Goal: Task Accomplishment & Management: Use online tool/utility

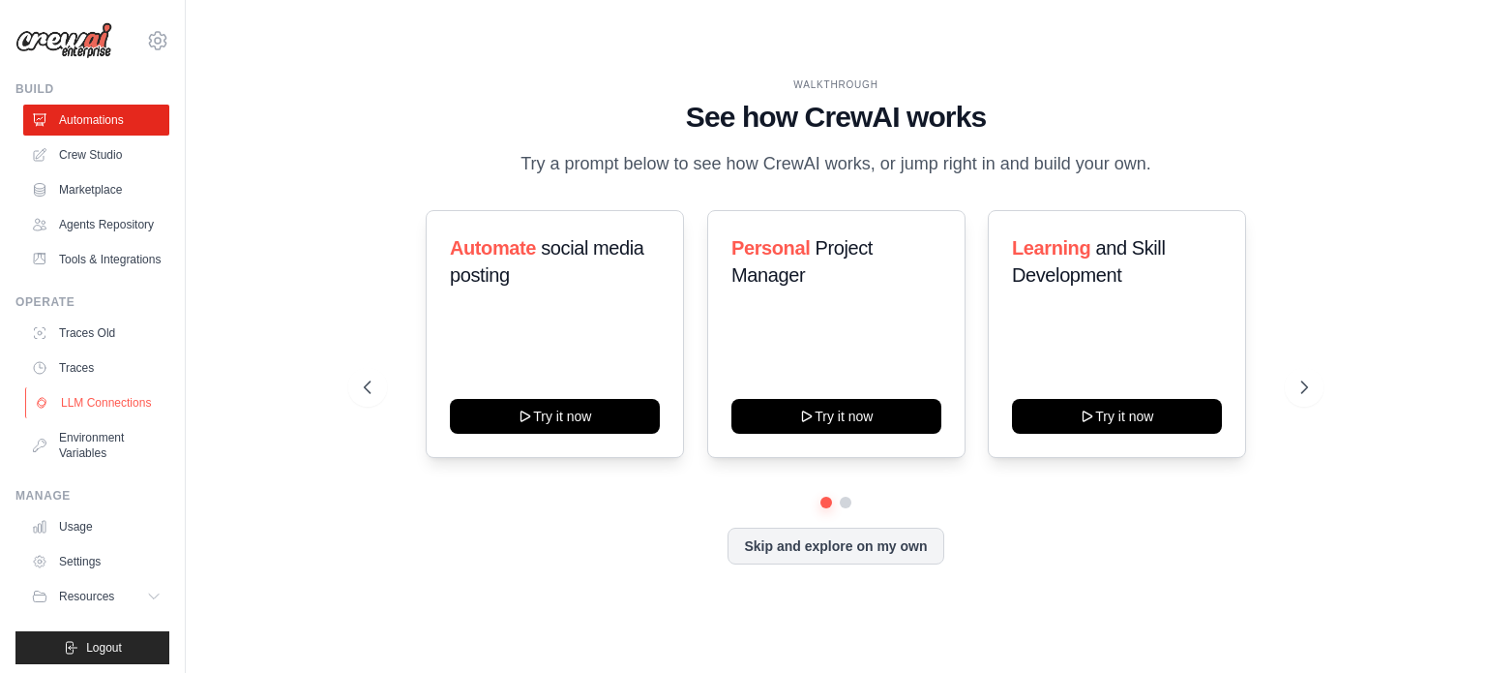
click at [98, 418] on link "LLM Connections" at bounding box center [98, 402] width 146 height 31
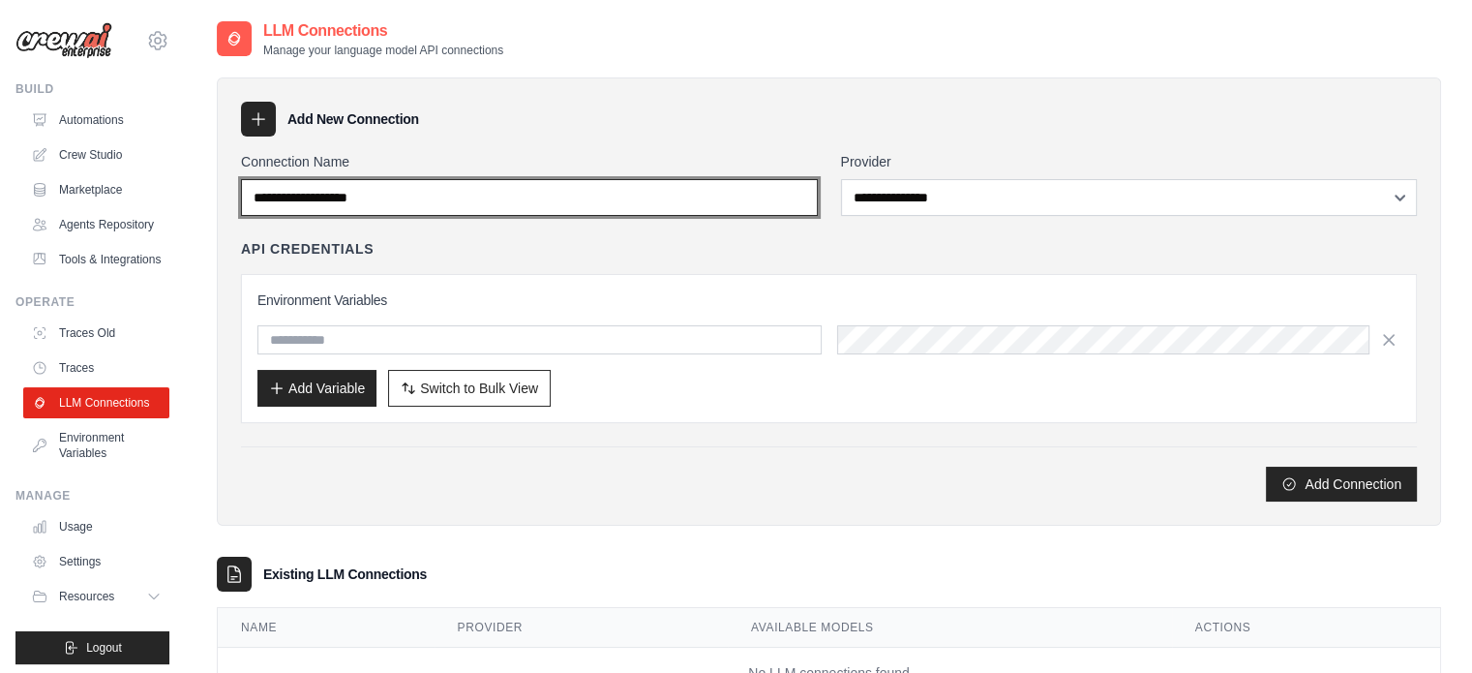
click at [404, 209] on input "Connection Name" at bounding box center [529, 197] width 577 height 37
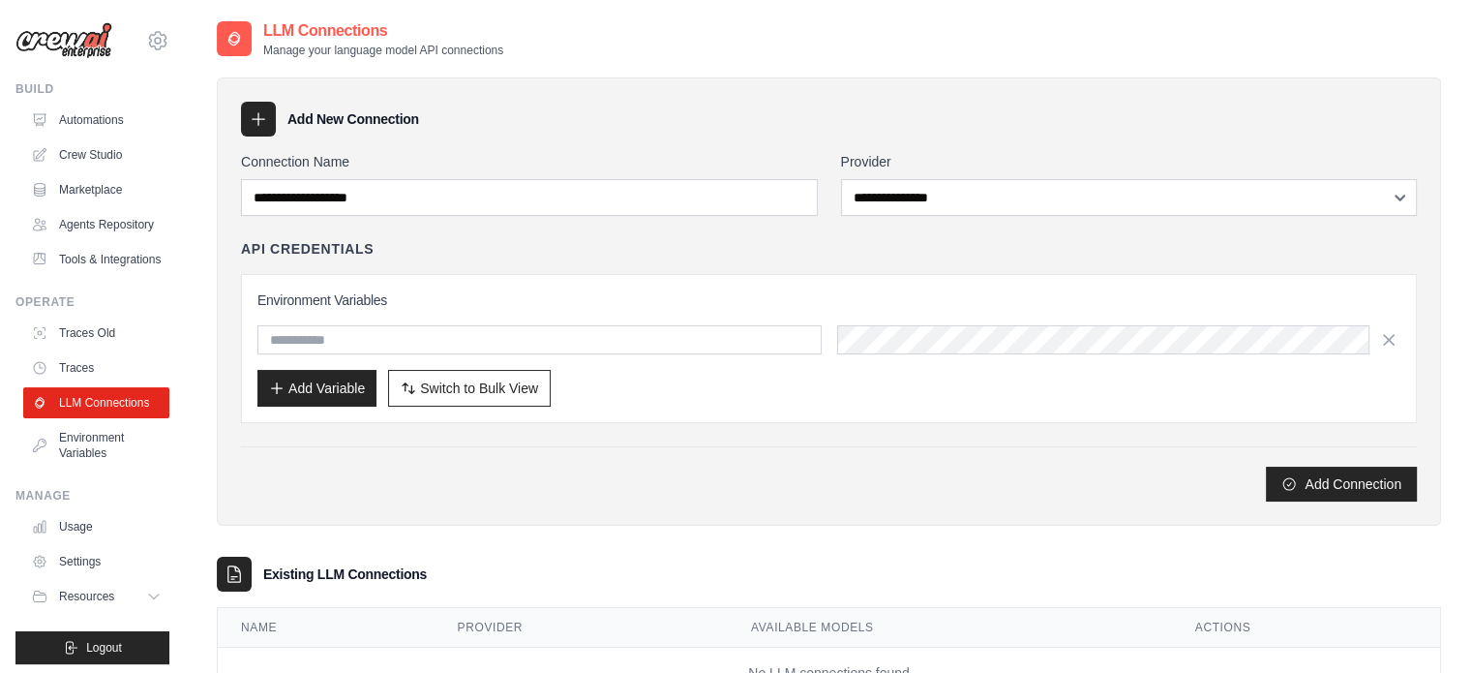
click at [559, 235] on div "**********" at bounding box center [829, 326] width 1176 height 349
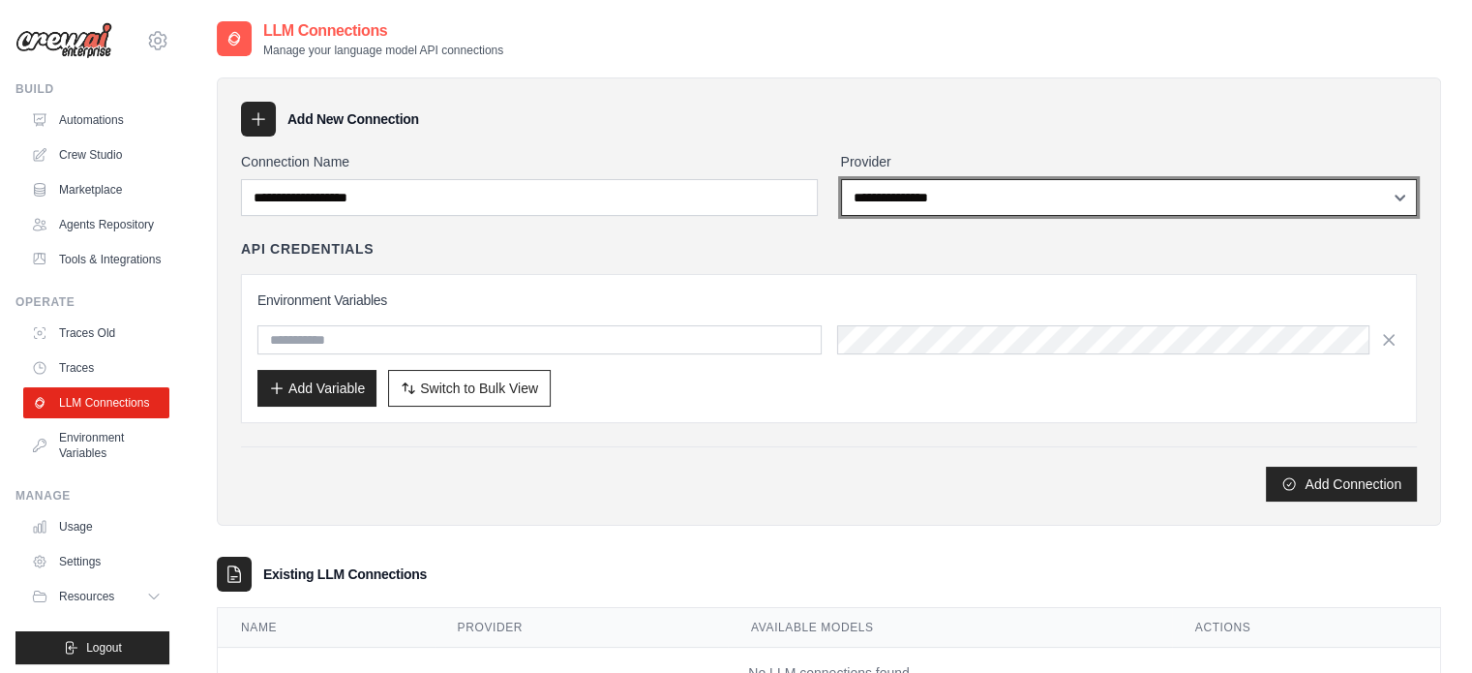
click at [1152, 205] on select "**********" at bounding box center [1129, 197] width 577 height 37
select select "******"
click at [841, 179] on select "**********" at bounding box center [1129, 197] width 577 height 37
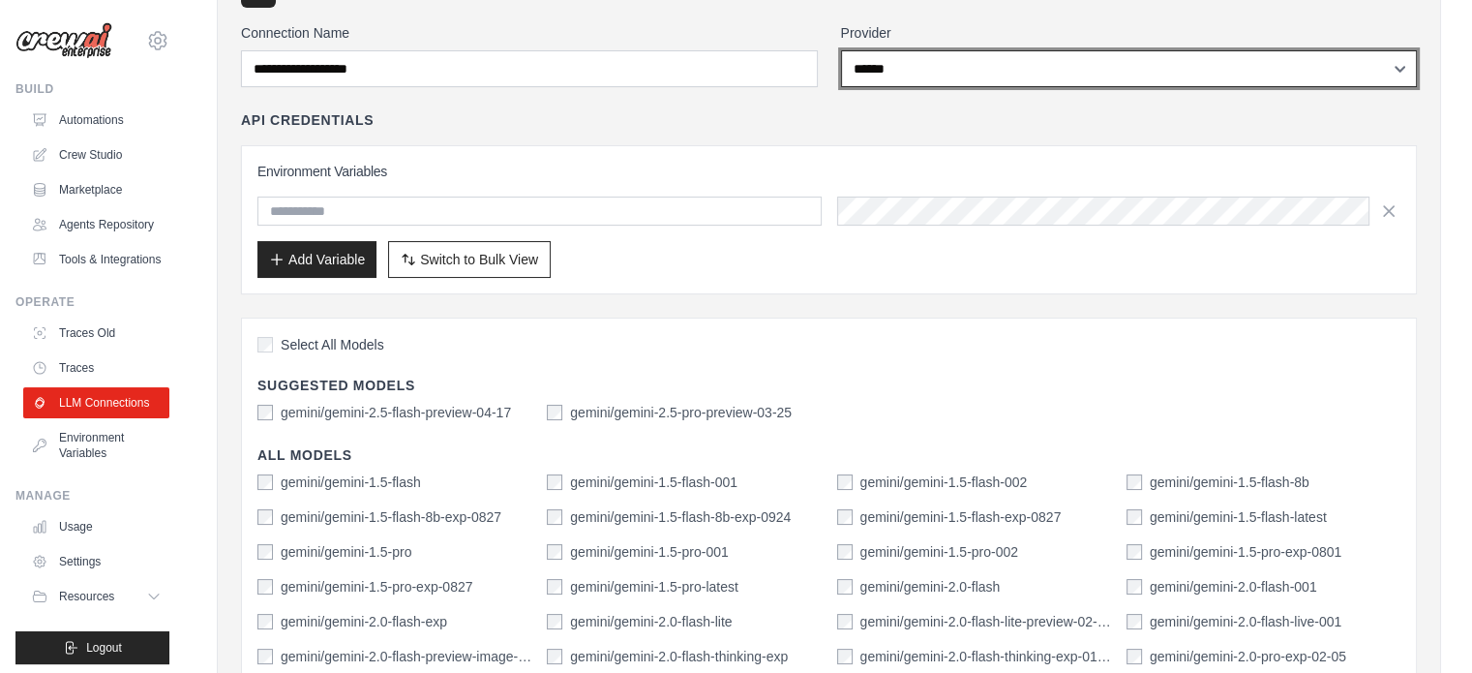
scroll to position [194, 0]
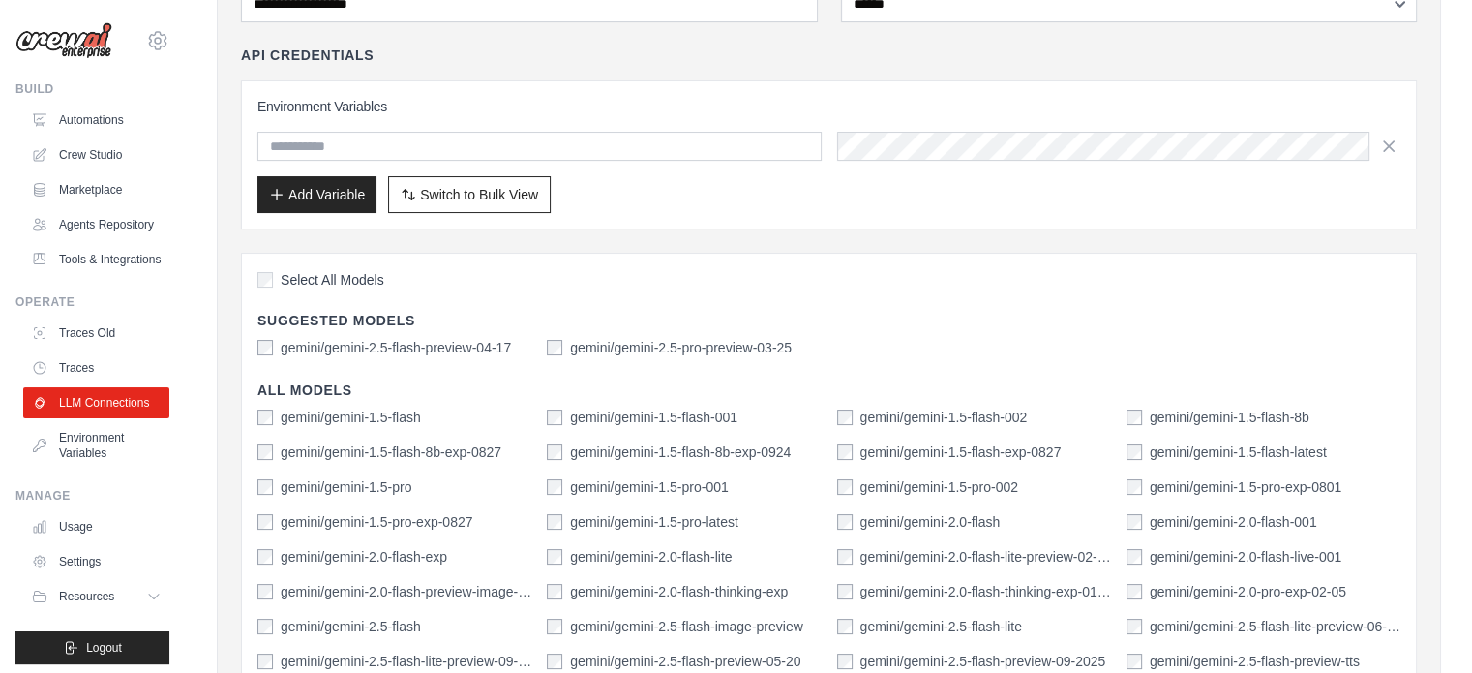
click at [332, 410] on label "gemini/gemini-1.5-flash" at bounding box center [351, 416] width 140 height 19
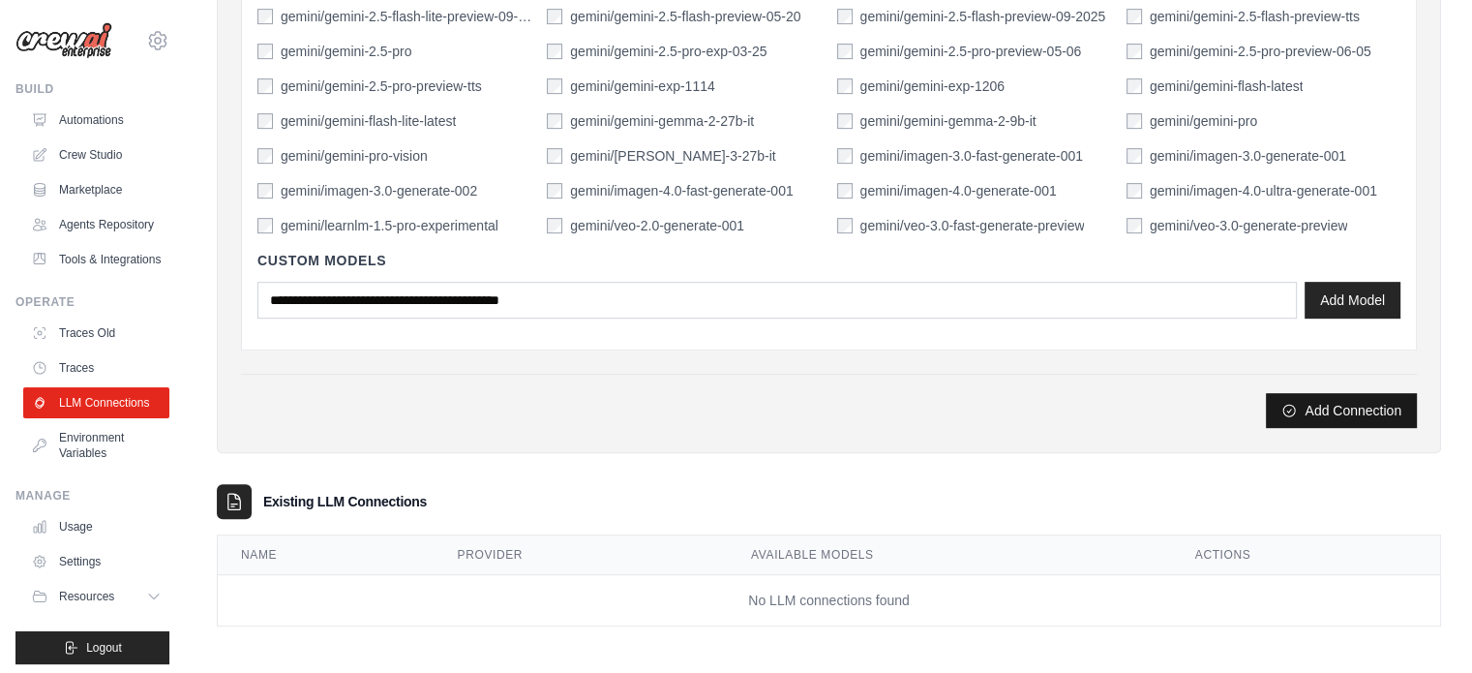
click at [1359, 405] on button "Add Connection" at bounding box center [1341, 410] width 151 height 35
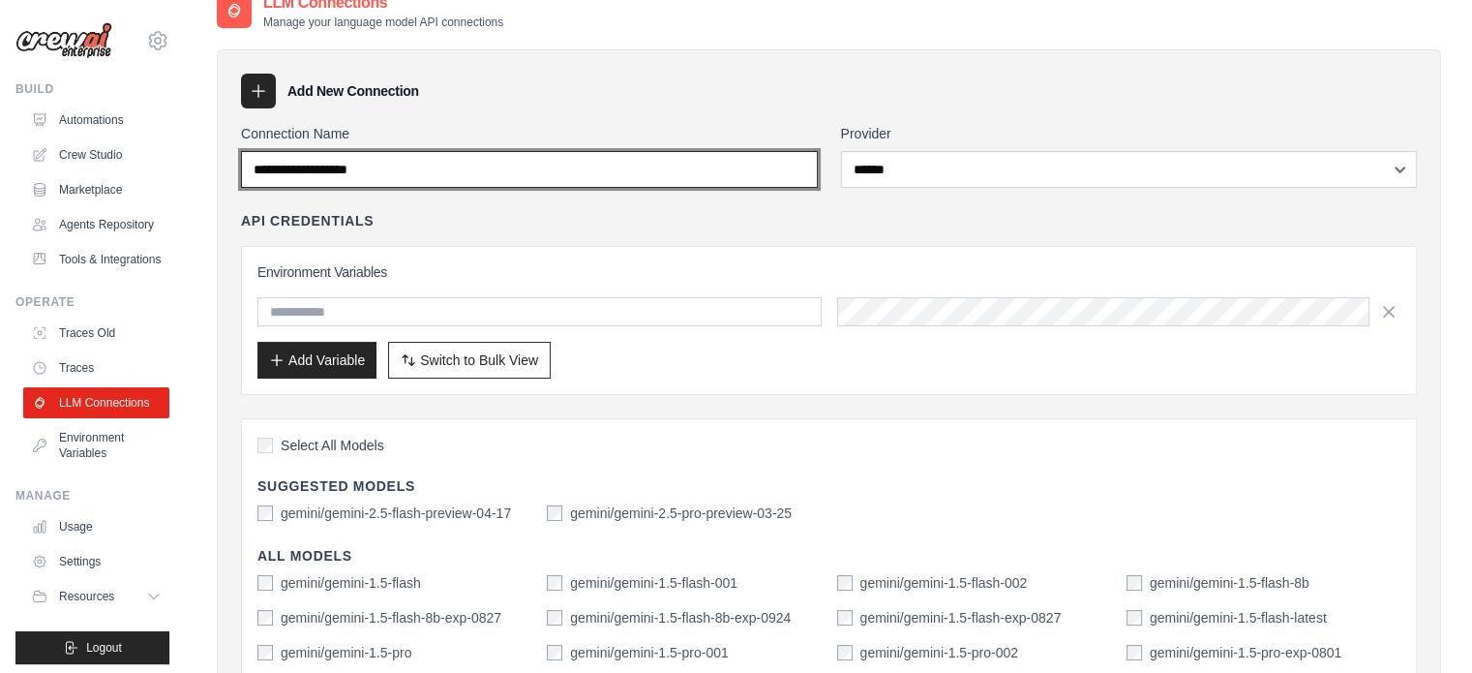
scroll to position [0, 0]
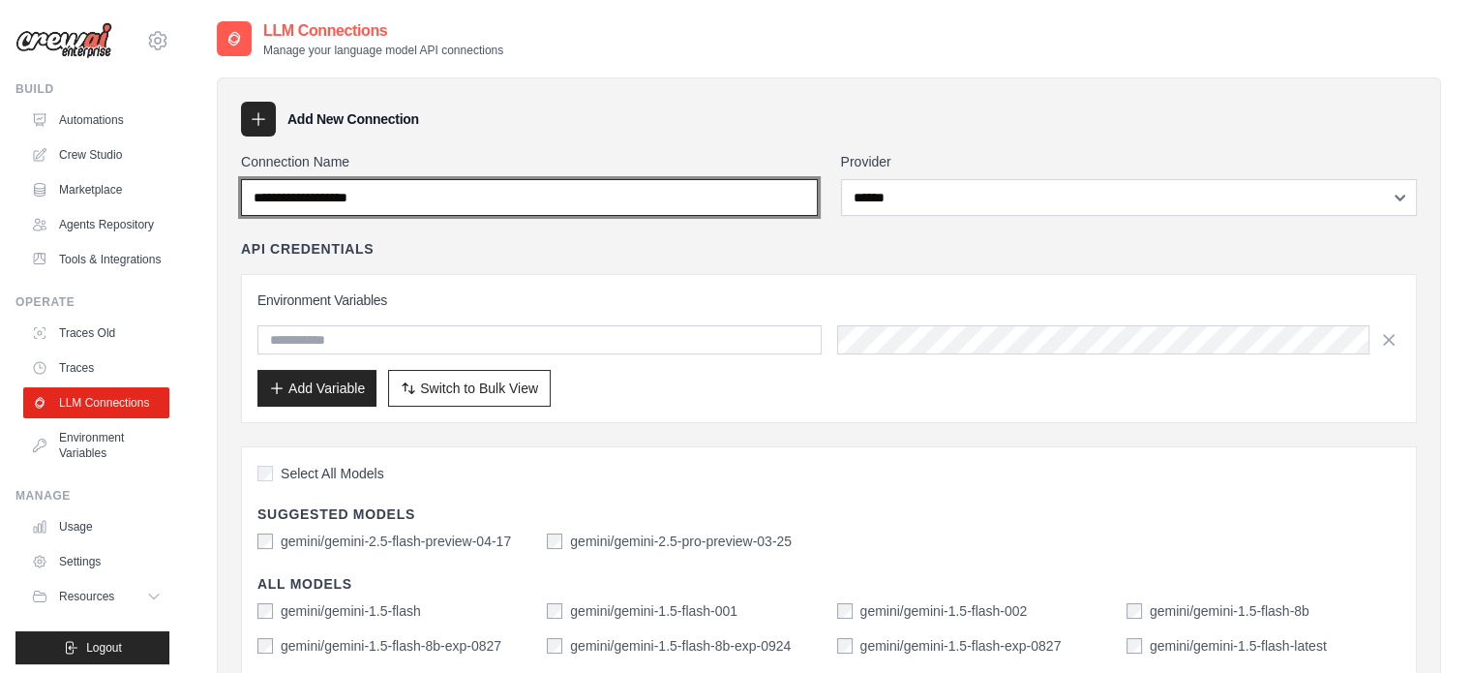
click at [467, 212] on input "Connection Name" at bounding box center [529, 197] width 577 height 37
click at [544, 207] on input "Connection Name" at bounding box center [529, 197] width 577 height 37
click at [348, 203] on input "Connection Name" at bounding box center [529, 197] width 577 height 37
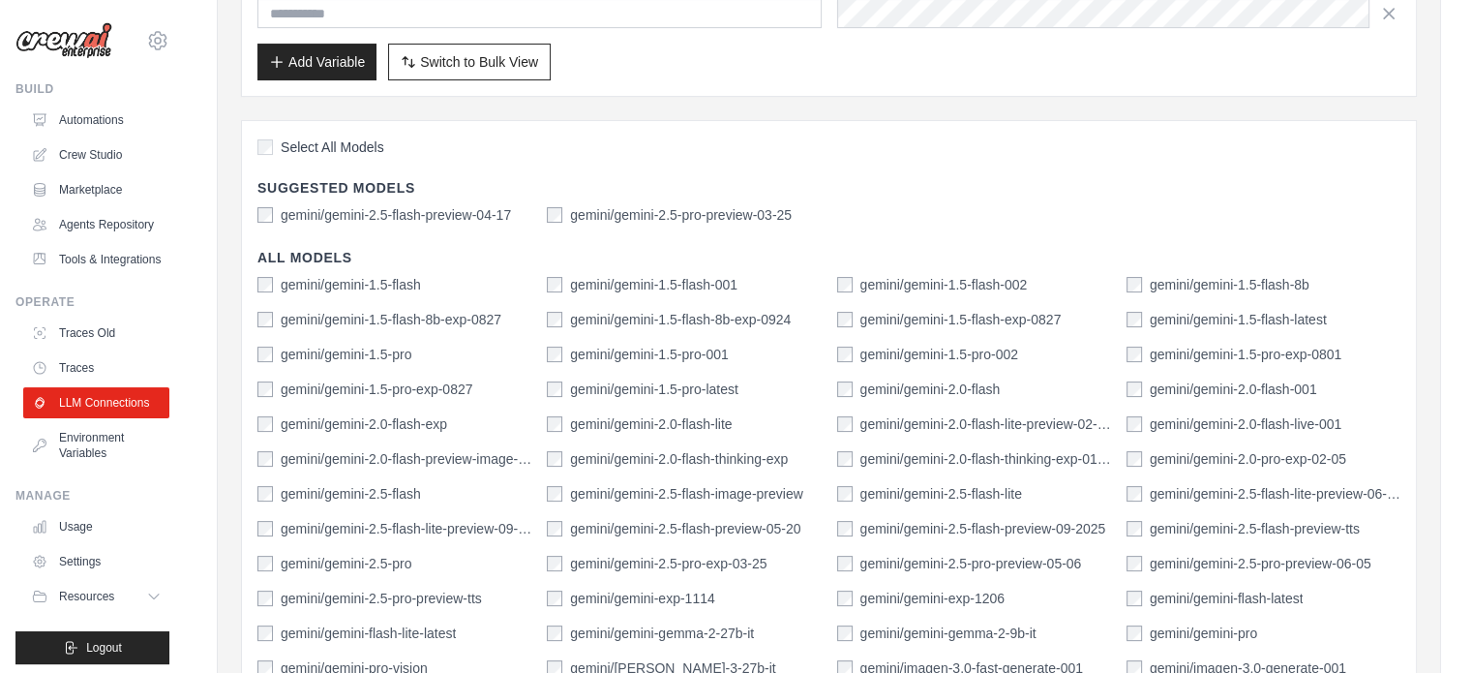
scroll to position [194, 0]
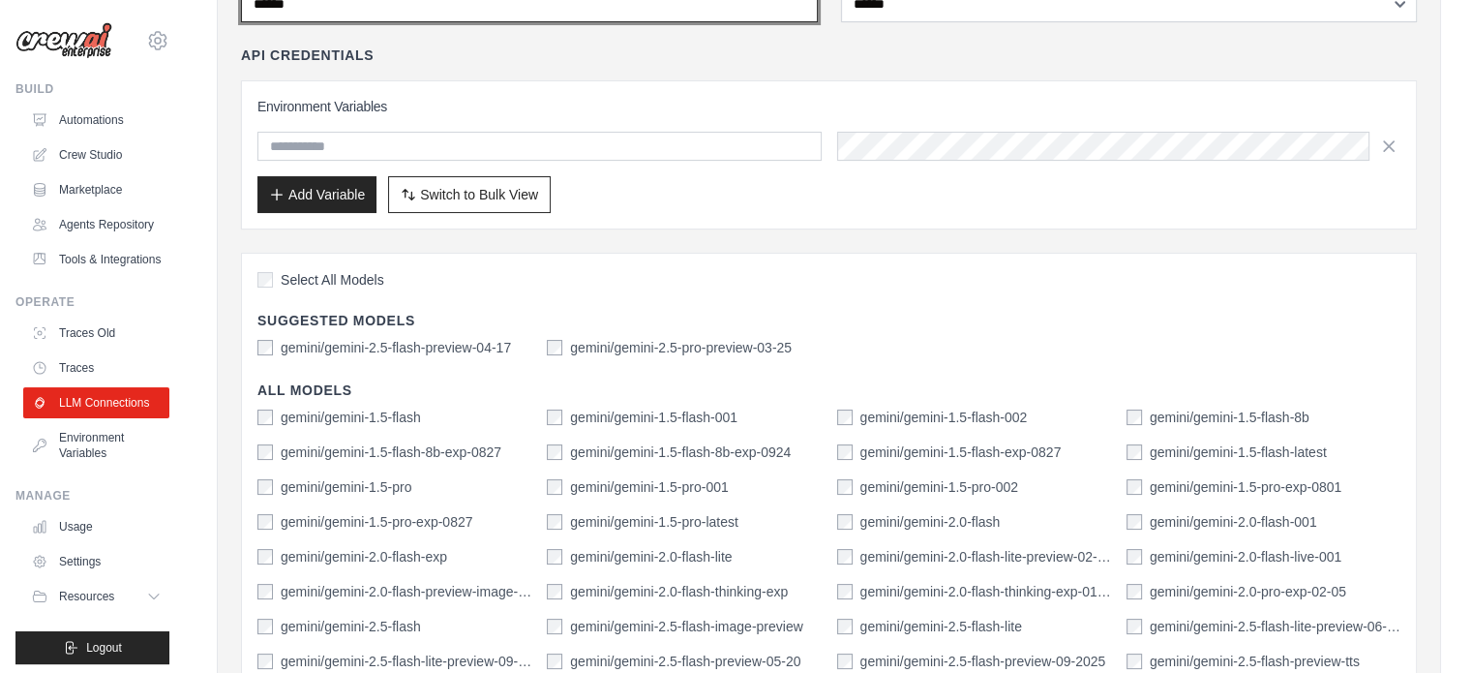
type input "******"
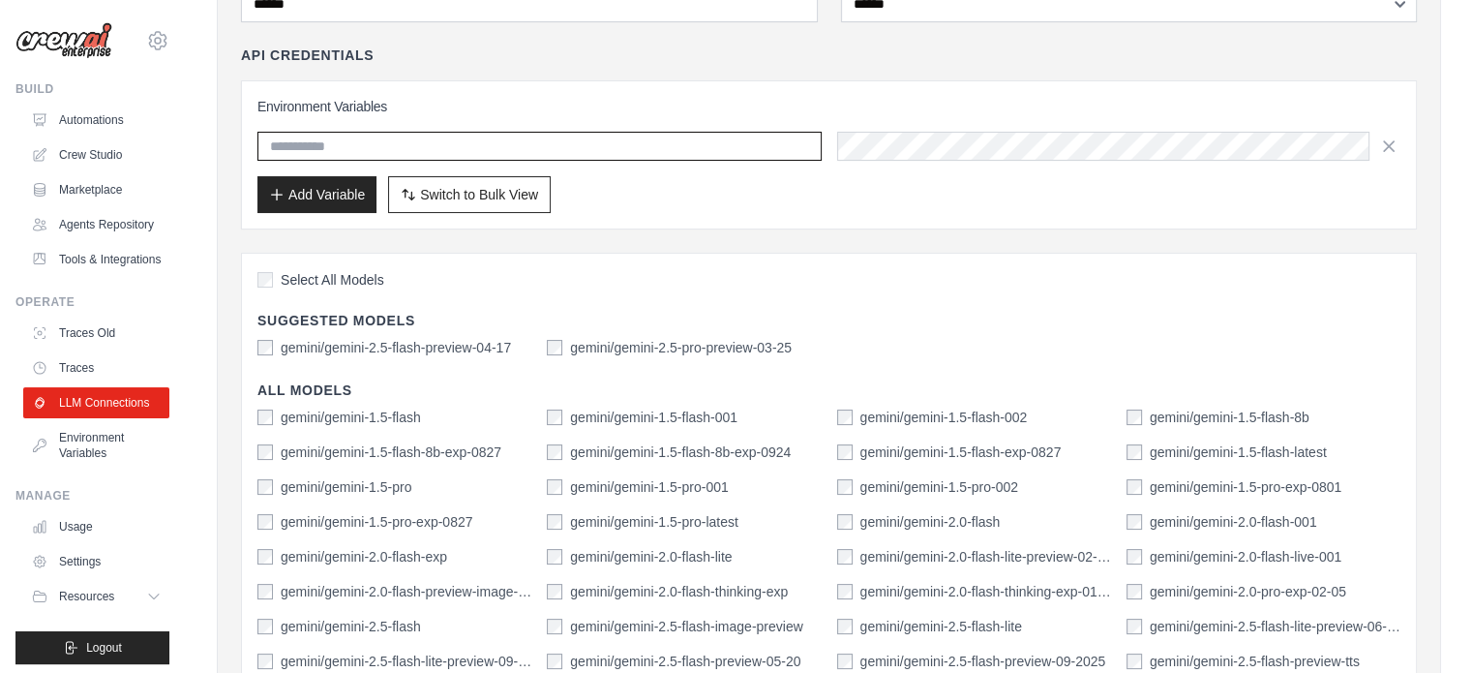
click at [426, 142] on input "text" at bounding box center [539, 146] width 564 height 29
click at [716, 136] on input "text" at bounding box center [539, 146] width 564 height 29
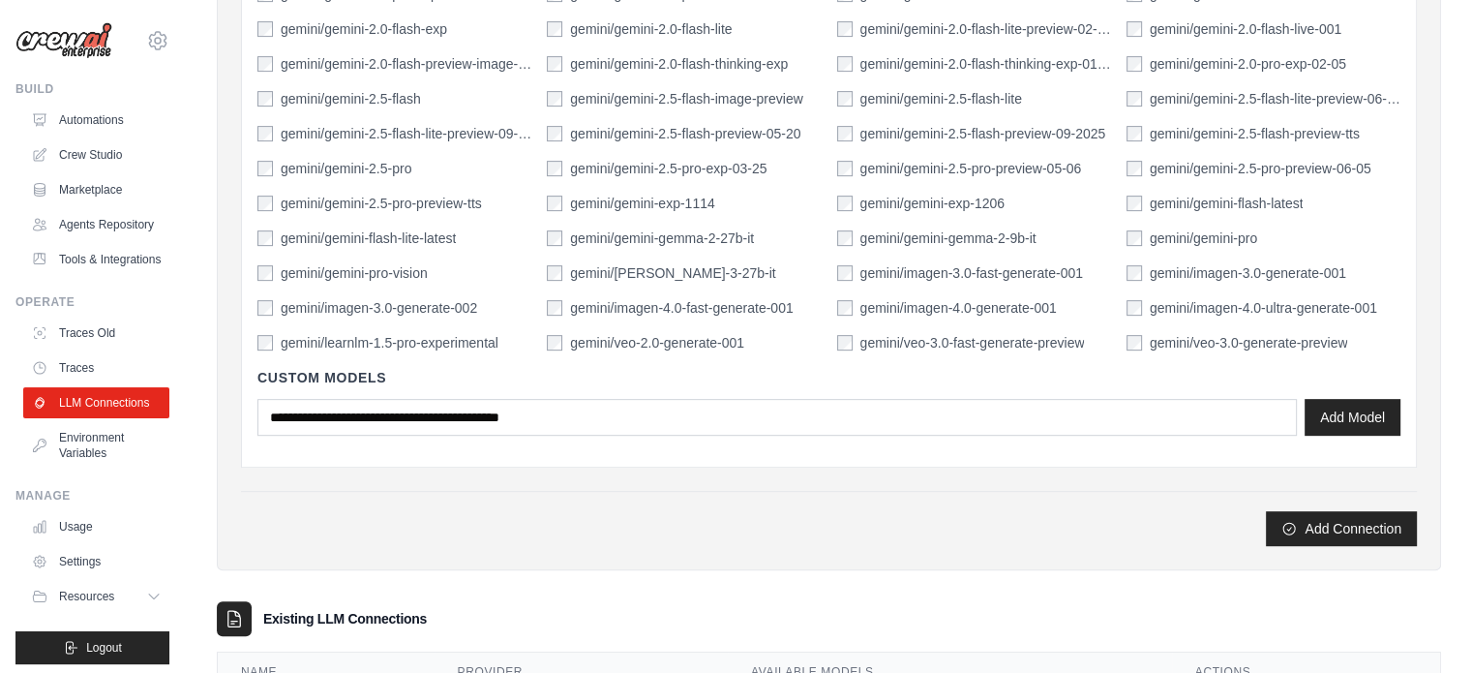
scroll to position [838, 0]
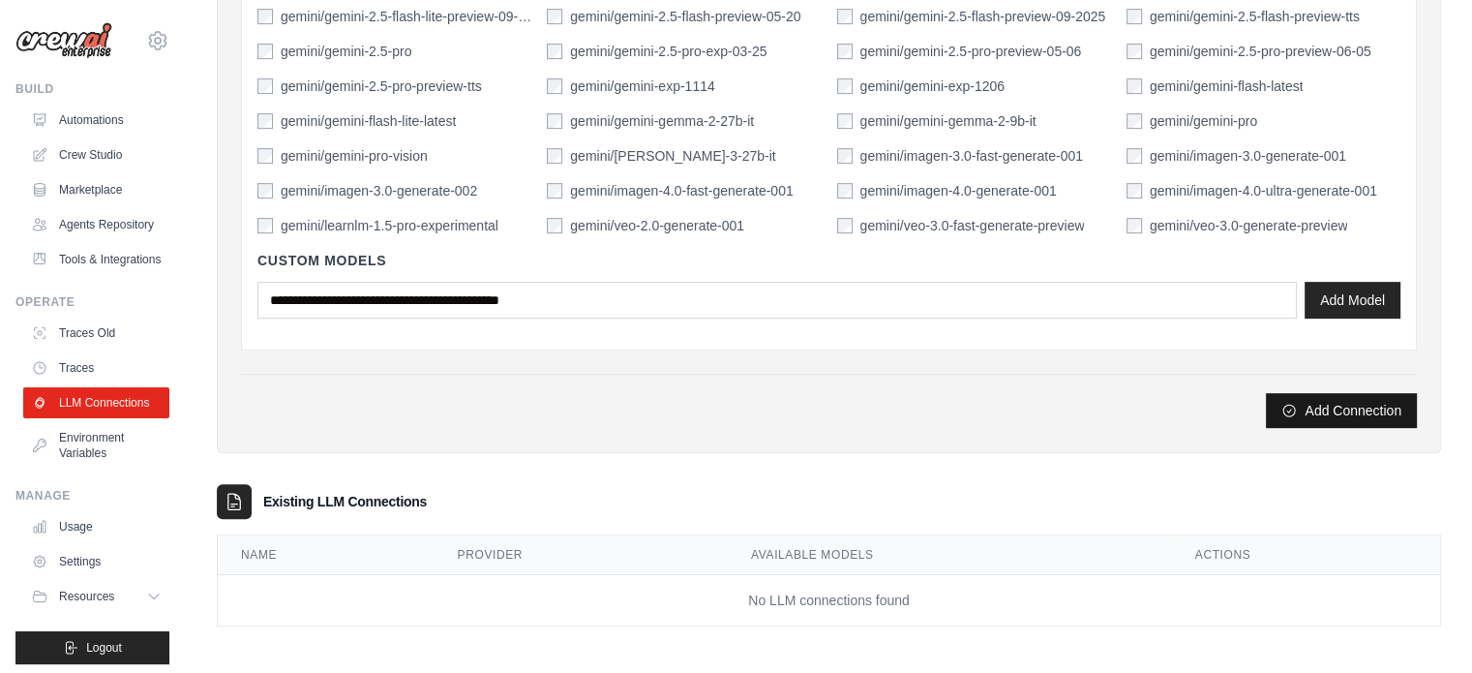
click at [1347, 409] on button "Add Connection" at bounding box center [1341, 410] width 151 height 35
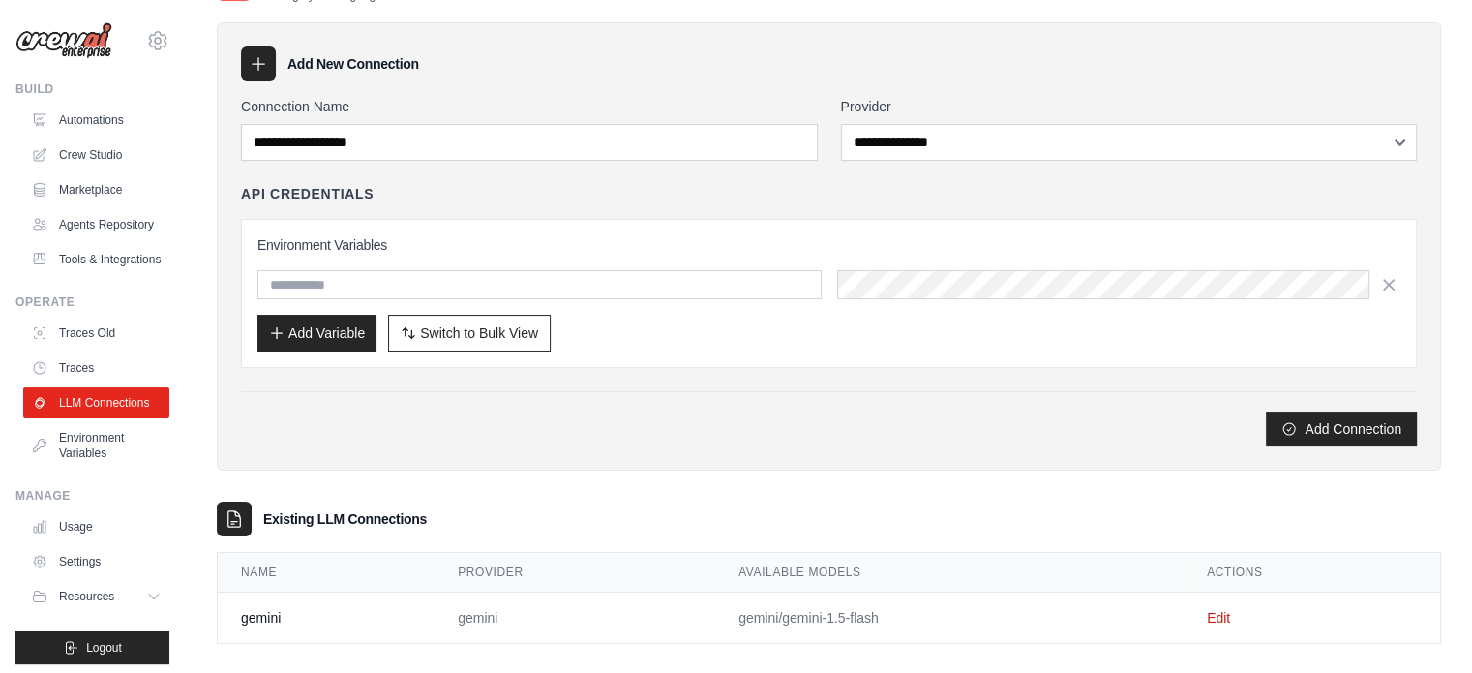
scroll to position [139, 0]
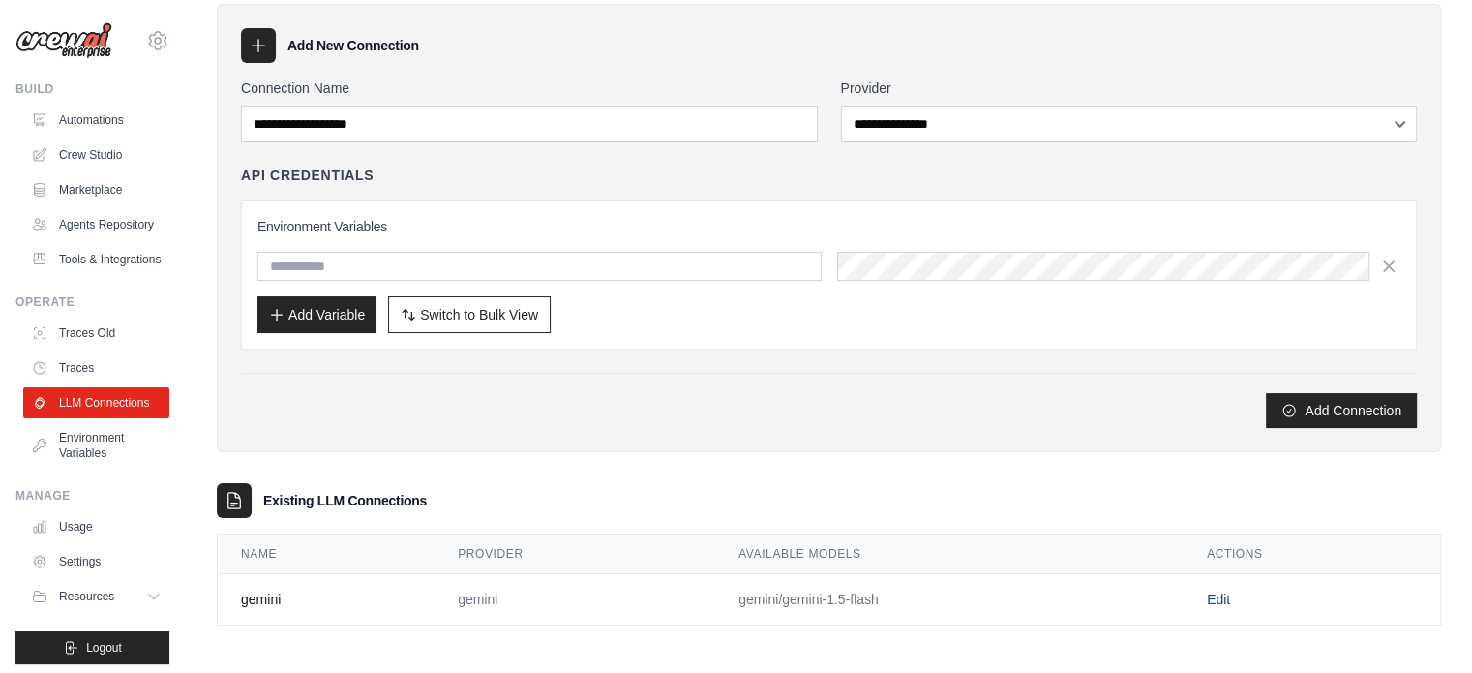
click at [1217, 596] on link "Edit" at bounding box center [1218, 598] width 23 height 15
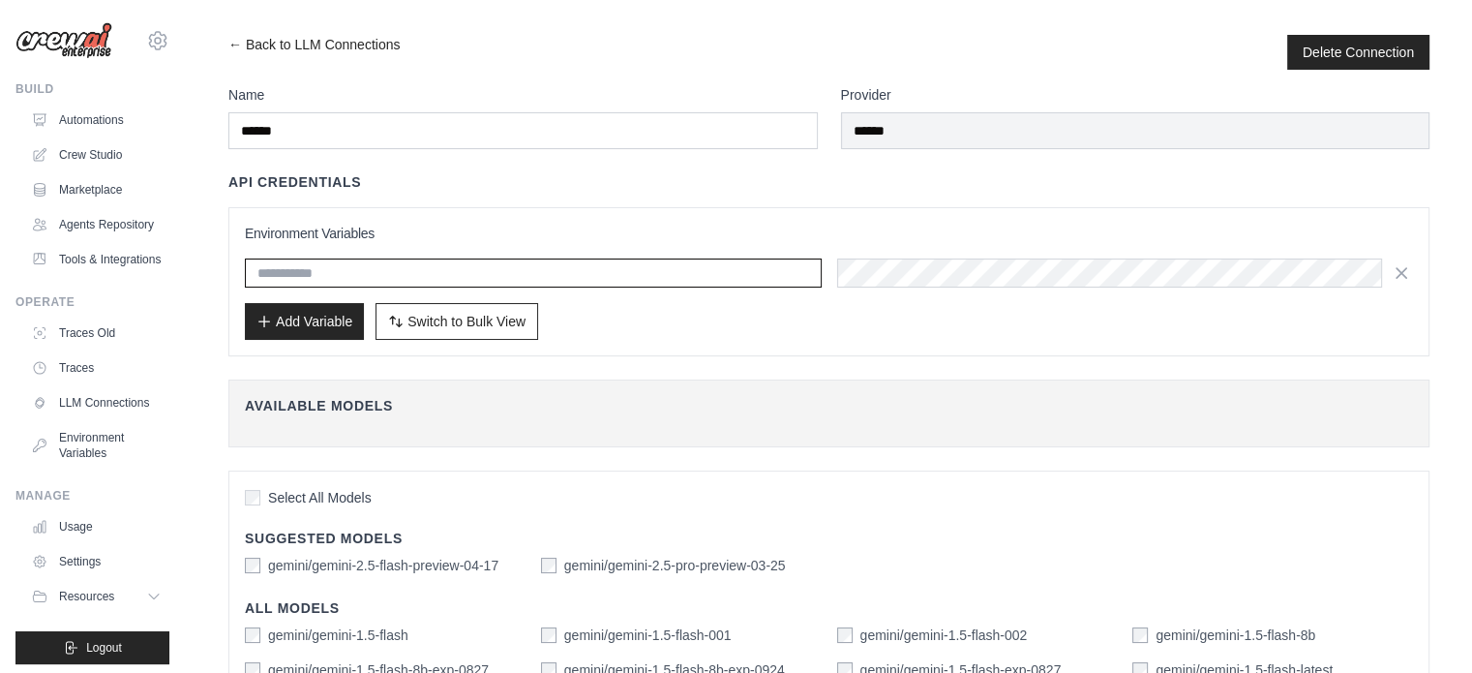
click at [387, 266] on input "text" at bounding box center [533, 272] width 577 height 29
type input "*******"
click at [329, 313] on button "Add Variable" at bounding box center [304, 320] width 119 height 37
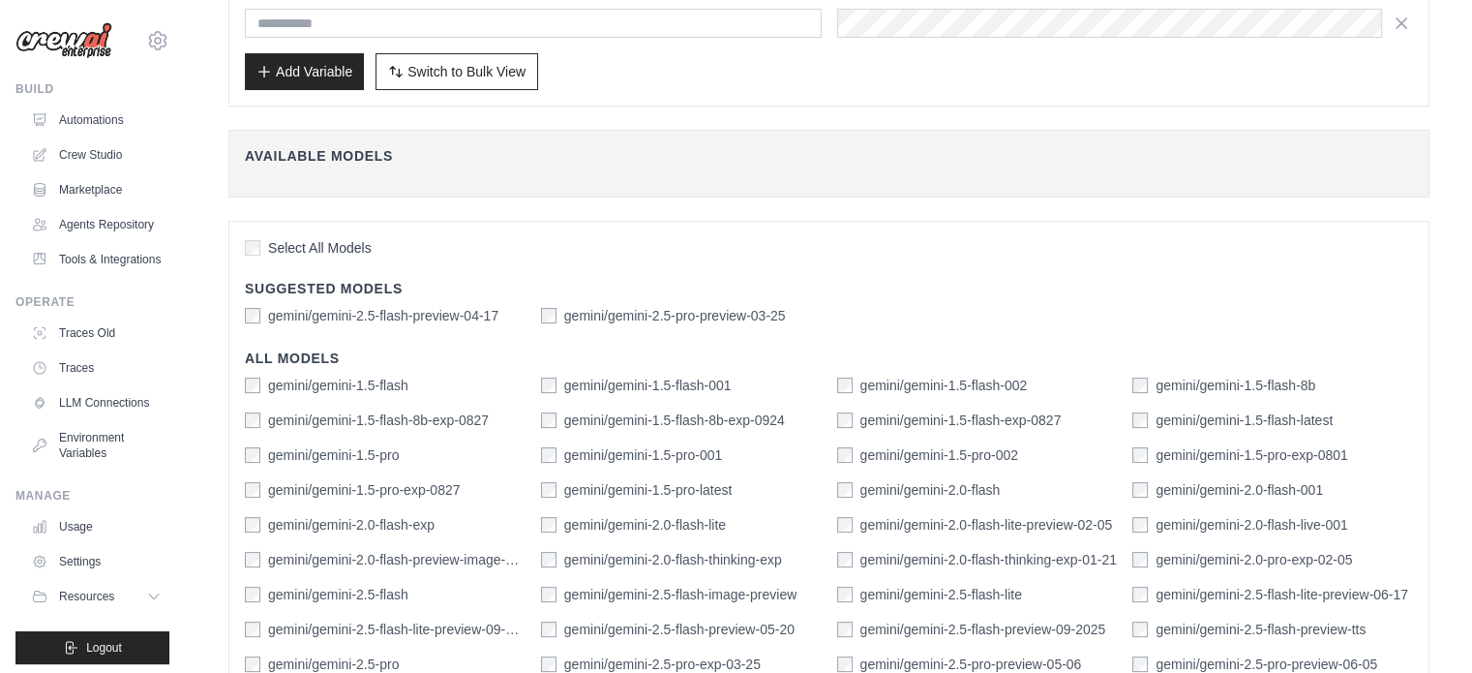
scroll to position [674, 0]
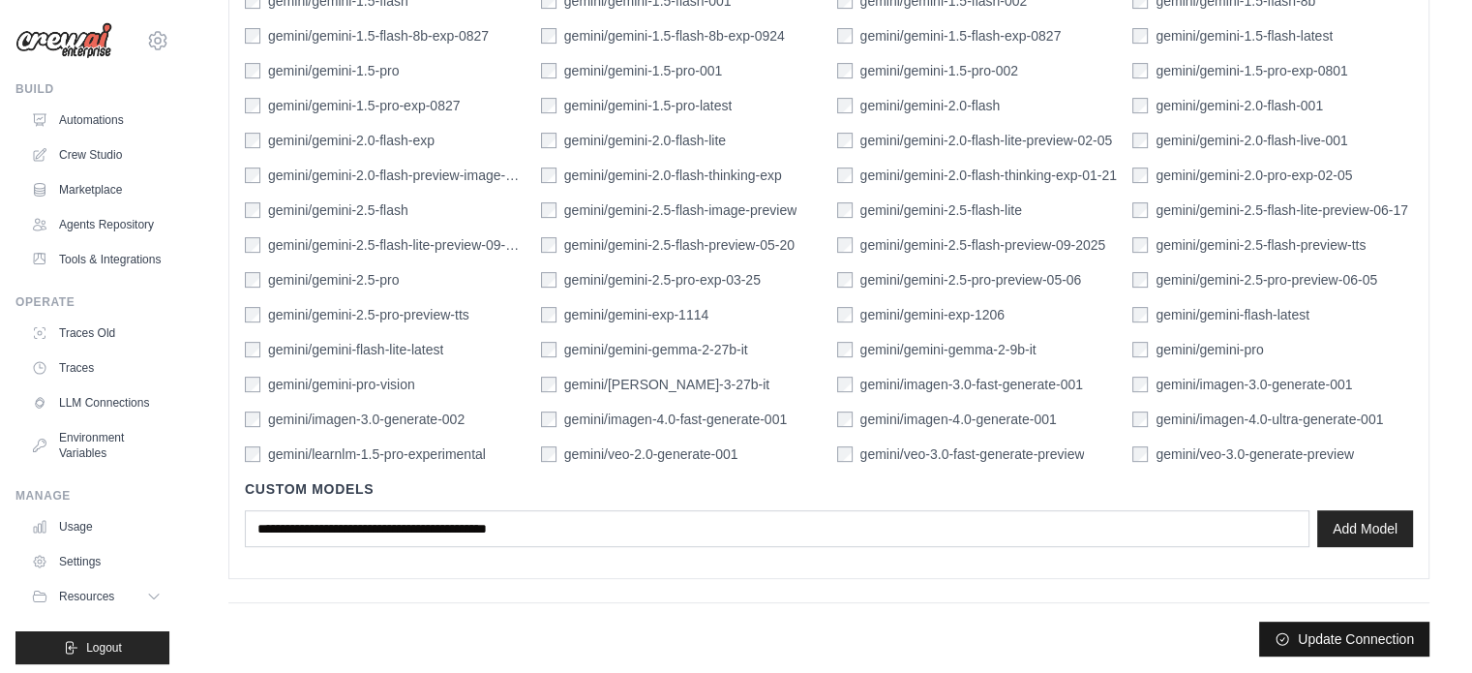
click at [1324, 648] on button "Update Connection" at bounding box center [1344, 638] width 170 height 35
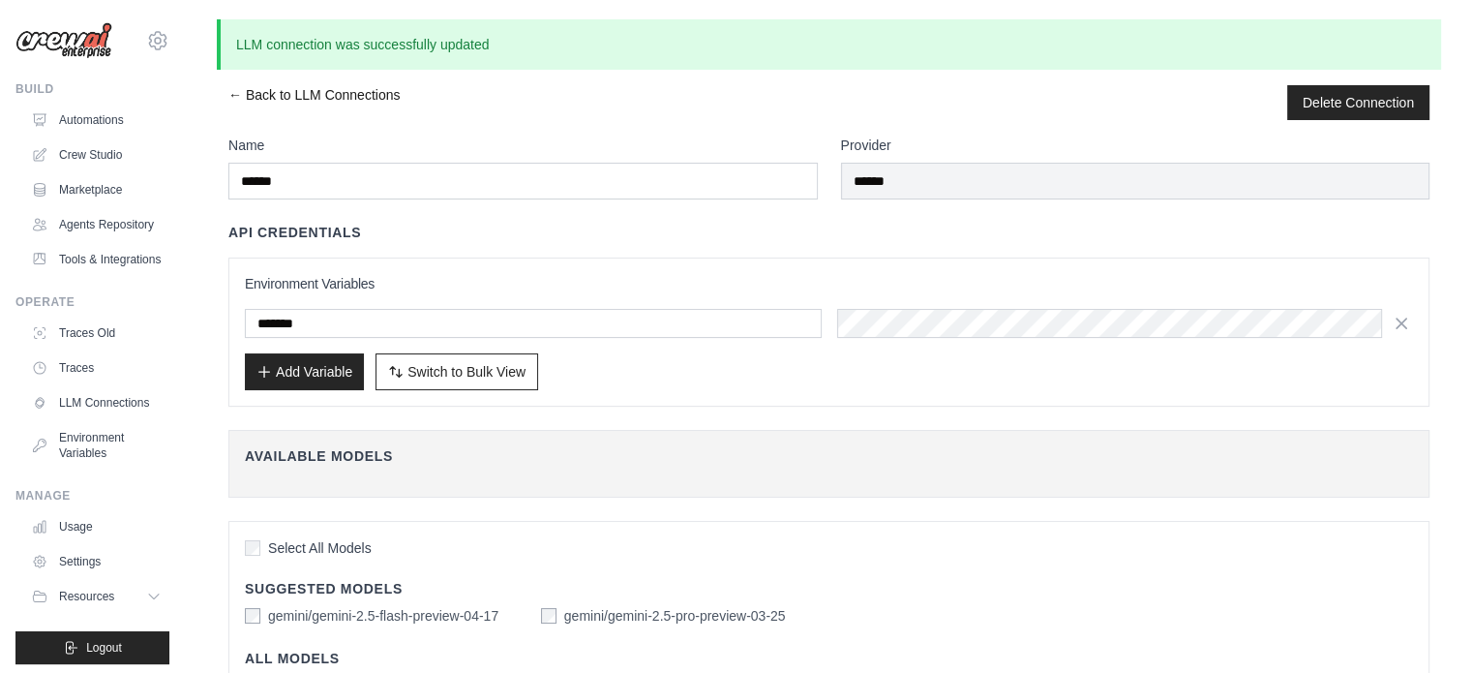
click at [274, 95] on link "← Back to LLM Connections" at bounding box center [313, 102] width 171 height 35
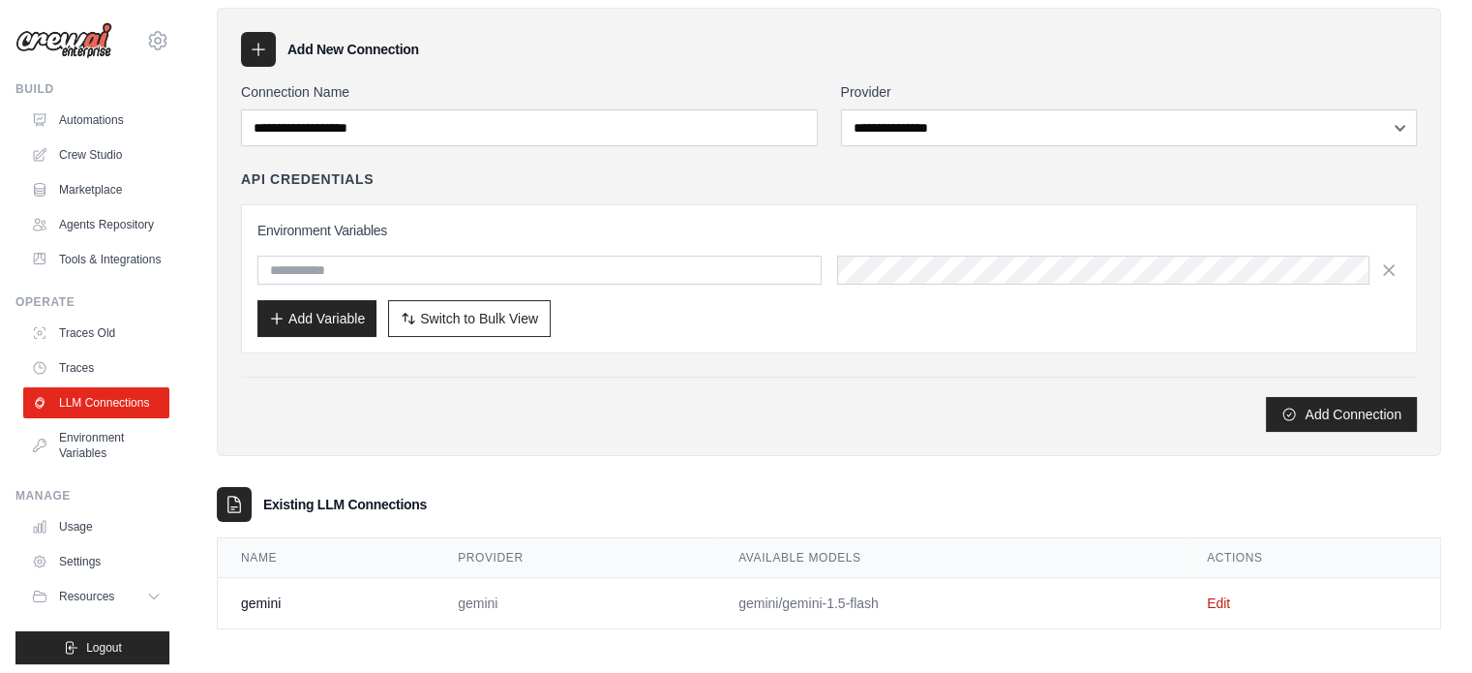
scroll to position [74, 0]
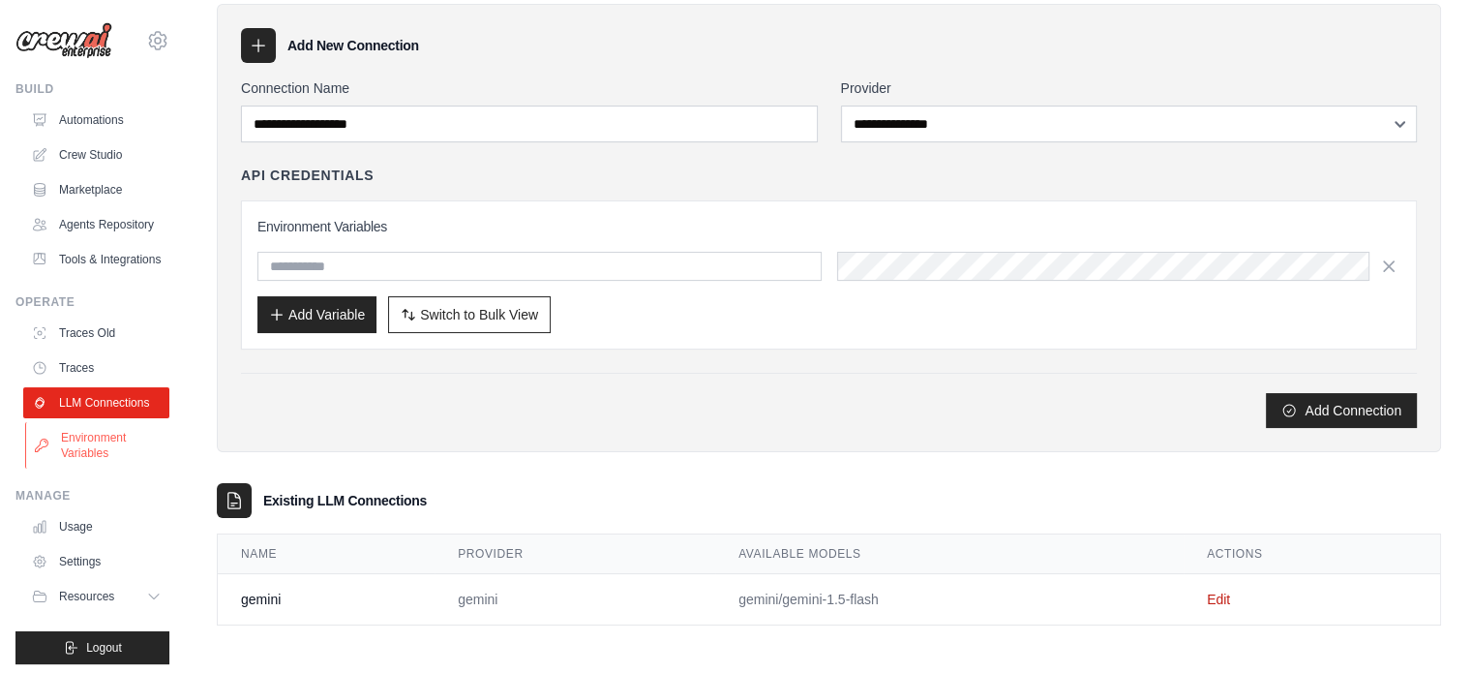
click at [106, 468] on link "Environment Variables" at bounding box center [98, 445] width 146 height 46
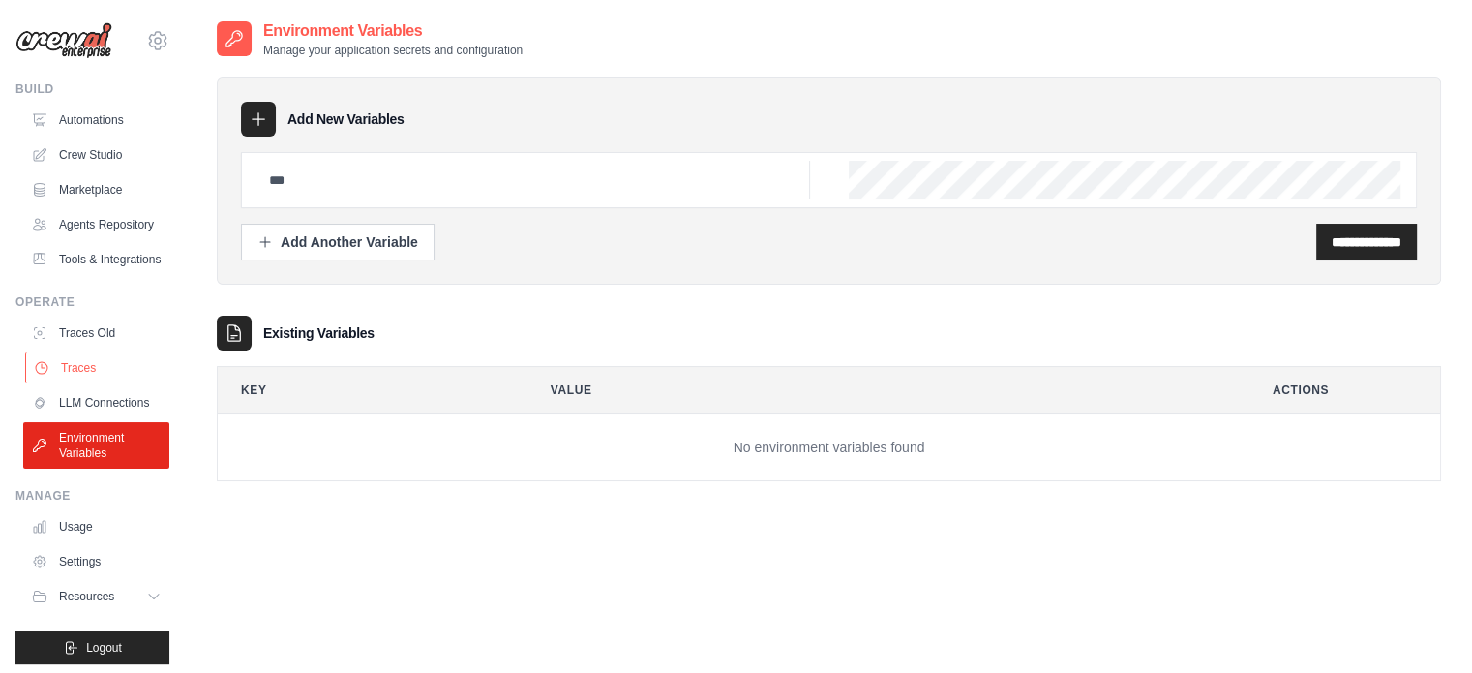
click at [91, 383] on link "Traces" at bounding box center [98, 367] width 146 height 31
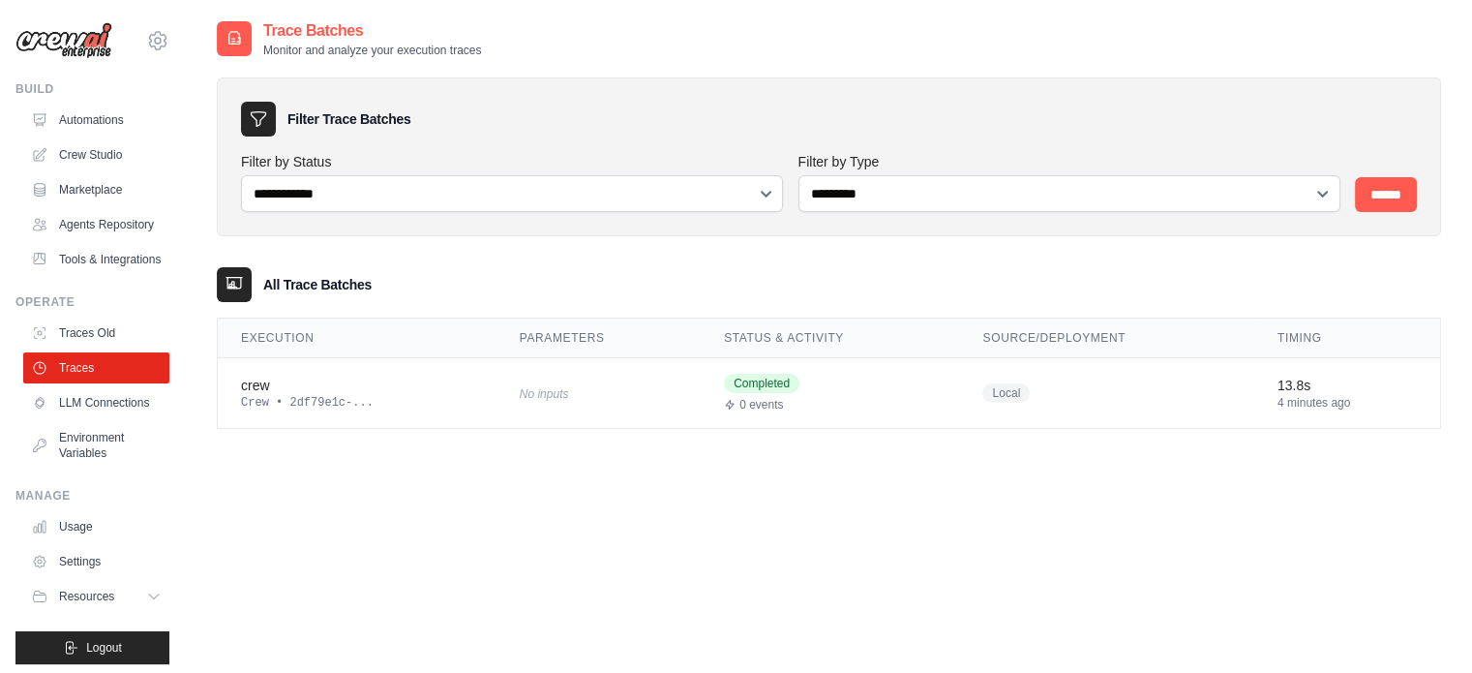
click at [510, 475] on div "**********" at bounding box center [829, 355] width 1224 height 673
click at [635, 401] on div "No inputs" at bounding box center [599, 392] width 158 height 26
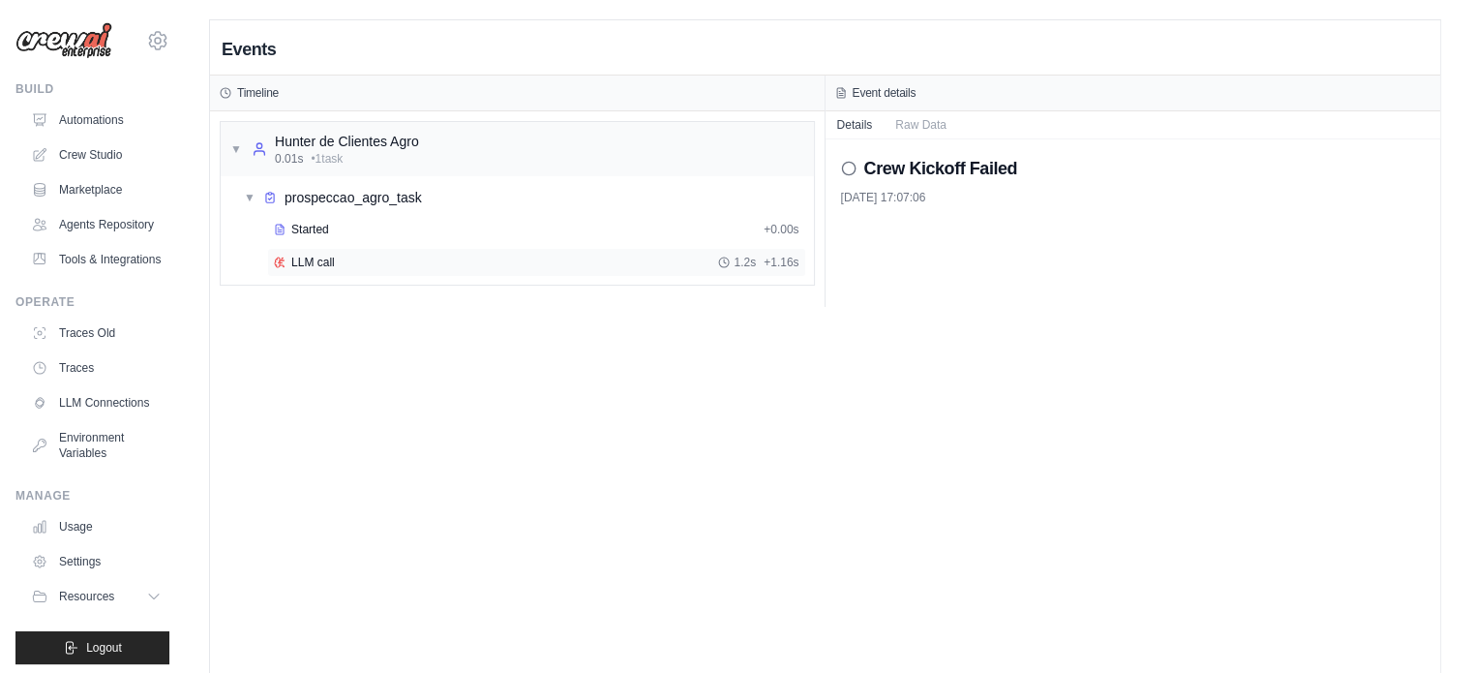
click at [320, 257] on span "LLM call" at bounding box center [313, 261] width 44 height 15
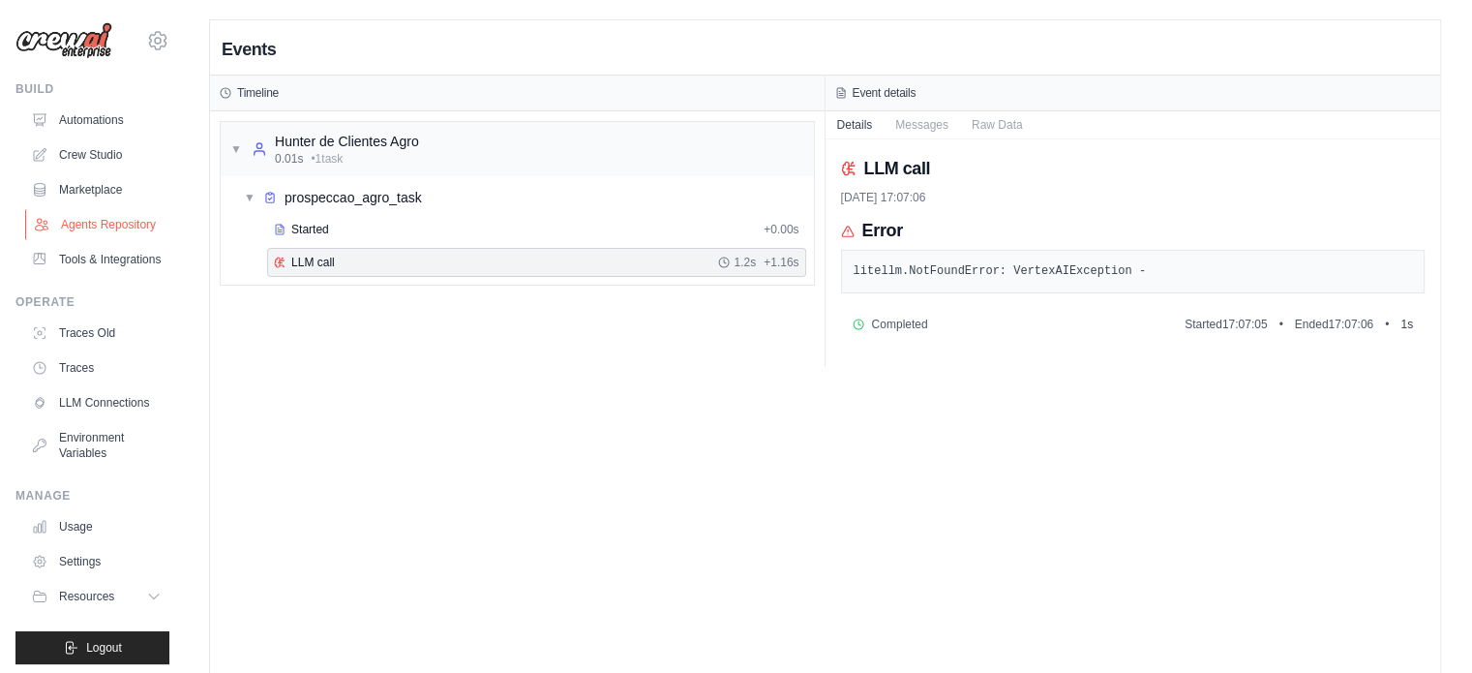
click at [78, 227] on link "Agents Repository" at bounding box center [98, 224] width 146 height 31
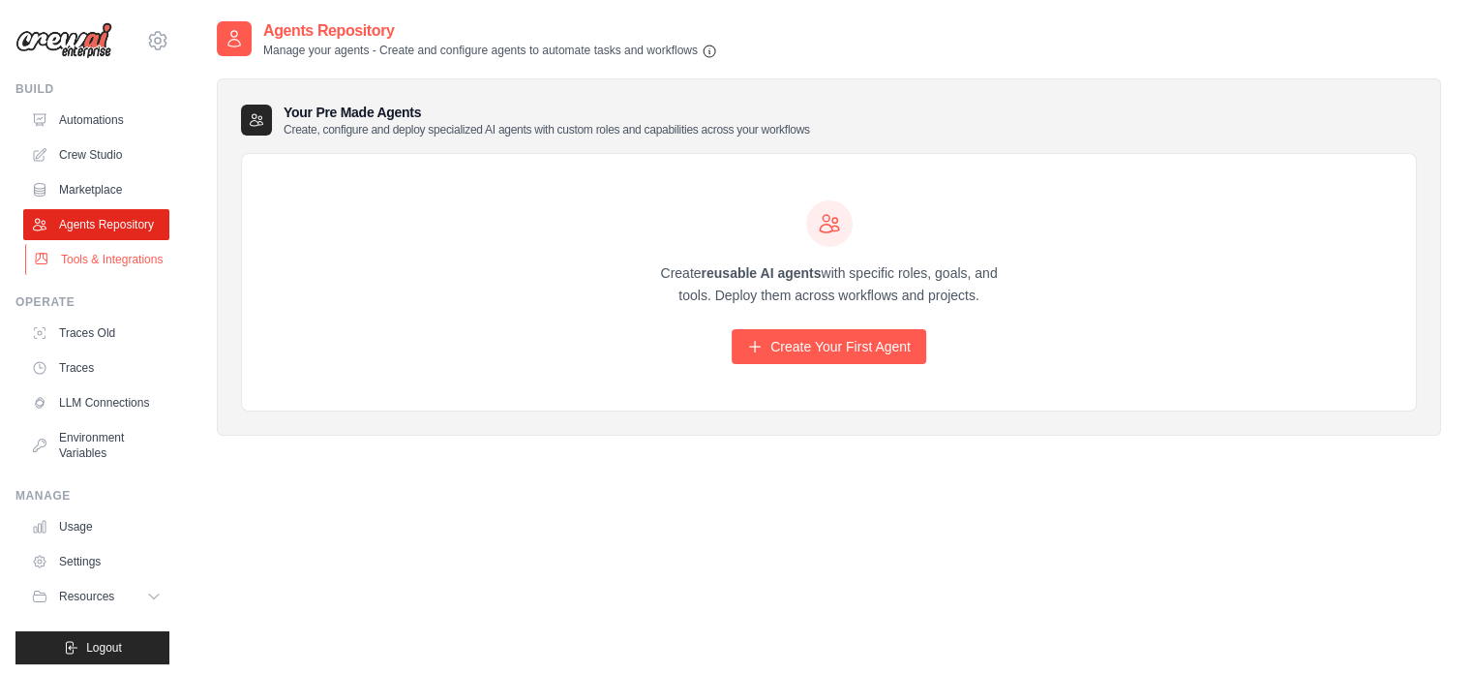
click at [103, 269] on link "Tools & Integrations" at bounding box center [98, 259] width 146 height 31
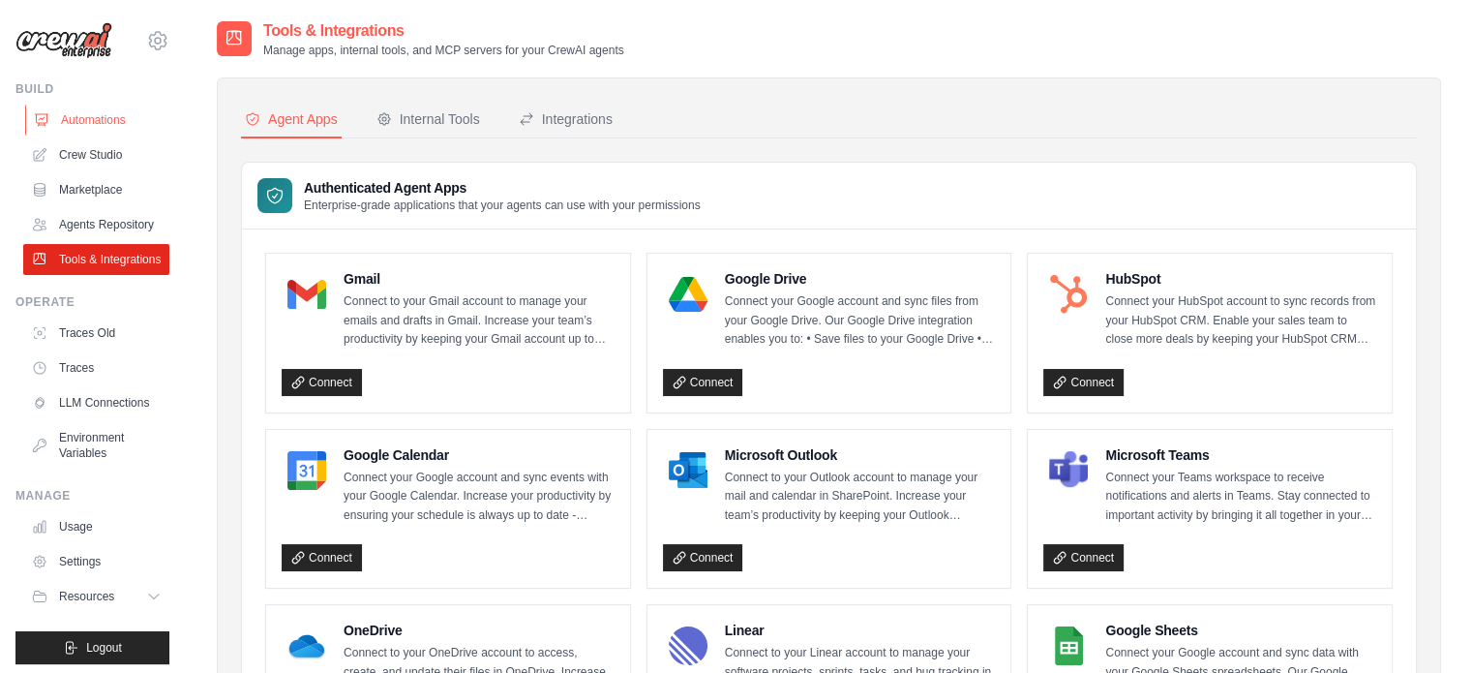
click at [93, 118] on link "Automations" at bounding box center [98, 120] width 146 height 31
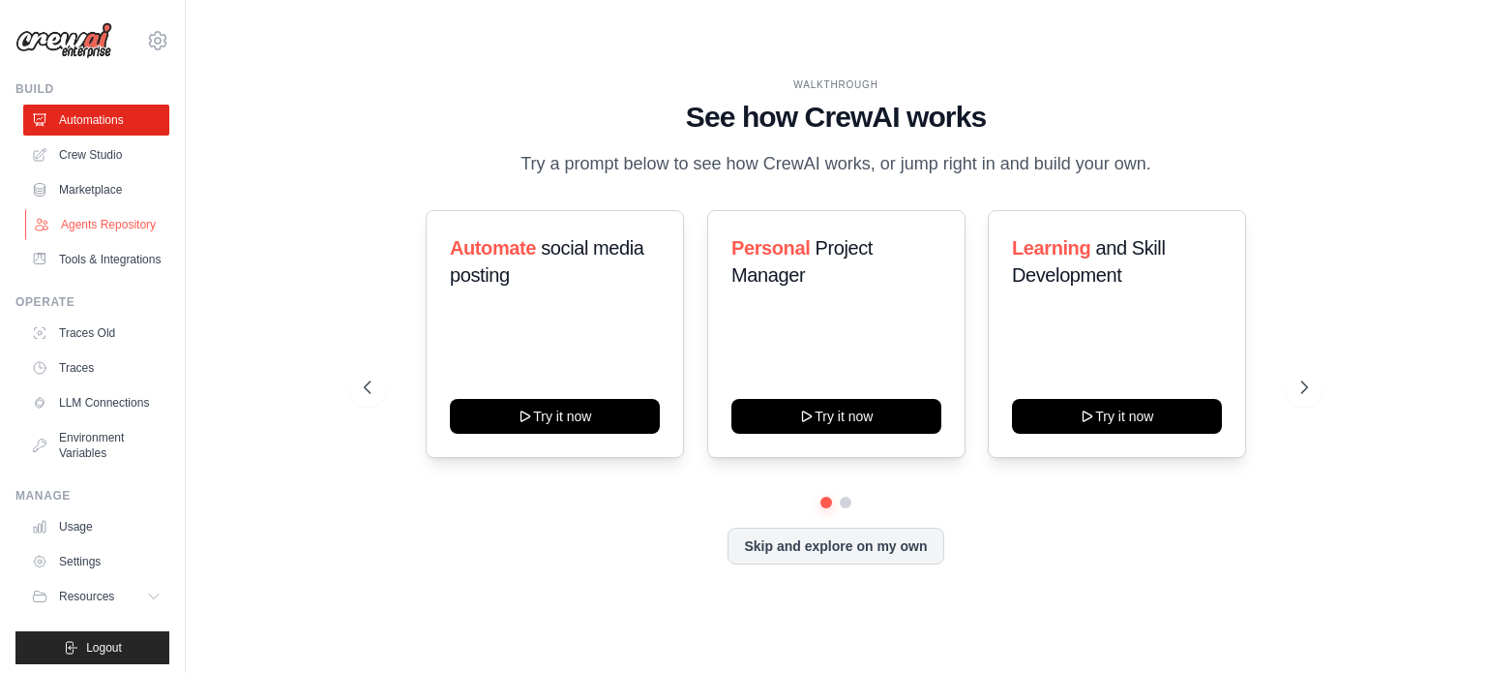
click at [94, 239] on link "Agents Repository" at bounding box center [98, 224] width 146 height 31
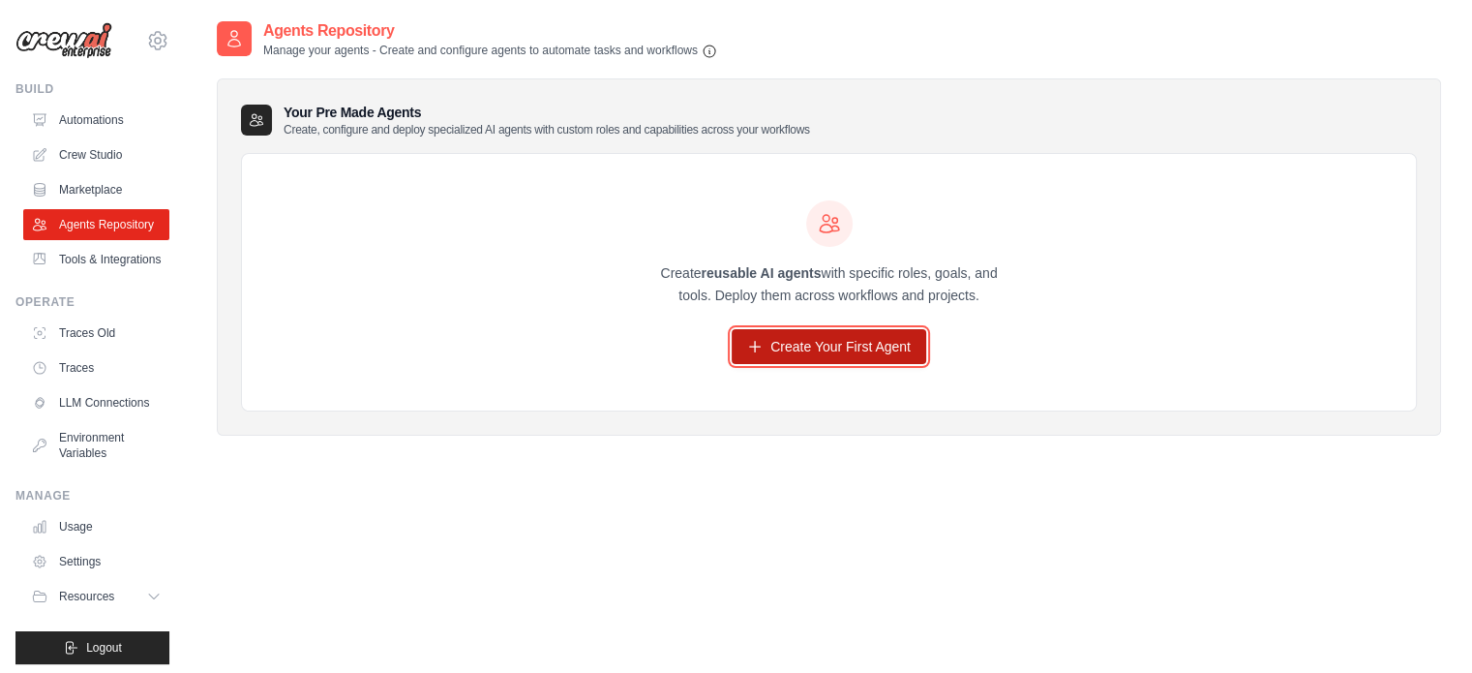
click at [790, 332] on link "Create Your First Agent" at bounding box center [829, 346] width 195 height 35
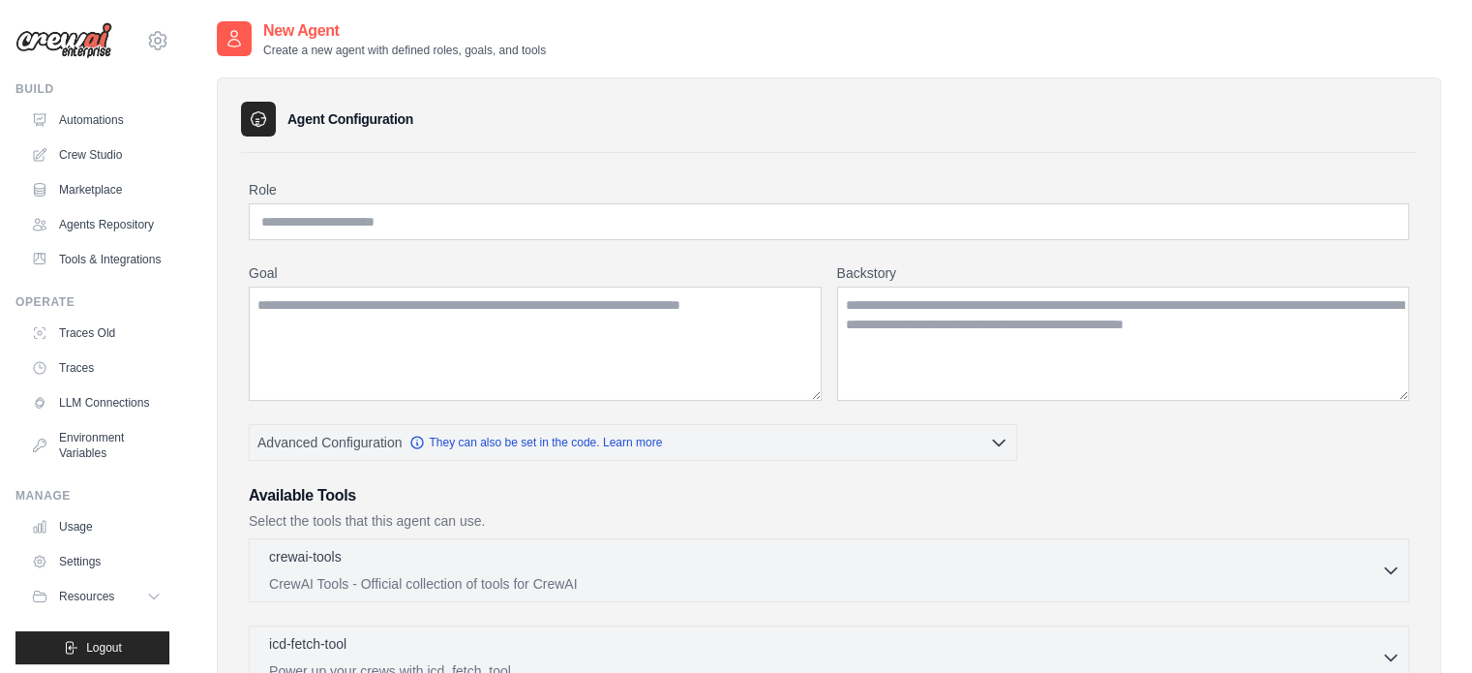
click at [317, 28] on h2 "New Agent" at bounding box center [404, 30] width 283 height 23
click at [370, 62] on div "Agent Configuration Role Goal Backstory Advanced Configuration Available Tools" at bounding box center [829, 596] width 1224 height 1077
click at [368, 49] on p "Create a new agent with defined roles, goals, and tools" at bounding box center [404, 50] width 283 height 15
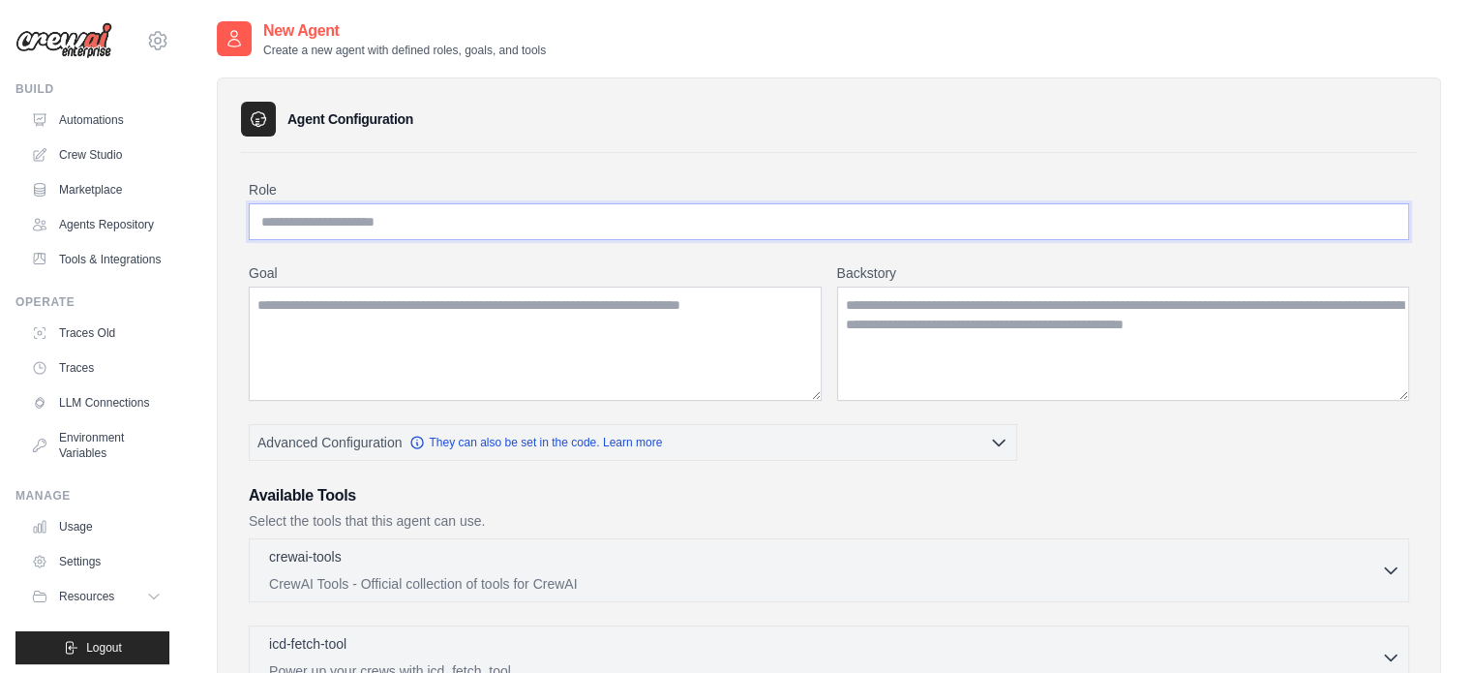
click at [390, 223] on input "Role" at bounding box center [829, 221] width 1160 height 37
paste input "**********"
type input "**********"
click at [615, 304] on textarea "Goal" at bounding box center [535, 343] width 573 height 114
paste textarea "**********"
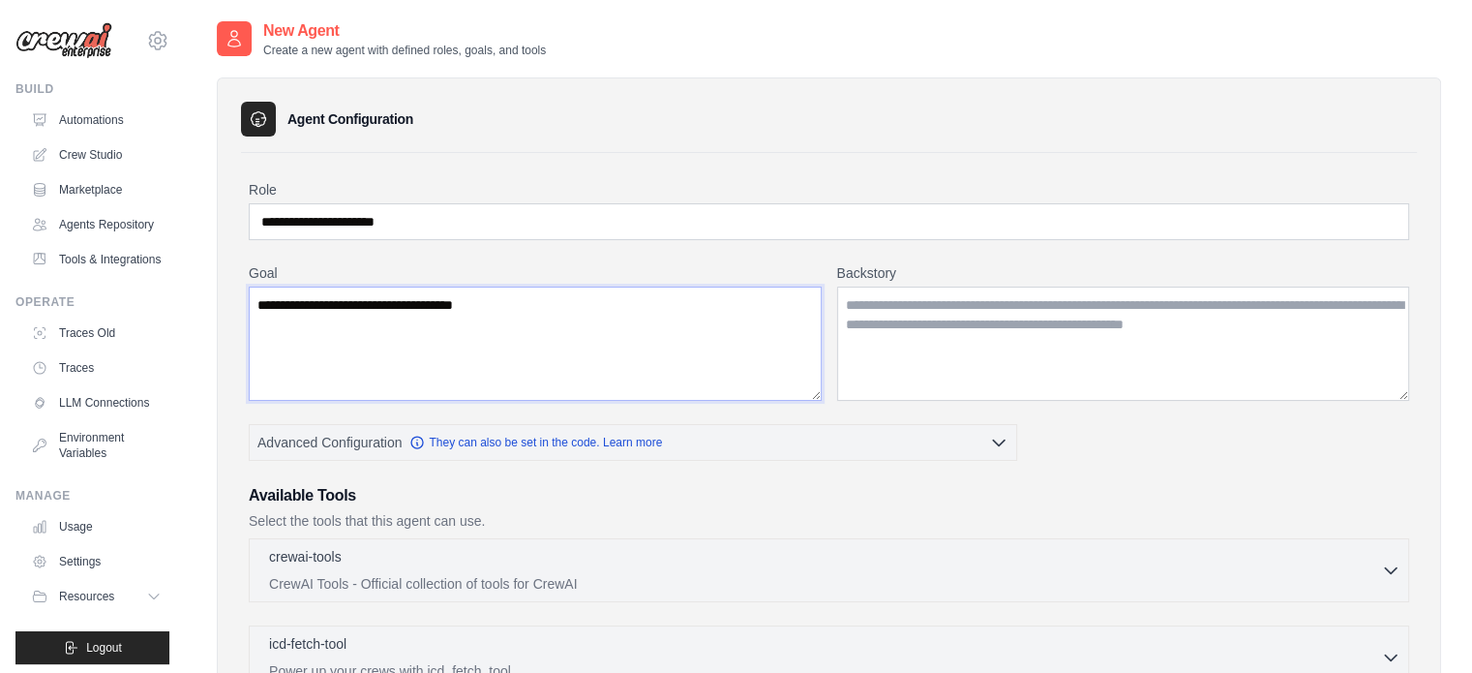
type textarea "**********"
drag, startPoint x: 980, startPoint y: 353, endPoint x: 967, endPoint y: 351, distance: 13.7
click at [980, 353] on textarea "Backstory" at bounding box center [1123, 343] width 573 height 114
paste textarea "**********"
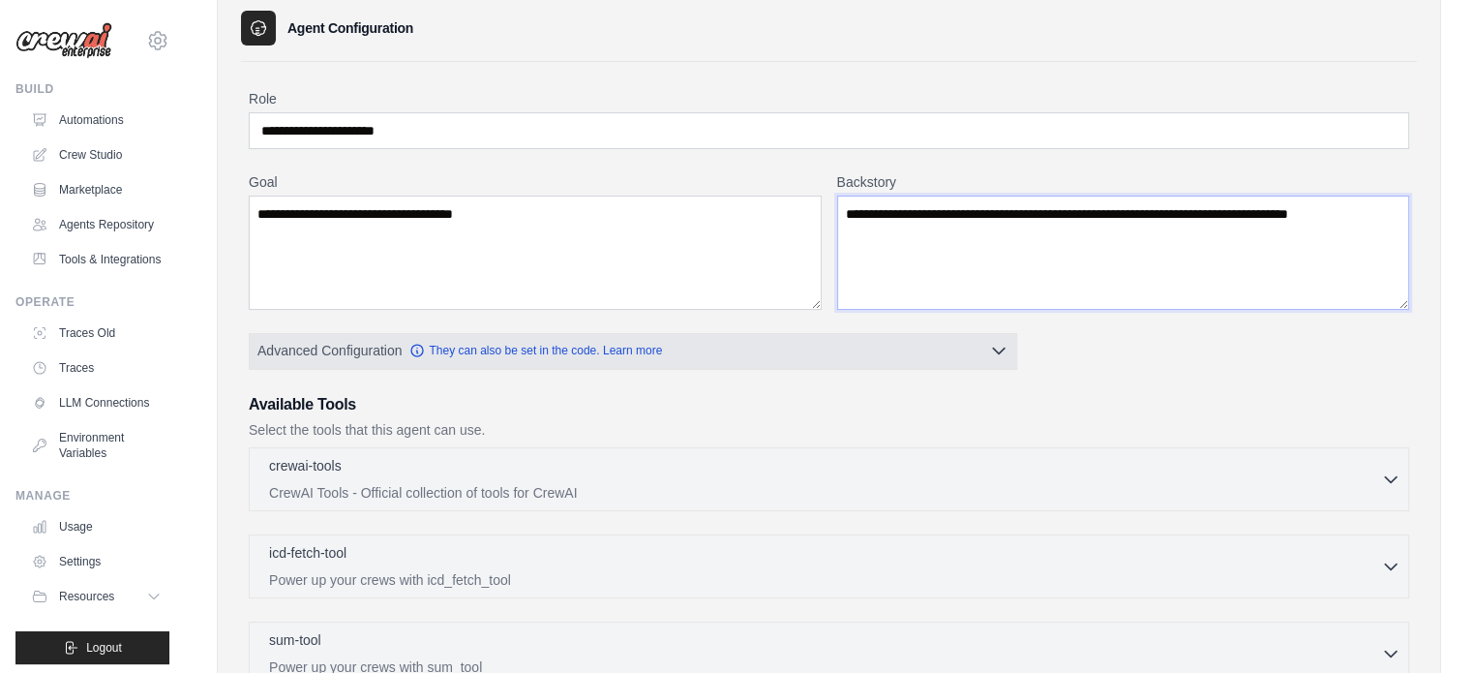
scroll to position [97, 0]
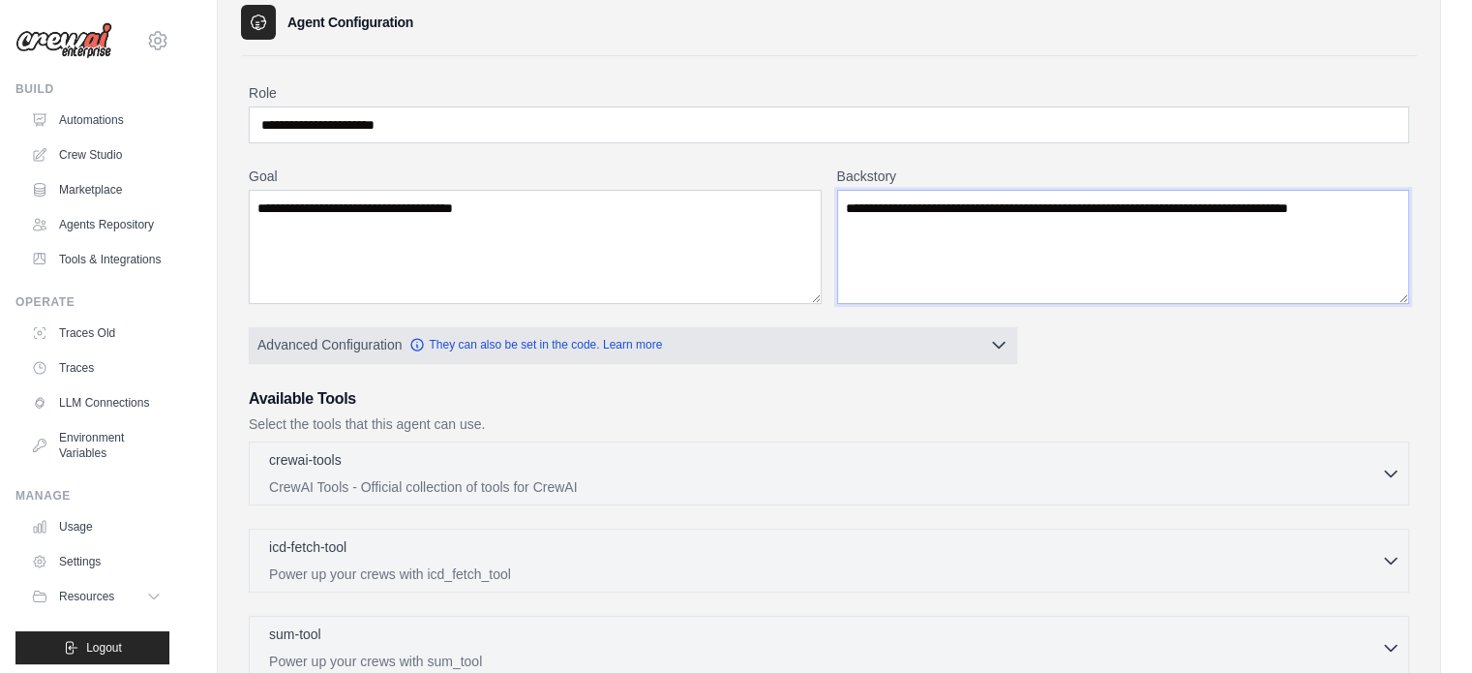
type textarea "**********"
click at [1010, 345] on button "Advanced Configuration They can also be set in the code. Learn more" at bounding box center [633, 344] width 766 height 35
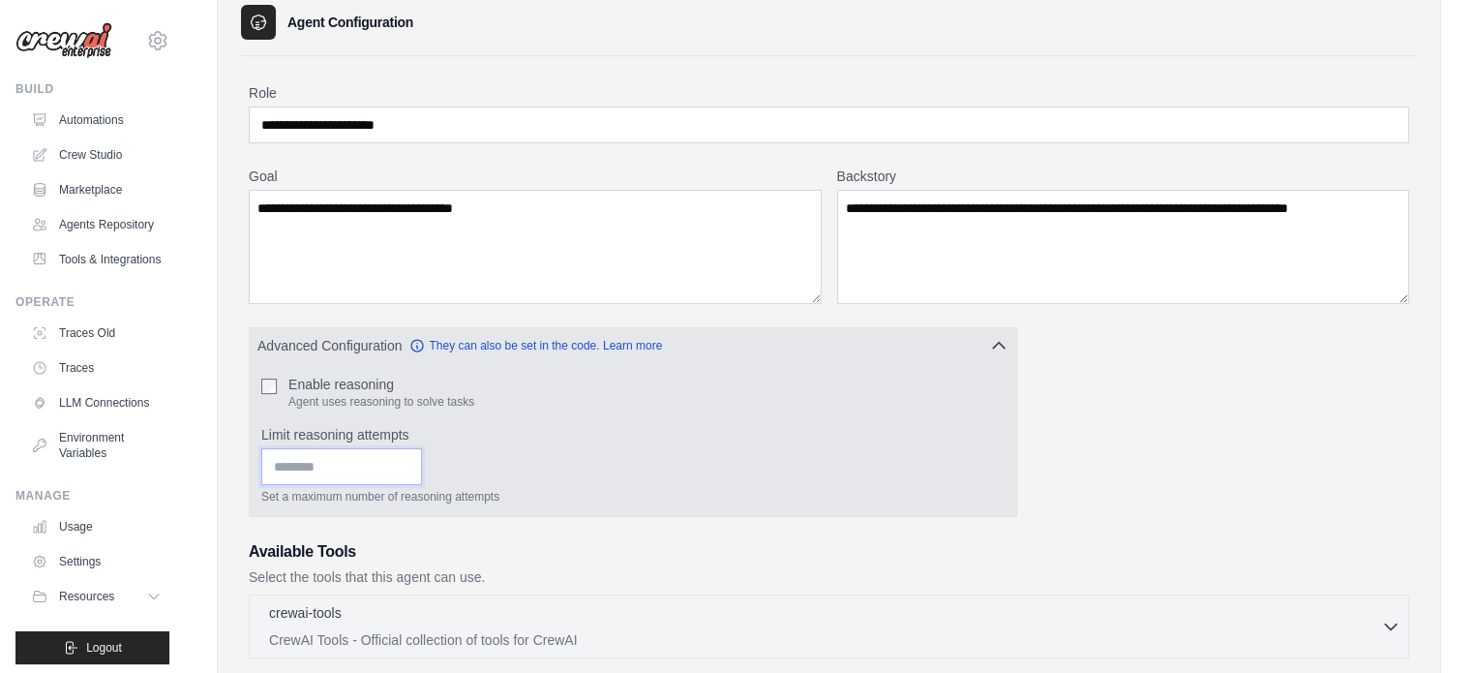
click at [307, 475] on input "Limit reasoning attempts" at bounding box center [341, 466] width 161 height 37
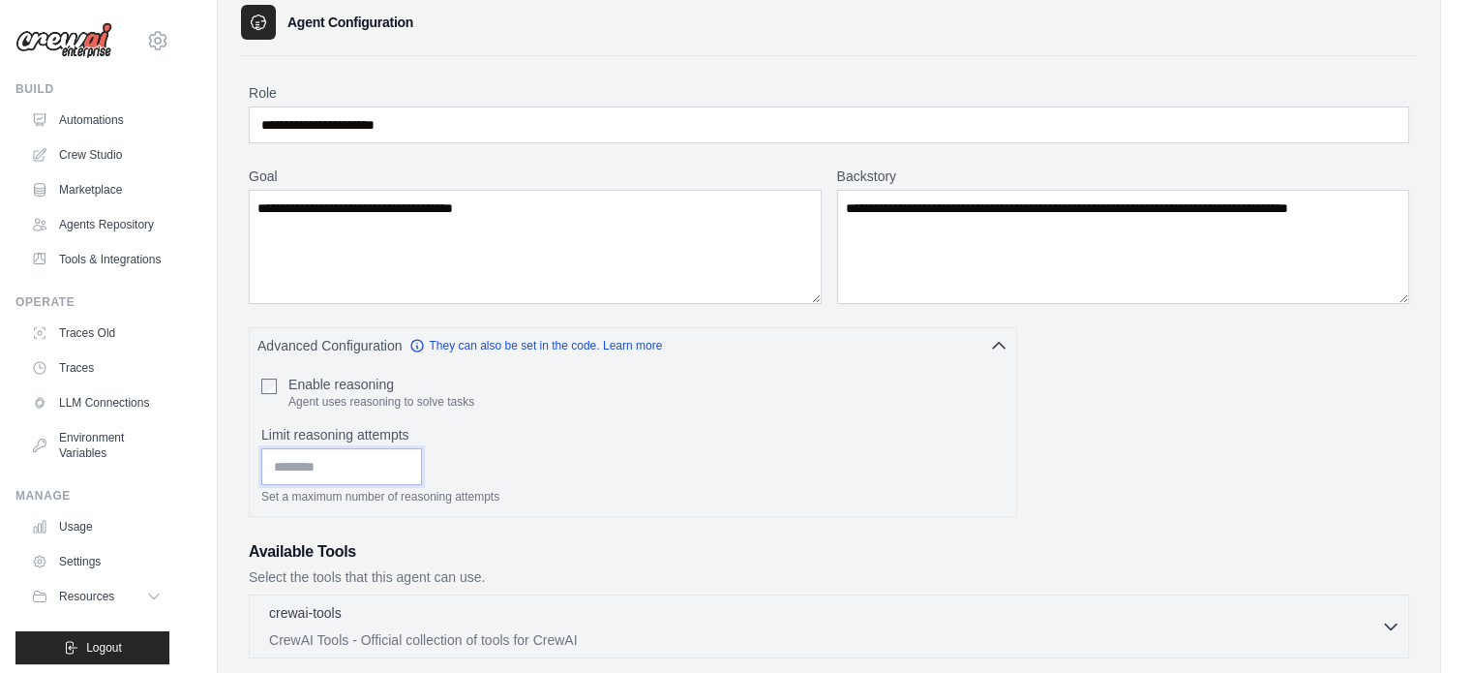
type input "**"
click at [1130, 418] on div "**********" at bounding box center [829, 595] width 1160 height 1024
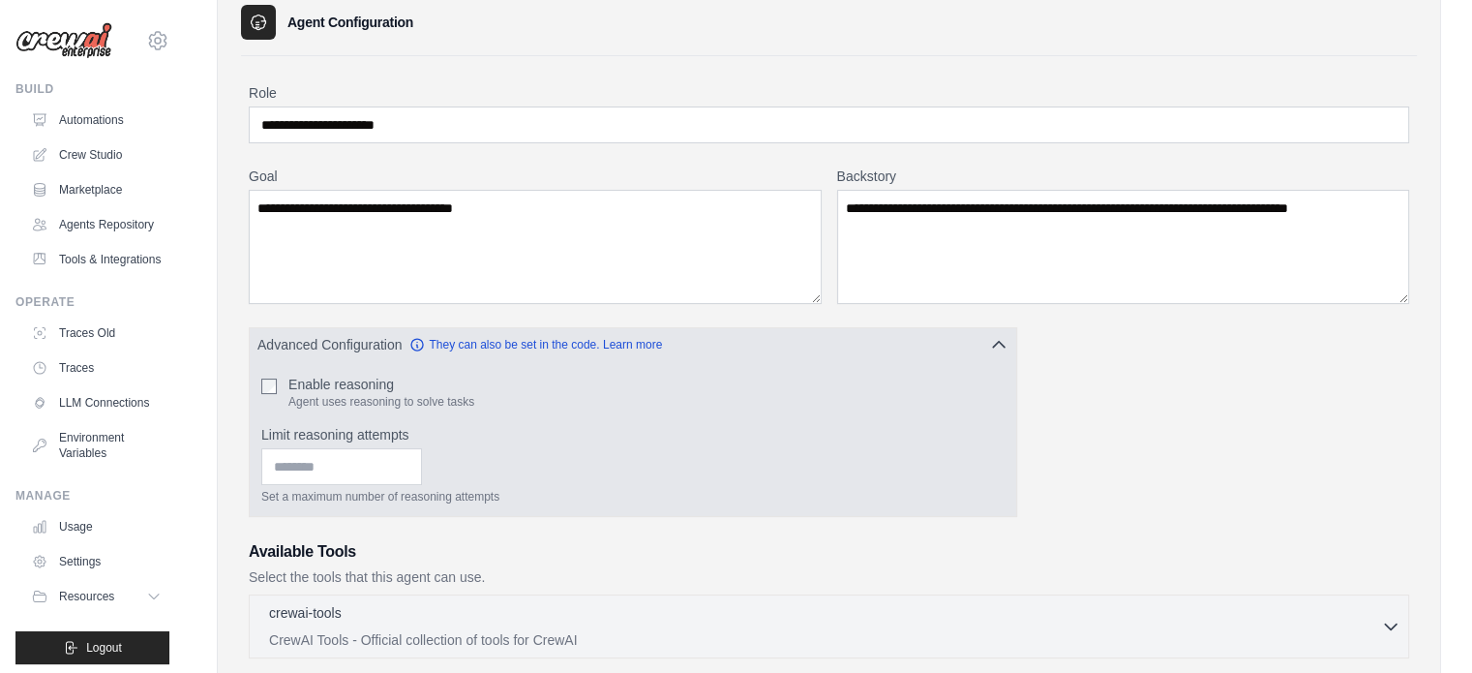
click at [1003, 348] on icon "button" at bounding box center [998, 344] width 19 height 19
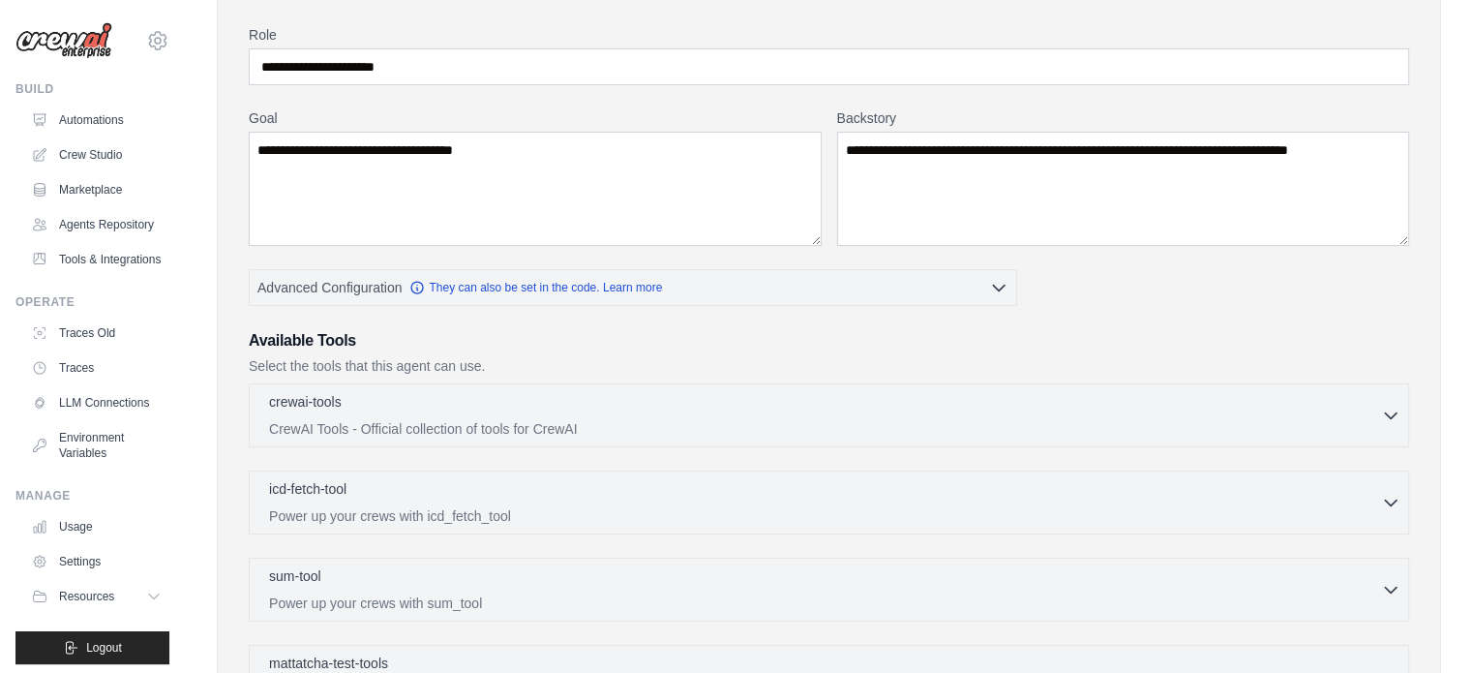
scroll to position [194, 0]
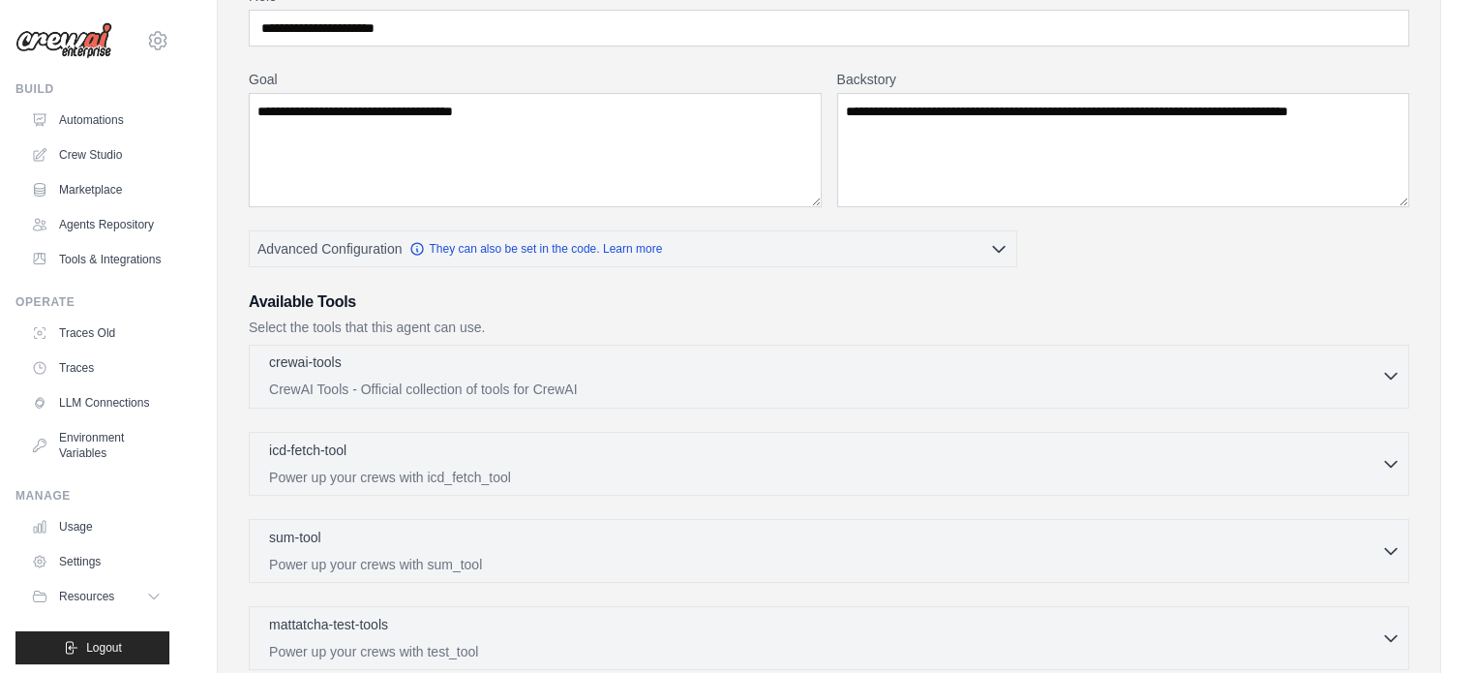
click at [655, 380] on p "CrewAI Tools - Official collection of tools for CrewAI" at bounding box center [825, 388] width 1112 height 19
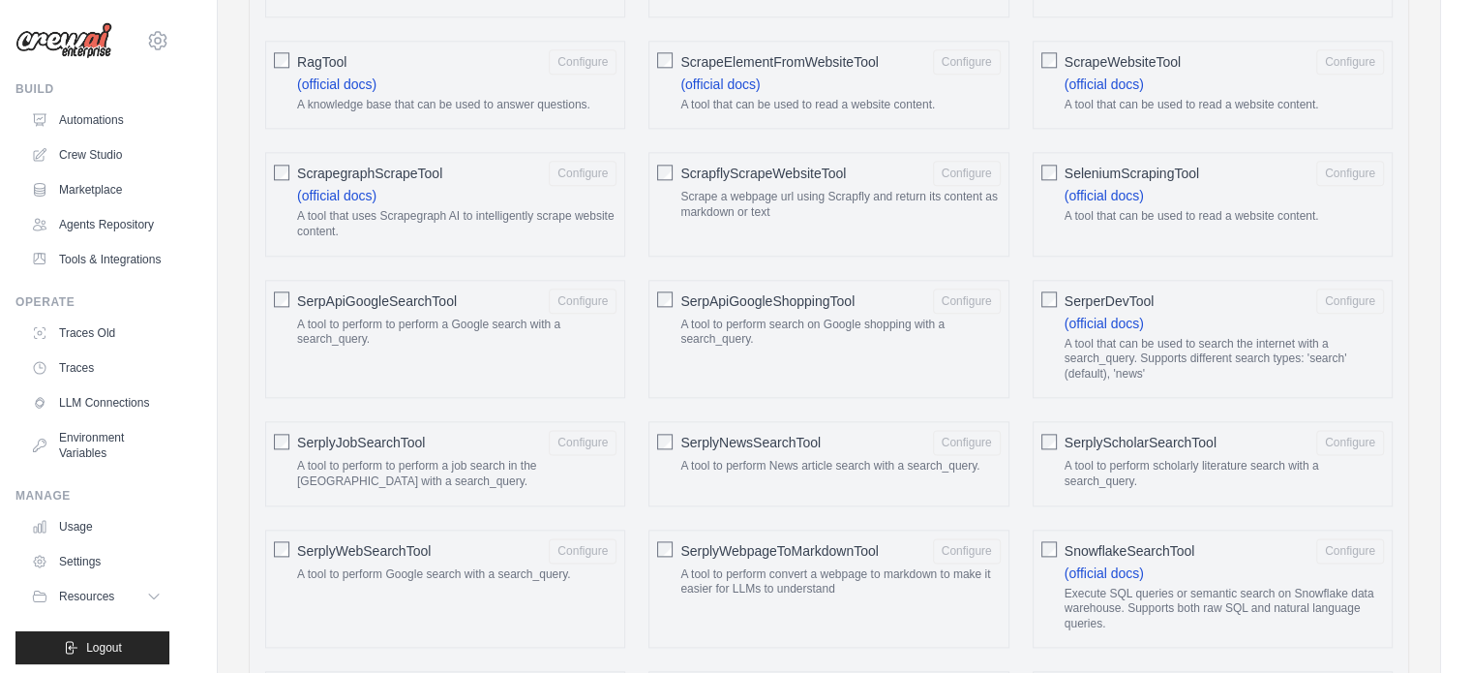
scroll to position [2322, 0]
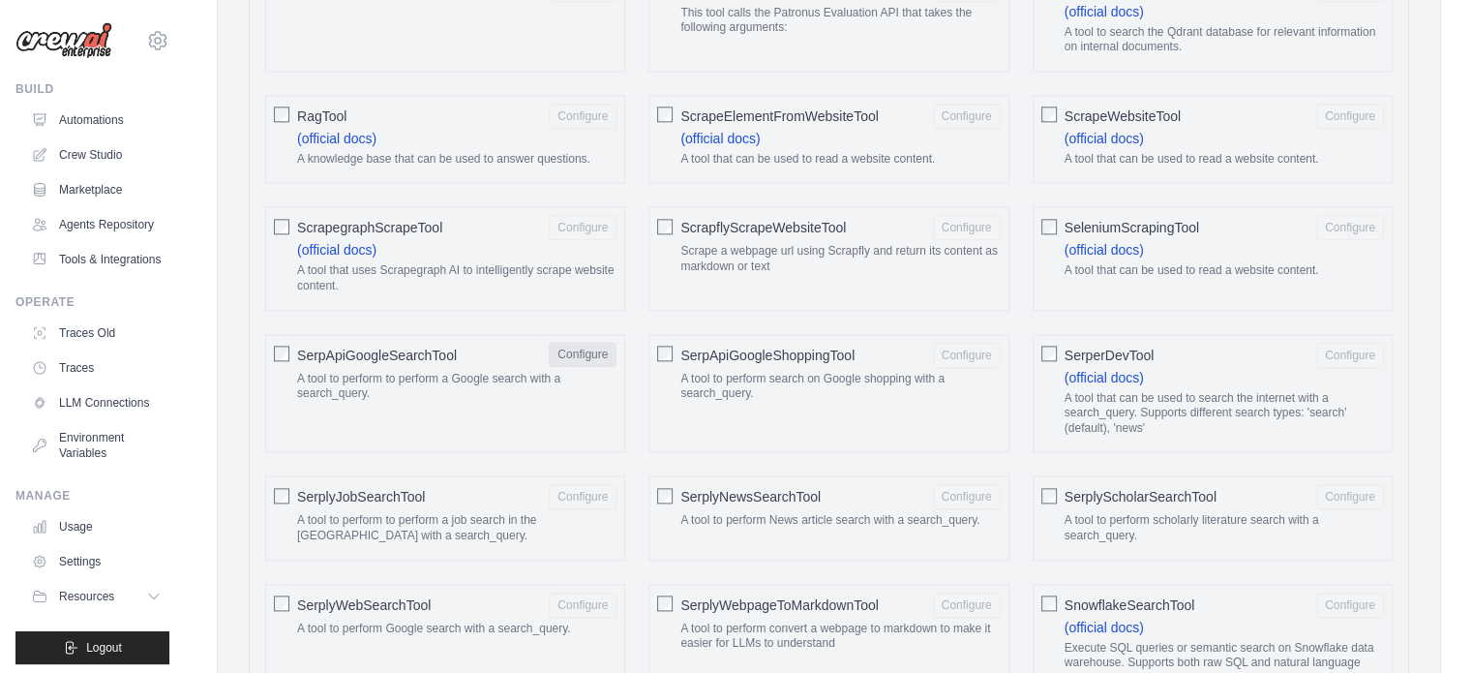
click at [569, 342] on button "Configure" at bounding box center [583, 354] width 68 height 25
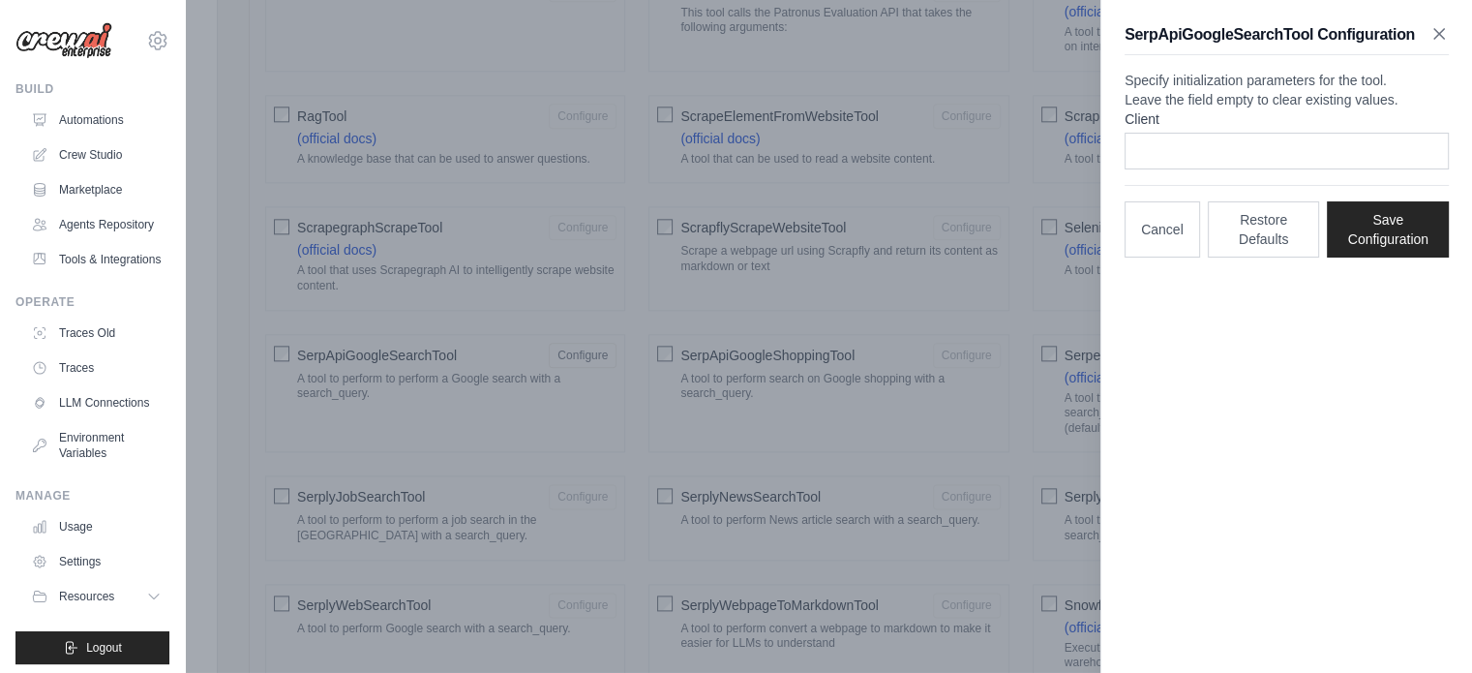
click at [1438, 34] on icon "button" at bounding box center [1439, 34] width 10 height 10
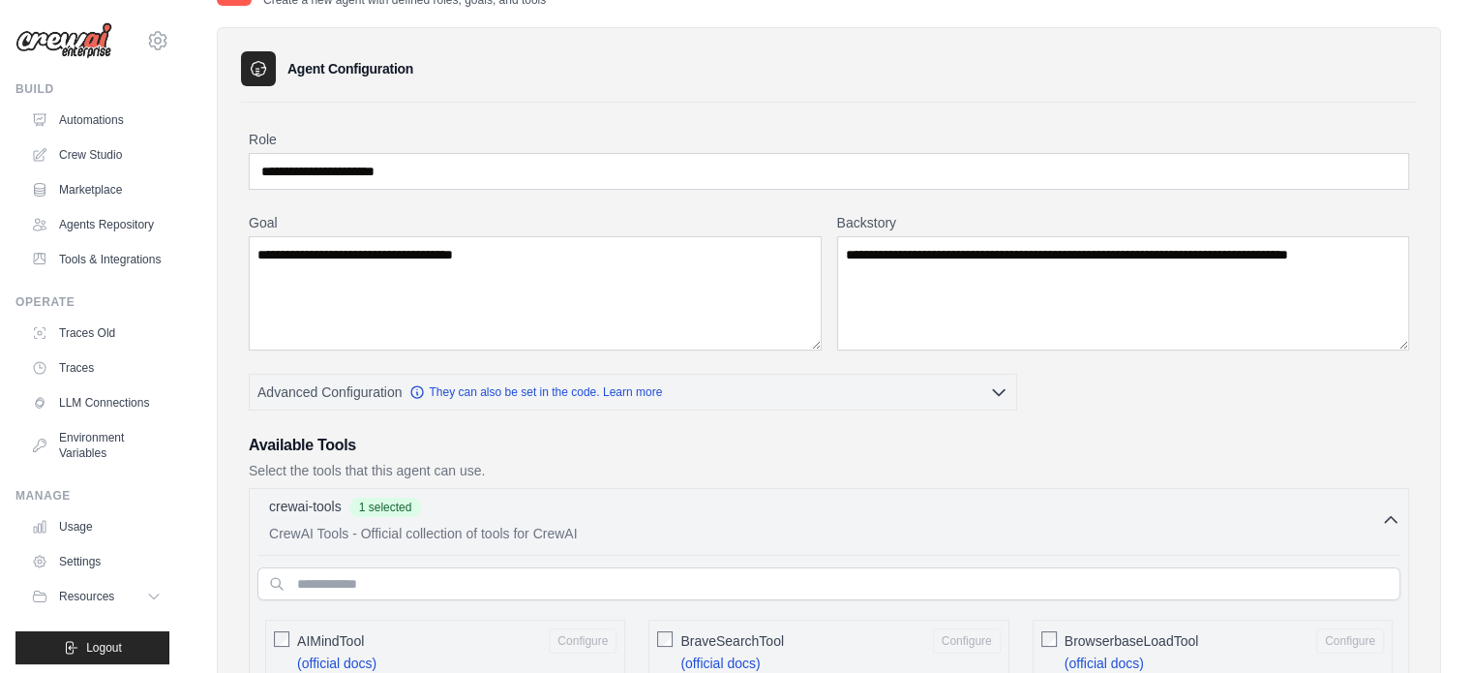
scroll to position [194, 0]
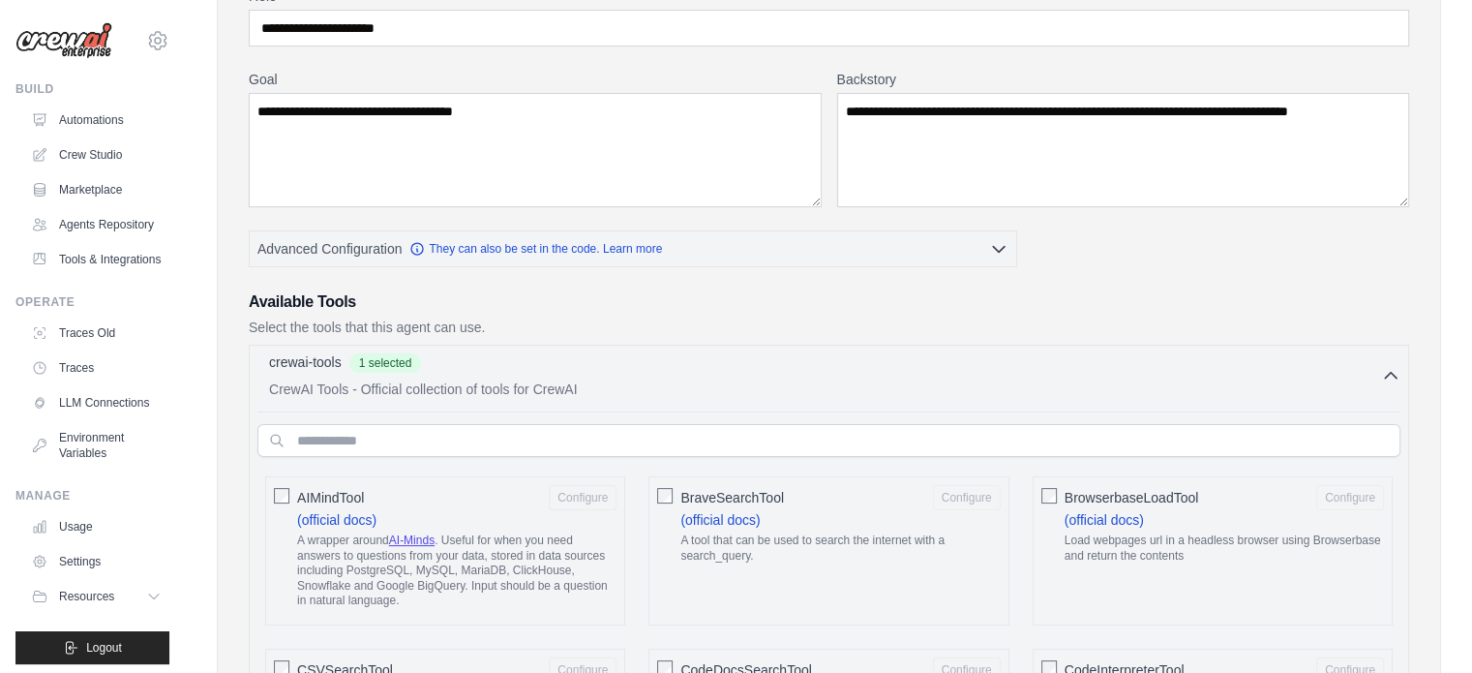
click at [751, 367] on div "crewai-tools 1 selected" at bounding box center [825, 363] width 1112 height 23
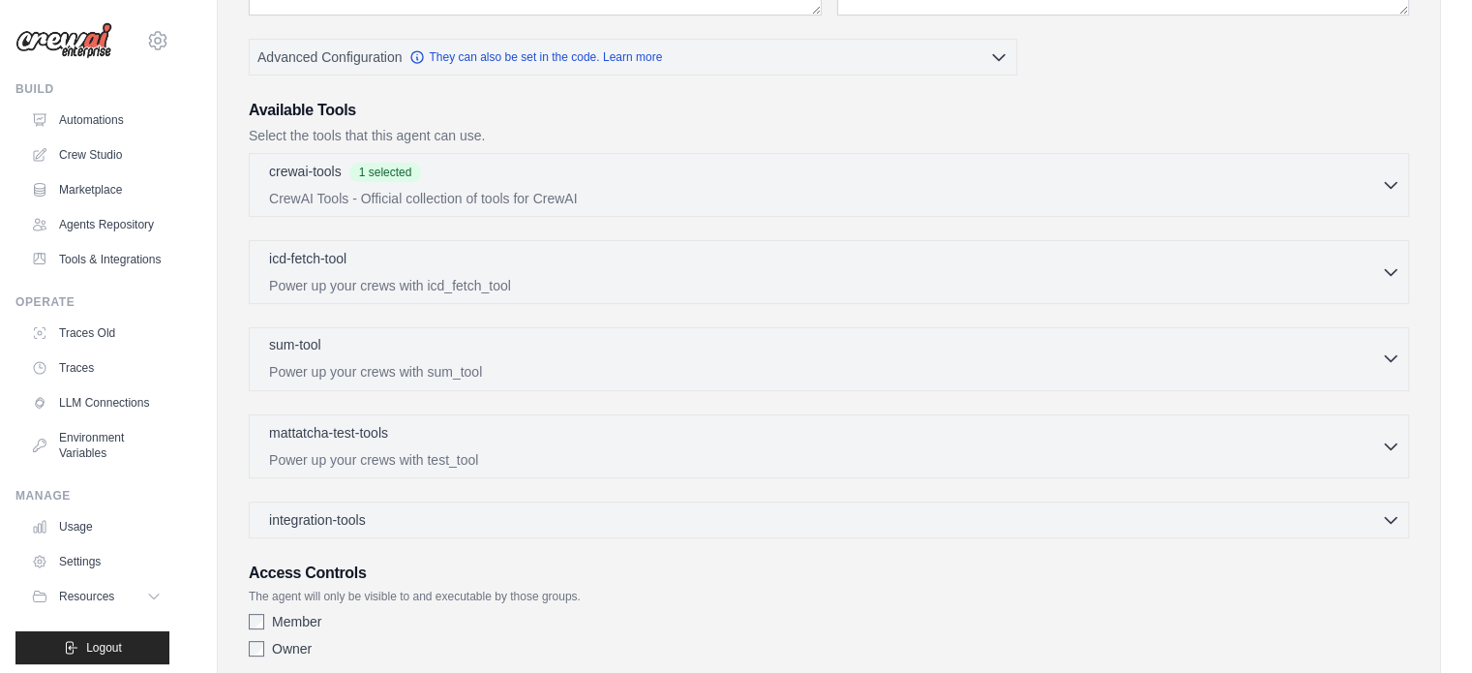
scroll to position [387, 0]
click at [540, 264] on div "icd-fetch-tool 0 selected" at bounding box center [825, 257] width 1112 height 23
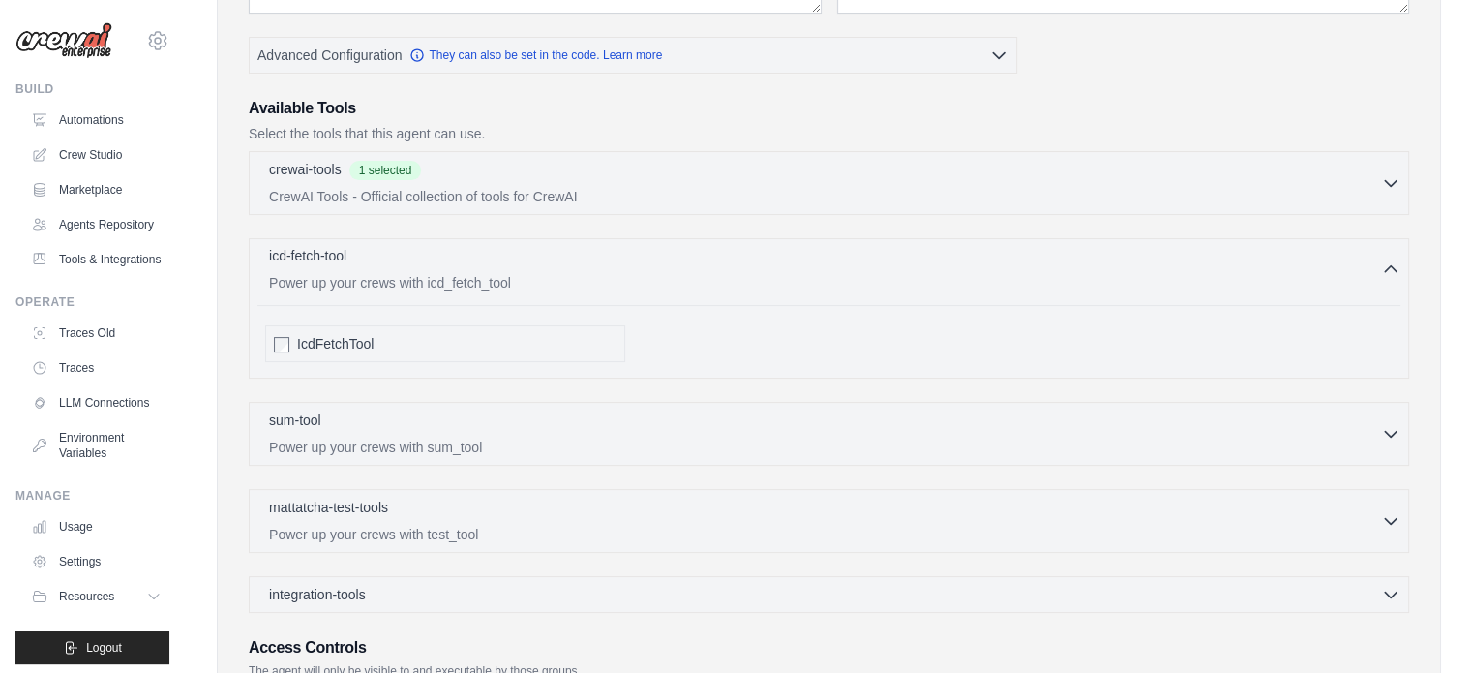
click at [540, 264] on div "icd-fetch-tool 0 selected" at bounding box center [825, 257] width 1112 height 23
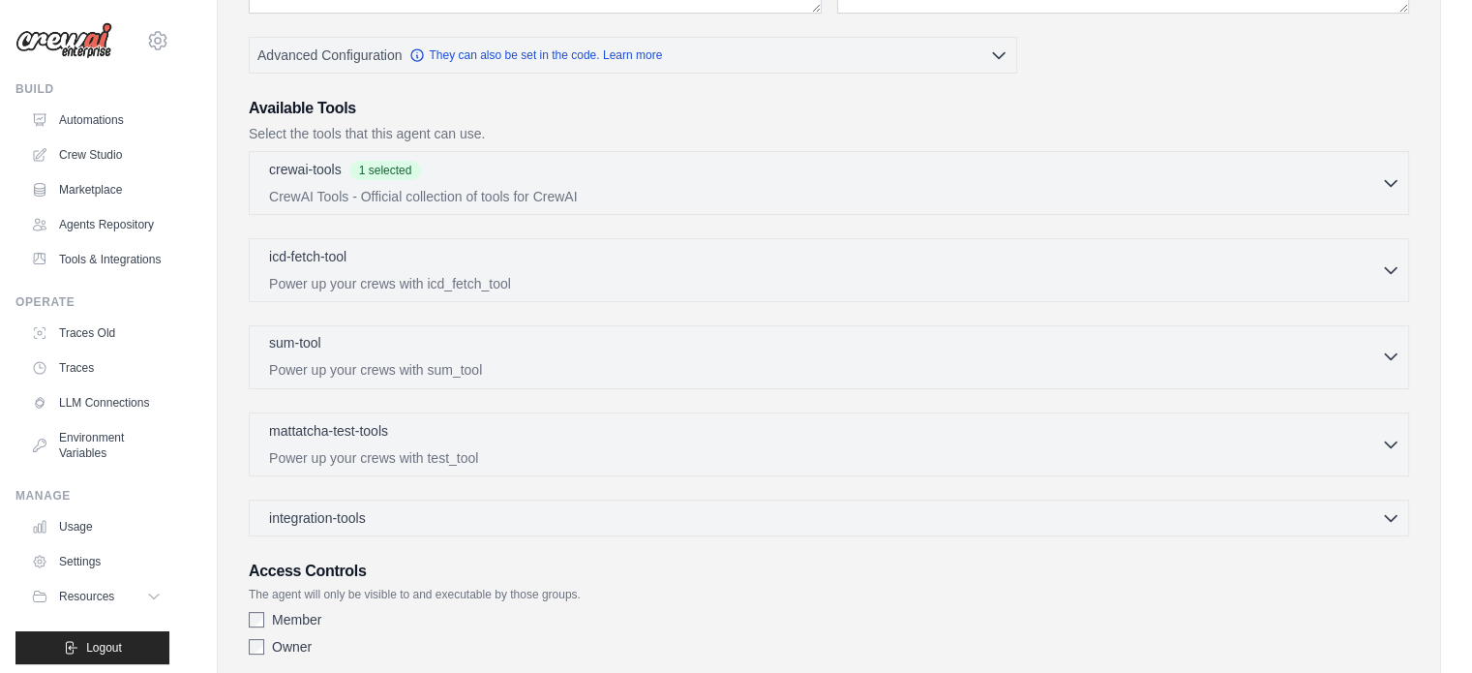
click at [493, 354] on div "sum-tool 0 selected Power up your crews with sum_tool" at bounding box center [825, 356] width 1112 height 46
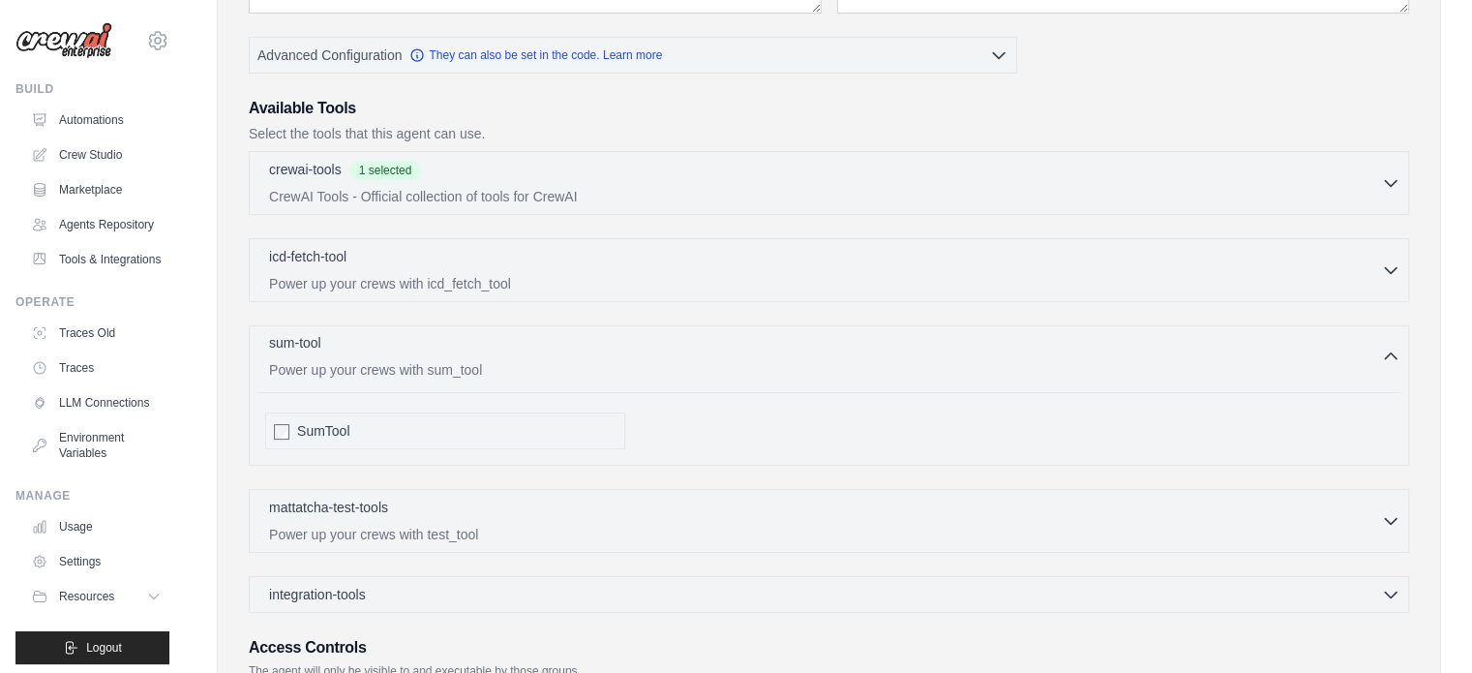
click at [493, 354] on div "sum-tool 0 selected Power up your crews with sum_tool" at bounding box center [825, 356] width 1112 height 46
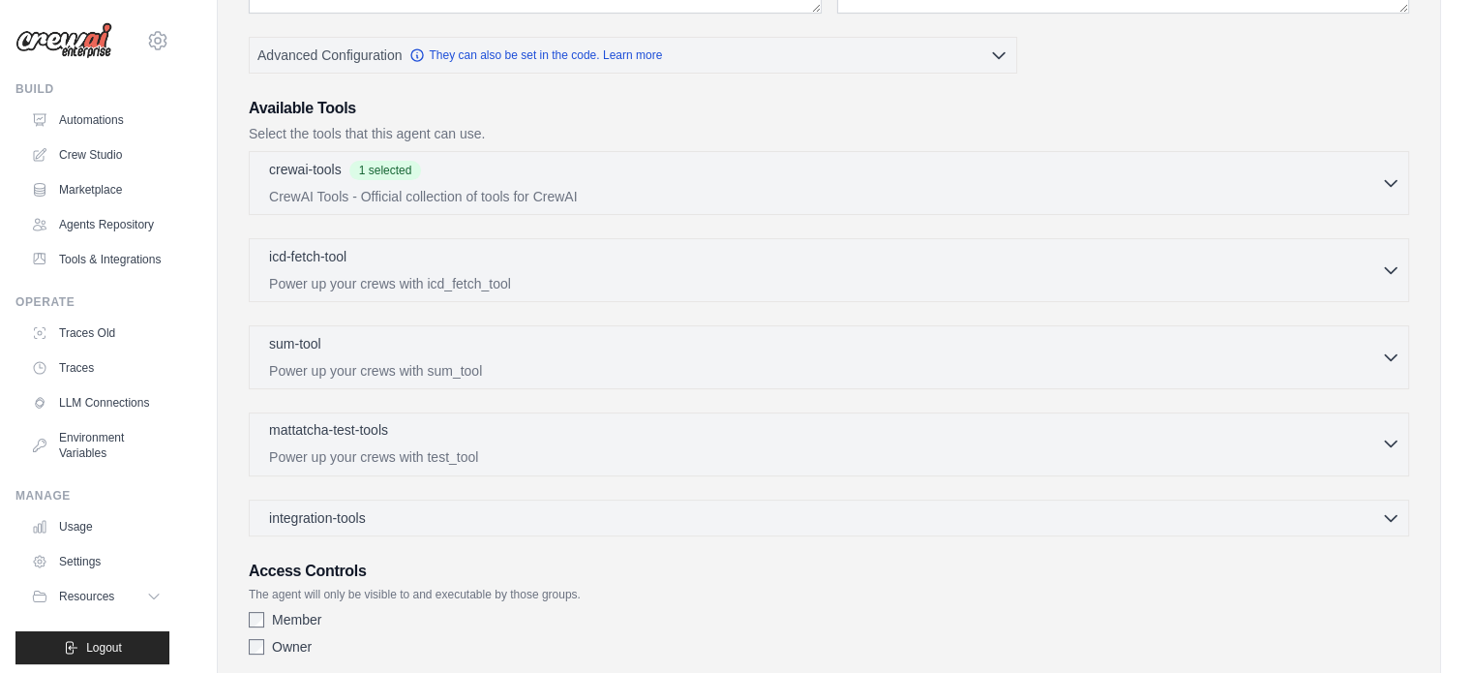
click at [444, 440] on div "mattatcha-test-tools 0 selected Power up your crews with test_tool" at bounding box center [825, 443] width 1112 height 46
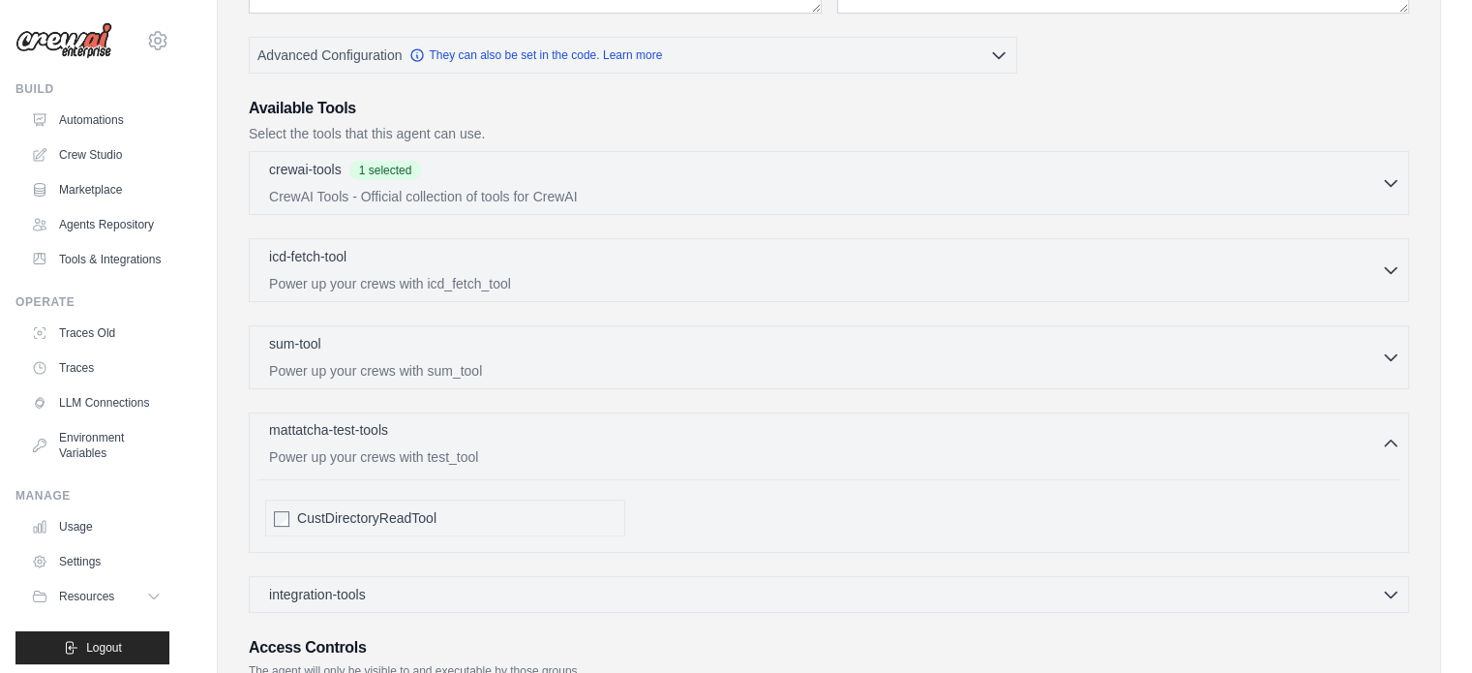
click at [454, 433] on div "mattatcha-test-tools 0 selected" at bounding box center [825, 431] width 1112 height 23
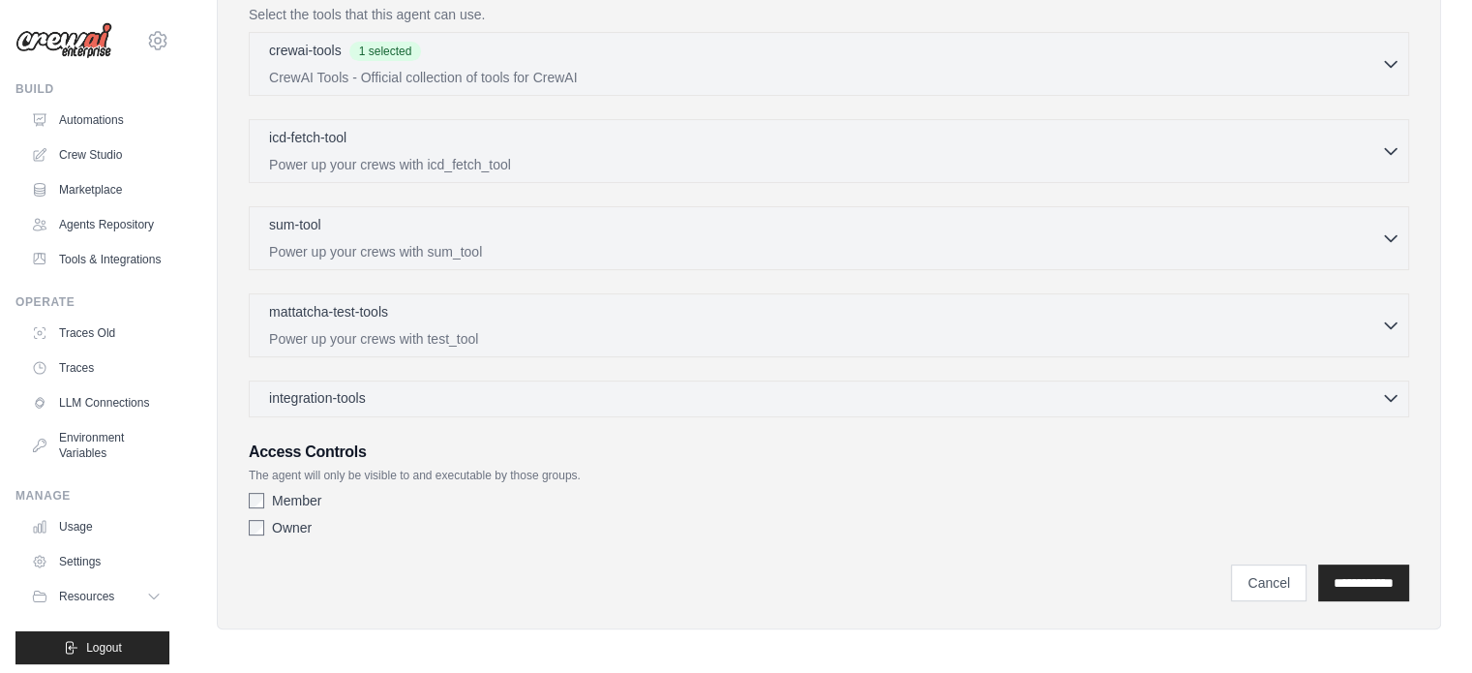
scroll to position [508, 0]
click at [444, 391] on div "integration-tools 0 selected" at bounding box center [834, 395] width 1131 height 19
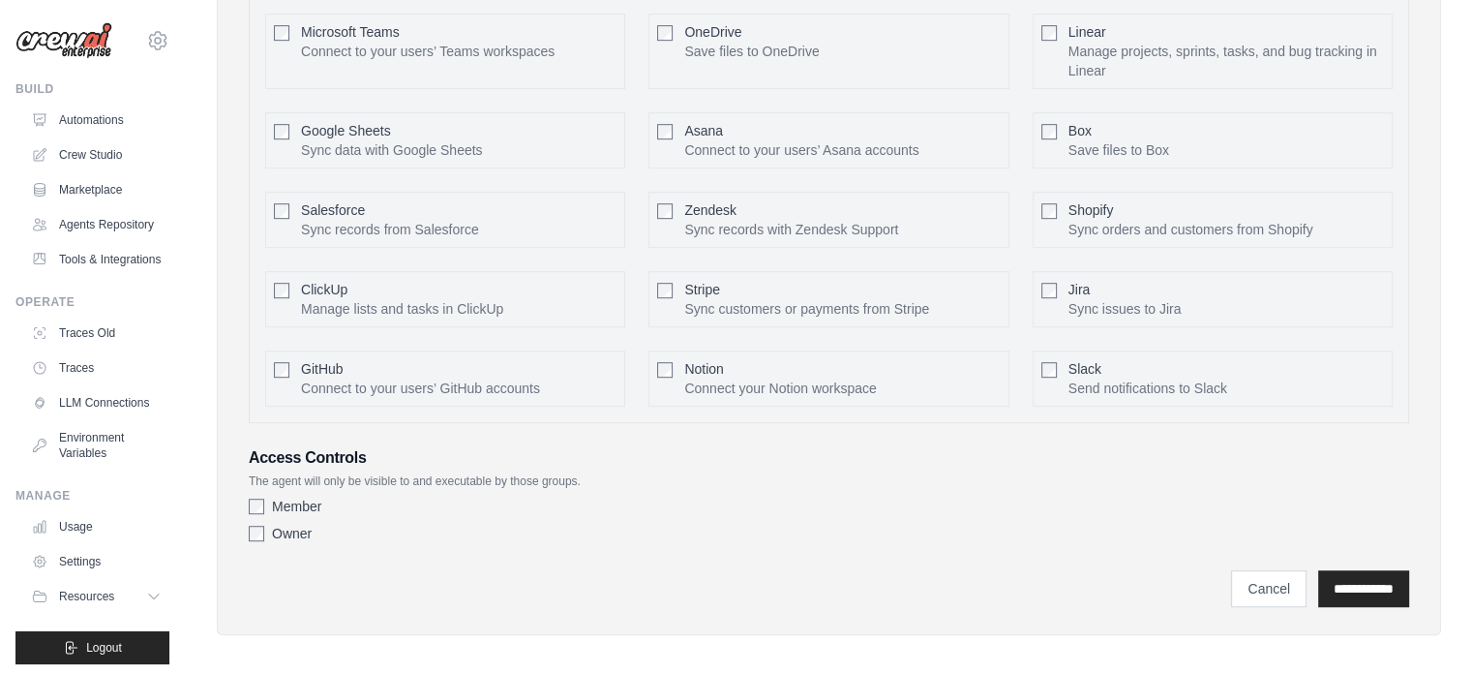
scroll to position [1062, 0]
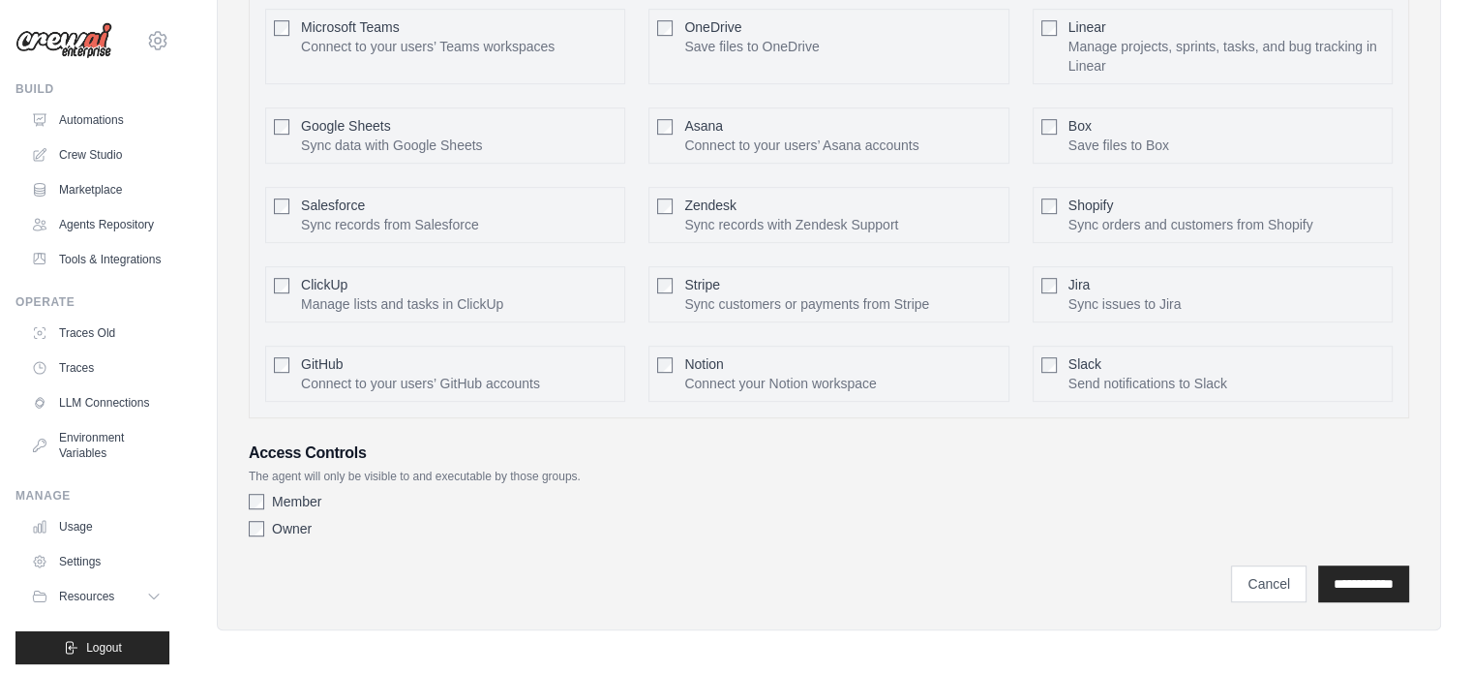
click at [598, 460] on div "Access Controls The agent will only be visible to and executable by those group…" at bounding box center [829, 493] width 1160 height 105
click at [1343, 577] on input "**********" at bounding box center [1363, 583] width 91 height 37
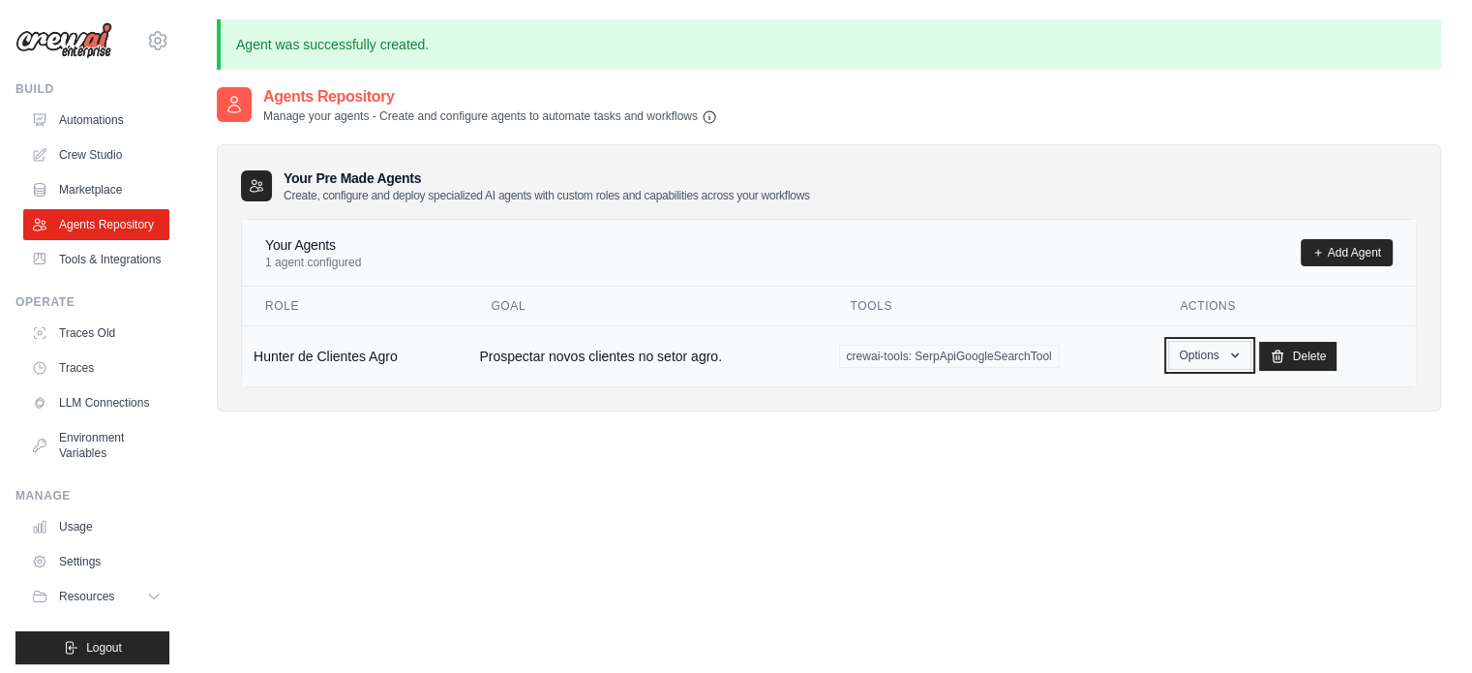
click at [1227, 355] on icon "button" at bounding box center [1234, 354] width 15 height 15
click at [1215, 359] on button "Options" at bounding box center [1209, 355] width 82 height 29
click at [1320, 254] on icon at bounding box center [1318, 253] width 12 height 12
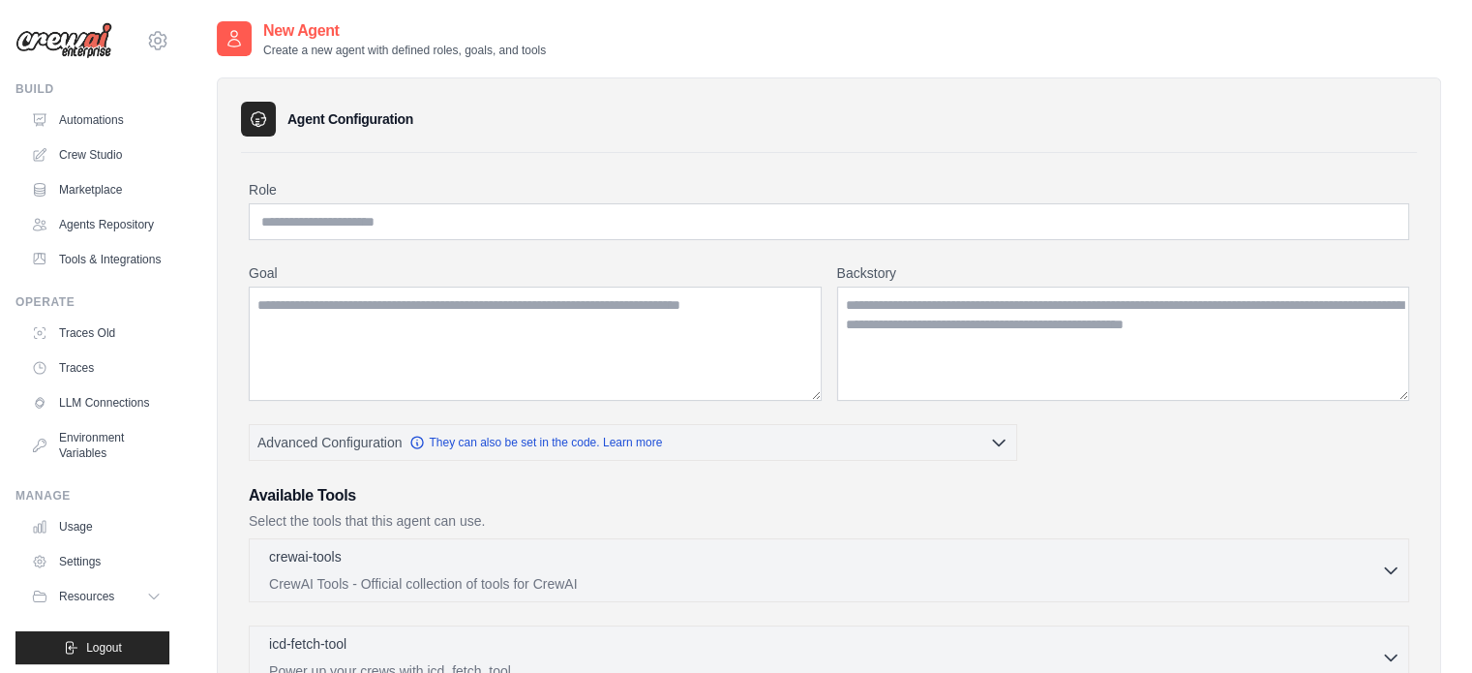
click at [383, 115] on h3 "Agent Configuration" at bounding box center [350, 118] width 126 height 19
click at [362, 45] on p "Create a new agent with defined roles, goals, and tools" at bounding box center [404, 50] width 283 height 15
click at [362, 51] on p "Create a new agent with defined roles, goals, and tools" at bounding box center [404, 50] width 283 height 15
drag, startPoint x: 445, startPoint y: 210, endPoint x: 454, endPoint y: 216, distance: 10.5
click at [445, 210] on input "Role" at bounding box center [829, 221] width 1160 height 37
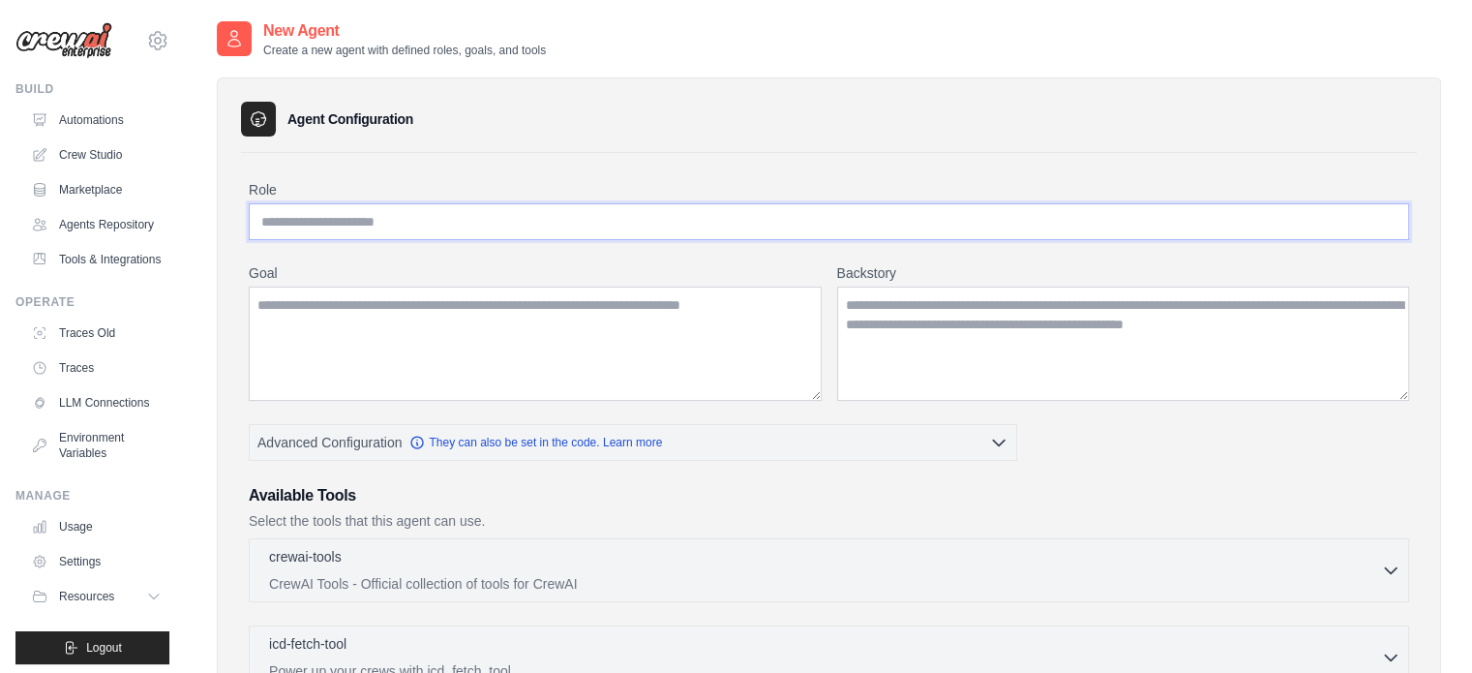
paste input "**********"
type input "**********"
click at [316, 309] on textarea "Goal" at bounding box center [535, 343] width 573 height 114
paste textarea "**********"
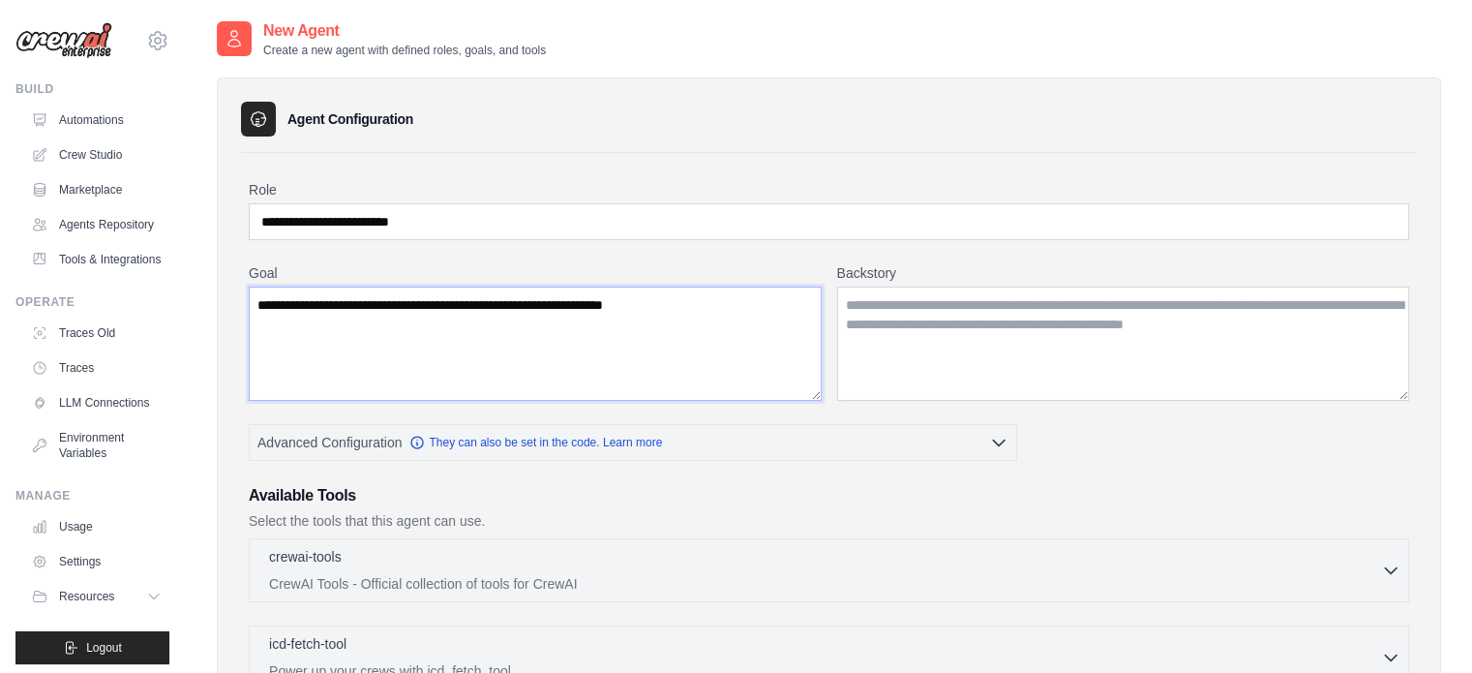
type textarea "**********"
click at [971, 314] on textarea "Backstory" at bounding box center [1123, 343] width 573 height 114
paste textarea "**********"
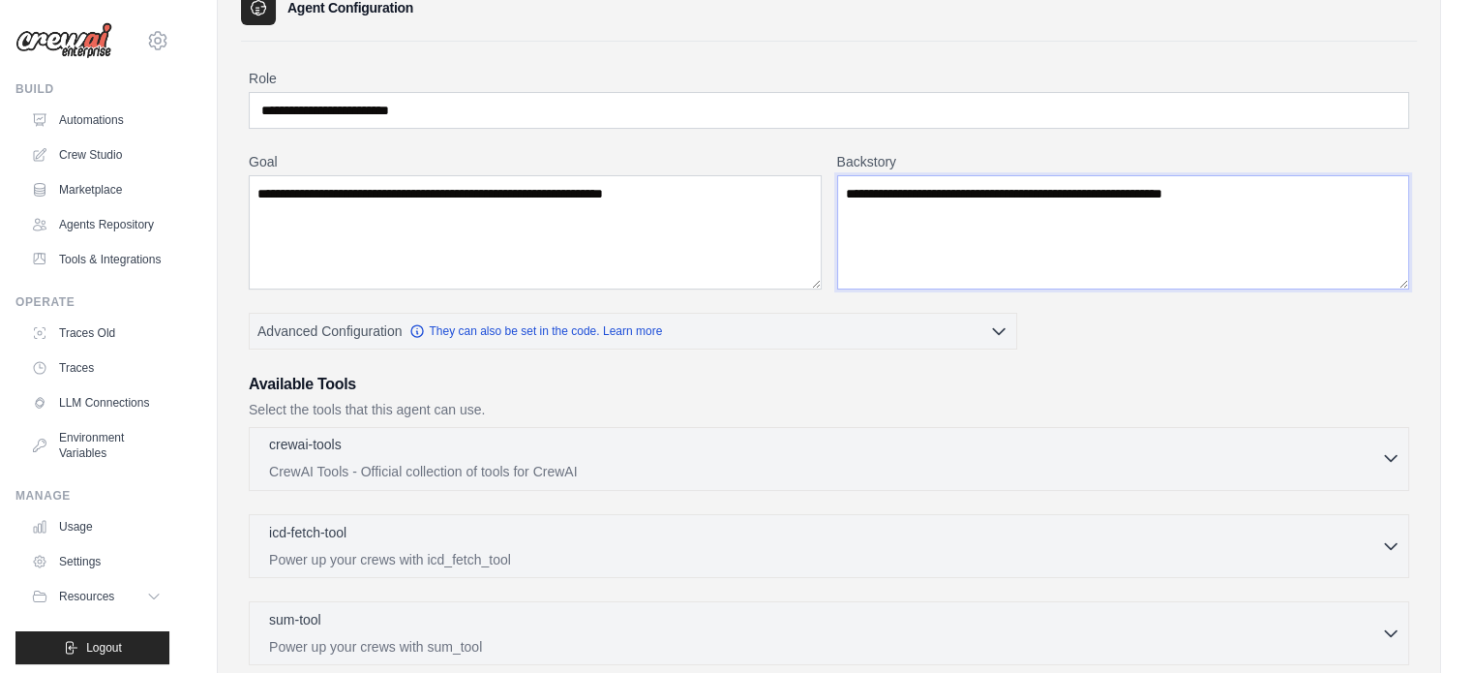
scroll to position [194, 0]
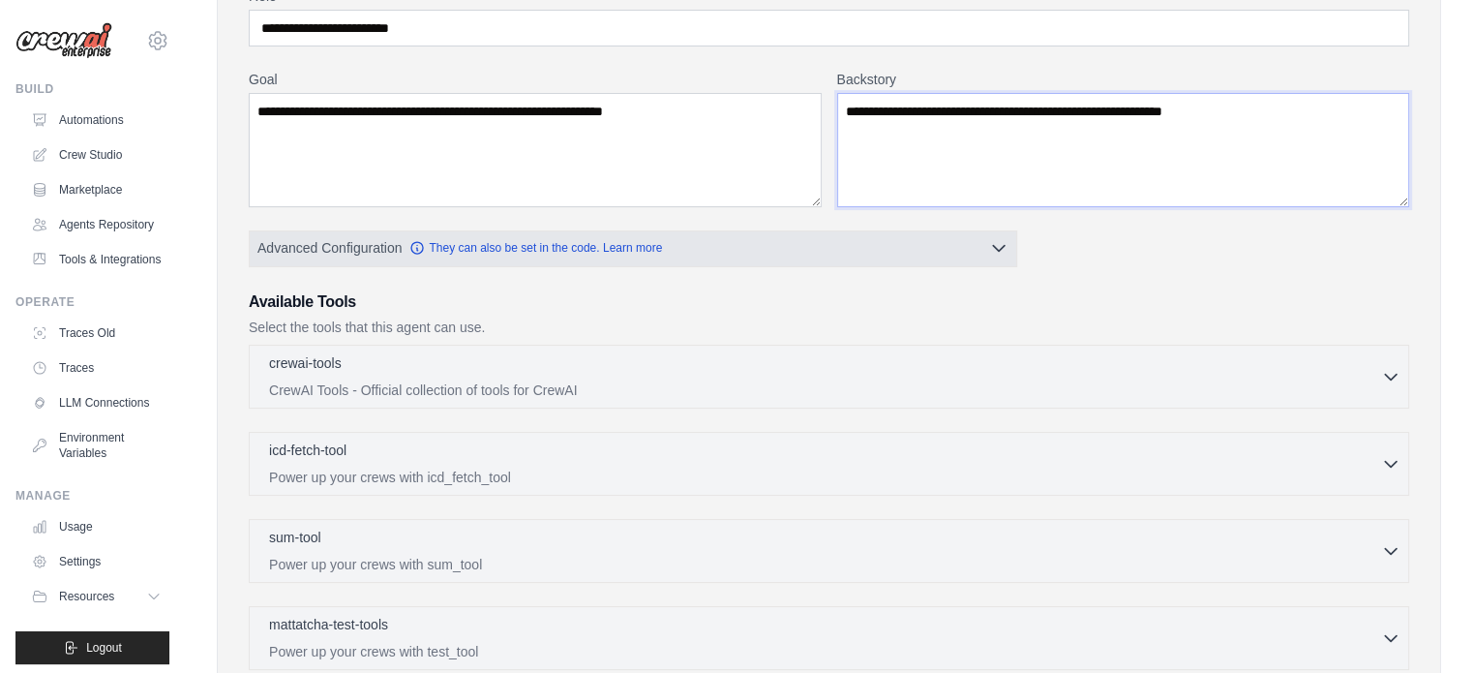
type textarea "**********"
click at [328, 243] on span "Advanced Configuration" at bounding box center [329, 247] width 144 height 19
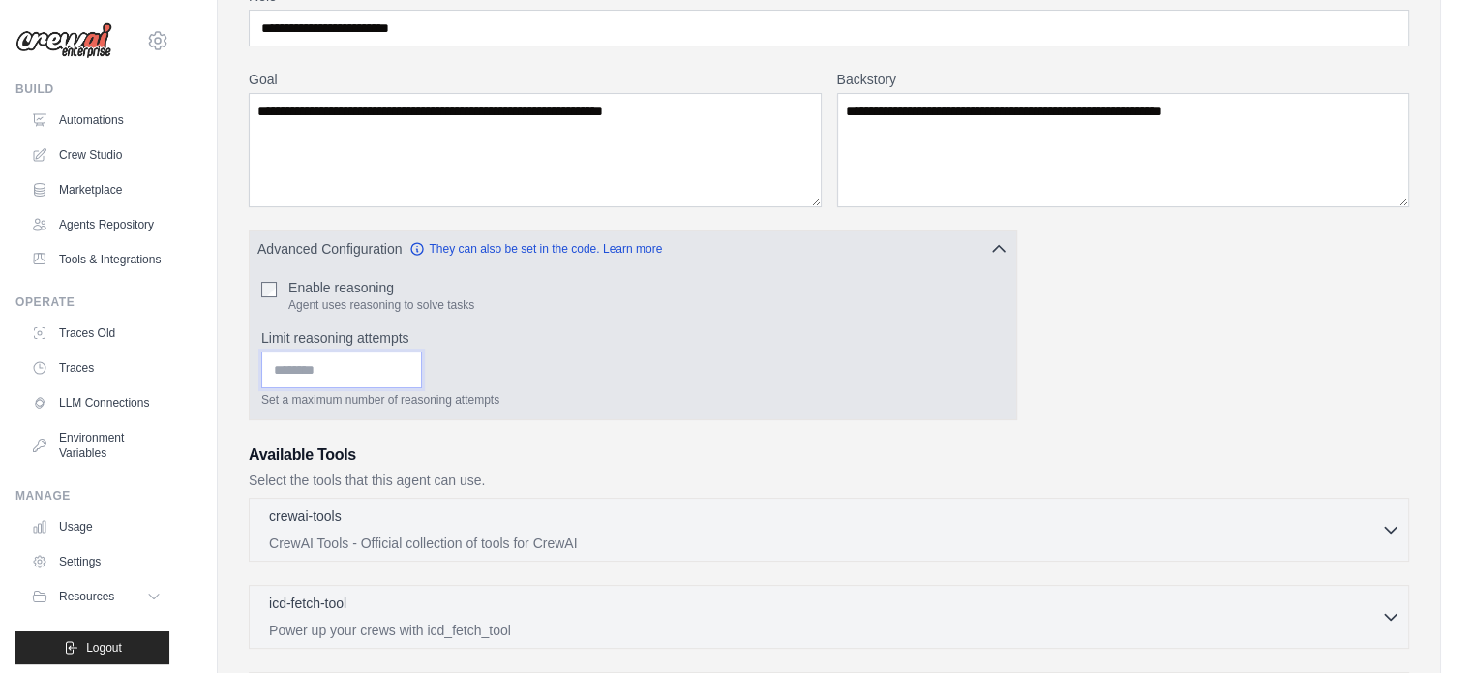
click at [310, 361] on input "Limit reasoning attempts" at bounding box center [341, 369] width 161 height 37
type input "**"
click at [781, 240] on button "Advanced Configuration They can also be set in the code. Learn more" at bounding box center [633, 247] width 766 height 35
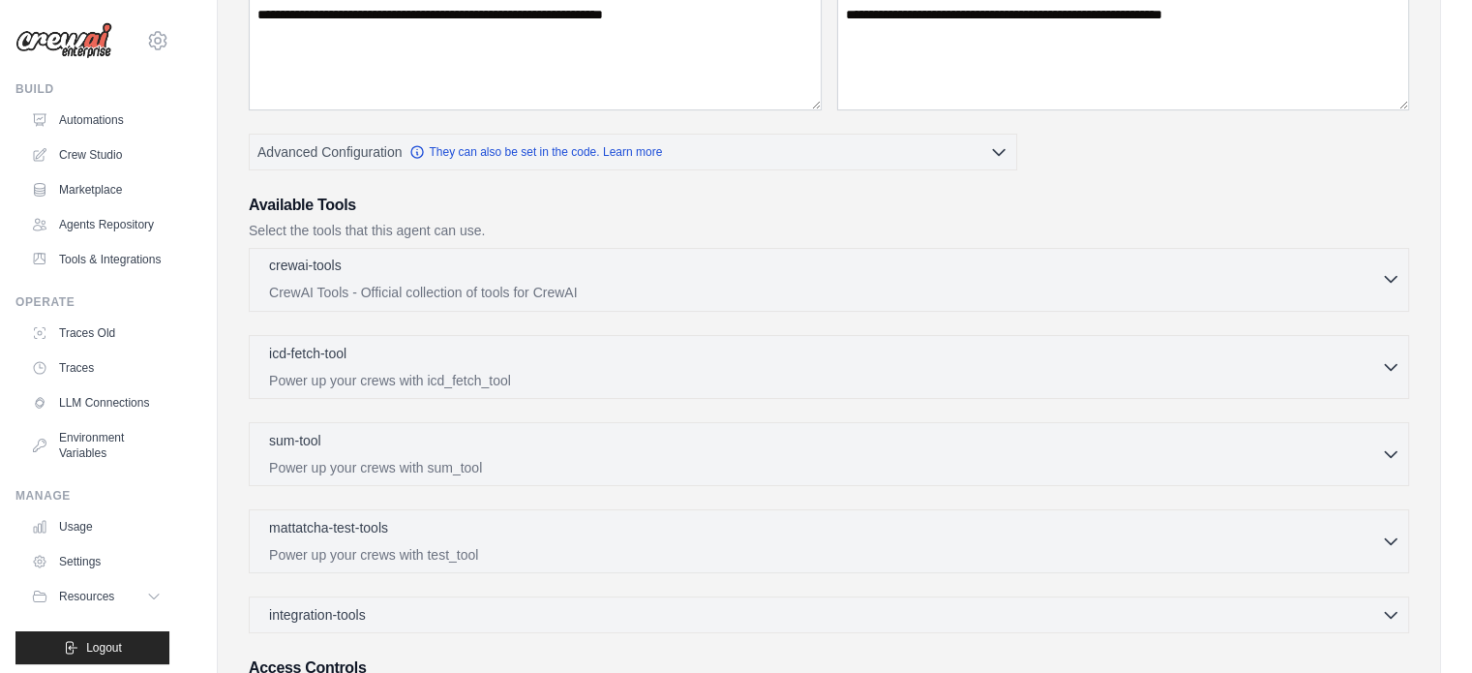
click at [565, 284] on p "CrewAI Tools - Official collection of tools for CrewAI" at bounding box center [825, 292] width 1112 height 19
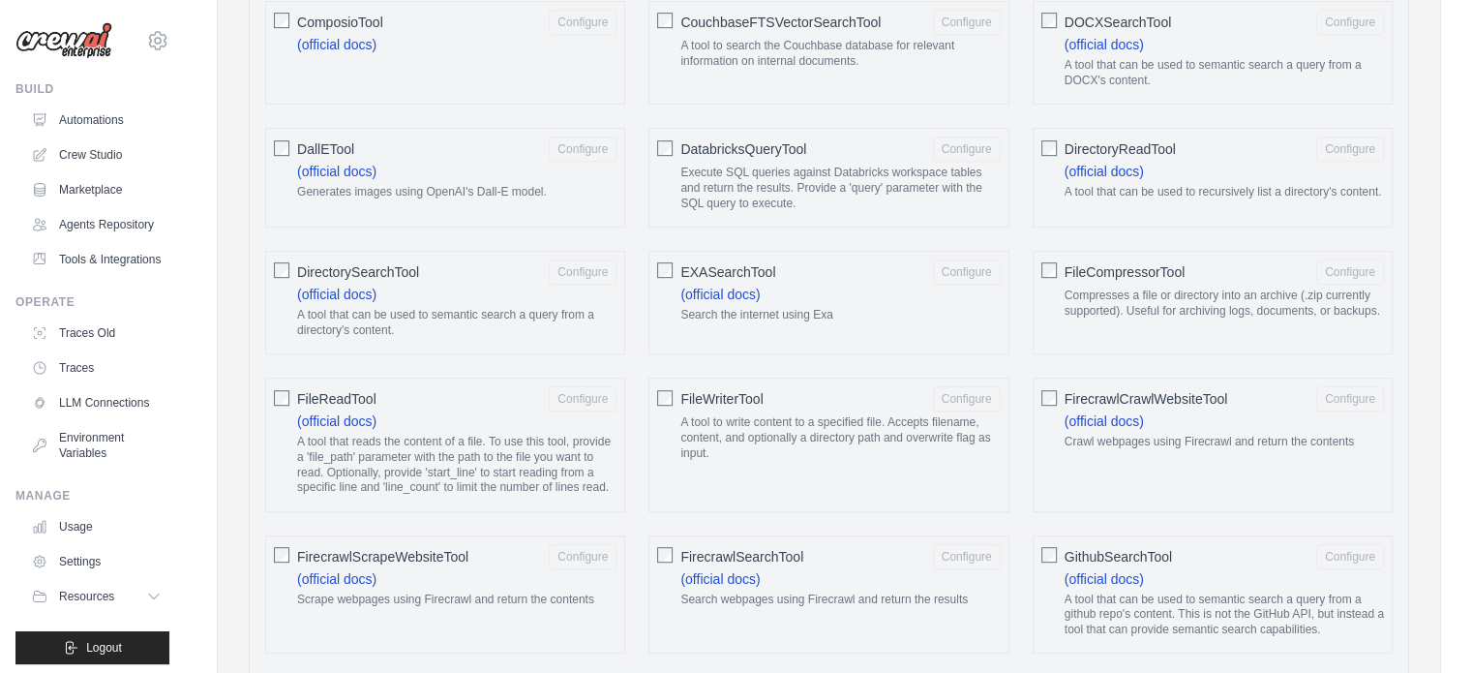
scroll to position [484, 0]
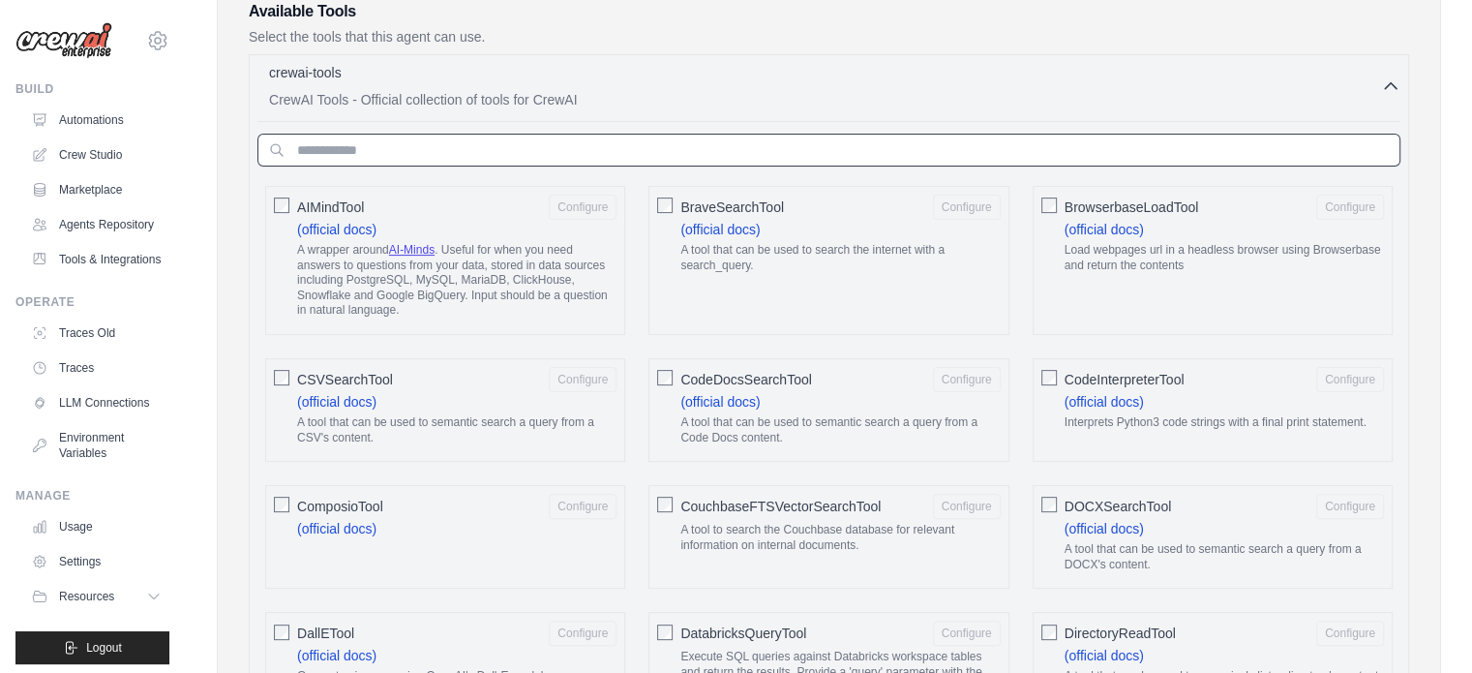
click at [560, 146] on input "text" at bounding box center [828, 150] width 1143 height 33
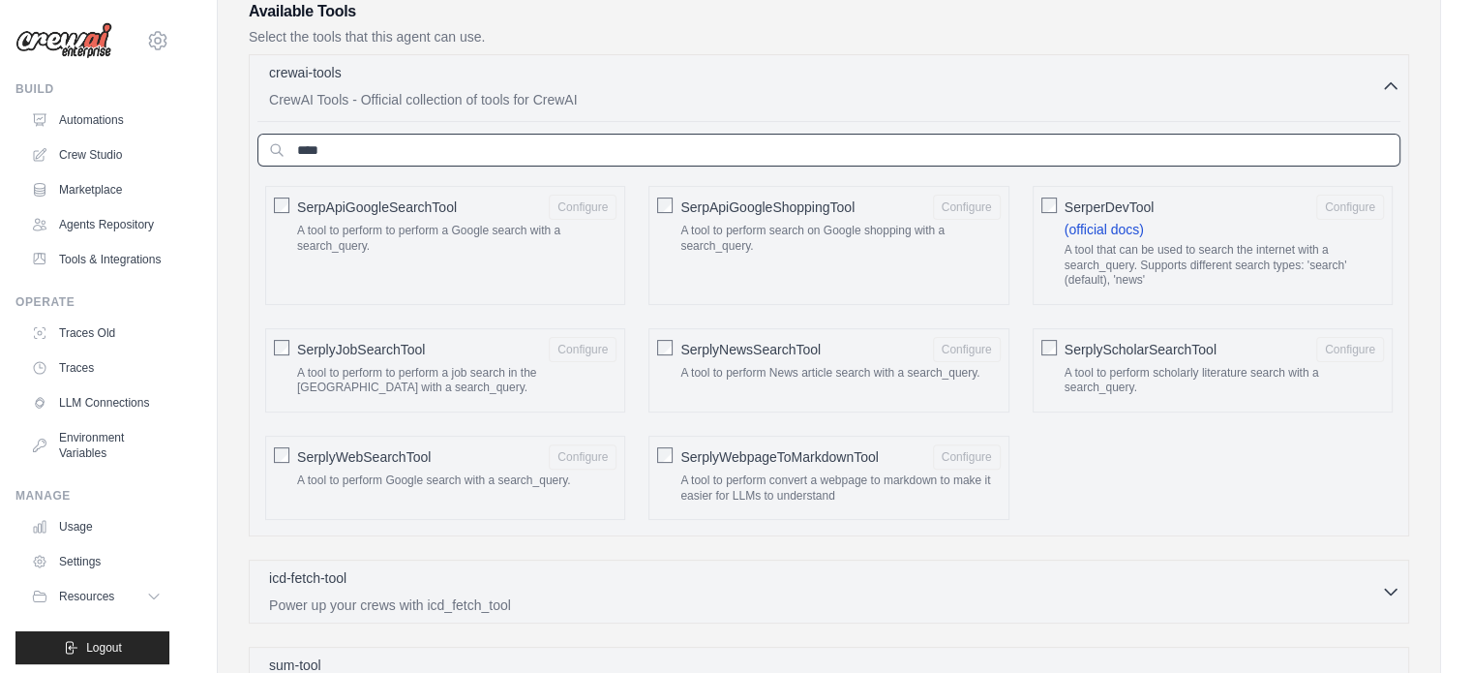
type input "****"
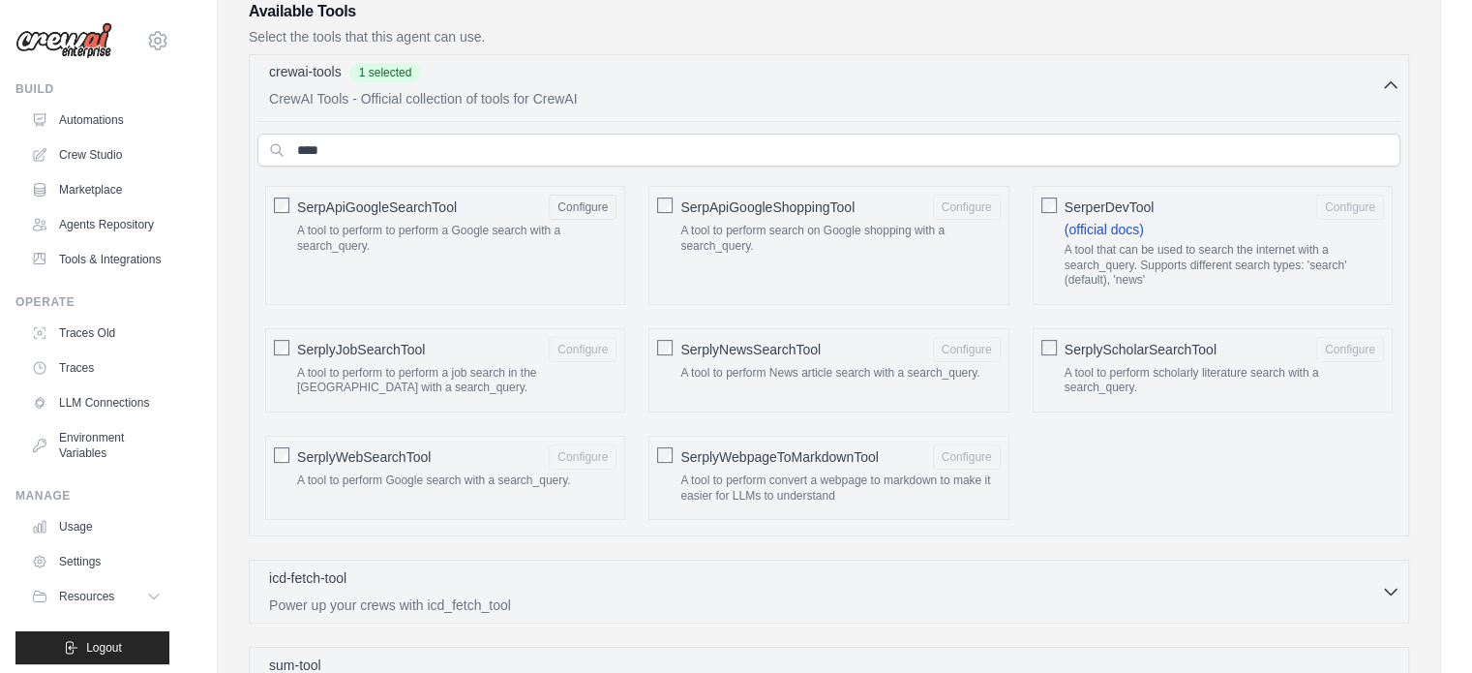
click at [1392, 93] on button "crewai-tools 1 selected CrewAI Tools - Official collection of tools for CrewAI" at bounding box center [828, 85] width 1143 height 46
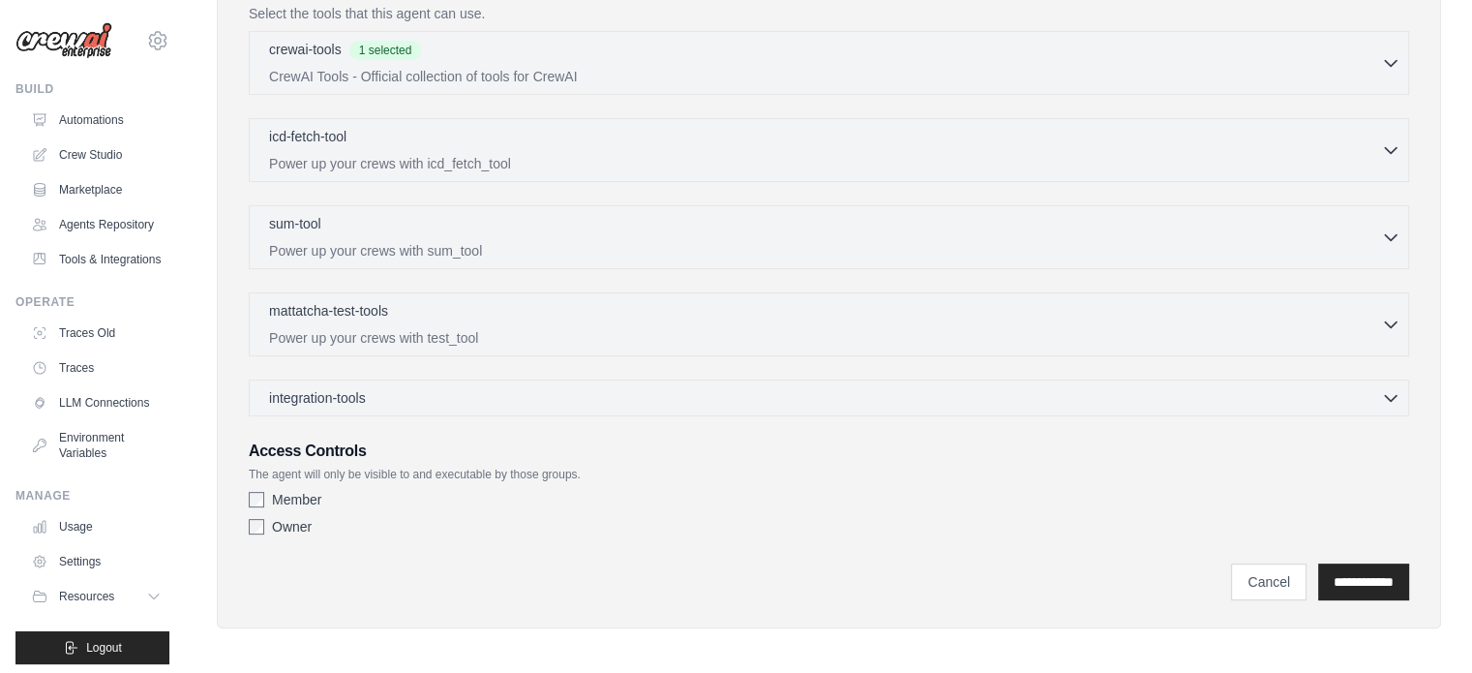
scroll to position [508, 0]
click at [392, 396] on div "integration-tools 0 selected" at bounding box center [834, 395] width 1131 height 19
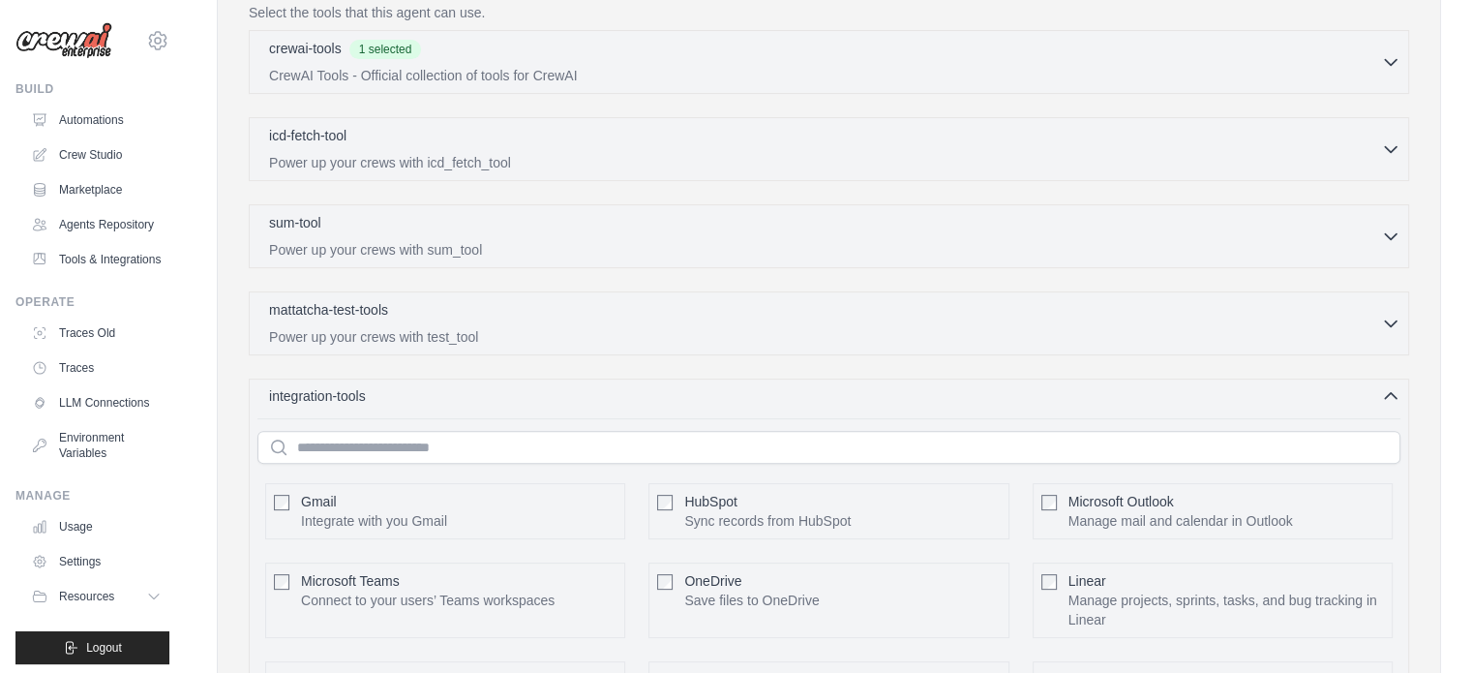
click at [392, 396] on div "integration-tools 0 selected" at bounding box center [834, 395] width 1131 height 19
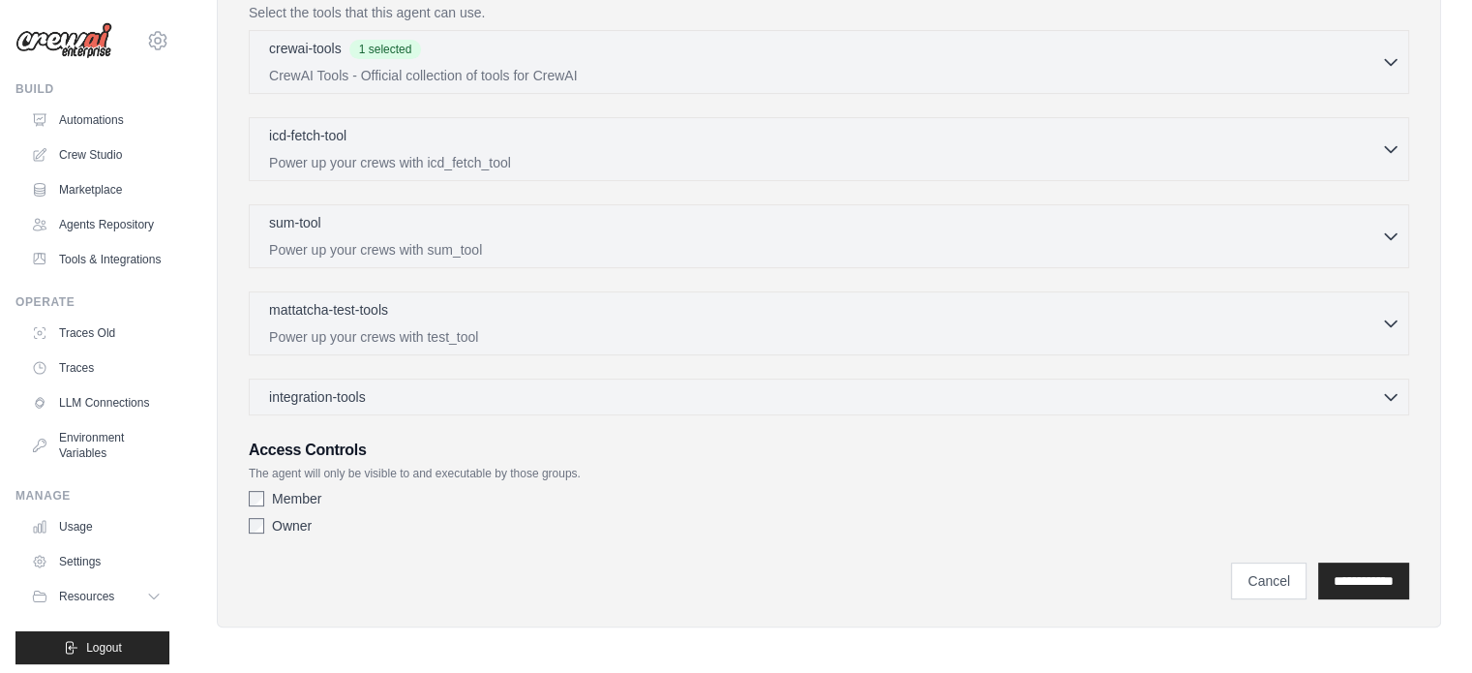
click at [279, 489] on label "Member" at bounding box center [296, 498] width 49 height 19
click at [1344, 582] on input "**********" at bounding box center [1363, 580] width 91 height 37
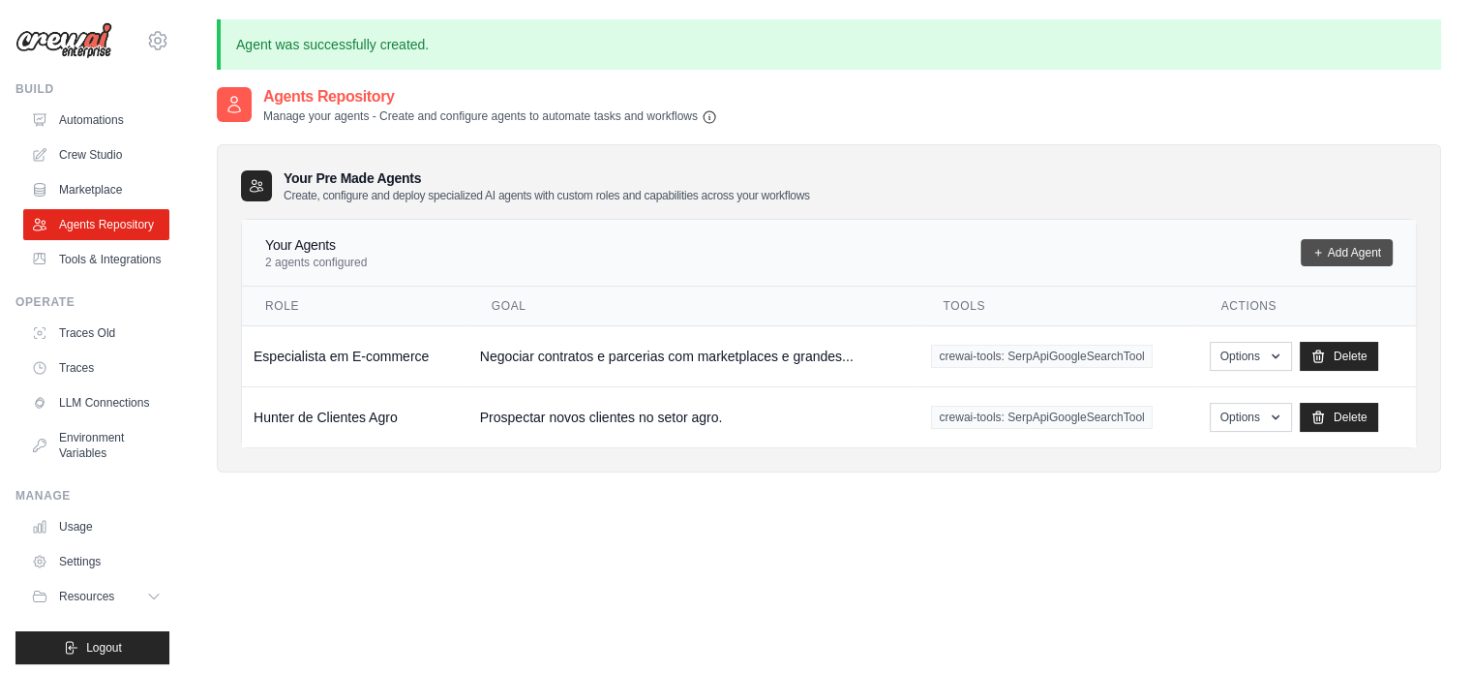
click at [1362, 251] on link "Add Agent" at bounding box center [1347, 252] width 92 height 27
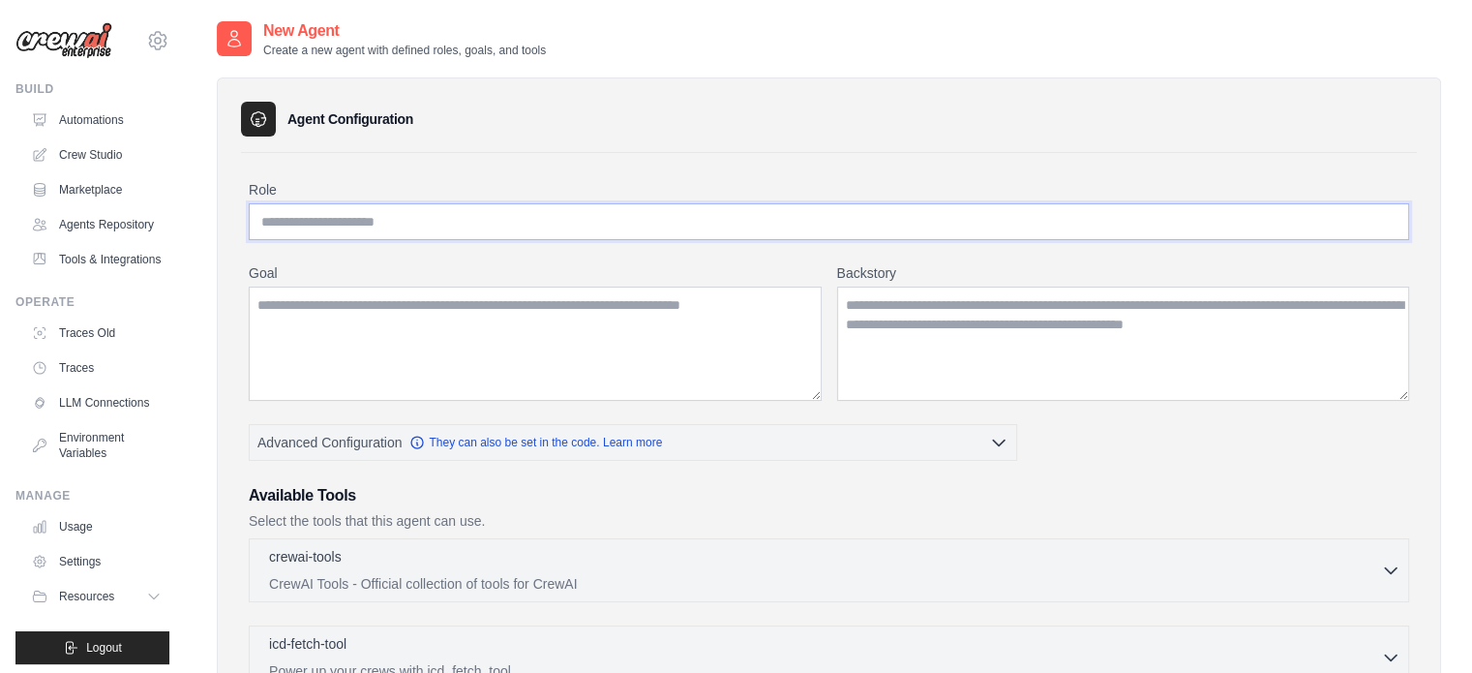
click at [385, 229] on input "Role" at bounding box center [829, 221] width 1160 height 37
paste input "**********"
type input "**********"
click at [343, 337] on textarea "Goal" at bounding box center [535, 343] width 573 height 114
paste textarea "**********"
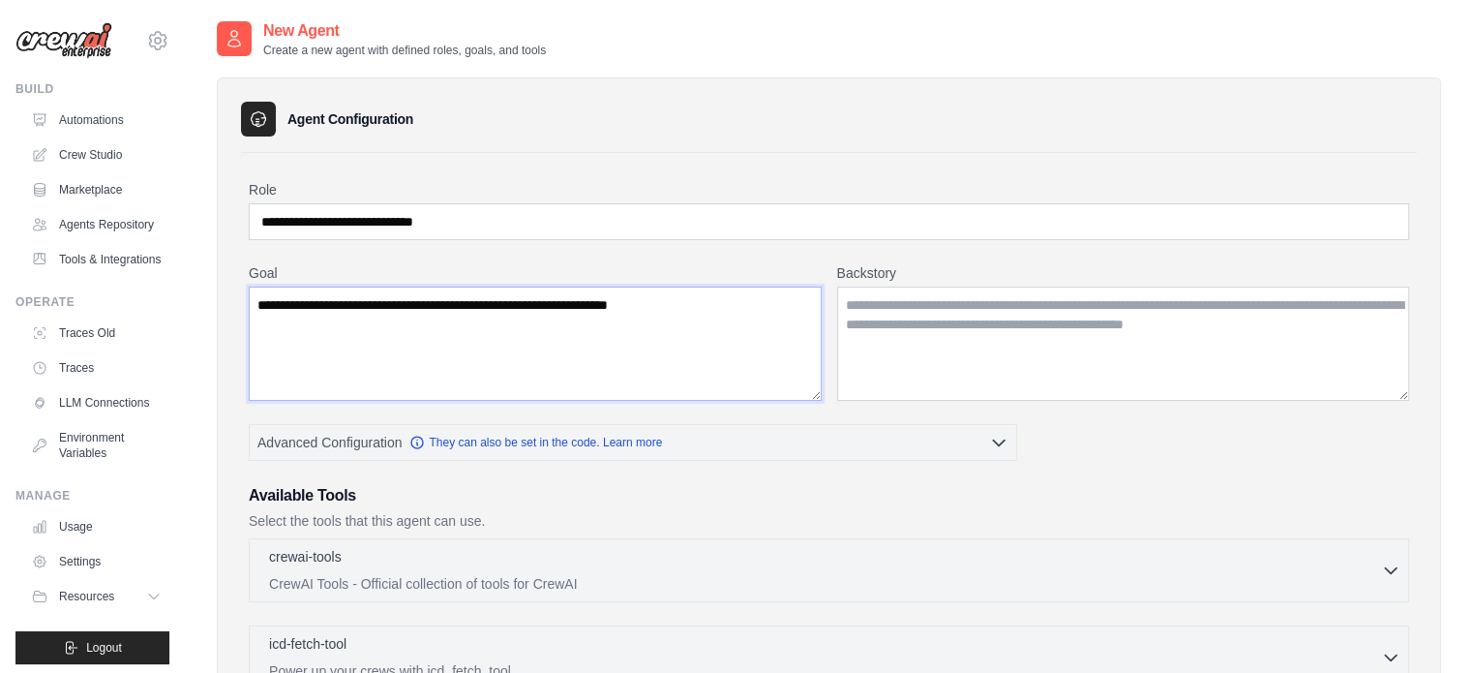
type textarea "**********"
click at [1123, 357] on textarea "Backstory" at bounding box center [1123, 343] width 573 height 114
paste textarea "**********"
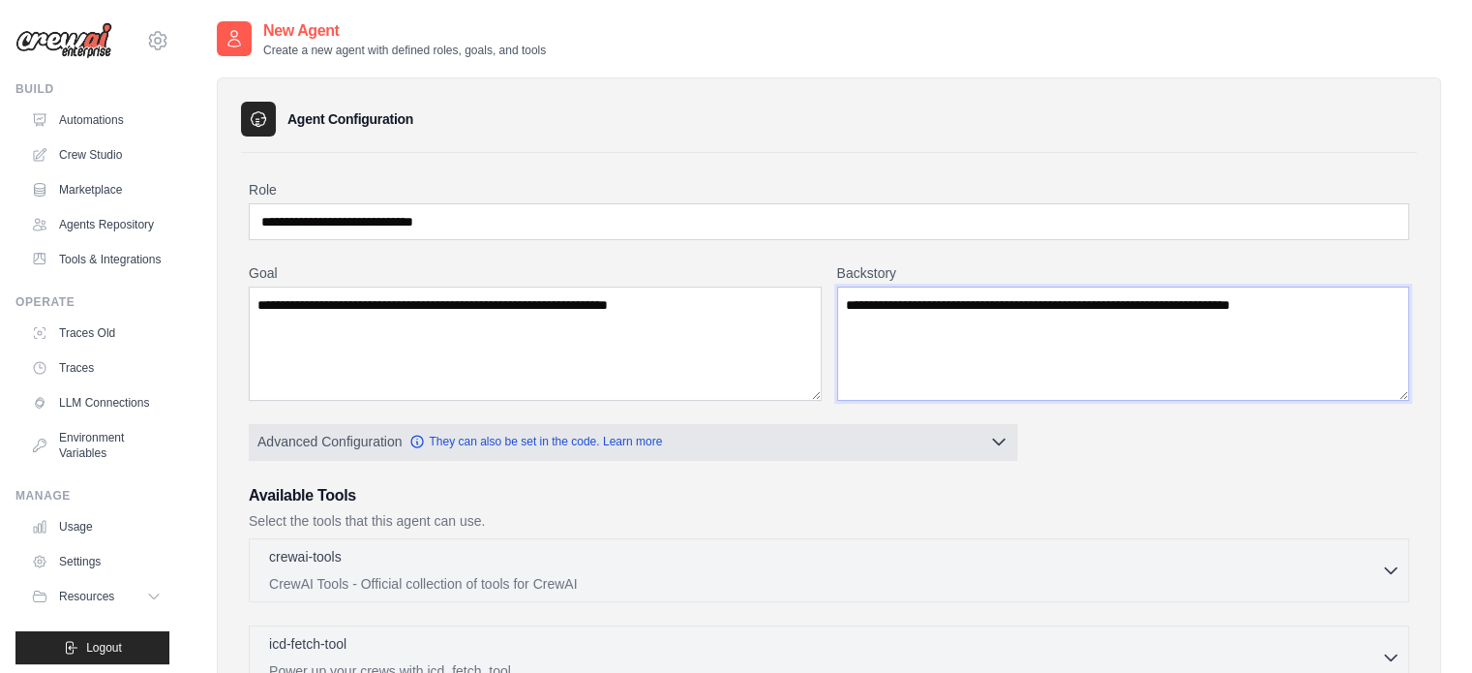
type textarea "**********"
click at [942, 435] on button "Advanced Configuration They can also be set in the code. Learn more" at bounding box center [633, 441] width 766 height 35
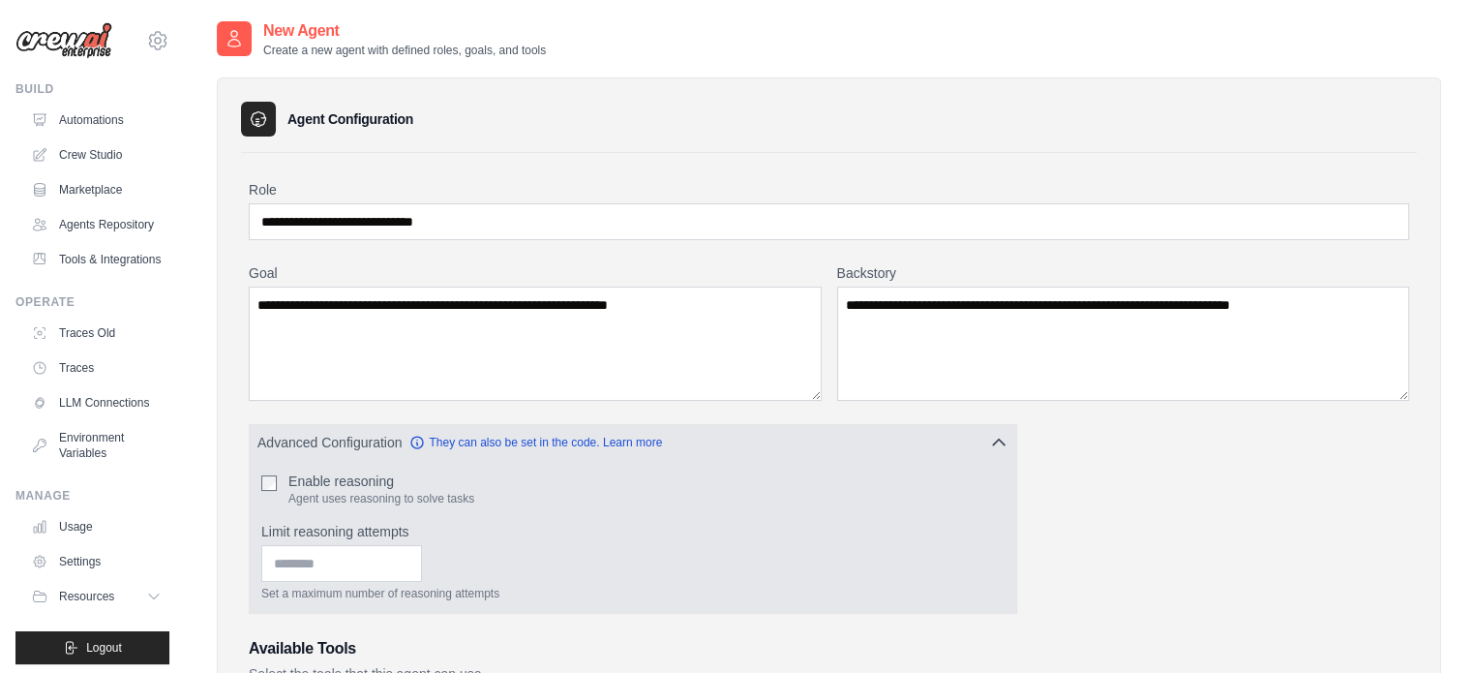
click at [279, 475] on div "Enable reasoning Agent uses reasoning to solve tasks" at bounding box center [632, 488] width 743 height 35
click at [304, 557] on input "Limit reasoning attempts" at bounding box center [341, 563] width 161 height 37
type input "**"
click at [811, 437] on button "Advanced Configuration They can also be set in the code. Learn more" at bounding box center [633, 441] width 766 height 35
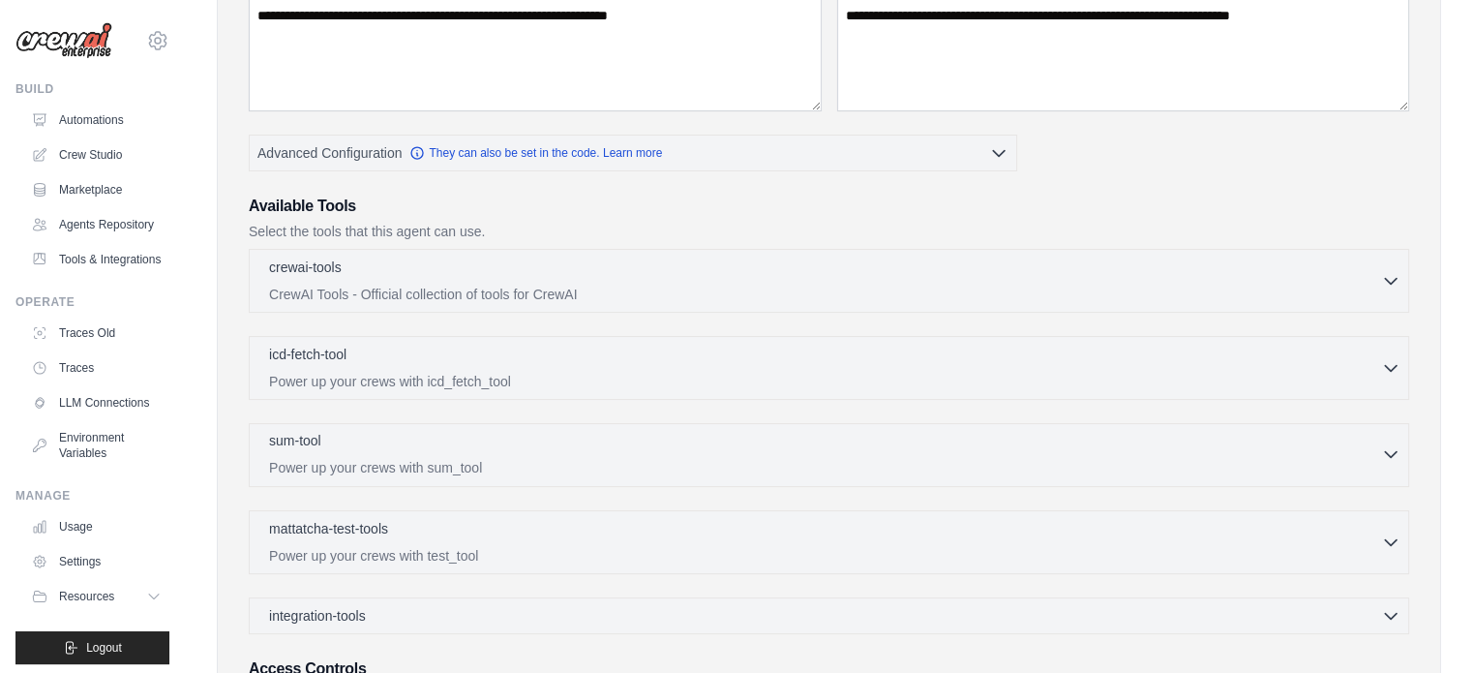
scroll to position [290, 0]
click at [674, 302] on div "crewai-tools 0 selected CrewAI Tools - Official collection of tools for CrewAI …" at bounding box center [829, 280] width 1160 height 64
click at [607, 272] on div "crewai-tools 0 selected" at bounding box center [825, 266] width 1112 height 23
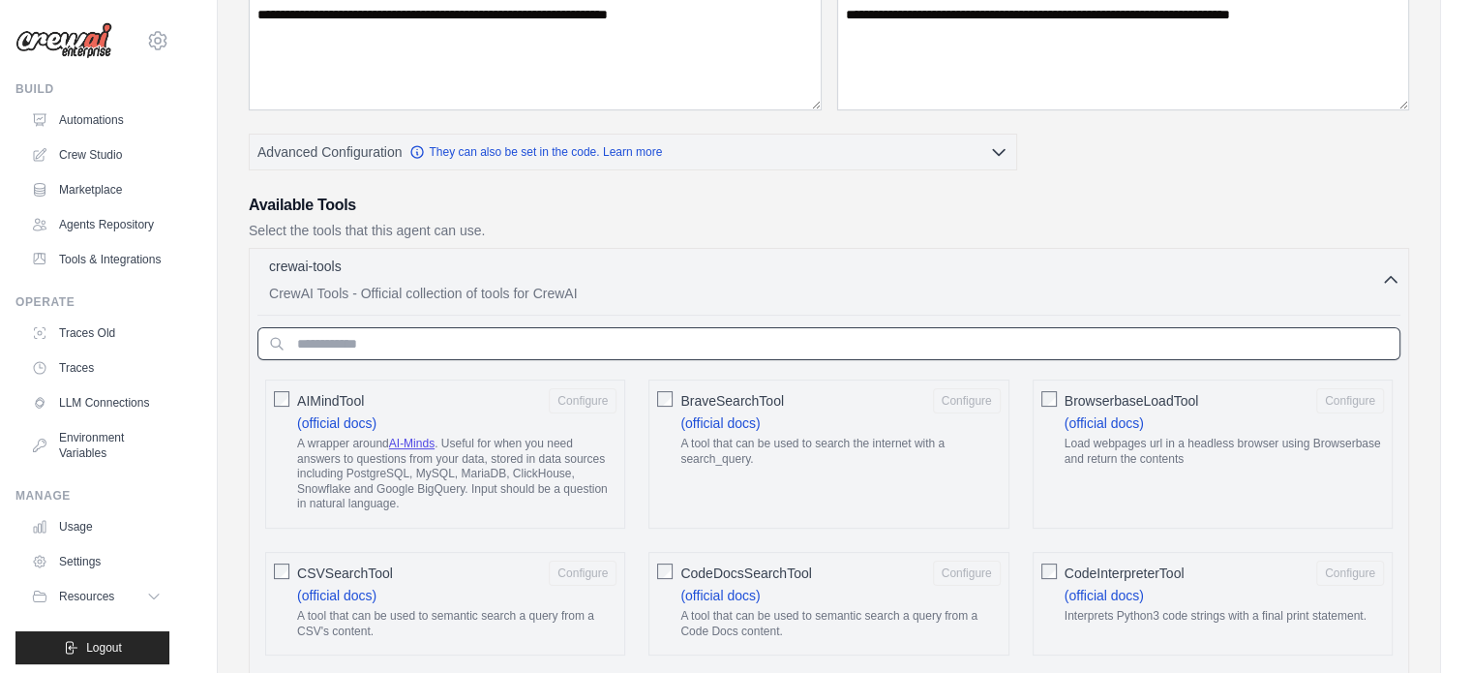
click at [558, 333] on input "text" at bounding box center [828, 343] width 1143 height 33
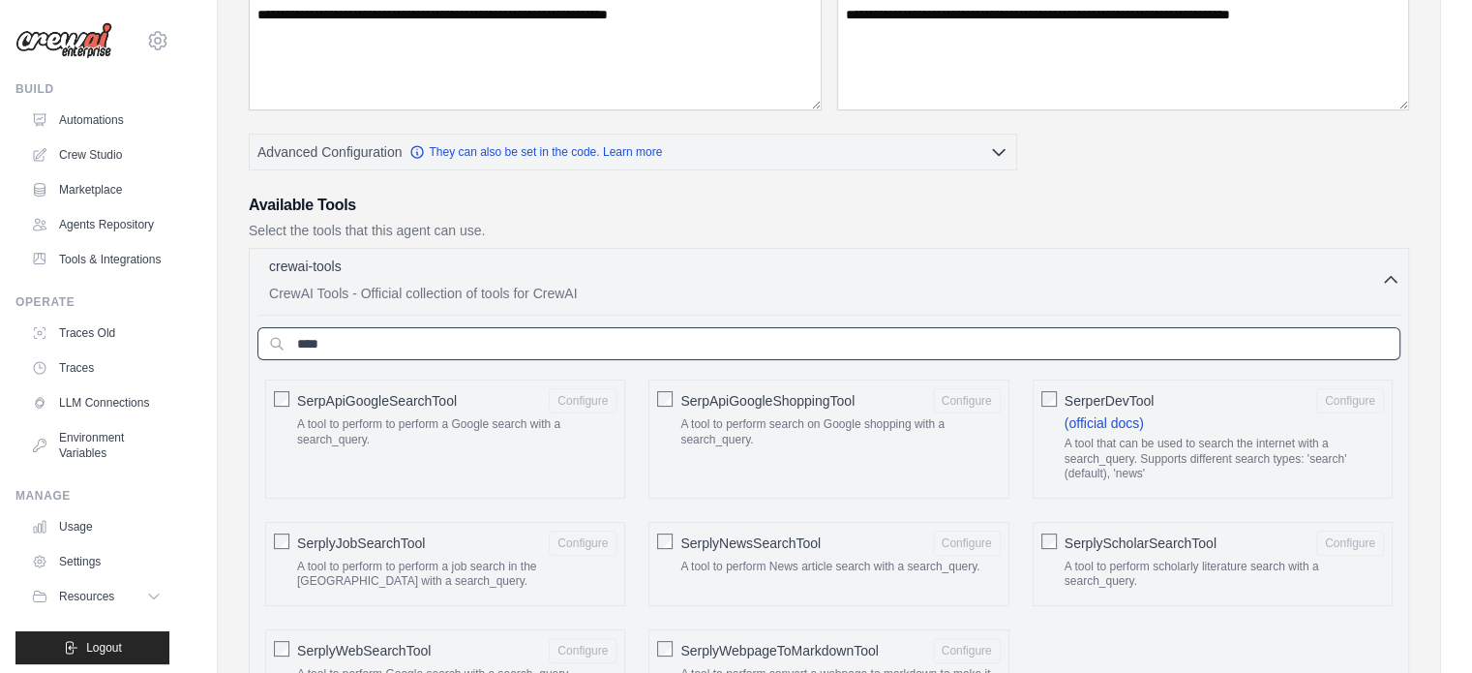
type input "****"
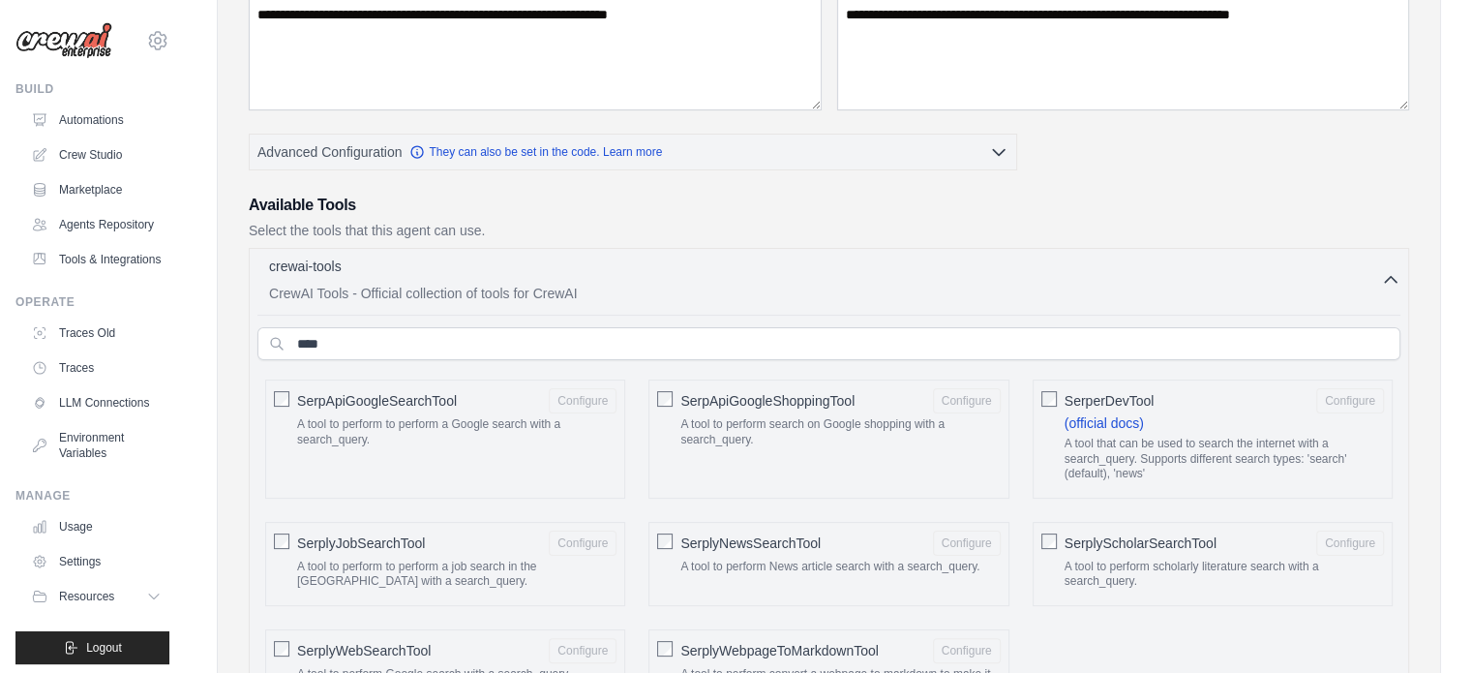
click at [418, 391] on span "SerpApiGoogleSearchTool" at bounding box center [377, 400] width 160 height 19
click at [1363, 283] on p "CrewAI Tools - Official collection of tools for CrewAI" at bounding box center [825, 292] width 1112 height 19
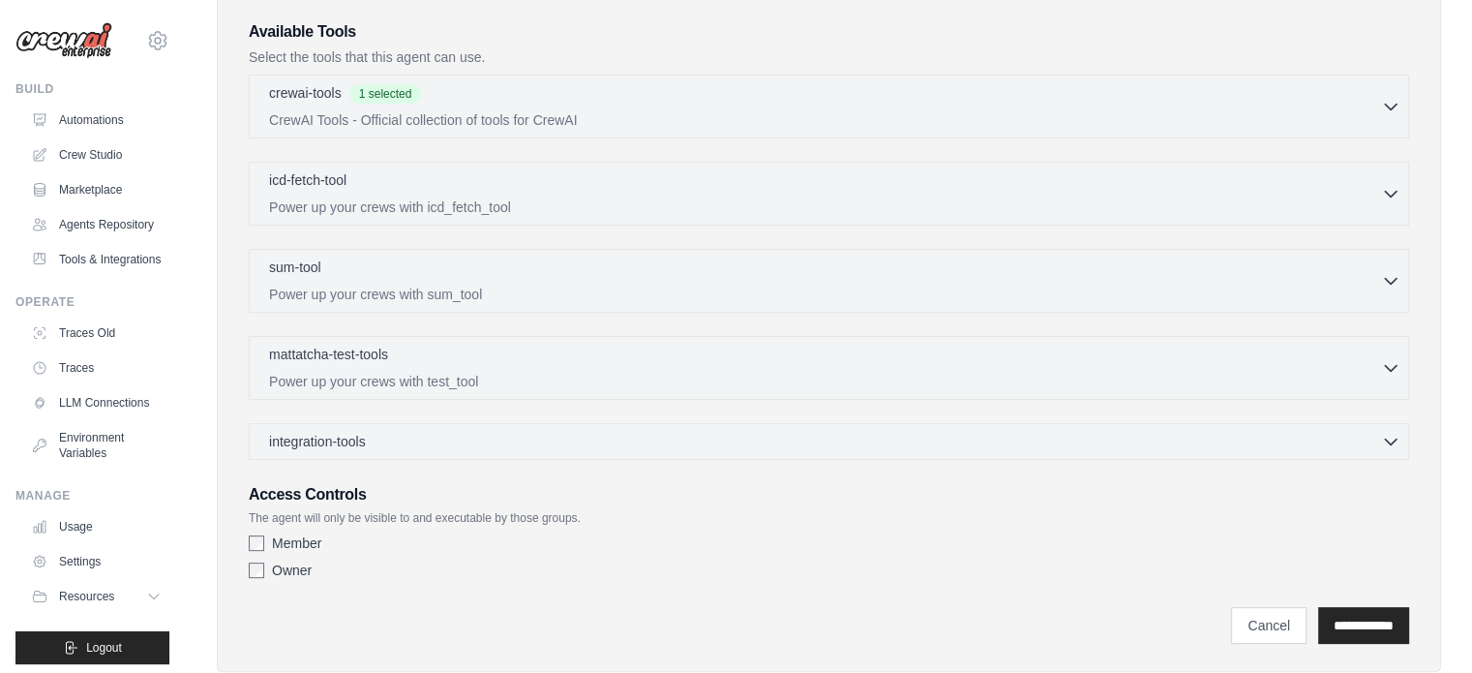
scroll to position [508, 0]
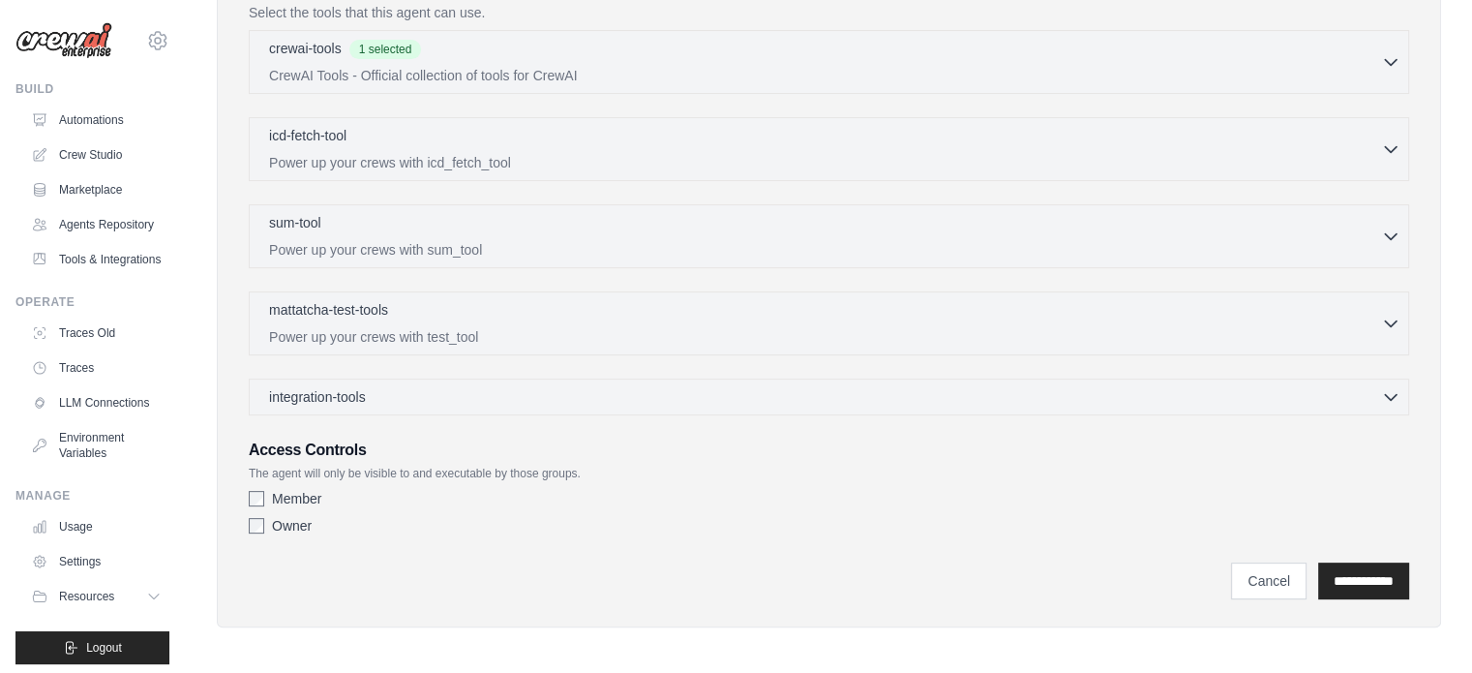
click at [263, 493] on div "Member" at bounding box center [829, 498] width 1160 height 19
click at [1361, 573] on input "**********" at bounding box center [1363, 580] width 91 height 37
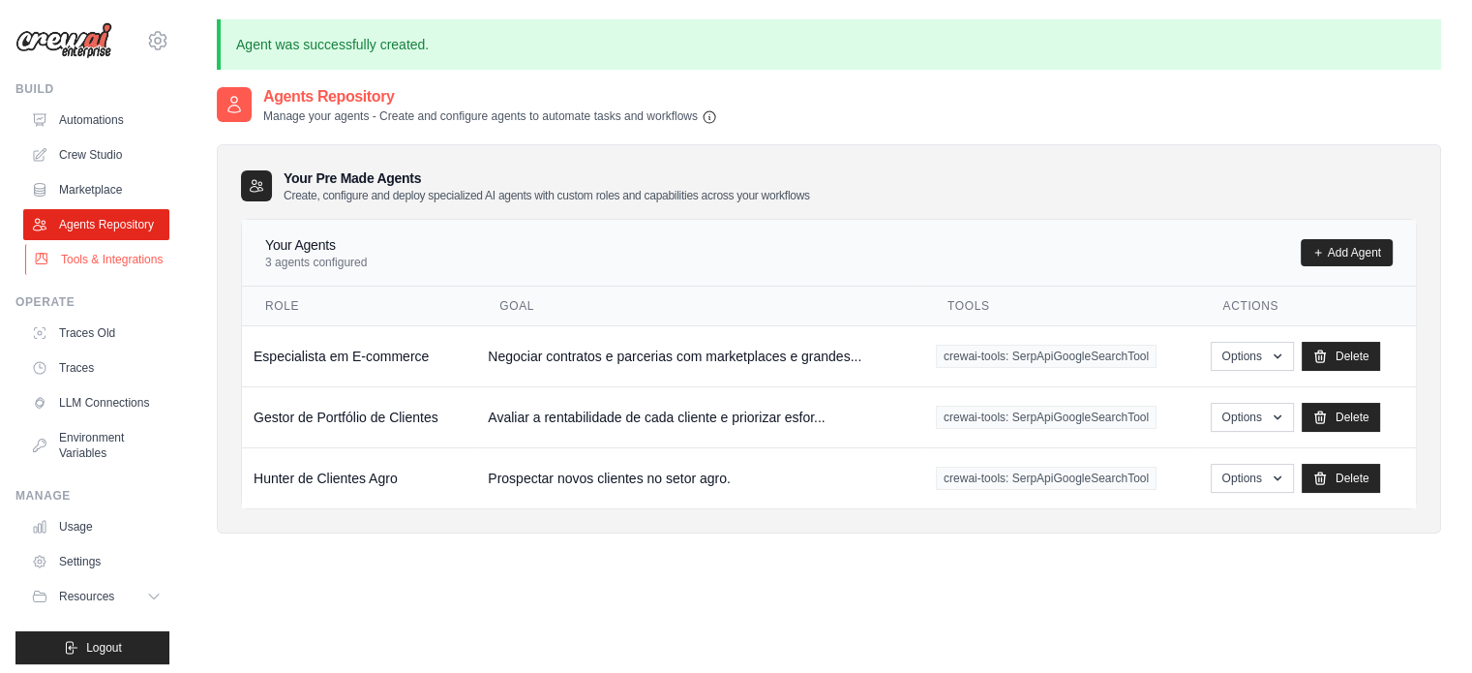
click at [109, 275] on link "Tools & Integrations" at bounding box center [98, 259] width 146 height 31
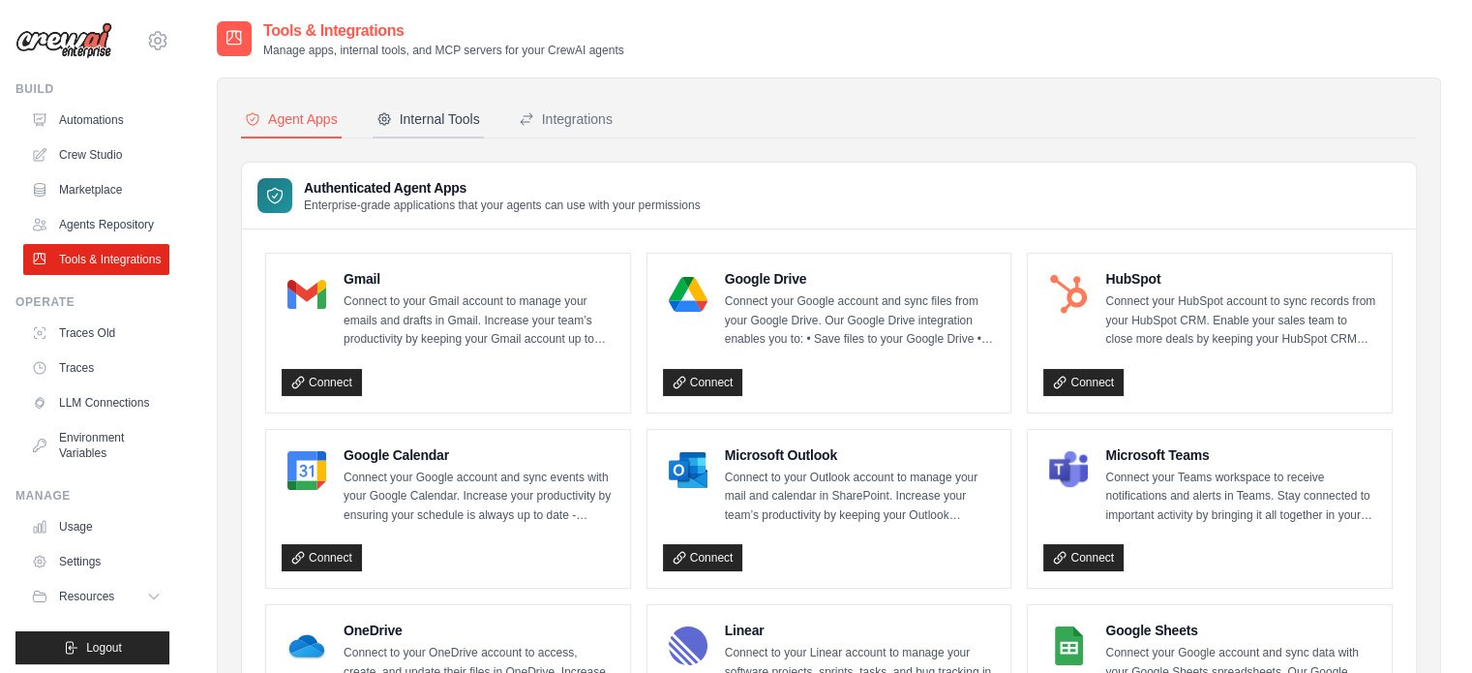
click at [468, 125] on div "Internal Tools" at bounding box center [428, 118] width 104 height 19
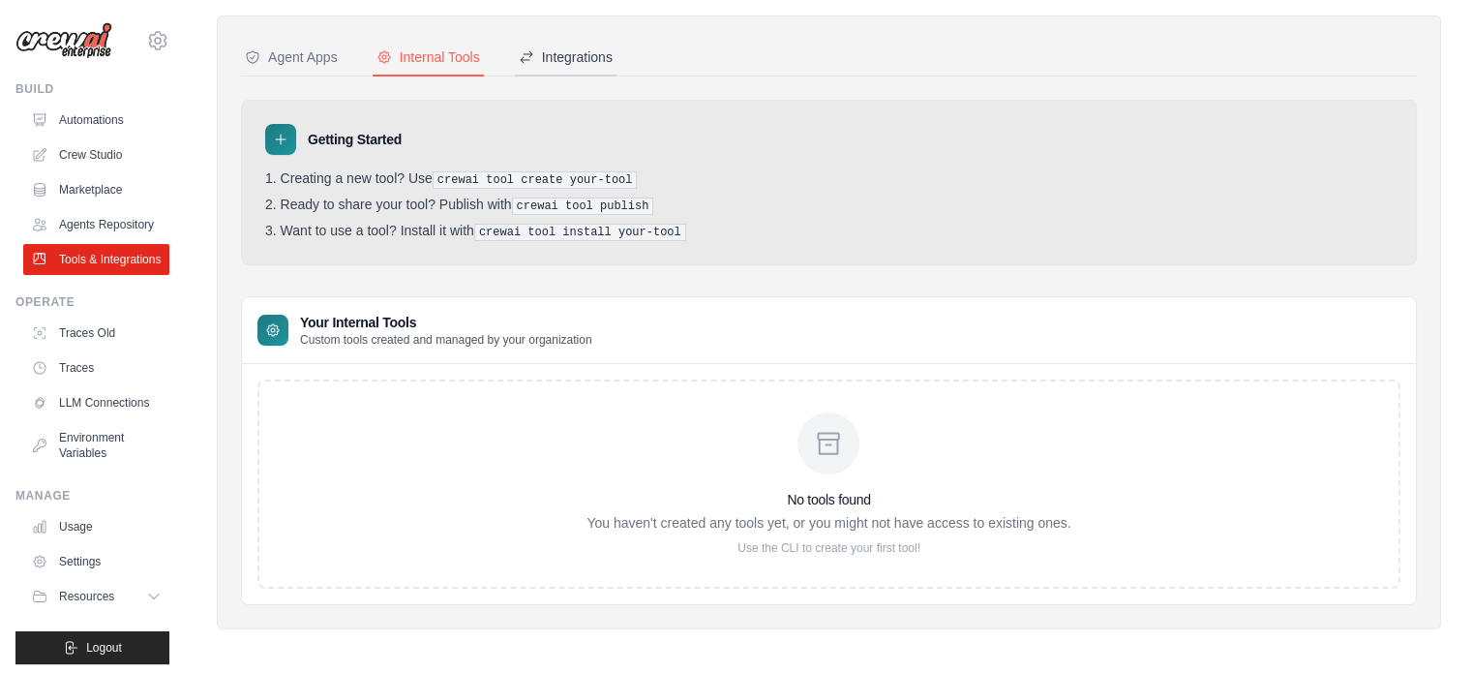
click at [576, 47] on div "Integrations" at bounding box center [566, 56] width 94 height 19
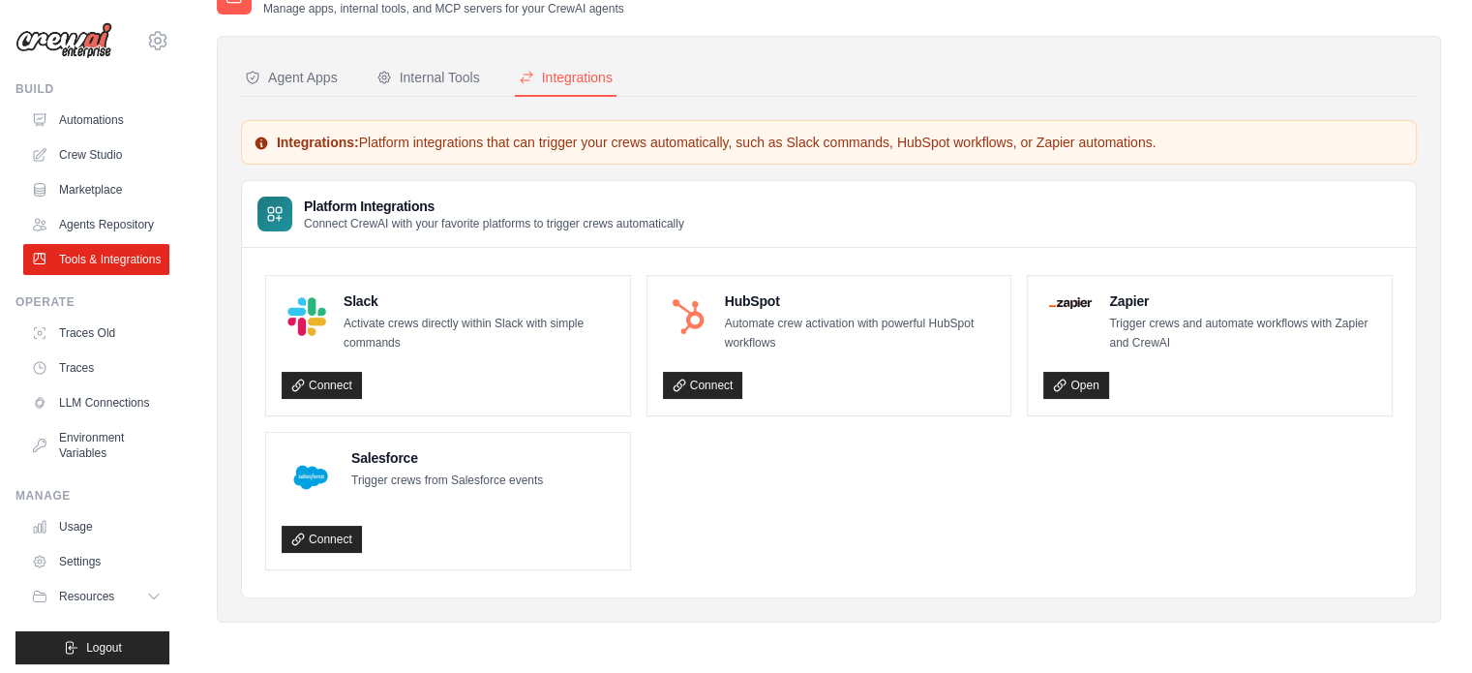
scroll to position [39, 0]
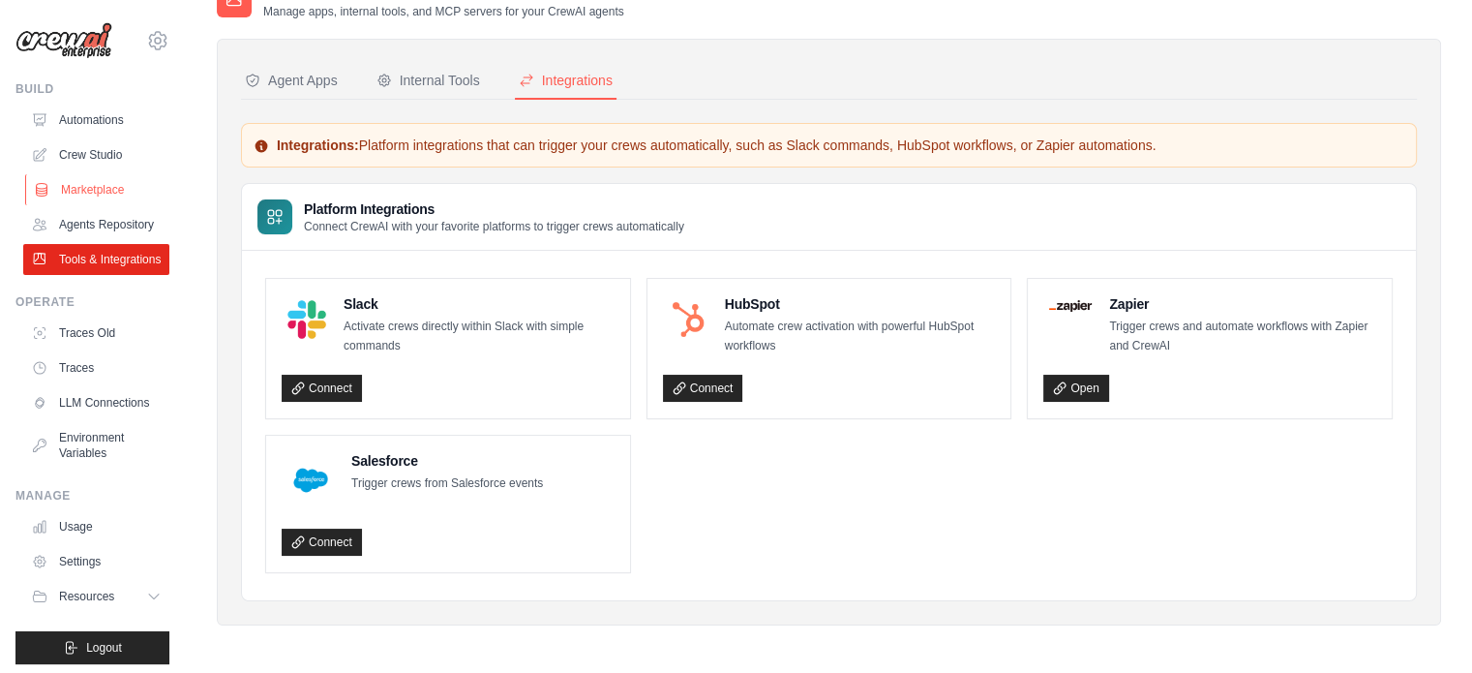
click at [90, 194] on link "Marketplace" at bounding box center [98, 189] width 146 height 31
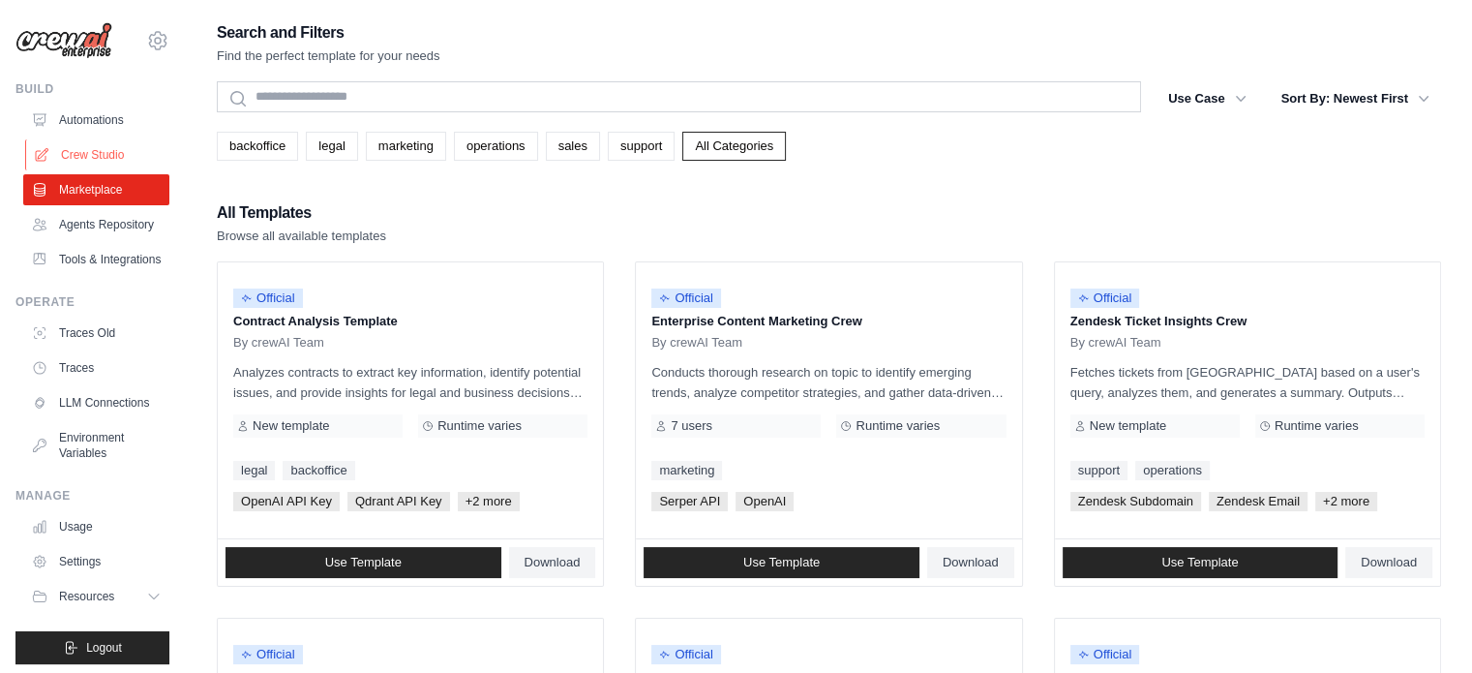
click at [115, 150] on link "Crew Studio" at bounding box center [98, 154] width 146 height 31
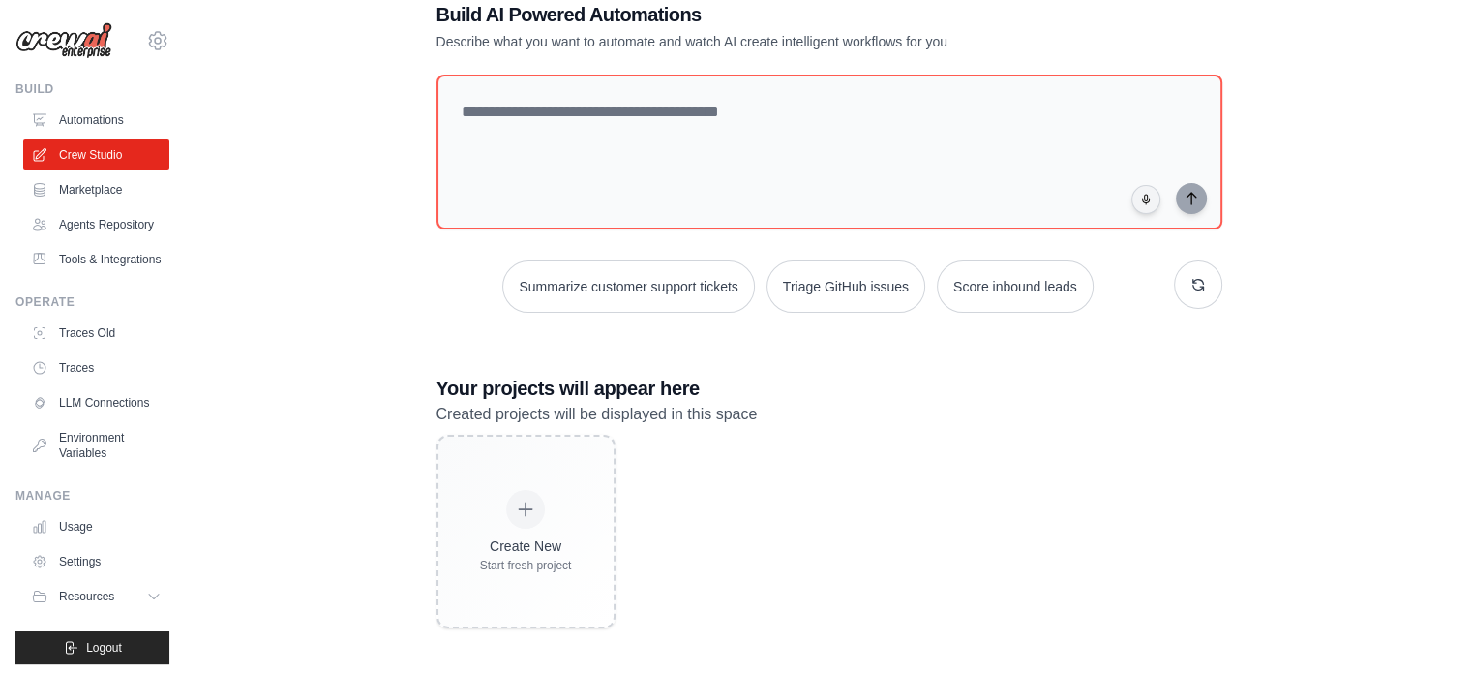
scroll to position [54, 0]
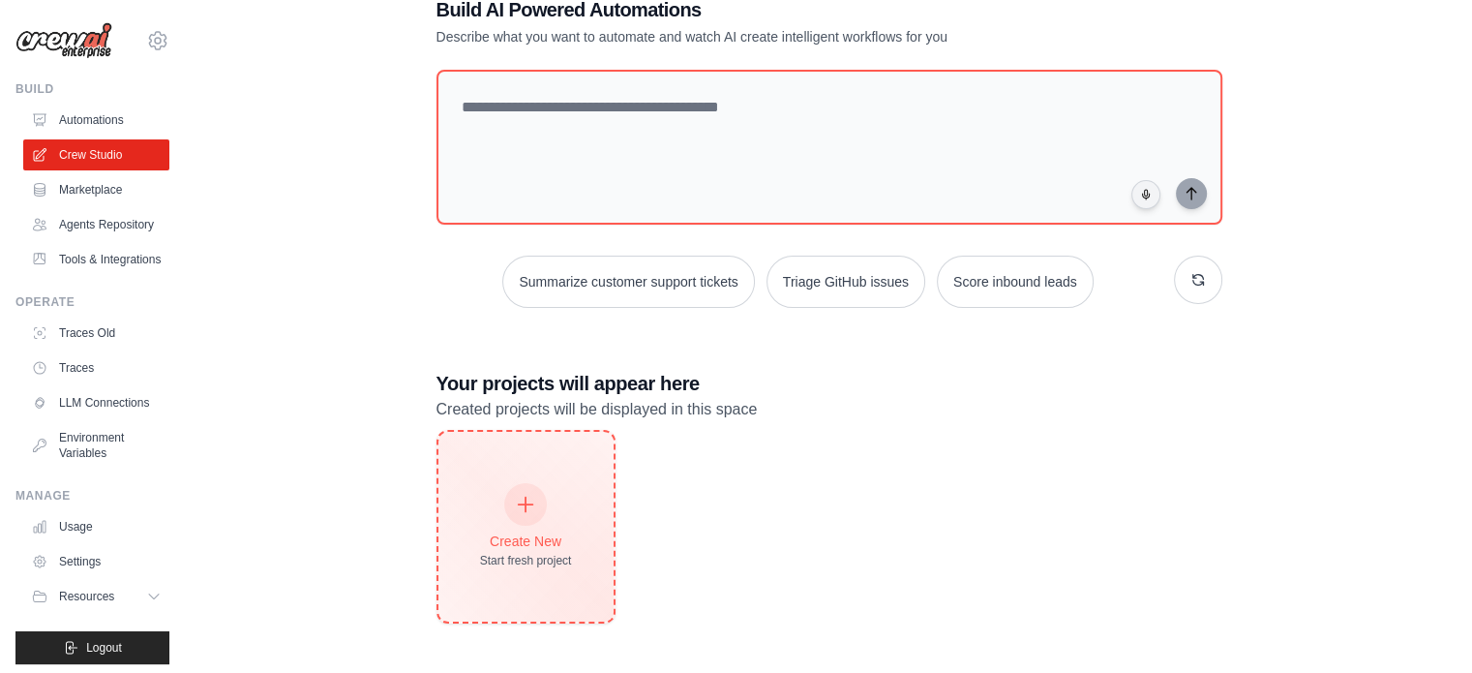
click at [541, 496] on div at bounding box center [525, 504] width 43 height 43
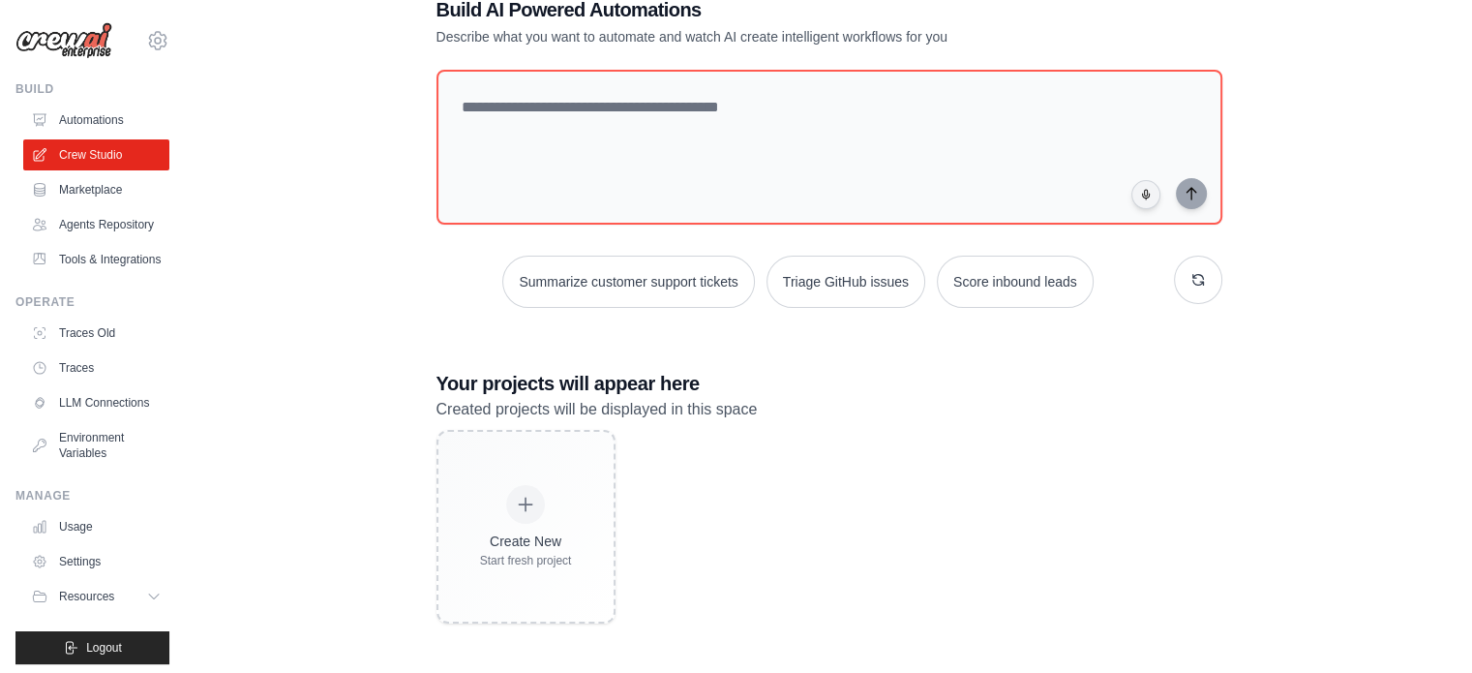
click at [861, 580] on div "Create New Start fresh project" at bounding box center [829, 527] width 786 height 194
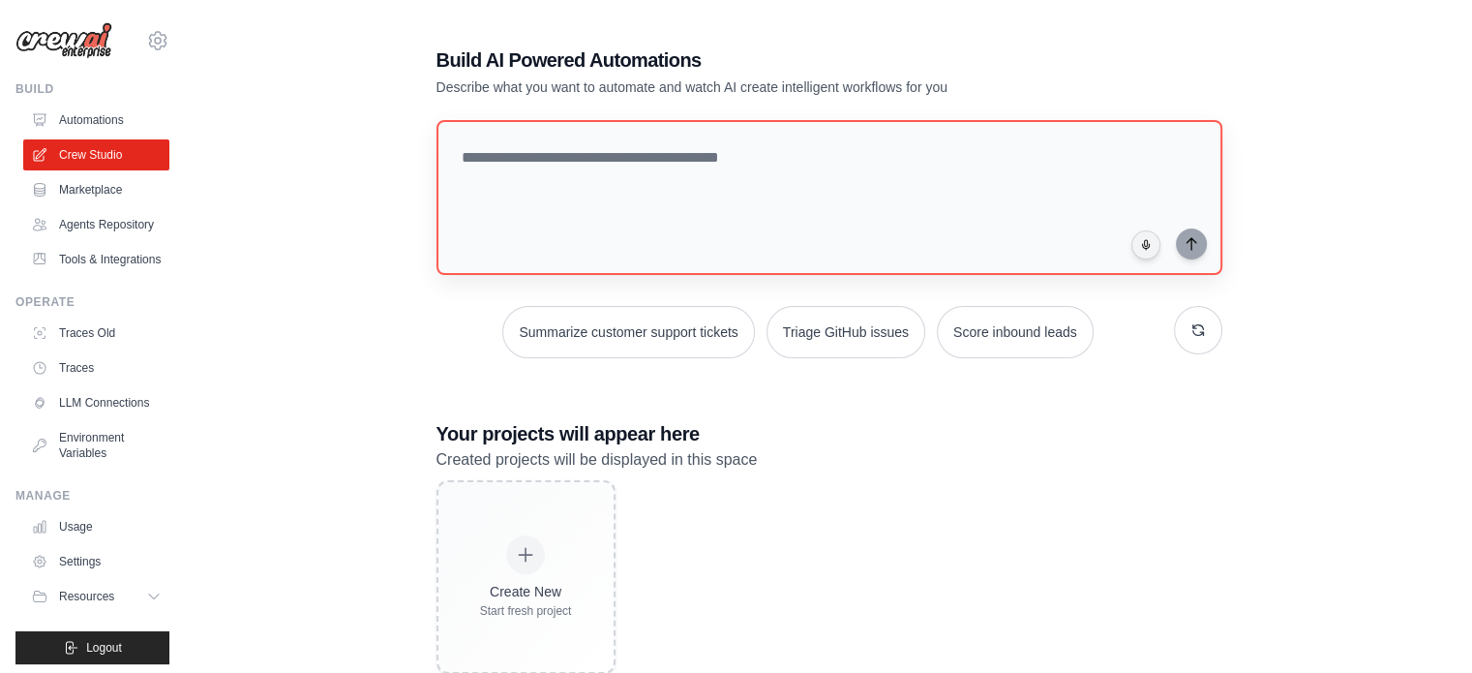
scroll to position [0, 0]
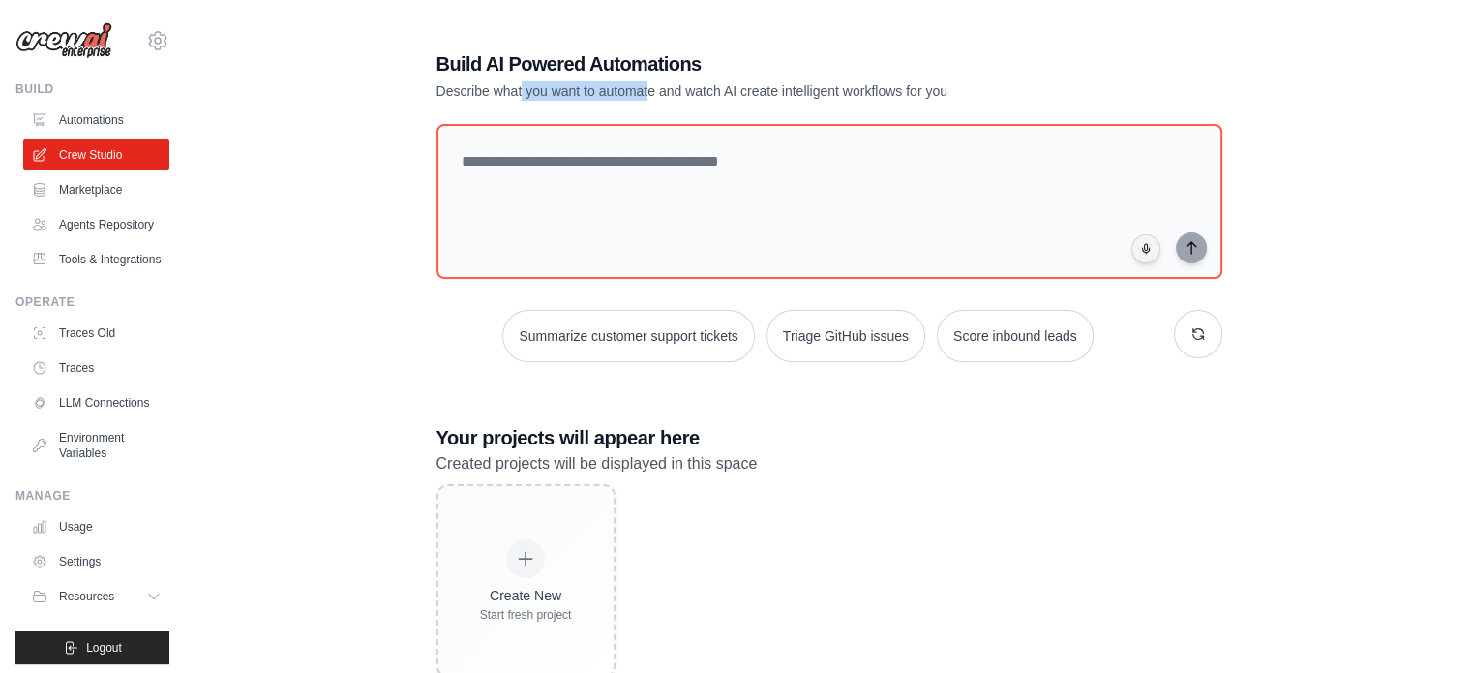
drag, startPoint x: 520, startPoint y: 86, endPoint x: 648, endPoint y: 82, distance: 128.8
click at [648, 82] on p "Describe what you want to automate and watch AI create intelligent workflows fo…" at bounding box center [761, 90] width 650 height 19
drag, startPoint x: 683, startPoint y: 82, endPoint x: 816, endPoint y: 84, distance: 132.6
click at [781, 83] on p "Describe what you want to automate and watch AI create intelligent workflows fo…" at bounding box center [761, 90] width 650 height 19
drag, startPoint x: 824, startPoint y: 85, endPoint x: 941, endPoint y: 92, distance: 116.3
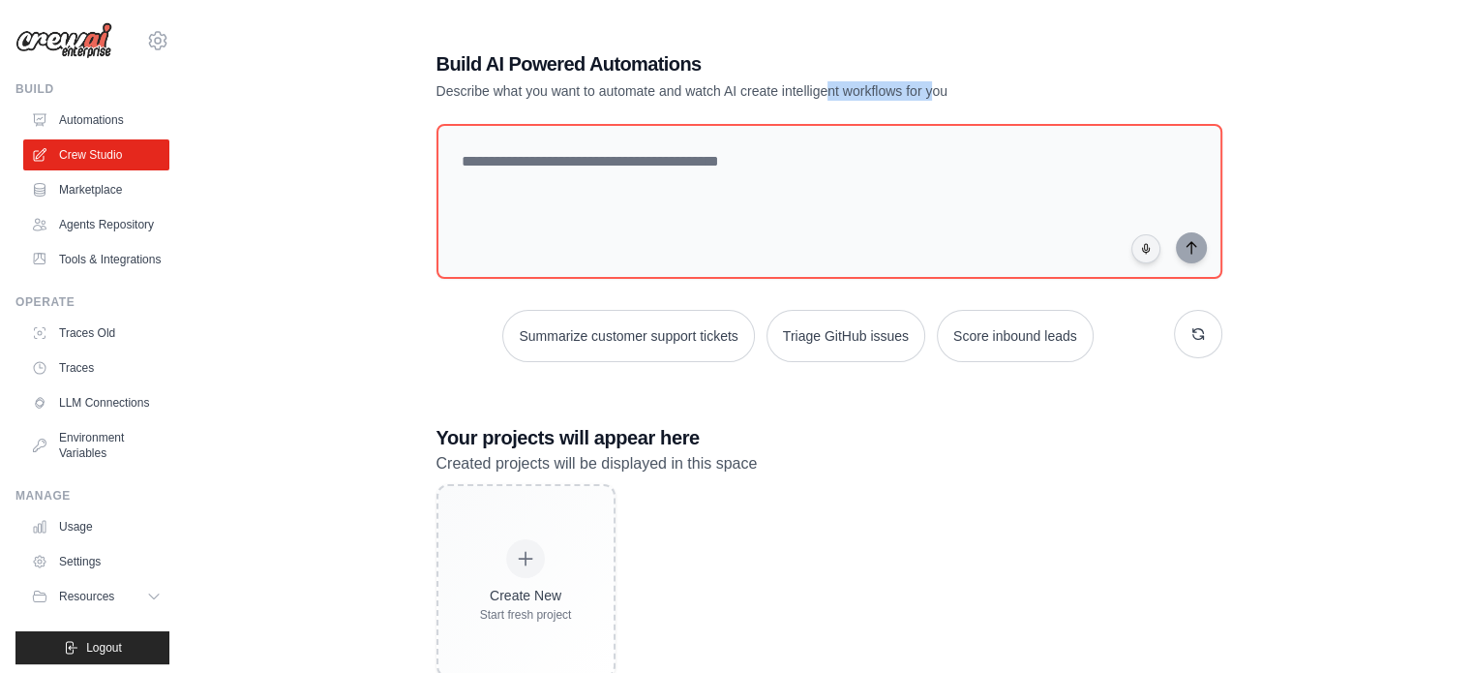
click at [941, 92] on p "Describe what you want to automate and watch AI create intelligent workflows fo…" at bounding box center [761, 90] width 650 height 19
click at [1023, 94] on p "Describe what you want to automate and watch AI create intelligent workflows fo…" at bounding box center [761, 90] width 650 height 19
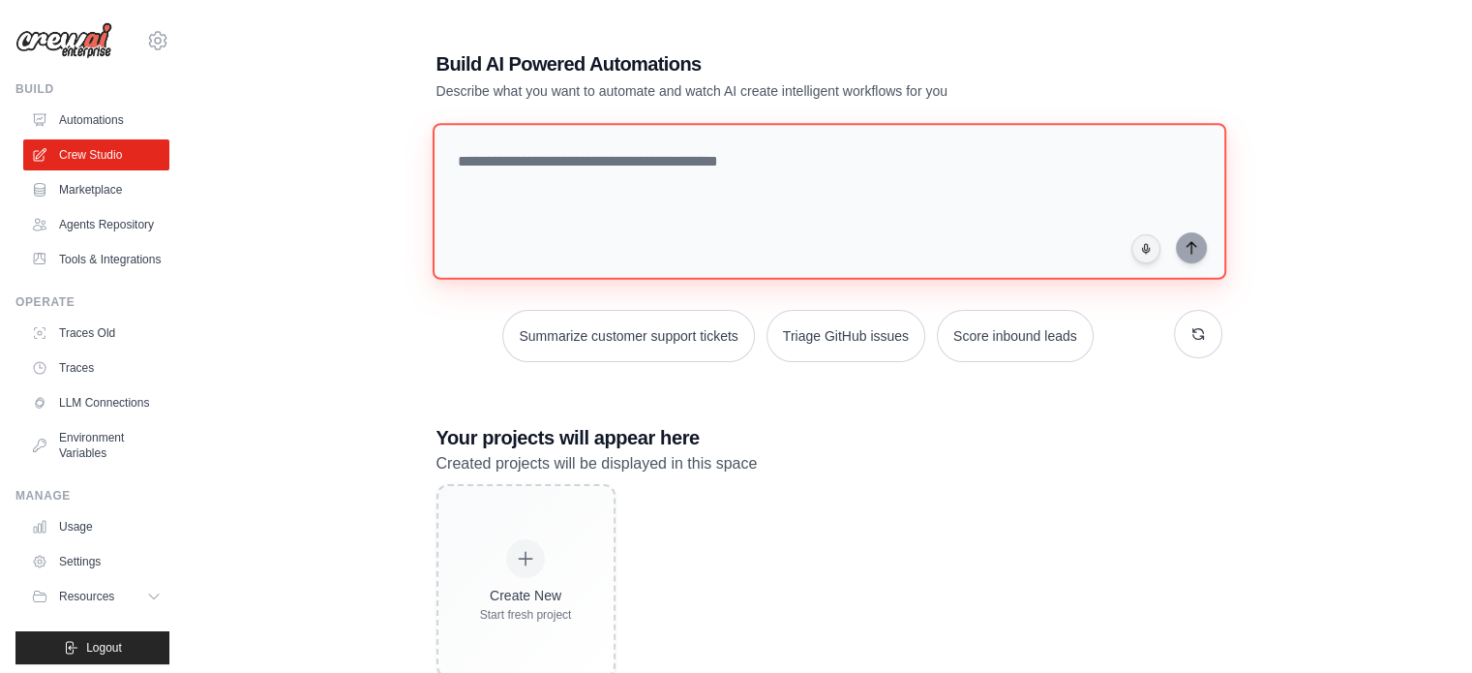
click at [819, 185] on textarea at bounding box center [828, 201] width 793 height 157
paste textarea "**********"
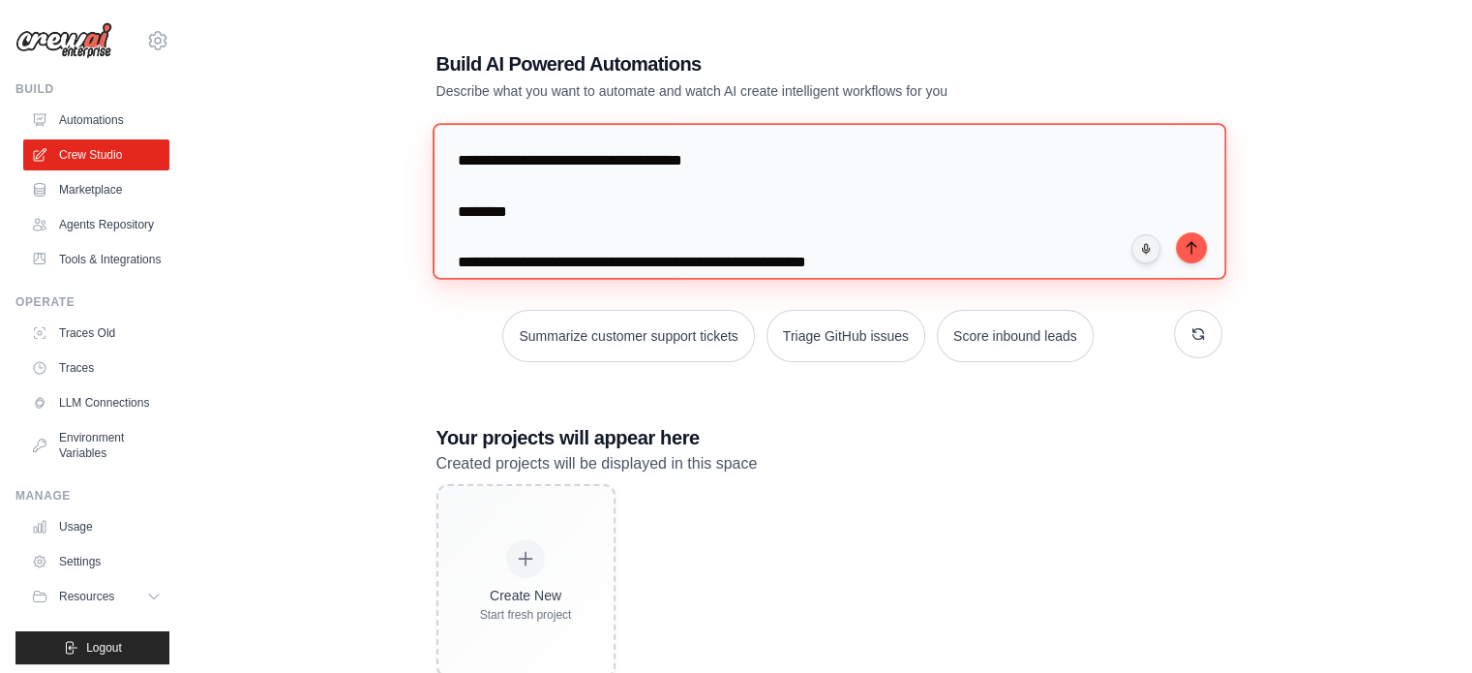
scroll to position [245, 0]
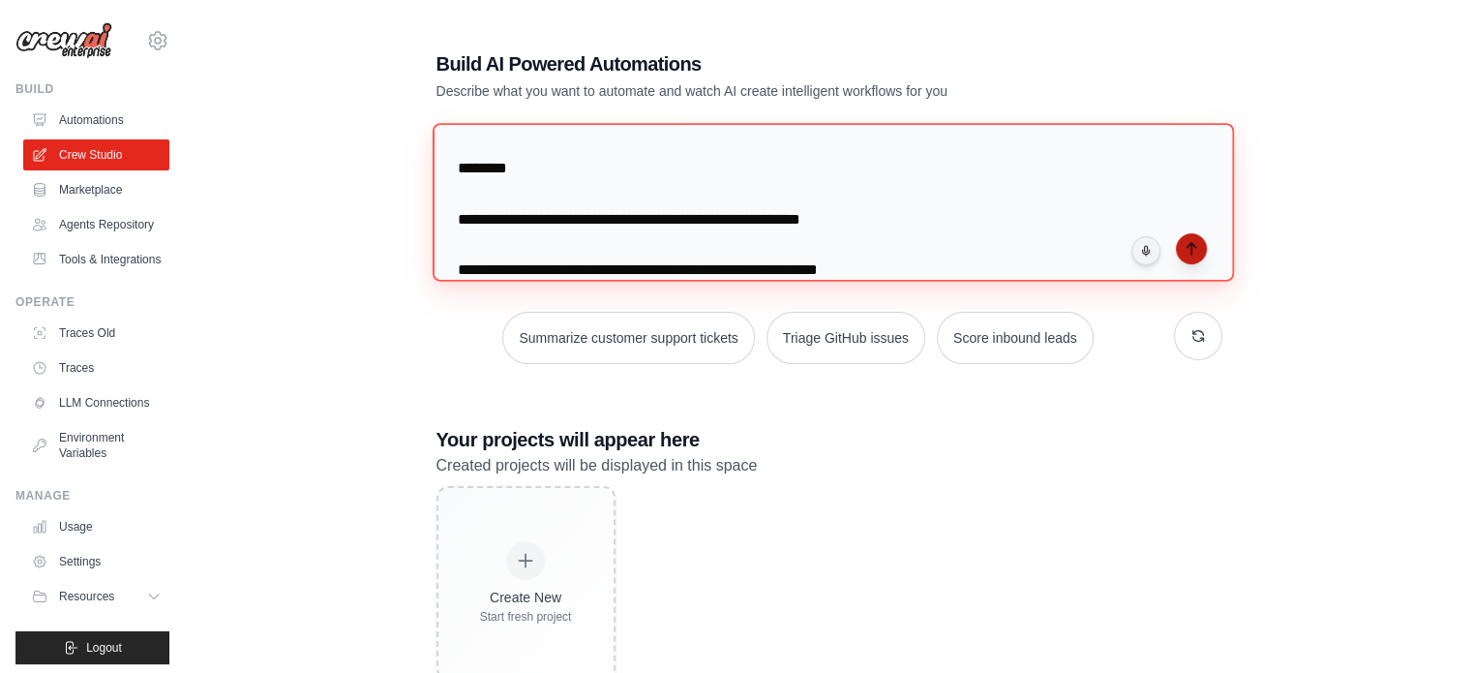
type textarea "**********"
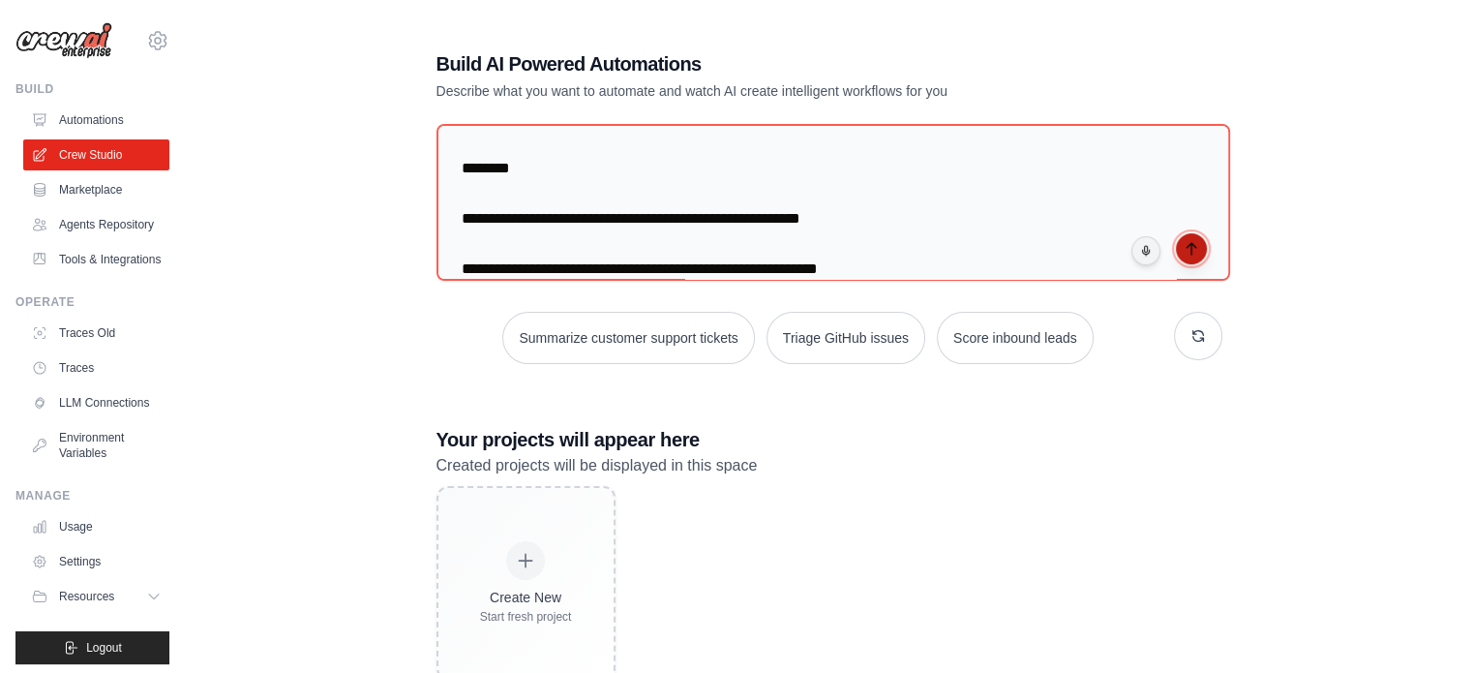
click at [1188, 252] on icon "submit" at bounding box center [1190, 248] width 15 height 15
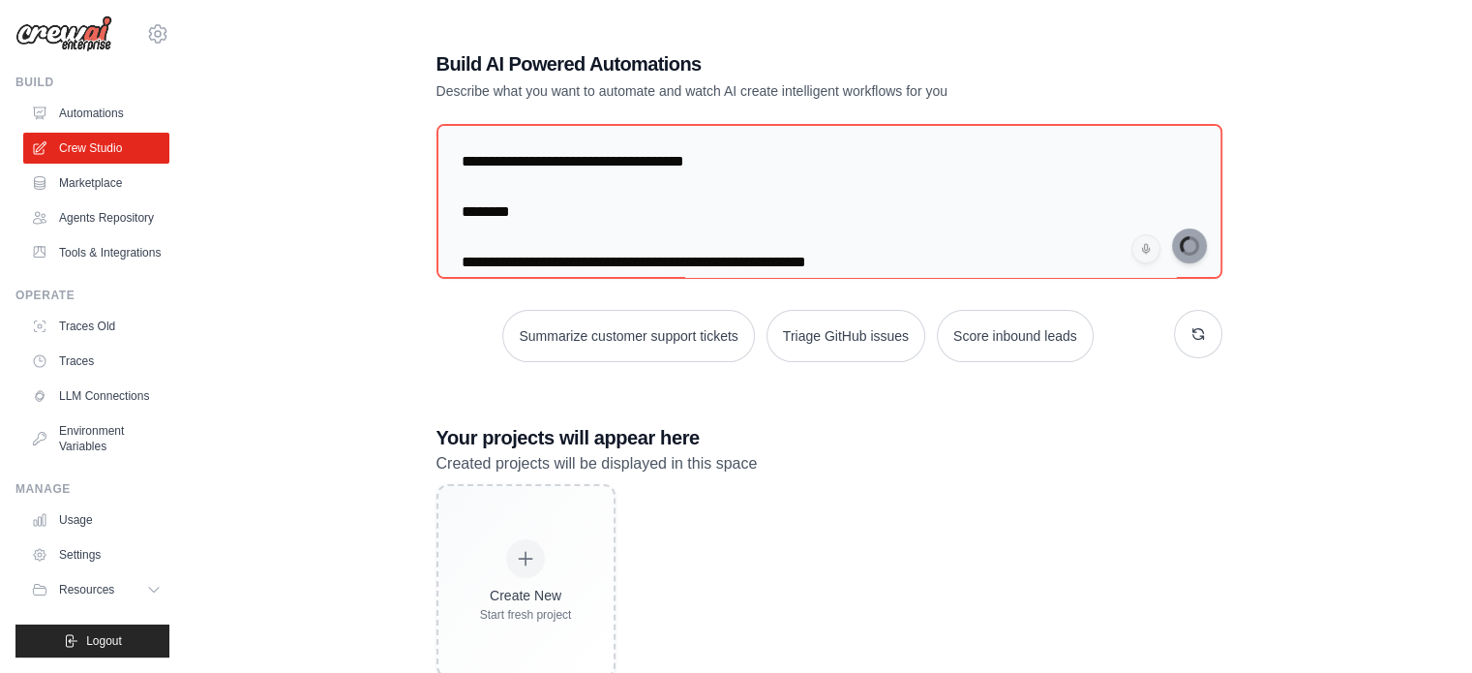
scroll to position [52, 0]
click at [74, 518] on link "Usage" at bounding box center [98, 519] width 146 height 31
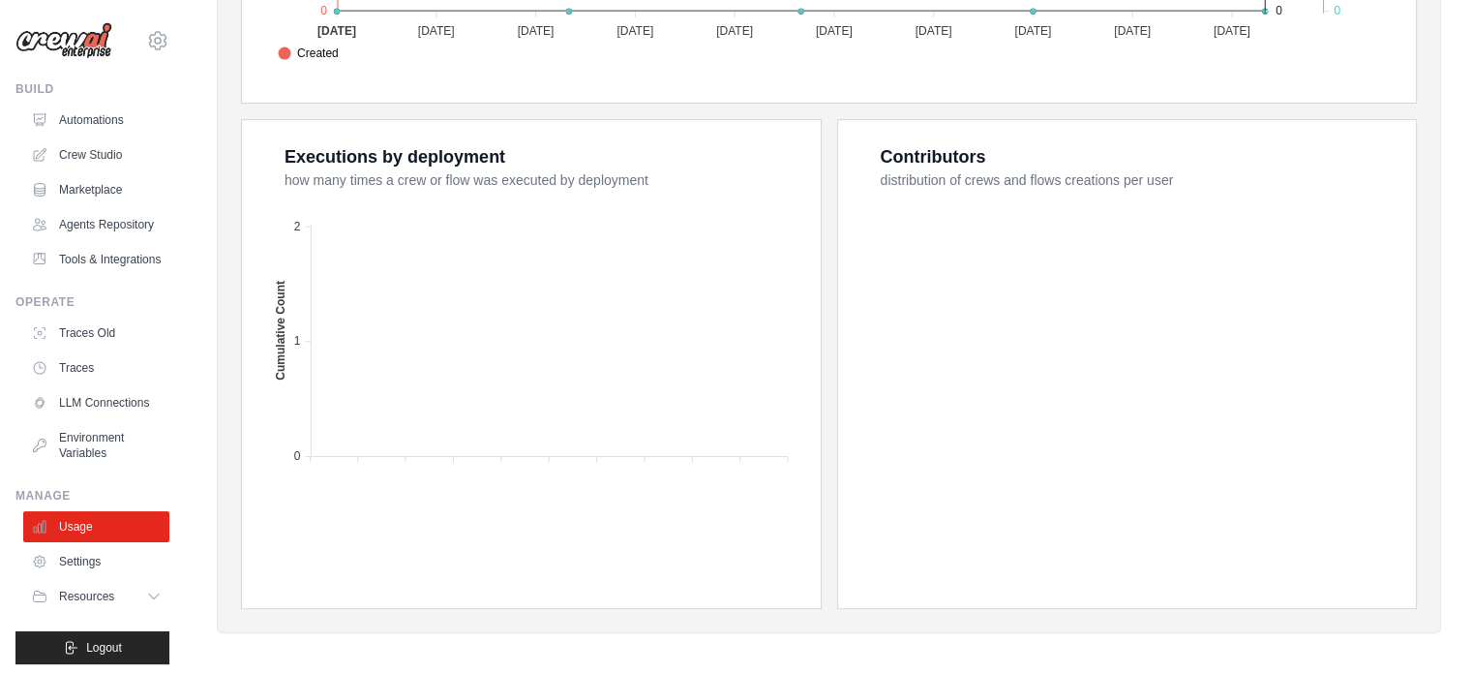
scroll to position [728, 0]
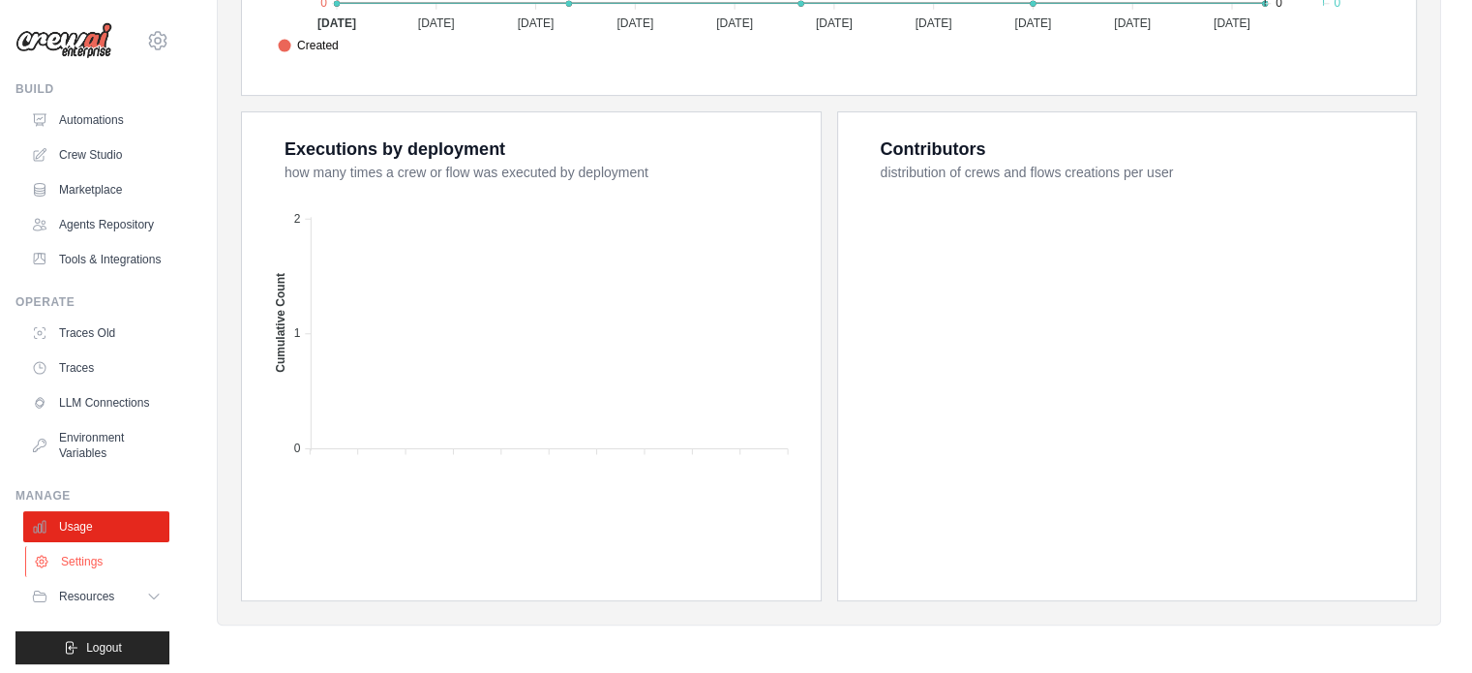
click at [74, 577] on link "Settings" at bounding box center [98, 561] width 146 height 31
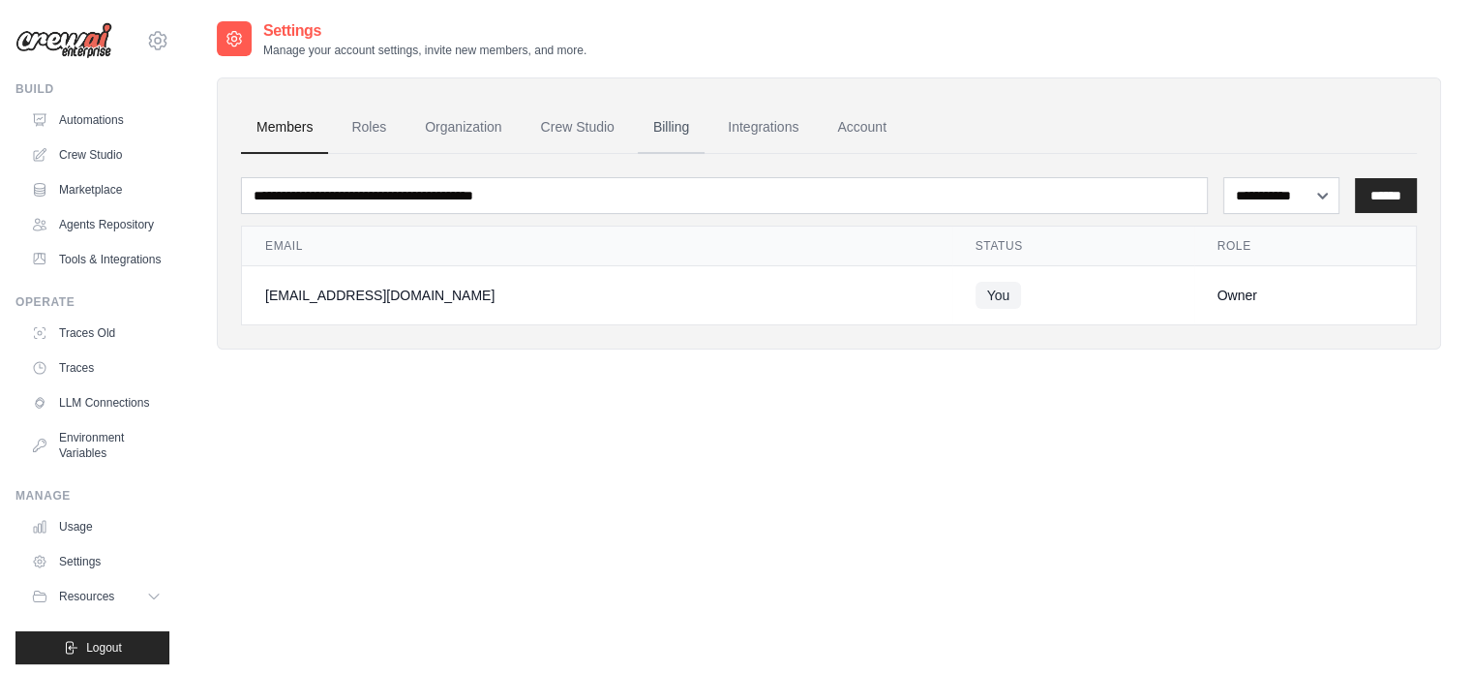
click at [658, 139] on link "Billing" at bounding box center [671, 128] width 67 height 52
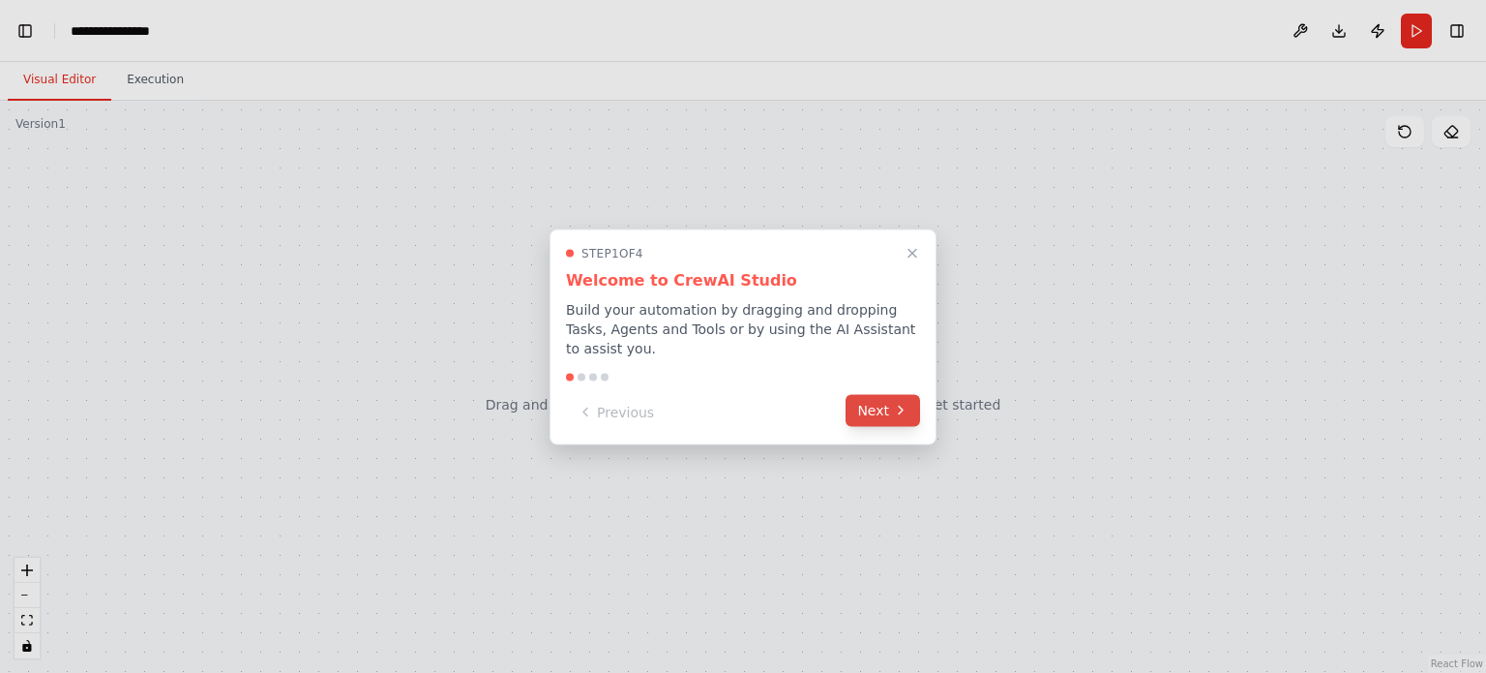
scroll to position [852, 0]
click at [886, 398] on button "Next" at bounding box center [883, 410] width 75 height 32
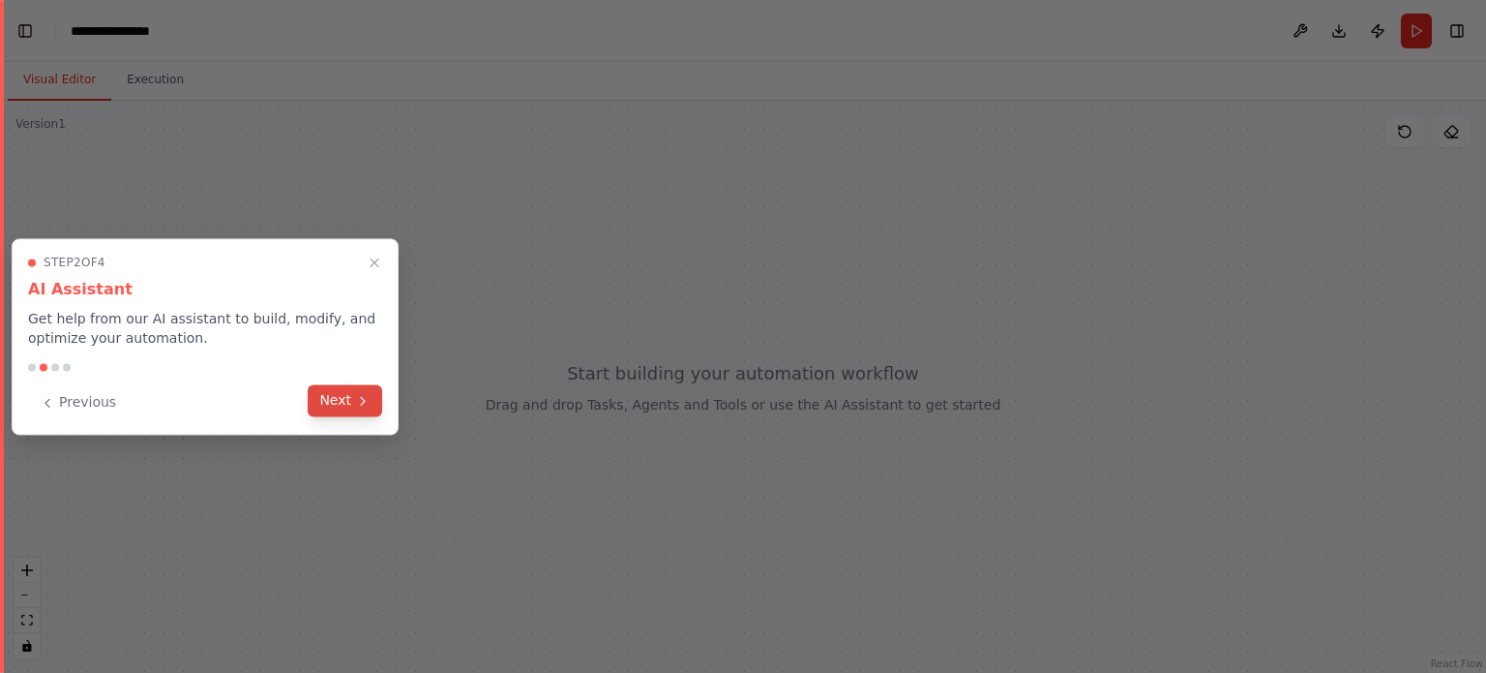
click at [361, 398] on icon at bounding box center [362, 400] width 15 height 15
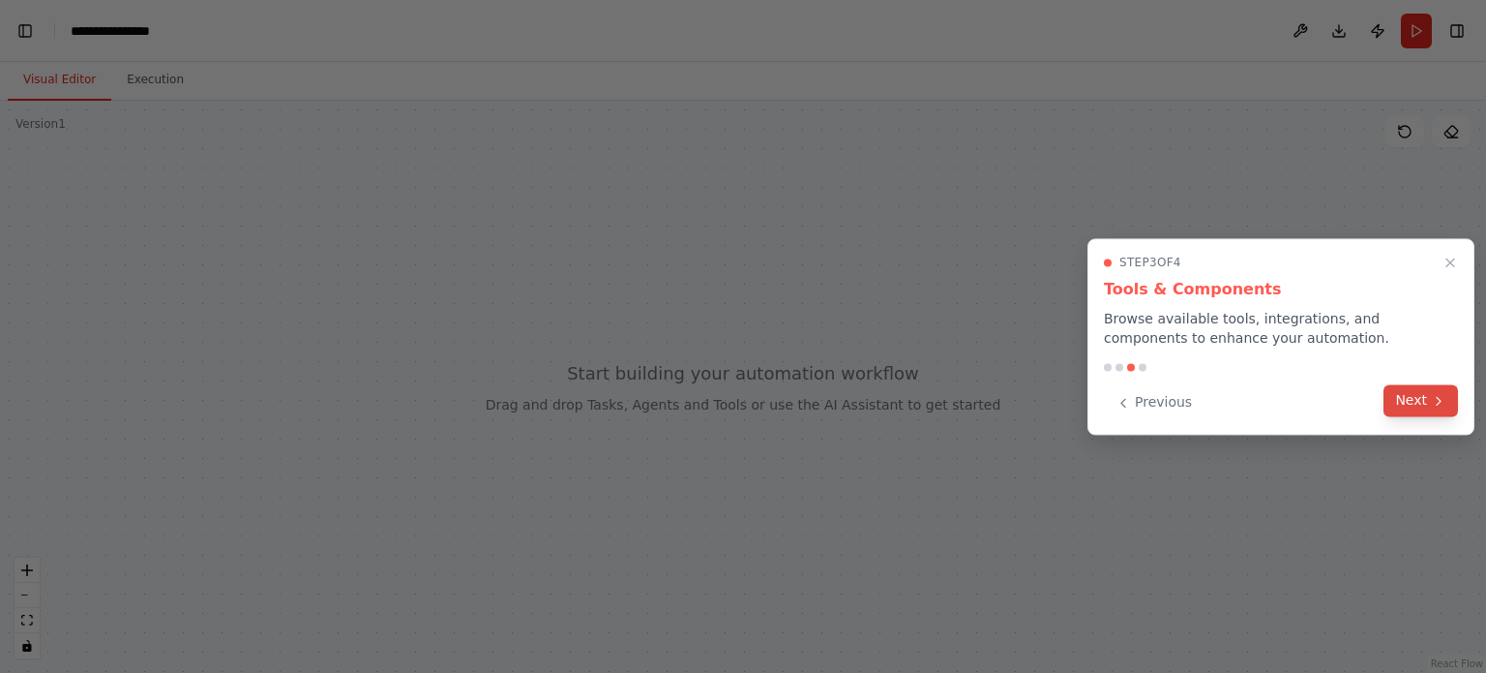
click at [1421, 413] on button "Next" at bounding box center [1421, 400] width 75 height 32
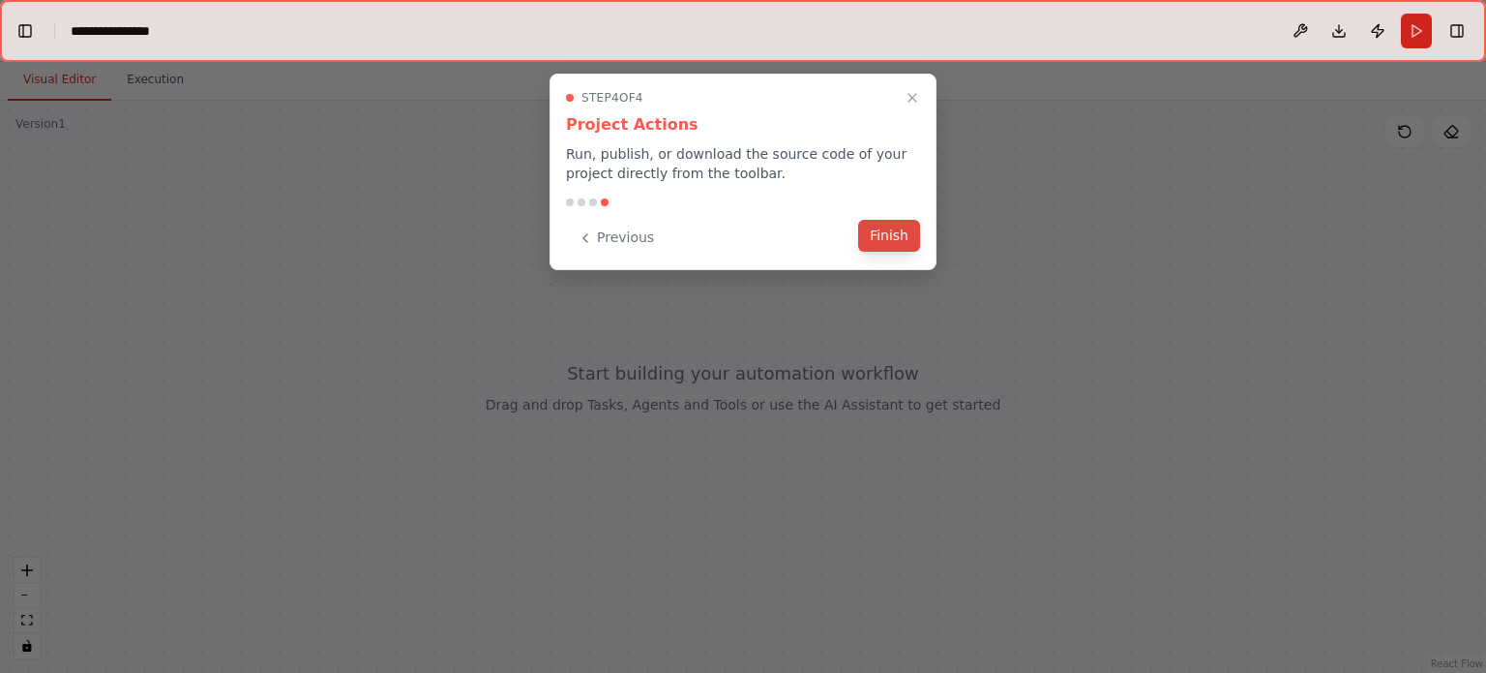
click at [908, 243] on button "Finish" at bounding box center [889, 236] width 62 height 32
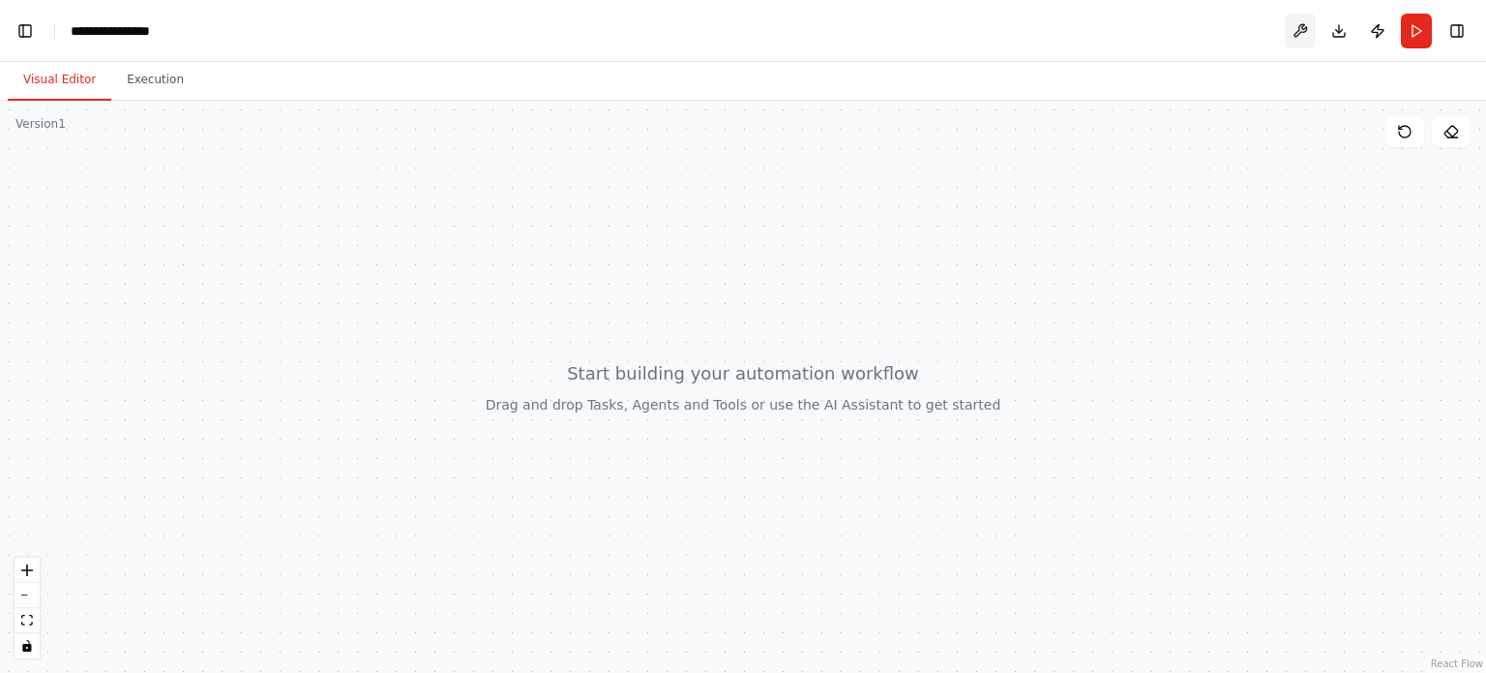
click at [1308, 29] on button at bounding box center [1300, 31] width 31 height 35
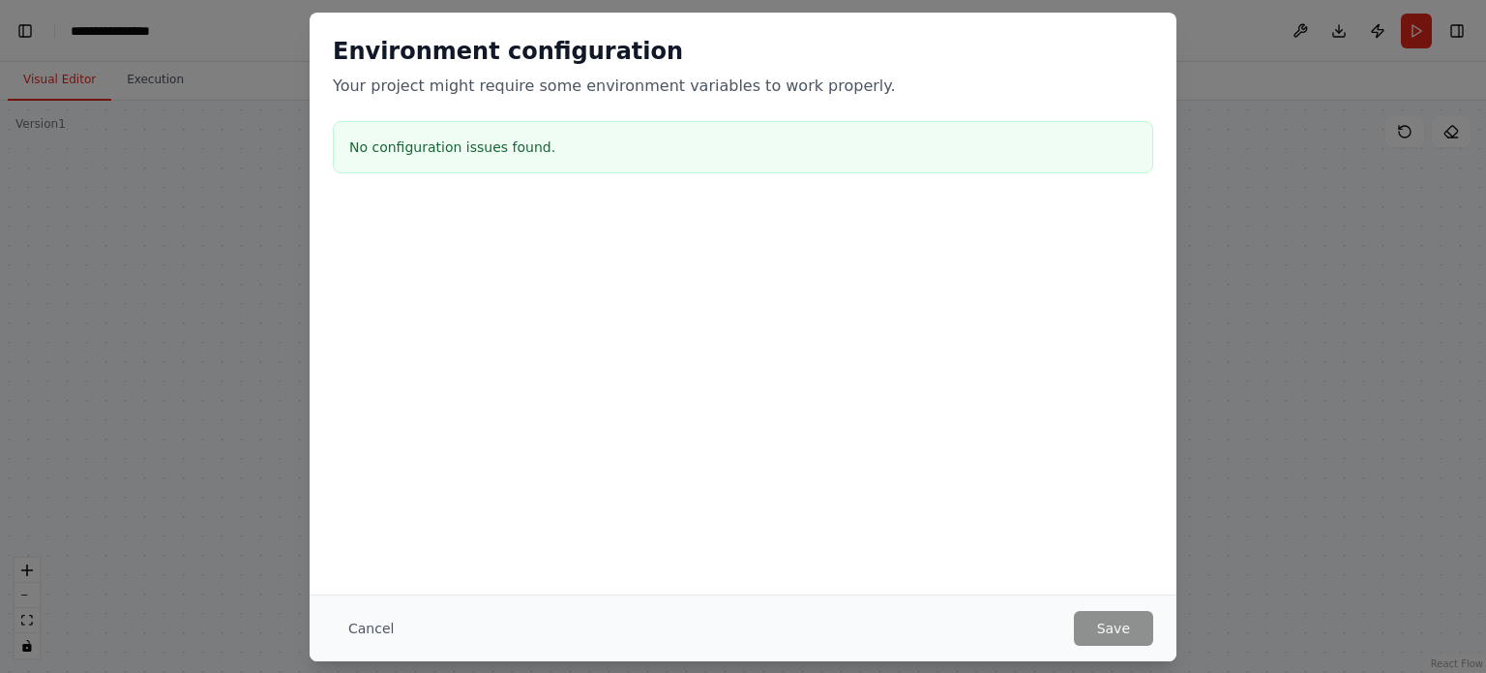
click at [363, 626] on button "Cancel" at bounding box center [371, 628] width 76 height 35
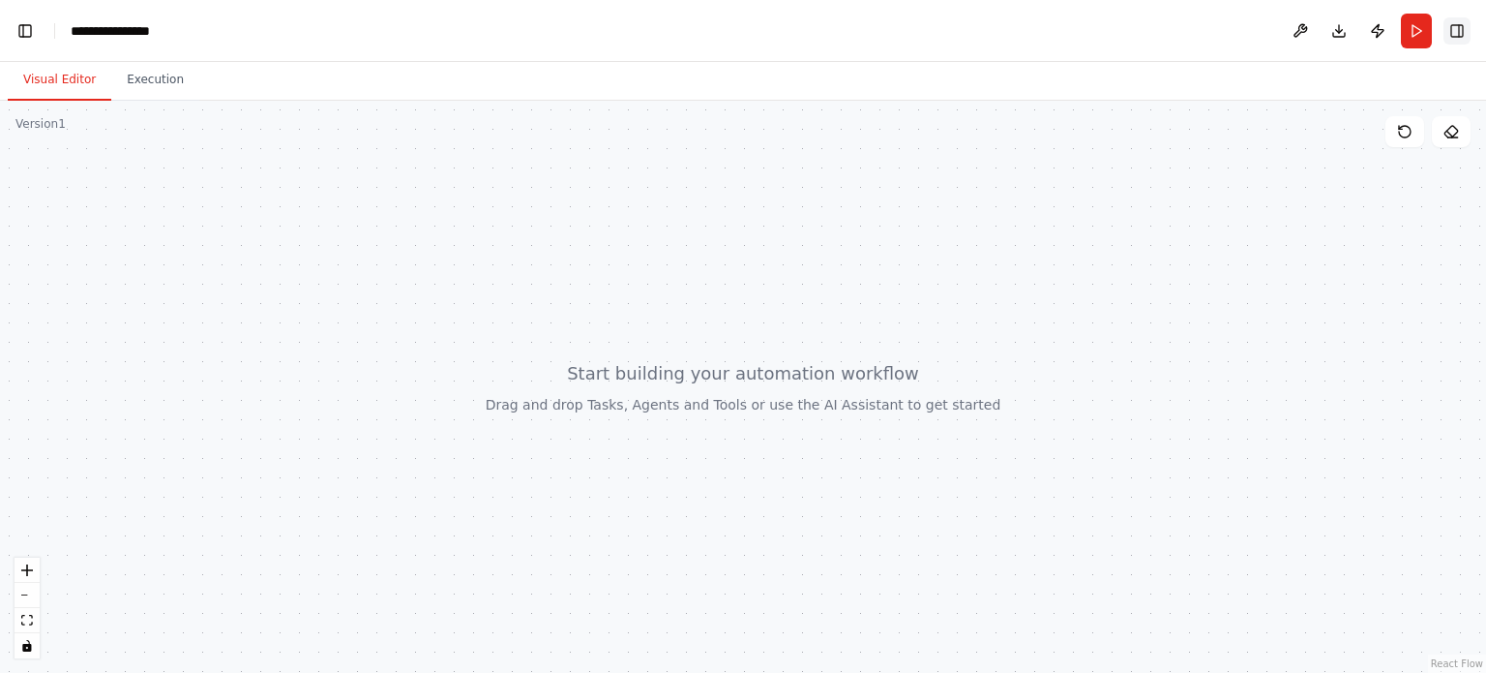
click at [1462, 26] on button "Toggle Right Sidebar" at bounding box center [1457, 30] width 27 height 27
click at [1456, 30] on button "Toggle Right Sidebar" at bounding box center [1457, 30] width 27 height 27
click at [1459, 30] on button "Toggle Right Sidebar" at bounding box center [1457, 30] width 27 height 27
click at [28, 32] on button "Toggle Left Sidebar" at bounding box center [25, 30] width 27 height 27
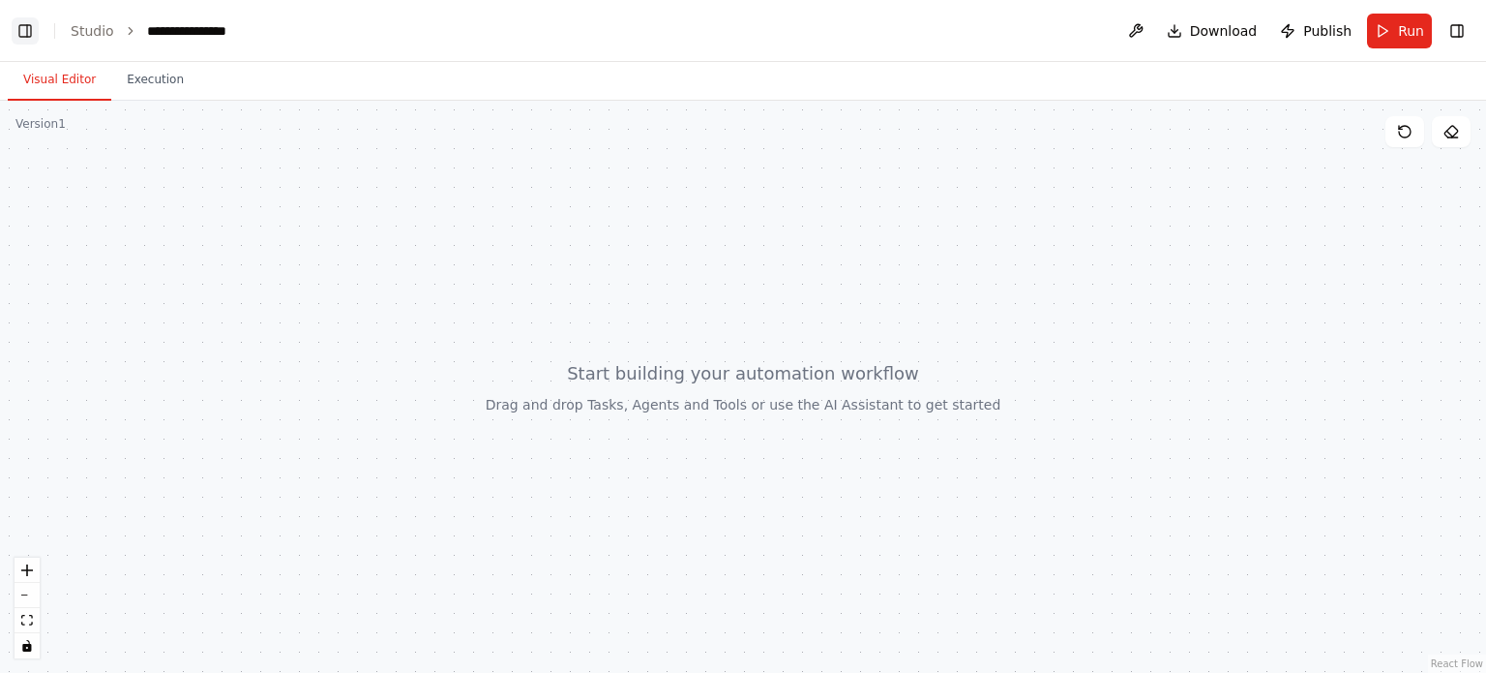
click at [28, 32] on button "Toggle Left Sidebar" at bounding box center [25, 30] width 27 height 27
click at [842, 340] on div at bounding box center [743, 387] width 1486 height 572
drag, startPoint x: 431, startPoint y: 446, endPoint x: 415, endPoint y: 359, distance: 88.5
click at [557, 239] on div at bounding box center [743, 387] width 1486 height 572
click at [608, 341] on div at bounding box center [743, 387] width 1486 height 572
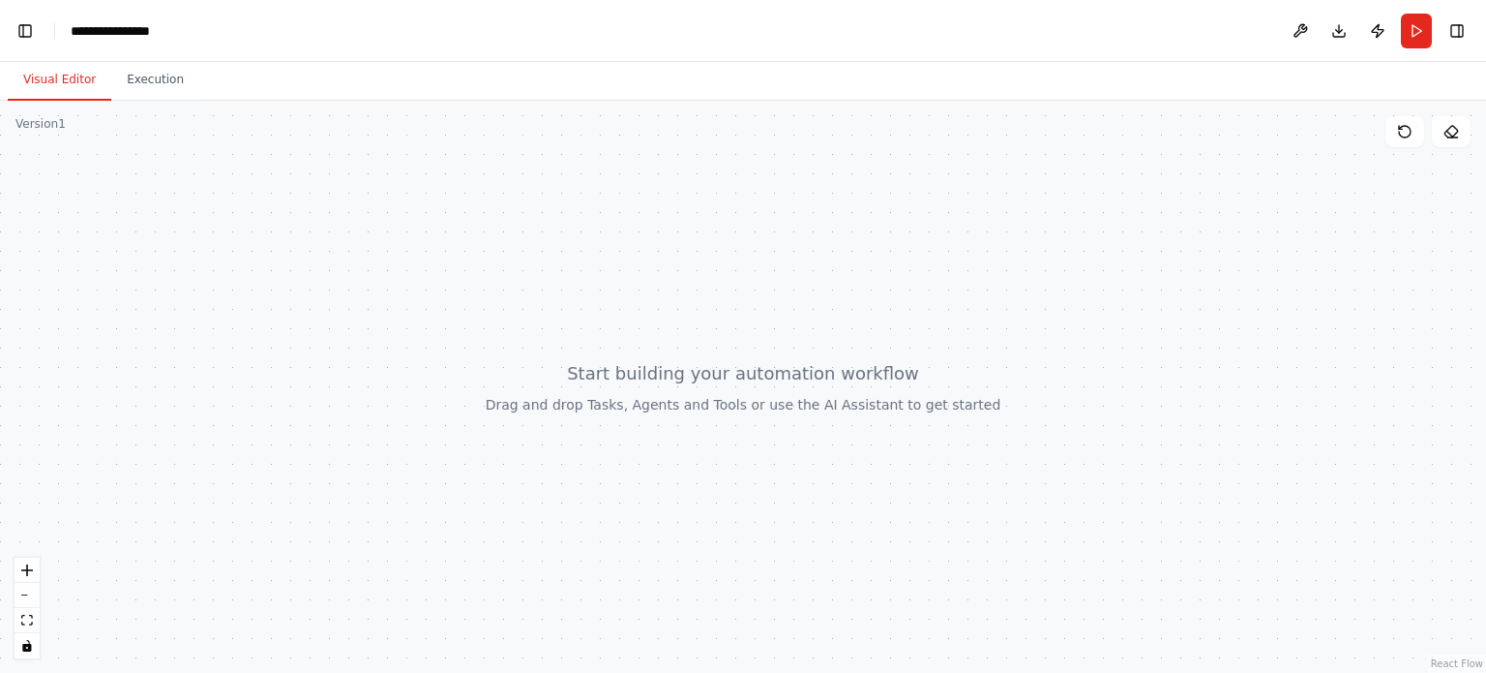
click at [566, 401] on div at bounding box center [743, 387] width 1486 height 572
drag, startPoint x: 451, startPoint y: 340, endPoint x: 320, endPoint y: 360, distance: 132.2
click at [320, 360] on div at bounding box center [743, 387] width 1486 height 572
click at [511, 347] on div at bounding box center [743, 387] width 1486 height 572
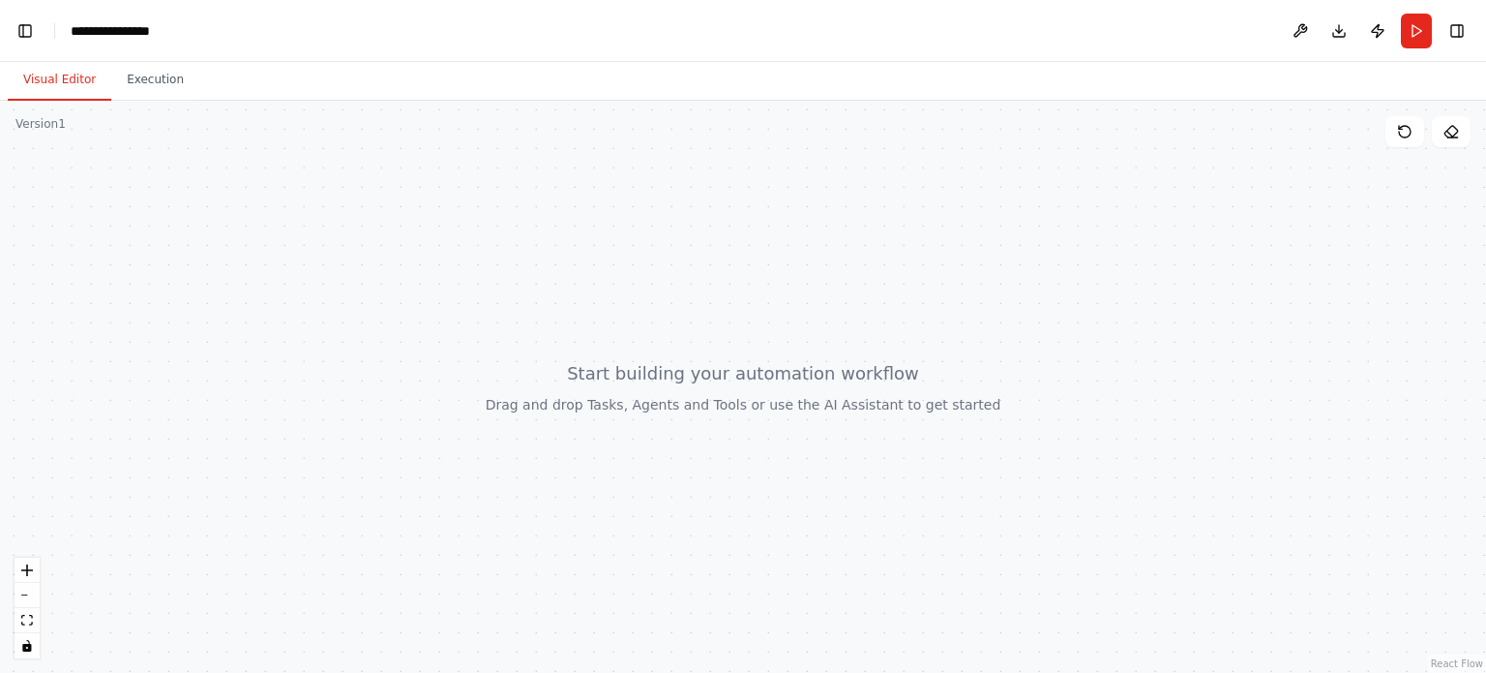
click at [50, 130] on div "Version 1" at bounding box center [40, 123] width 50 height 15
drag, startPoint x: 39, startPoint y: 123, endPoint x: 90, endPoint y: 121, distance: 51.3
click at [90, 121] on div "Version 1 Show Tools Hide Agents React Flow Press enter or space to select a no…" at bounding box center [743, 387] width 1486 height 572
click at [135, 76] on button "Execution" at bounding box center [155, 80] width 88 height 41
click at [63, 80] on button "Visual Editor" at bounding box center [60, 80] width 104 height 41
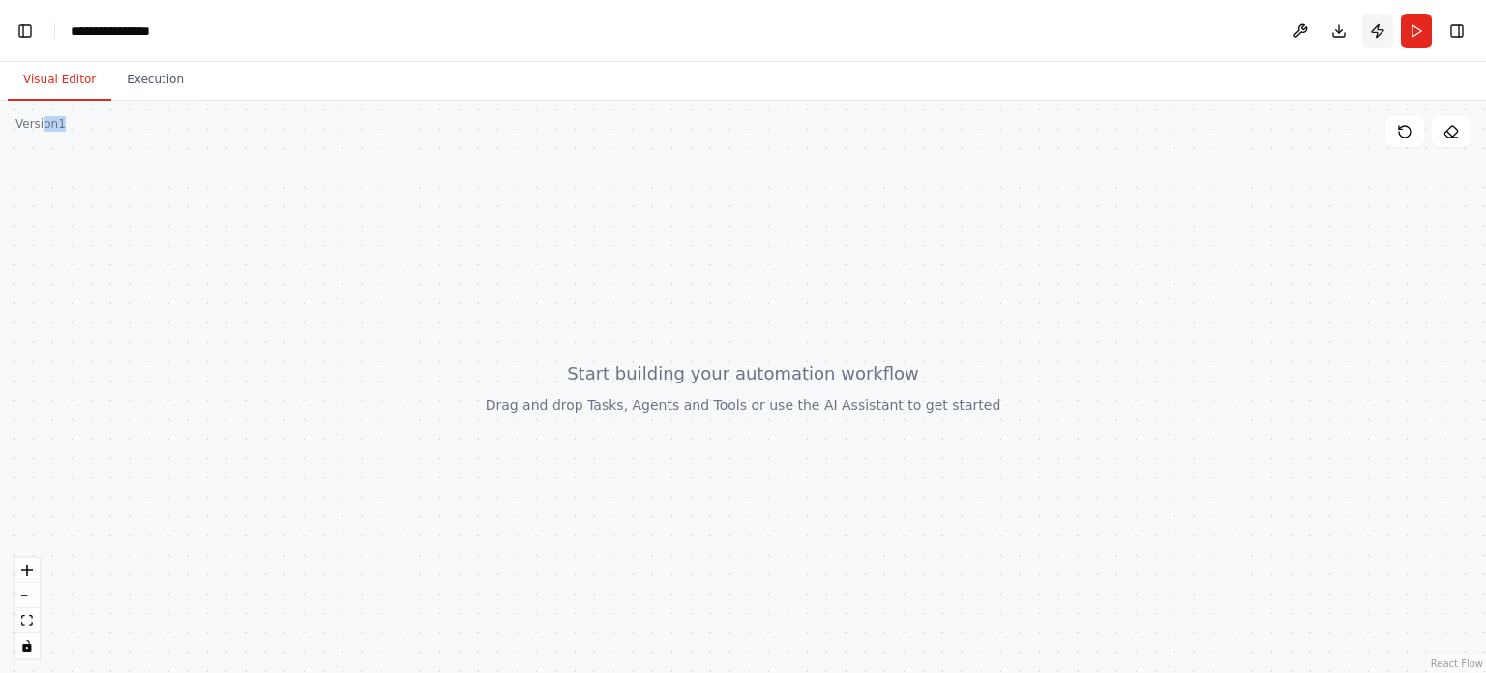
click at [1374, 34] on button "Publish" at bounding box center [1377, 31] width 31 height 35
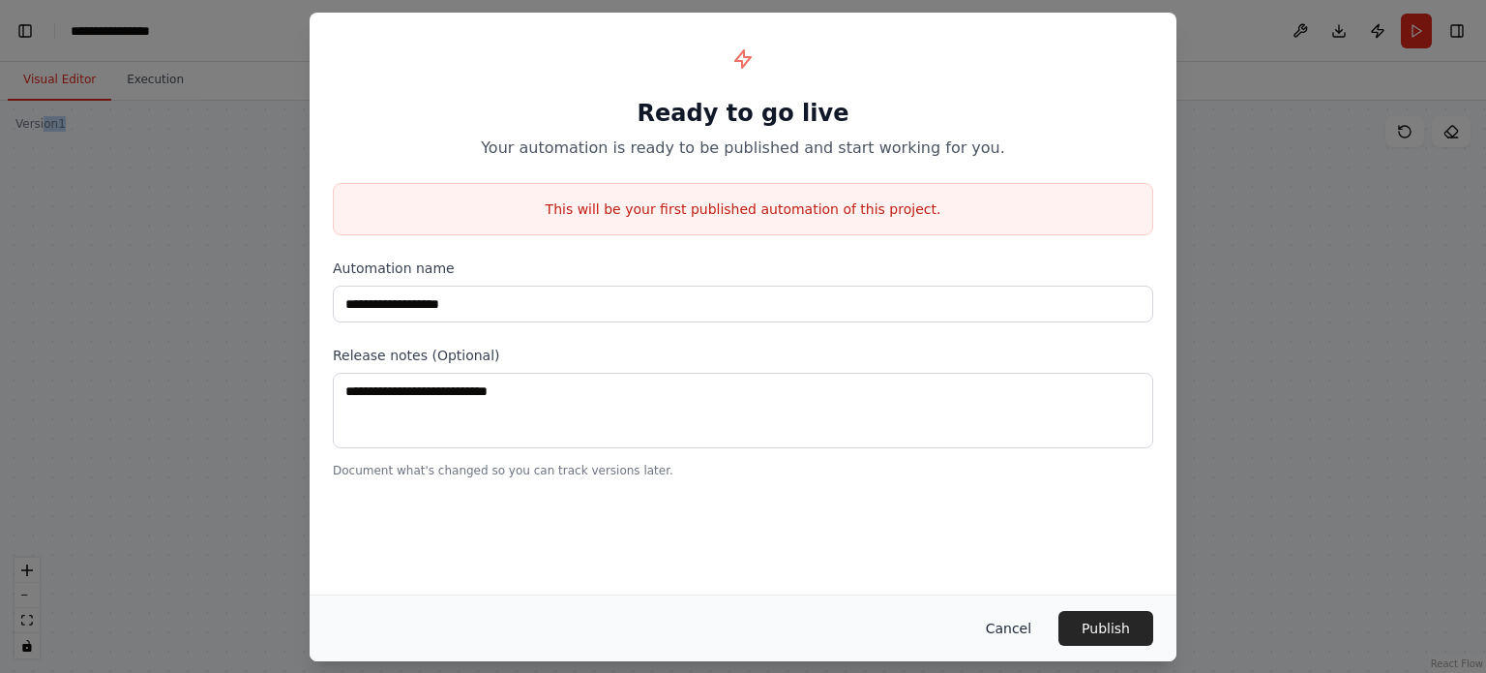
click at [1004, 626] on button "Cancel" at bounding box center [1009, 628] width 76 height 35
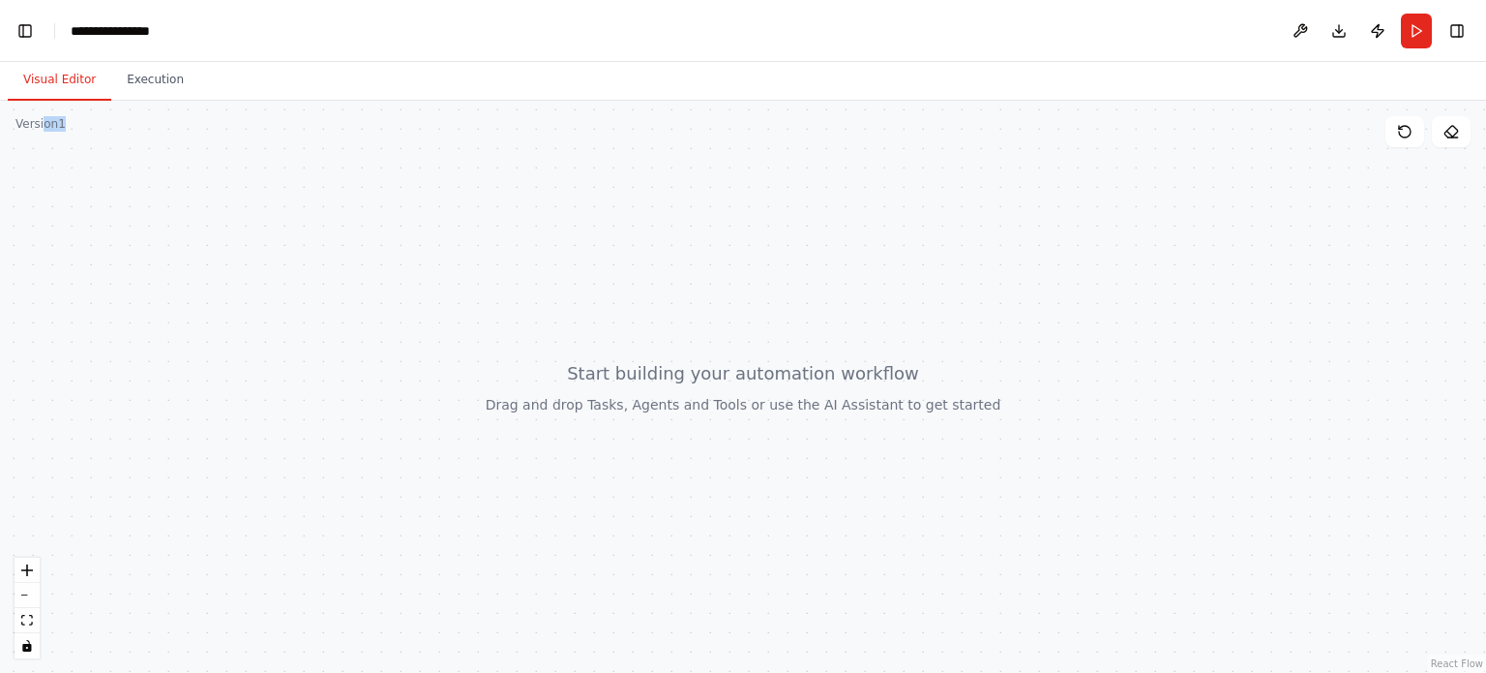
click at [1267, 460] on div at bounding box center [743, 387] width 1486 height 572
click at [675, 263] on div at bounding box center [743, 387] width 1486 height 572
click at [128, 30] on div "**********" at bounding box center [119, 30] width 97 height 19
drag, startPoint x: 1061, startPoint y: 430, endPoint x: 832, endPoint y: 420, distance: 228.6
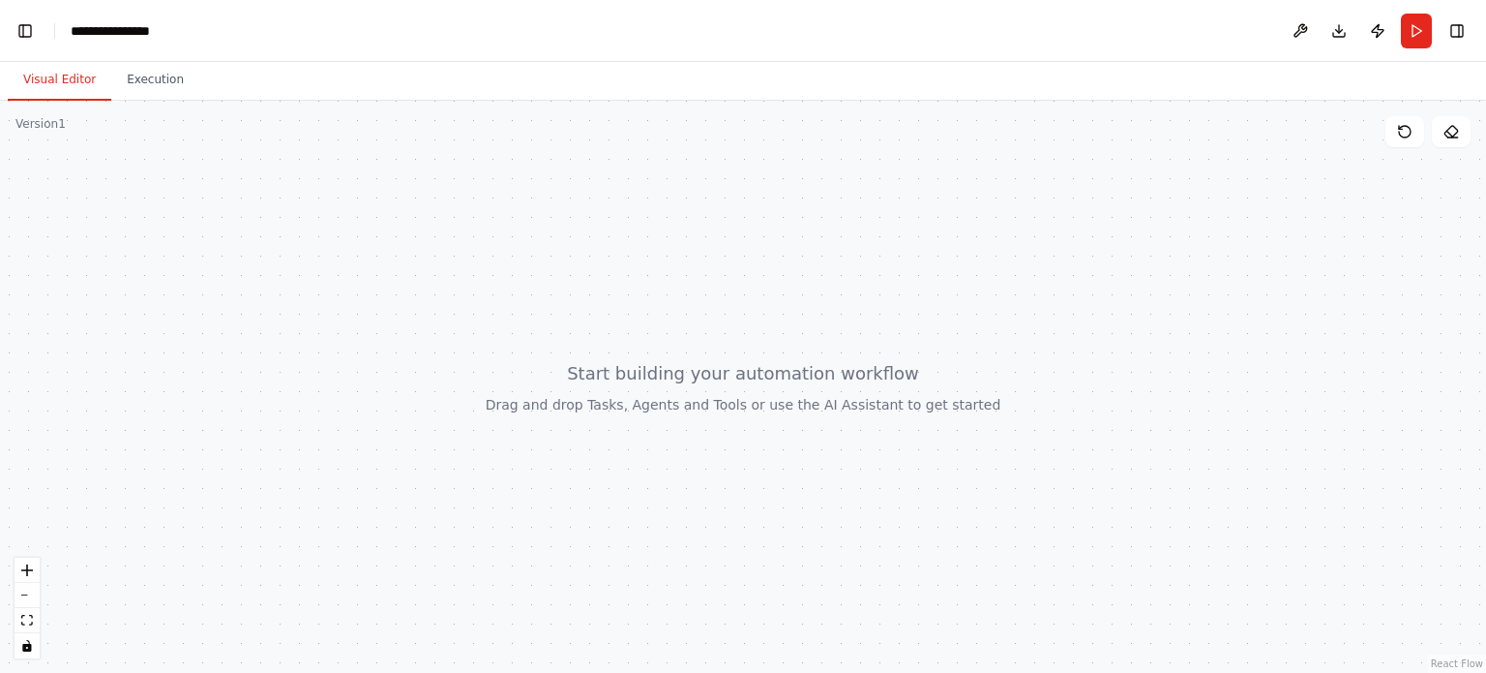
click at [834, 420] on div at bounding box center [743, 387] width 1486 height 572
drag, startPoint x: 570, startPoint y: 399, endPoint x: 728, endPoint y: 379, distance: 158.9
click at [660, 350] on div at bounding box center [743, 387] width 1486 height 572
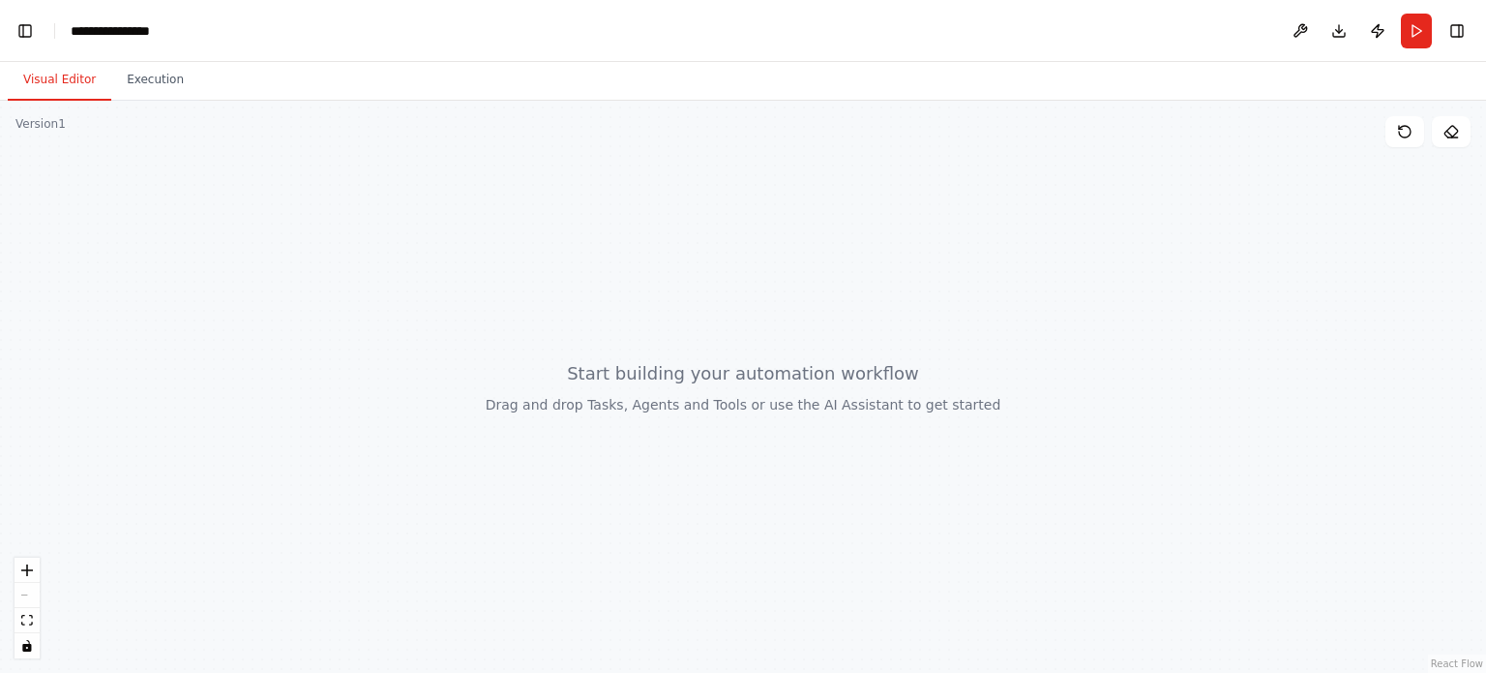
drag, startPoint x: 937, startPoint y: 497, endPoint x: 988, endPoint y: 555, distance: 77.5
click at [989, 555] on div at bounding box center [743, 387] width 1486 height 572
drag, startPoint x: 877, startPoint y: 505, endPoint x: 803, endPoint y: 476, distance: 79.1
click at [698, 455] on div at bounding box center [743, 387] width 1486 height 572
click at [803, 476] on div at bounding box center [743, 387] width 1486 height 572
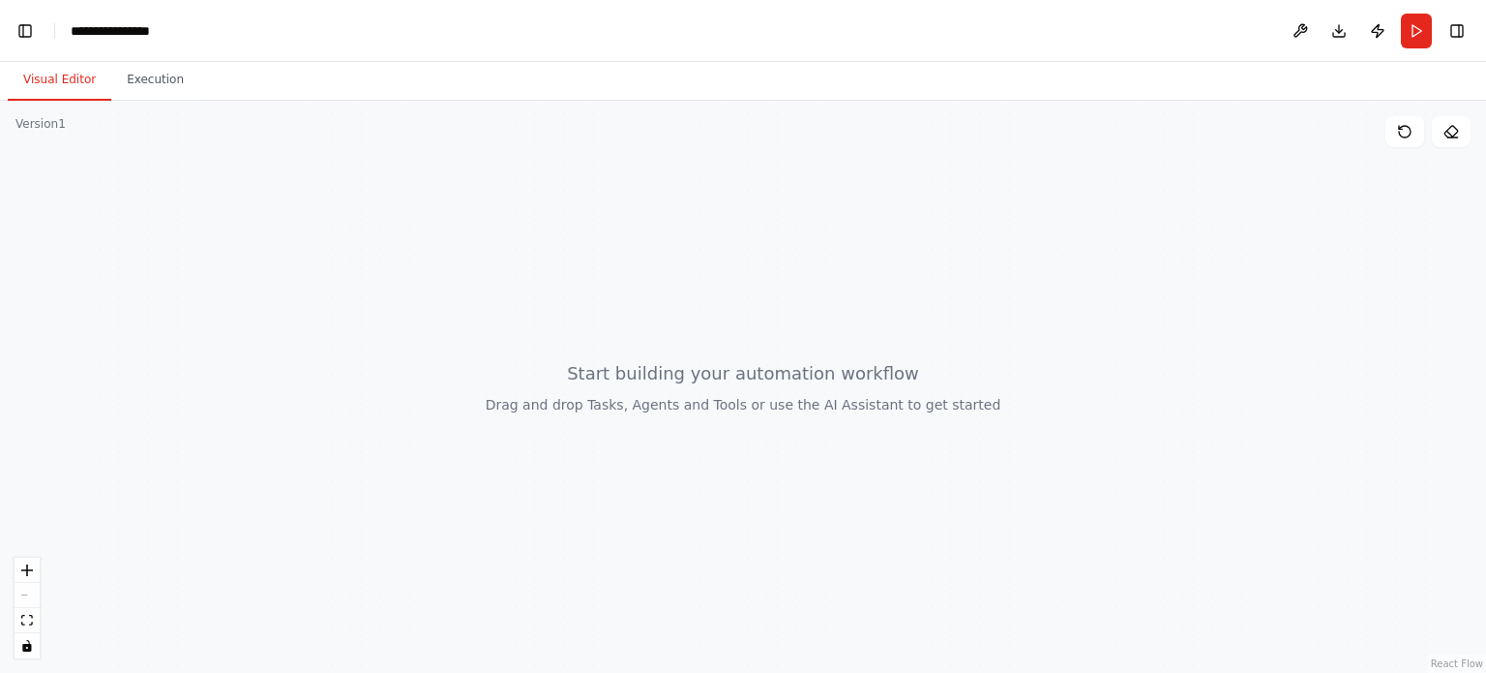
scroll to position [10250, 0]
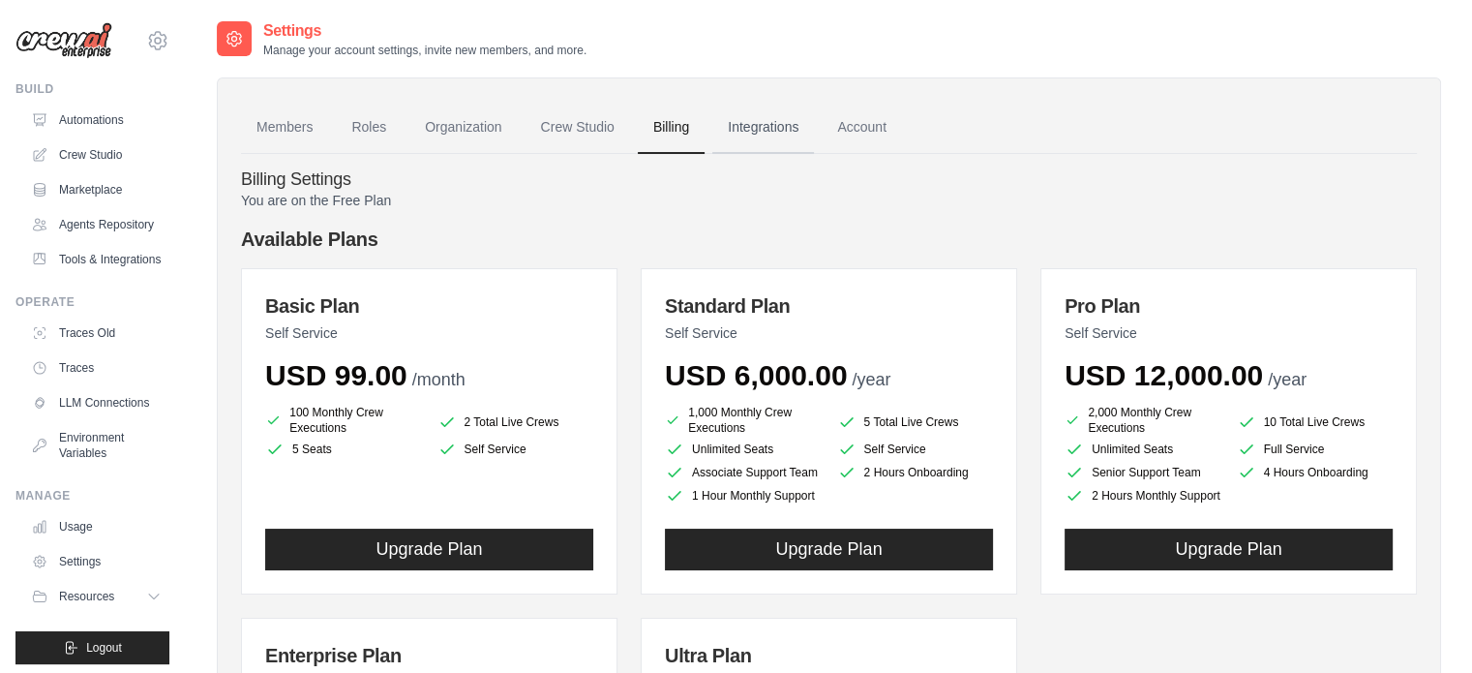
click at [741, 134] on link "Integrations" at bounding box center [763, 128] width 102 height 52
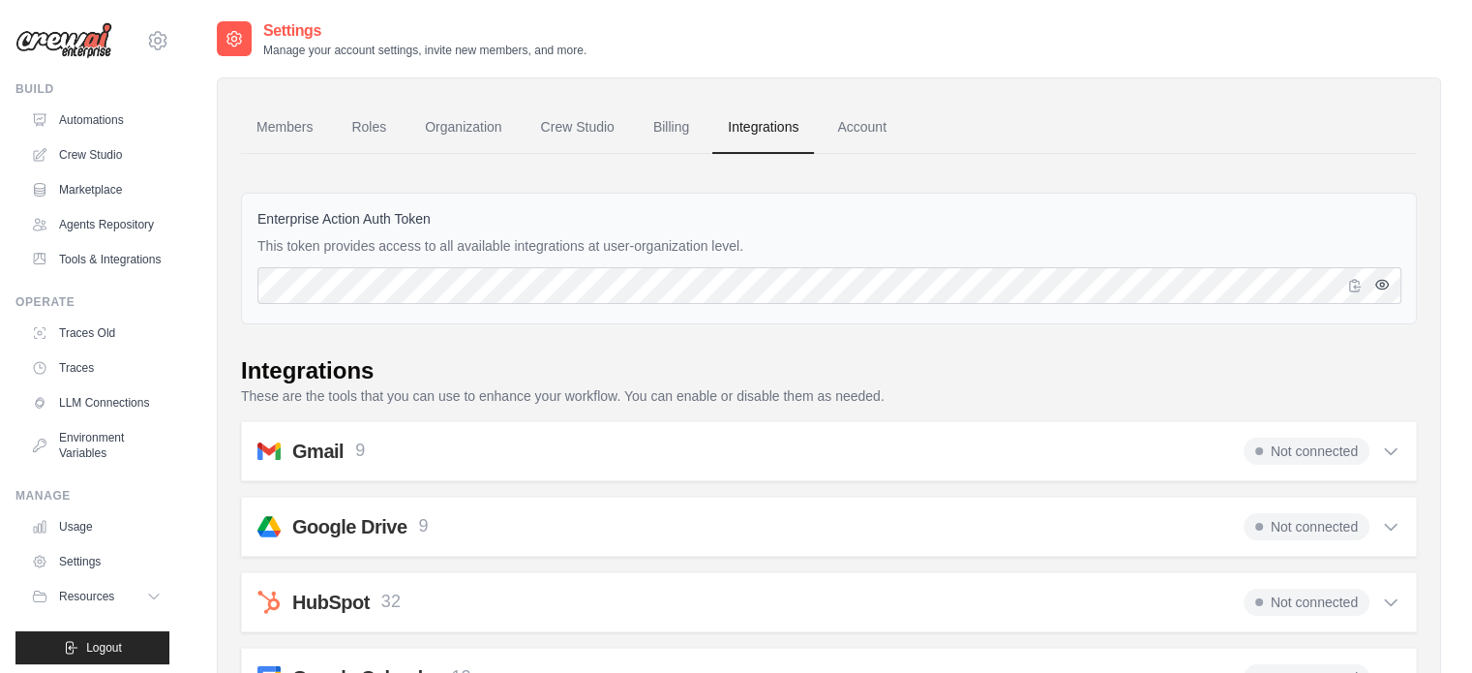
click at [1382, 284] on icon "button" at bounding box center [1382, 285] width 4 height 4
click at [1382, 284] on icon "button" at bounding box center [1381, 285] width 13 height 12
click at [846, 121] on link "Account" at bounding box center [862, 128] width 80 height 52
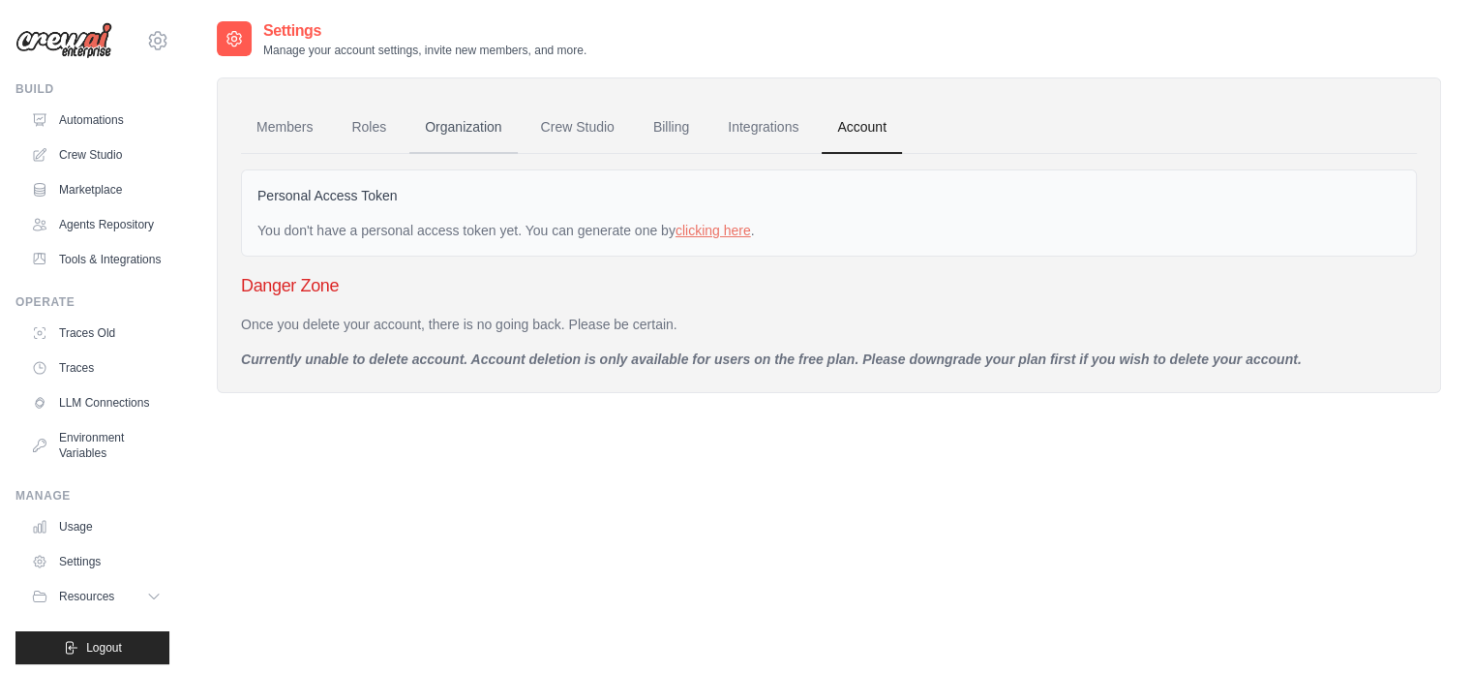
click at [467, 130] on link "Organization" at bounding box center [462, 128] width 107 height 52
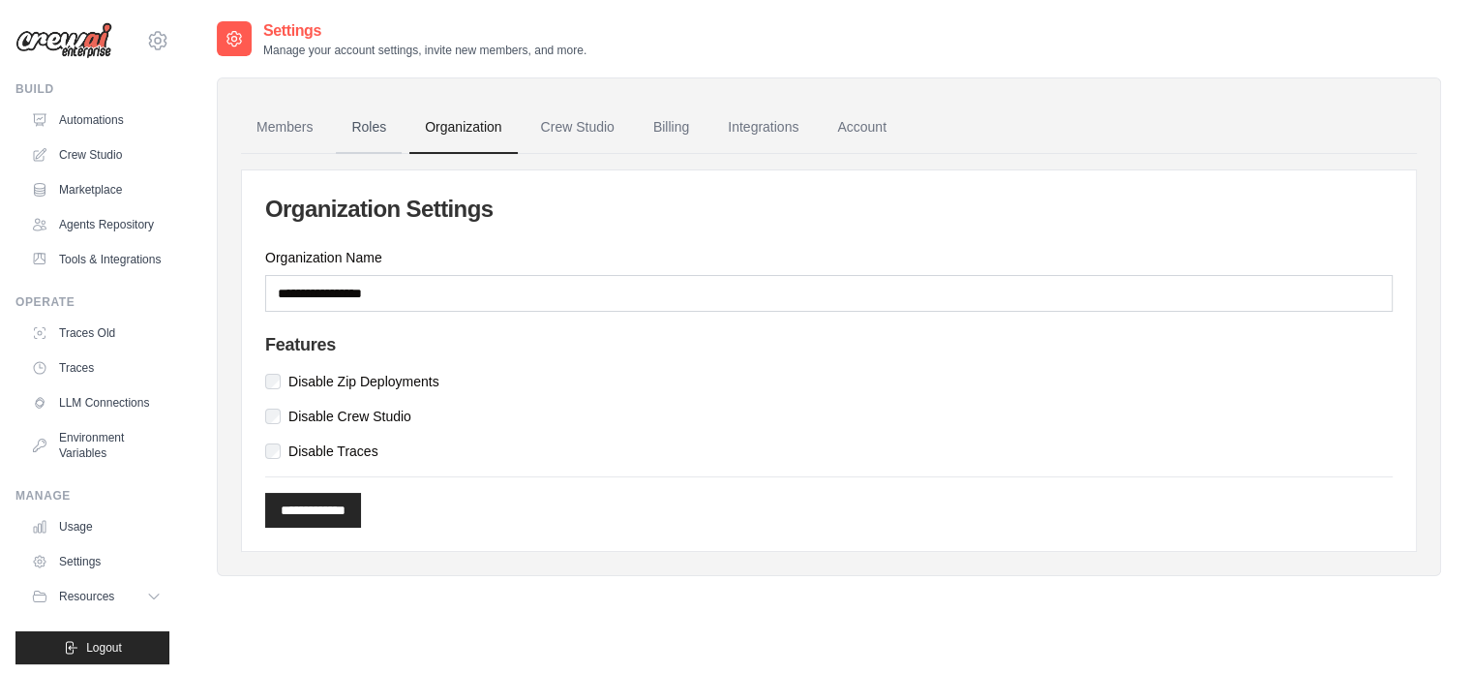
click at [363, 128] on link "Roles" at bounding box center [369, 128] width 66 height 52
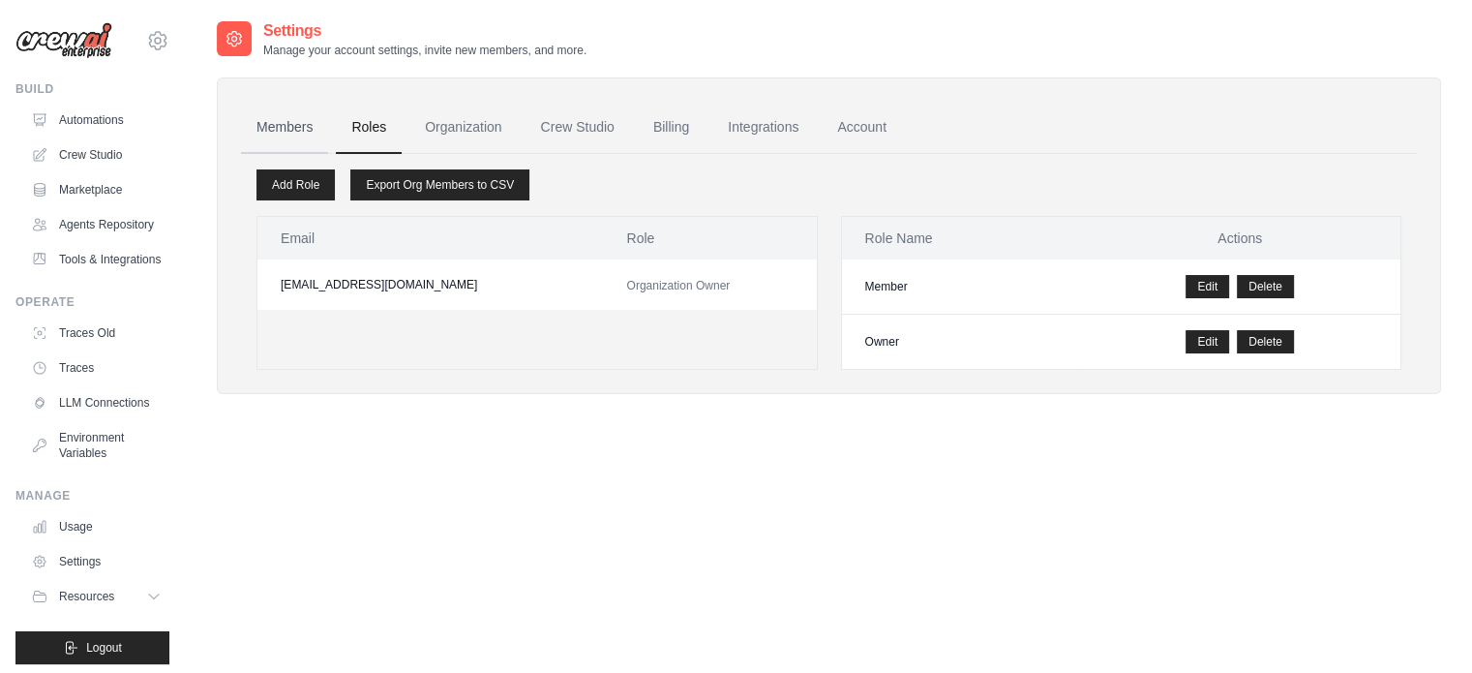
click at [304, 131] on link "Members" at bounding box center [284, 128] width 87 height 52
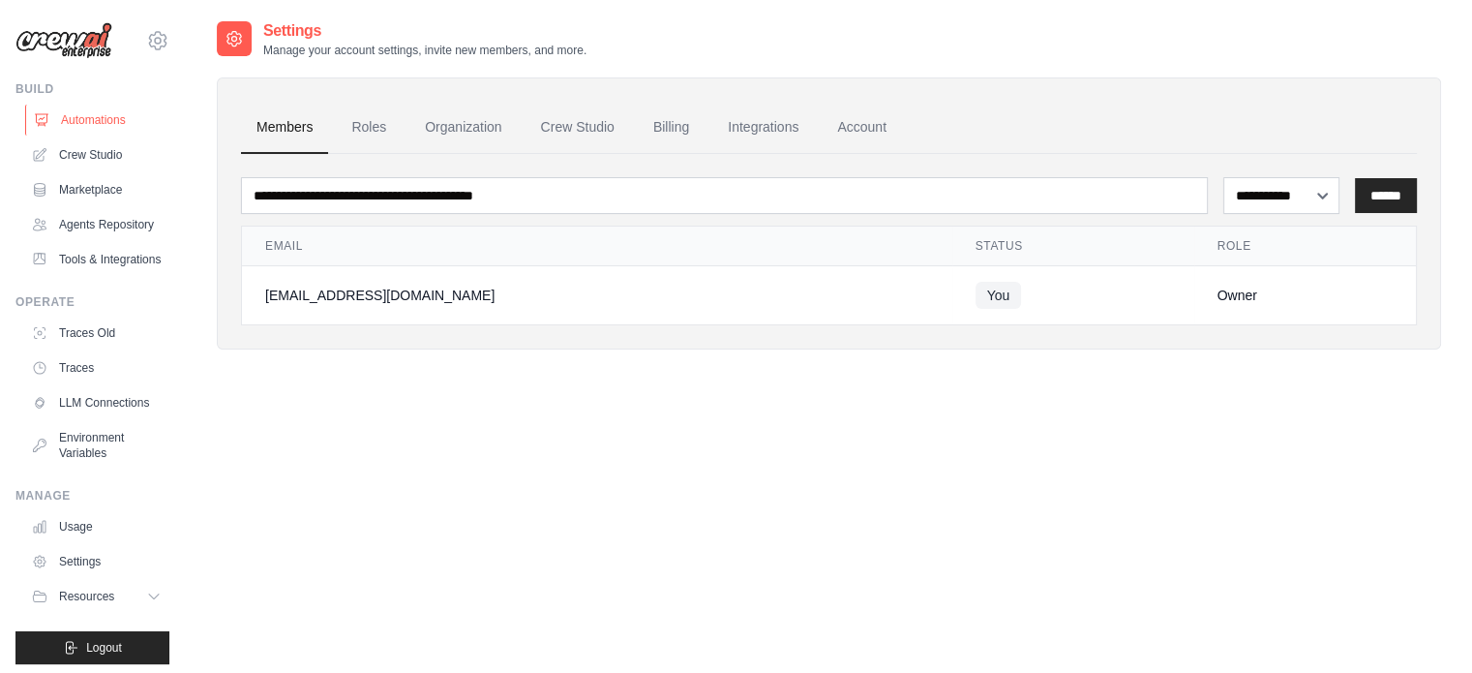
click at [105, 128] on link "Automations" at bounding box center [98, 120] width 146 height 31
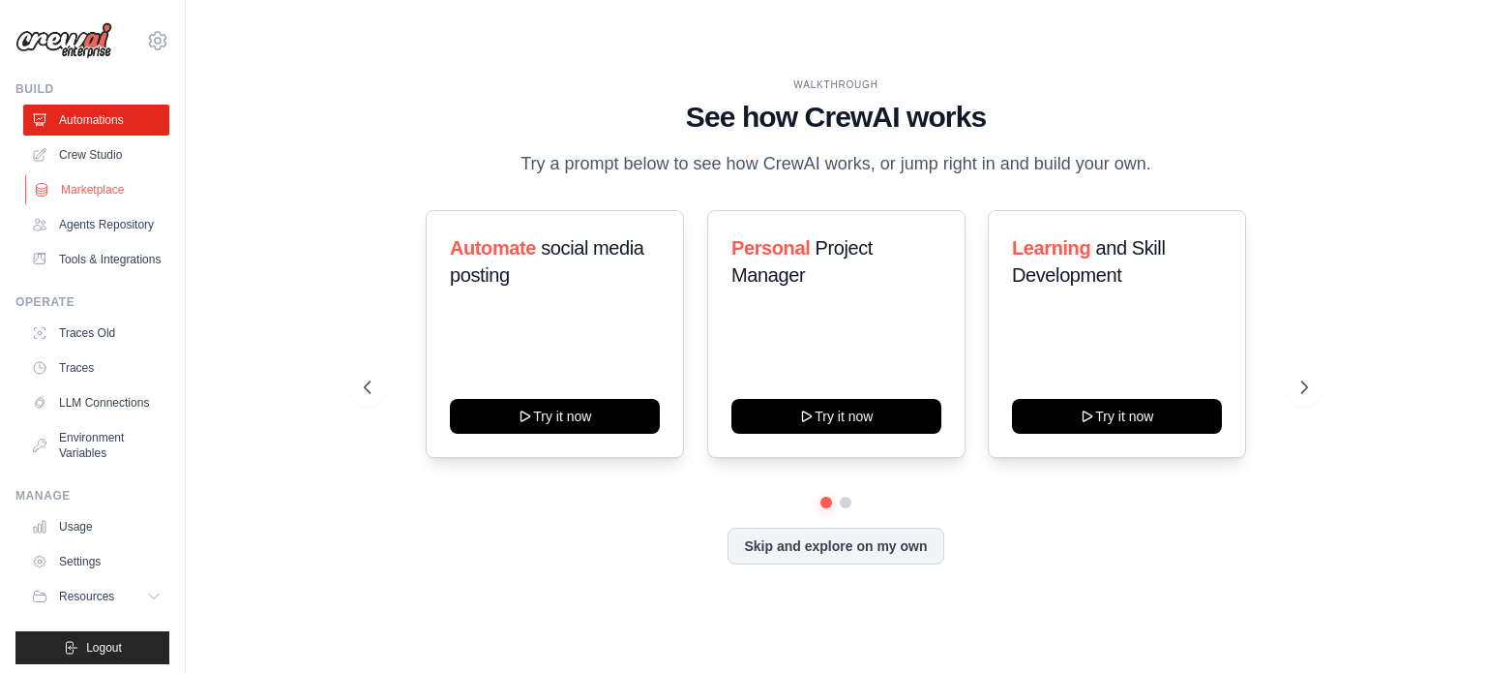
click at [116, 174] on link "Marketplace" at bounding box center [98, 189] width 146 height 31
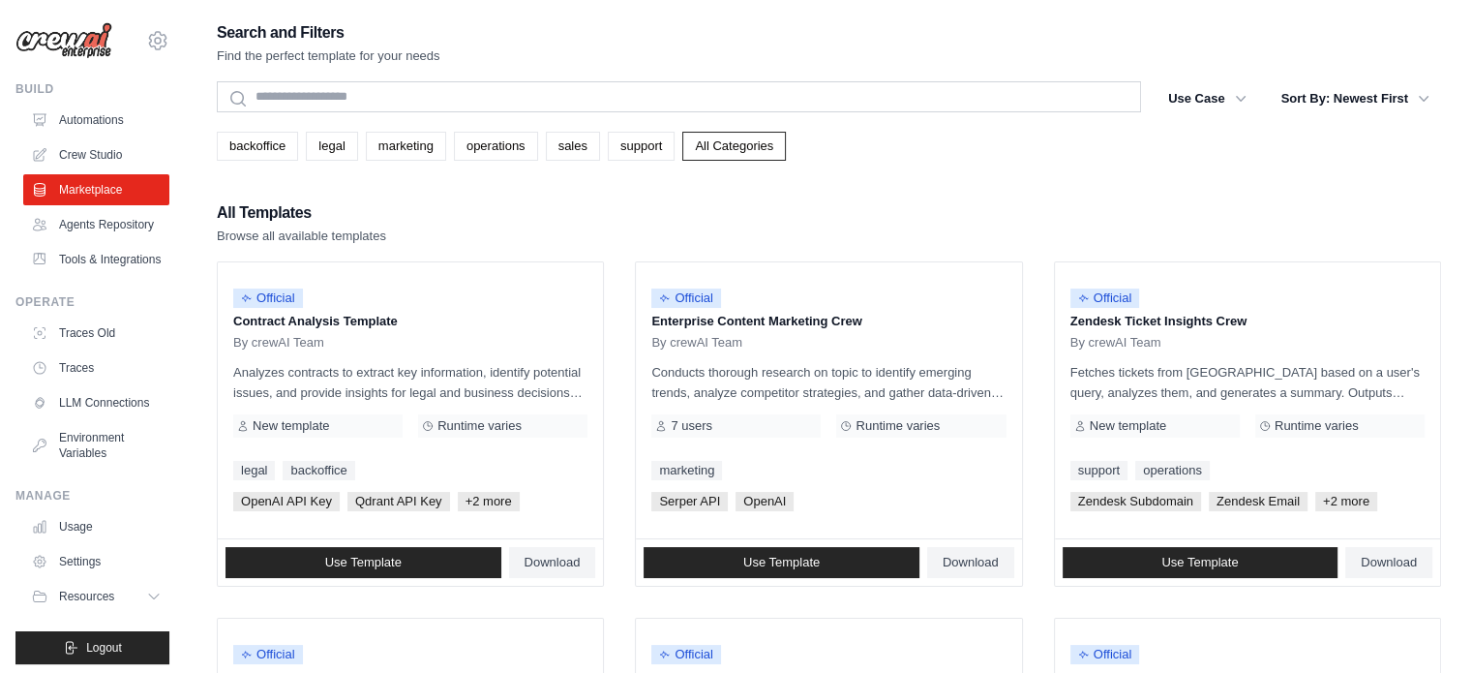
click at [110, 154] on link "Crew Studio" at bounding box center [96, 154] width 146 height 31
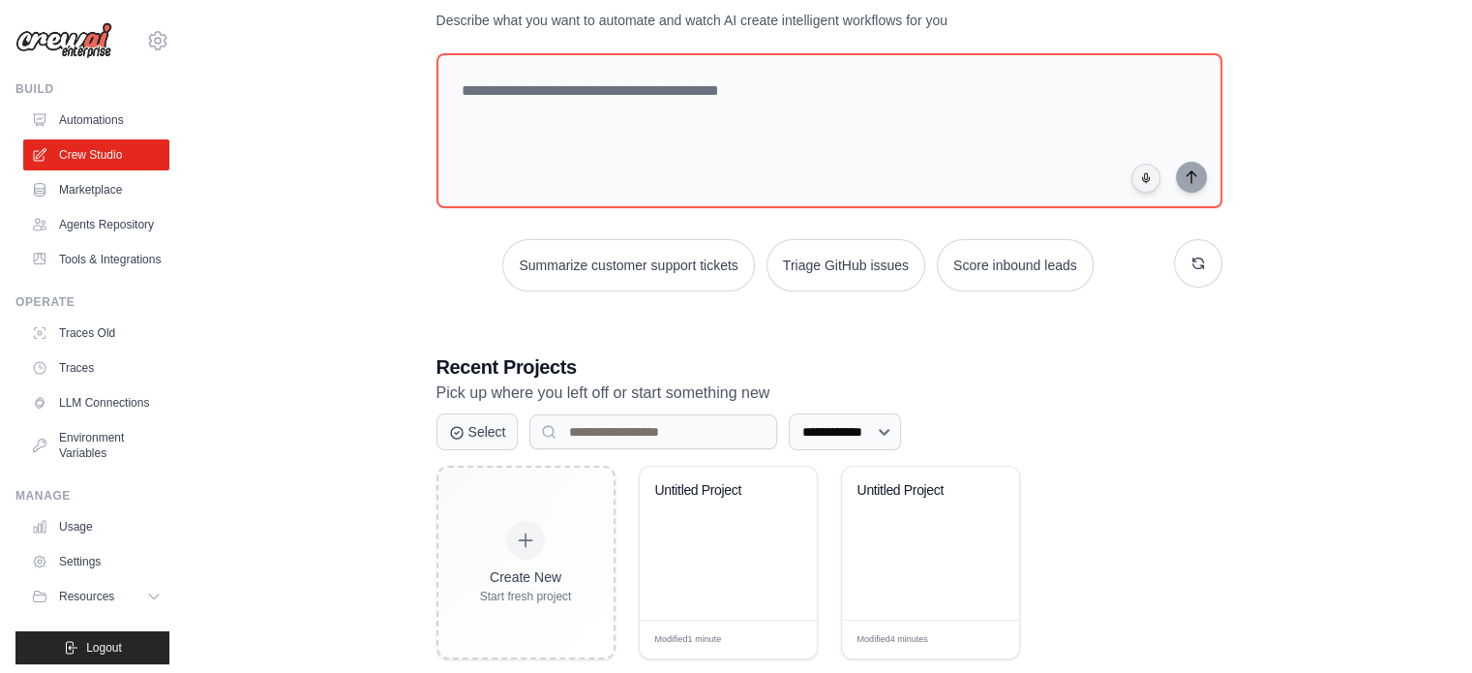
scroll to position [105, 0]
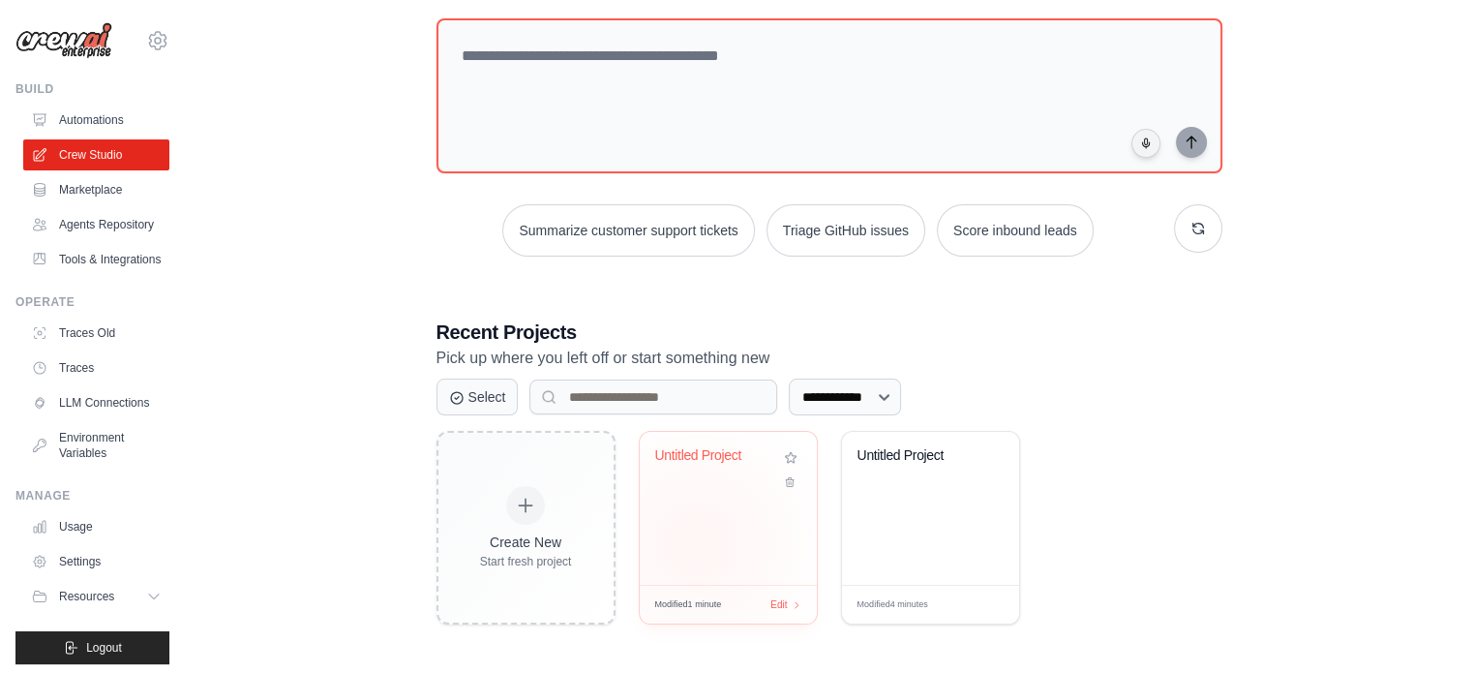
click at [696, 542] on div "Untitled Project" at bounding box center [728, 508] width 177 height 153
click at [86, 418] on link "LLM Connections" at bounding box center [98, 402] width 146 height 31
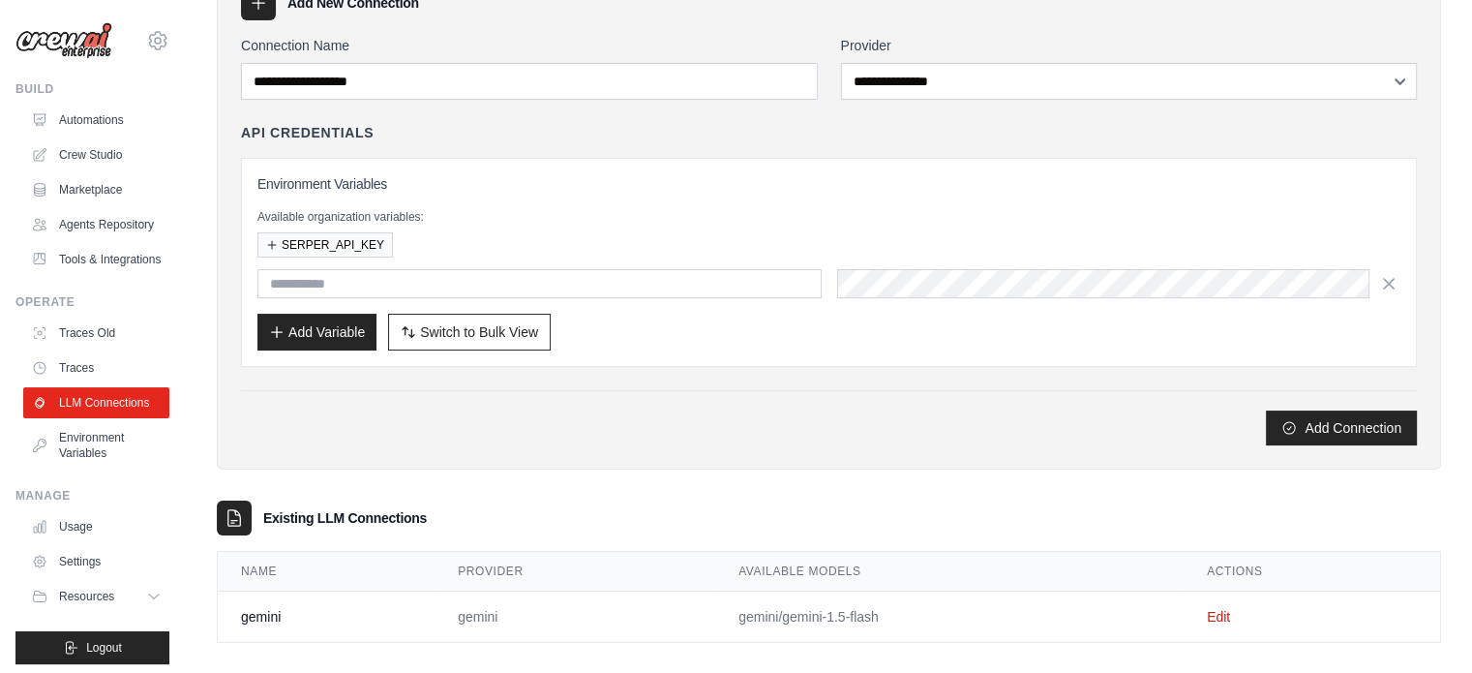
scroll to position [133, 0]
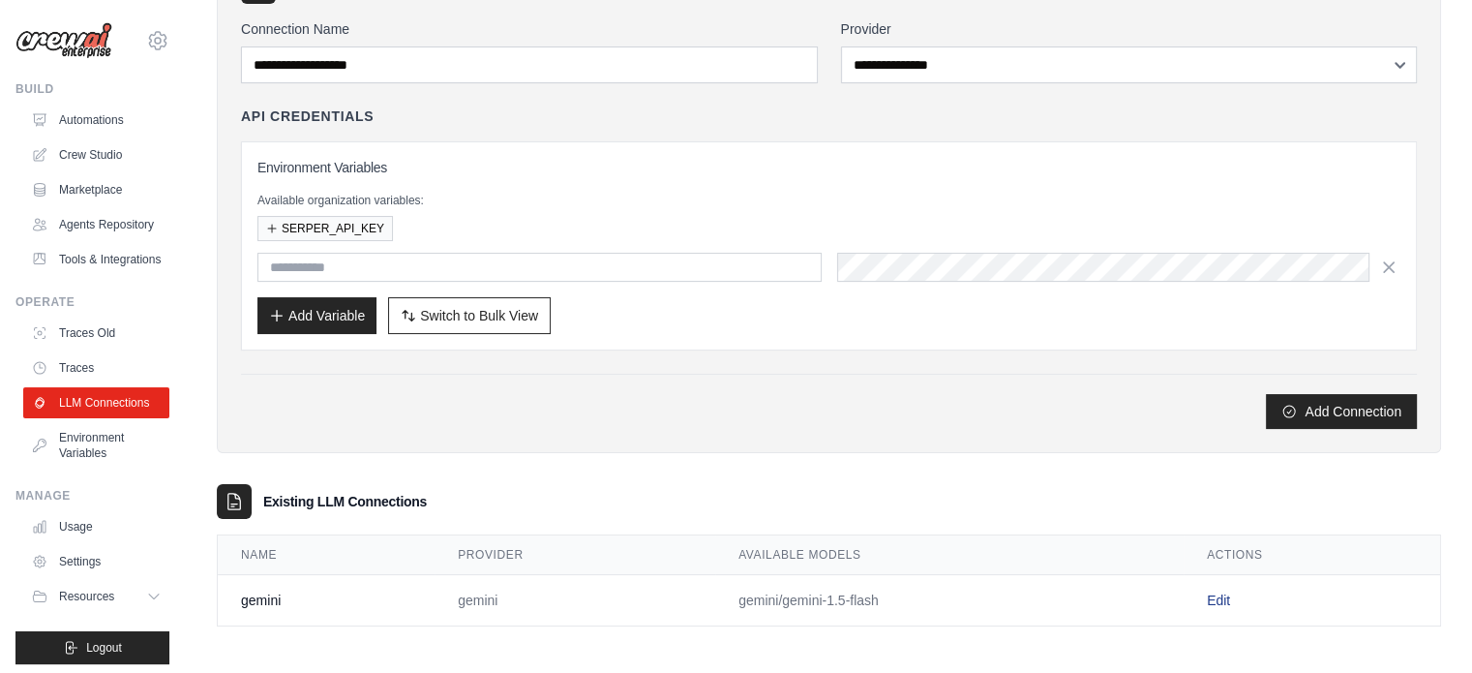
click at [1212, 595] on link "Edit" at bounding box center [1218, 599] width 23 height 15
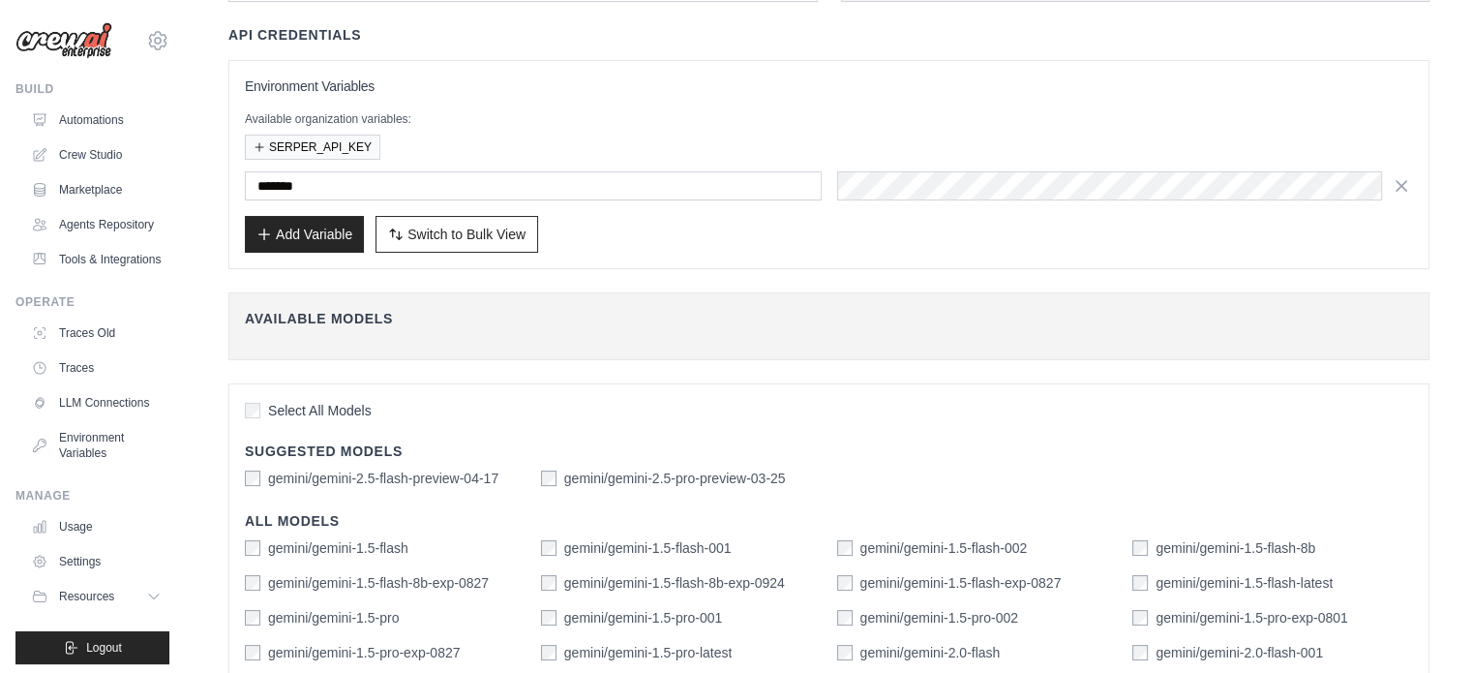
scroll to position [194, 0]
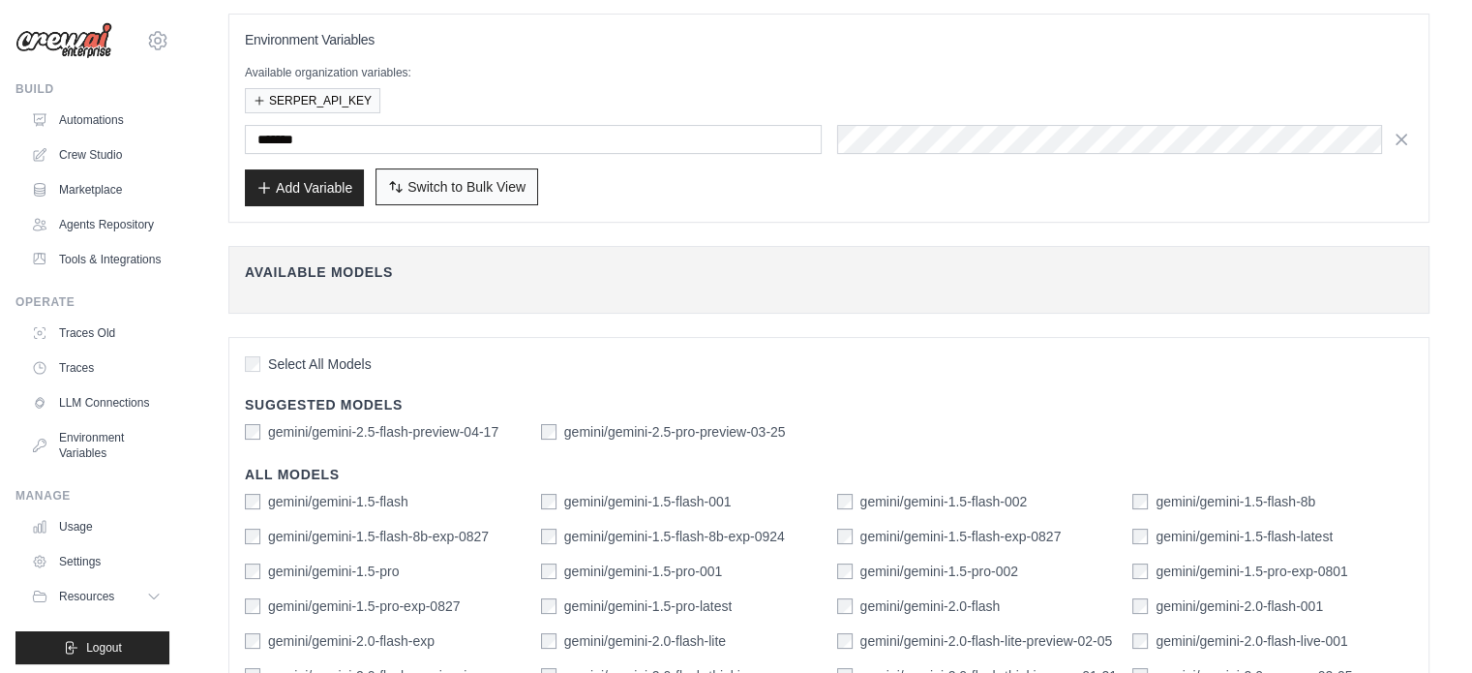
click at [498, 189] on span "Switch to Bulk View" at bounding box center [466, 186] width 118 height 19
type textarea "**********"
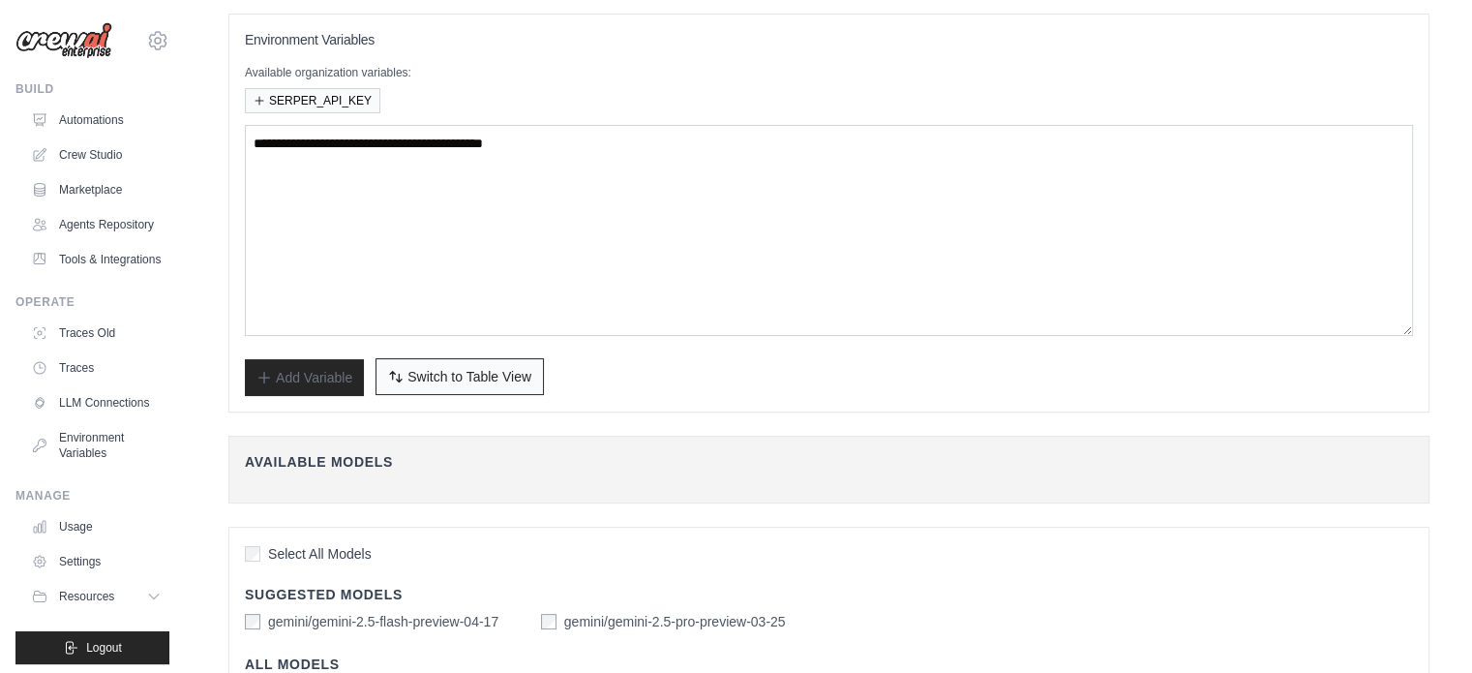
click at [482, 378] on span "Switch to Table View" at bounding box center [469, 376] width 124 height 19
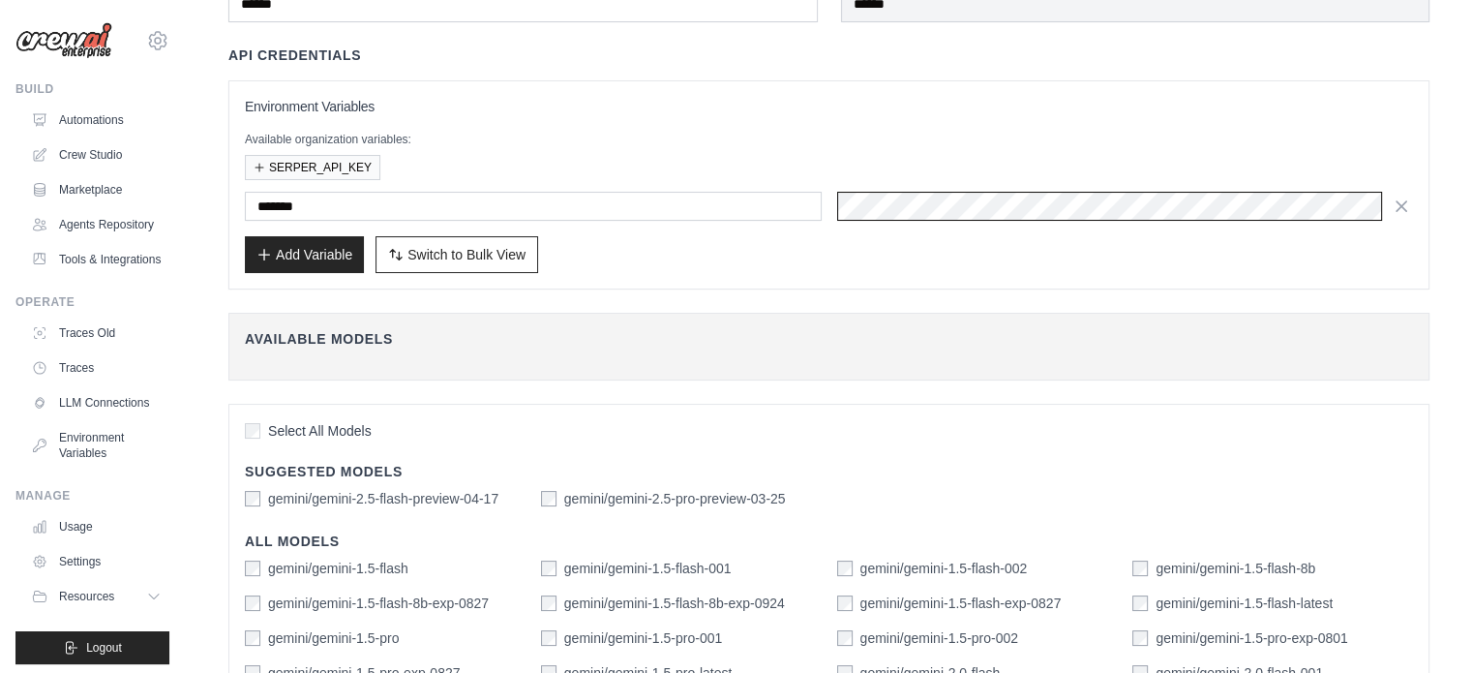
scroll to position [0, 0]
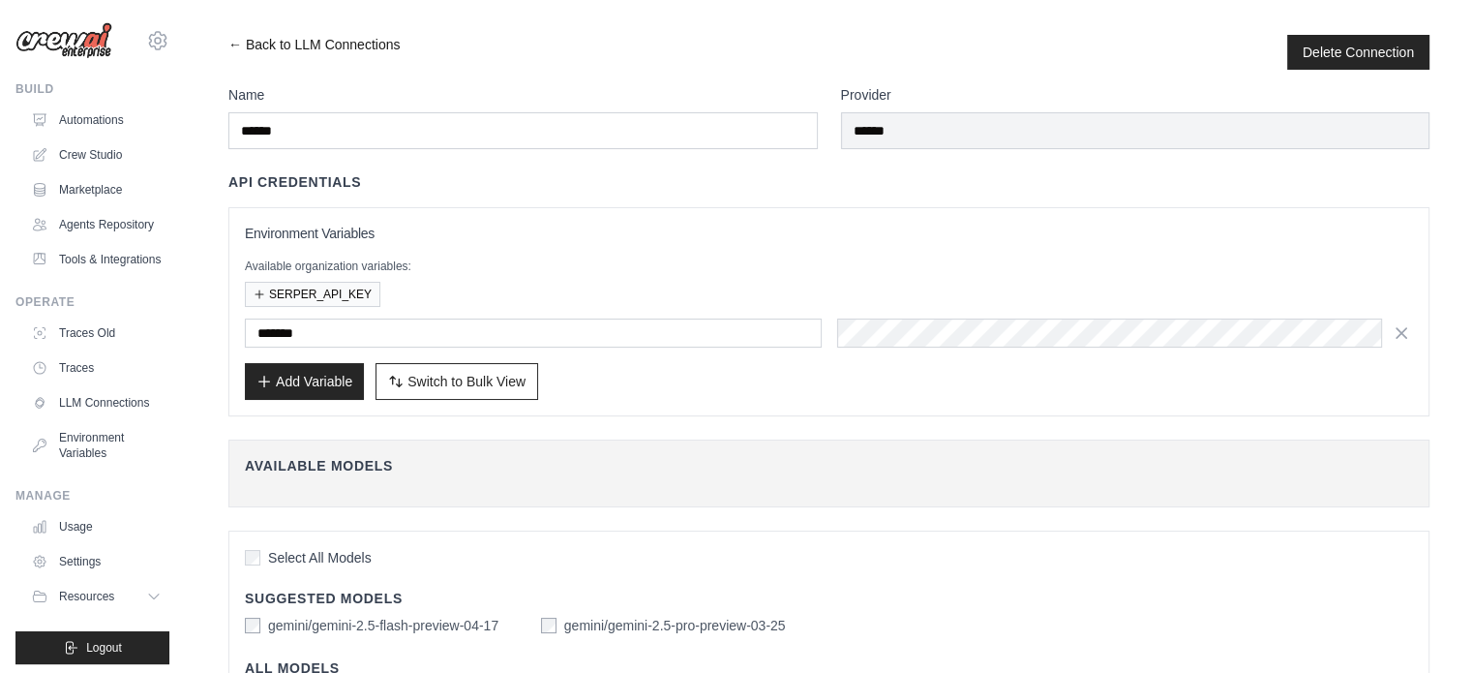
click at [289, 45] on link "← Back to LLM Connections" at bounding box center [313, 52] width 171 height 35
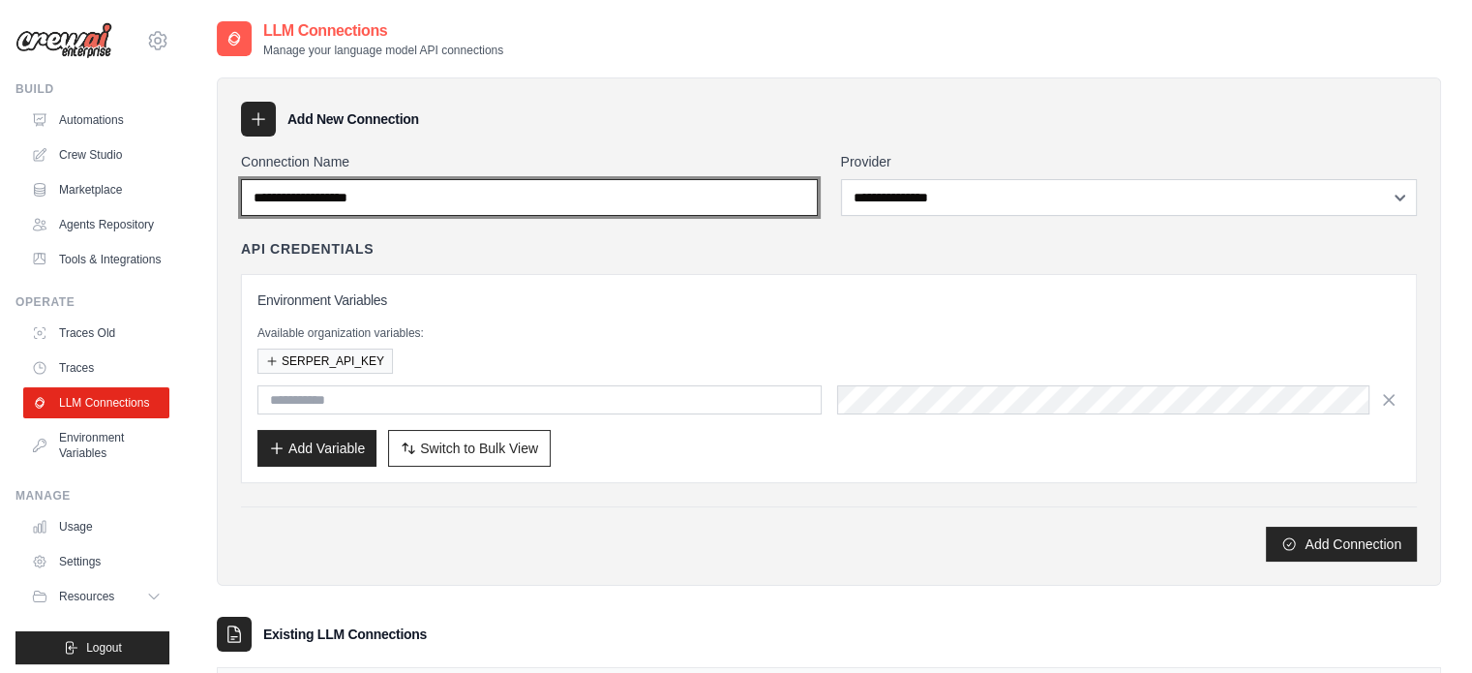
click at [683, 200] on input "Connection Name" at bounding box center [529, 197] width 577 height 37
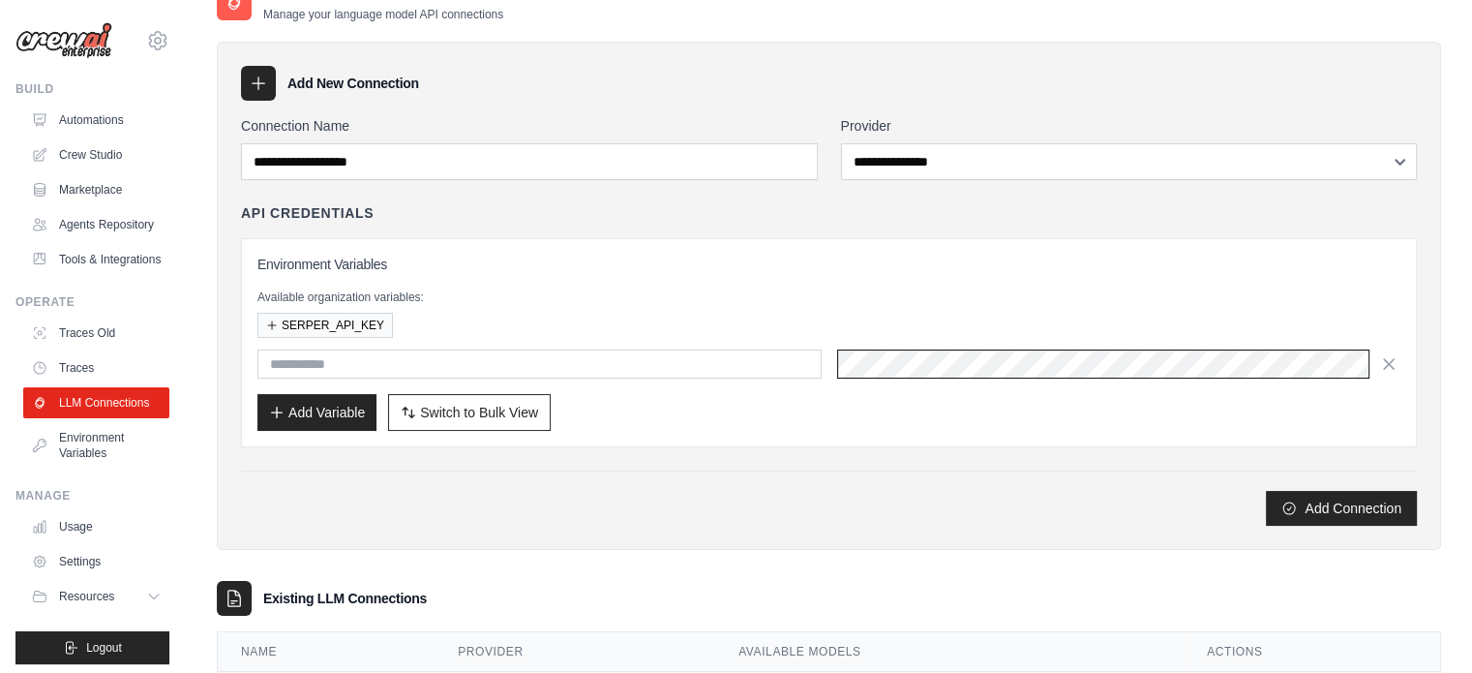
scroll to position [133, 0]
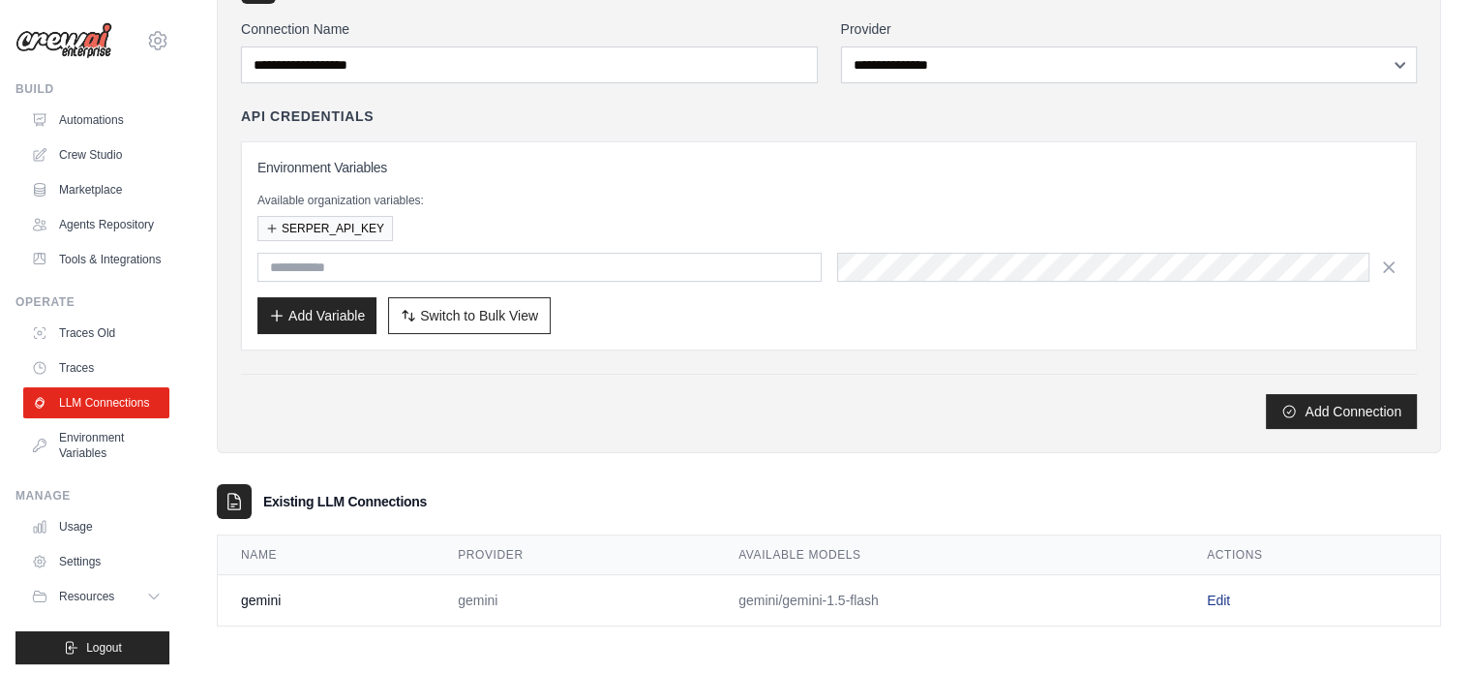
click at [1210, 592] on link "Edit" at bounding box center [1218, 599] width 23 height 15
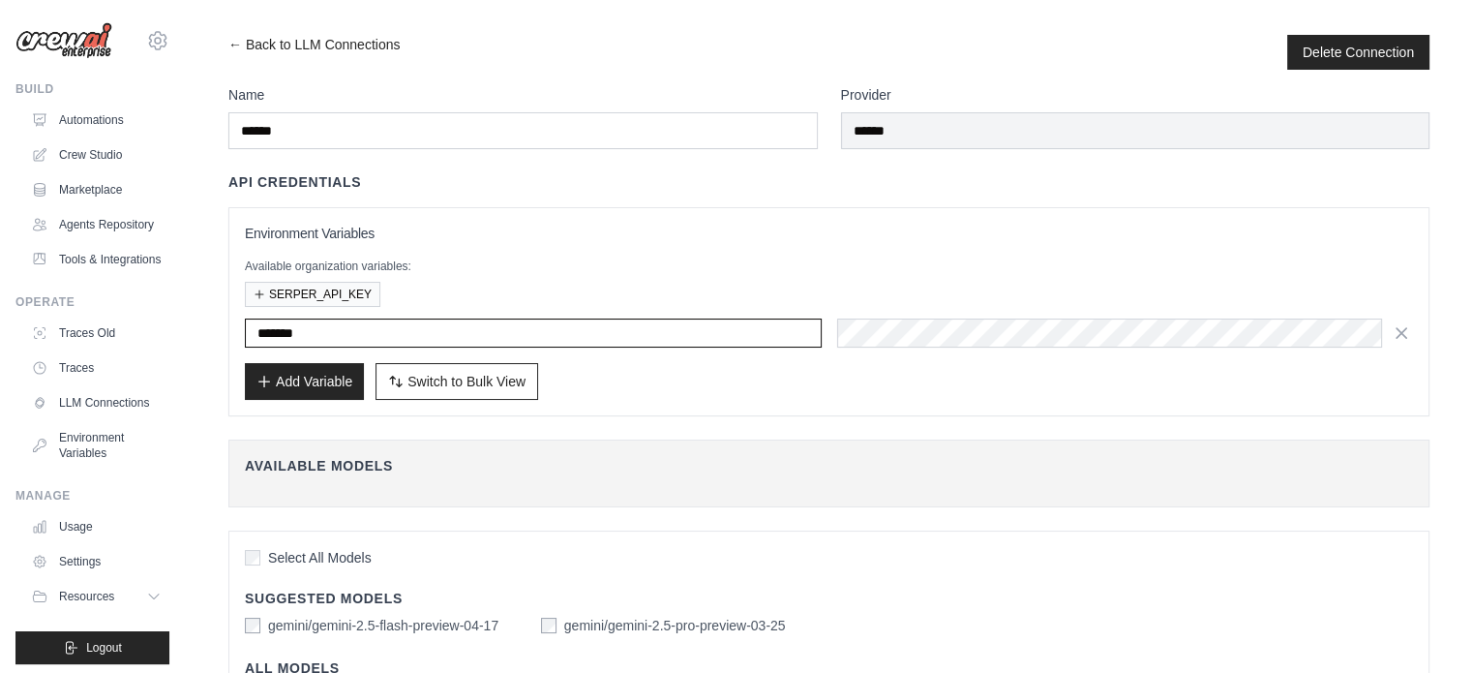
drag, startPoint x: 541, startPoint y: 339, endPoint x: 234, endPoint y: 323, distance: 307.1
click at [234, 323] on div "Environment Variables Available organization variables: SERPER_API_KEY ******* …" at bounding box center [828, 311] width 1201 height 209
click at [795, 398] on div "Environment Variables Available organization variables: SERPER_API_KEY Add Vari…" at bounding box center [828, 311] width 1201 height 209
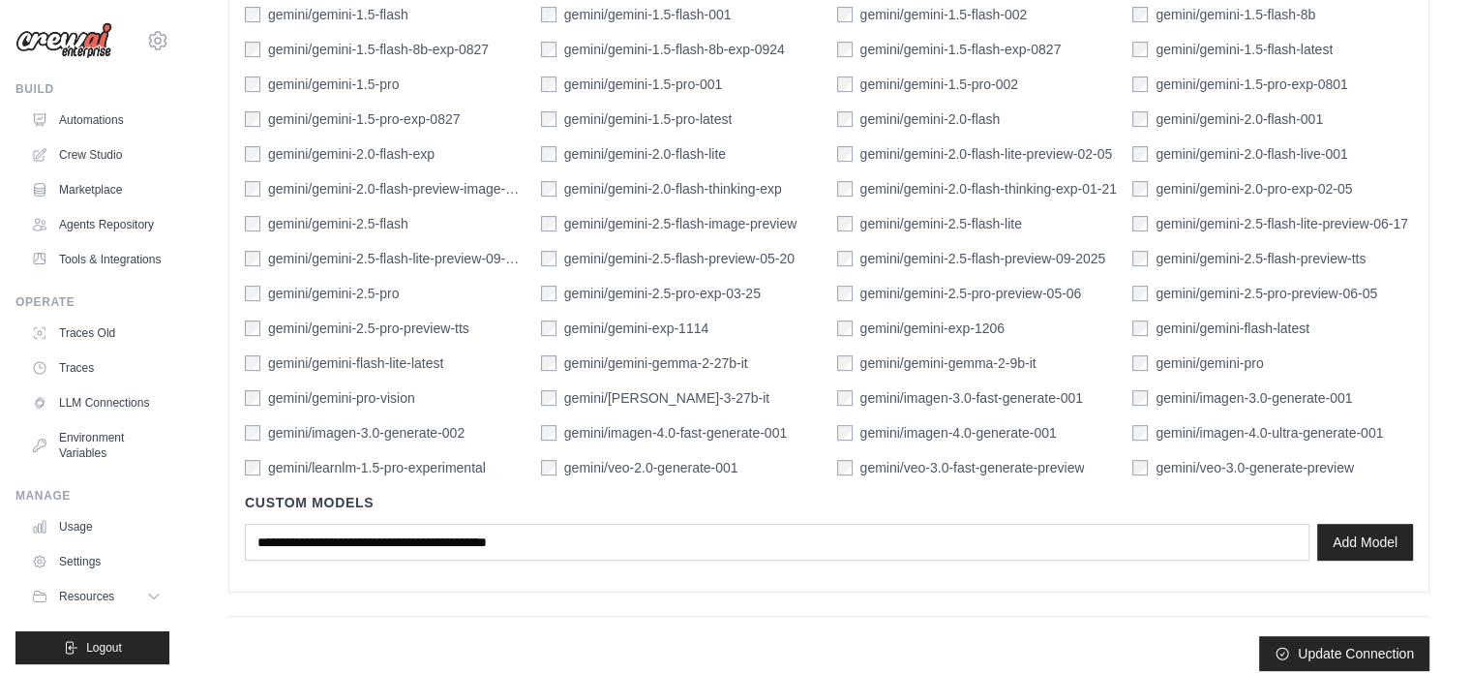
scroll to position [694, 0]
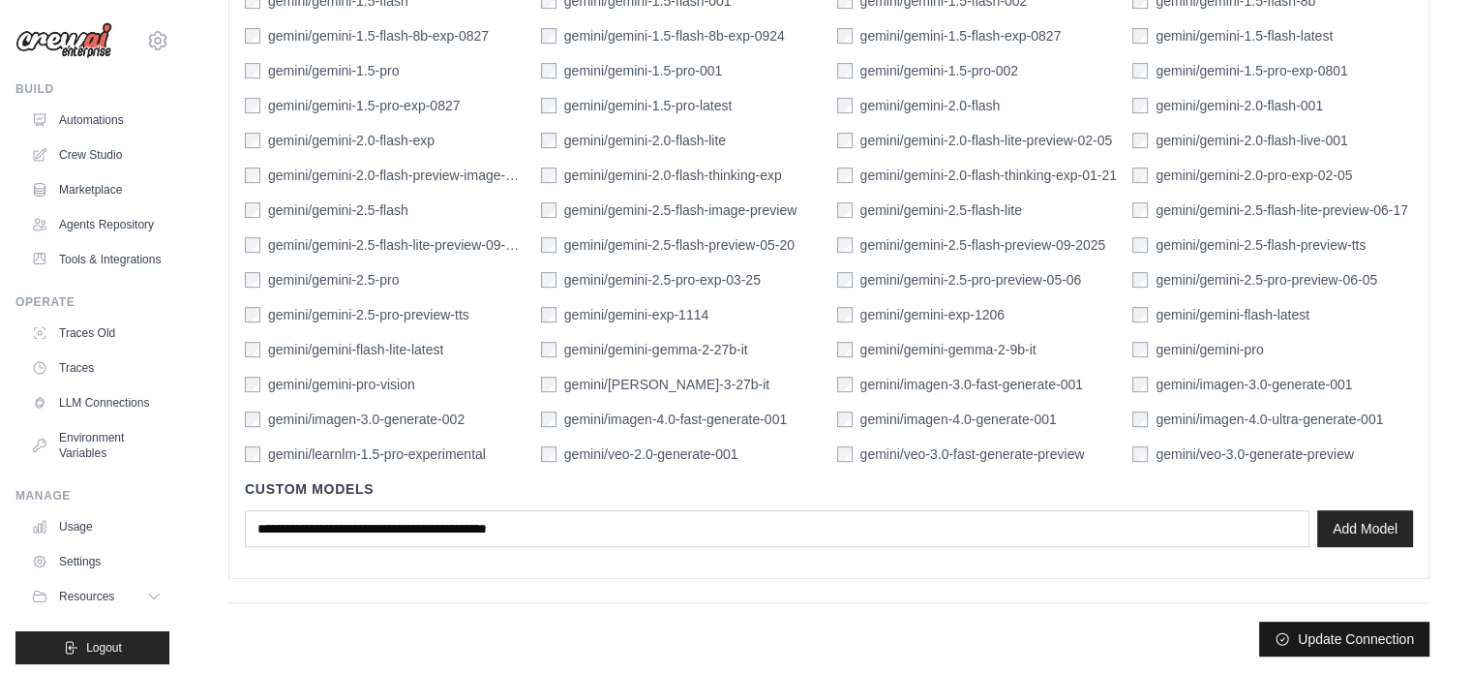
click at [1351, 632] on button "Update Connection" at bounding box center [1344, 638] width 170 height 35
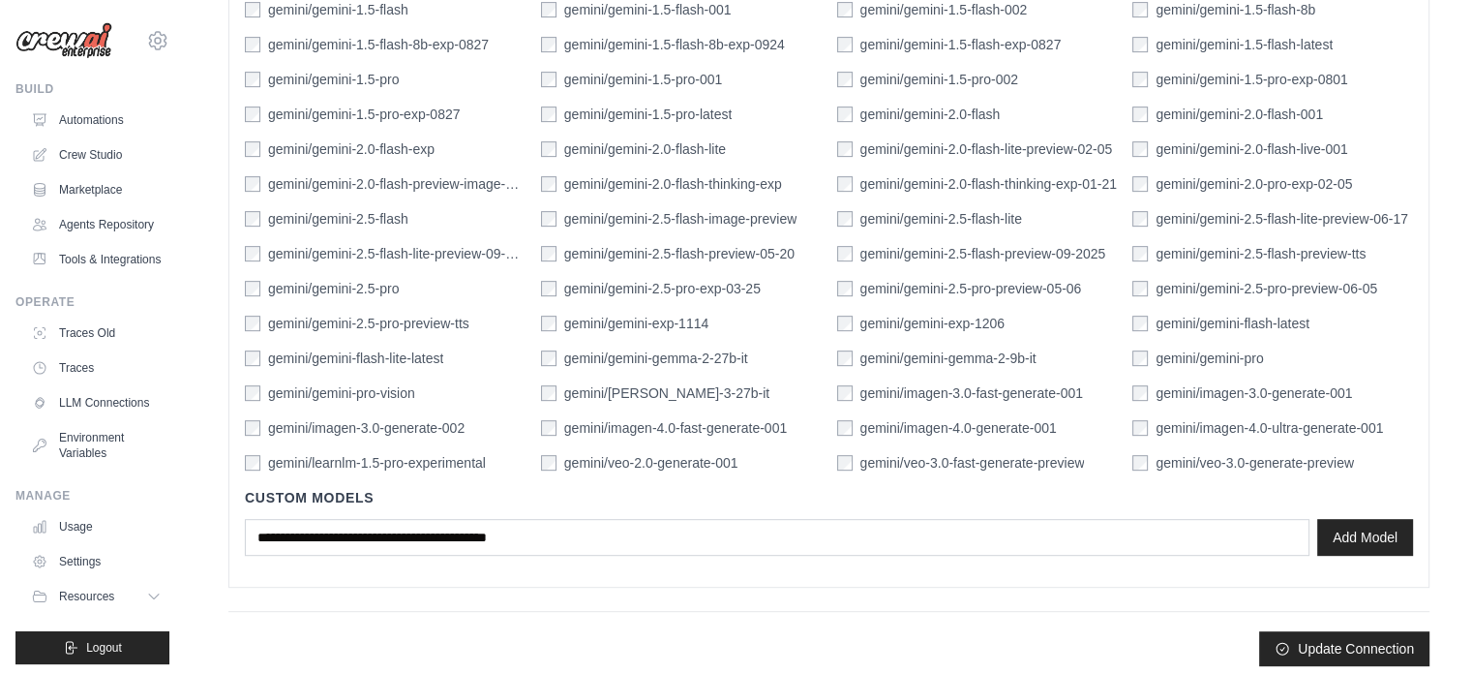
scroll to position [802, 0]
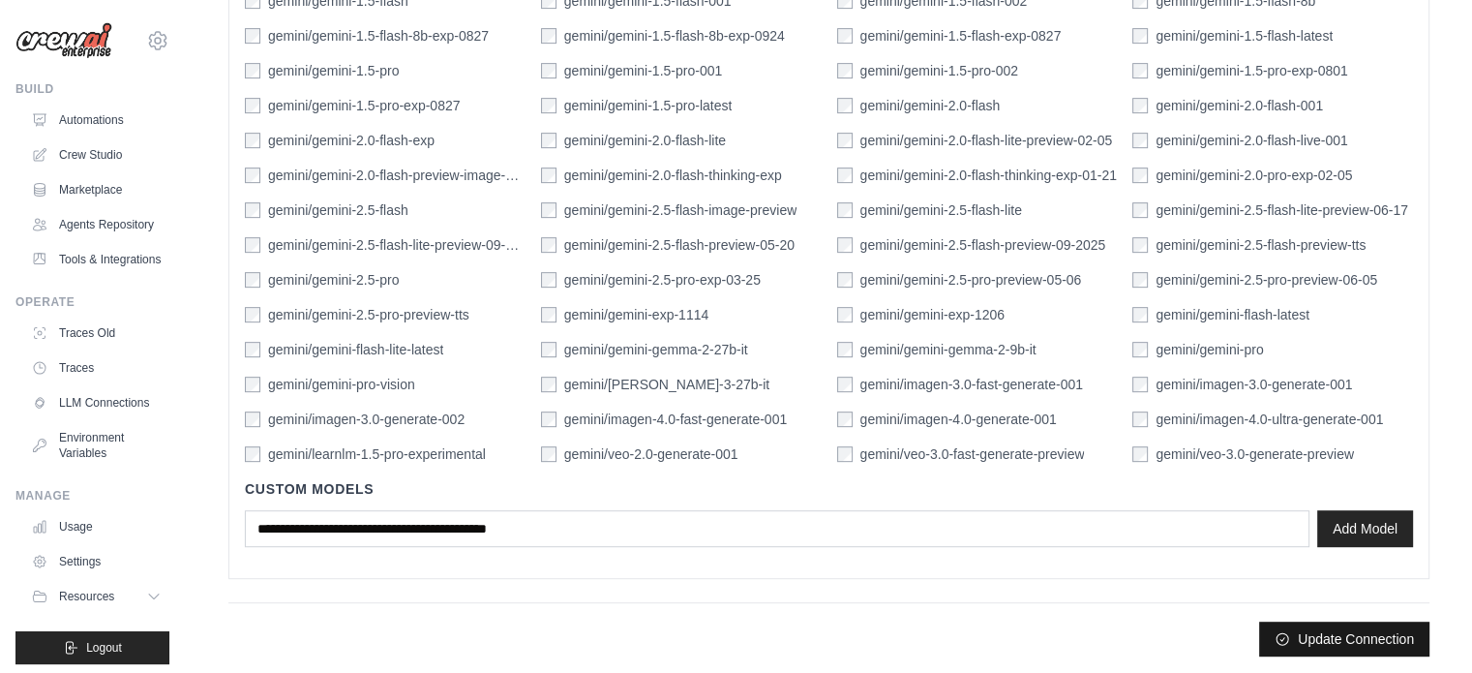
click at [1318, 628] on button "Update Connection" at bounding box center [1344, 638] width 170 height 35
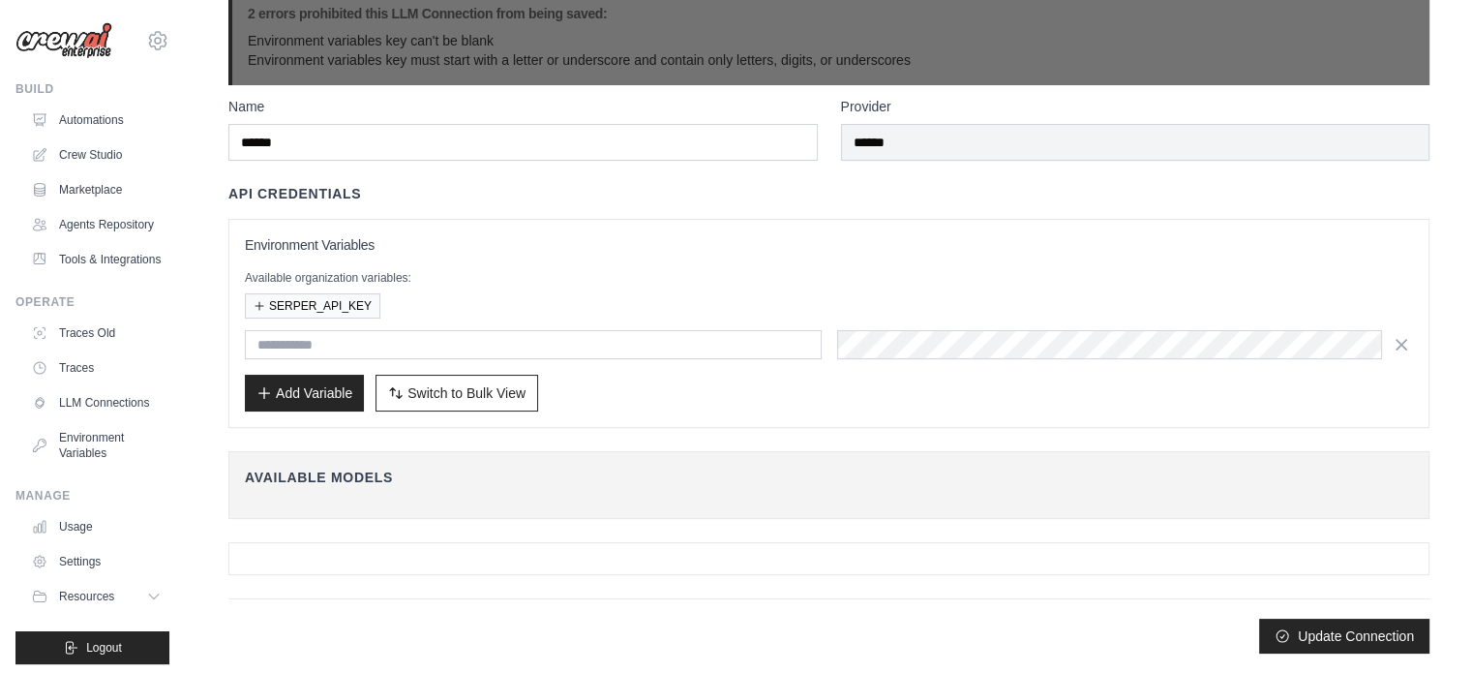
scroll to position [0, 0]
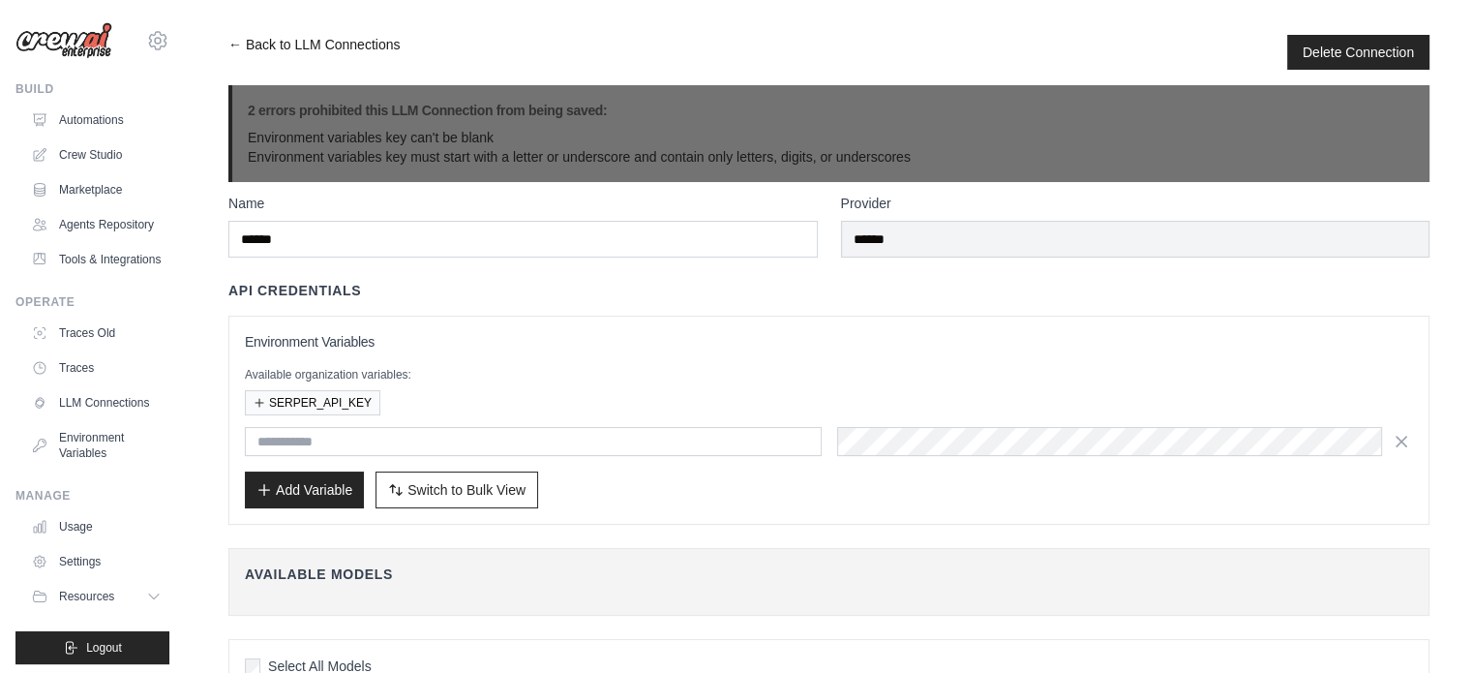
click at [344, 43] on link "← Back to LLM Connections" at bounding box center [313, 52] width 171 height 35
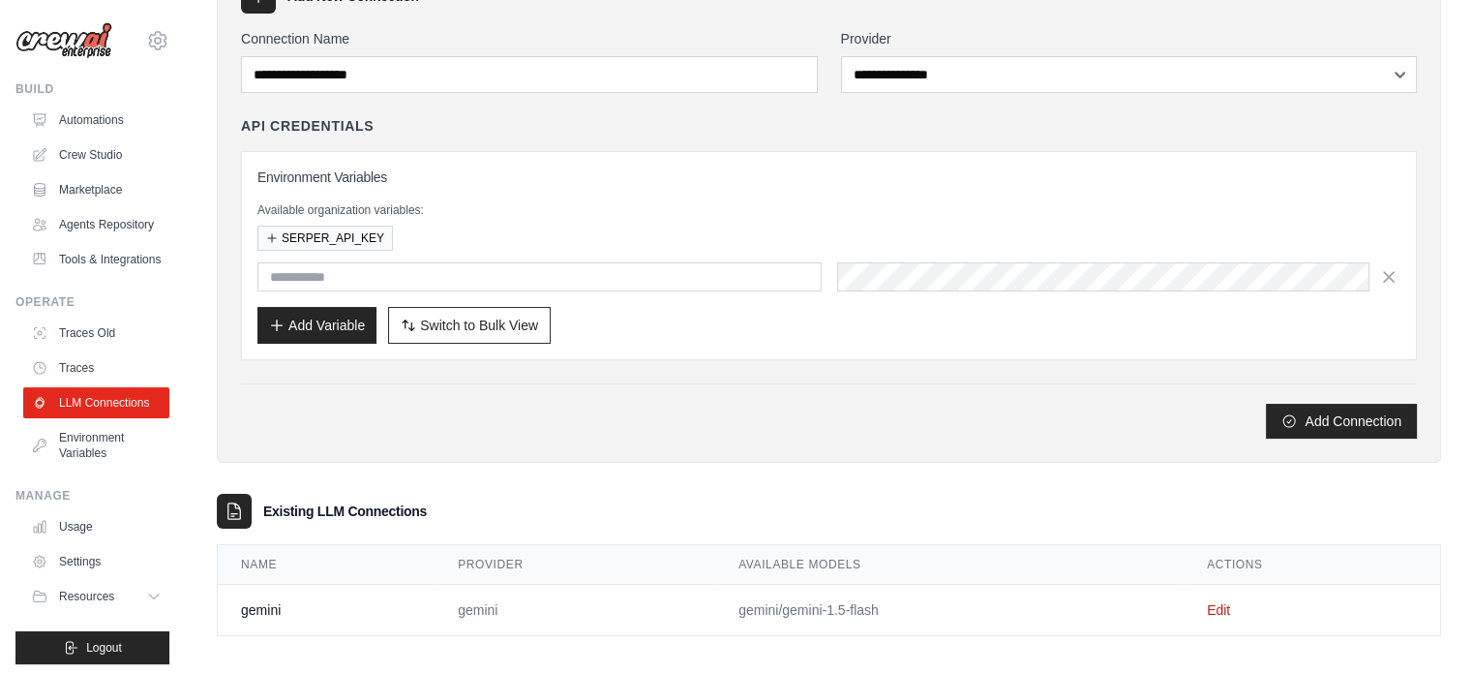
scroll to position [133, 0]
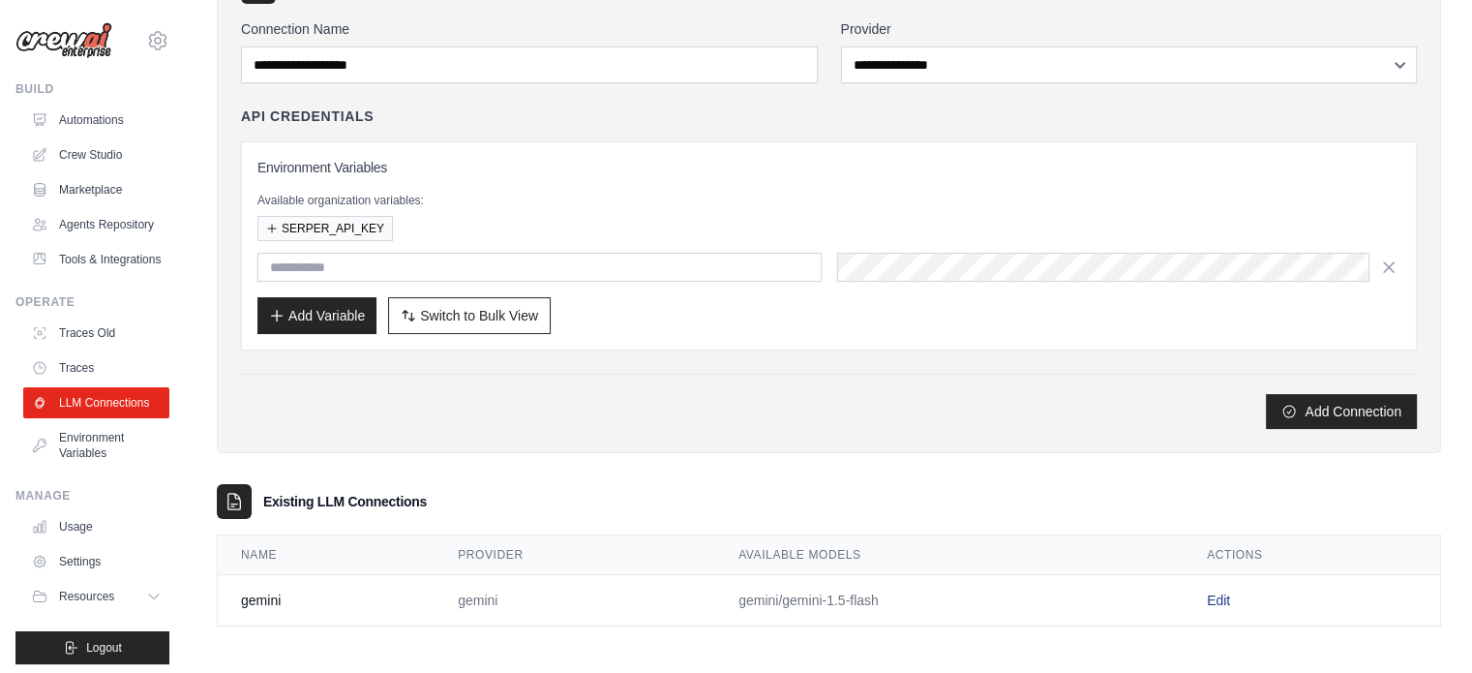
click at [1218, 596] on link "Edit" at bounding box center [1218, 599] width 23 height 15
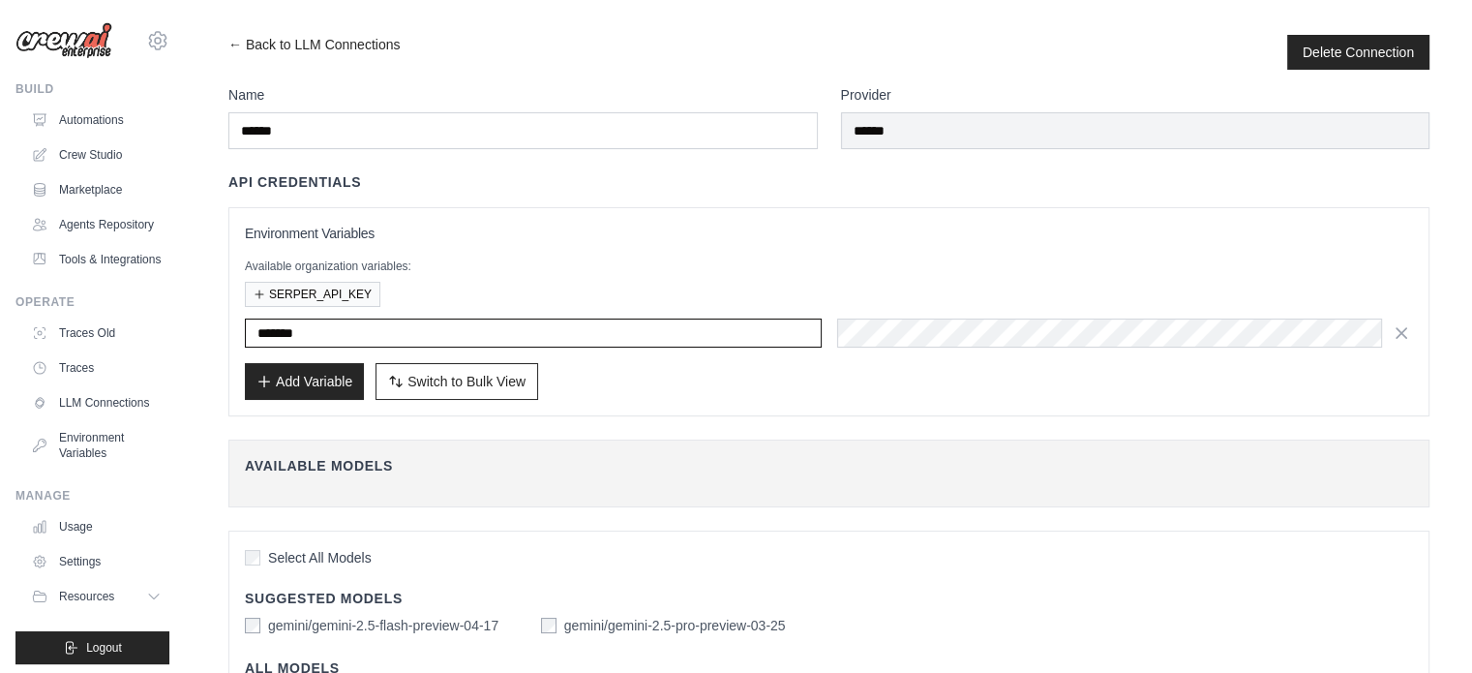
drag, startPoint x: 440, startPoint y: 331, endPoint x: 221, endPoint y: 332, distance: 219.7
click at [285, 41] on link "← Back to LLM Connections" at bounding box center [313, 52] width 171 height 35
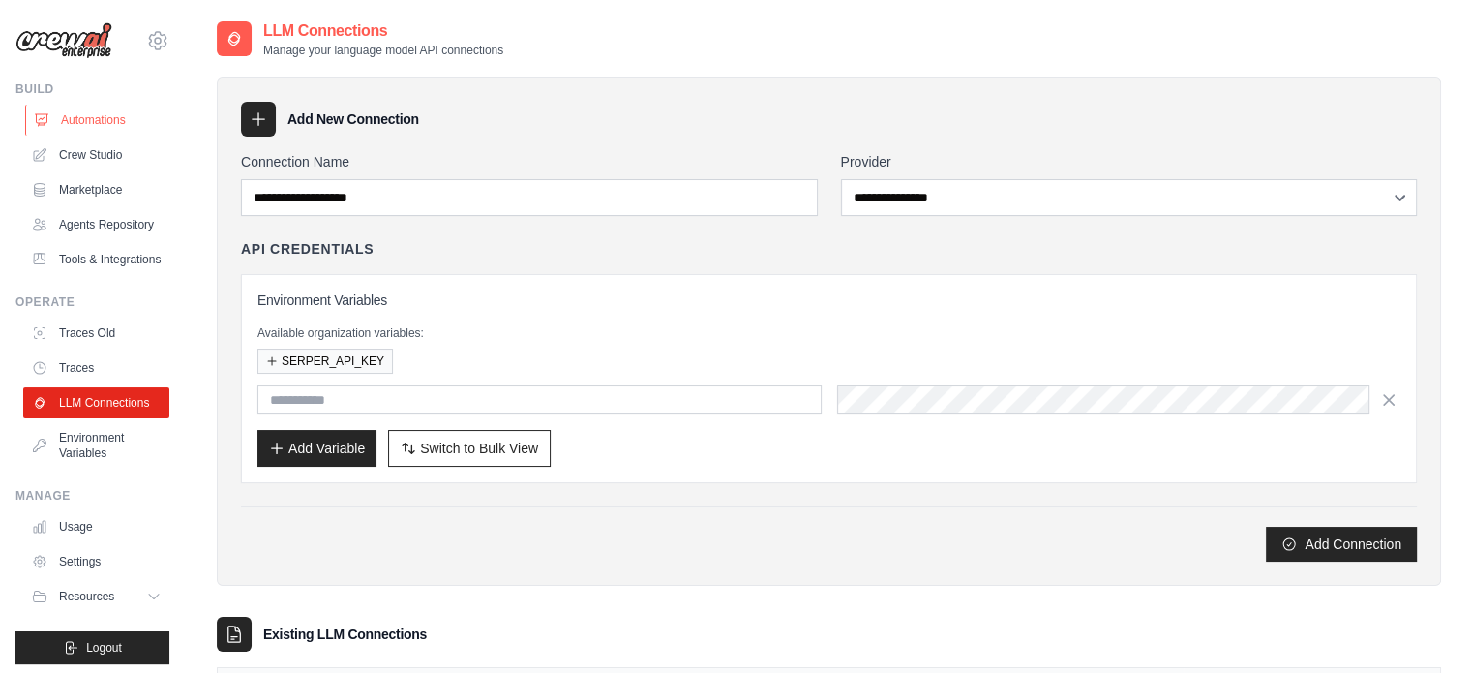
click at [122, 125] on link "Automations" at bounding box center [98, 120] width 146 height 31
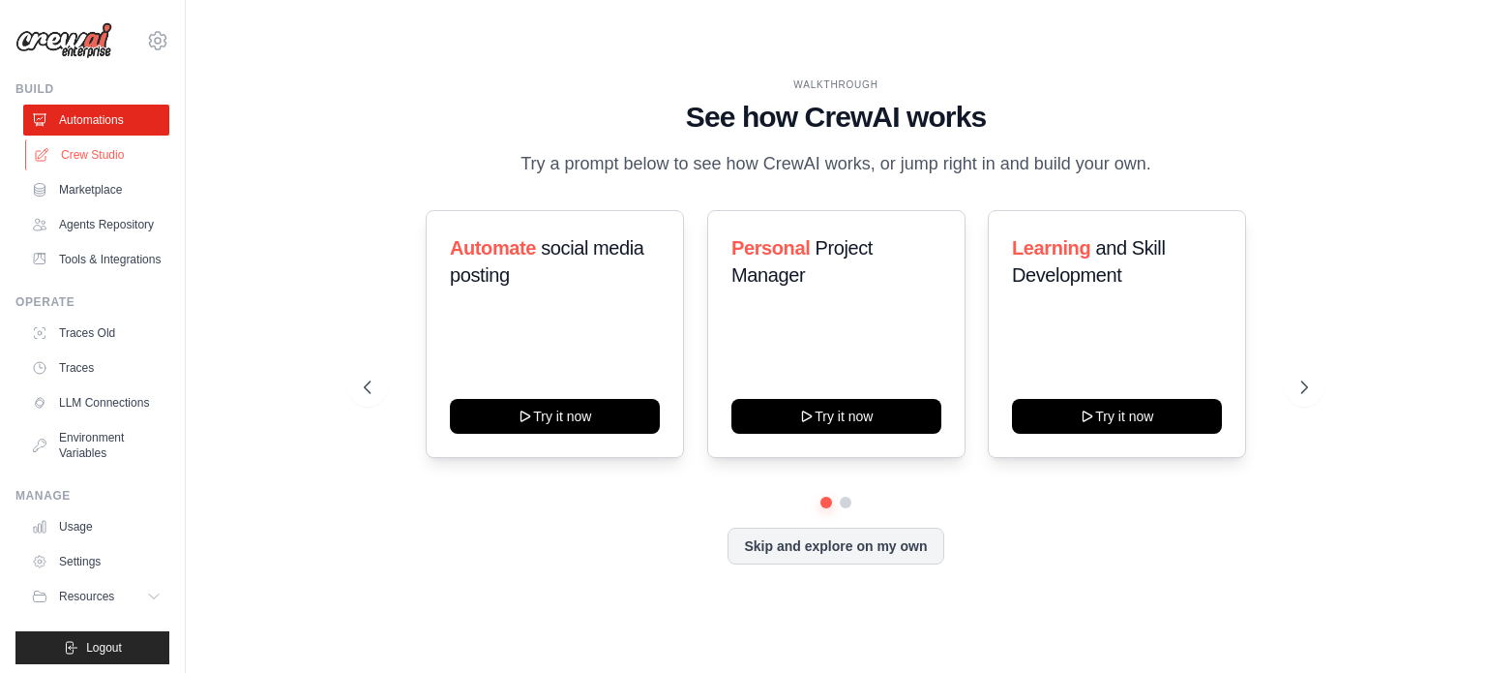
click at [105, 160] on link "Crew Studio" at bounding box center [98, 154] width 146 height 31
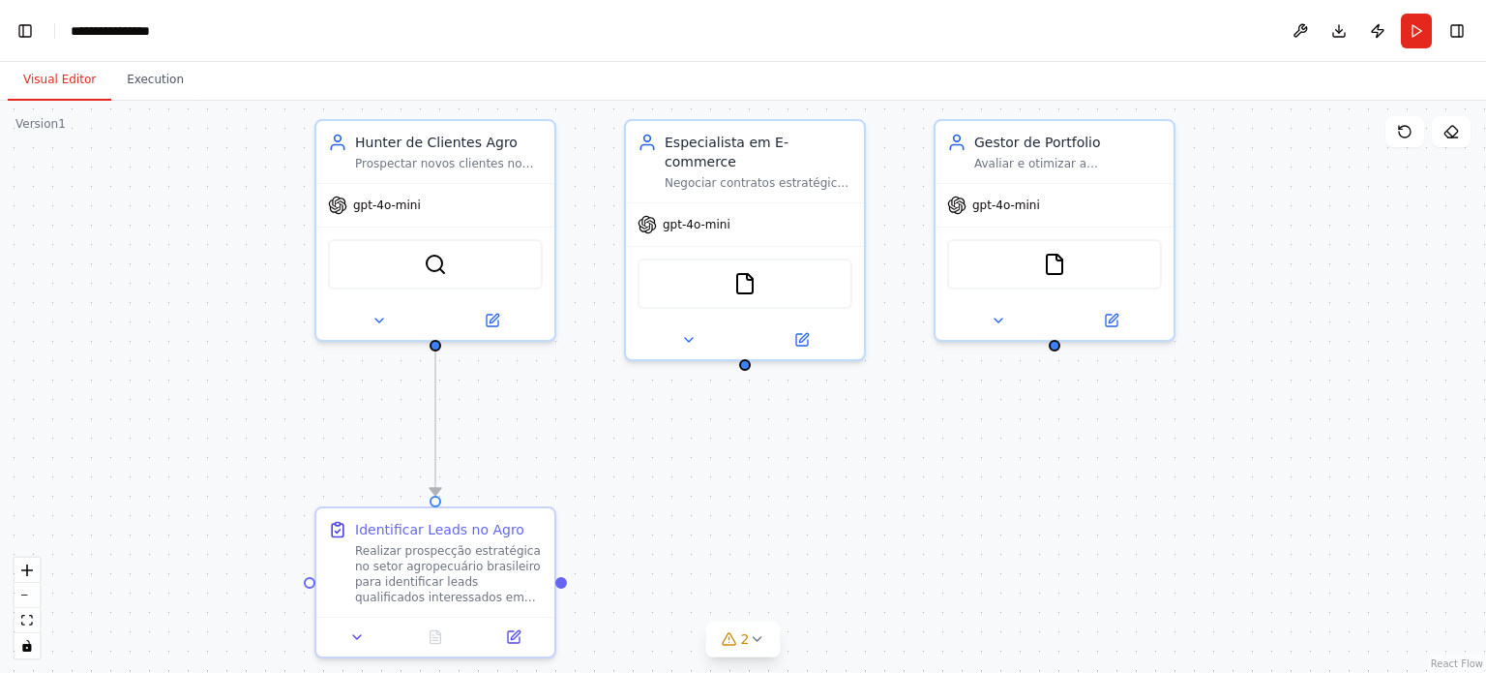
drag, startPoint x: 651, startPoint y: 547, endPoint x: 822, endPoint y: 471, distance: 186.3
click at [822, 471] on div ".deletable-edge-delete-btn { width: 20px; height: 20px; border: 0px solid #ffff…" at bounding box center [743, 387] width 1486 height 572
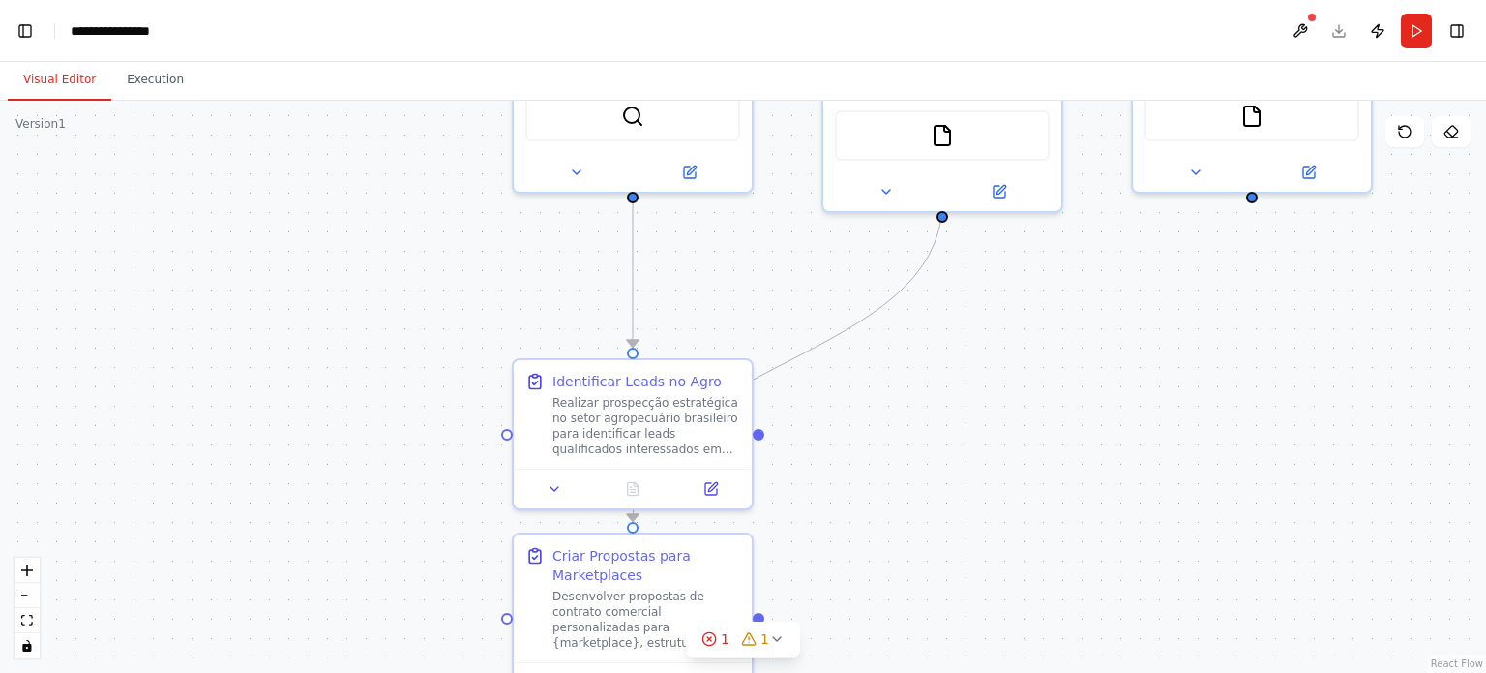
drag, startPoint x: 723, startPoint y: 523, endPoint x: 909, endPoint y: 358, distance: 248.2
click at [937, 340] on div ".deletable-edge-delete-btn { width: 20px; height: 20px; border: 0px solid #ffff…" at bounding box center [743, 387] width 1486 height 572
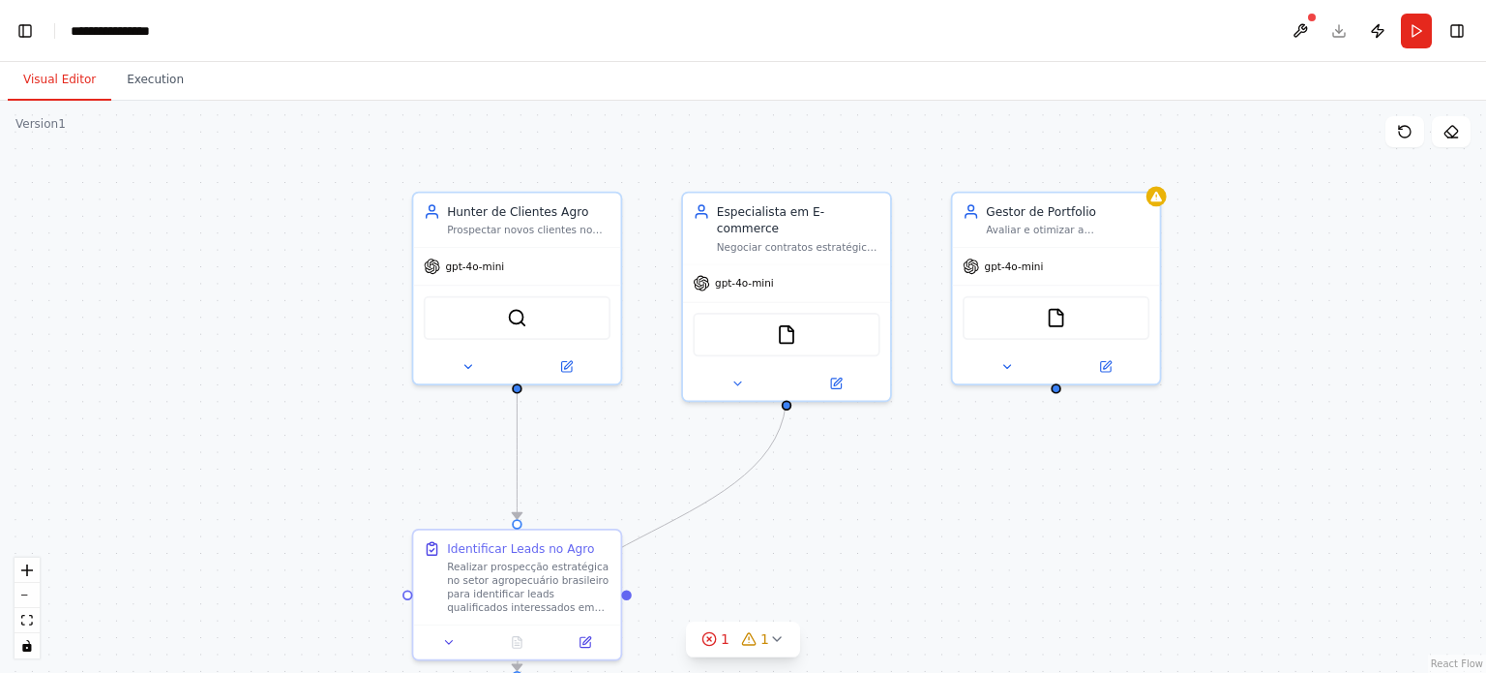
drag, startPoint x: 933, startPoint y: 356, endPoint x: 792, endPoint y: 563, distance: 250.7
click at [792, 563] on div ".deletable-edge-delete-btn { width: 20px; height: 20px; border: 0px solid #ffff…" at bounding box center [743, 387] width 1486 height 572
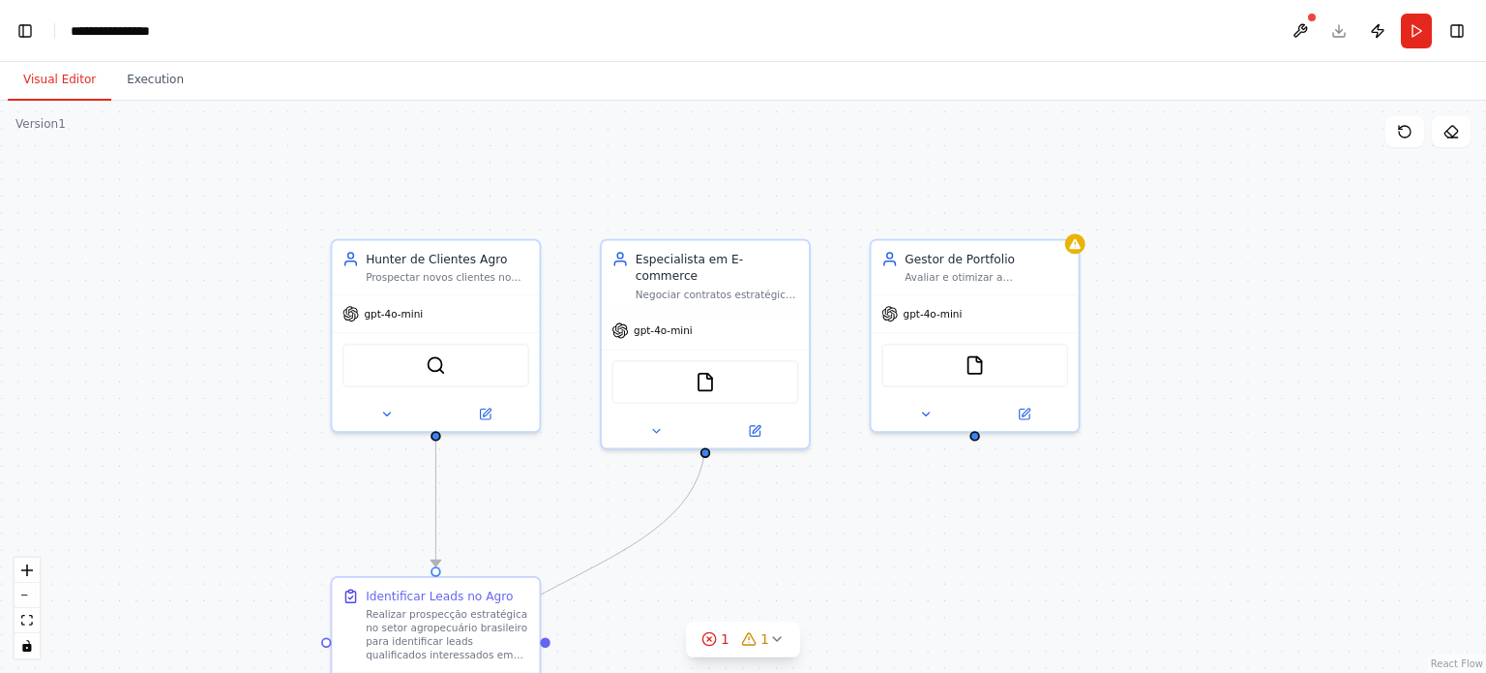
drag, startPoint x: 652, startPoint y: 478, endPoint x: 584, endPoint y: 514, distance: 77.5
click at [584, 514] on div ".deletable-edge-delete-btn { width: 20px; height: 20px; border: 0px solid #ffff…" at bounding box center [743, 387] width 1486 height 572
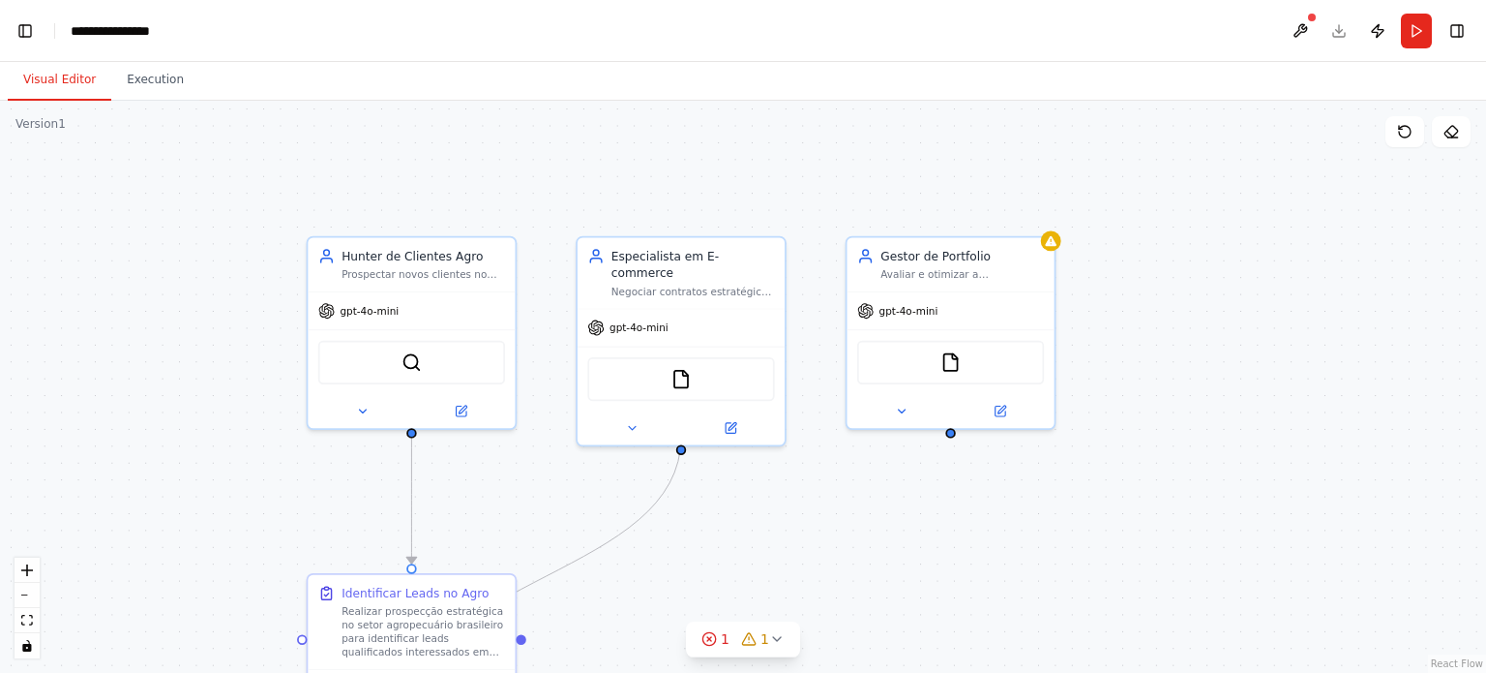
drag, startPoint x: 583, startPoint y: 511, endPoint x: 556, endPoint y: 498, distance: 29.0
click at [556, 498] on div ".deletable-edge-delete-btn { width: 20px; height: 20px; border: 0px solid #ffff…" at bounding box center [743, 387] width 1486 height 572
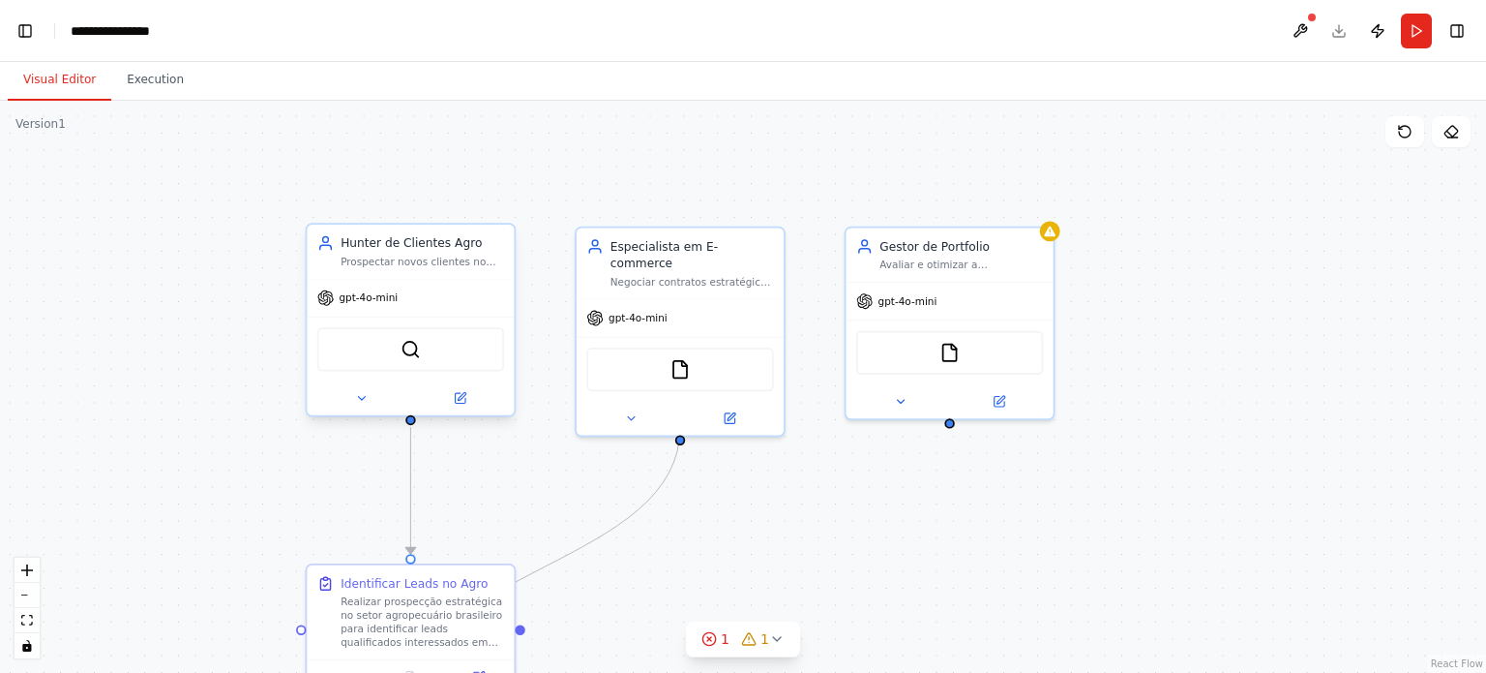
click at [376, 308] on div "gpt-4o-mini" at bounding box center [410, 298] width 207 height 37
click at [453, 320] on div "SerperDevTool" at bounding box center [410, 348] width 207 height 65
click at [467, 409] on div at bounding box center [410, 398] width 207 height 34
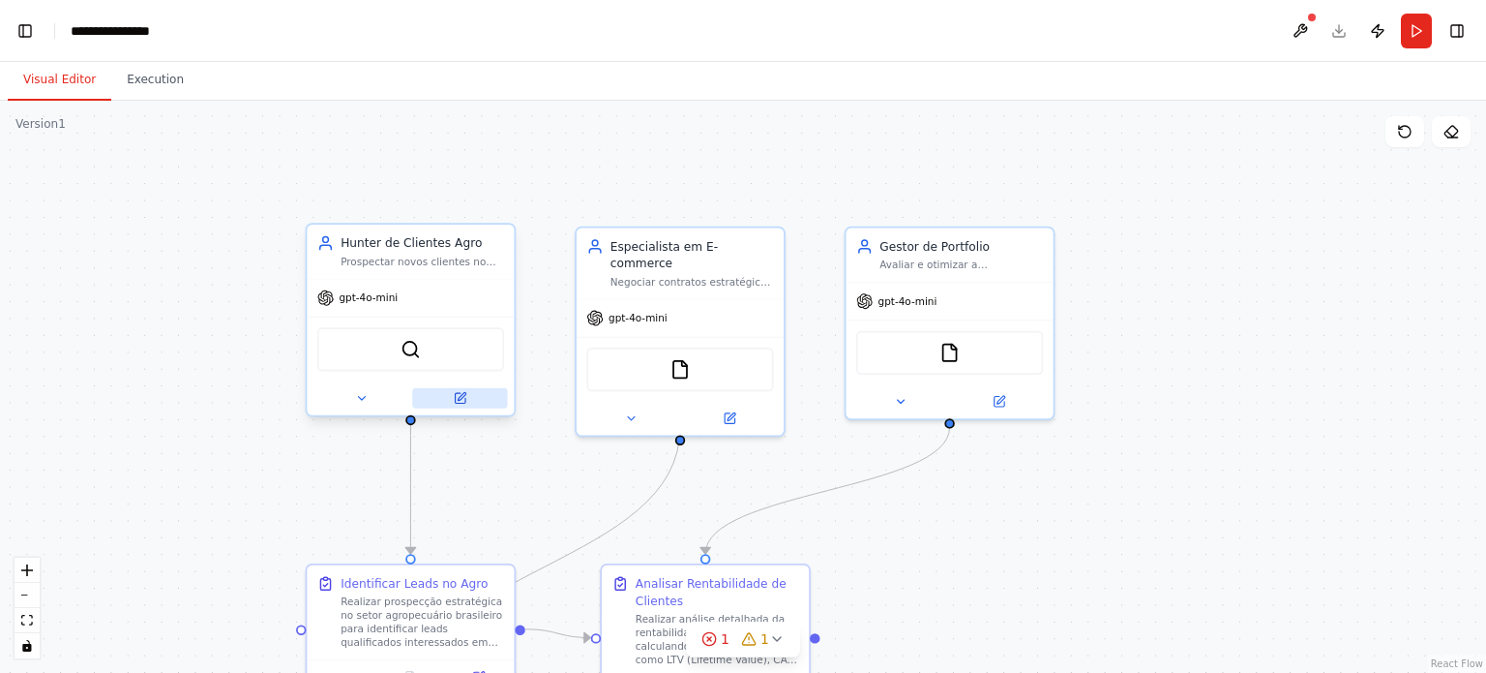
click at [462, 401] on icon at bounding box center [460, 398] width 10 height 10
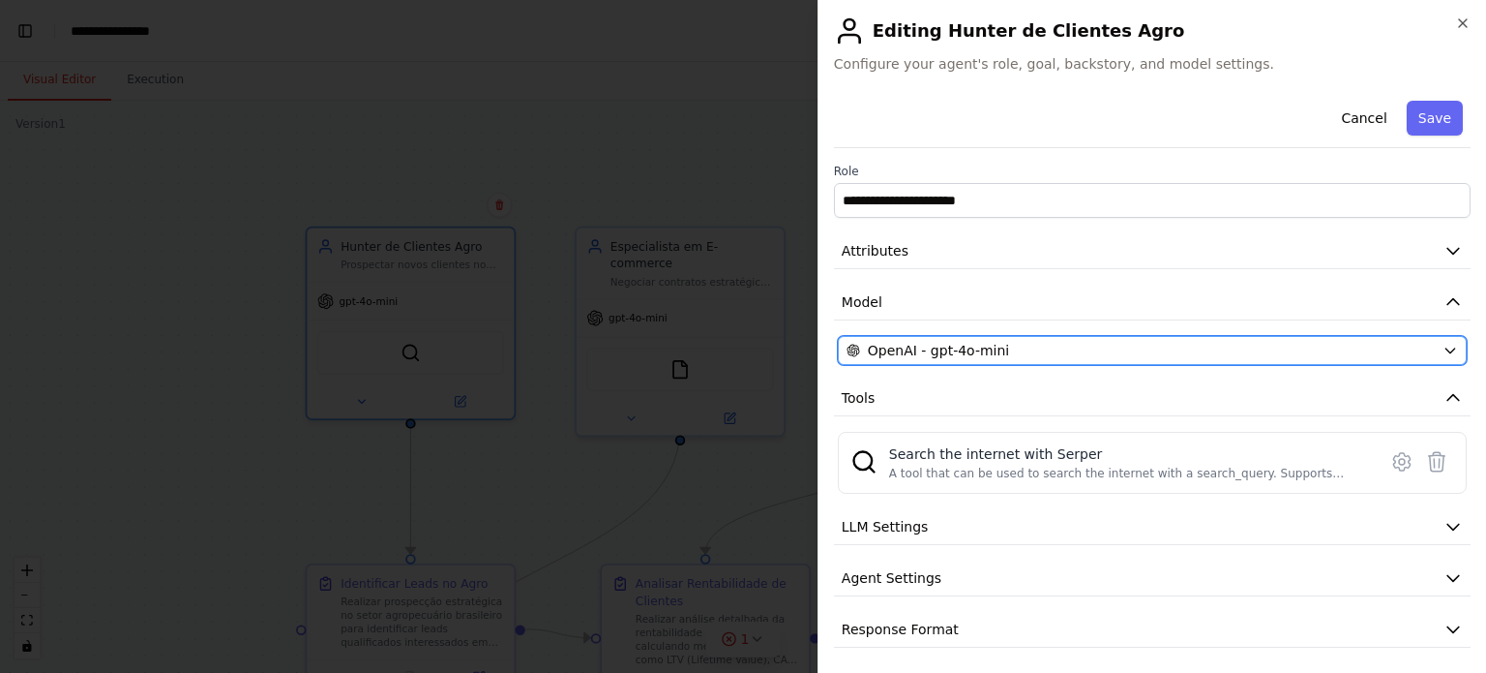
click at [995, 352] on span "OpenAI - gpt-4o-mini" at bounding box center [938, 350] width 141 height 19
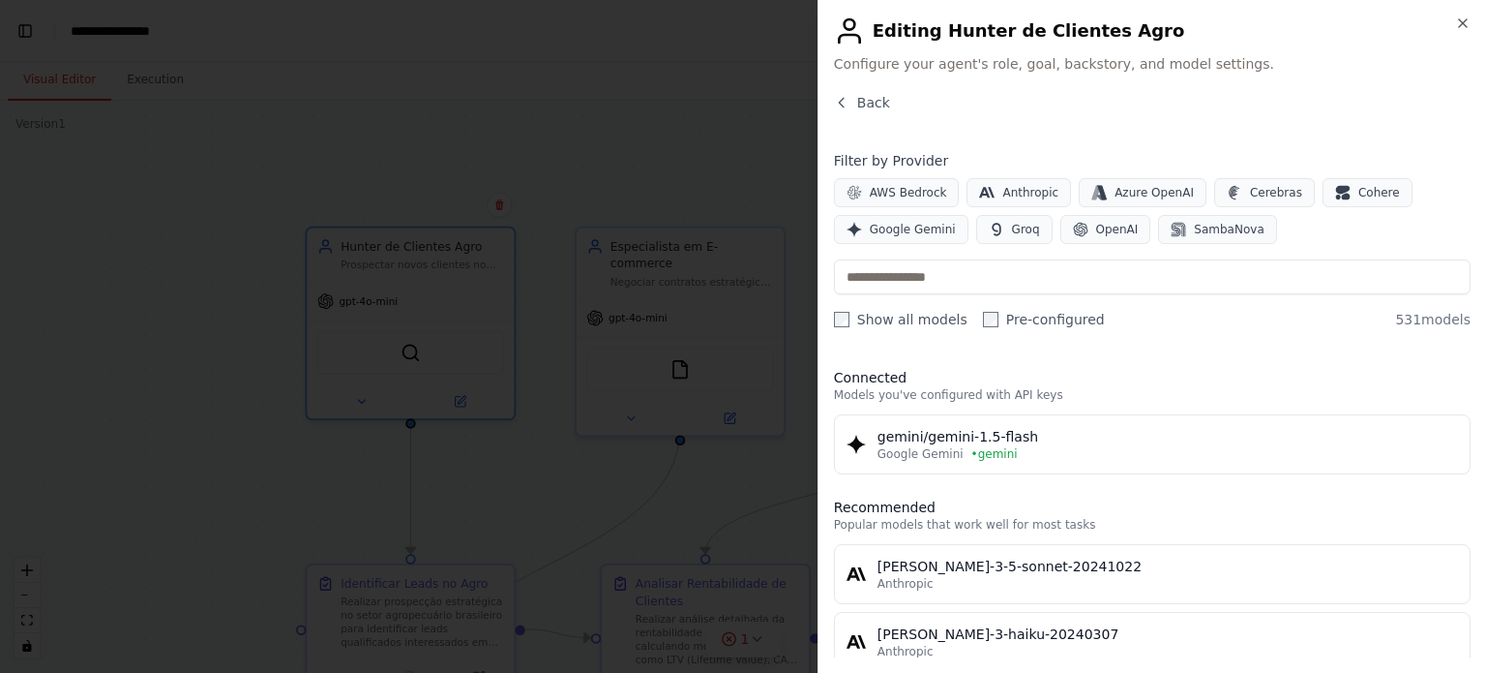
scroll to position [19977, 0]
click at [879, 231] on span "Google Gemini" at bounding box center [913, 229] width 86 height 15
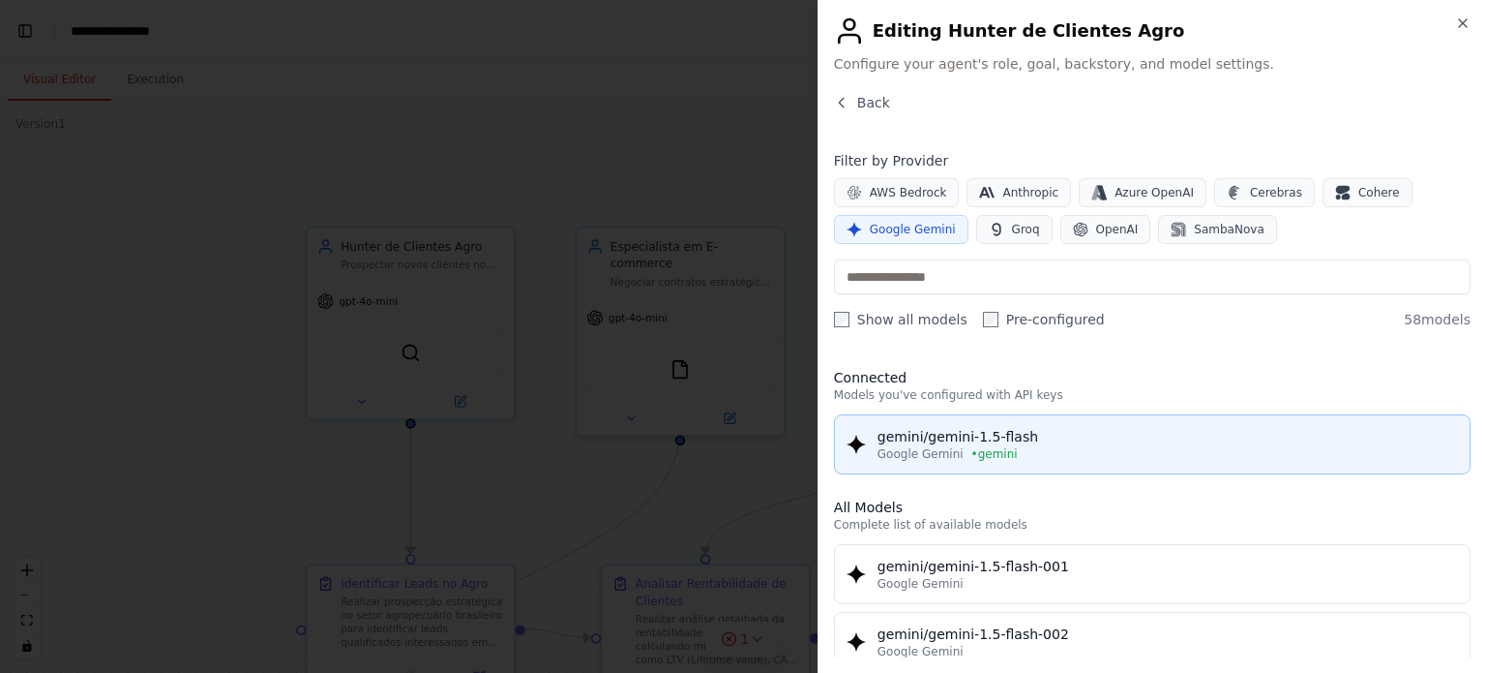
click at [1064, 446] on div "Google Gemini • gemini" at bounding box center [1168, 453] width 581 height 15
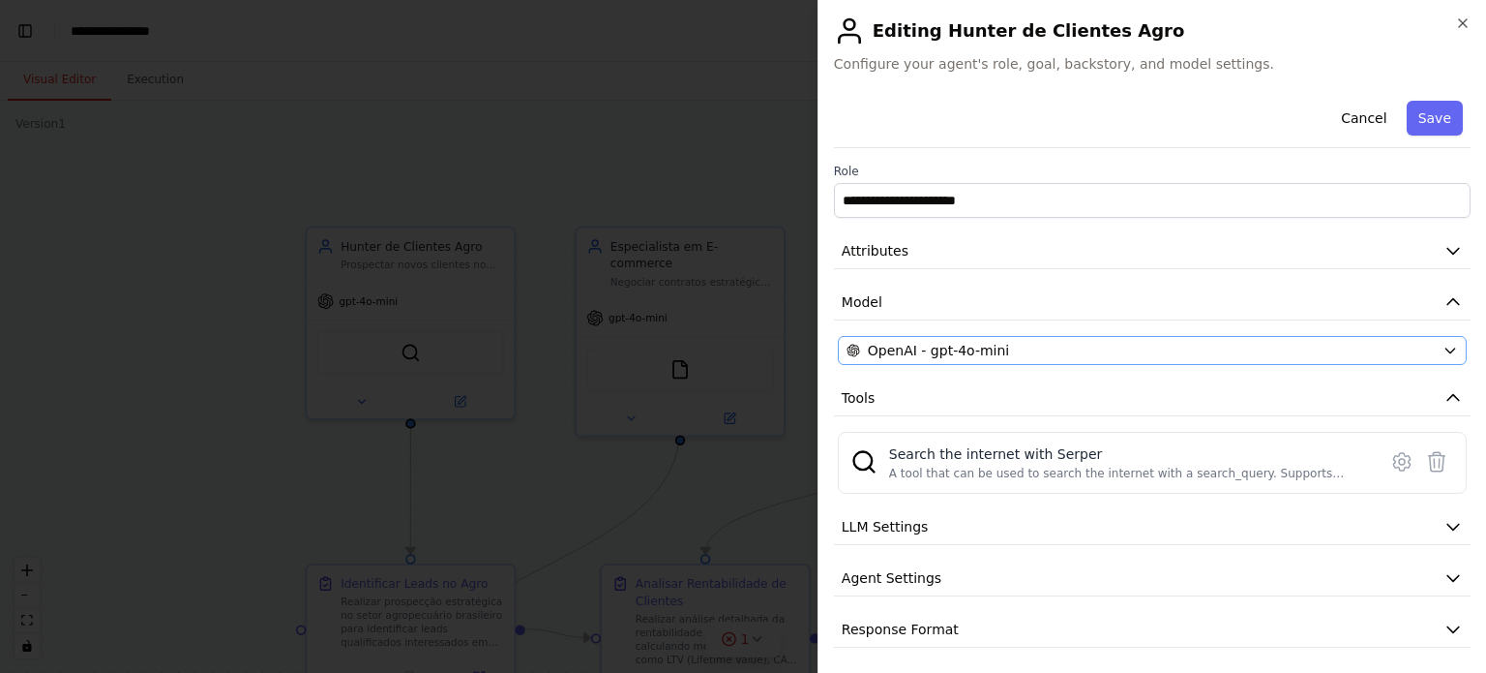
scroll to position [23237, 0]
click at [1123, 512] on button "LLM Settings" at bounding box center [1152, 527] width 637 height 36
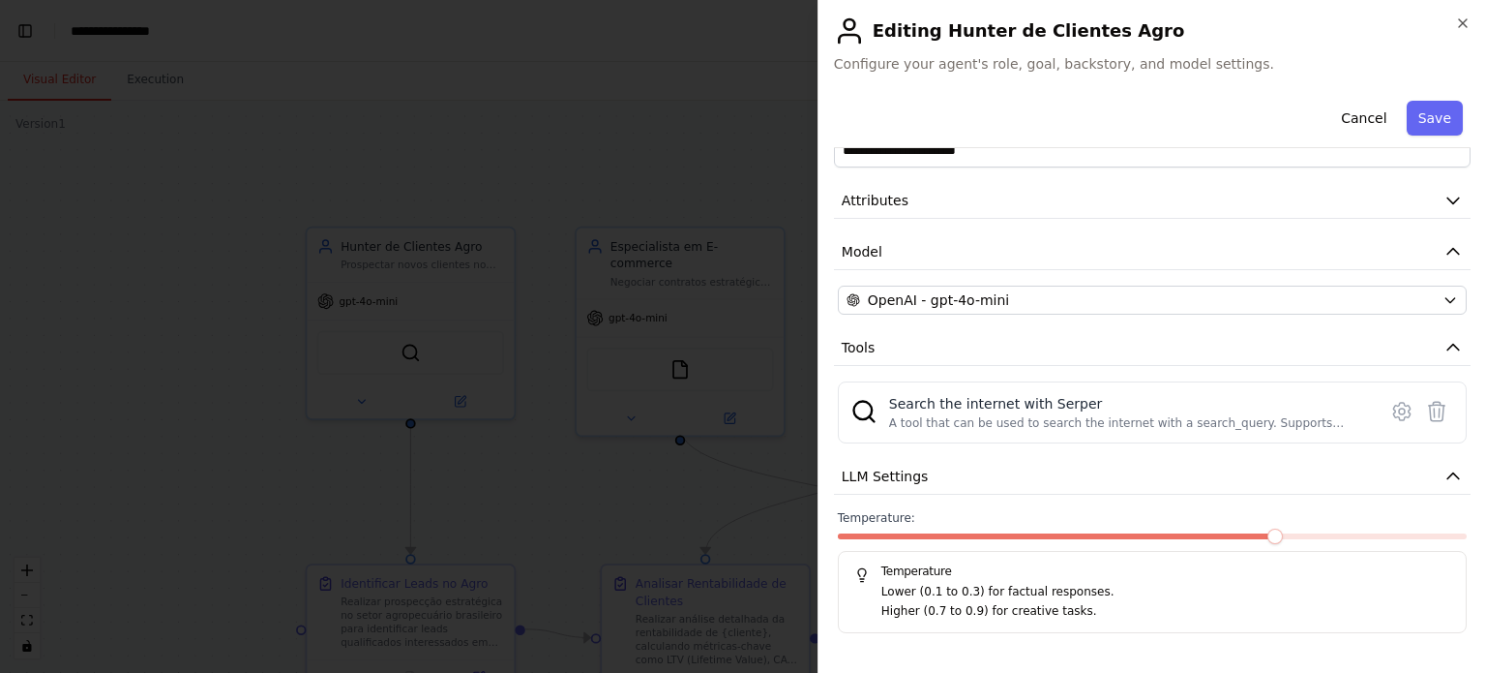
scroll to position [45, 0]
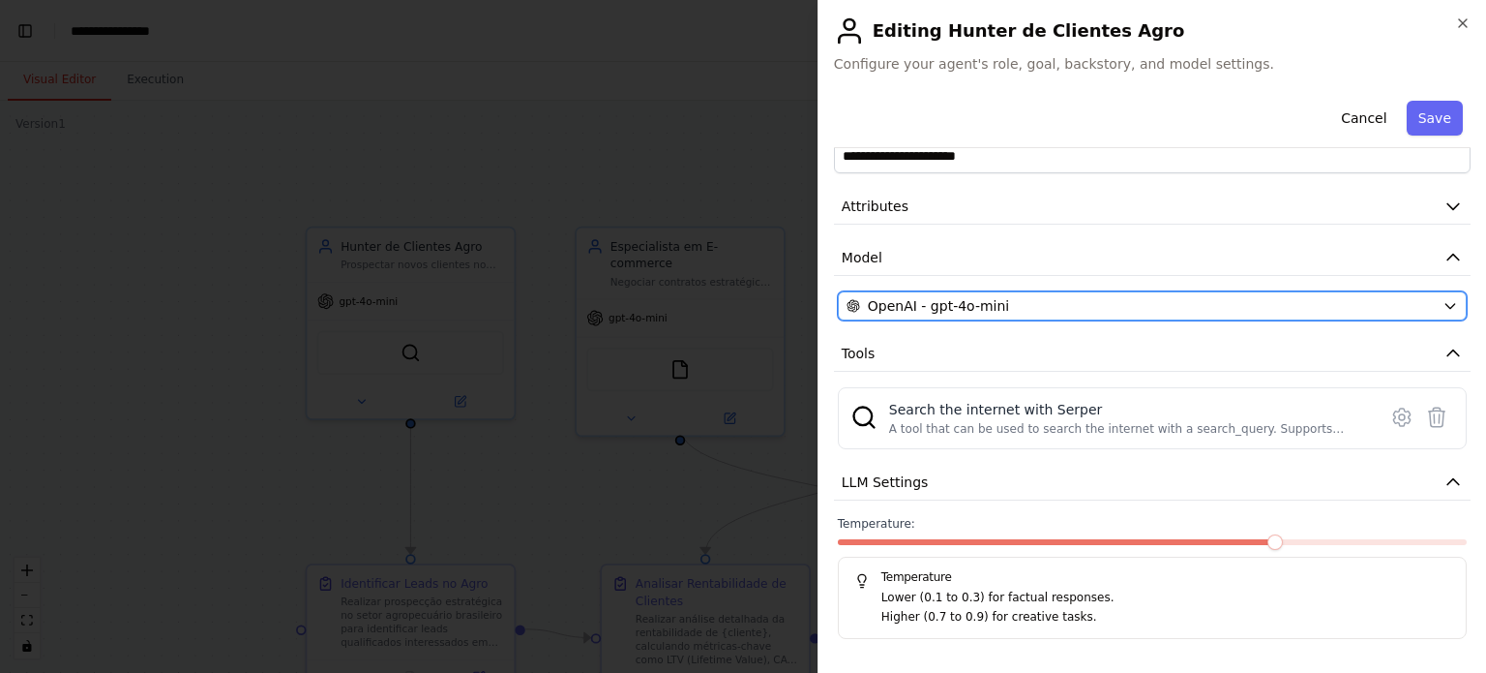
click at [1064, 313] on div "OpenAI - gpt-4o-mini" at bounding box center [1141, 305] width 588 height 19
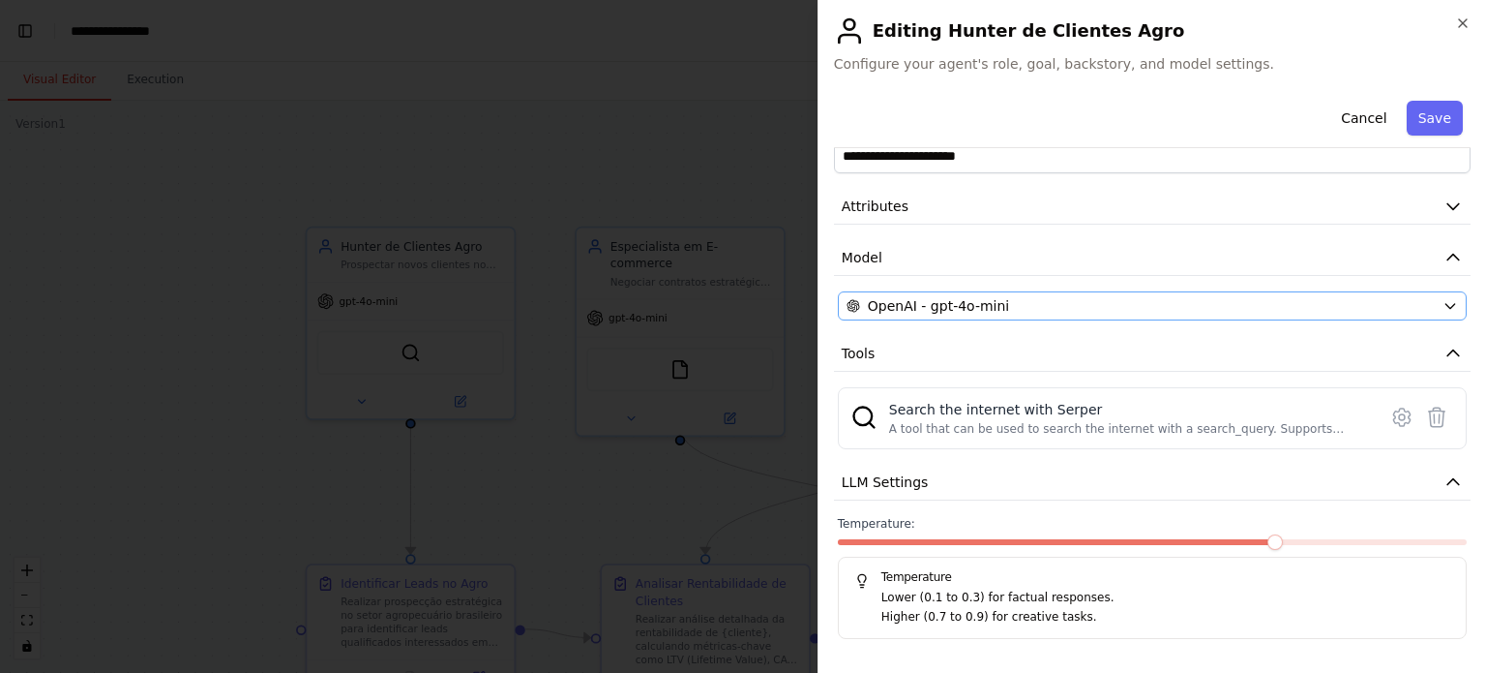
scroll to position [0, 0]
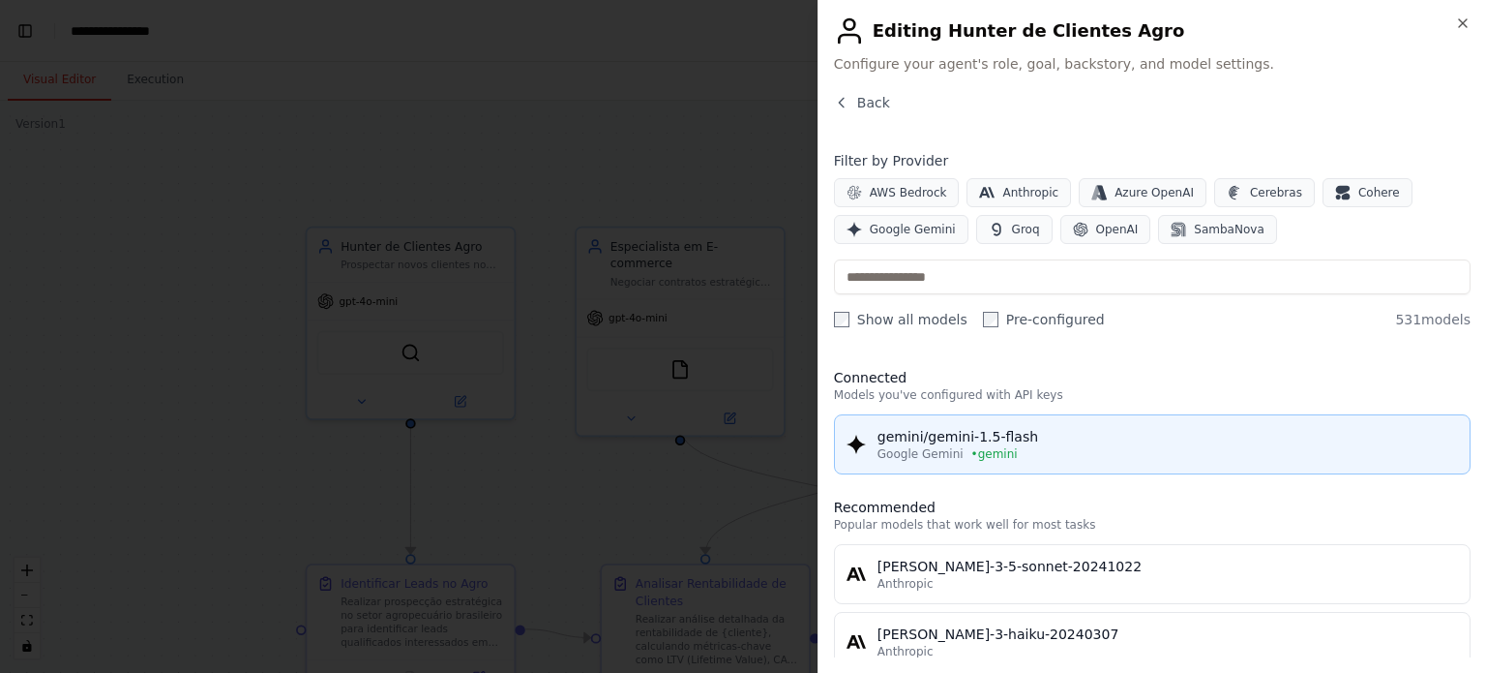
click at [1010, 427] on div "gemini/gemini-1.5-flash" at bounding box center [1168, 436] width 581 height 19
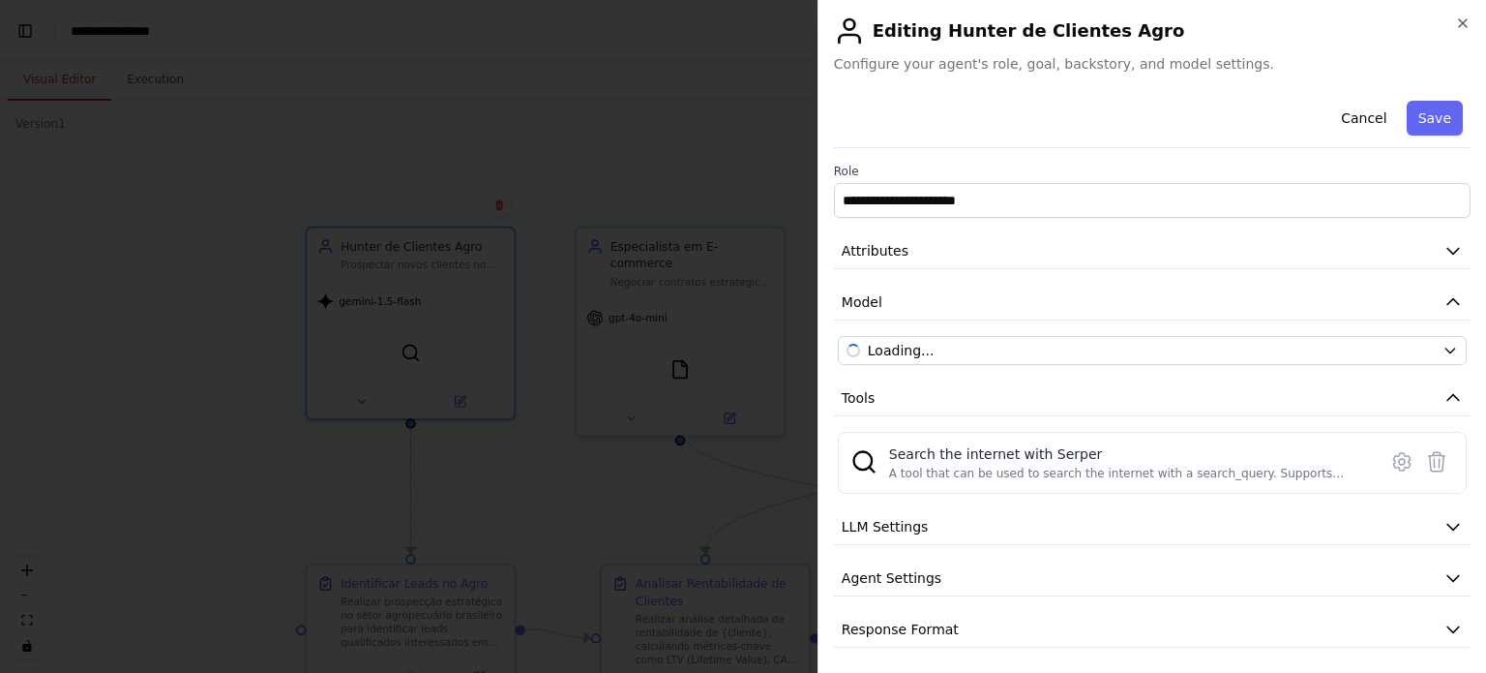
scroll to position [24544, 0]
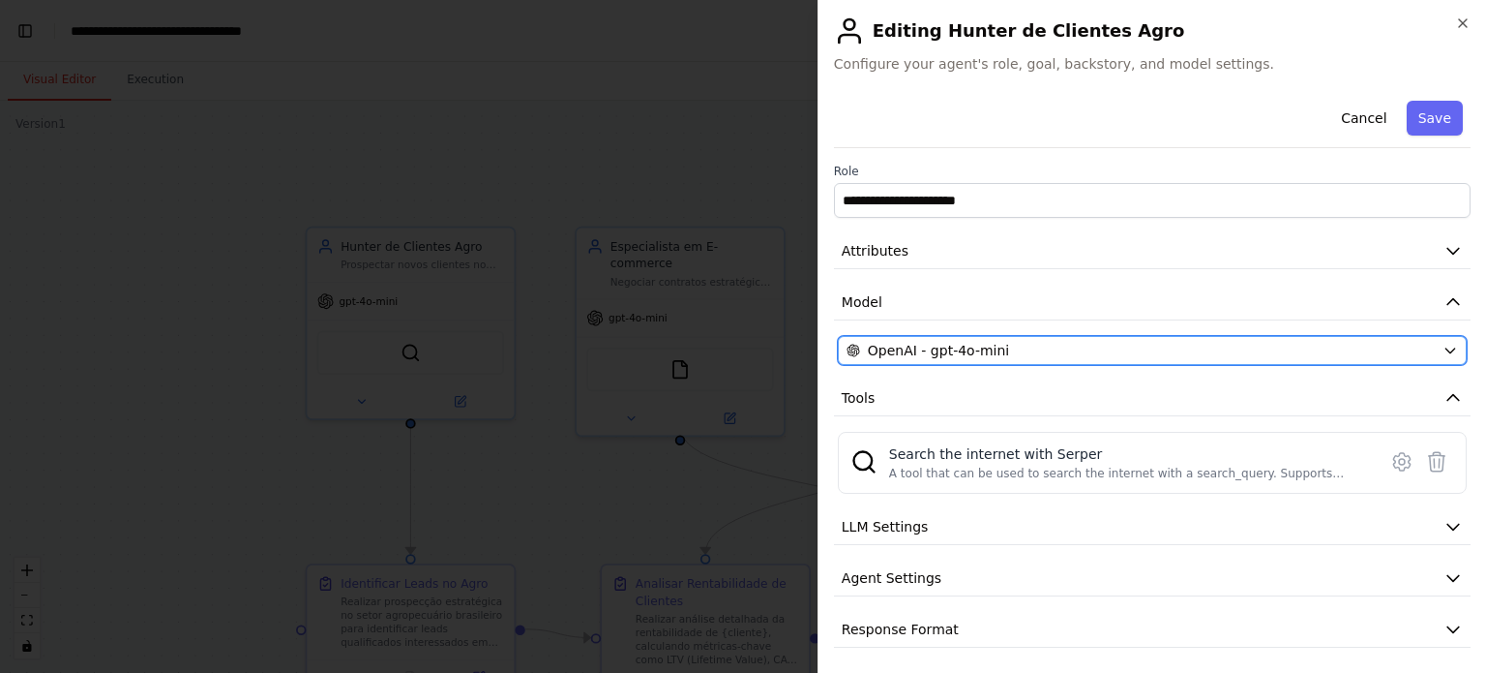
click at [1130, 347] on div "OpenAI - gpt-4o-mini" at bounding box center [1141, 350] width 588 height 19
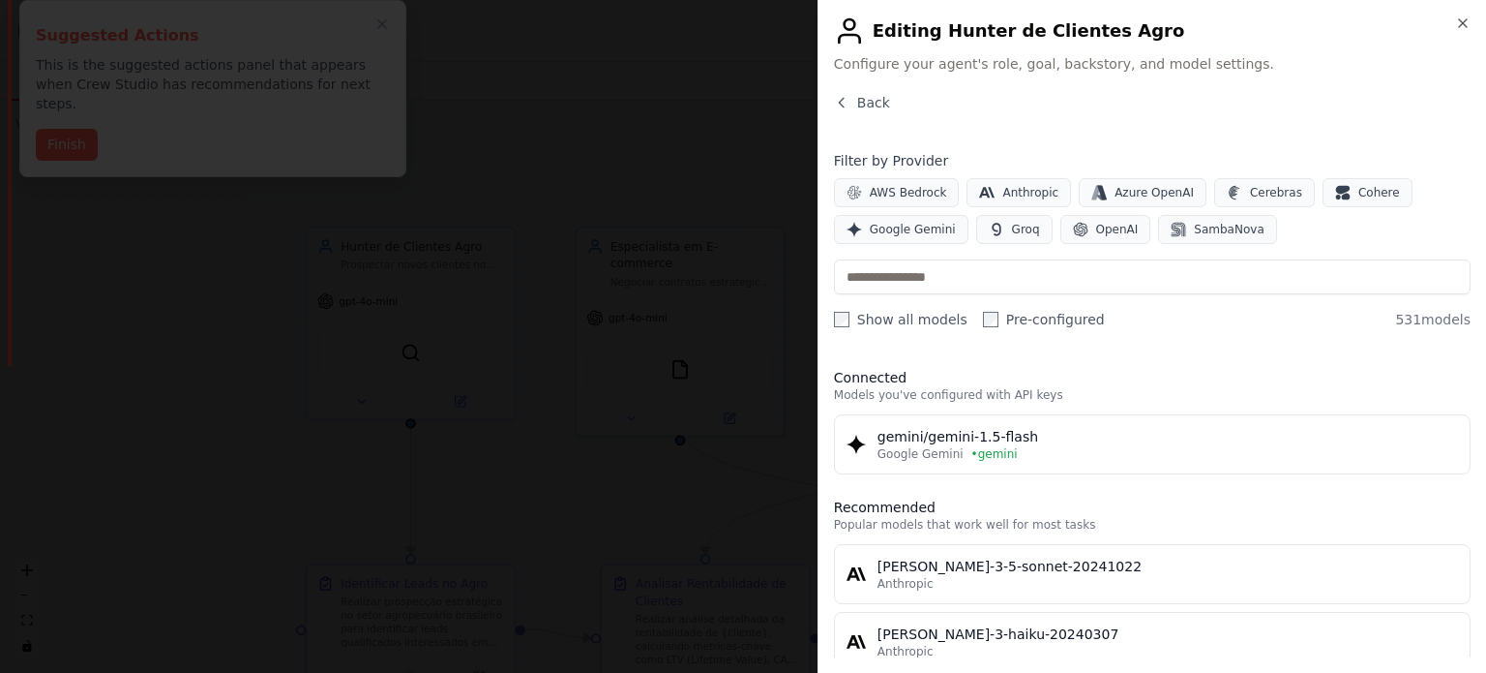
scroll to position [26237, 0]
click at [1463, 30] on div "Close Editing Hunter de Clientes Agro Configure your agent's role, goal, backst…" at bounding box center [1152, 336] width 669 height 673
click at [1466, 22] on icon "button" at bounding box center [1462, 22] width 15 height 15
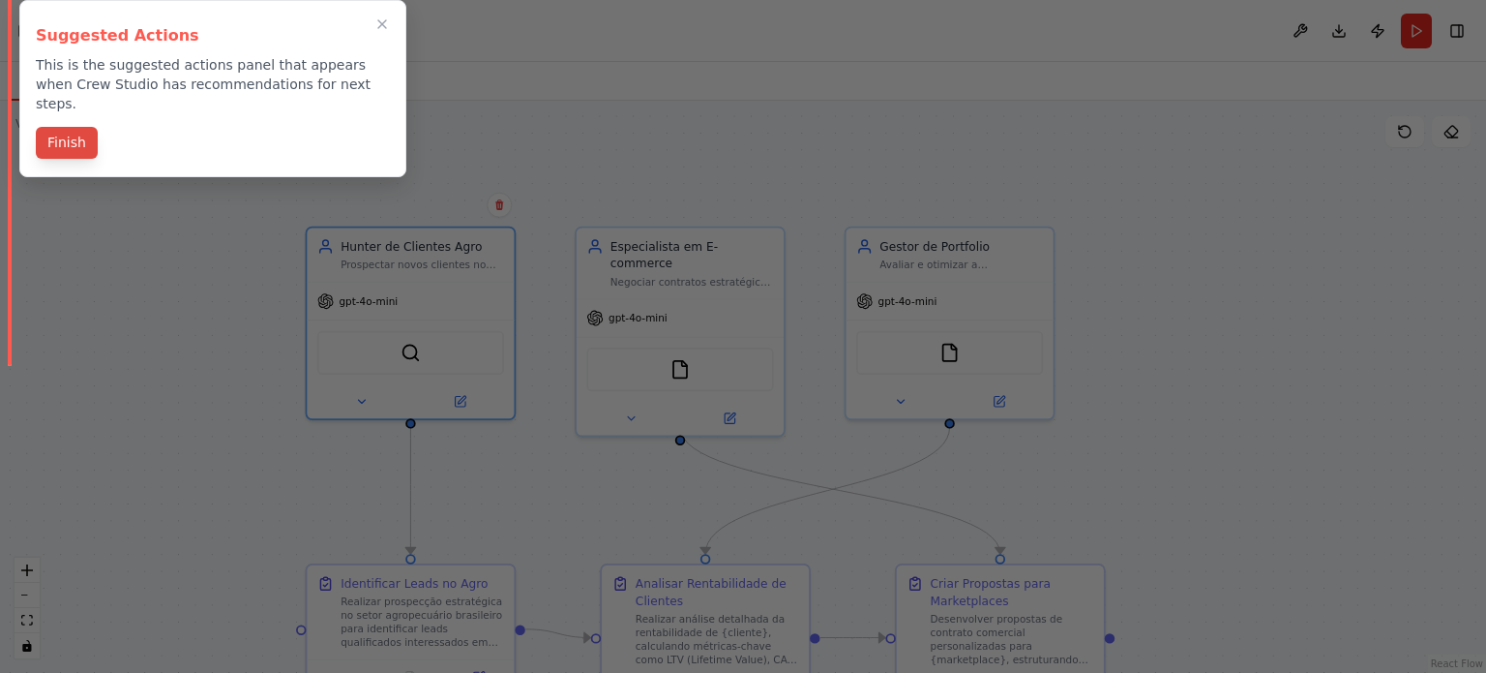
click at [78, 127] on button "Finish" at bounding box center [67, 143] width 62 height 32
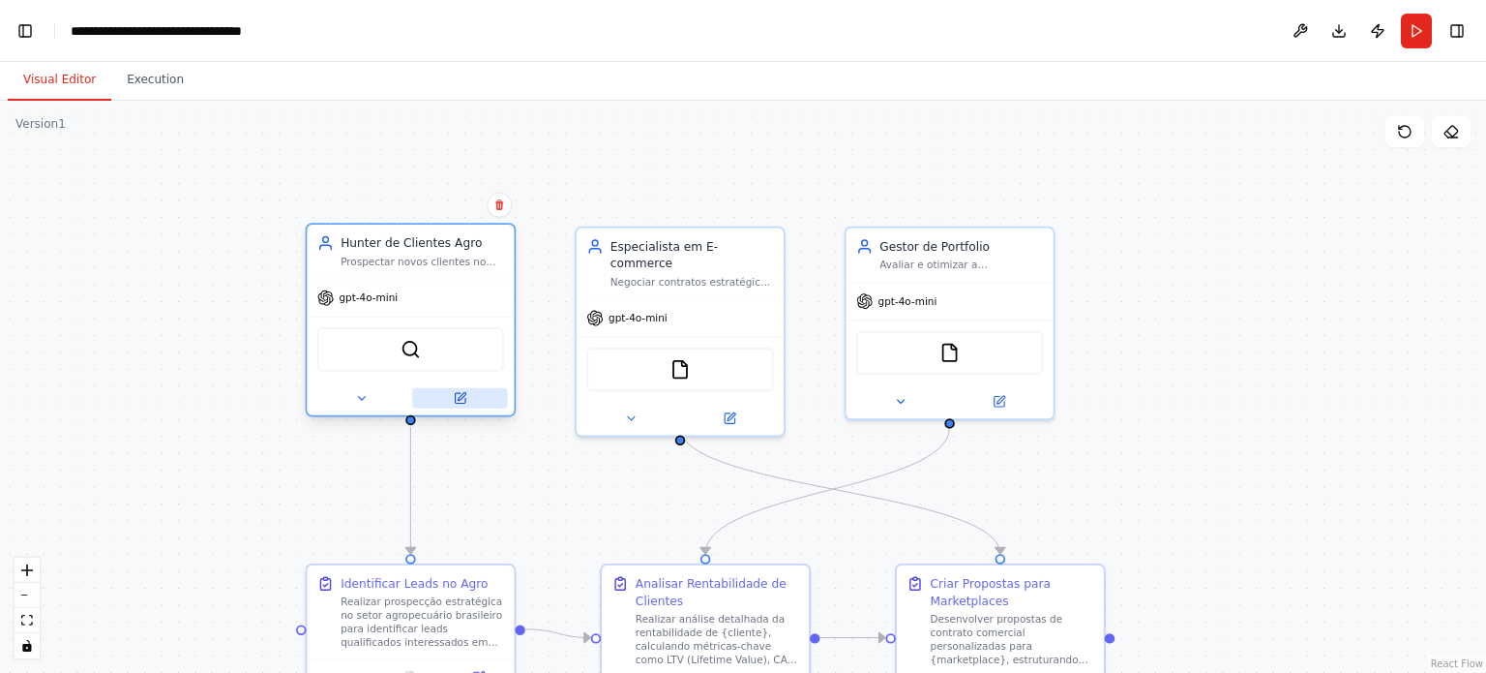
click at [455, 394] on icon at bounding box center [460, 398] width 10 height 10
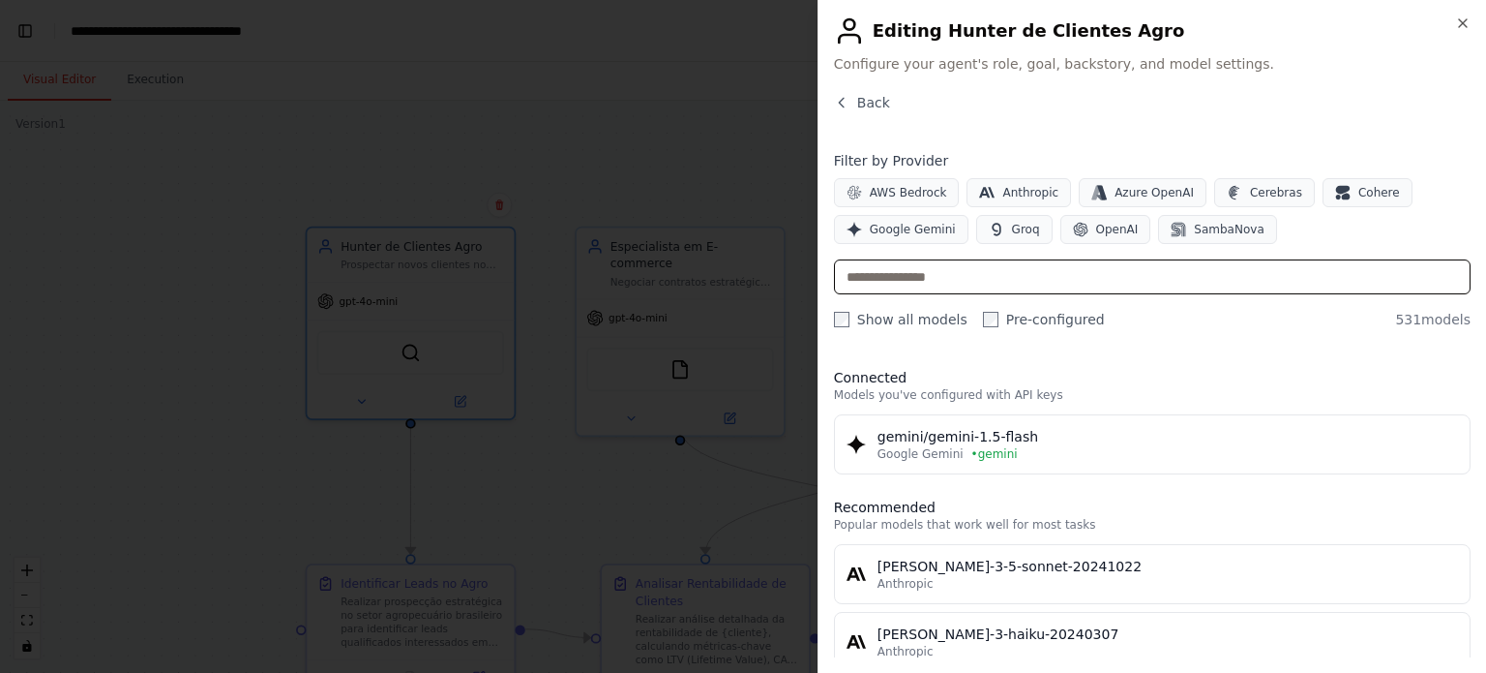
click at [951, 281] on input "text" at bounding box center [1152, 276] width 637 height 35
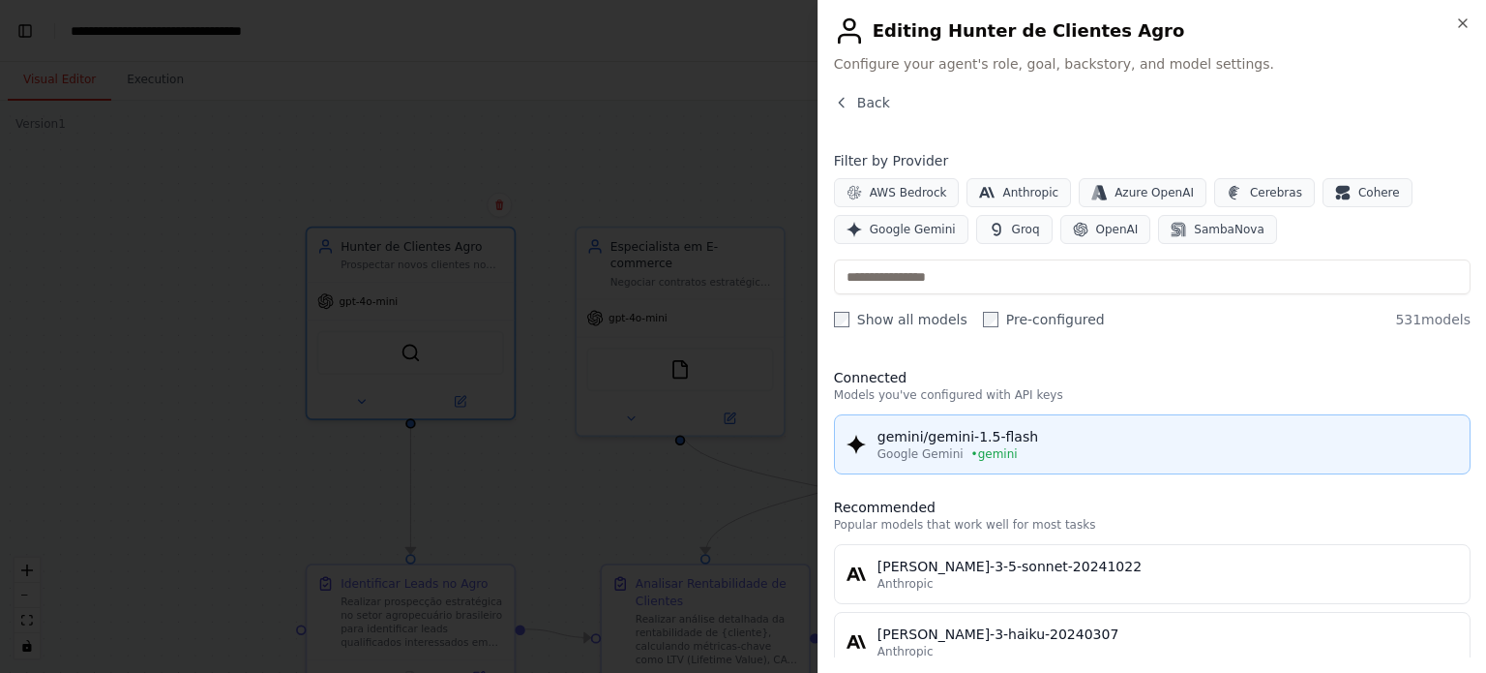
click at [1007, 442] on div "gemini/gemini-1.5-flash" at bounding box center [1168, 436] width 581 height 19
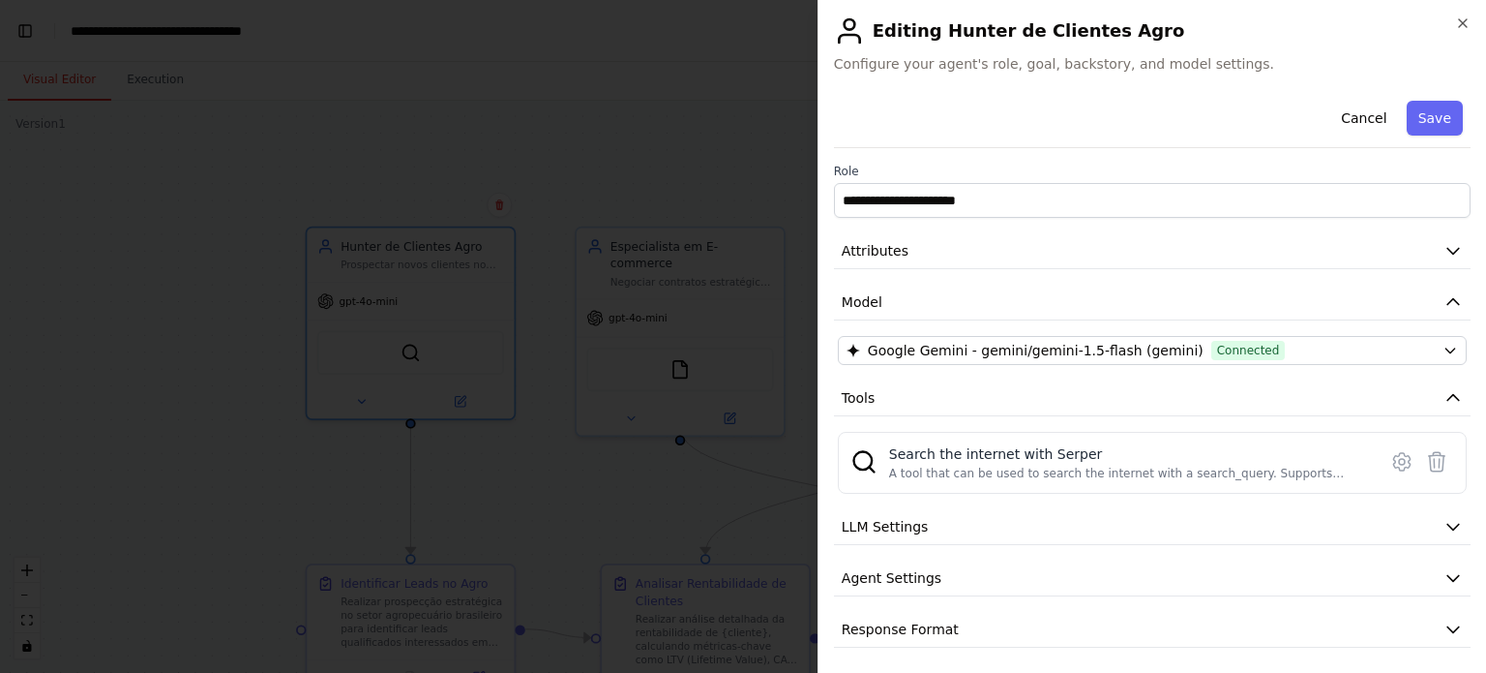
scroll to position [0, 23]
click at [1424, 119] on button "Save" at bounding box center [1435, 118] width 56 height 35
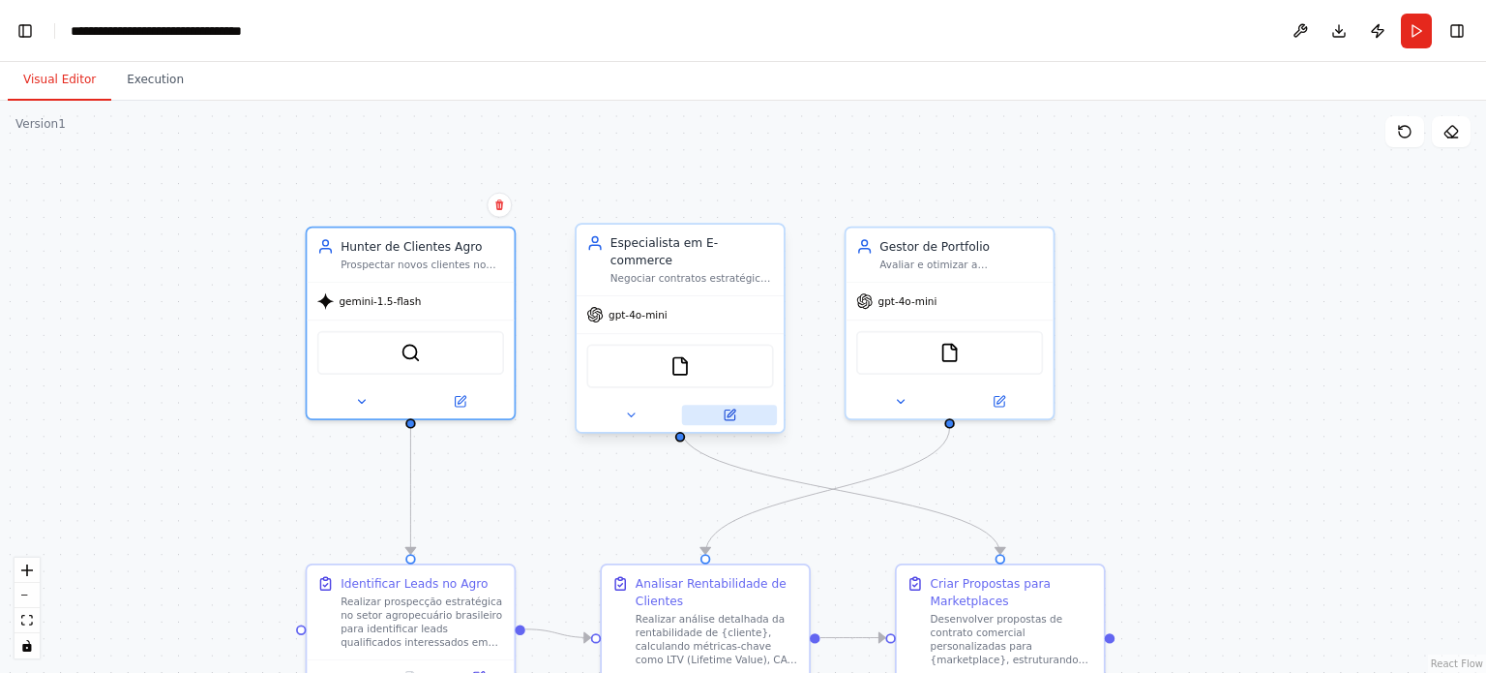
click at [731, 409] on icon at bounding box center [732, 413] width 8 height 8
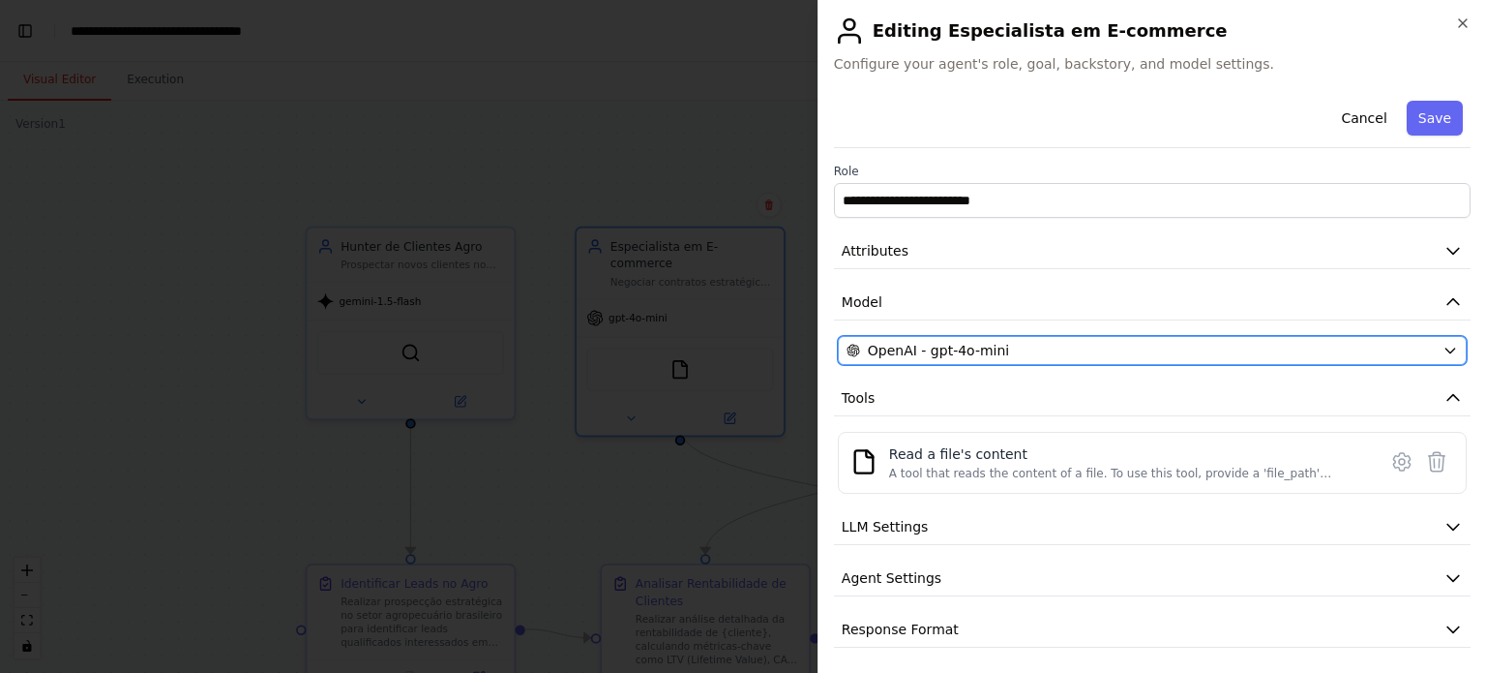
click at [991, 355] on span "OpenAI - gpt-4o-mini" at bounding box center [938, 350] width 141 height 19
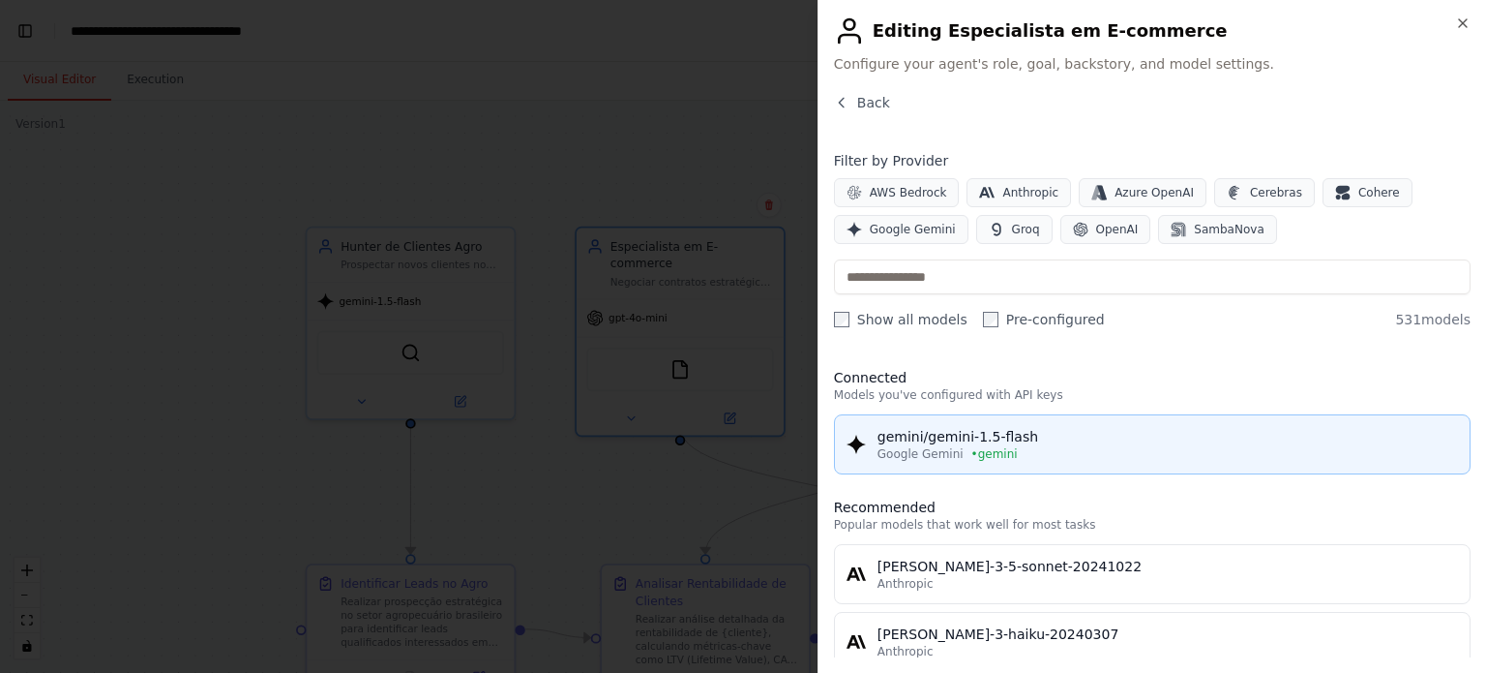
click at [960, 438] on div "gemini/gemini-1.5-flash" at bounding box center [1168, 436] width 581 height 19
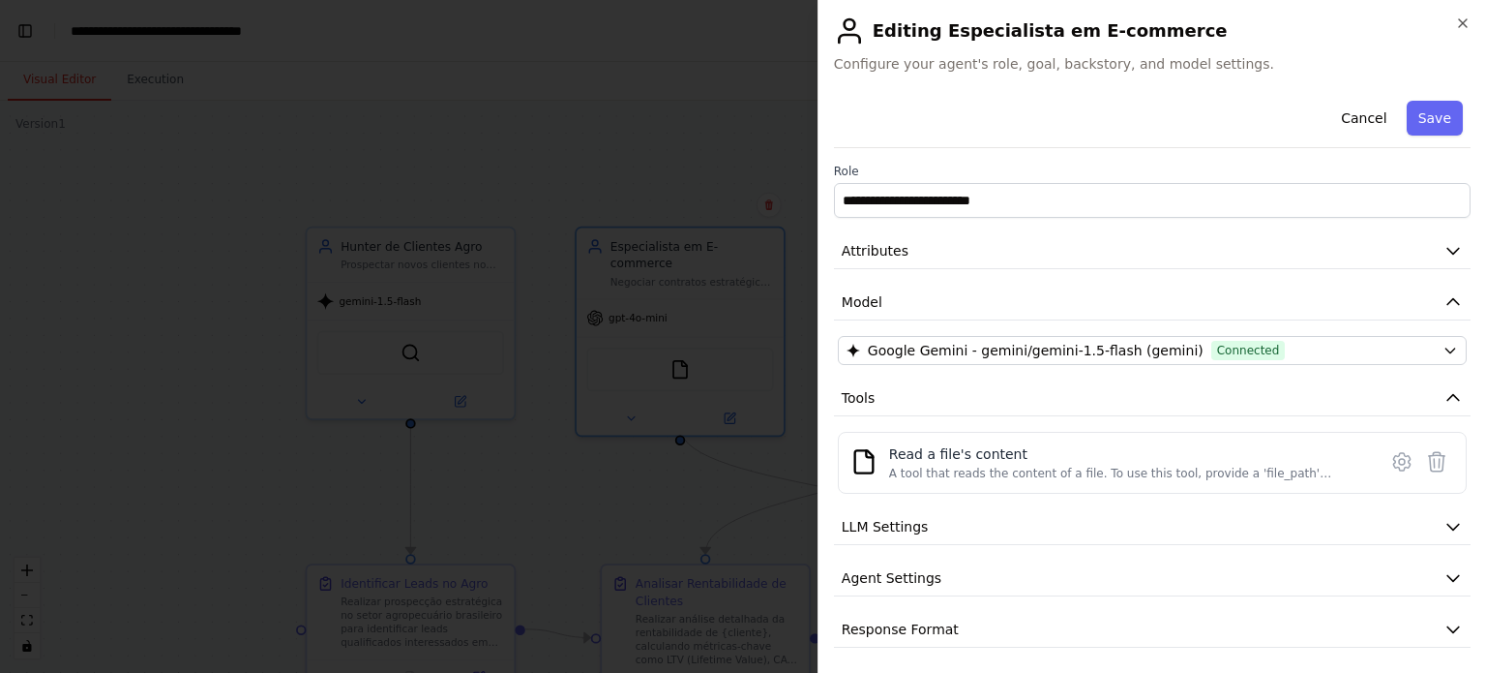
scroll to position [46078, 0]
click at [1425, 125] on button "Save" at bounding box center [1435, 118] width 56 height 35
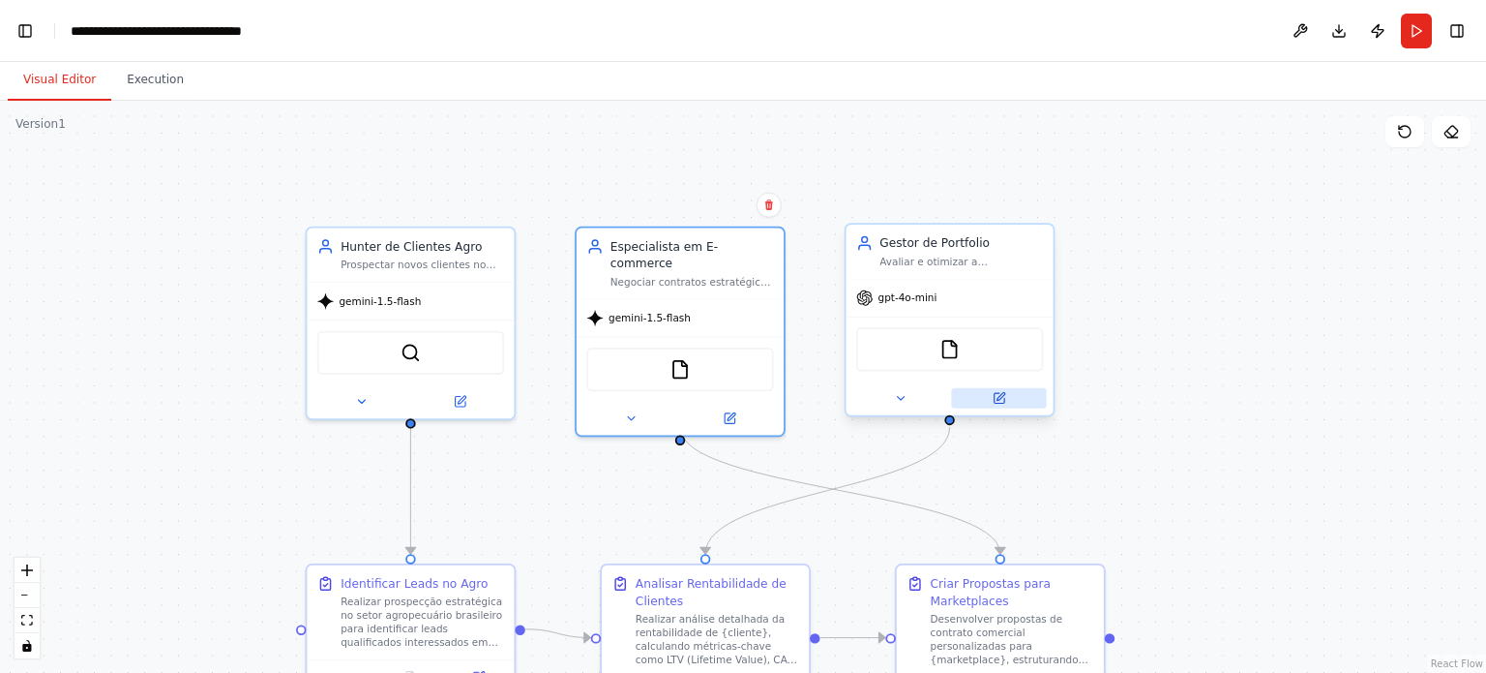
click at [1006, 403] on button at bounding box center [998, 398] width 95 height 20
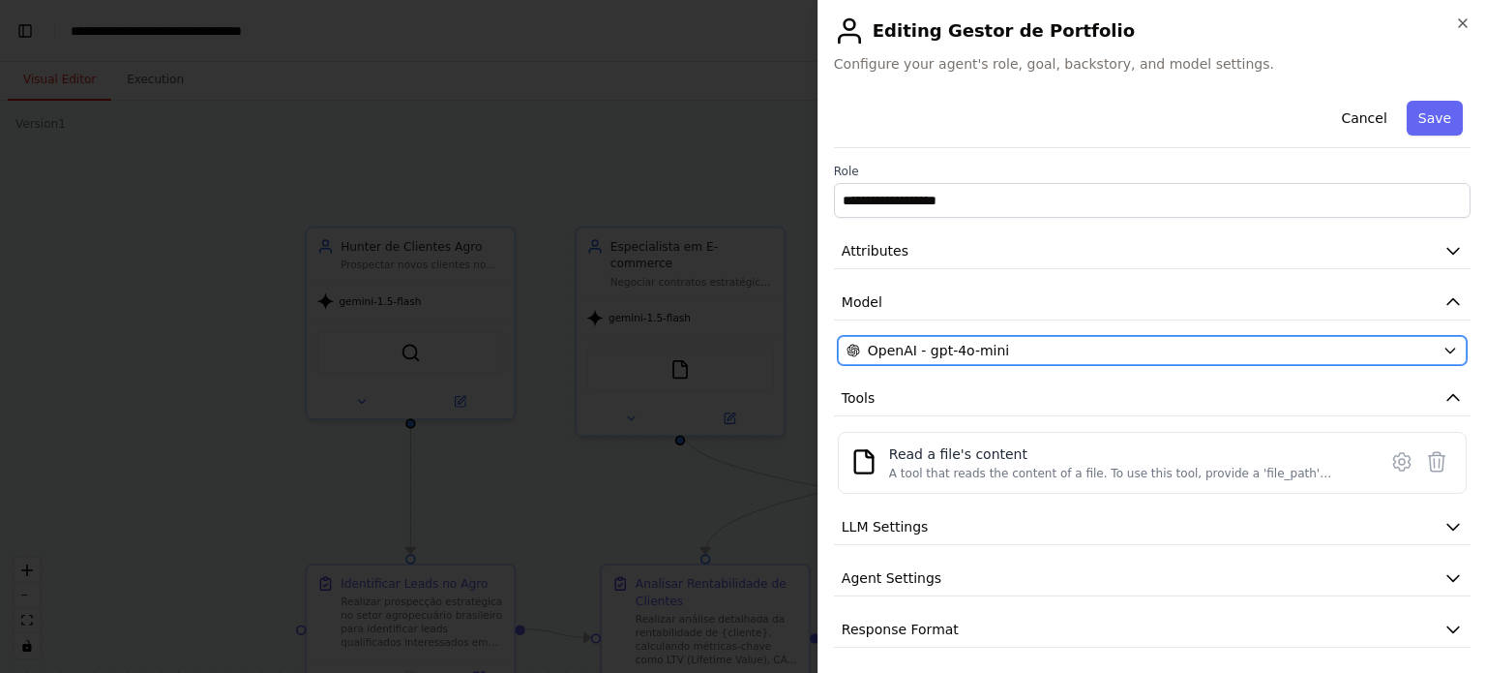
click at [1048, 356] on div "OpenAI - gpt-4o-mini" at bounding box center [1141, 350] width 588 height 19
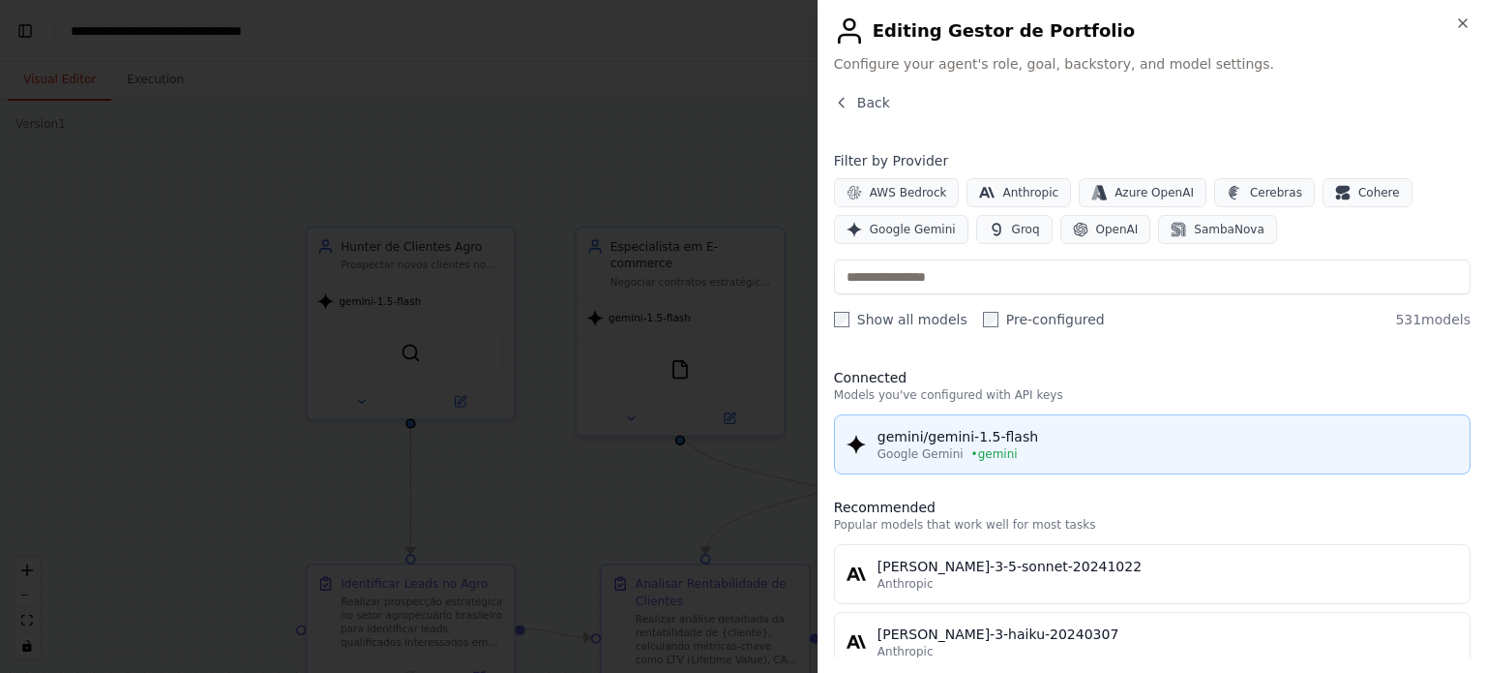
click at [956, 429] on div "gemini/gemini-1.5-flash" at bounding box center [1168, 436] width 581 height 19
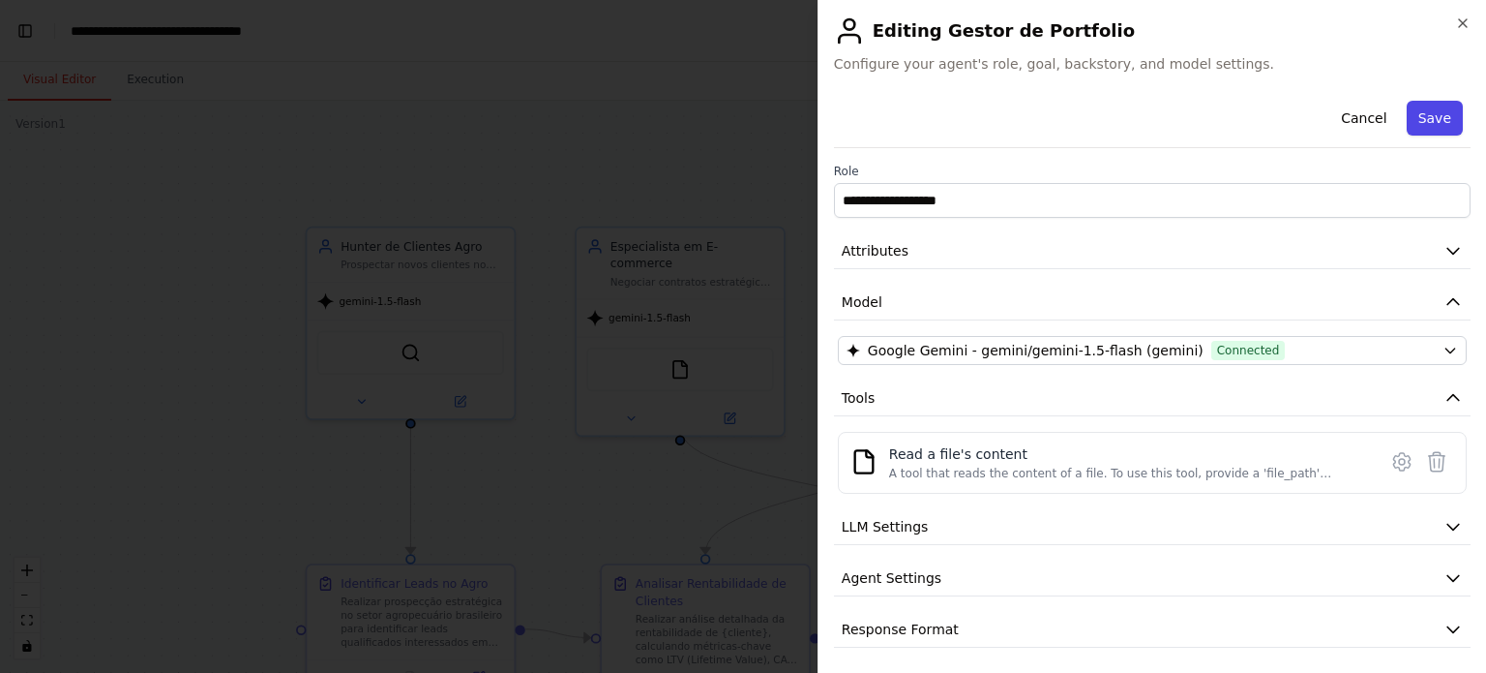
click at [1428, 112] on button "Save" at bounding box center [1435, 118] width 56 height 35
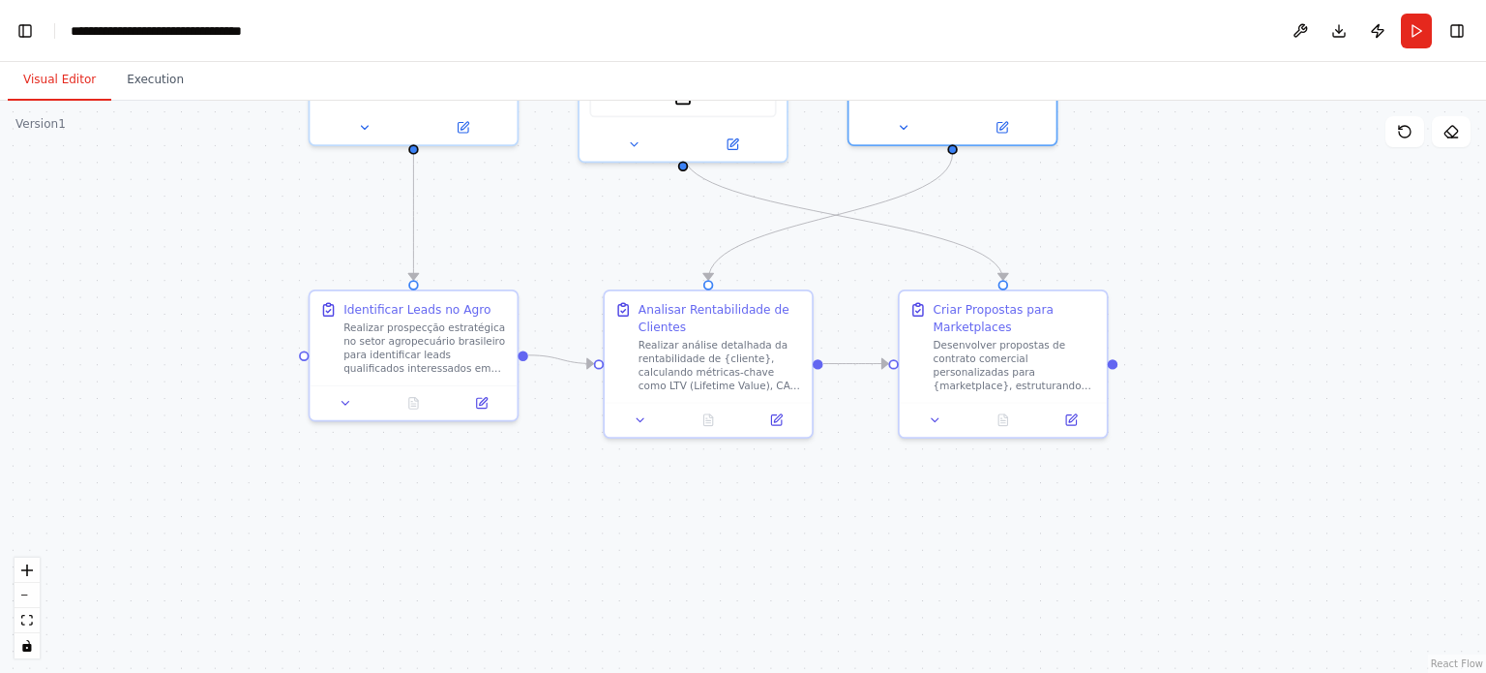
drag, startPoint x: 1174, startPoint y: 482, endPoint x: 1177, endPoint y: 208, distance: 273.9
click at [1177, 208] on div ".deletable-edge-delete-btn { width: 20px; height: 20px; border: 0px solid #ffff…" at bounding box center [743, 387] width 1486 height 572
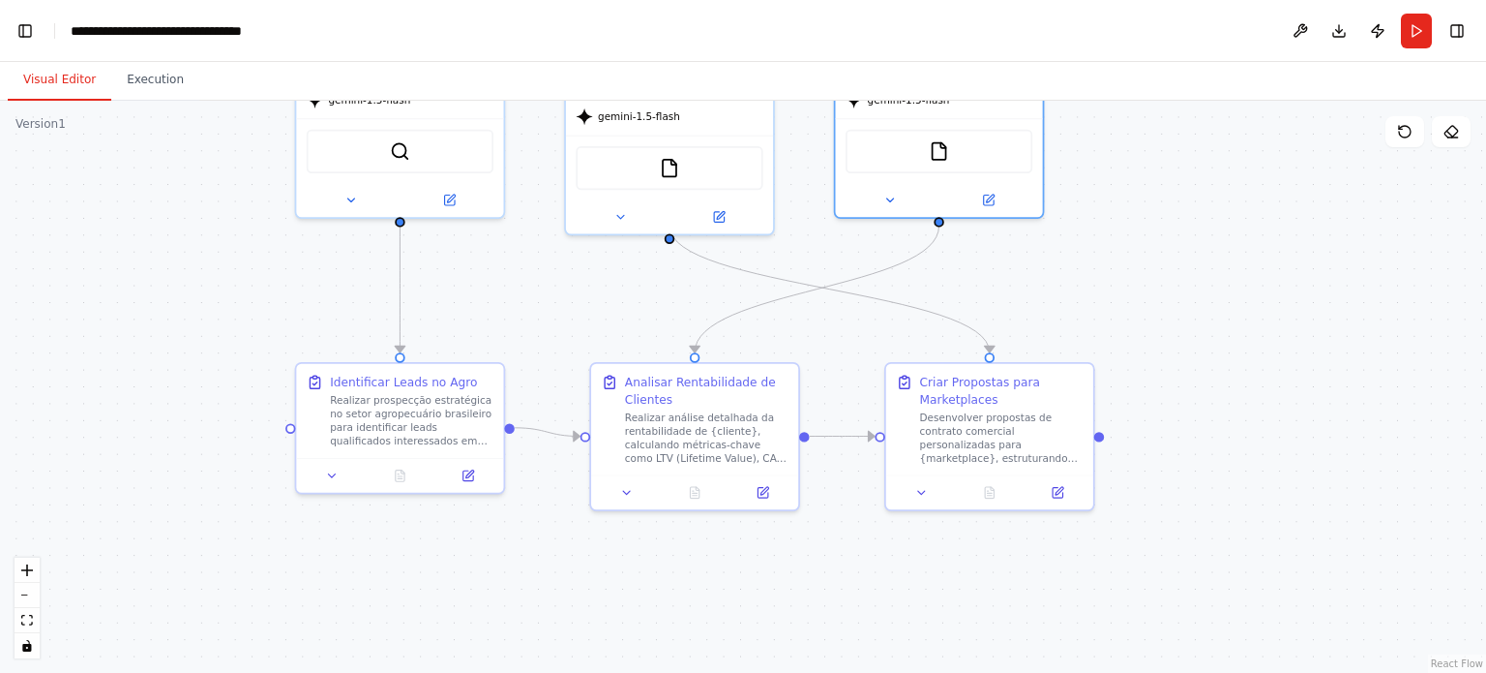
drag, startPoint x: 834, startPoint y: 540, endPoint x: 821, endPoint y: 613, distance: 73.8
click at [821, 613] on div ".deletable-edge-delete-btn { width: 20px; height: 20px; border: 0px solid #ffff…" at bounding box center [743, 387] width 1486 height 572
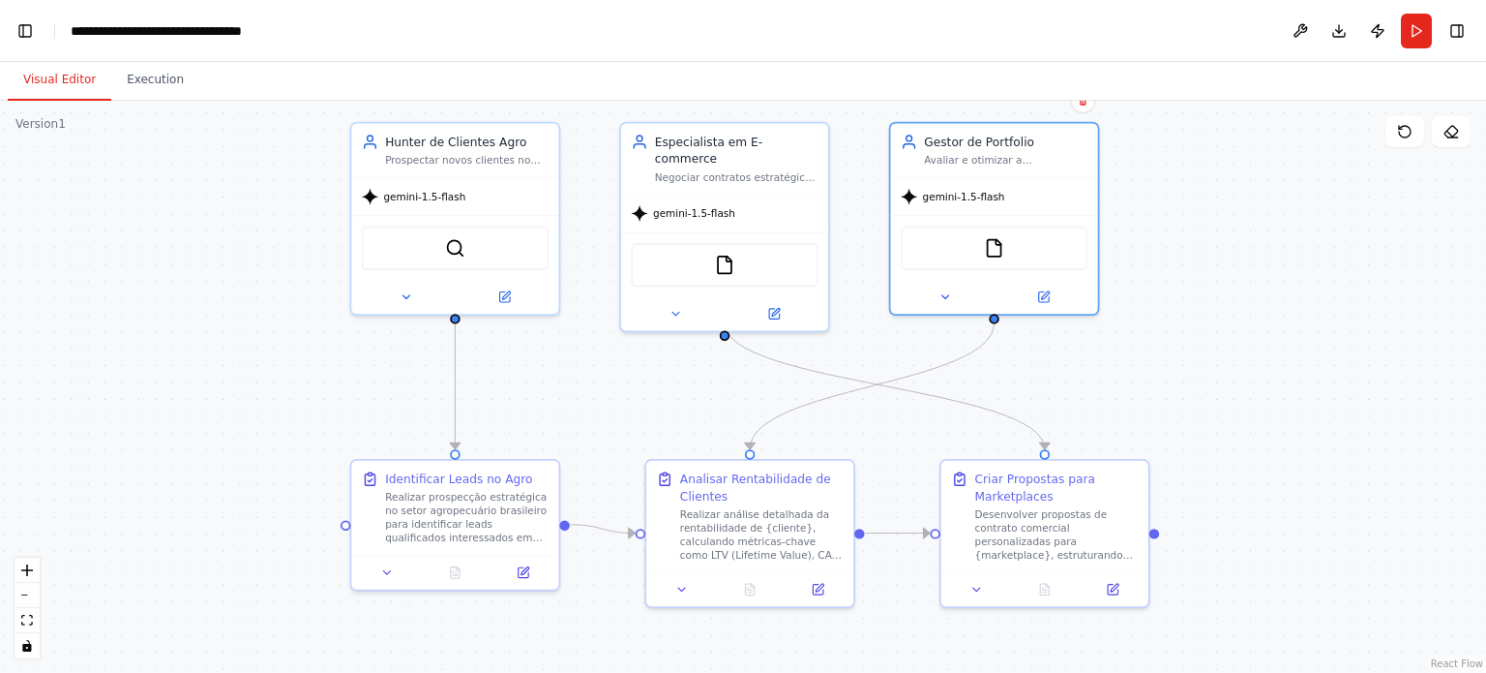
drag, startPoint x: 550, startPoint y: 297, endPoint x: 609, endPoint y: 392, distance: 111.7
click at [607, 393] on div ".deletable-edge-delete-btn { width: 20px; height: 20px; border: 0px solid #ffff…" at bounding box center [743, 387] width 1486 height 572
click at [1405, 39] on button "Run" at bounding box center [1416, 31] width 31 height 35
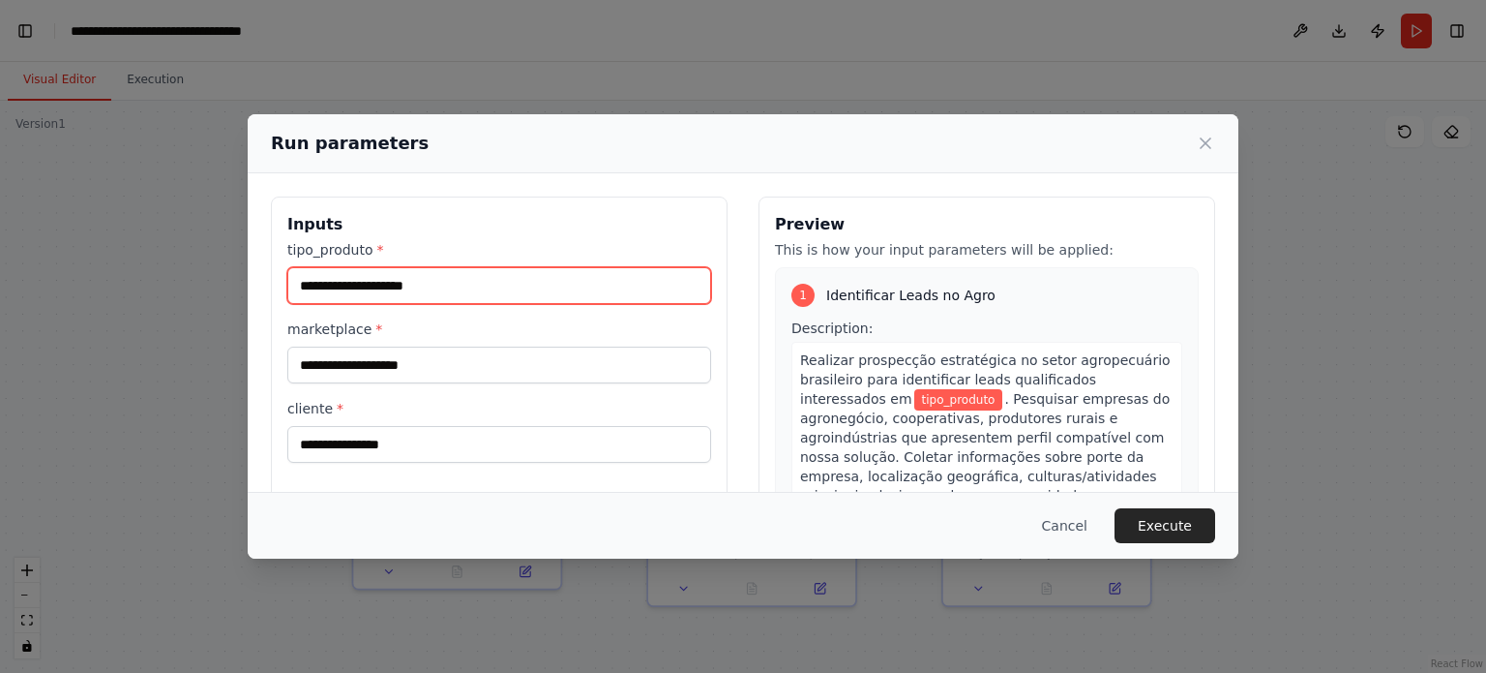
click at [554, 292] on input "tipo_produto *" at bounding box center [499, 285] width 424 height 37
type input "**********"
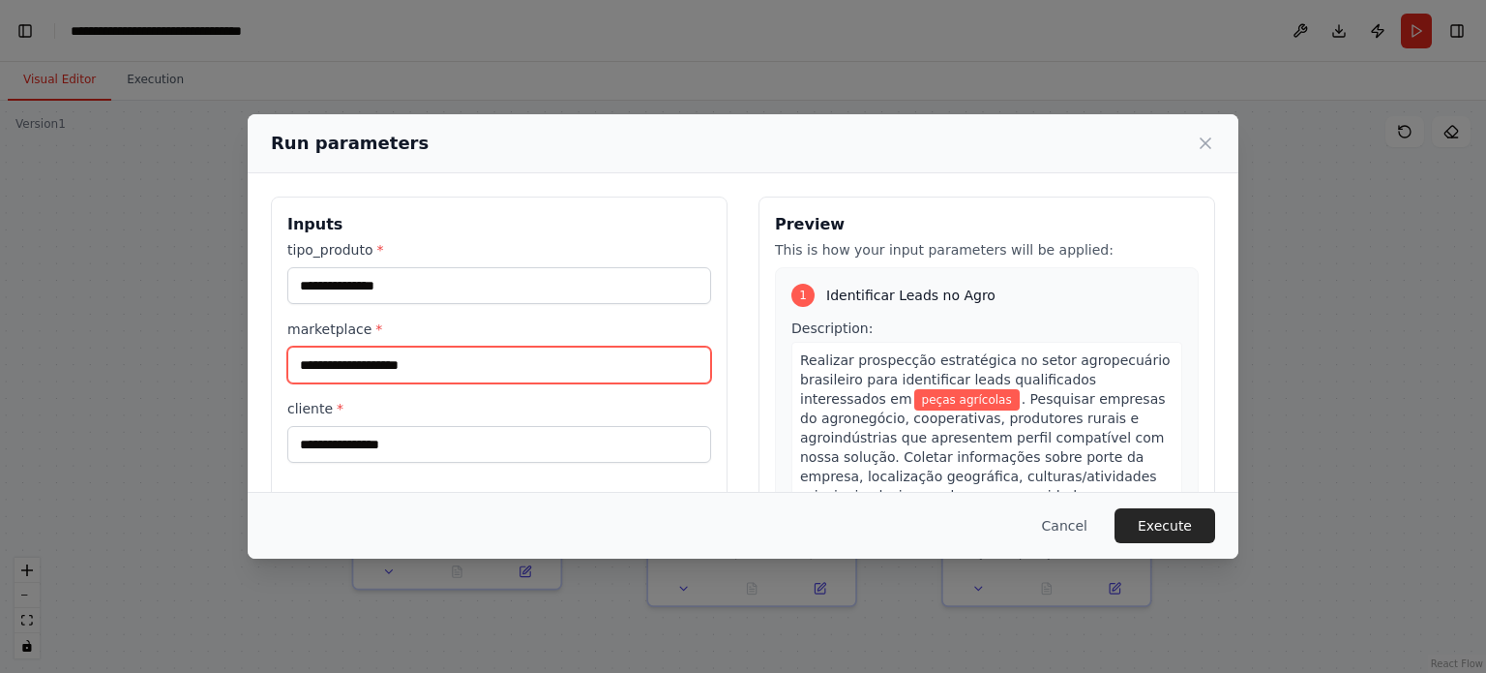
click at [478, 361] on input "marketplace *" at bounding box center [499, 364] width 424 height 37
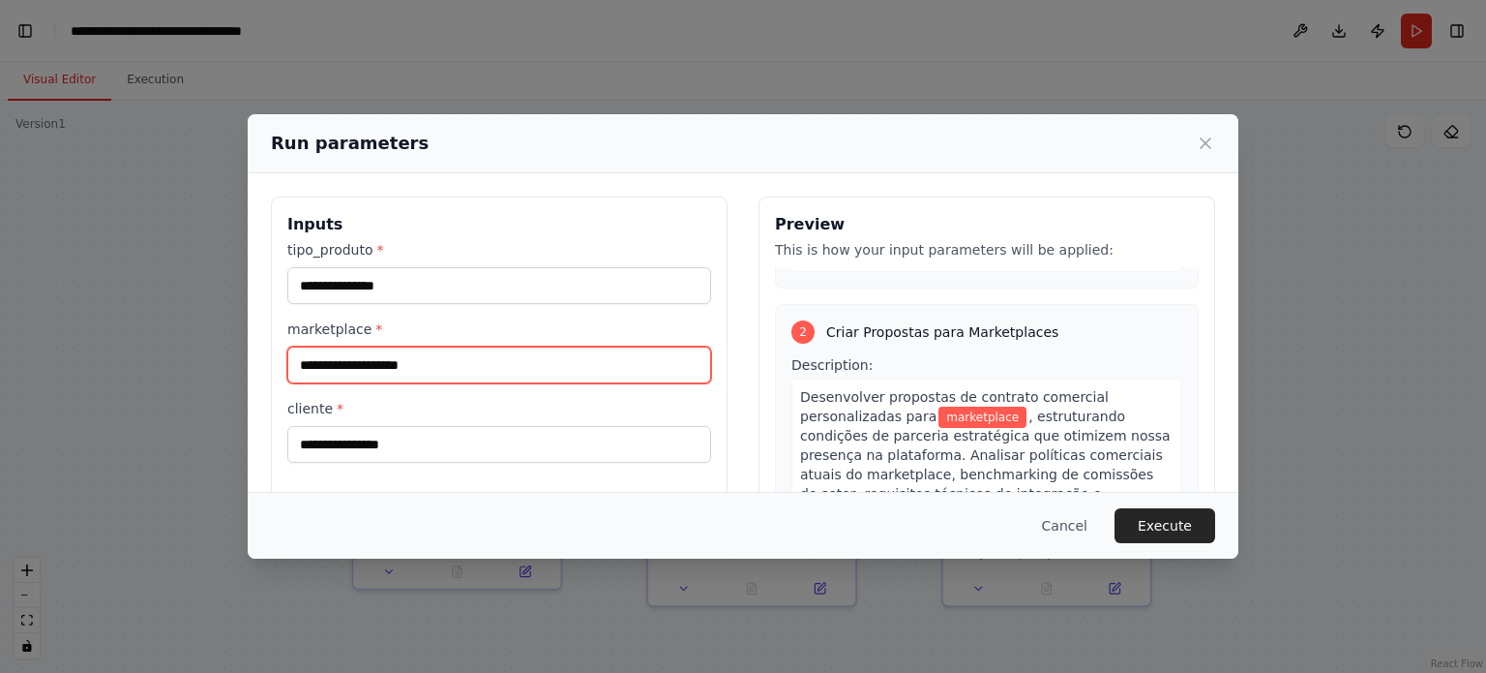
scroll to position [484, 0]
click at [499, 367] on input "marketplace *" at bounding box center [499, 364] width 424 height 37
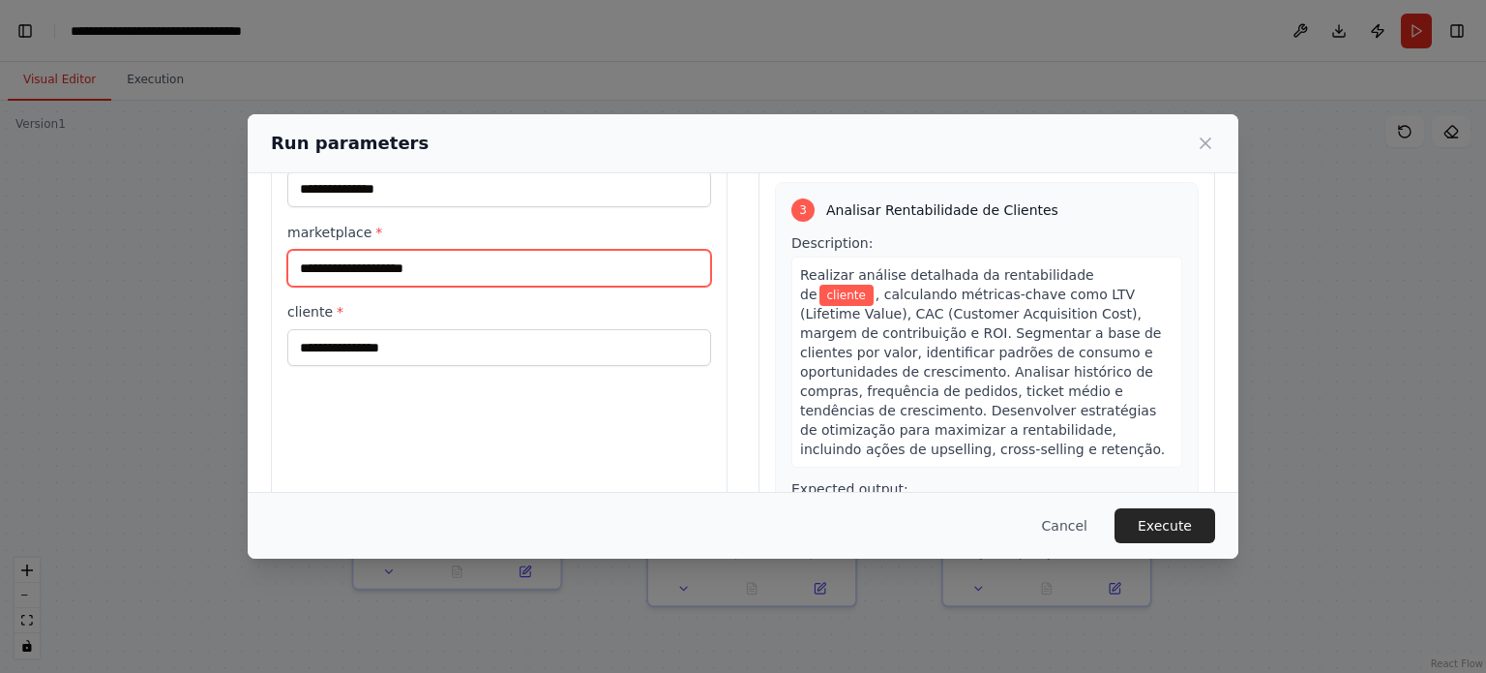
scroll to position [1064, 0]
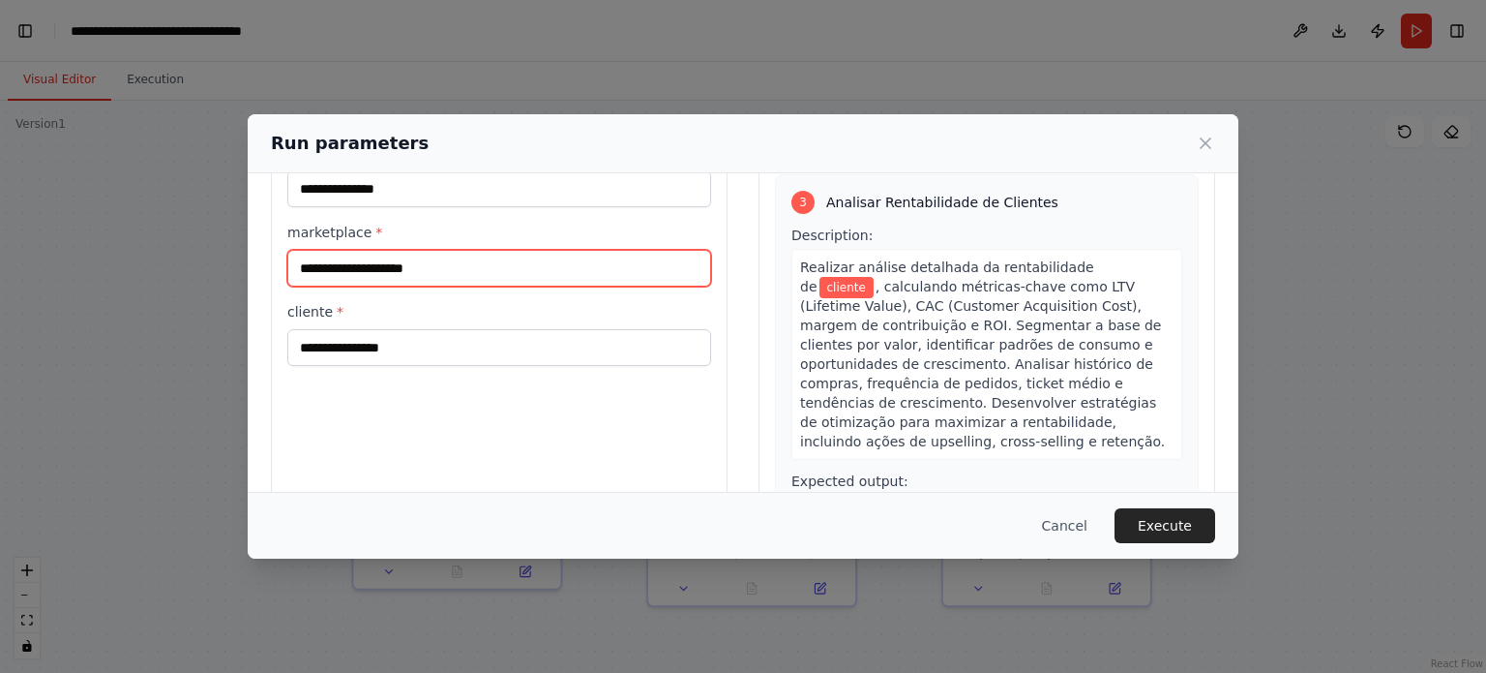
type input "**********"
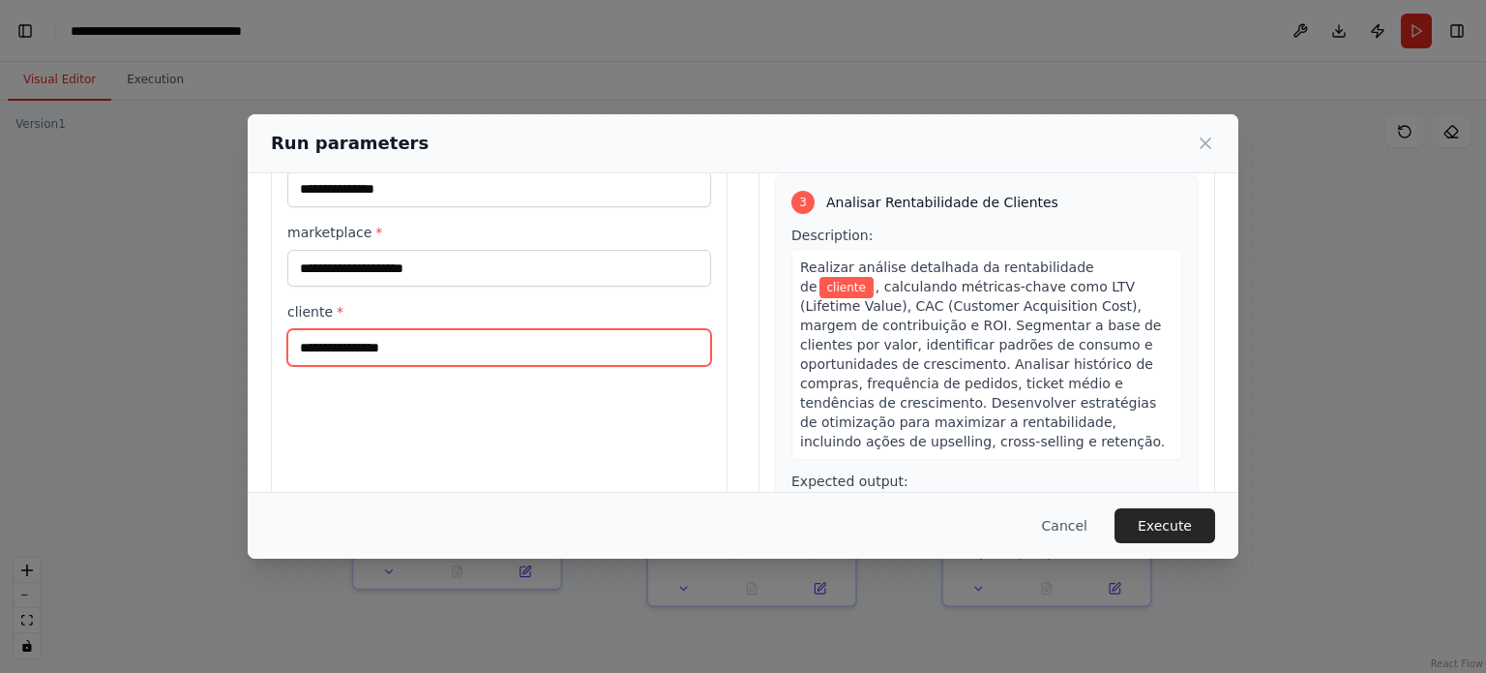
click at [531, 355] on input "cliente *" at bounding box center [499, 347] width 424 height 37
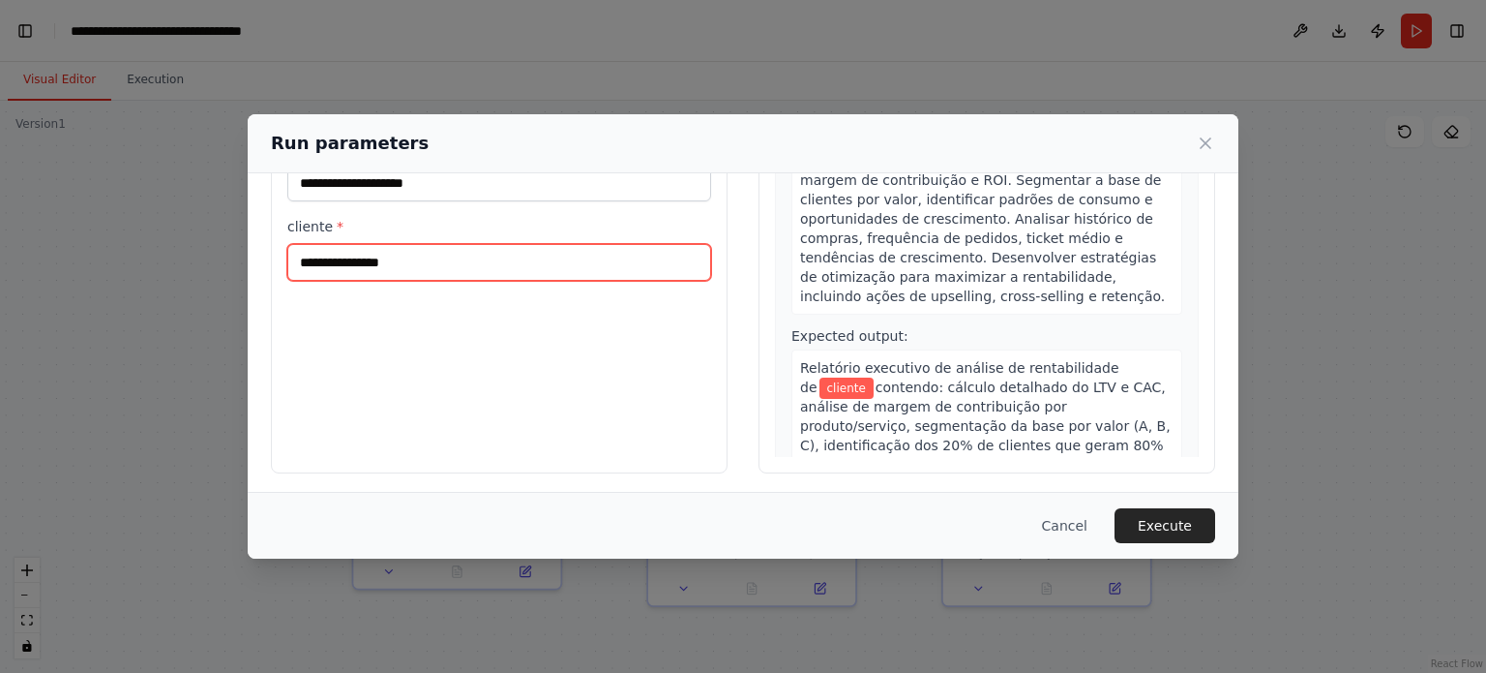
scroll to position [186, 0]
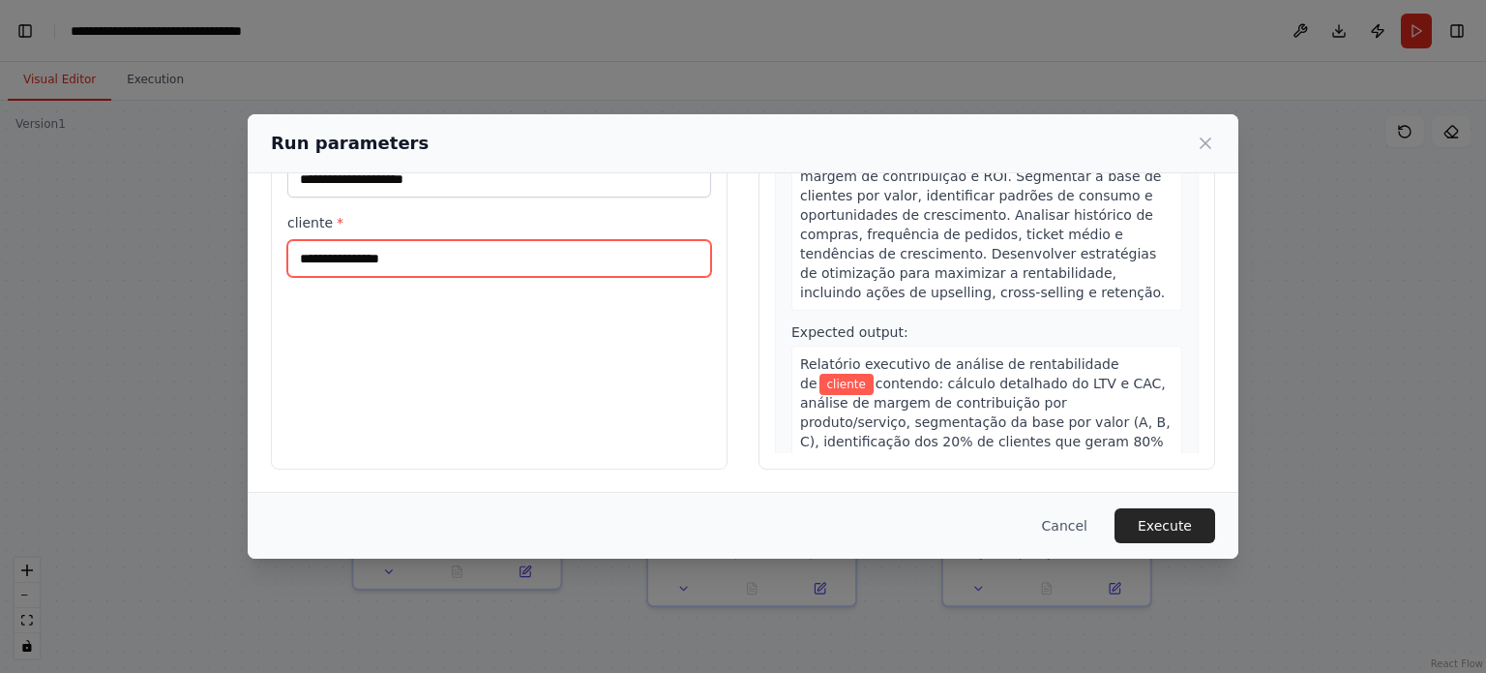
click at [548, 262] on input "cliente *" at bounding box center [499, 258] width 424 height 37
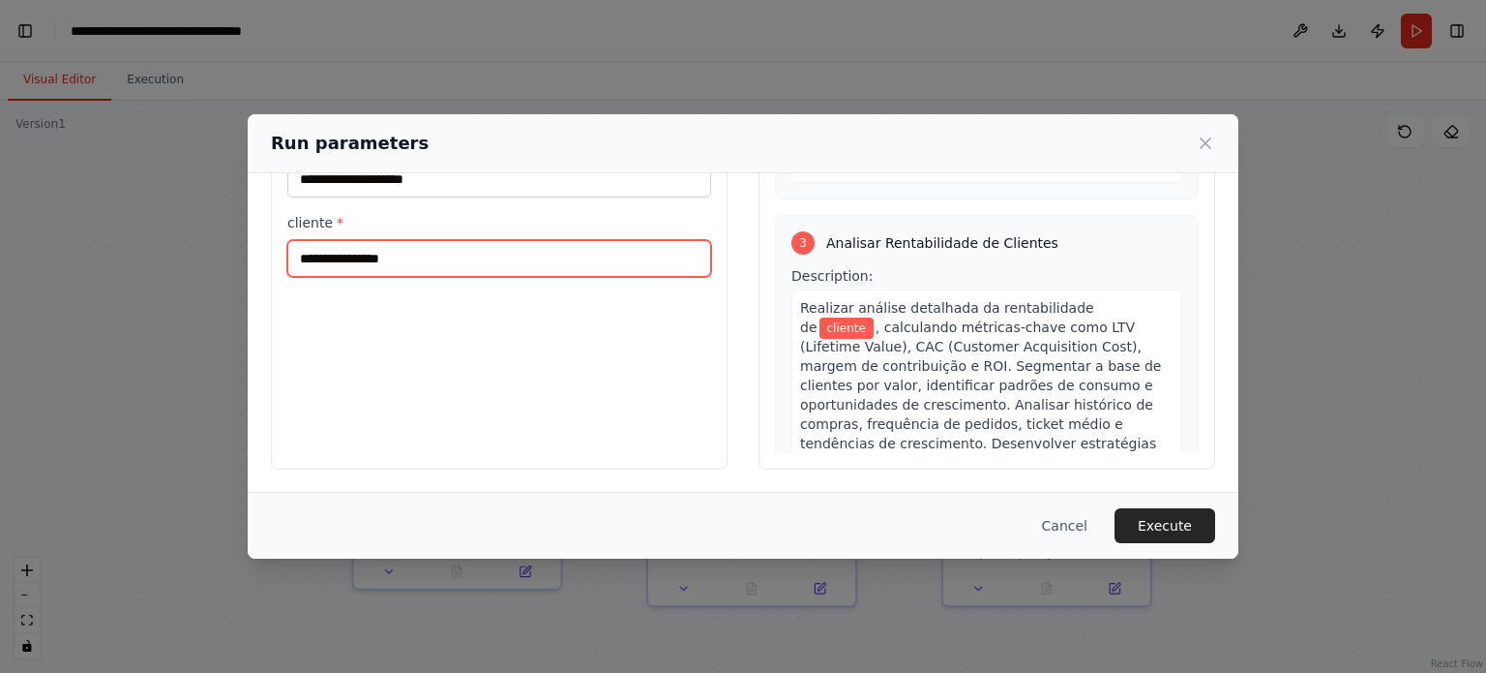
scroll to position [931, 0]
click at [583, 266] on input "cliente *" at bounding box center [499, 258] width 424 height 37
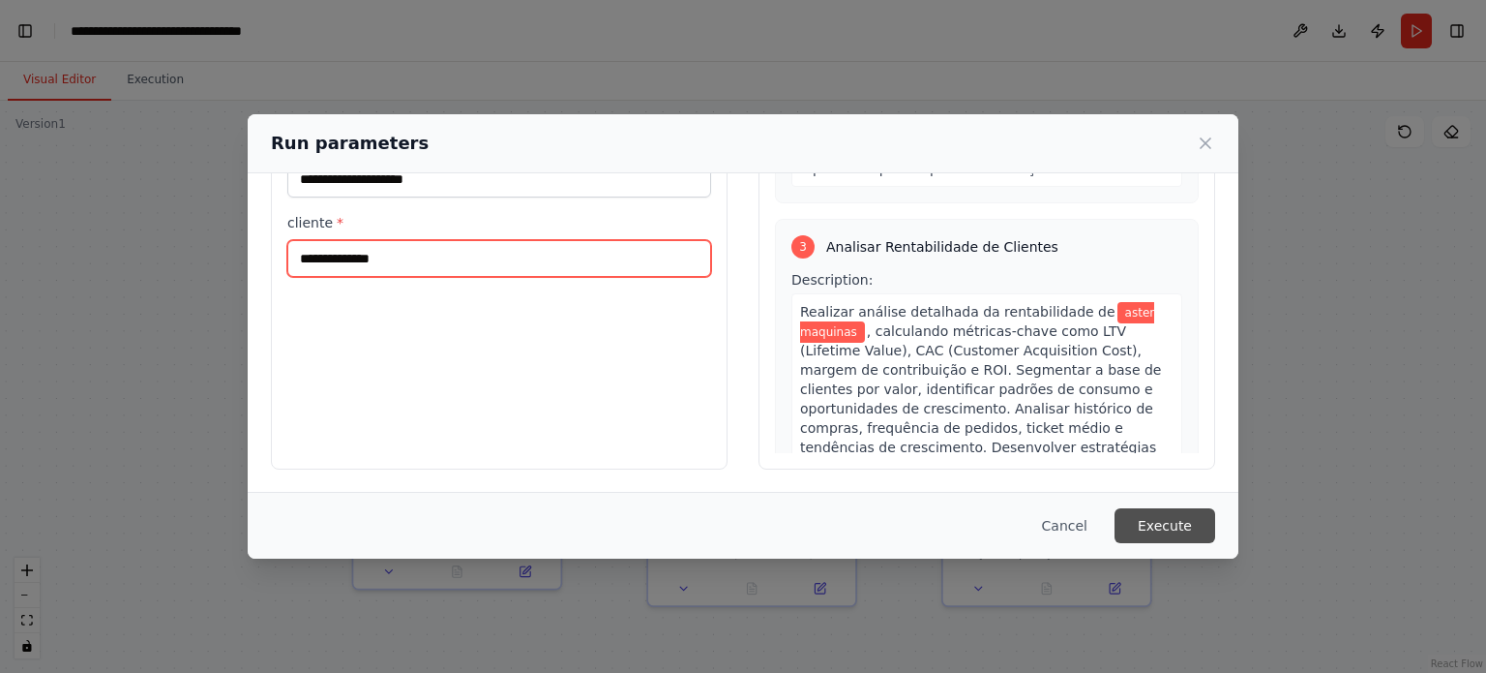
type input "**********"
click at [1167, 521] on button "Execute" at bounding box center [1165, 525] width 101 height 35
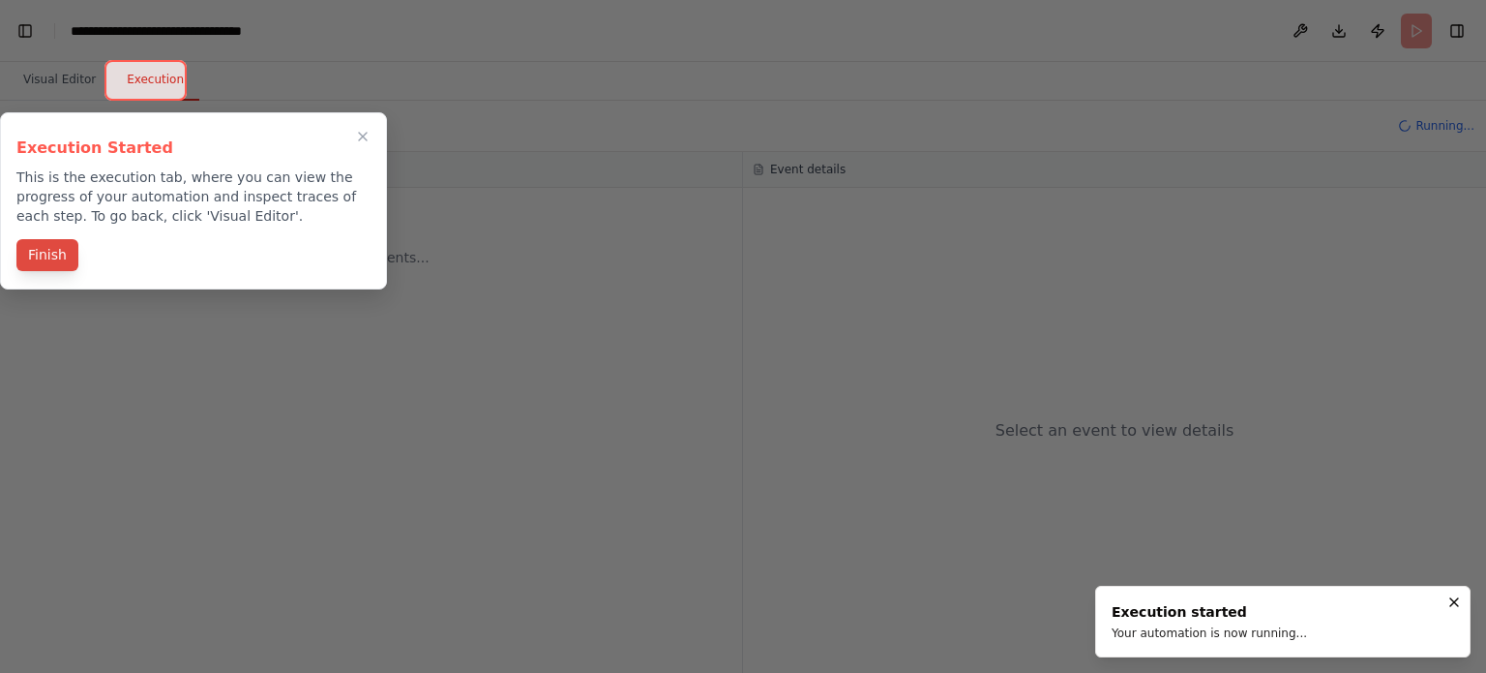
click at [61, 253] on button "Finish" at bounding box center [47, 255] width 62 height 32
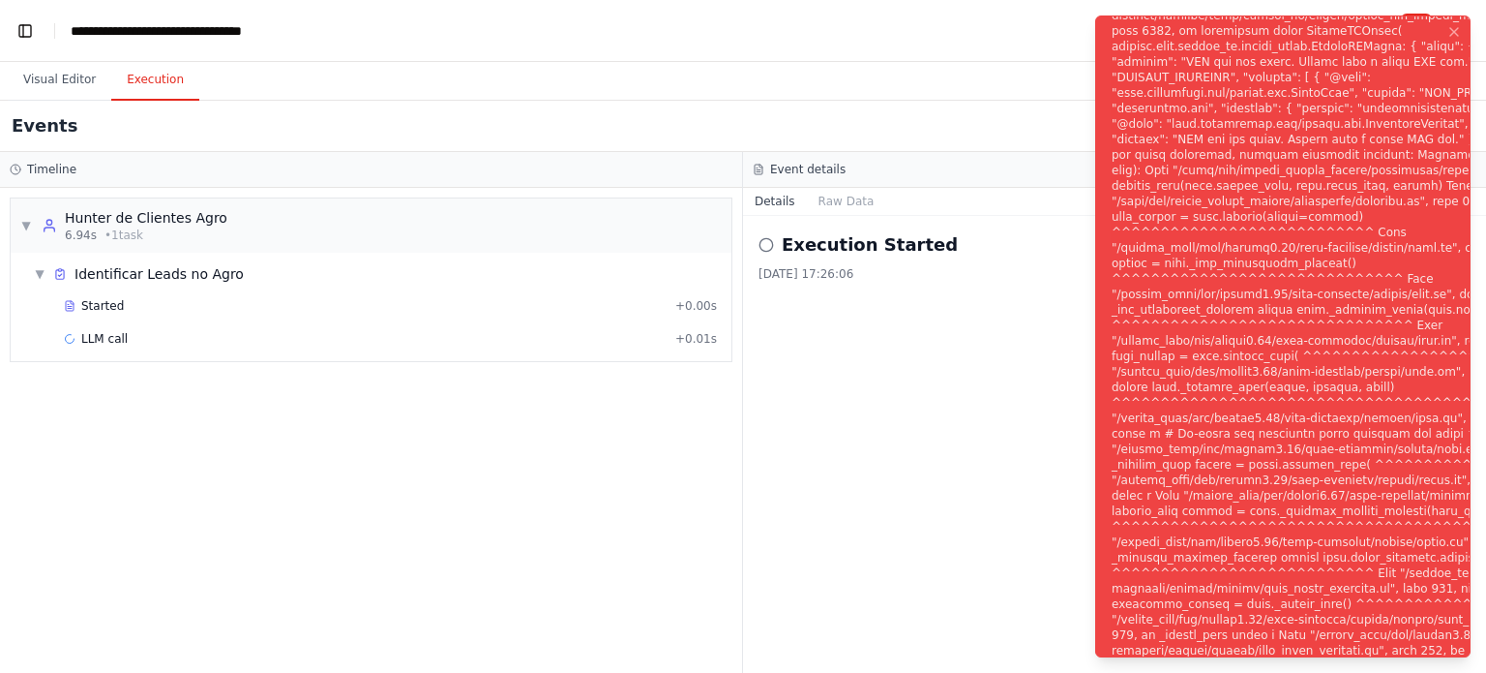
click at [1235, 382] on div "Notifications (F8)" at bounding box center [1366, 348] width 509 height 1610
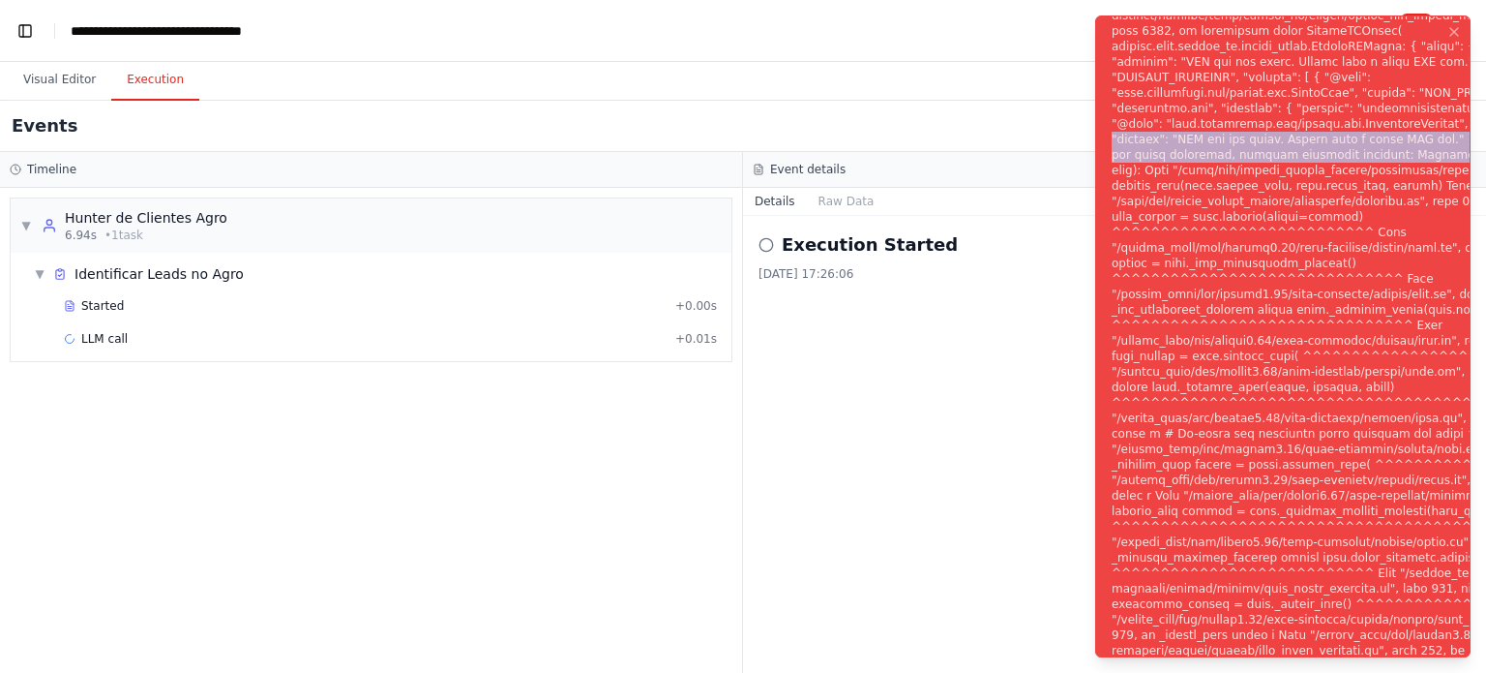
drag, startPoint x: 1480, startPoint y: 126, endPoint x: 1484, endPoint y: 156, distance: 30.4
click at [1484, 156] on ol "Execution Error" at bounding box center [1283, 336] width 406 height 673
click at [64, 98] on button "Visual Editor" at bounding box center [60, 80] width 104 height 41
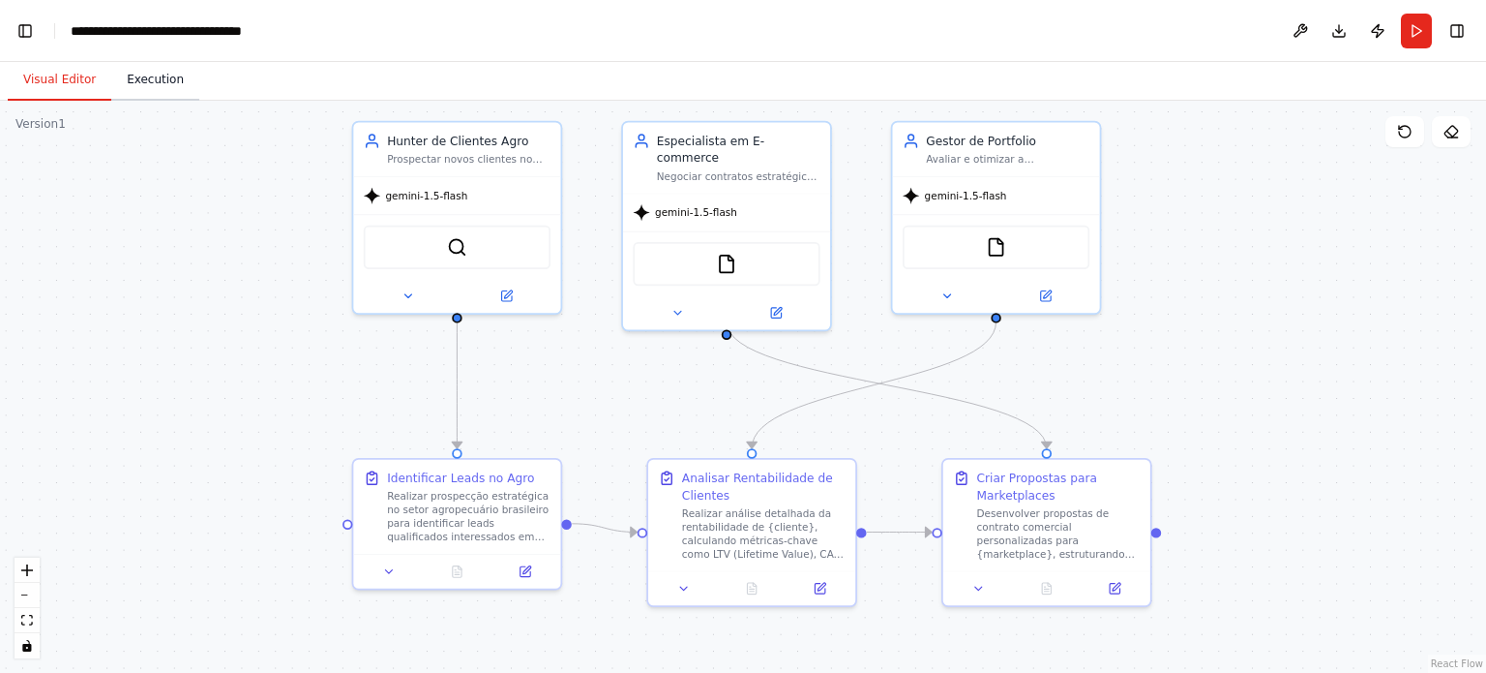
click at [135, 79] on button "Execution" at bounding box center [155, 80] width 88 height 41
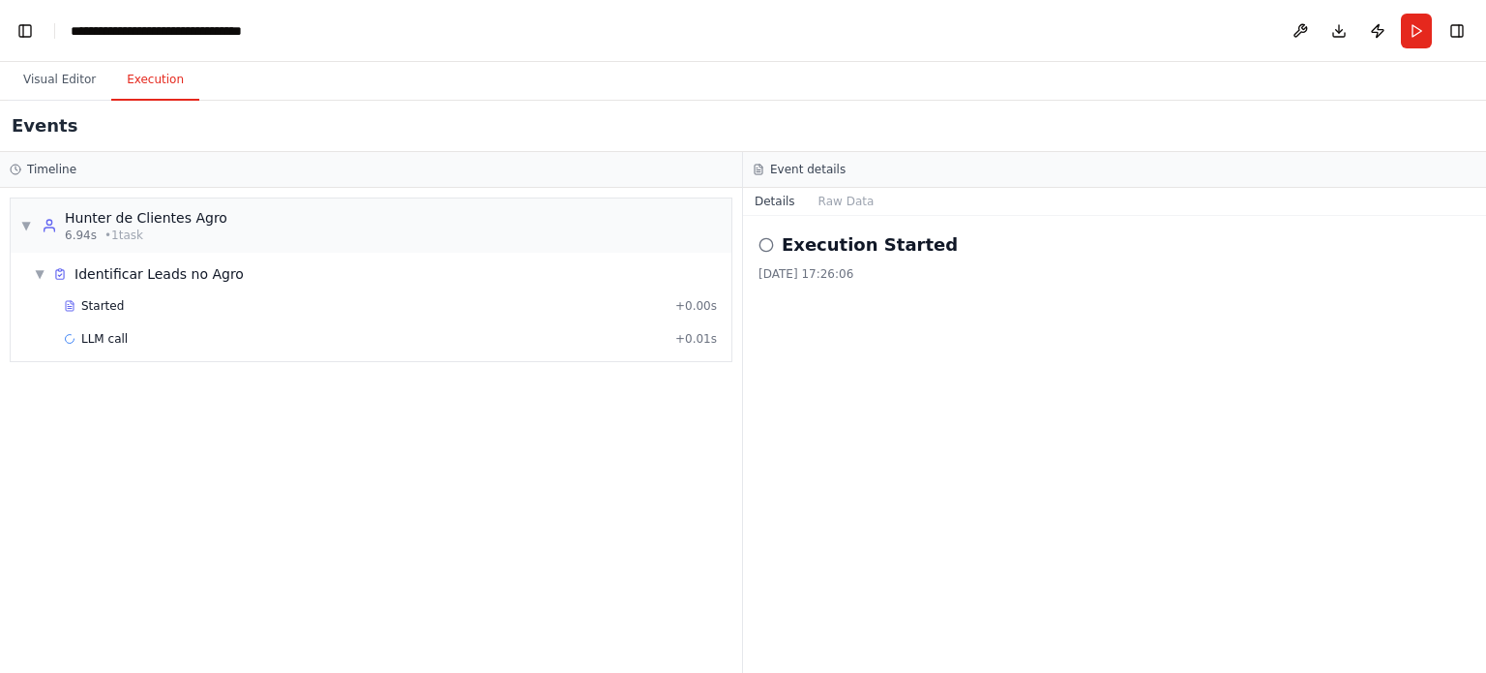
click at [844, 245] on h2 "Execution Started" at bounding box center [870, 244] width 176 height 27
click at [831, 207] on button "Raw Data" at bounding box center [846, 201] width 79 height 27
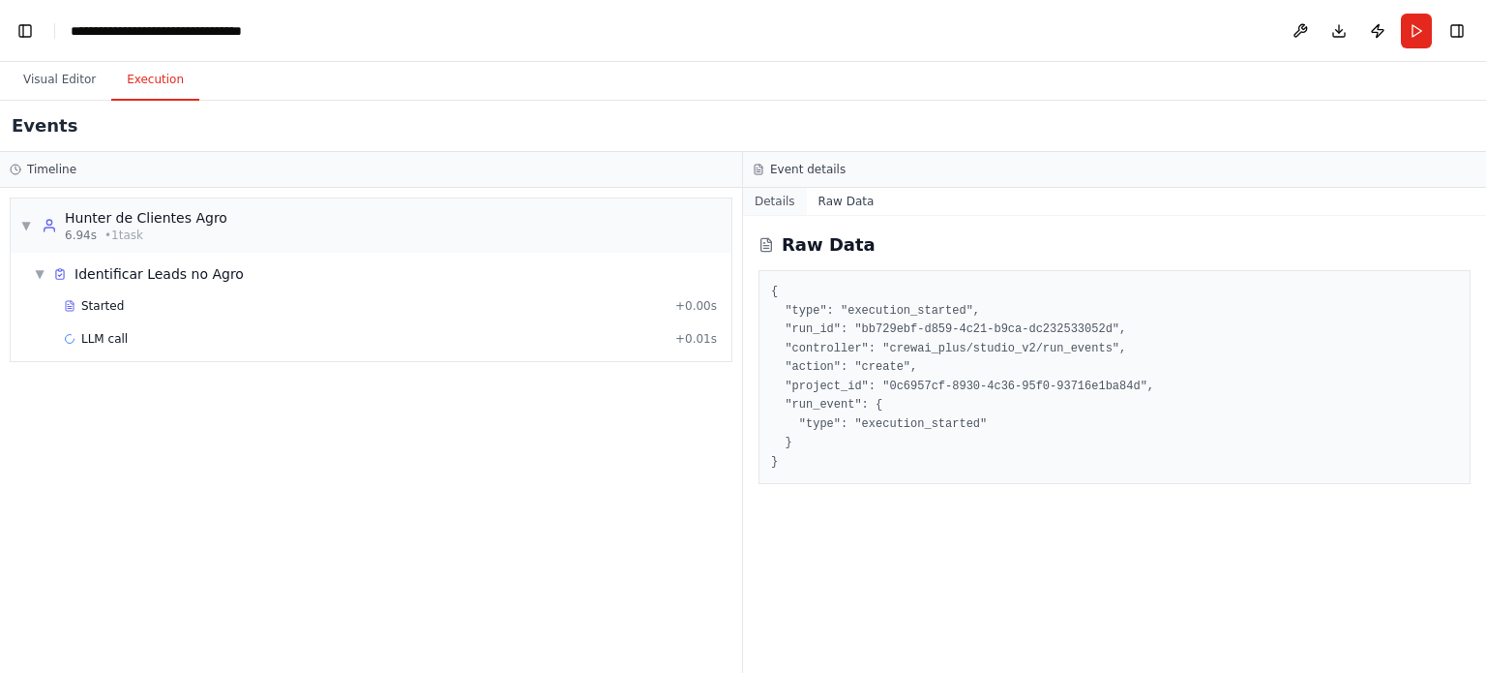
click at [772, 206] on button "Details" at bounding box center [775, 201] width 64 height 27
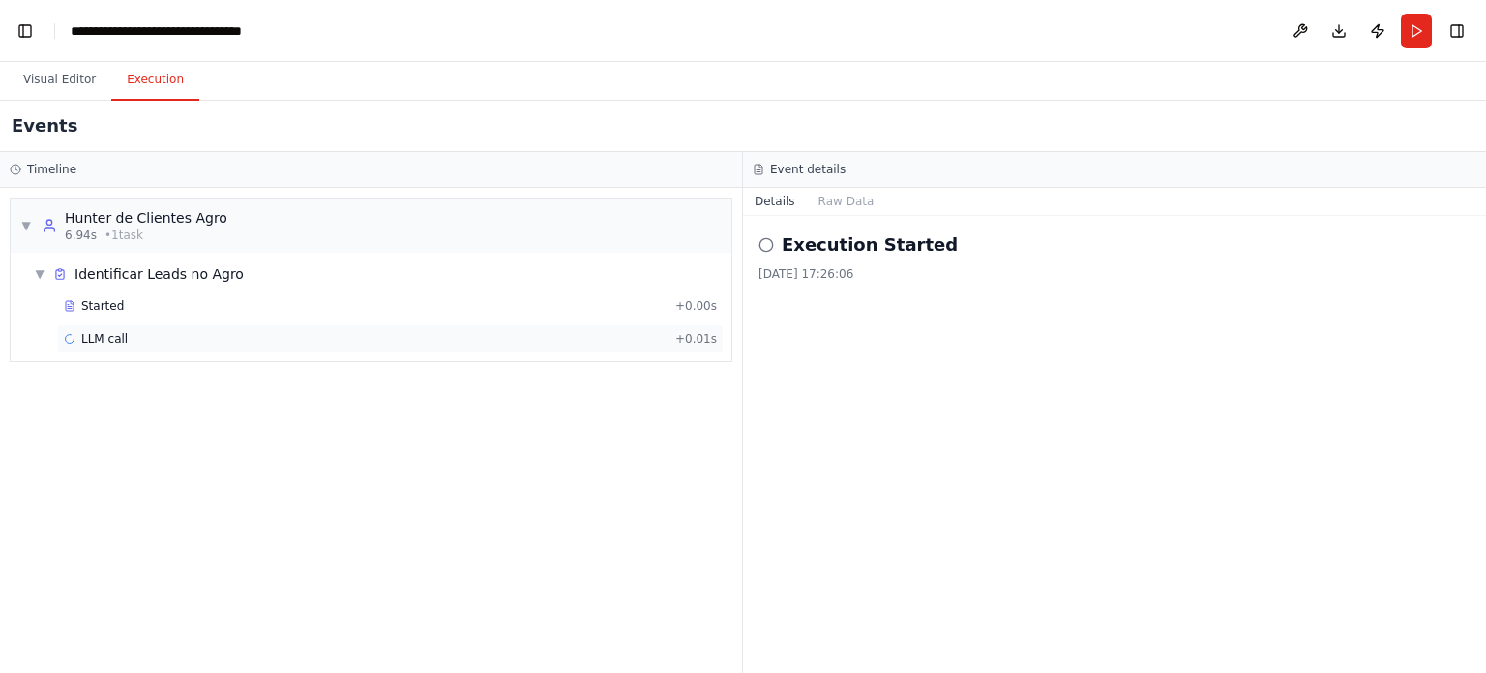
click at [130, 331] on div "LLM call + 0.01s" at bounding box center [390, 338] width 653 height 15
click at [149, 314] on div "Started + 0.00s" at bounding box center [390, 305] width 667 height 29
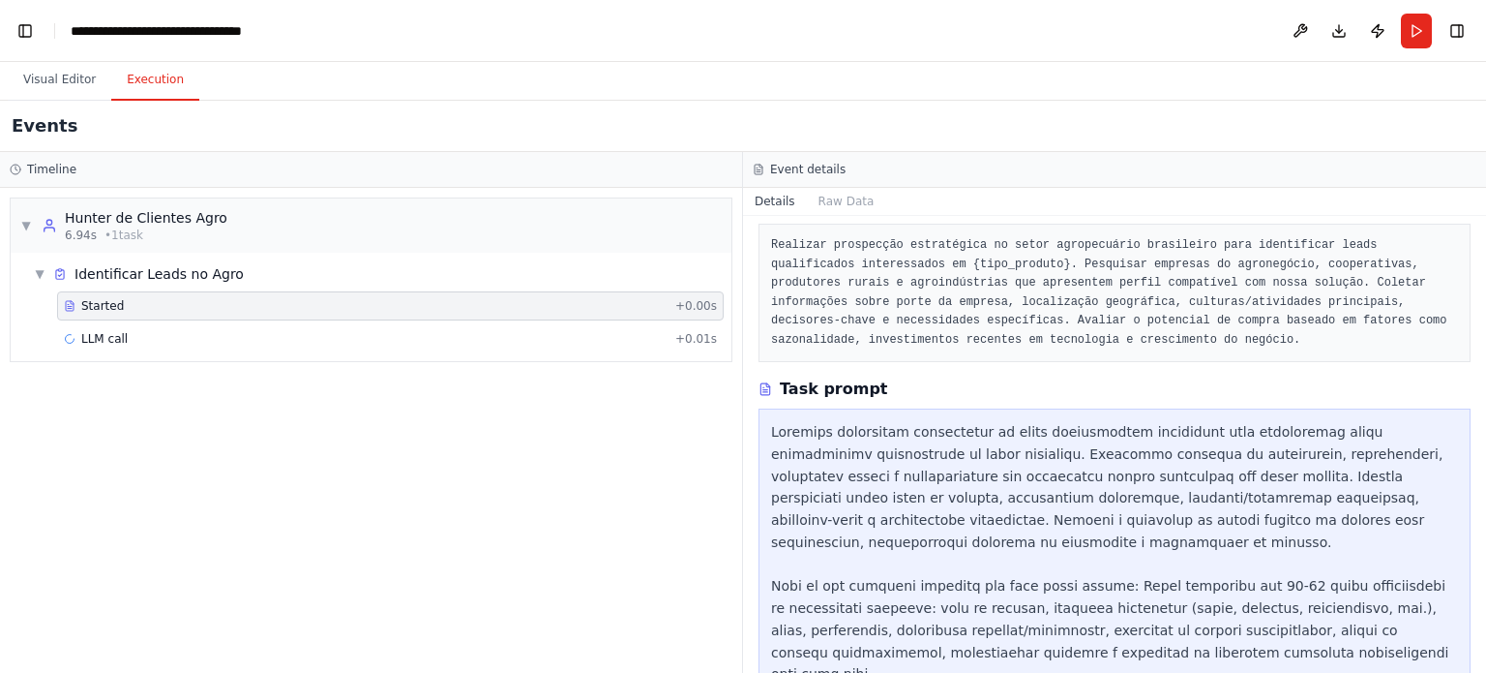
scroll to position [155, 0]
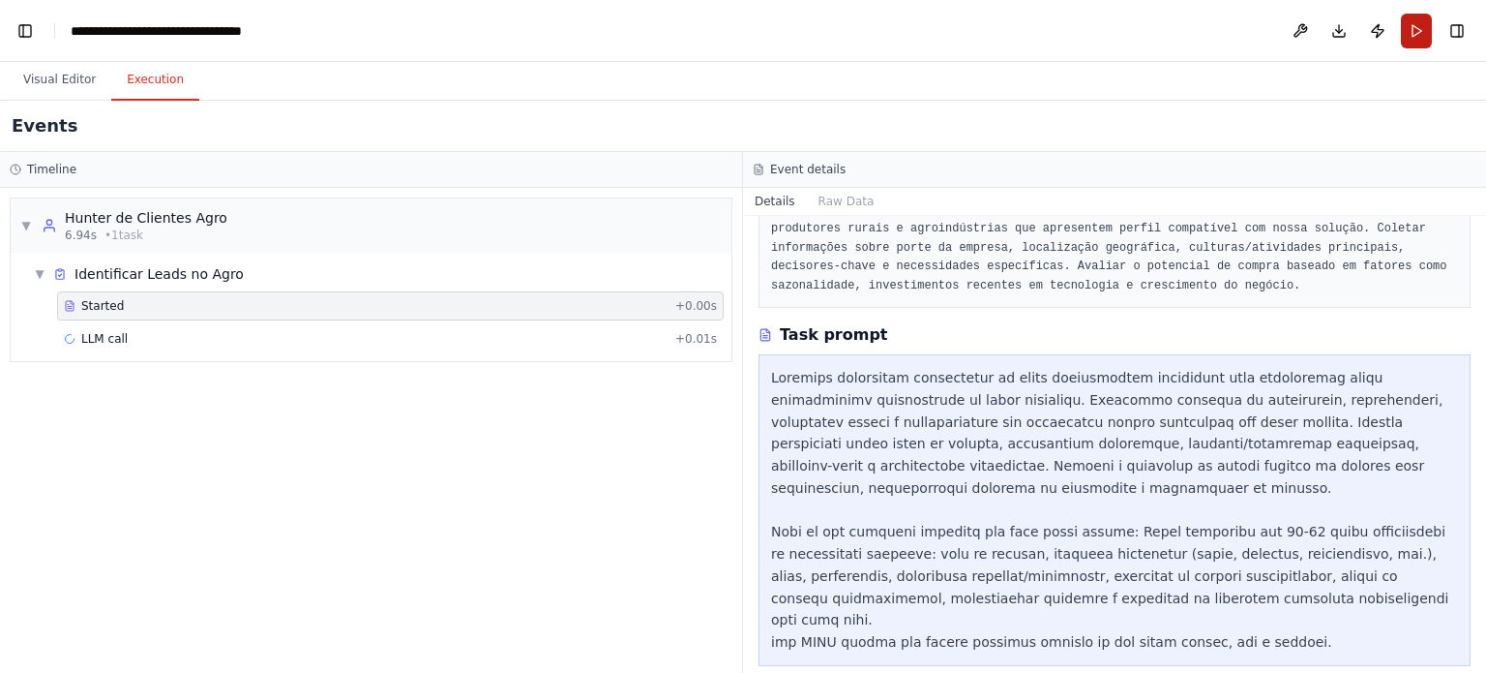
click at [1422, 43] on button "Run" at bounding box center [1416, 31] width 31 height 35
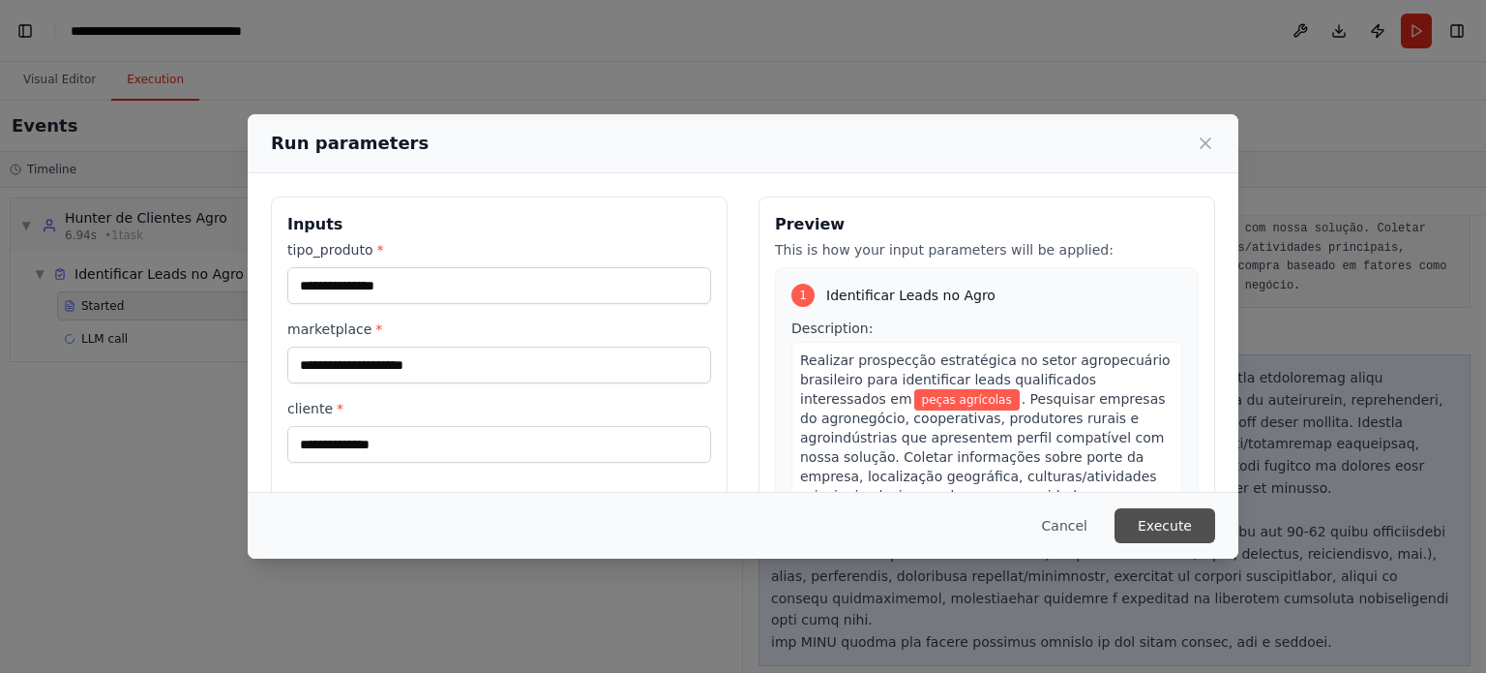
click at [1146, 518] on button "Execute" at bounding box center [1165, 525] width 101 height 35
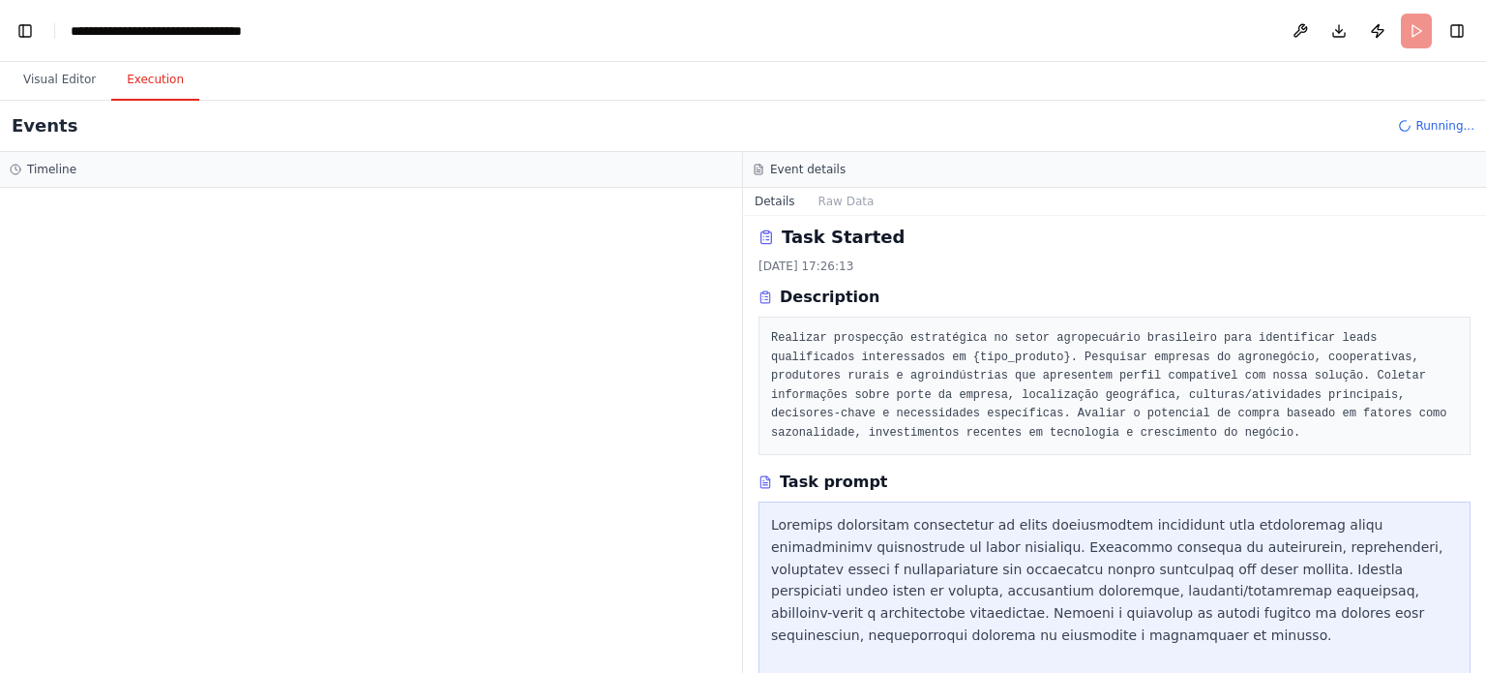
scroll to position [0, 0]
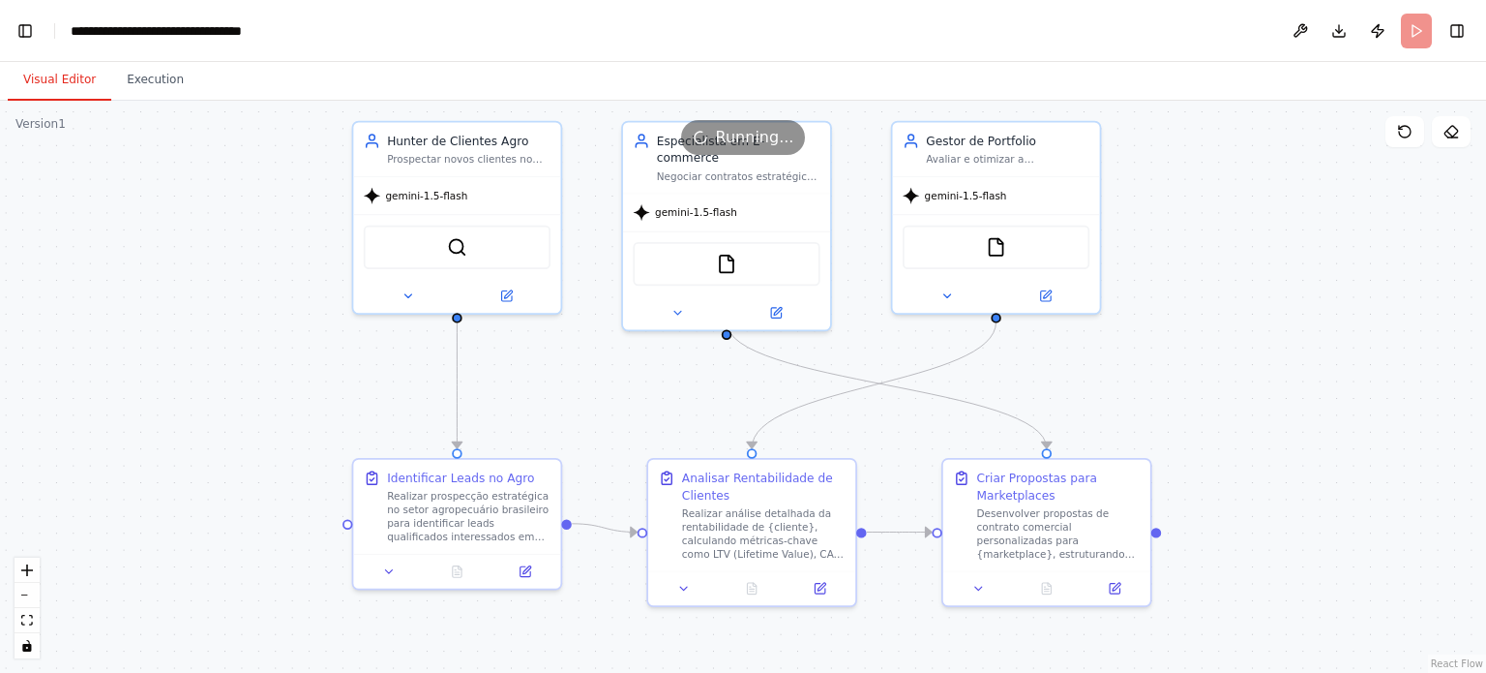
click at [81, 76] on button "Visual Editor" at bounding box center [60, 80] width 104 height 41
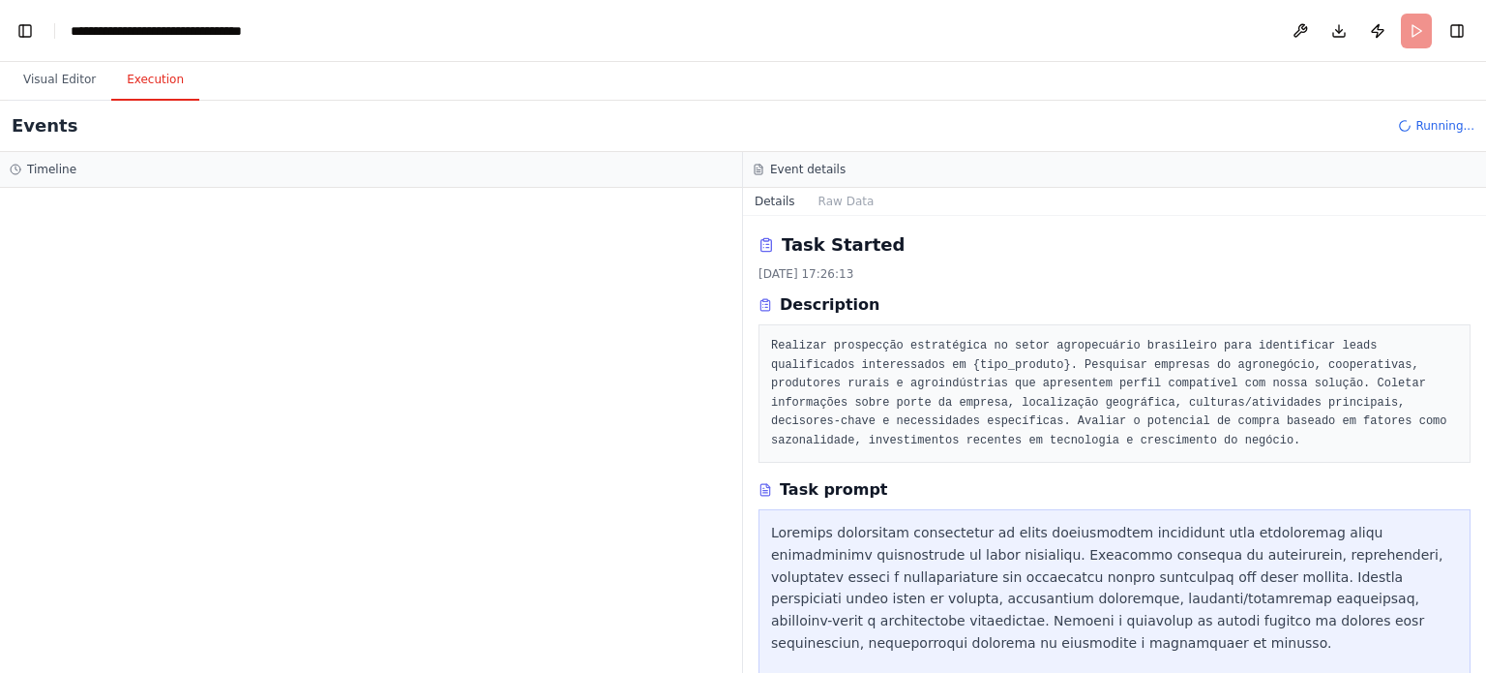
click at [172, 76] on button "Execution" at bounding box center [155, 80] width 88 height 41
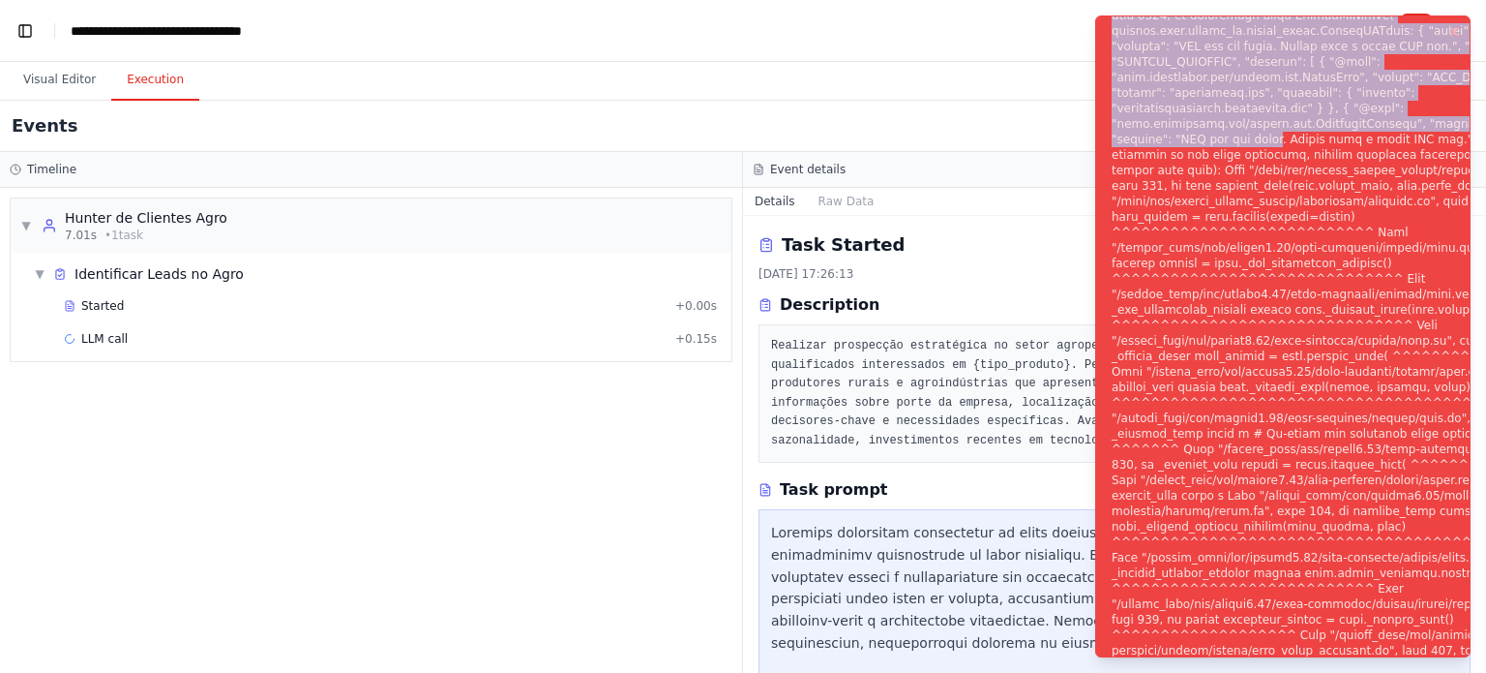
drag, startPoint x: 1258, startPoint y: 140, endPoint x: 1194, endPoint y: 73, distance: 93.1
click at [1173, 3] on ol "Execution Error" at bounding box center [1283, 336] width 406 height 673
click at [1207, 126] on div "Notifications (F8)" at bounding box center [1355, 348] width 487 height 1734
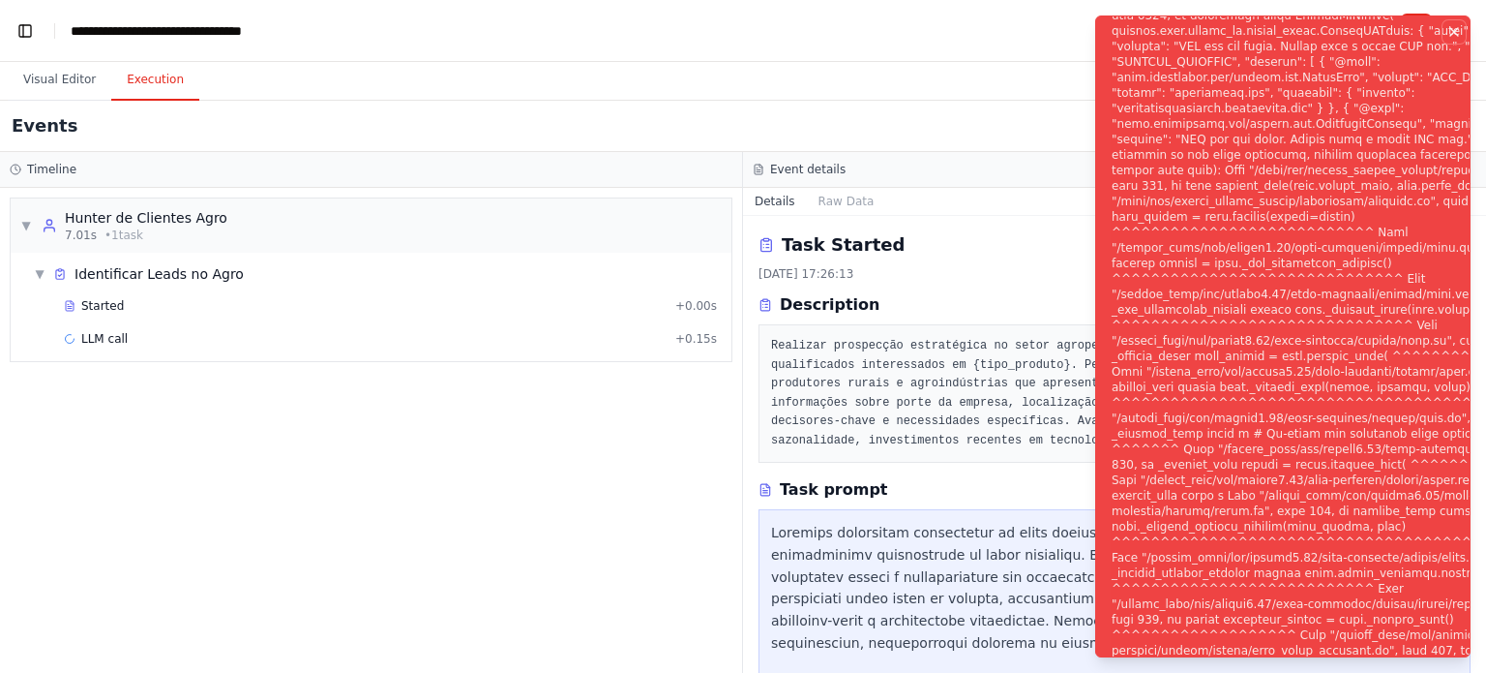
click at [1455, 30] on icon "Notifications (F8)" at bounding box center [1455, 32] width 8 height 8
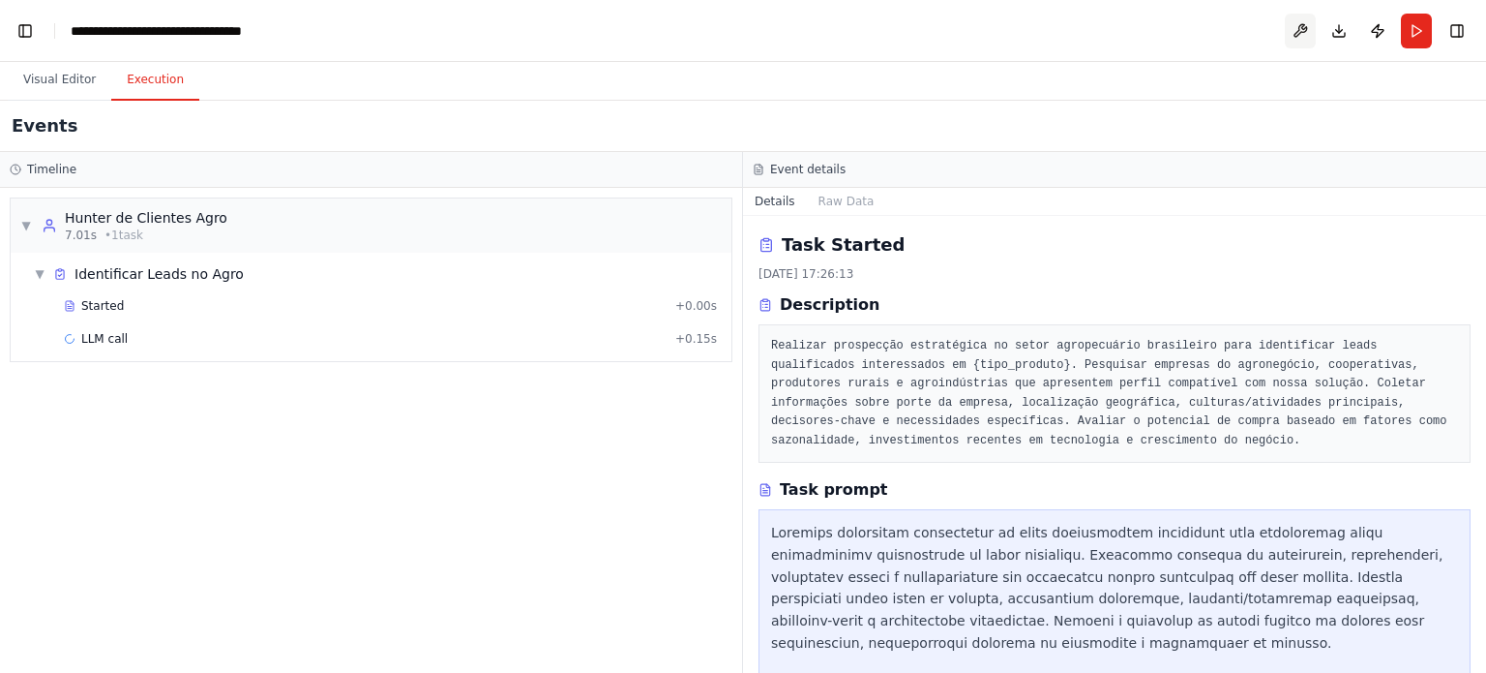
click at [1289, 26] on button at bounding box center [1300, 31] width 31 height 35
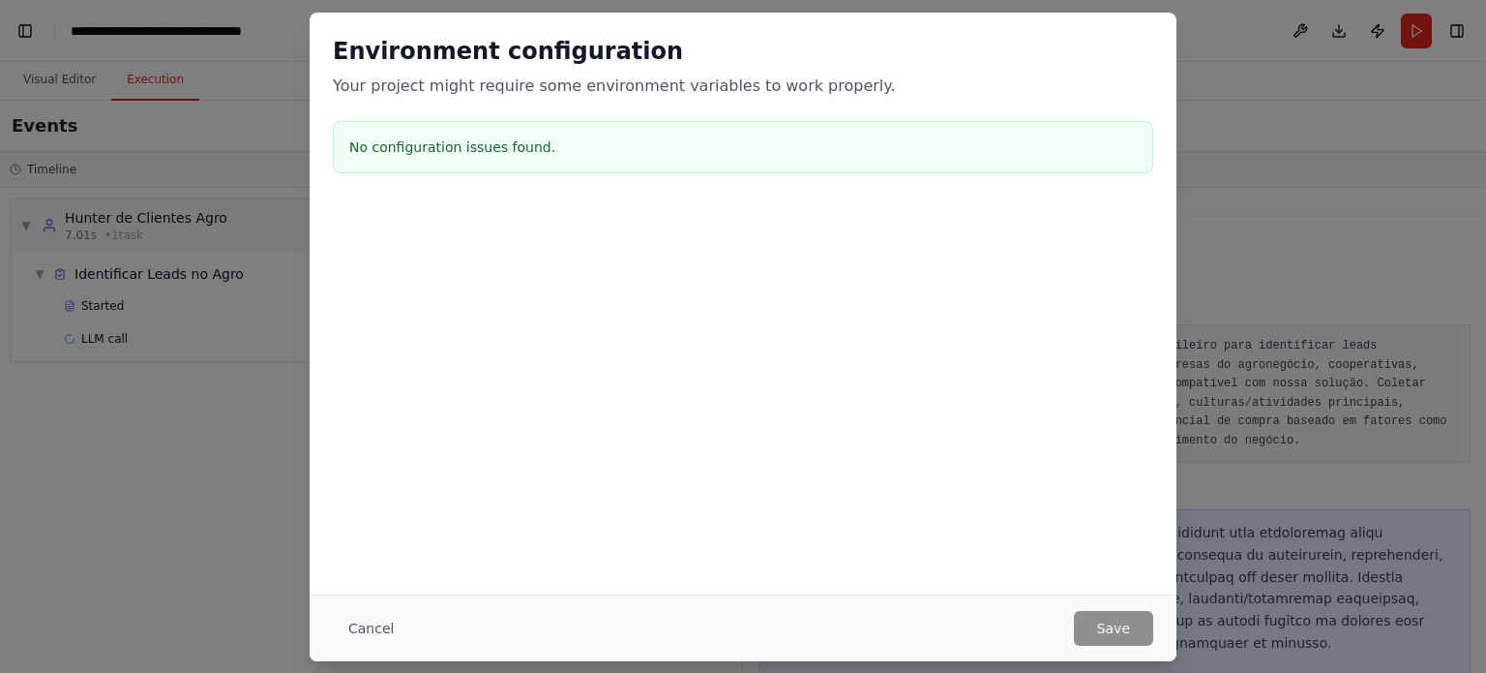
click at [472, 148] on h3 "No configuration issues found." at bounding box center [743, 146] width 788 height 19
click at [383, 622] on button "Cancel" at bounding box center [371, 628] width 76 height 35
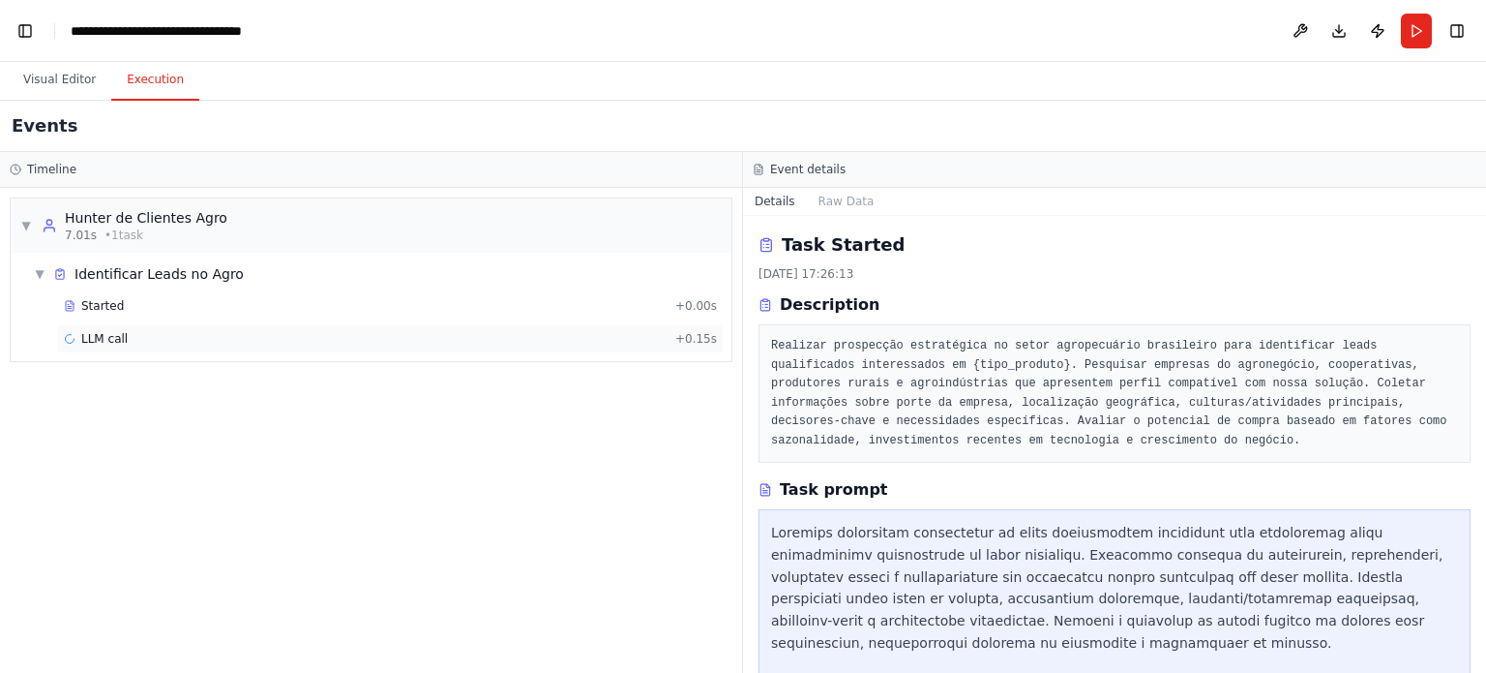
drag, startPoint x: 232, startPoint y: 468, endPoint x: 178, endPoint y: 346, distance: 133.4
click at [231, 460] on div "▼ Hunter de Clientes Agro 7.01s • 1 task ▼ Identificar Leads no Agro Started + …" at bounding box center [371, 430] width 742 height 485
click at [79, 74] on button "Visual Editor" at bounding box center [60, 80] width 104 height 41
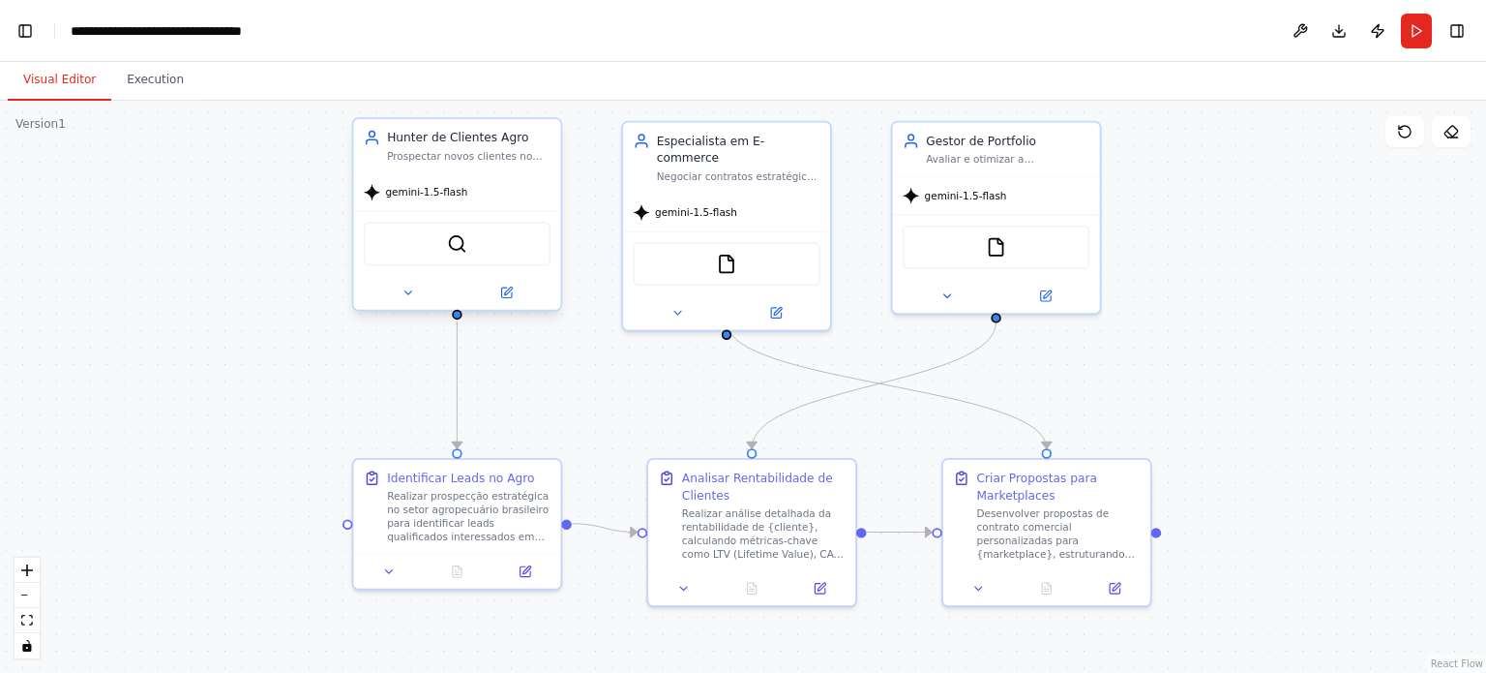
click at [445, 204] on div "gemini-1.5-flash" at bounding box center [456, 192] width 207 height 37
click at [448, 201] on div "gemini-1.5-flash" at bounding box center [456, 192] width 207 height 37
click at [391, 292] on button at bounding box center [407, 293] width 95 height 20
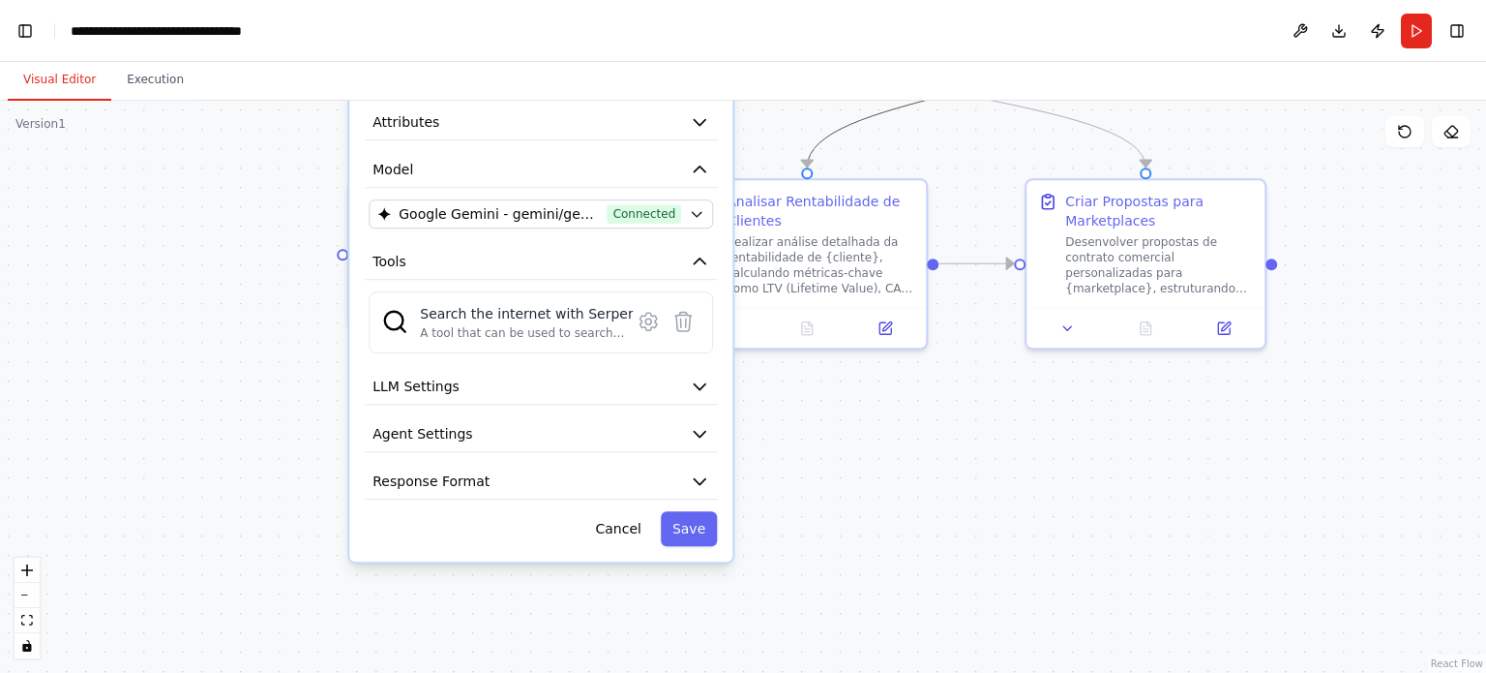
drag, startPoint x: 805, startPoint y: 433, endPoint x: 836, endPoint y: 113, distance: 320.8
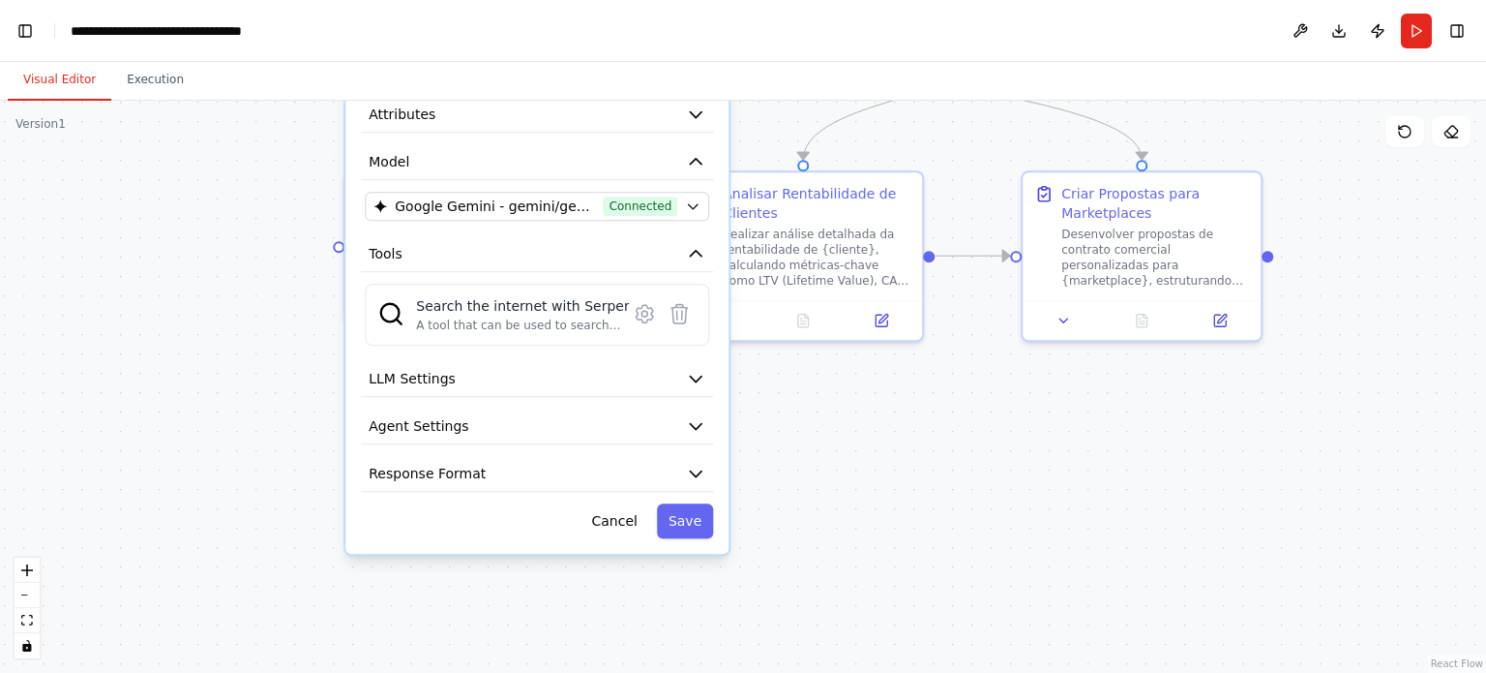
drag, startPoint x: 821, startPoint y: 424, endPoint x: 820, endPoint y: 454, distance: 30.0
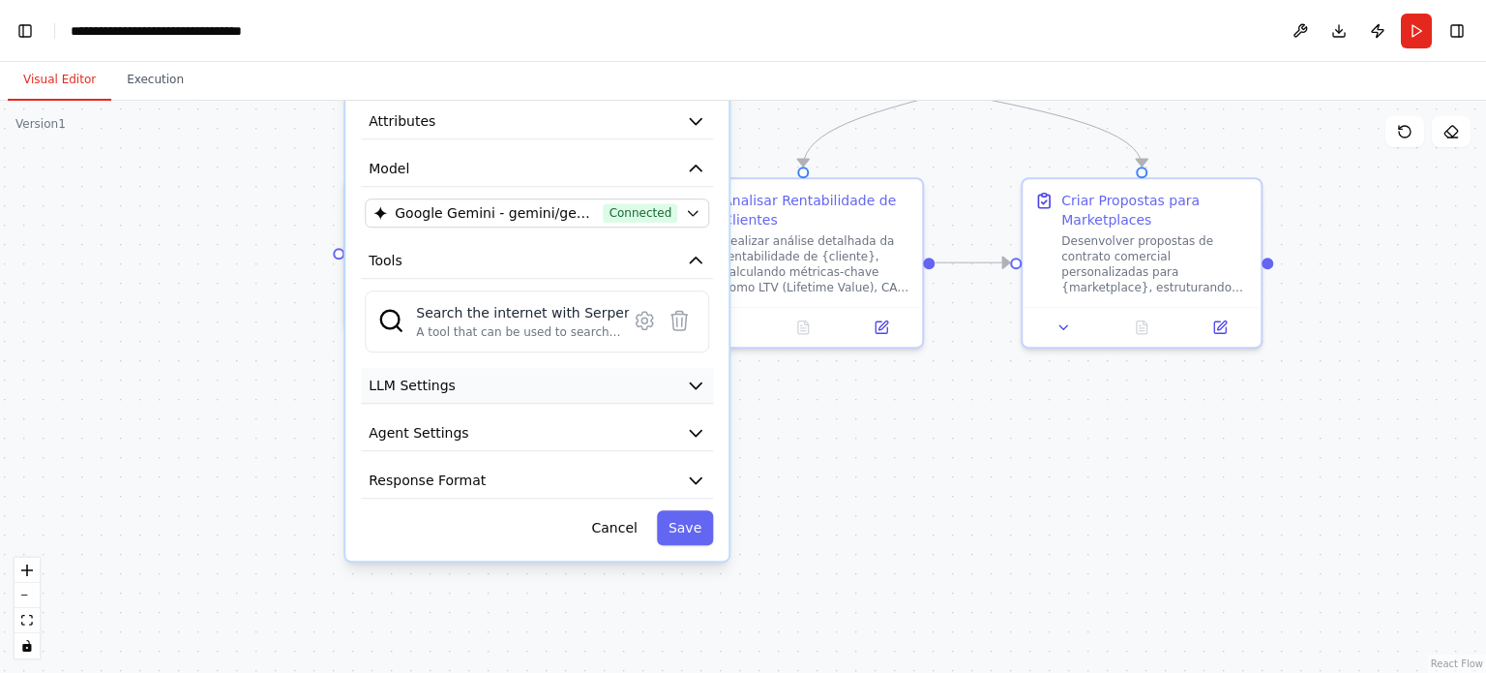
click at [697, 383] on icon "button" at bounding box center [696, 386] width 12 height 6
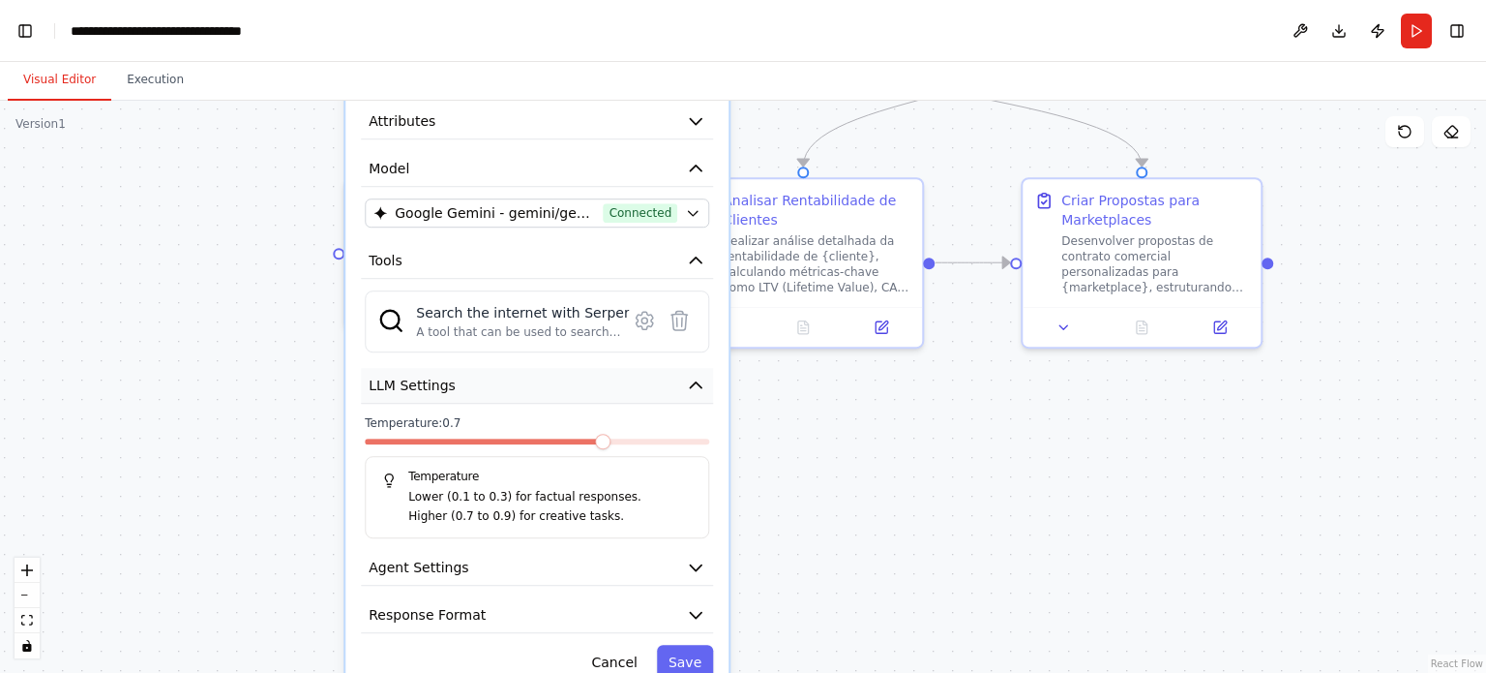
click at [697, 382] on icon "button" at bounding box center [696, 385] width 12 height 6
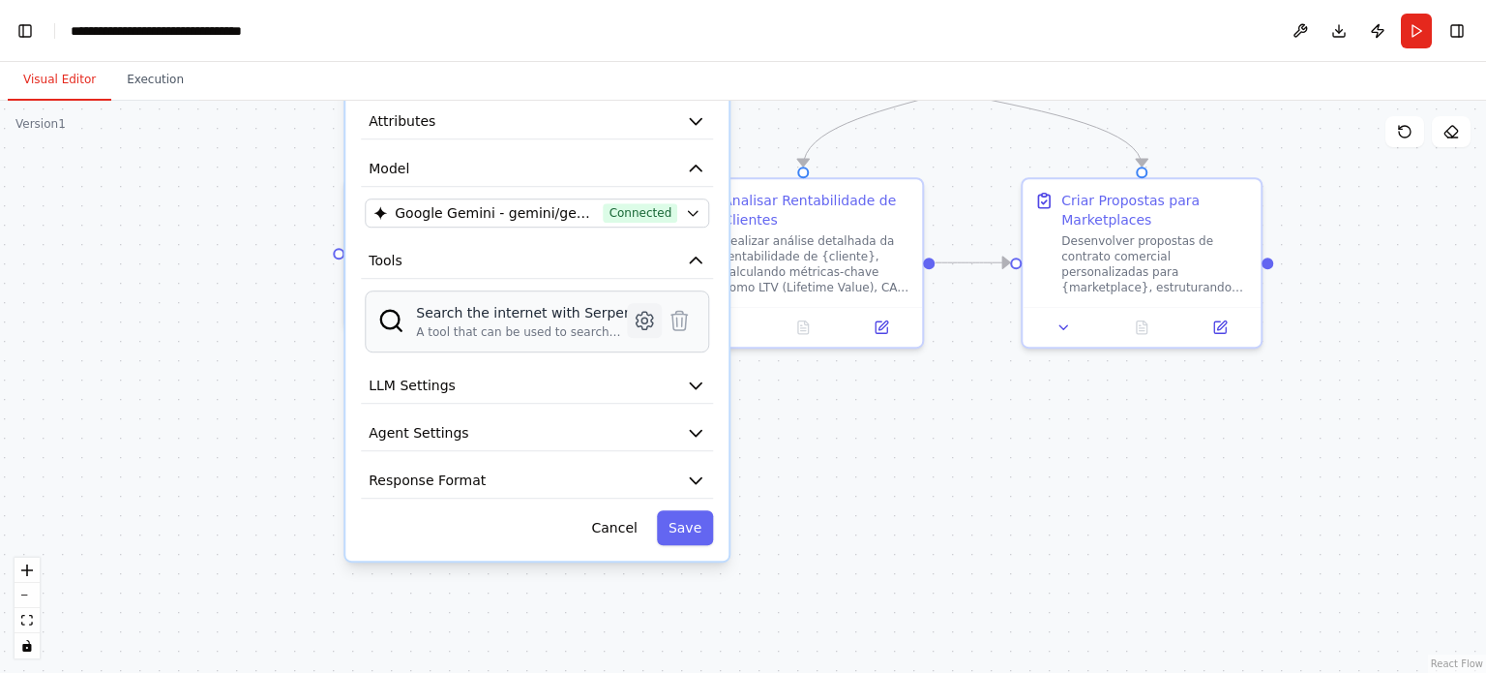
click at [646, 324] on icon at bounding box center [645, 320] width 16 height 17
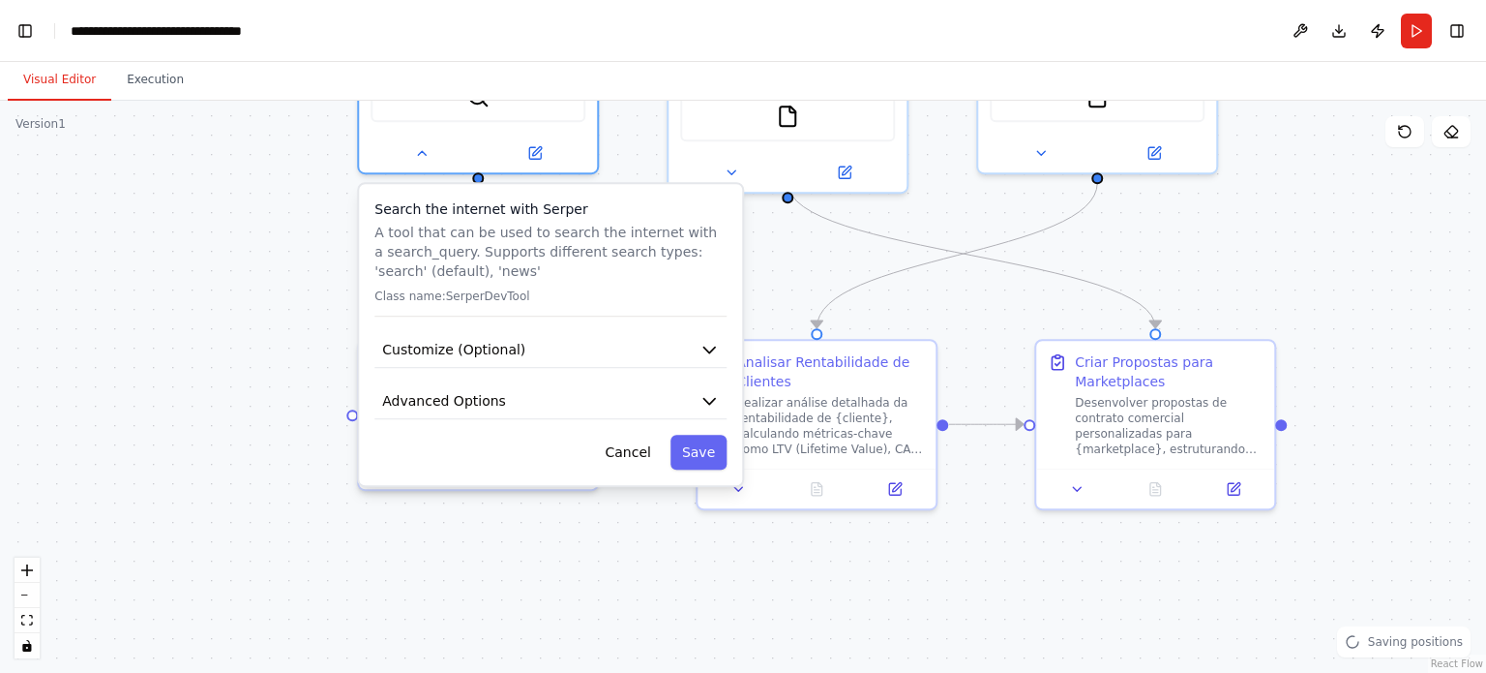
drag, startPoint x: 593, startPoint y: 450, endPoint x: 602, endPoint y: 586, distance: 136.7
click at [705, 399] on icon "button" at bounding box center [709, 402] width 12 height 6
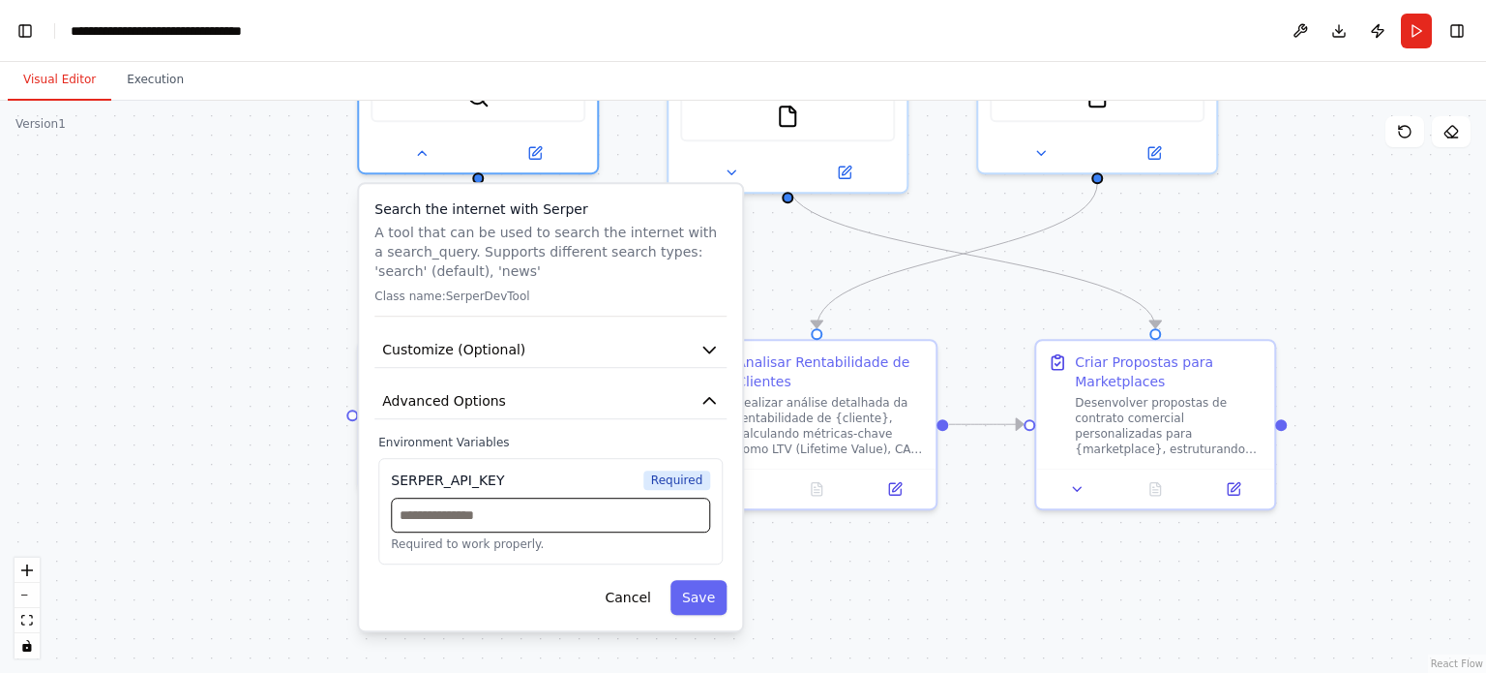
click at [611, 525] on input "text" at bounding box center [550, 514] width 319 height 35
paste input "**********"
type input "**********"
click at [706, 351] on icon "button" at bounding box center [709, 349] width 19 height 19
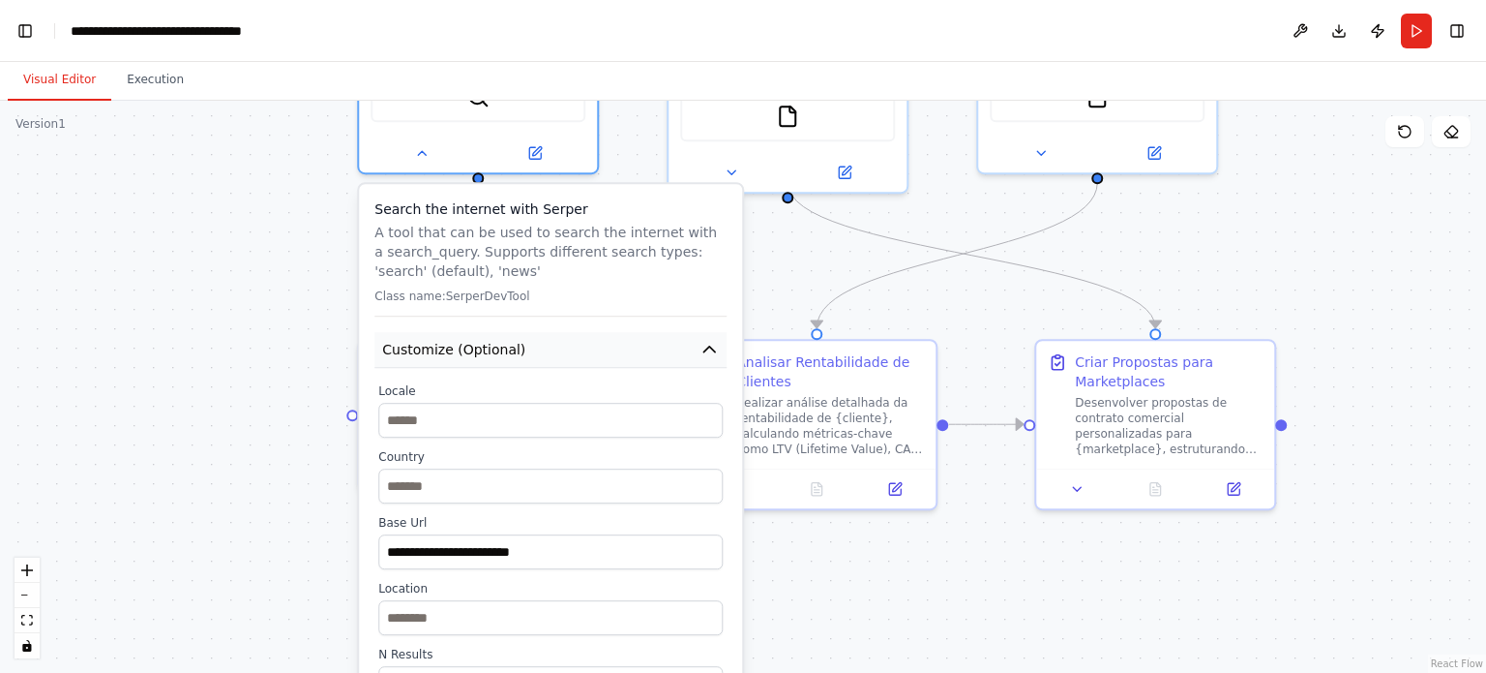
click at [706, 346] on icon "button" at bounding box center [709, 349] width 12 height 6
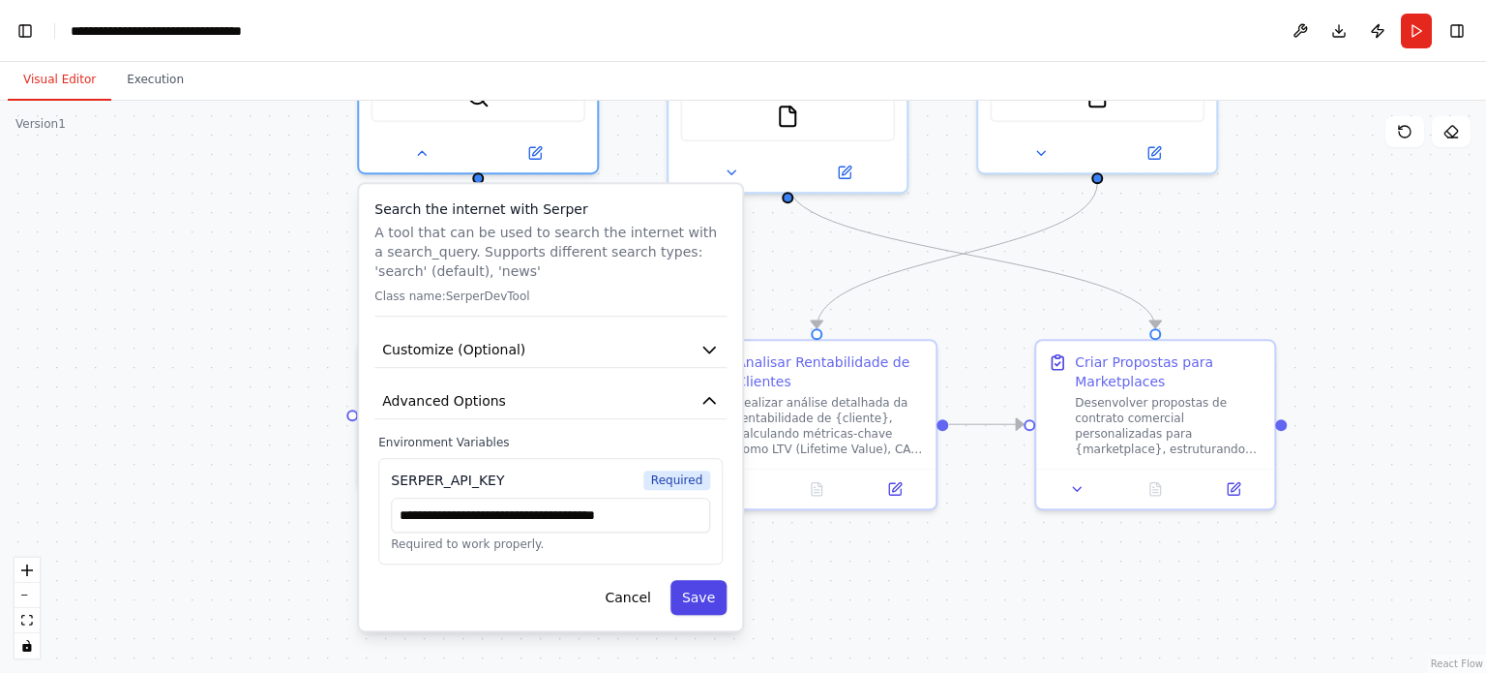
click at [697, 607] on button "Save" at bounding box center [699, 597] width 56 height 35
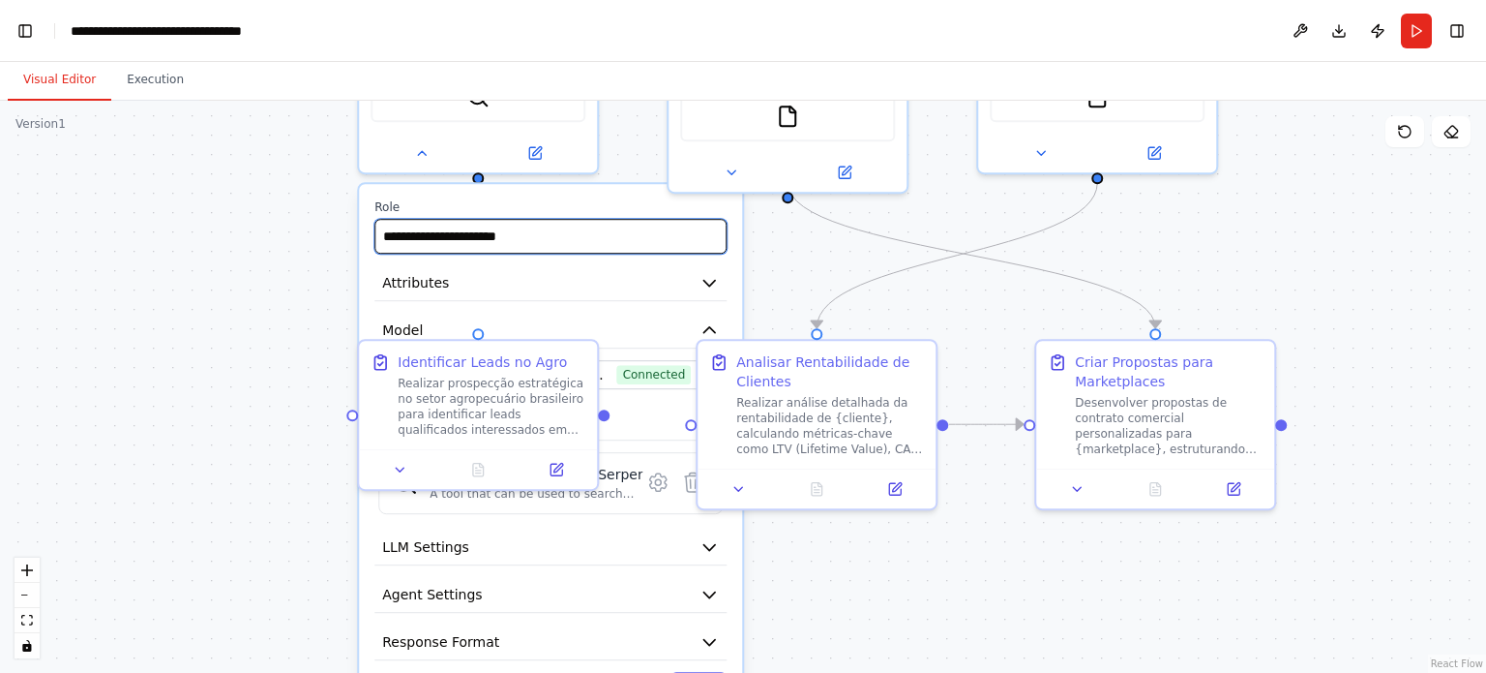
click at [596, 243] on input "**********" at bounding box center [550, 236] width 352 height 35
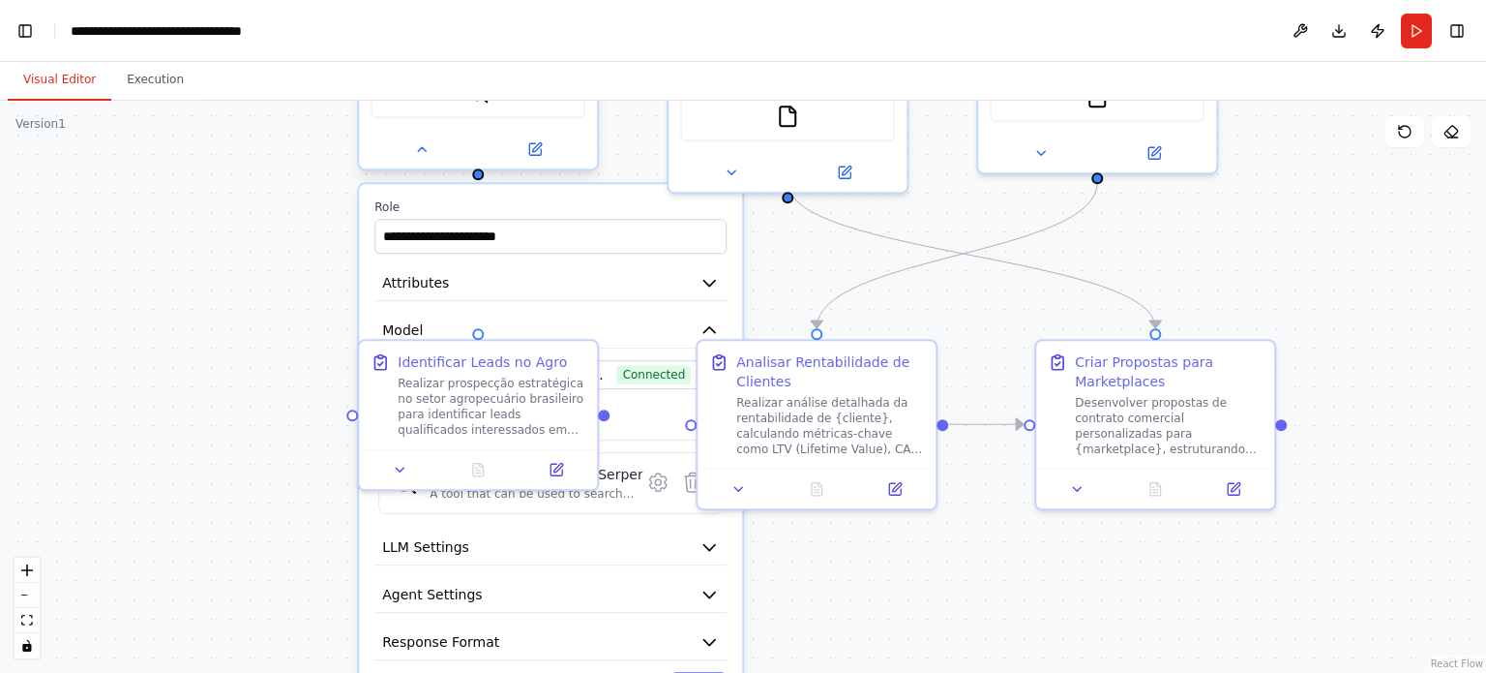
click at [405, 164] on div at bounding box center [478, 149] width 238 height 39
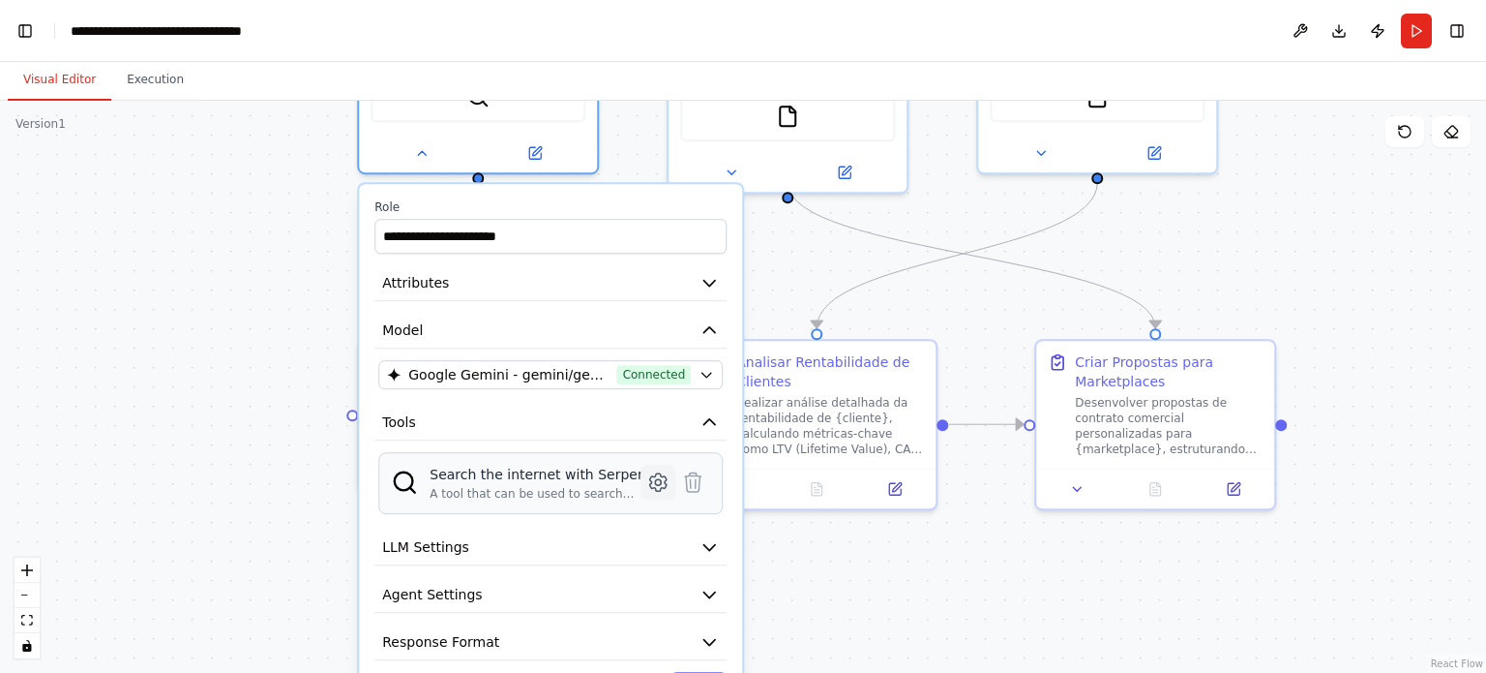
click at [656, 483] on icon at bounding box center [658, 481] width 16 height 17
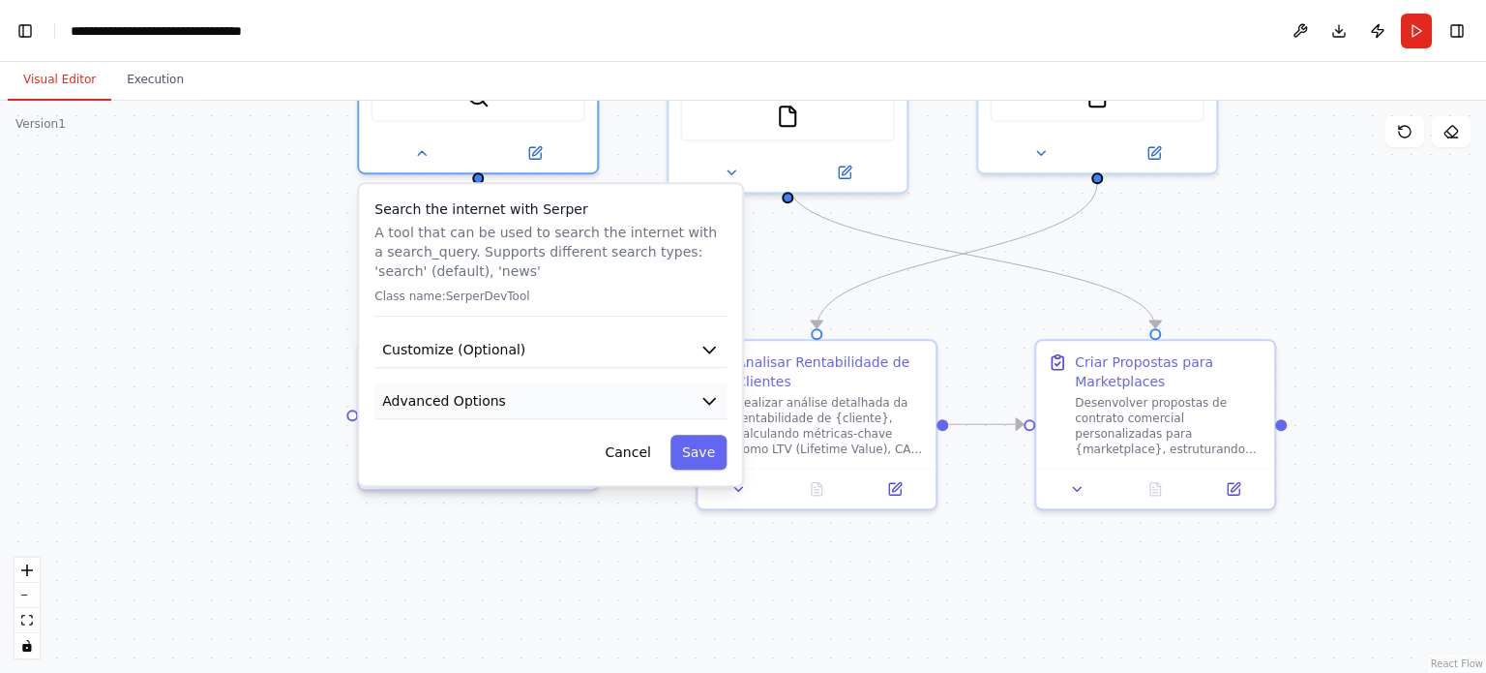
click at [592, 407] on button "Advanced Options" at bounding box center [550, 401] width 352 height 36
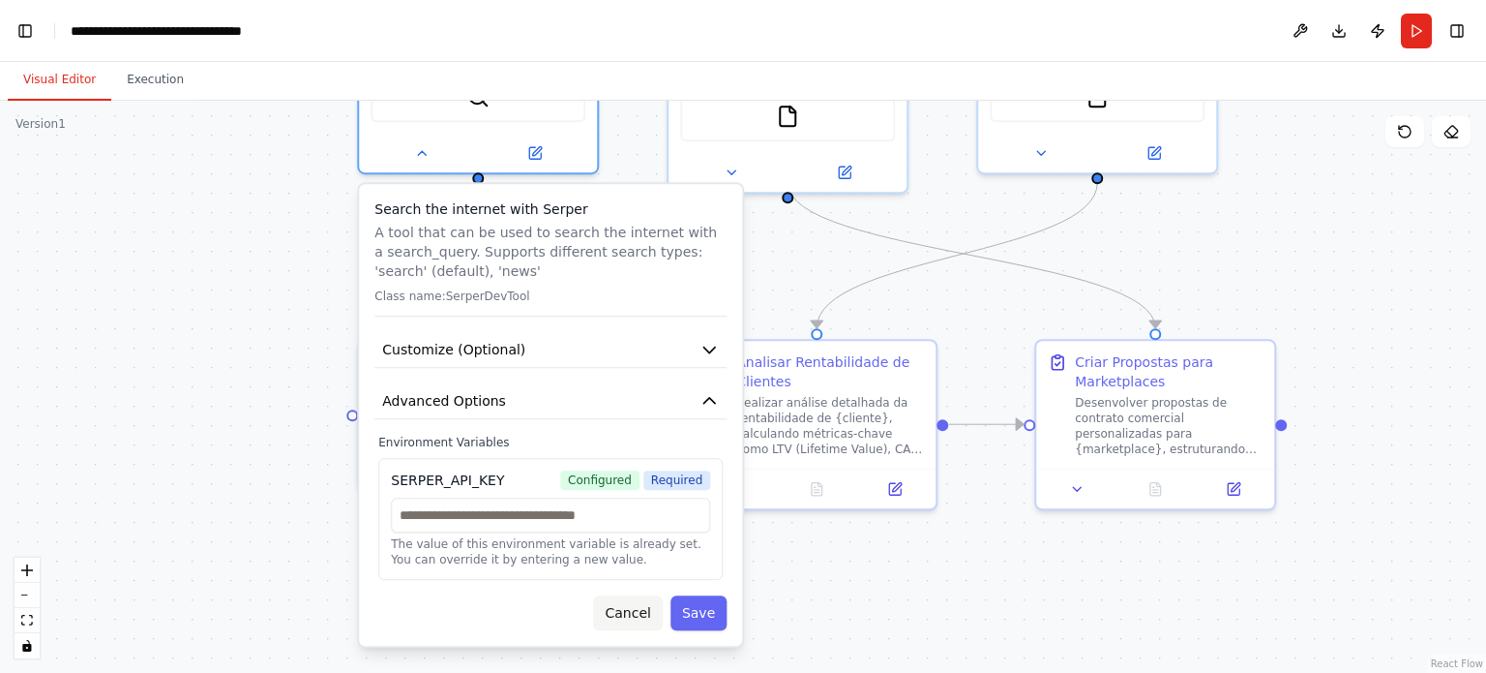
click at [635, 610] on button "Cancel" at bounding box center [627, 612] width 69 height 35
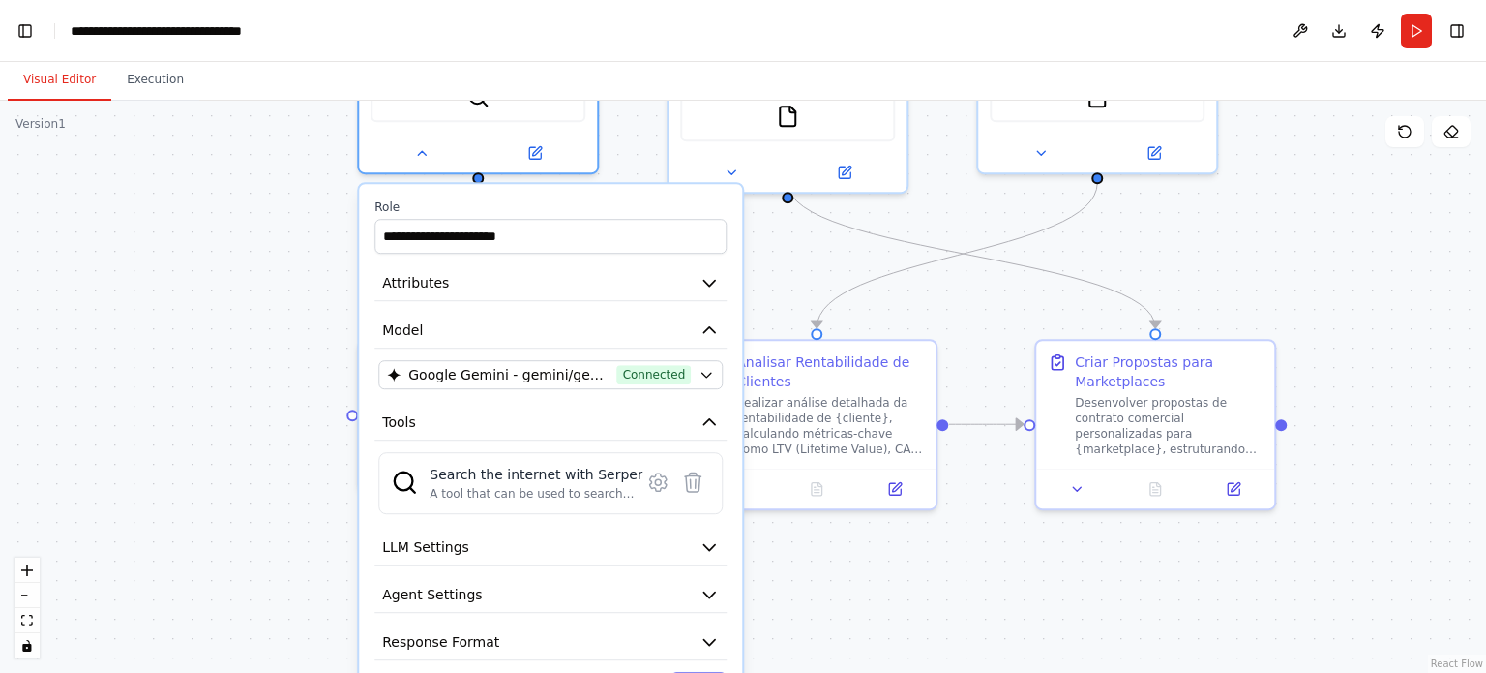
click at [946, 312] on div ".deletable-edge-delete-btn { width: 20px; height: 20px; border: 0px solid #ffff…" at bounding box center [743, 387] width 1486 height 572
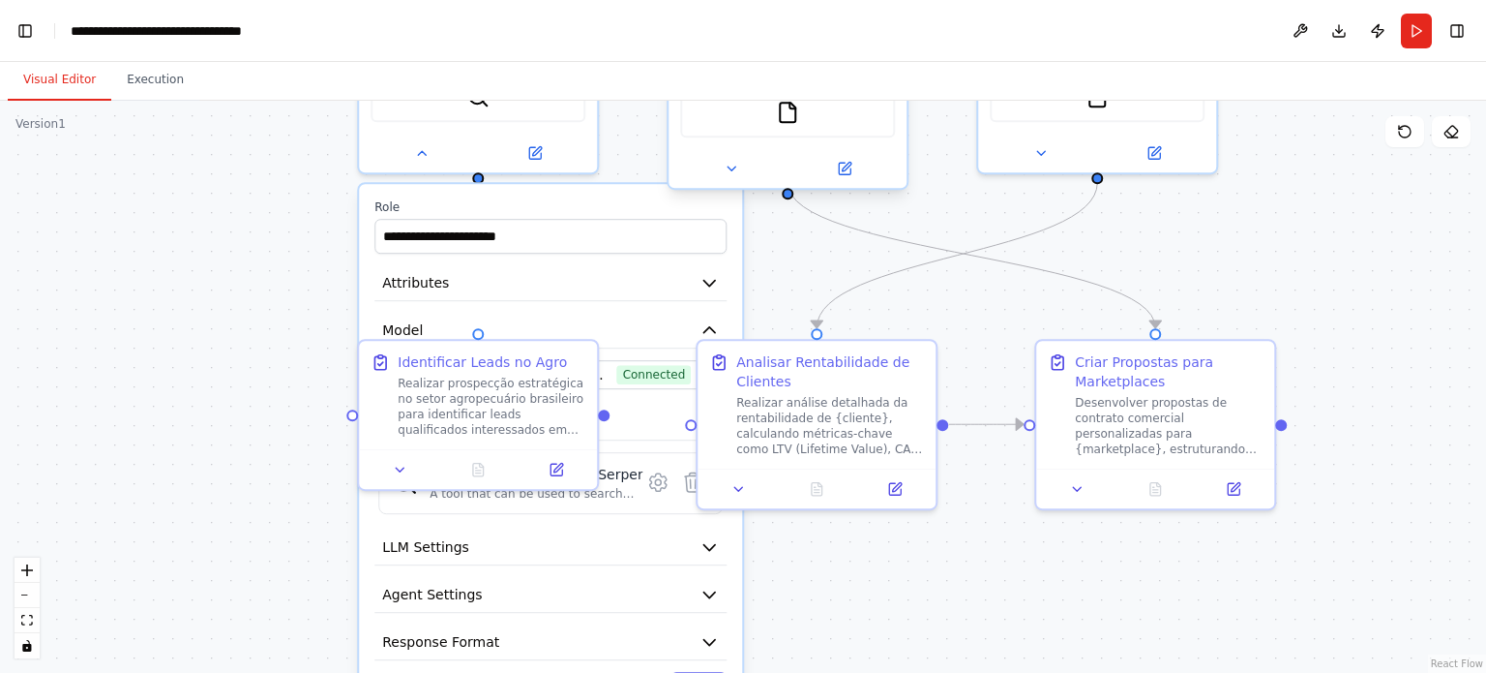
click at [735, 164] on div at bounding box center [788, 168] width 238 height 39
click at [733, 164] on div at bounding box center [788, 168] width 238 height 39
click at [733, 161] on icon at bounding box center [731, 168] width 15 height 15
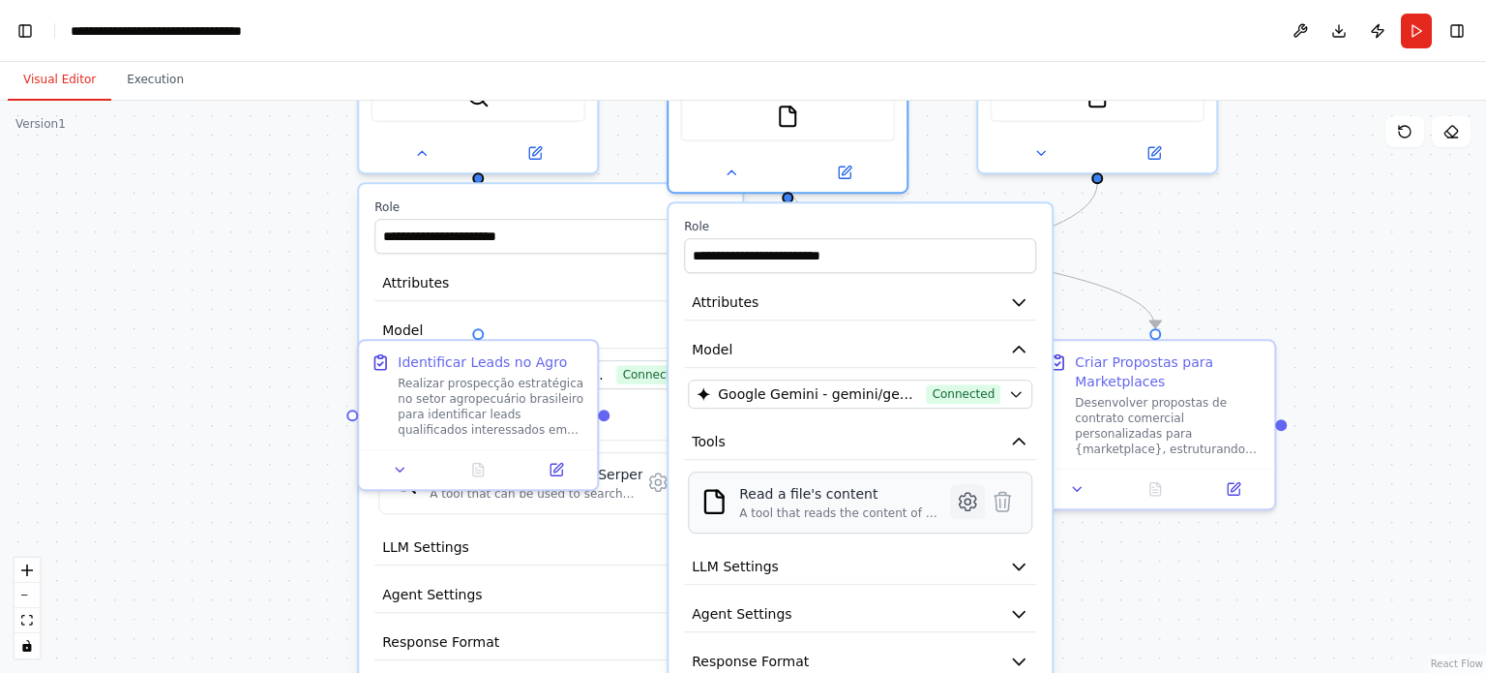
click at [967, 493] on icon at bounding box center [968, 501] width 16 height 17
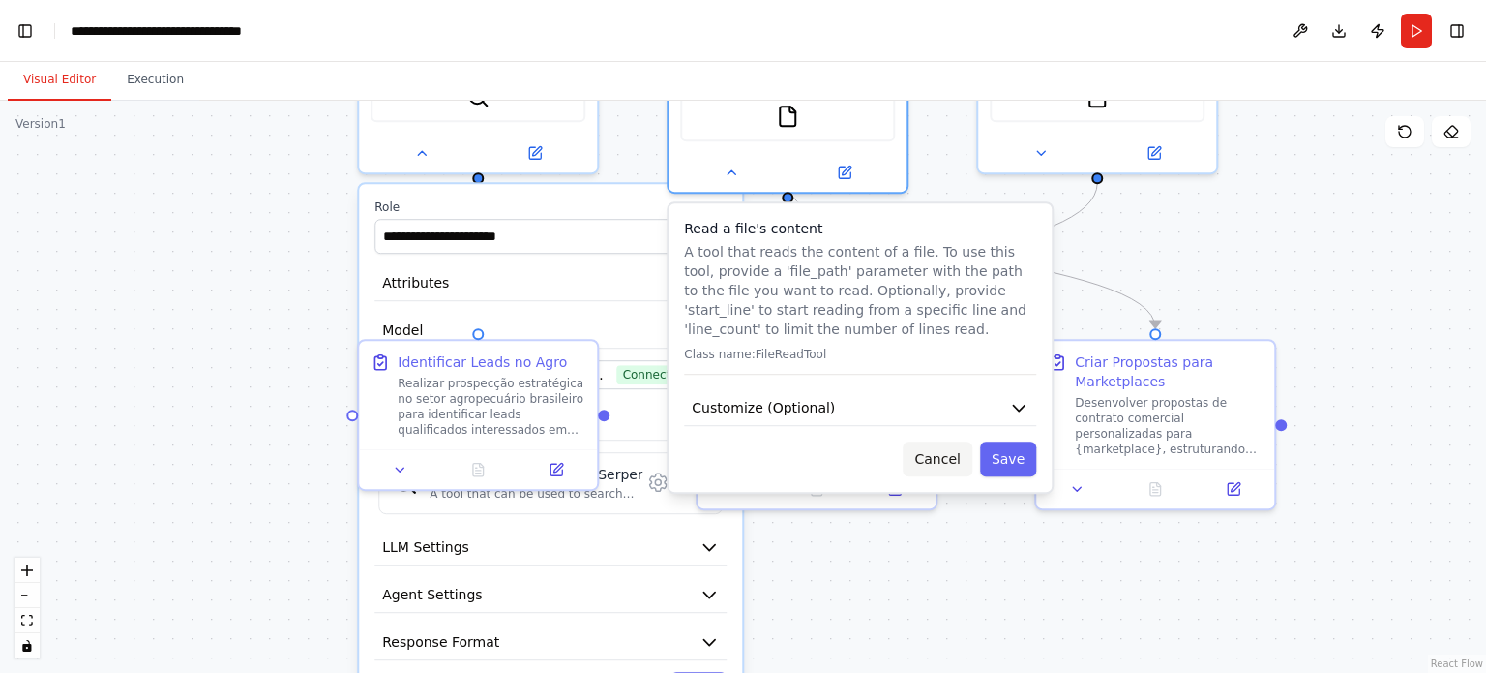
click at [935, 441] on button "Cancel" at bounding box center [937, 458] width 69 height 35
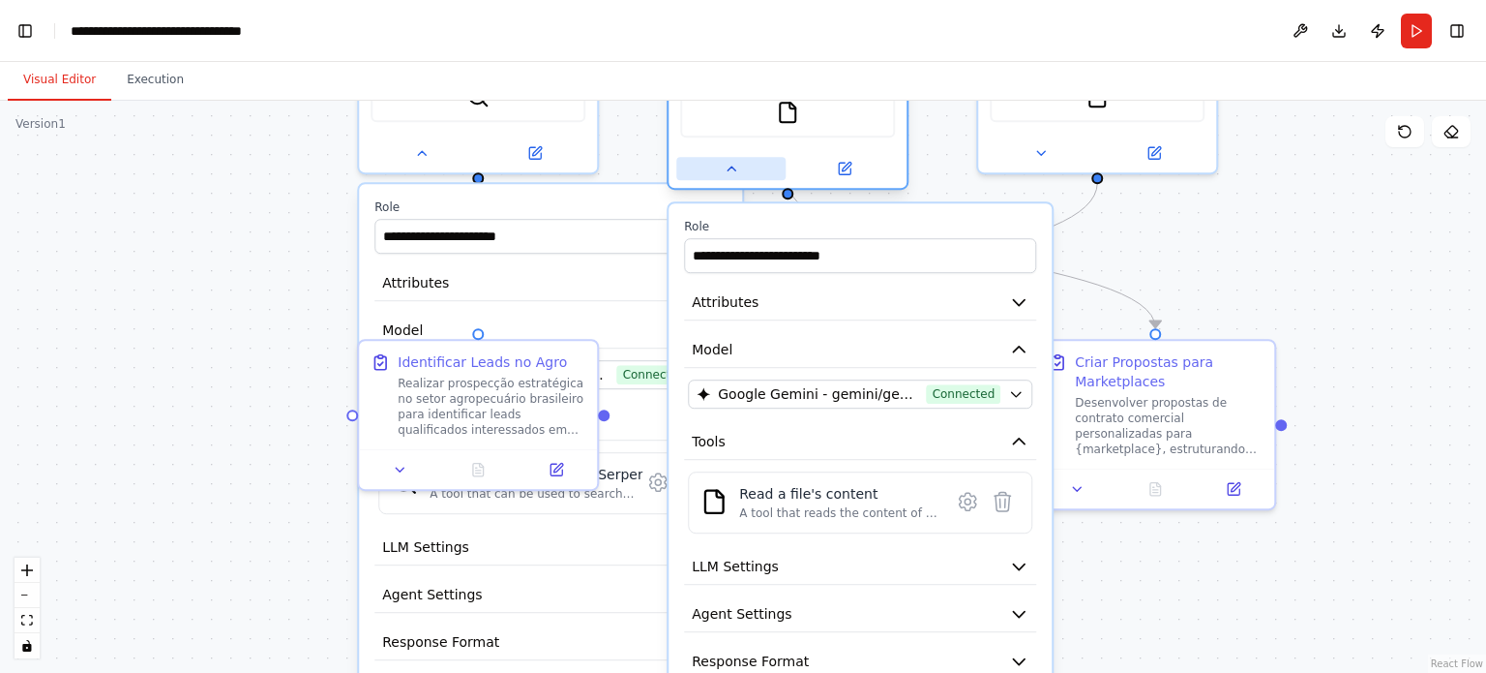
click at [739, 158] on button at bounding box center [730, 168] width 109 height 23
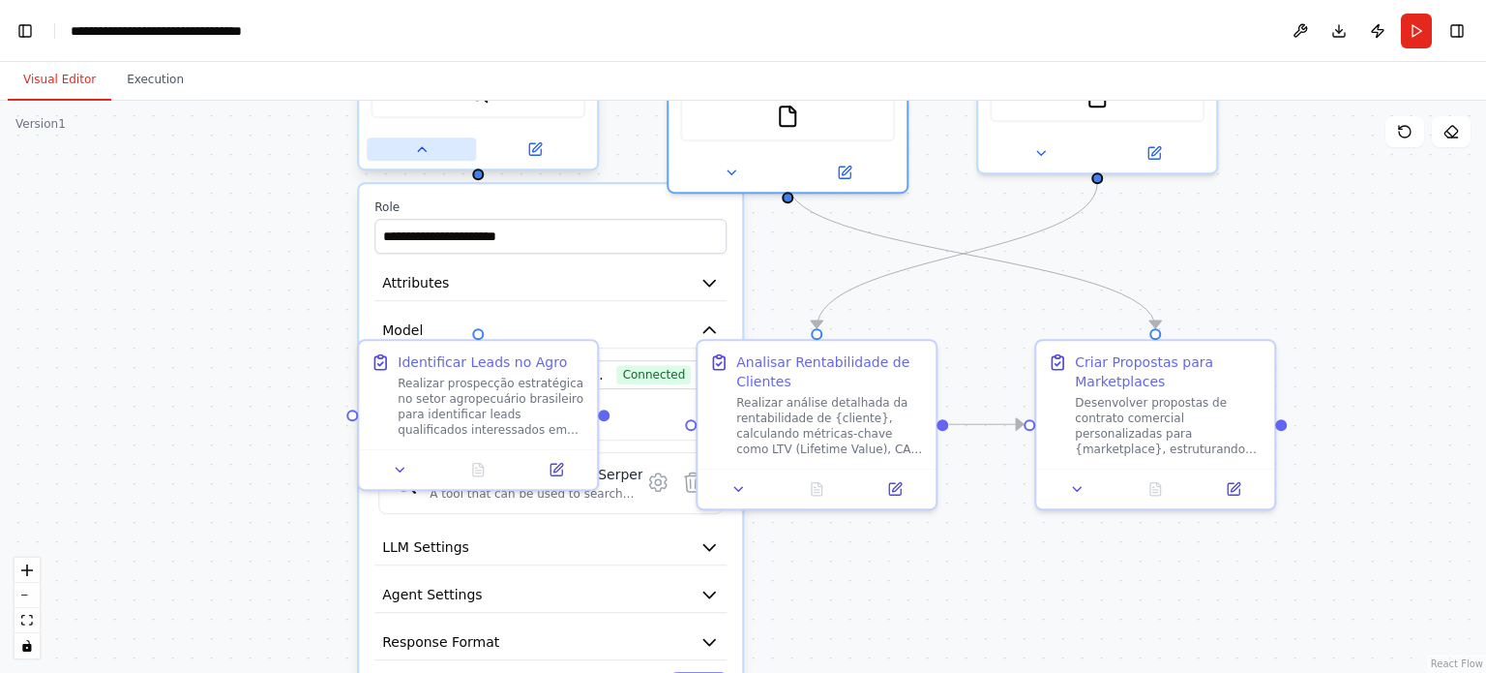
click at [435, 154] on button at bounding box center [421, 148] width 109 height 23
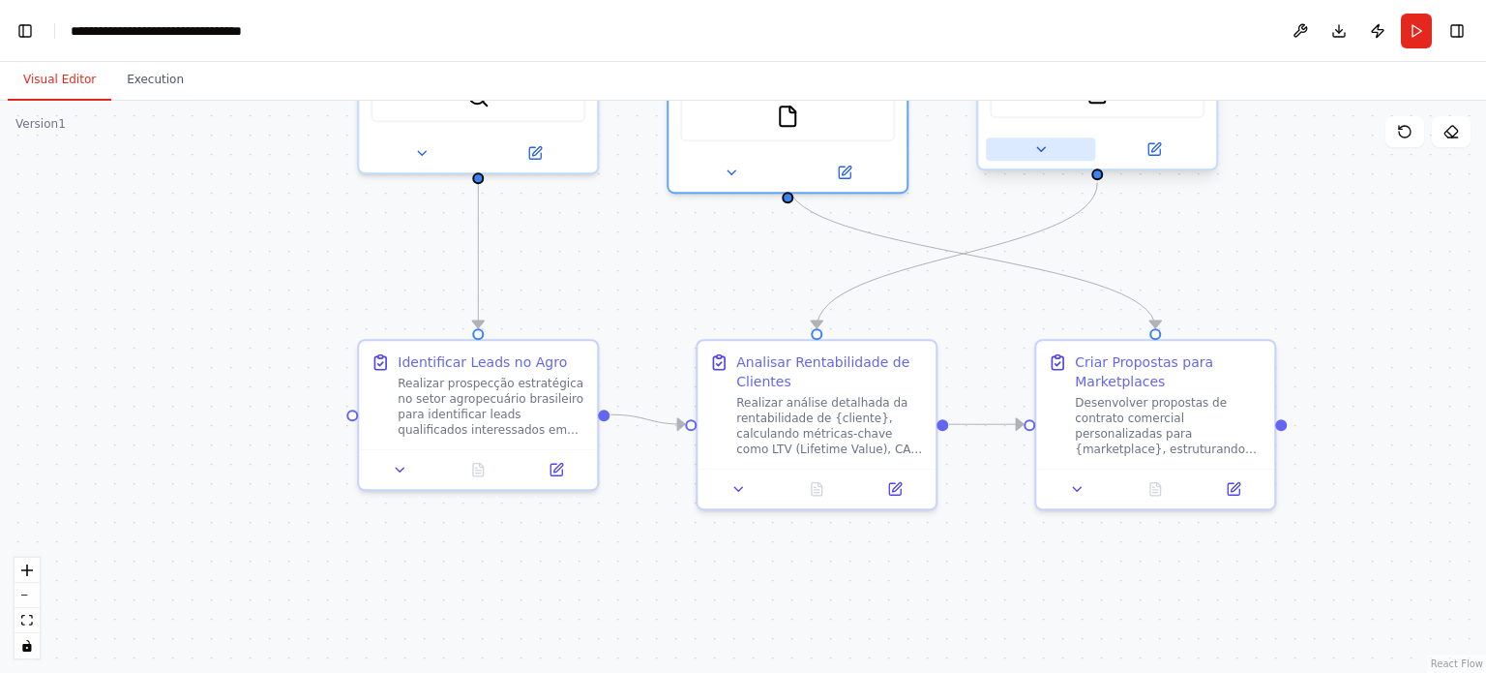
click at [1026, 155] on button at bounding box center [1040, 148] width 109 height 23
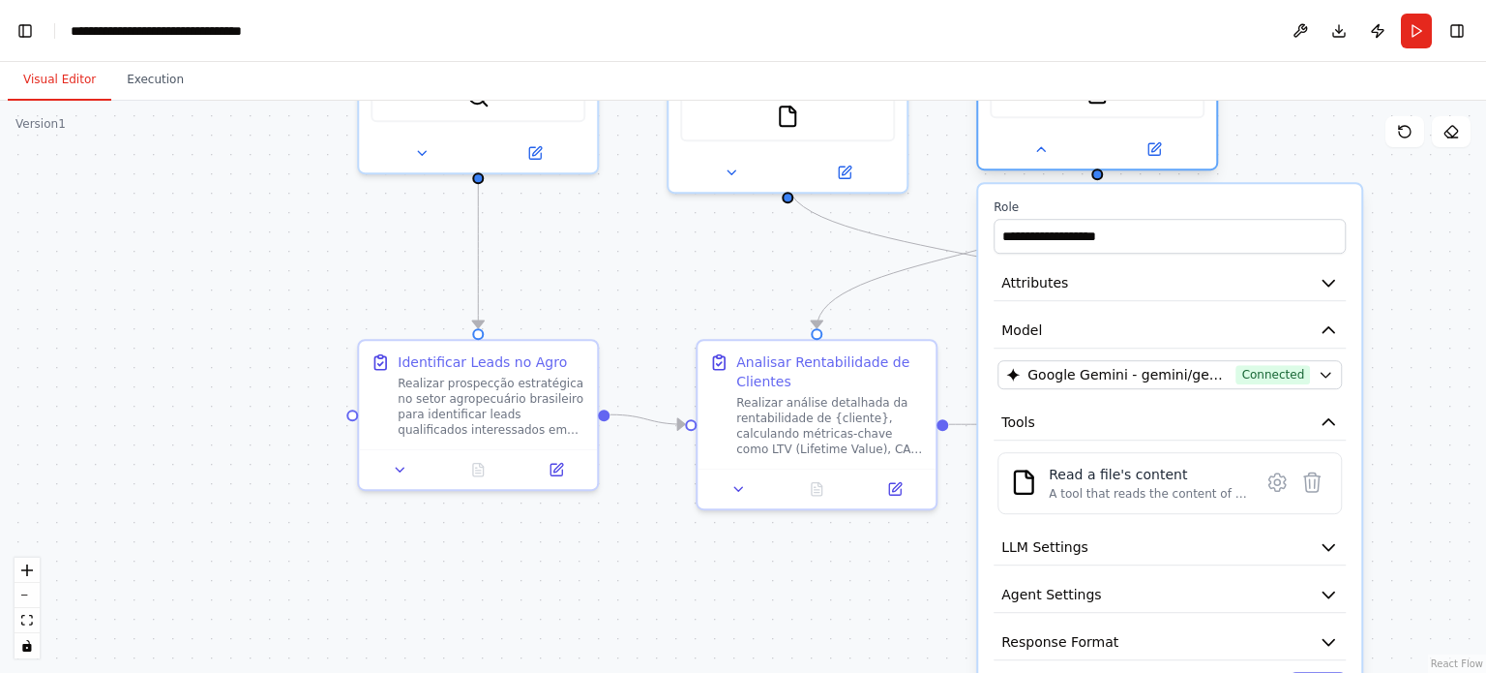
click at [1047, 162] on div at bounding box center [1097, 149] width 238 height 39
click at [1044, 148] on icon at bounding box center [1041, 149] width 8 height 4
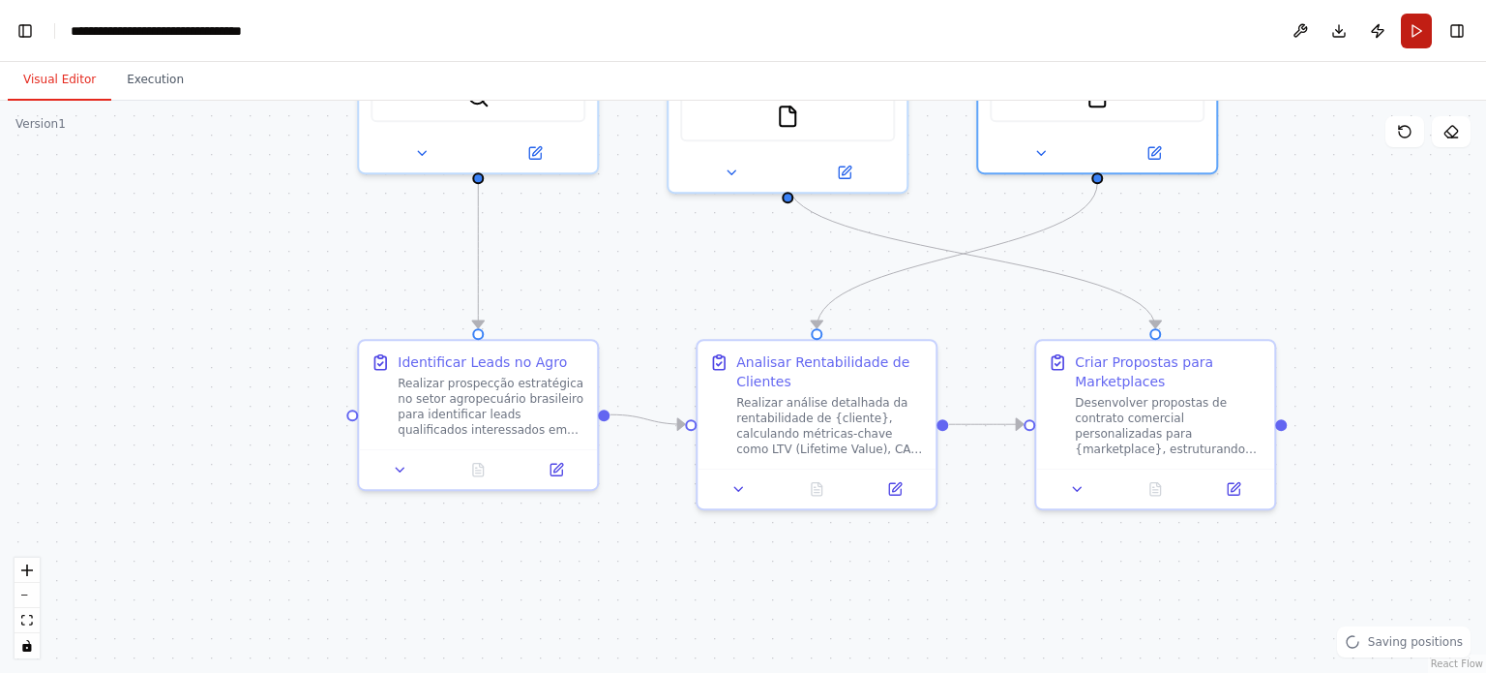
click at [1422, 35] on button "Run" at bounding box center [1416, 31] width 31 height 35
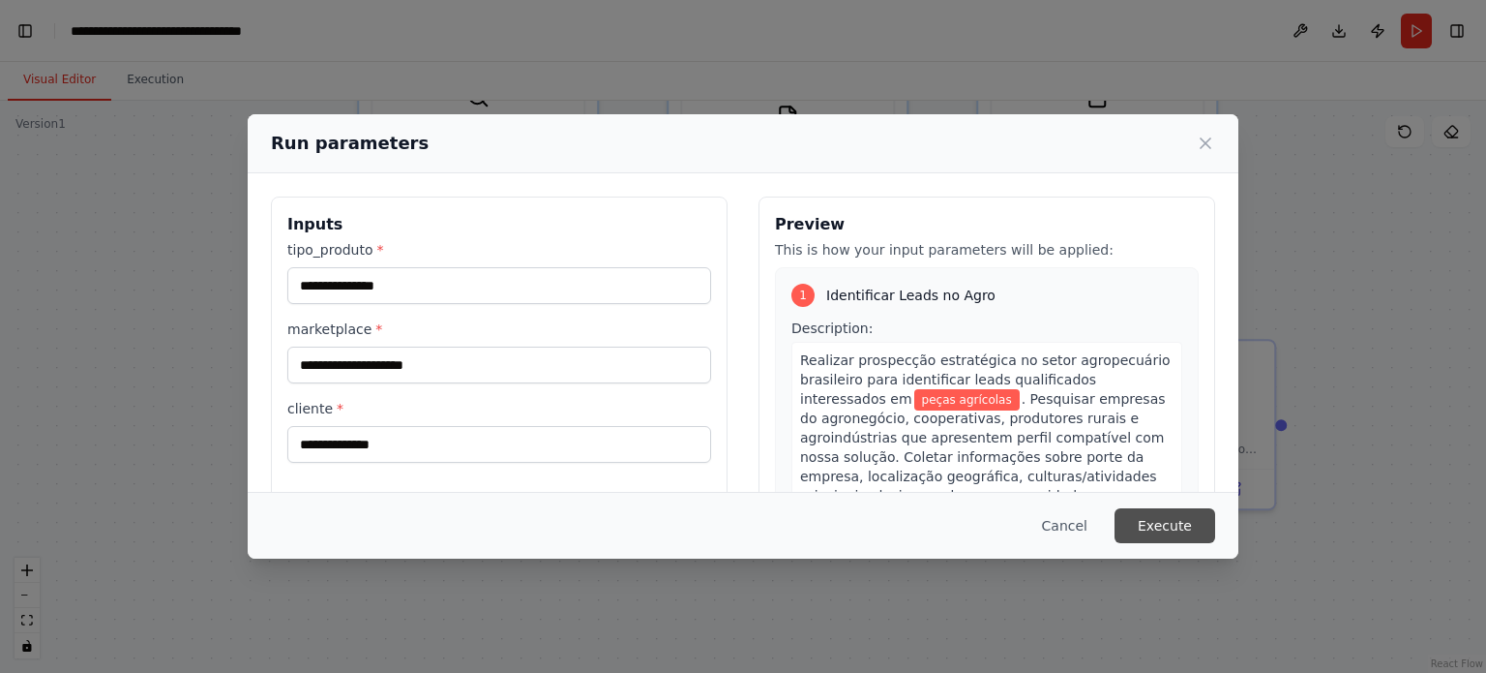
click at [1180, 527] on button "Execute" at bounding box center [1165, 525] width 101 height 35
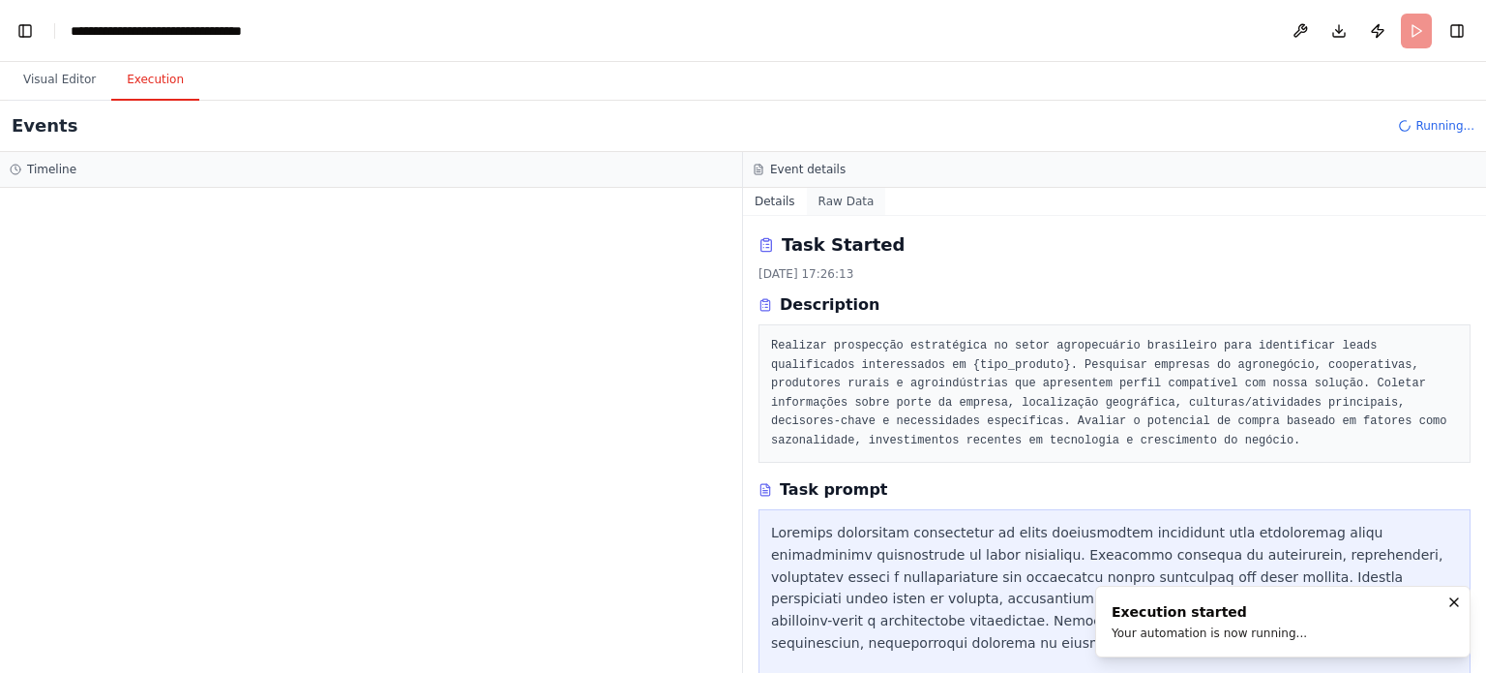
click at [842, 196] on button "Raw Data" at bounding box center [846, 201] width 79 height 27
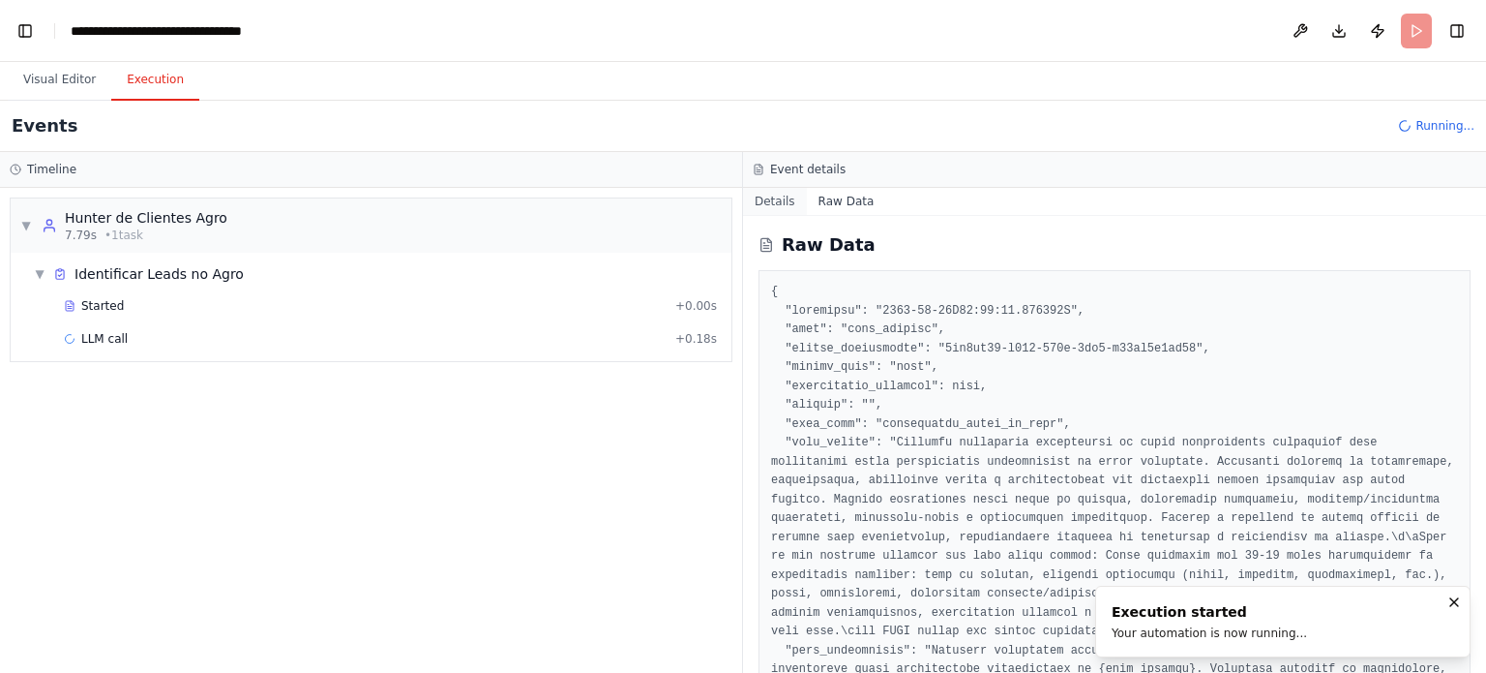
click at [777, 204] on button "Details" at bounding box center [775, 201] width 64 height 27
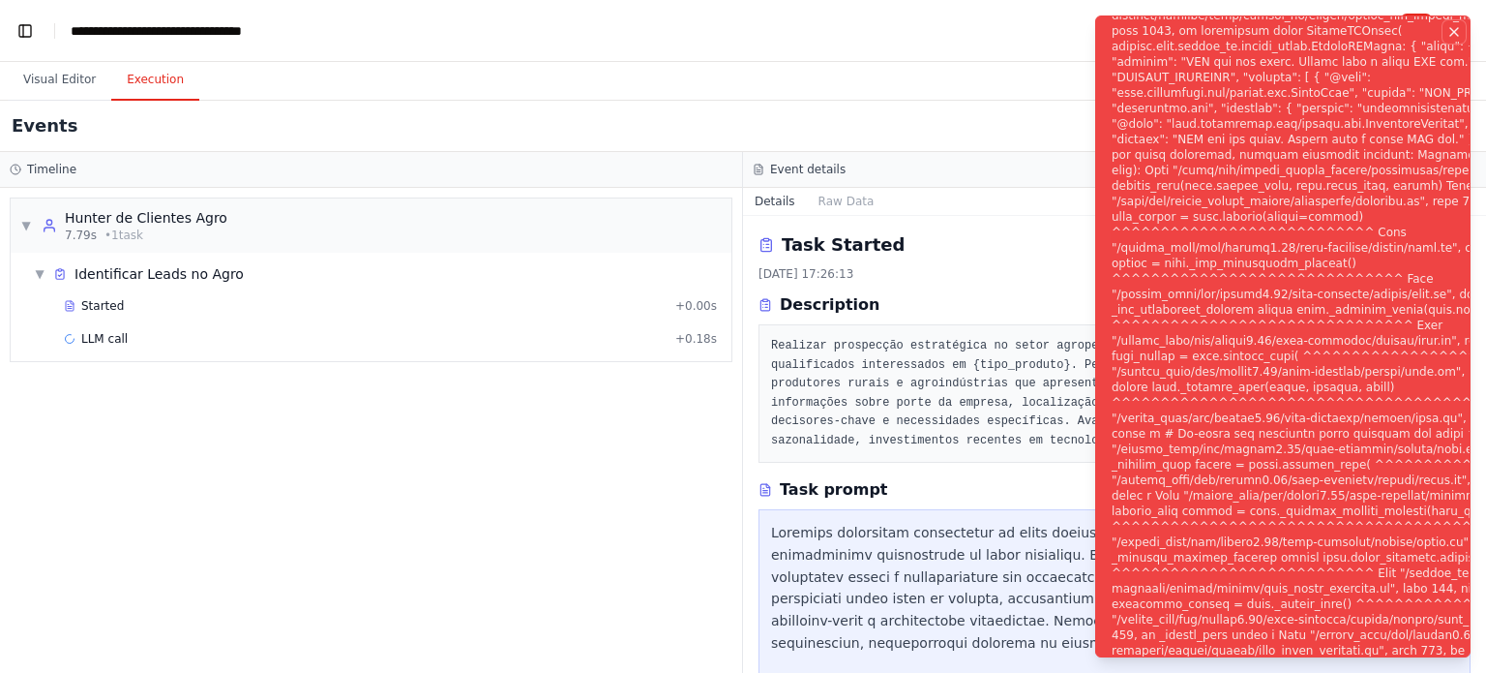
click at [1449, 35] on icon "Notifications (F8)" at bounding box center [1454, 31] width 15 height 15
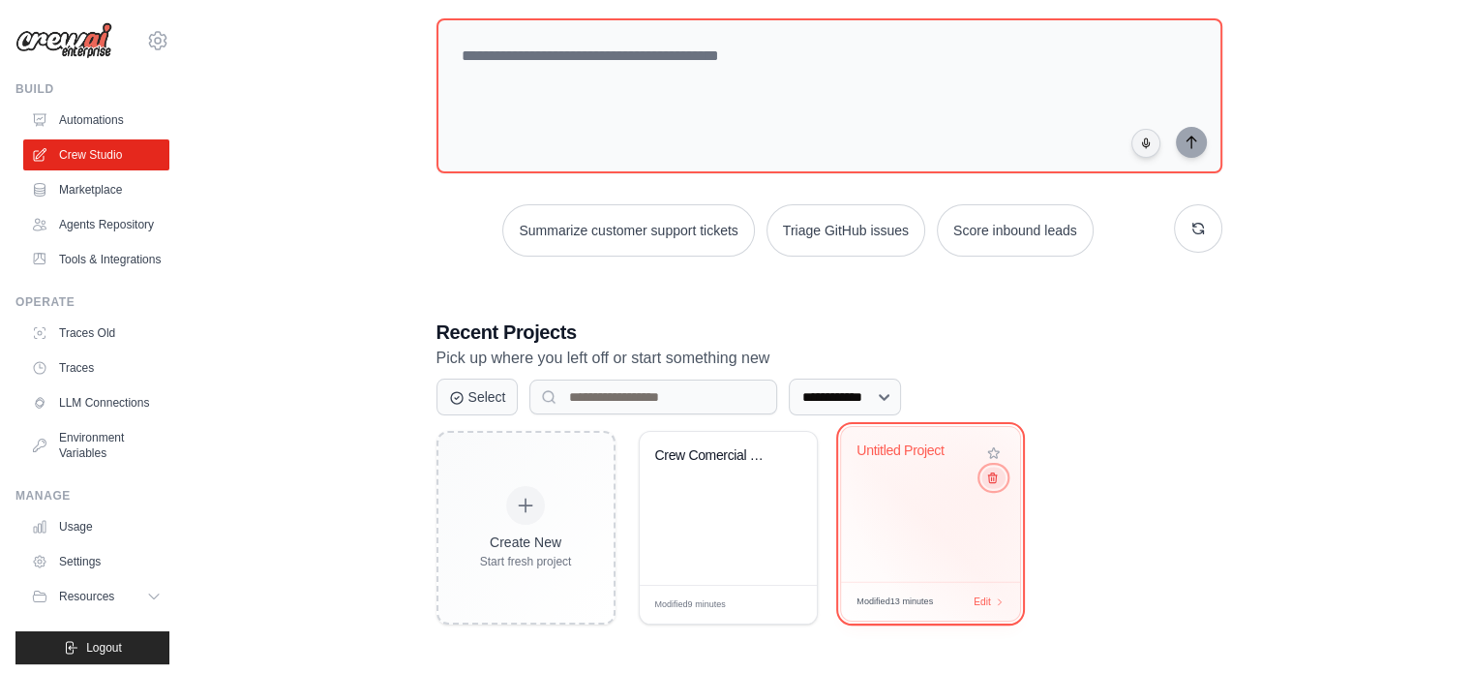
click at [991, 483] on icon at bounding box center [991, 477] width 13 height 13
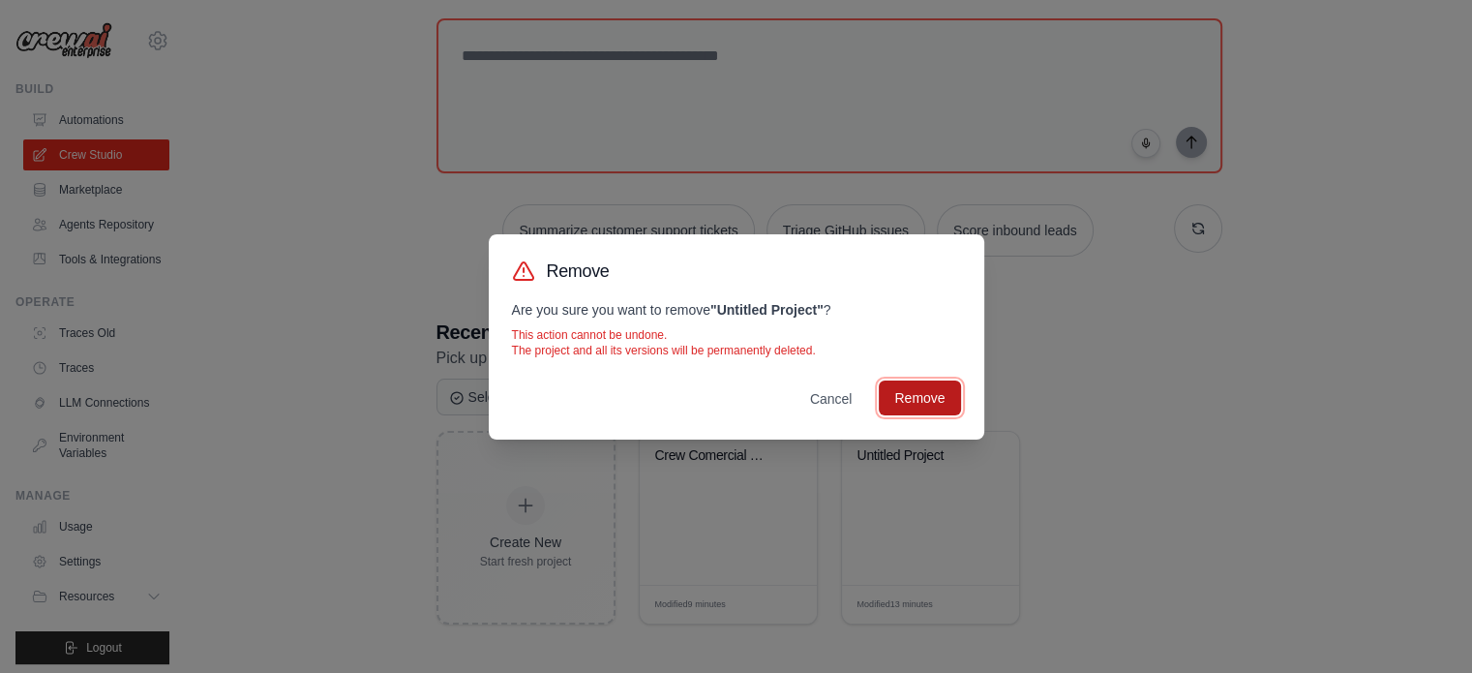
click at [899, 394] on button "Remove" at bounding box center [919, 397] width 81 height 35
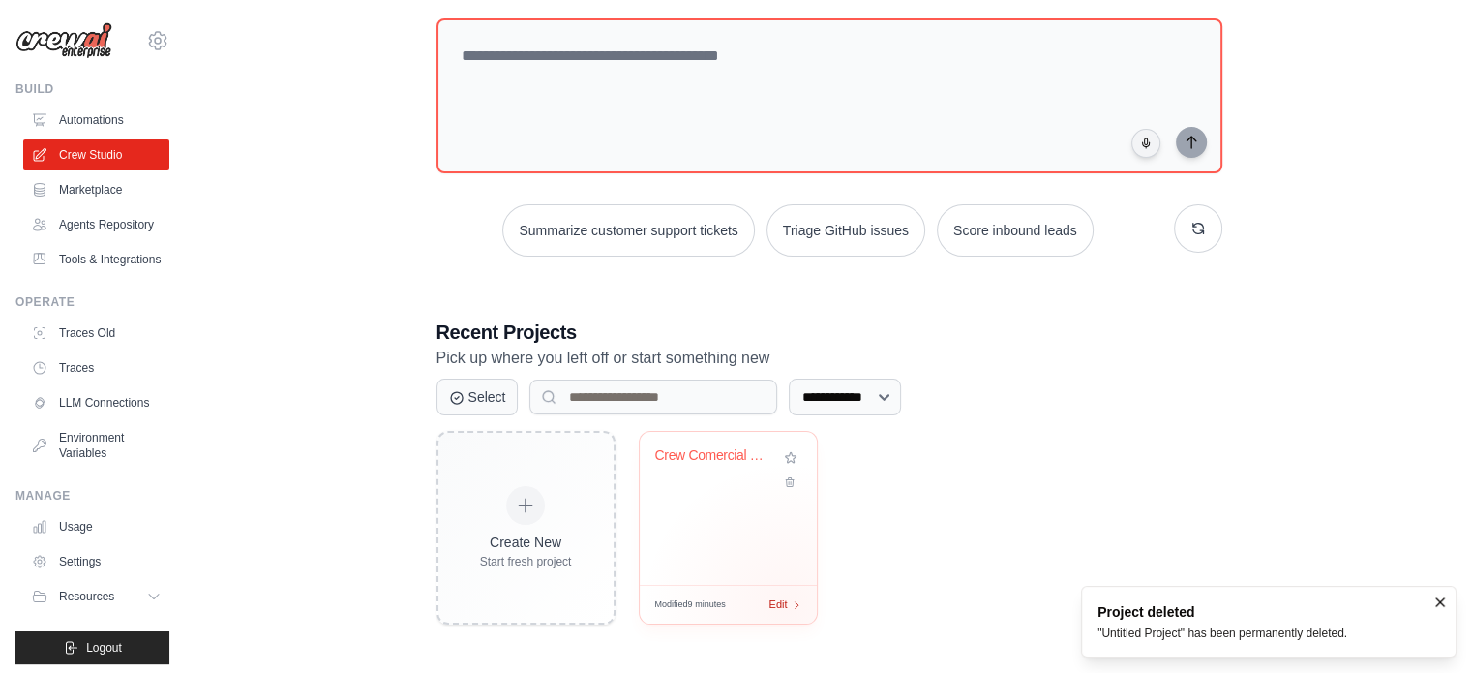
click at [786, 606] on div "Modified 9 minutes Edit" at bounding box center [728, 603] width 177 height 39
click at [96, 125] on link "Automations" at bounding box center [98, 120] width 146 height 31
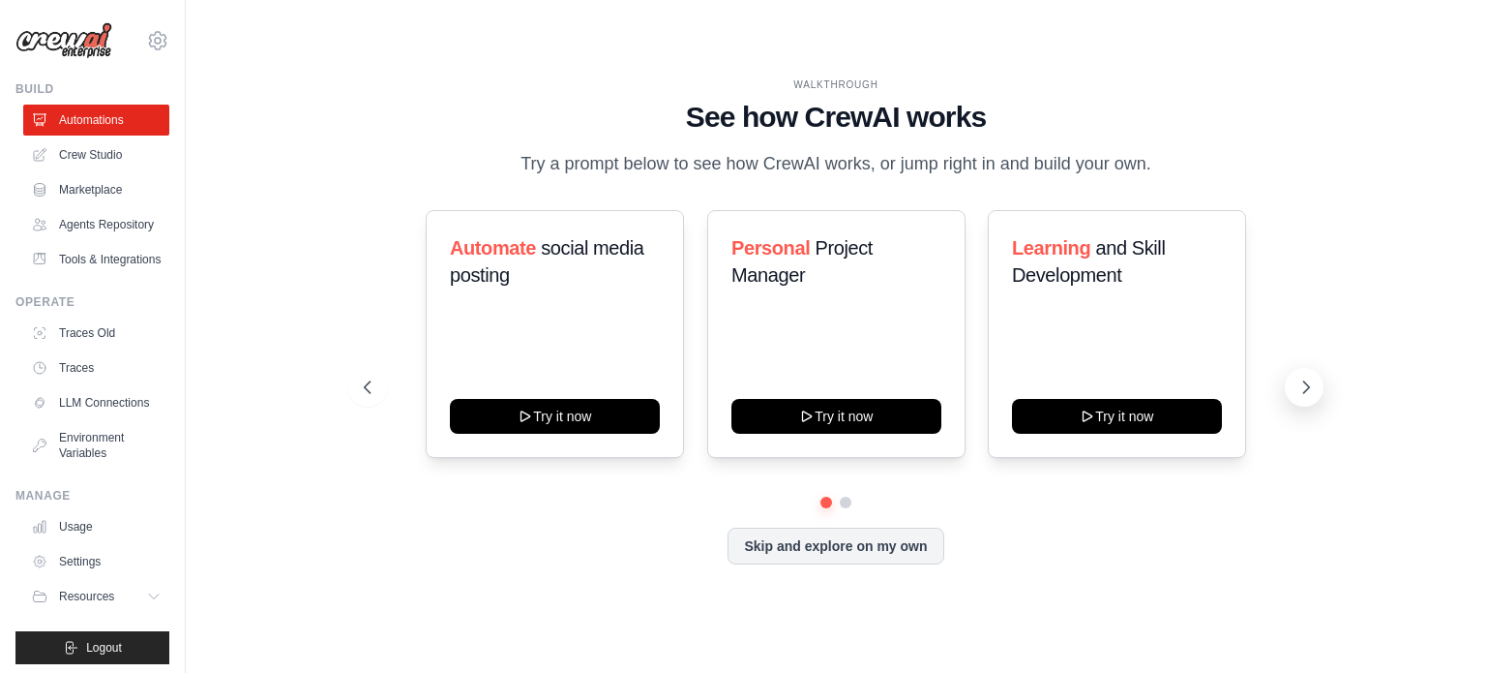
click at [1307, 391] on icon at bounding box center [1306, 386] width 19 height 19
click at [1308, 390] on icon at bounding box center [1306, 386] width 19 height 19
click at [822, 553] on button "Skip and explore on my own" at bounding box center [836, 543] width 216 height 37
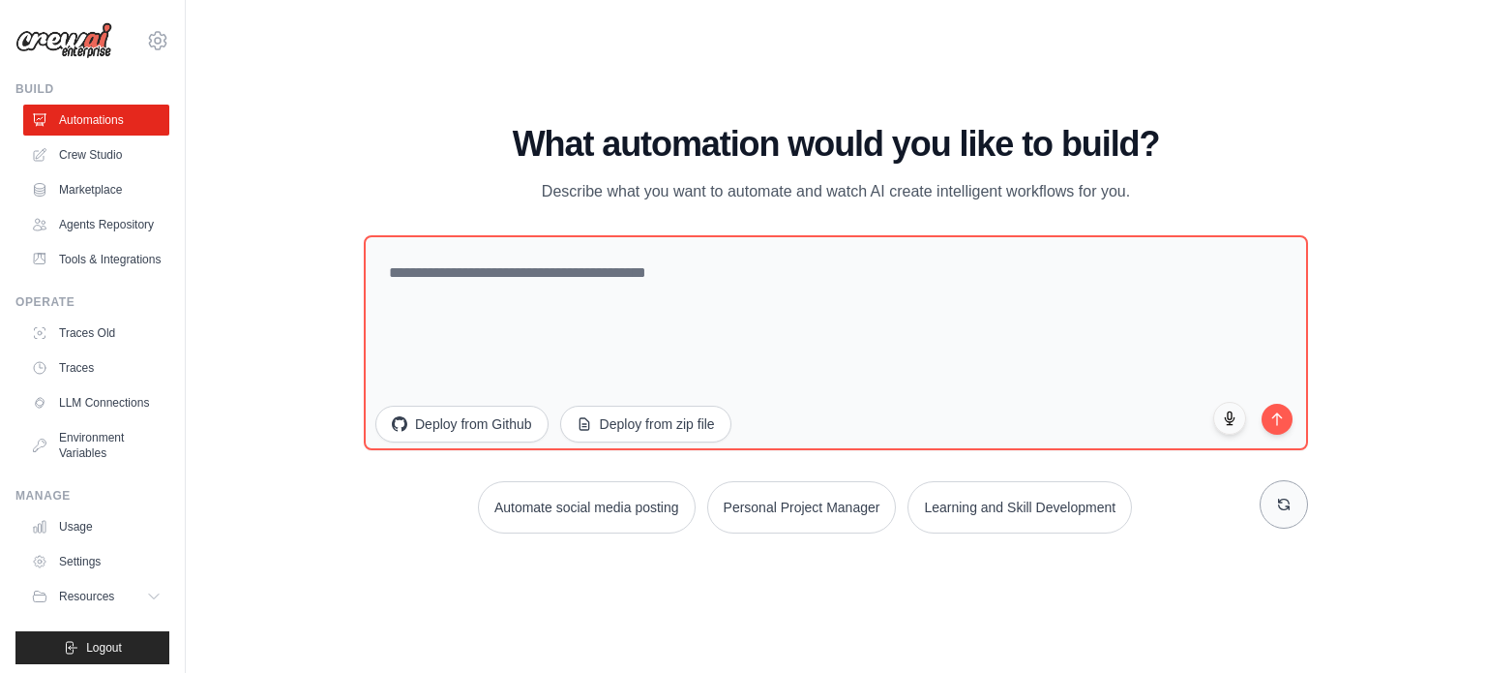
click at [1294, 501] on button at bounding box center [1284, 504] width 48 height 48
click at [1292, 507] on button at bounding box center [1284, 504] width 48 height 48
click at [1292, 506] on button at bounding box center [1284, 504] width 48 height 48
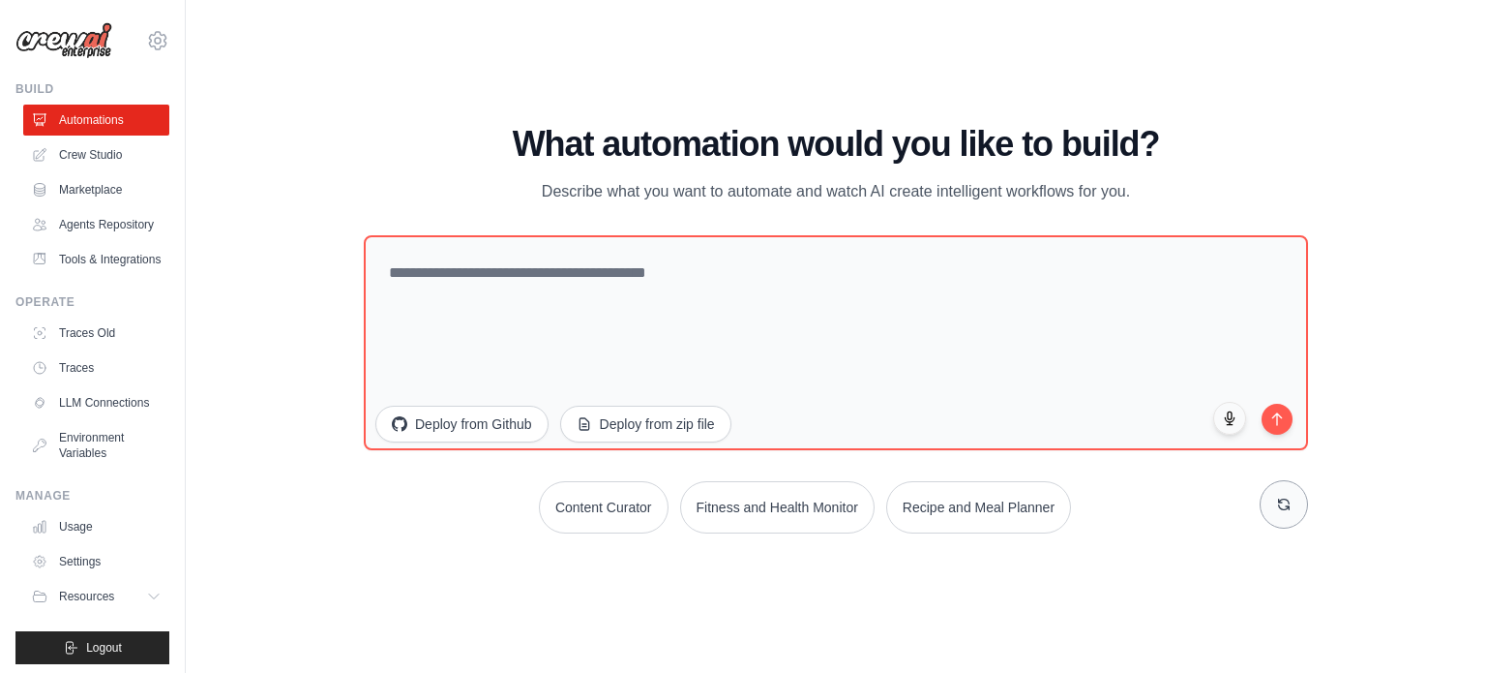
click at [1292, 506] on button at bounding box center [1284, 504] width 48 height 48
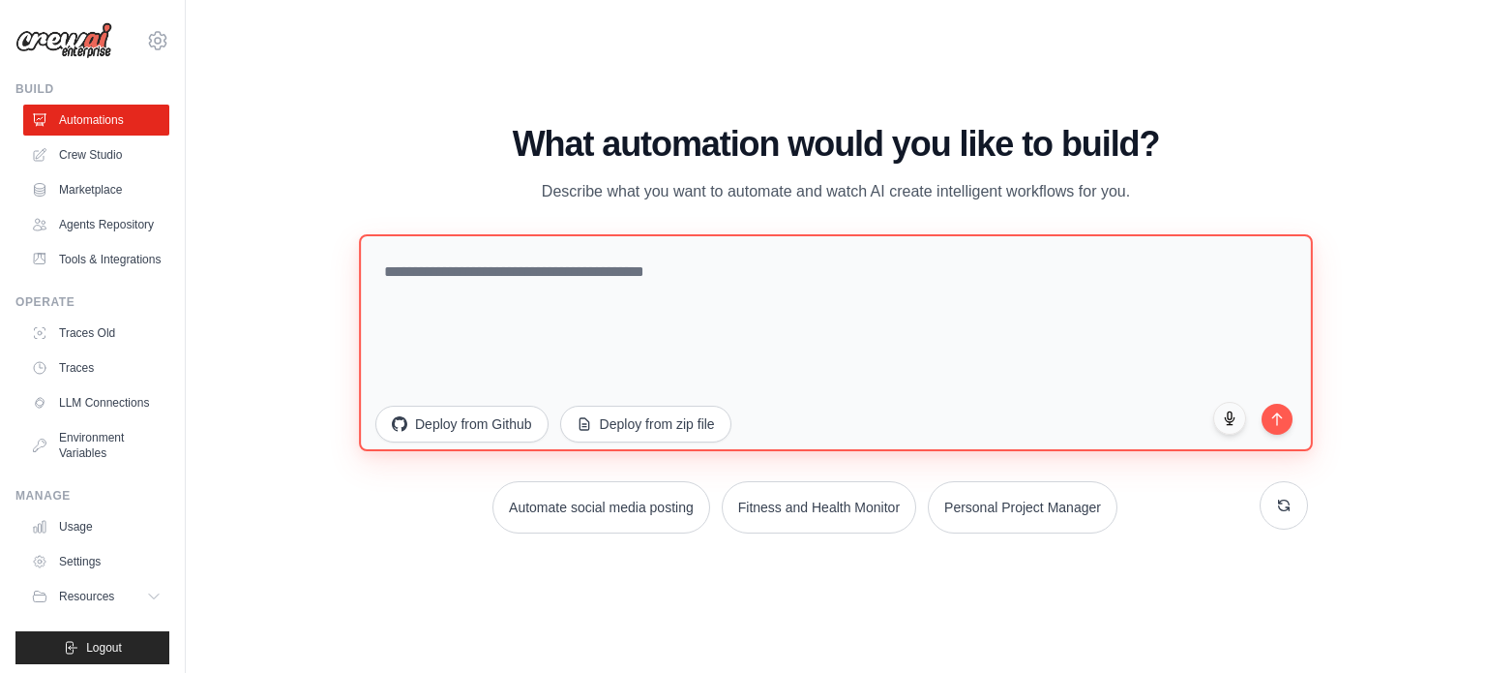
click at [649, 266] on textarea at bounding box center [836, 341] width 954 height 217
paste textarea "**********"
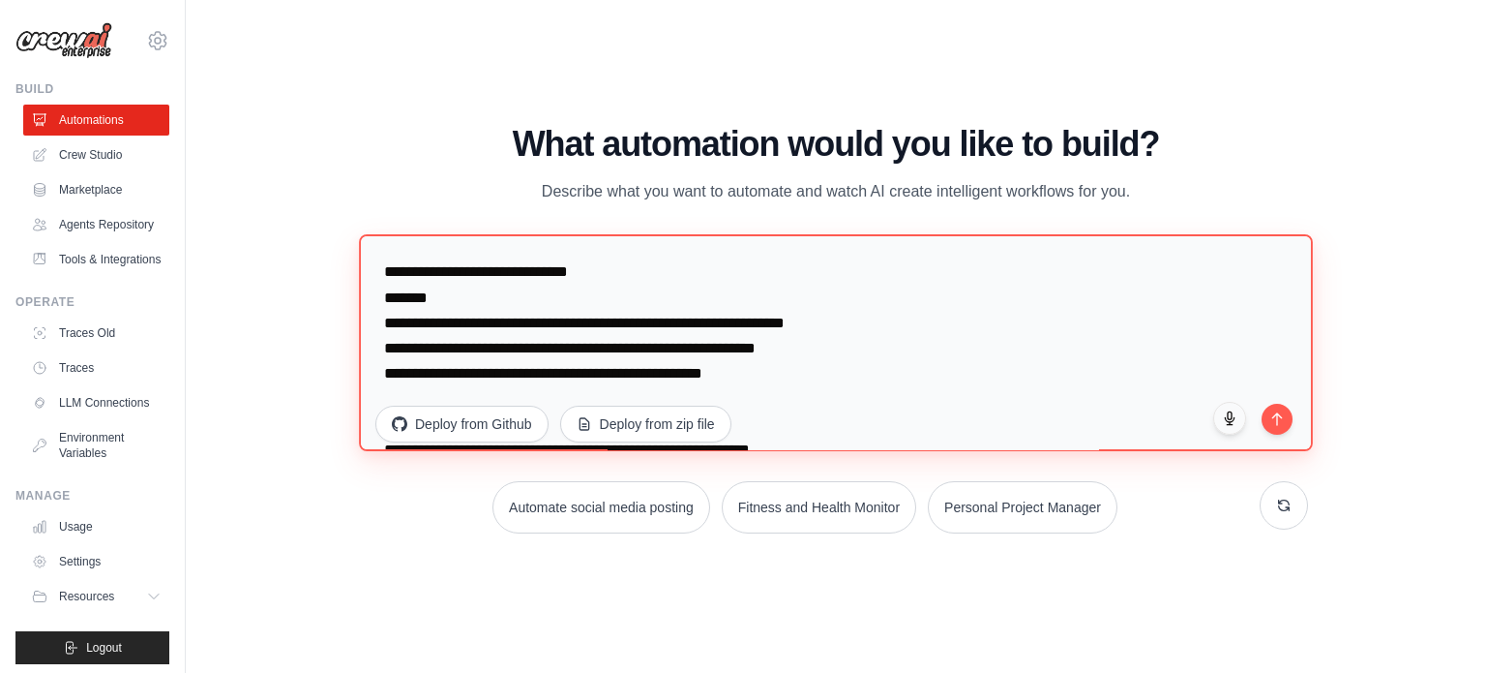
scroll to position [35, 0]
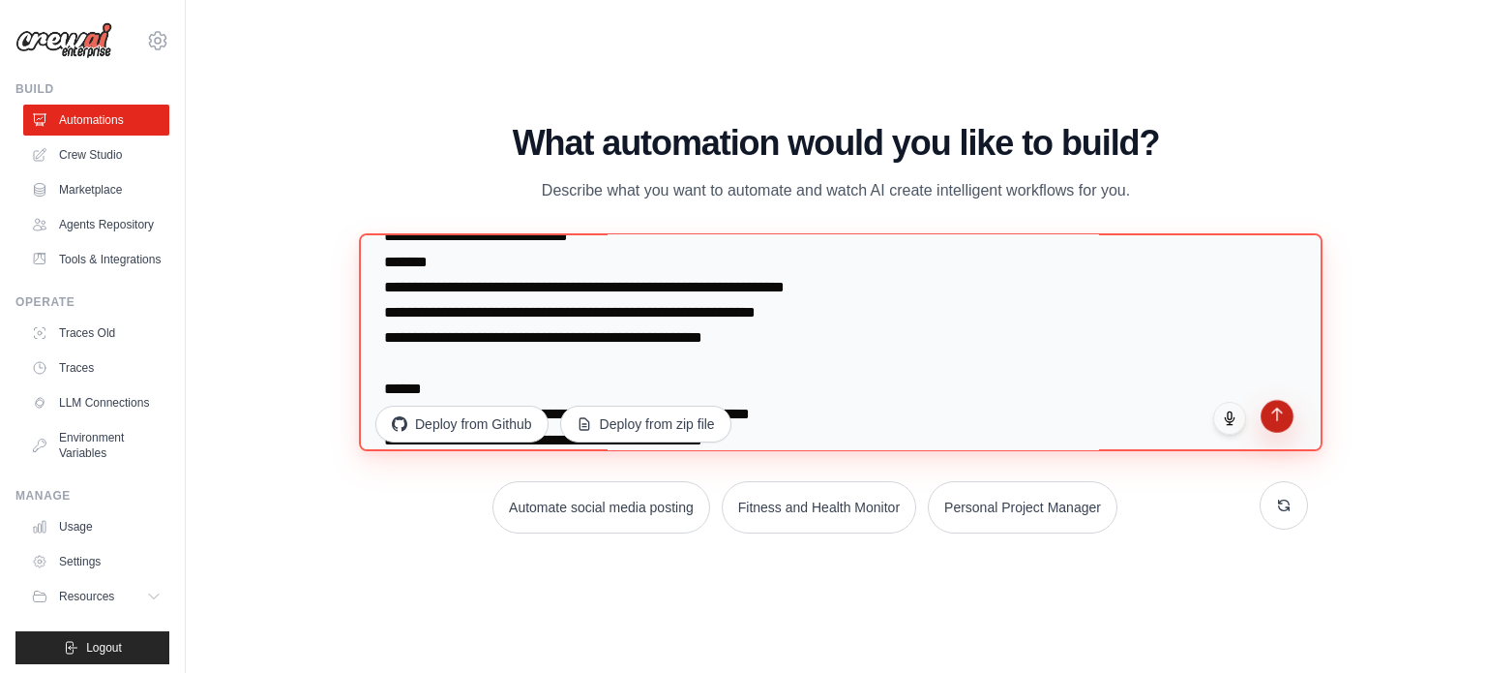
type textarea "**********"
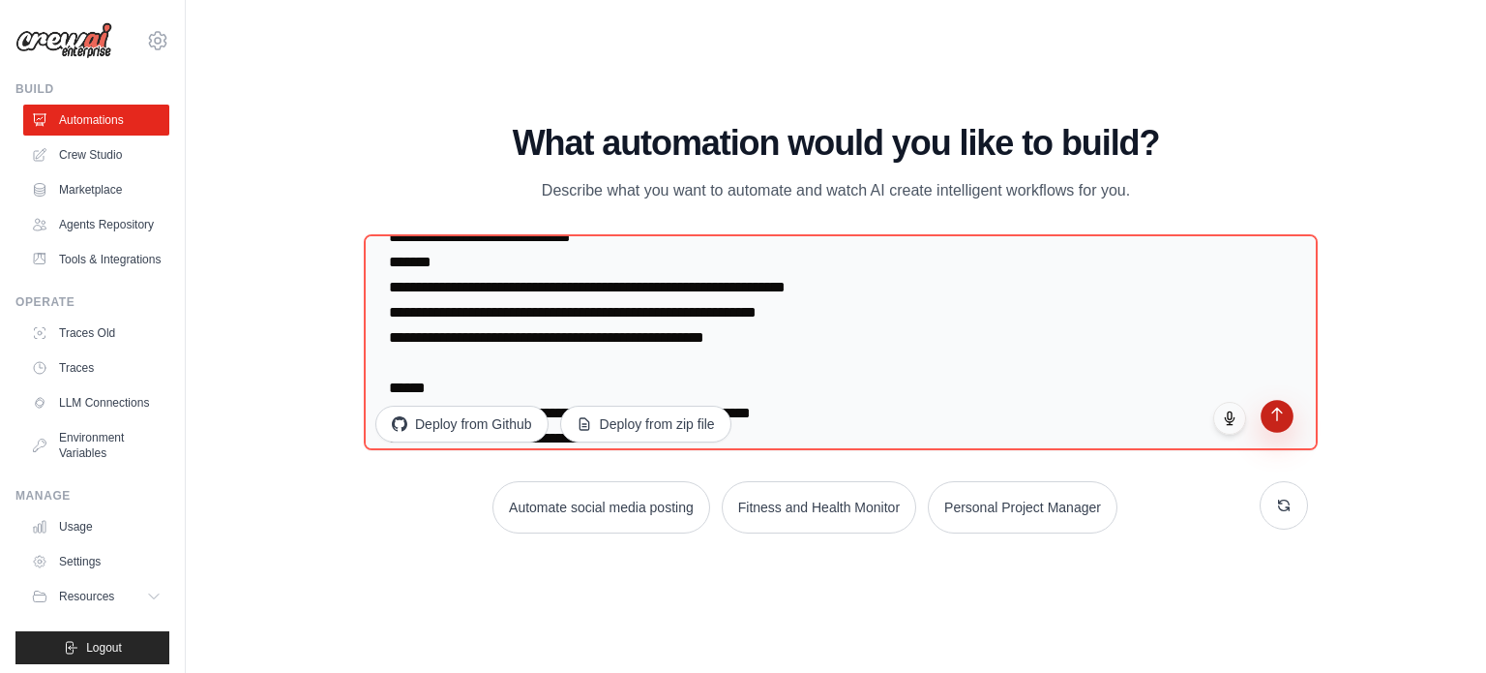
click at [1285, 421] on button "submit" at bounding box center [1277, 416] width 33 height 33
click at [114, 155] on link "Crew Studio" at bounding box center [98, 154] width 146 height 31
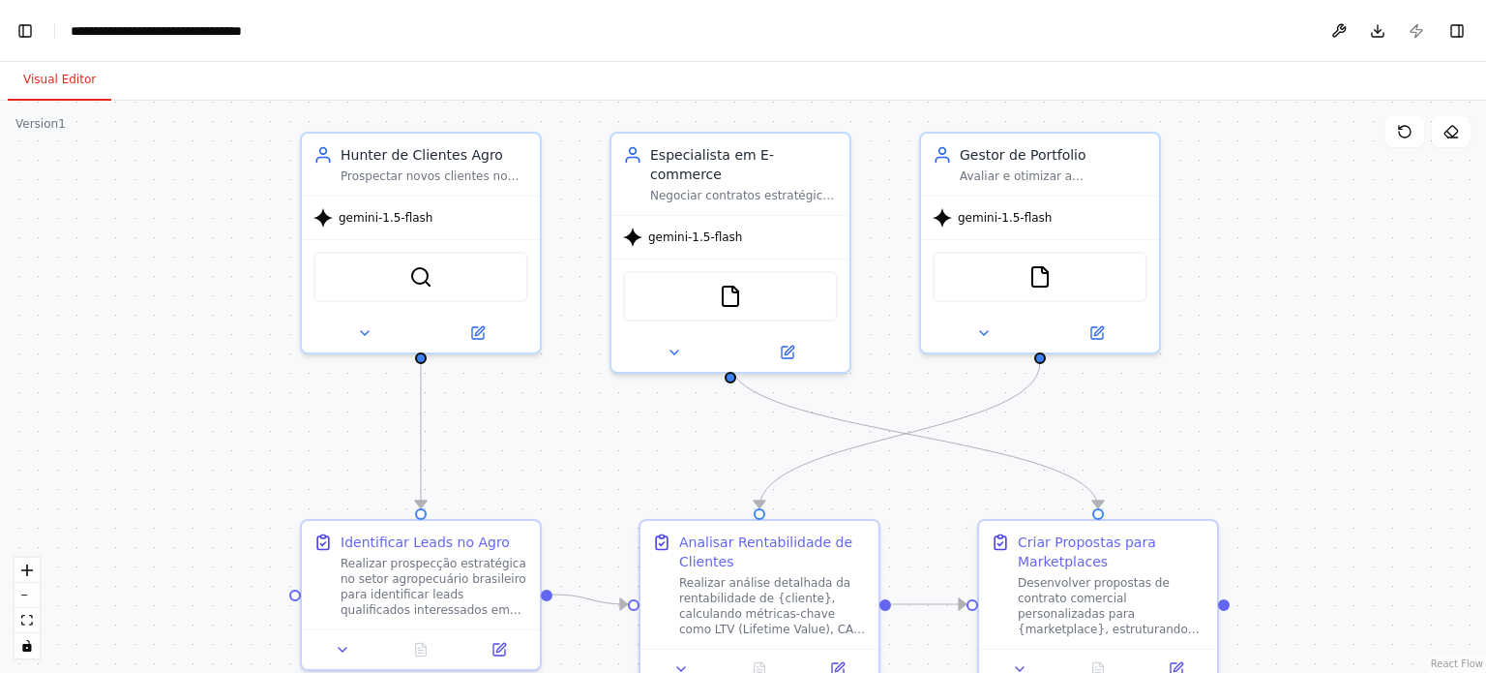
drag, startPoint x: 420, startPoint y: 533, endPoint x: 623, endPoint y: 467, distance: 213.6
click at [623, 467] on div ".deletable-edge-delete-btn { width: 20px; height: 20px; border: 0px solid #ffff…" at bounding box center [743, 387] width 1486 height 572
click at [372, 337] on button at bounding box center [364, 328] width 109 height 23
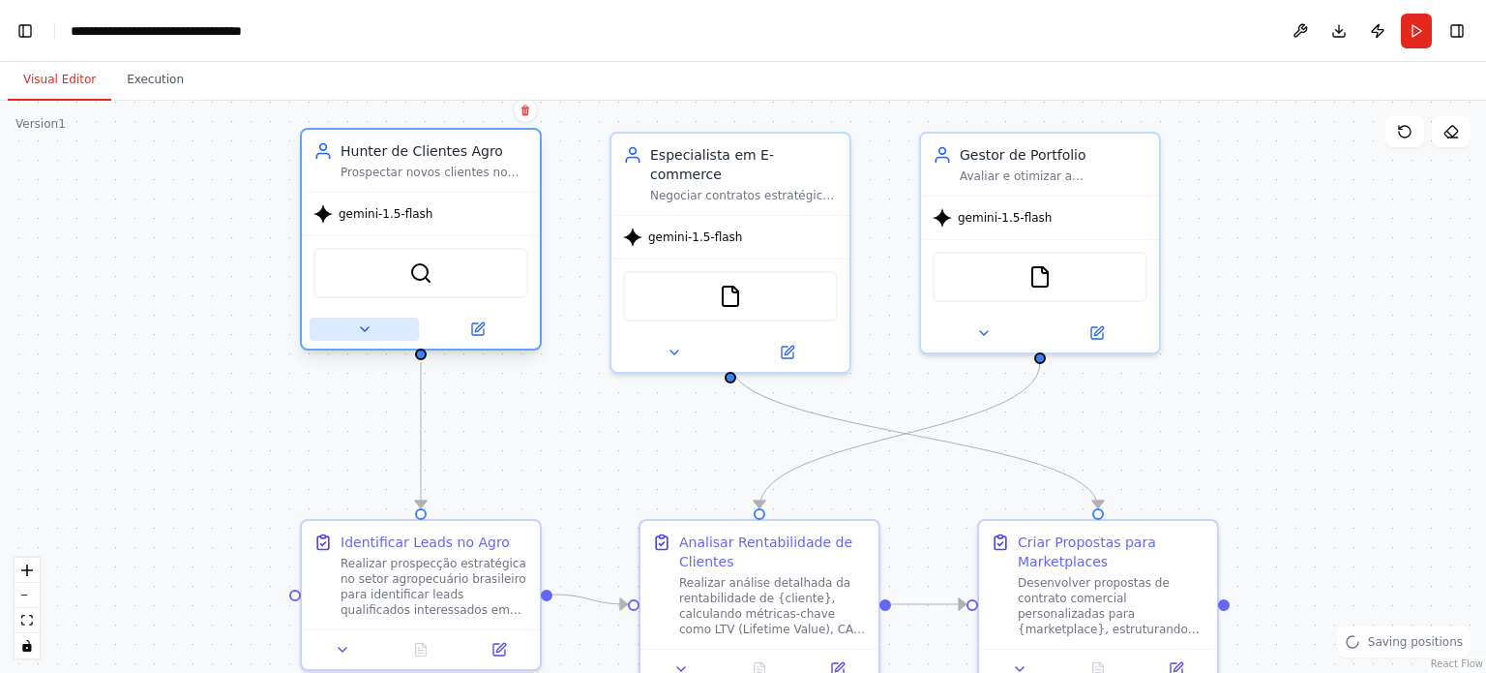
click at [360, 324] on icon at bounding box center [364, 328] width 15 height 15
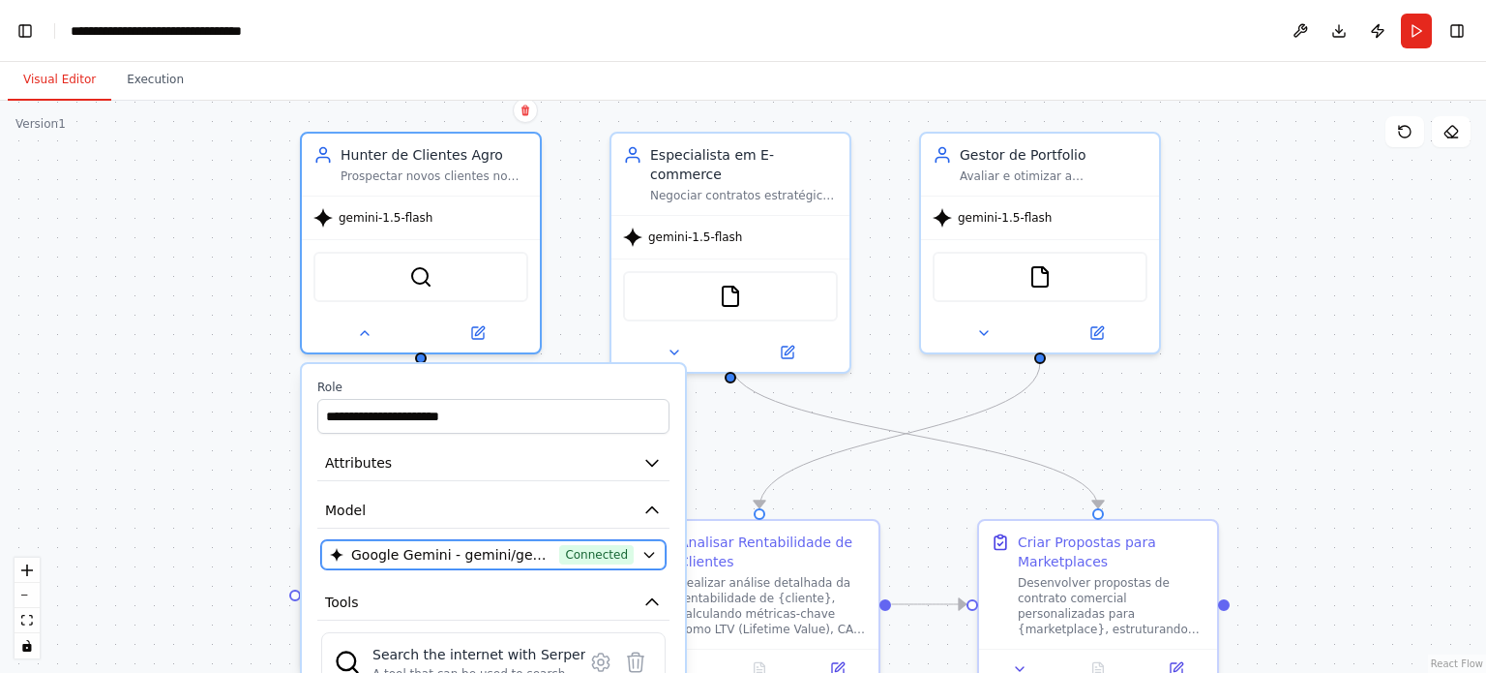
click at [658, 551] on button "Google Gemini - gemini/gemini-1.5-flash (gemini) Connected" at bounding box center [493, 554] width 344 height 29
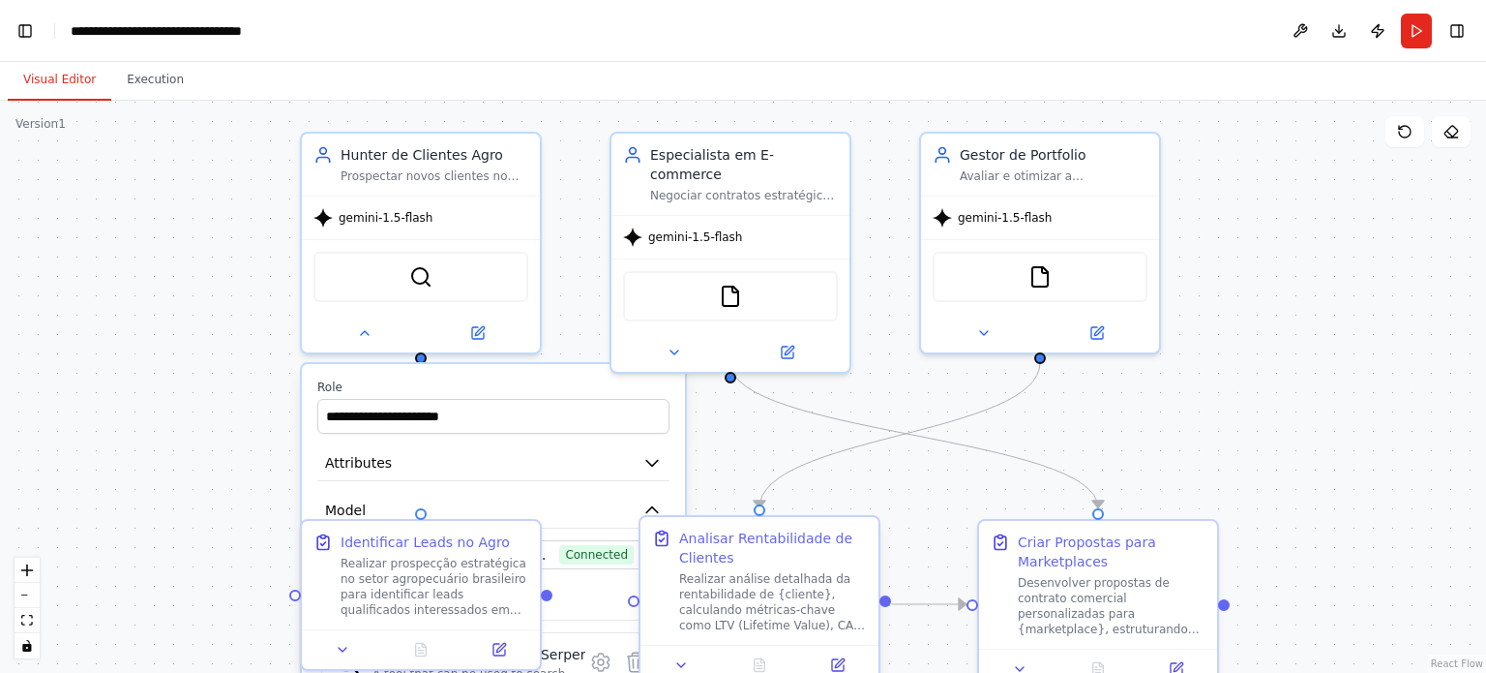
click at [654, 550] on div "Analisar Rentabilidade de Clientes Realizar análise detalhada da rentabilidade …" at bounding box center [759, 580] width 215 height 105
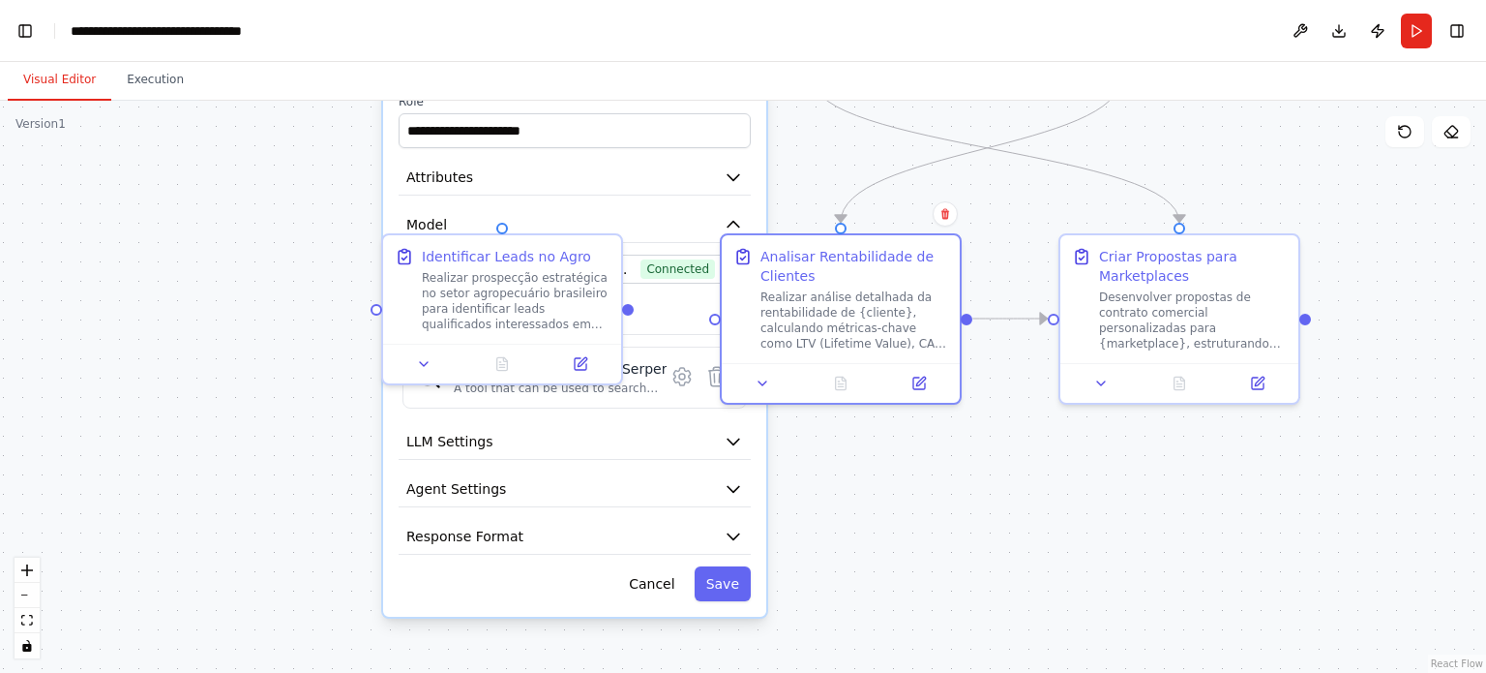
drag, startPoint x: 737, startPoint y: 433, endPoint x: 804, endPoint y: 184, distance: 257.5
click at [804, 184] on div ".deletable-edge-delete-btn { width: 20px; height: 20px; border: 0px solid #ffff…" at bounding box center [743, 387] width 1486 height 572
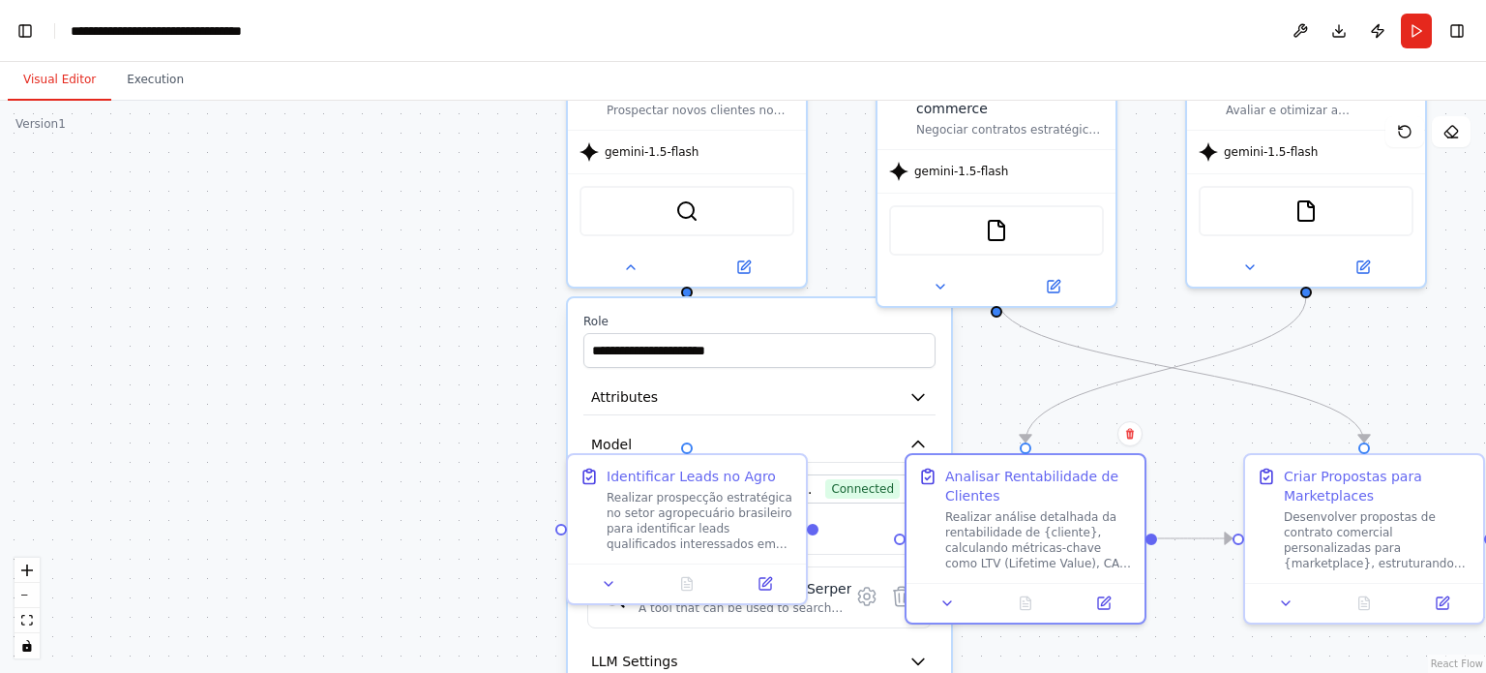
drag, startPoint x: 803, startPoint y: 192, endPoint x: 885, endPoint y: 382, distance: 207.6
click at [948, 442] on div ".deletable-edge-delete-btn { width: 20px; height: 20px; border: 0px solid #ffff…" at bounding box center [743, 387] width 1486 height 572
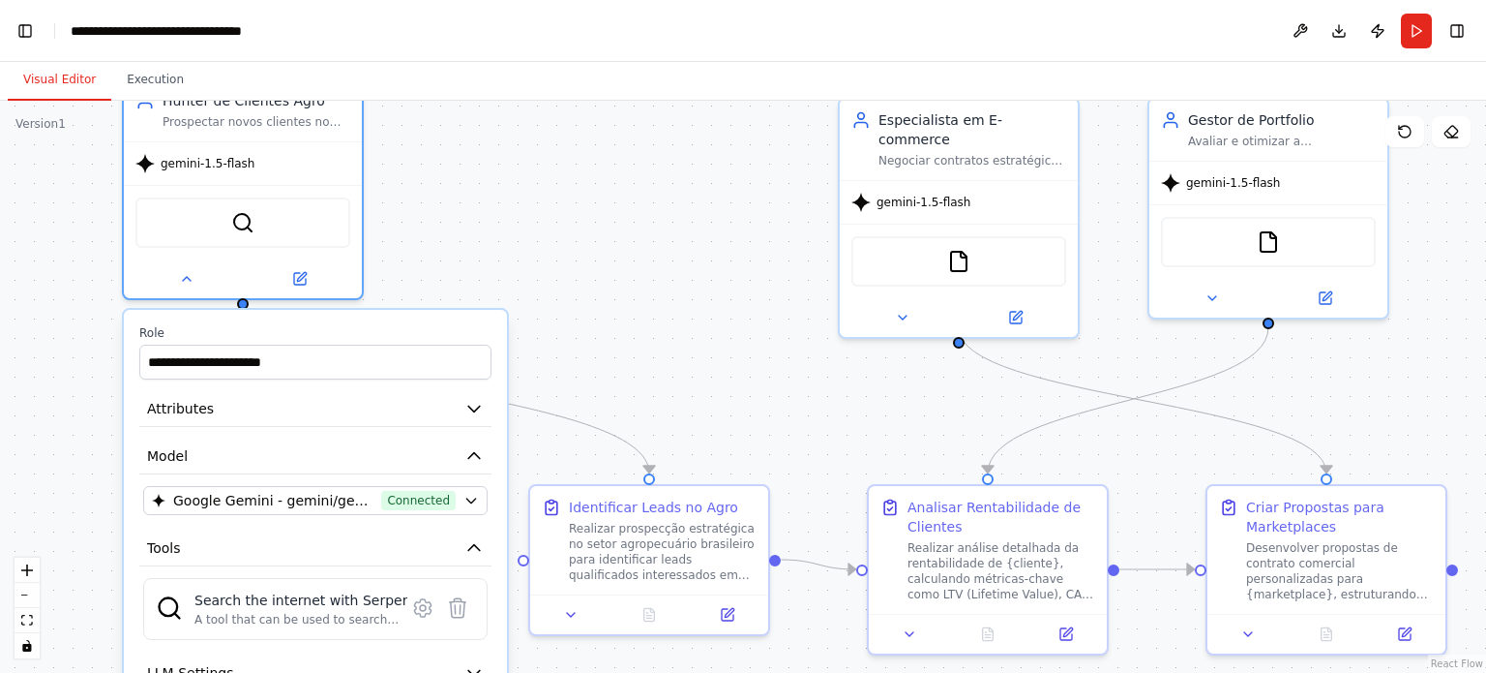
drag, startPoint x: 821, startPoint y: 343, endPoint x: 418, endPoint y: 331, distance: 402.7
click at [418, 331] on label "Role" at bounding box center [315, 332] width 352 height 15
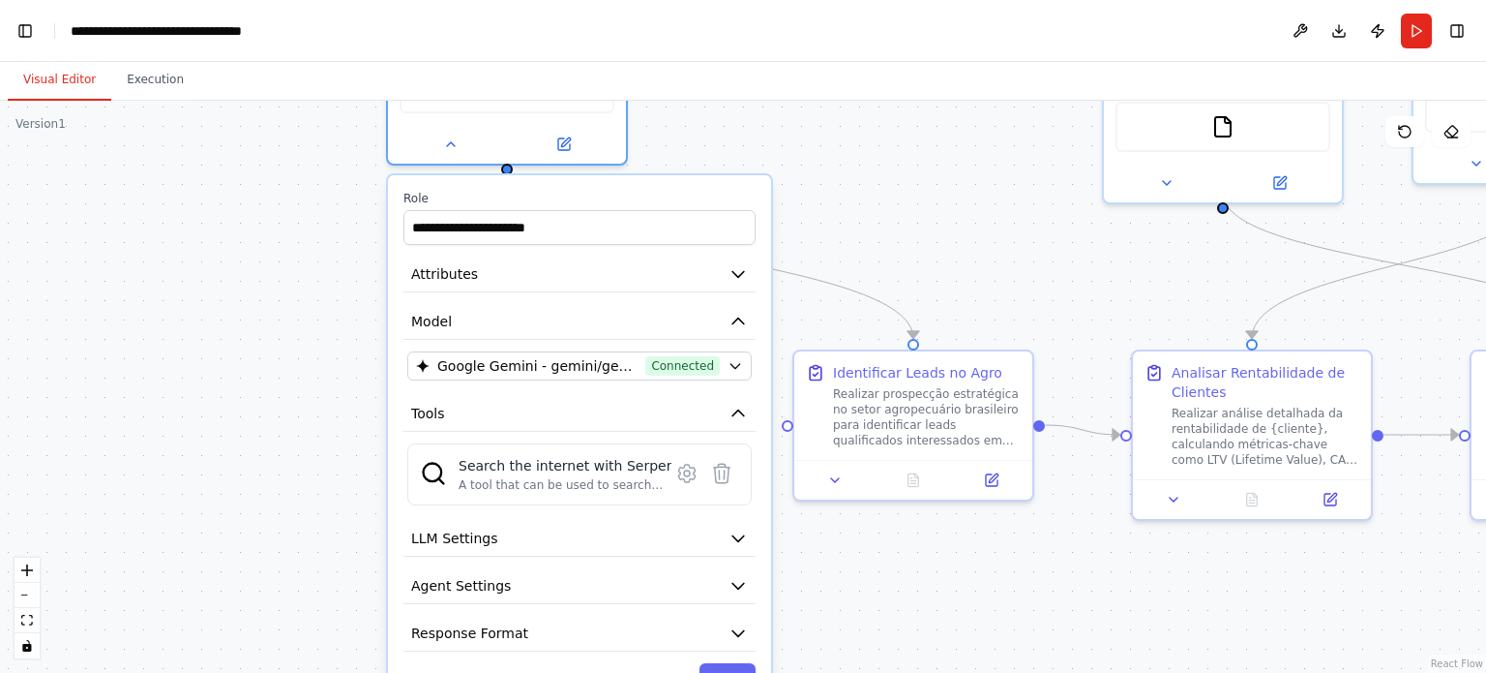
drag, startPoint x: 808, startPoint y: 374, endPoint x: 1070, endPoint y: 240, distance: 294.3
click at [1072, 239] on div ".deletable-edge-delete-btn { width: 20px; height: 20px; border: 0px solid #ffff…" at bounding box center [743, 387] width 1486 height 572
drag, startPoint x: 809, startPoint y: 283, endPoint x: 874, endPoint y: 245, distance: 75.0
click at [889, 243] on div ".deletable-edge-delete-btn { width: 20px; height: 20px; border: 0px solid #ffff…" at bounding box center [743, 387] width 1486 height 572
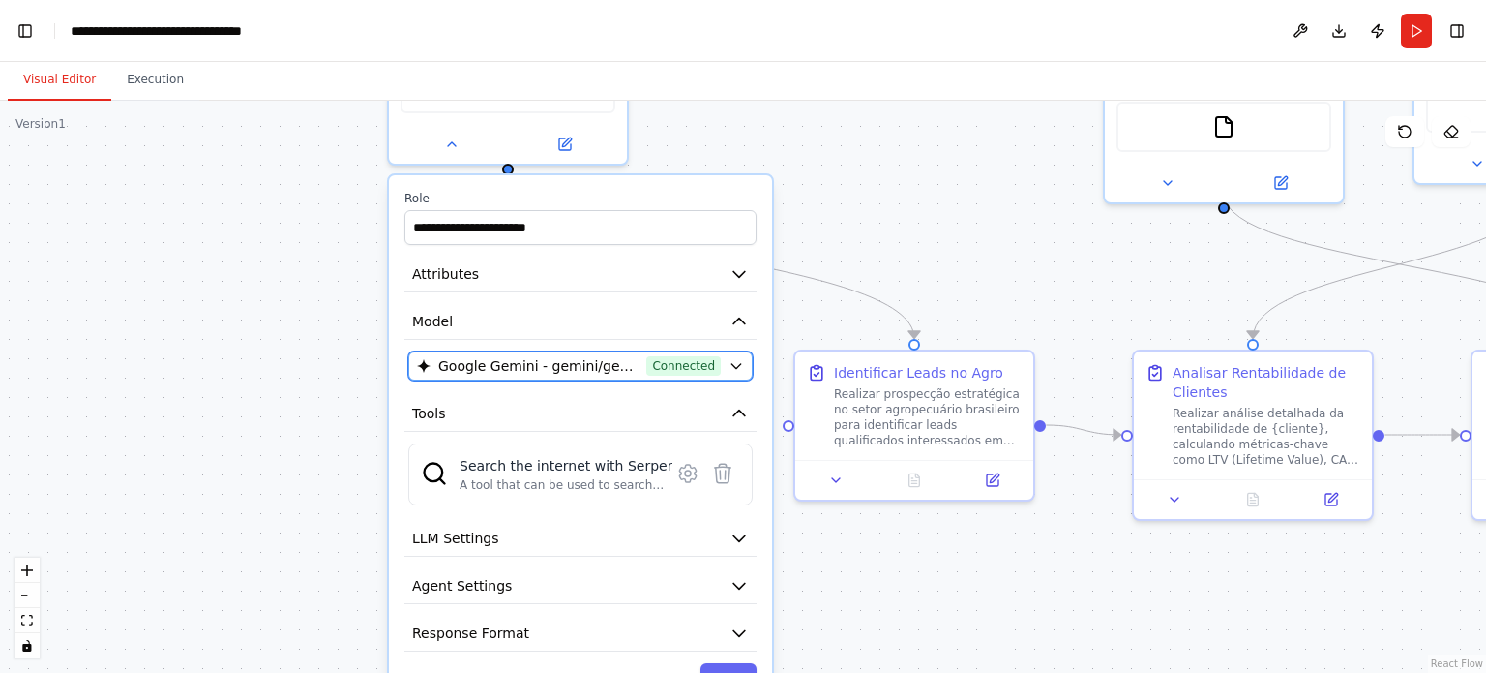
click at [703, 366] on span "Connected" at bounding box center [683, 365] width 75 height 19
click at [737, 364] on icon "button" at bounding box center [736, 366] width 9 height 5
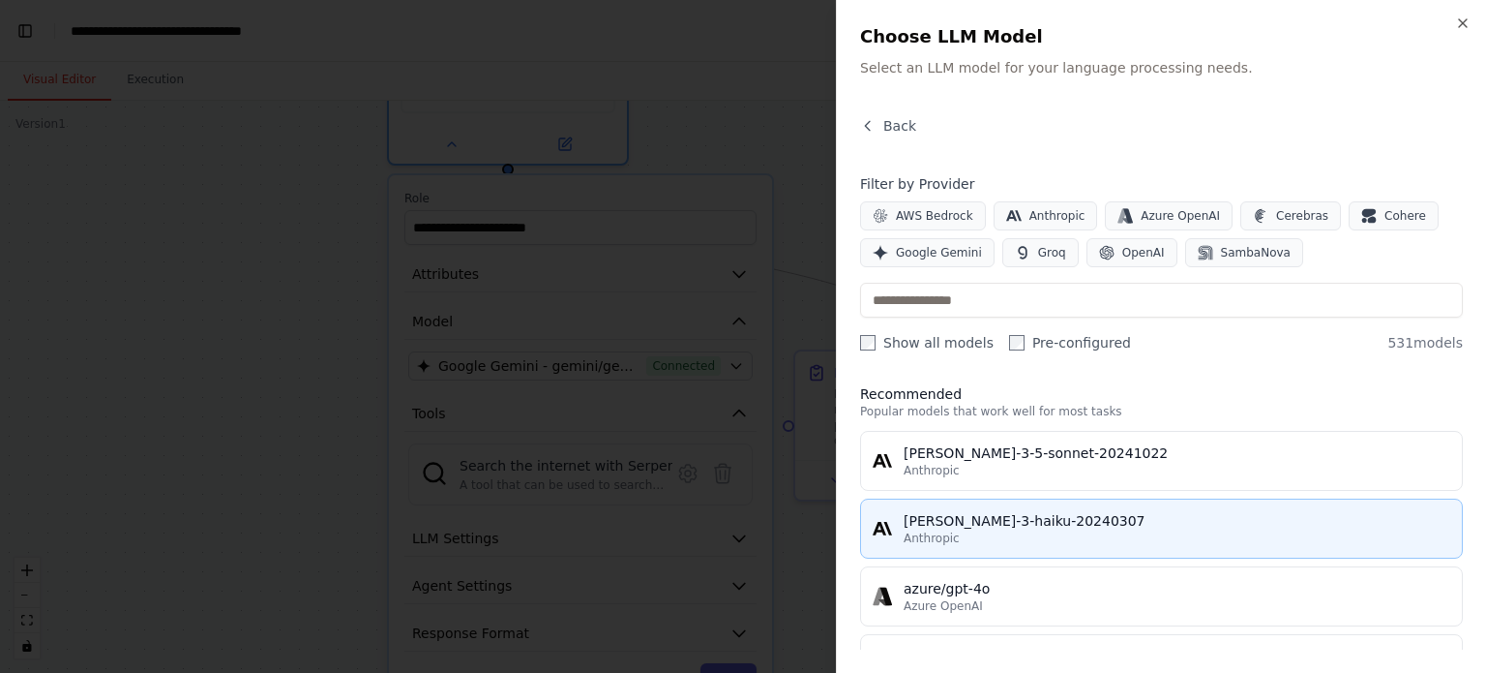
scroll to position [0, 0]
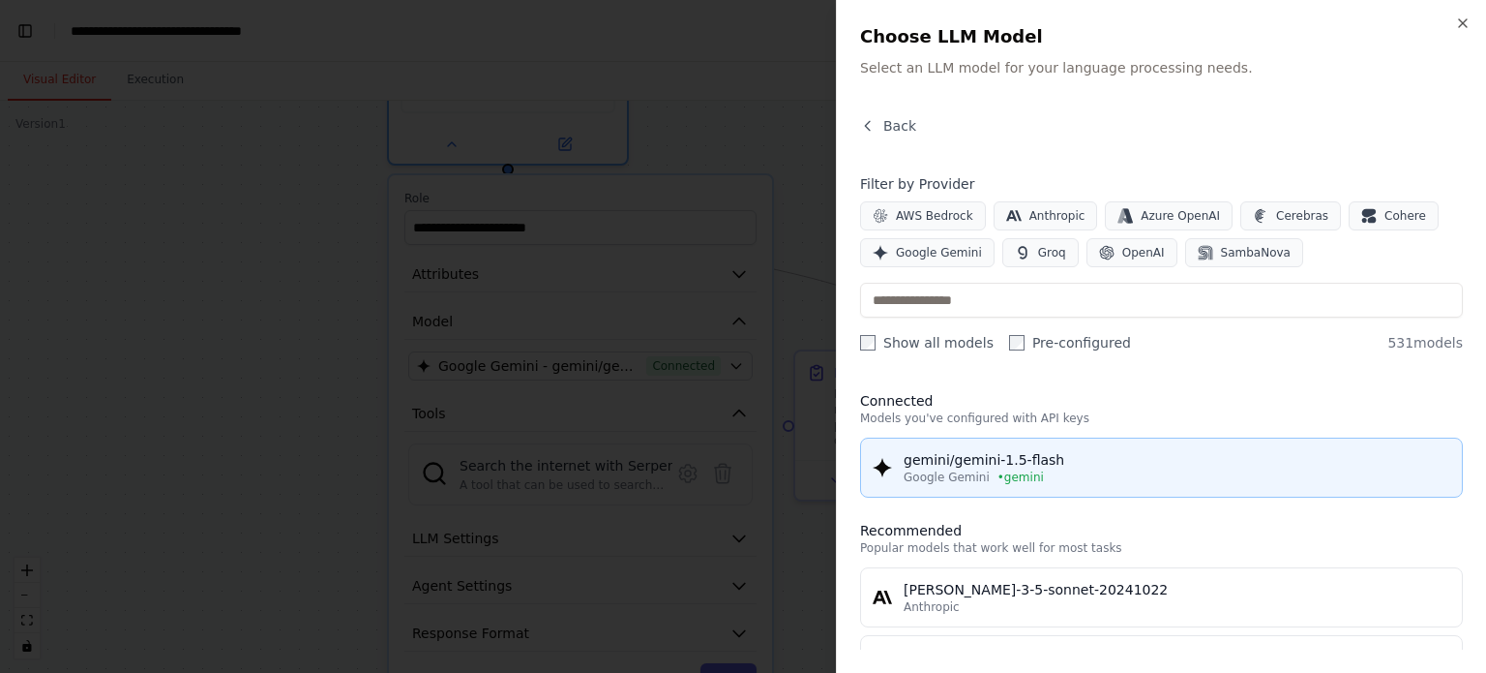
click at [1010, 475] on span "• gemini" at bounding box center [1021, 476] width 46 height 15
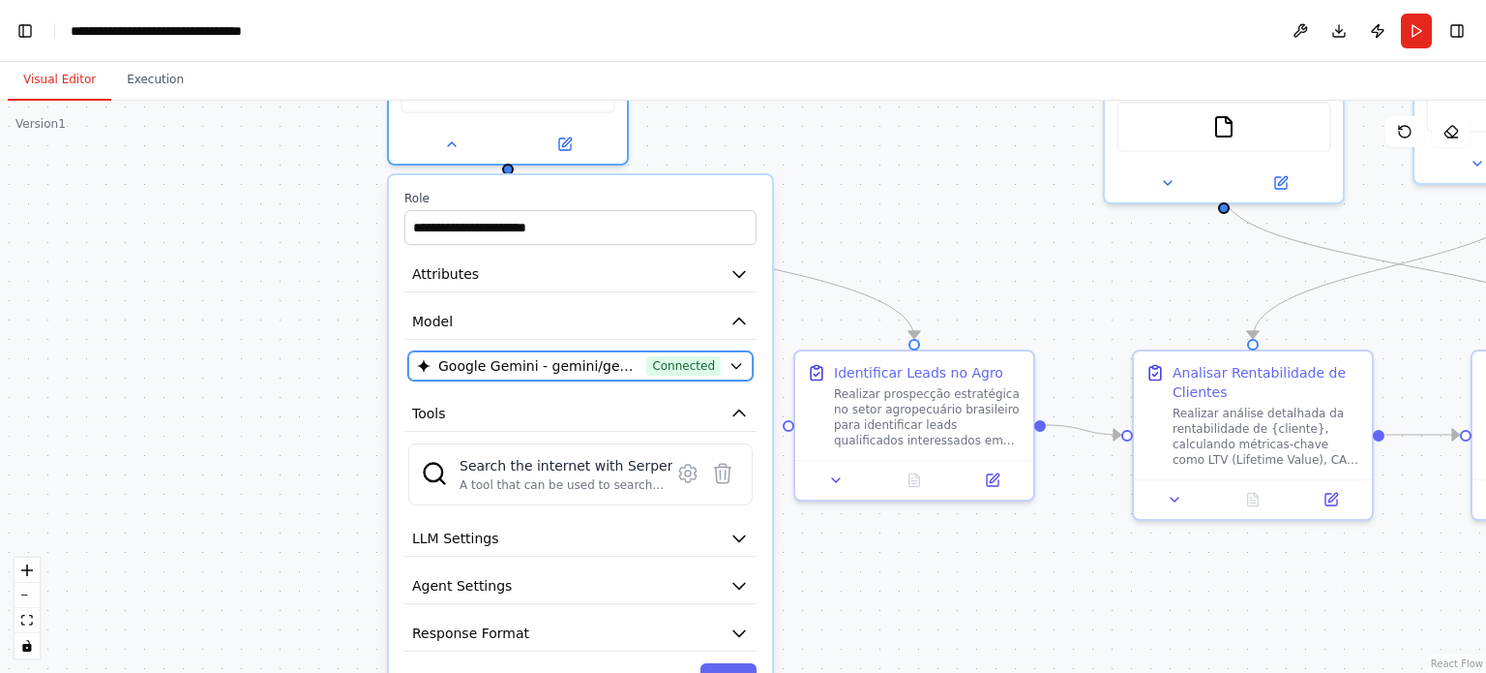
click at [731, 364] on icon "button" at bounding box center [736, 365] width 15 height 15
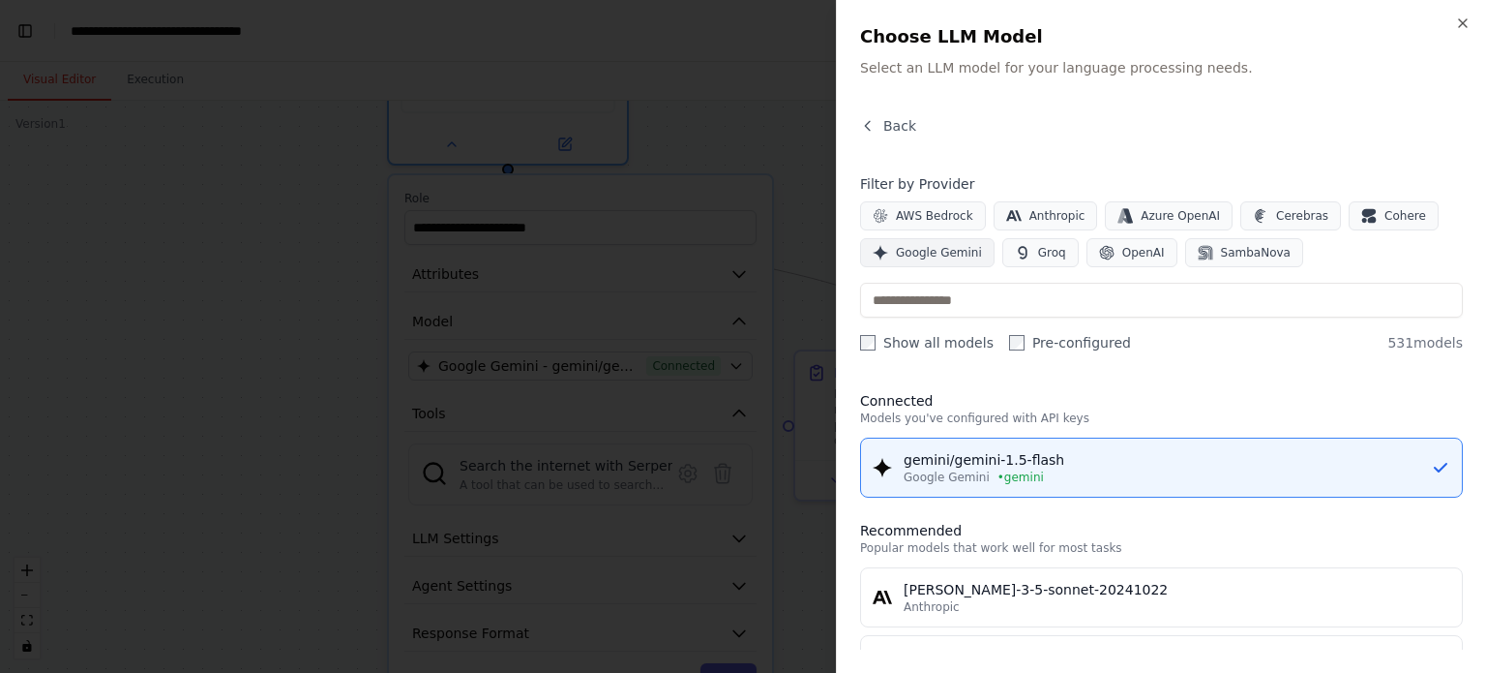
click at [931, 254] on span "Google Gemini" at bounding box center [939, 252] width 86 height 15
click at [1458, 26] on icon "button" at bounding box center [1462, 22] width 15 height 15
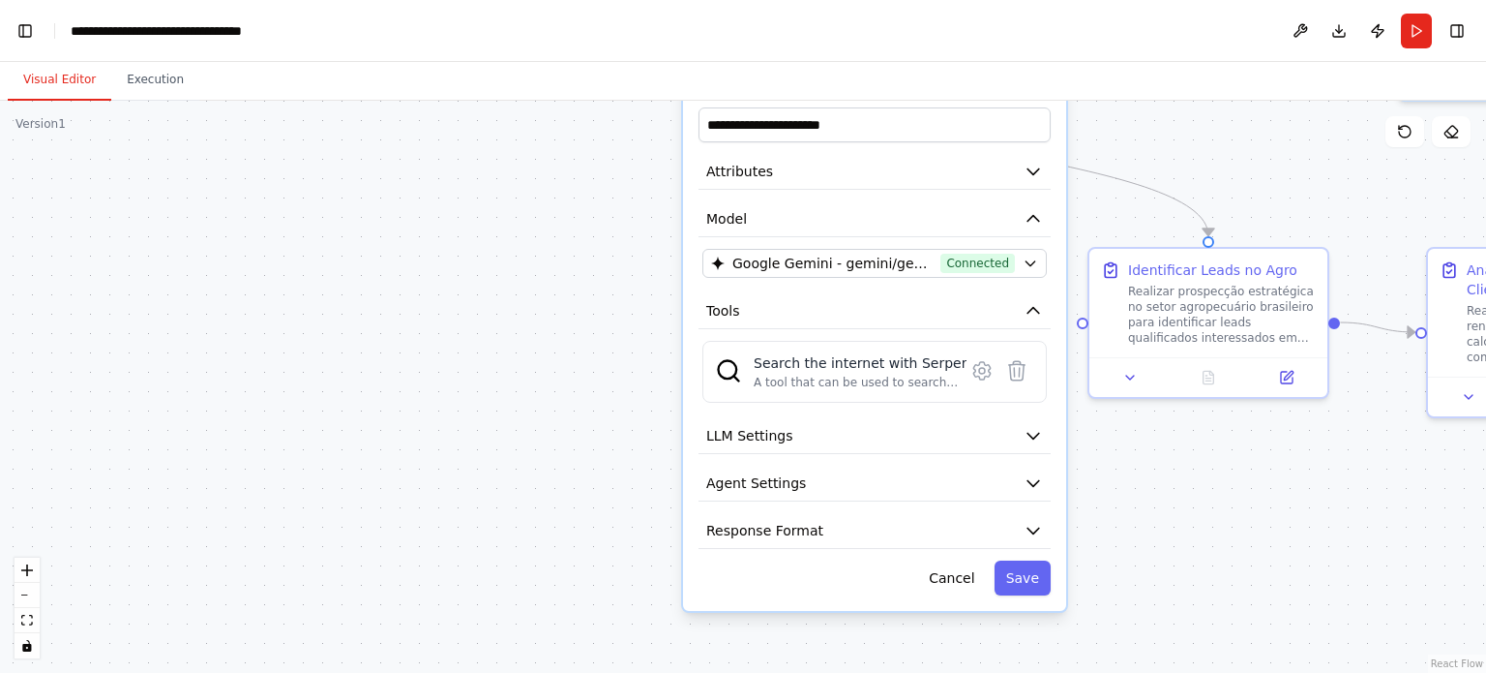
drag, startPoint x: 997, startPoint y: 246, endPoint x: 1185, endPoint y: 169, distance: 203.6
click at [1270, 150] on div ".deletable-edge-delete-btn { width: 20px; height: 20px; border: 0px solid #ffff…" at bounding box center [743, 387] width 1486 height 572
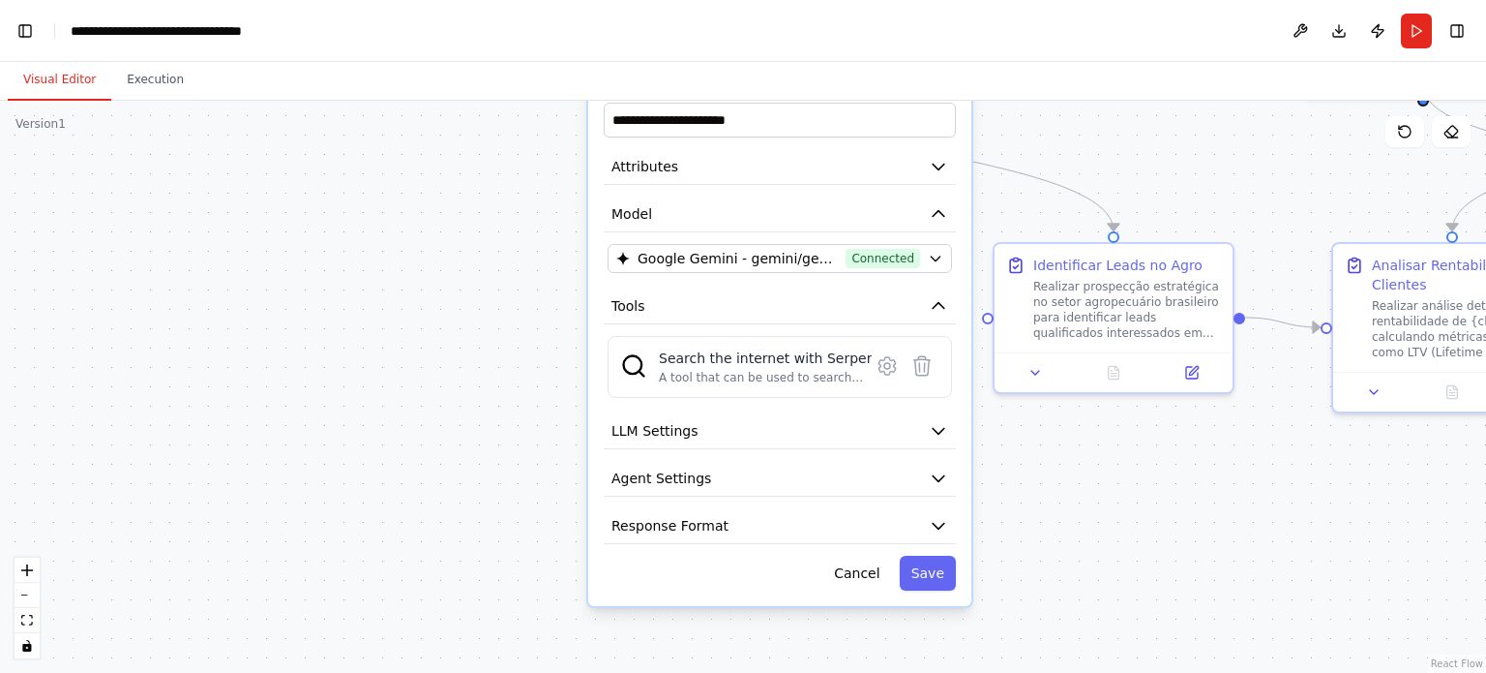
drag, startPoint x: 1177, startPoint y: 159, endPoint x: 1069, endPoint y: 157, distance: 107.4
click at [1072, 156] on div ".deletable-edge-delete-btn { width: 20px; height: 20px; border: 0px solid #ffff…" at bounding box center [743, 387] width 1486 height 572
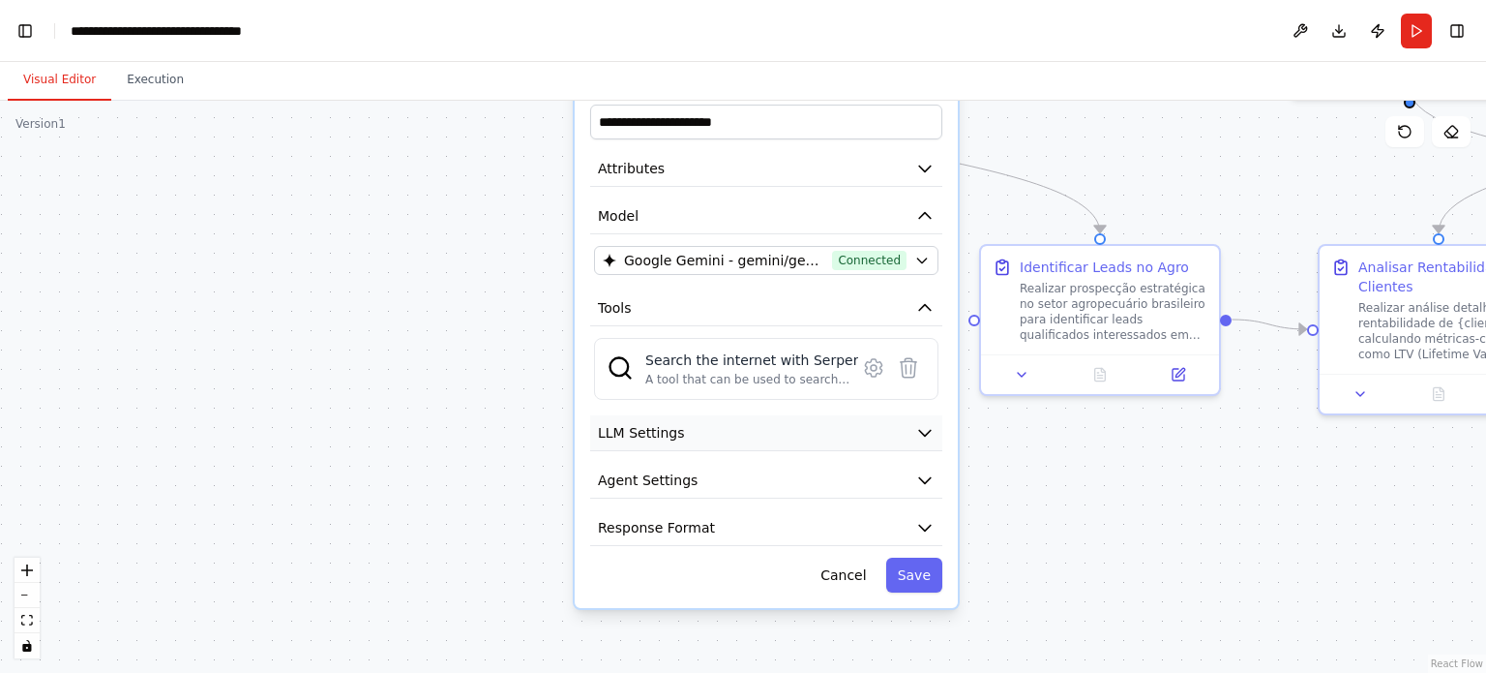
click at [832, 444] on button "LLM Settings" at bounding box center [766, 433] width 352 height 36
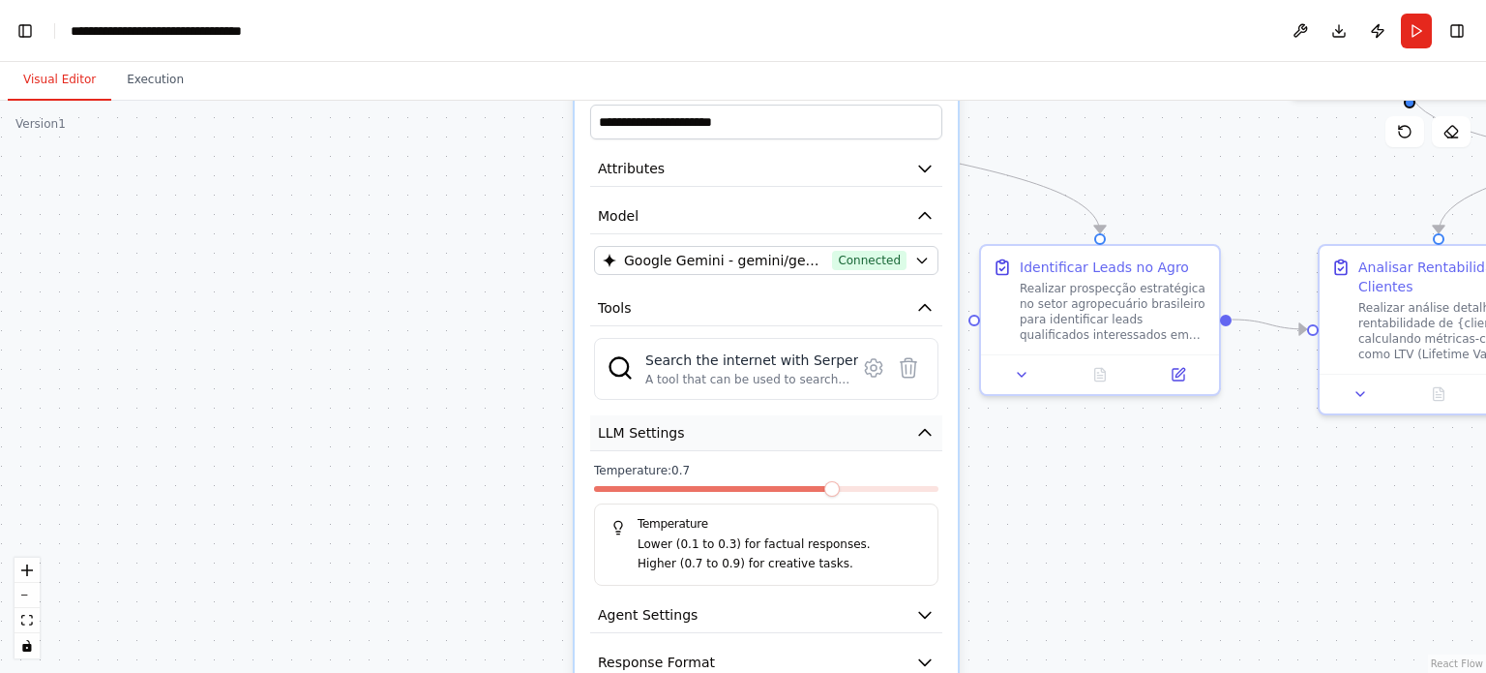
click at [926, 438] on icon "button" at bounding box center [924, 432] width 19 height 19
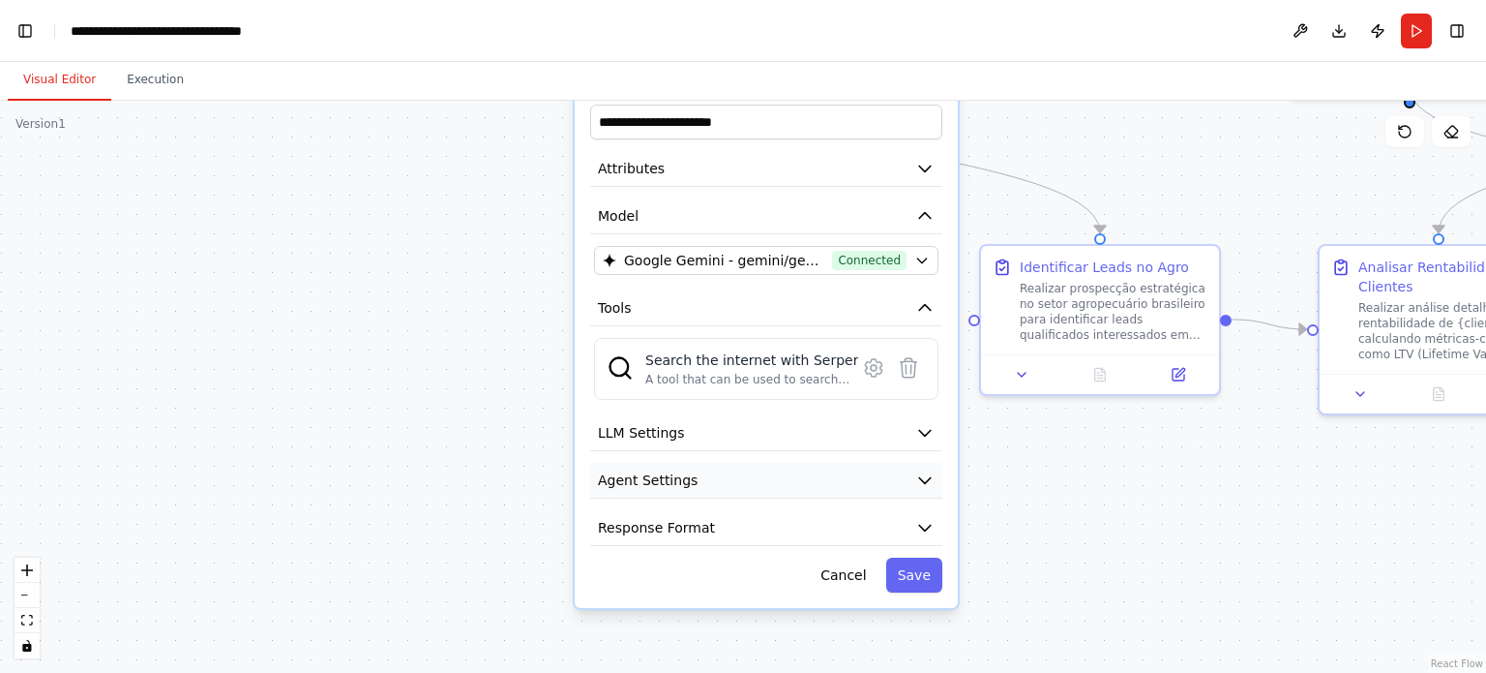
click at [920, 480] on icon "button" at bounding box center [924, 479] width 19 height 19
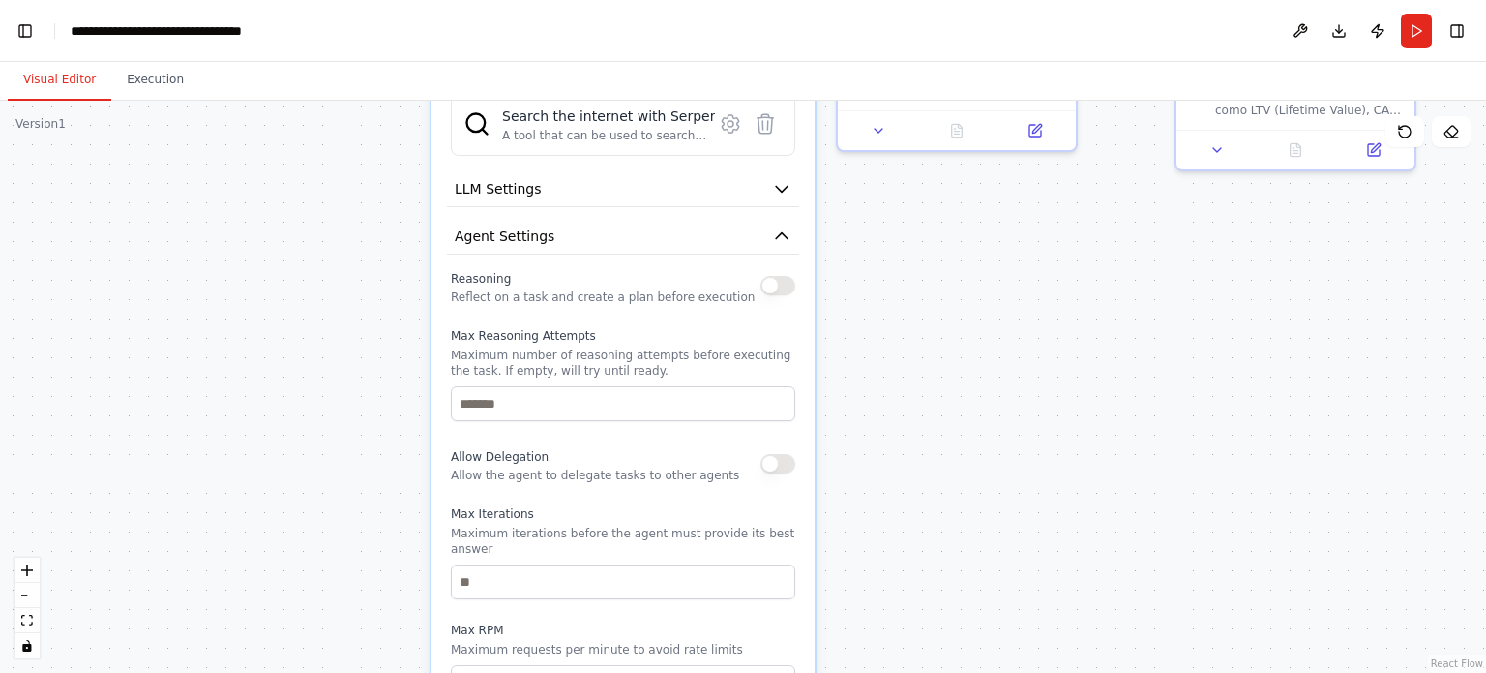
drag, startPoint x: 1014, startPoint y: 598, endPoint x: 871, endPoint y: 354, distance: 282.8
click at [871, 354] on div ".deletable-edge-delete-btn { width: 20px; height: 20px; border: 0px solid #ffff…" at bounding box center [743, 387] width 1486 height 572
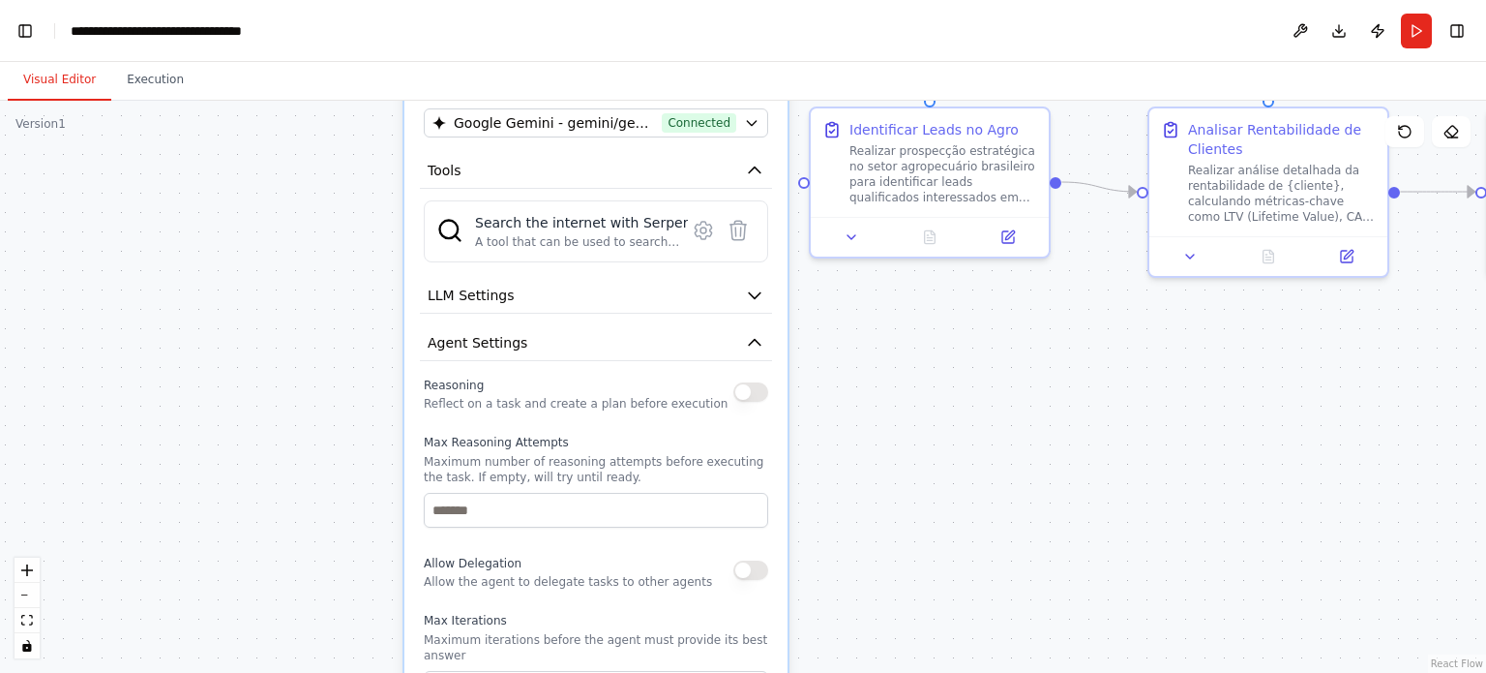
drag, startPoint x: 877, startPoint y: 455, endPoint x: 839, endPoint y: 572, distance: 123.0
click at [842, 581] on div ".deletable-edge-delete-btn { width: 20px; height: 20px; border: 0px solid #ffff…" at bounding box center [743, 387] width 1486 height 572
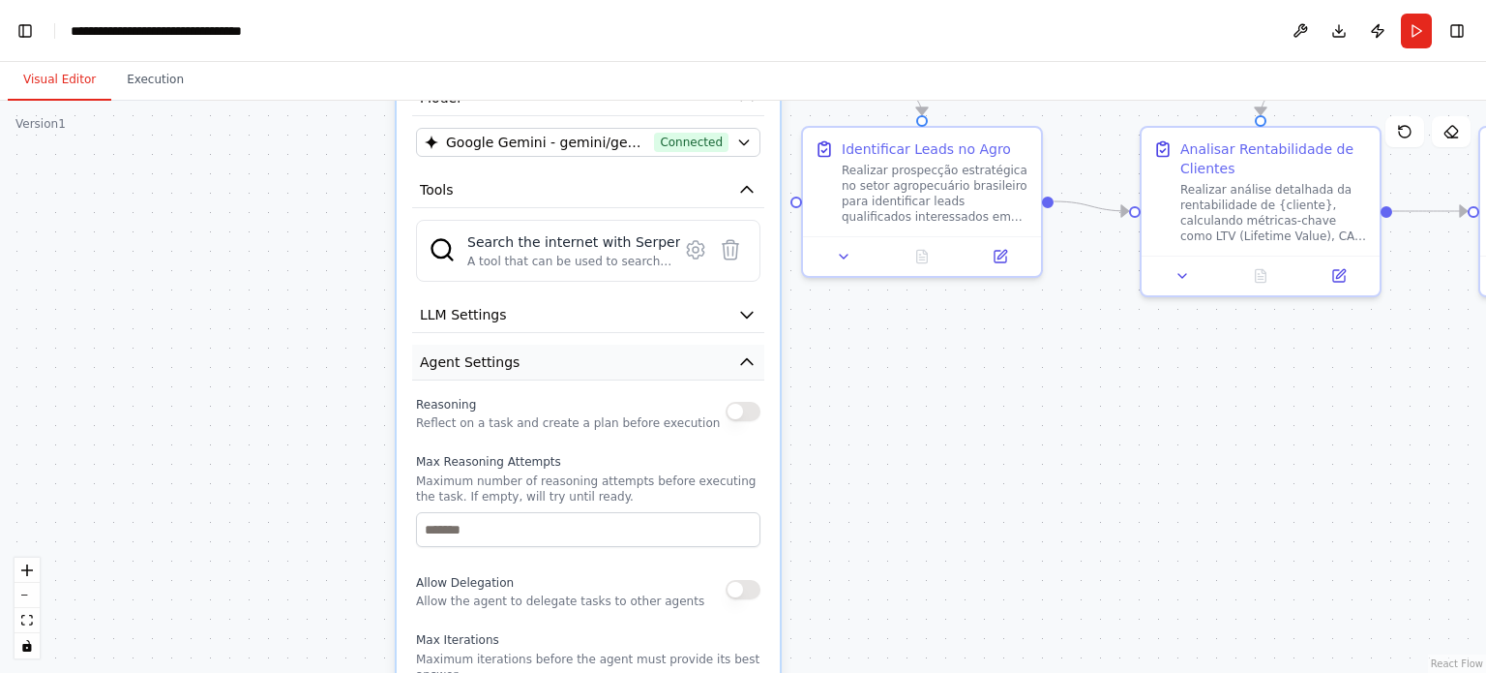
click at [751, 352] on icon "button" at bounding box center [746, 361] width 19 height 19
click at [751, 355] on icon "button" at bounding box center [746, 361] width 19 height 19
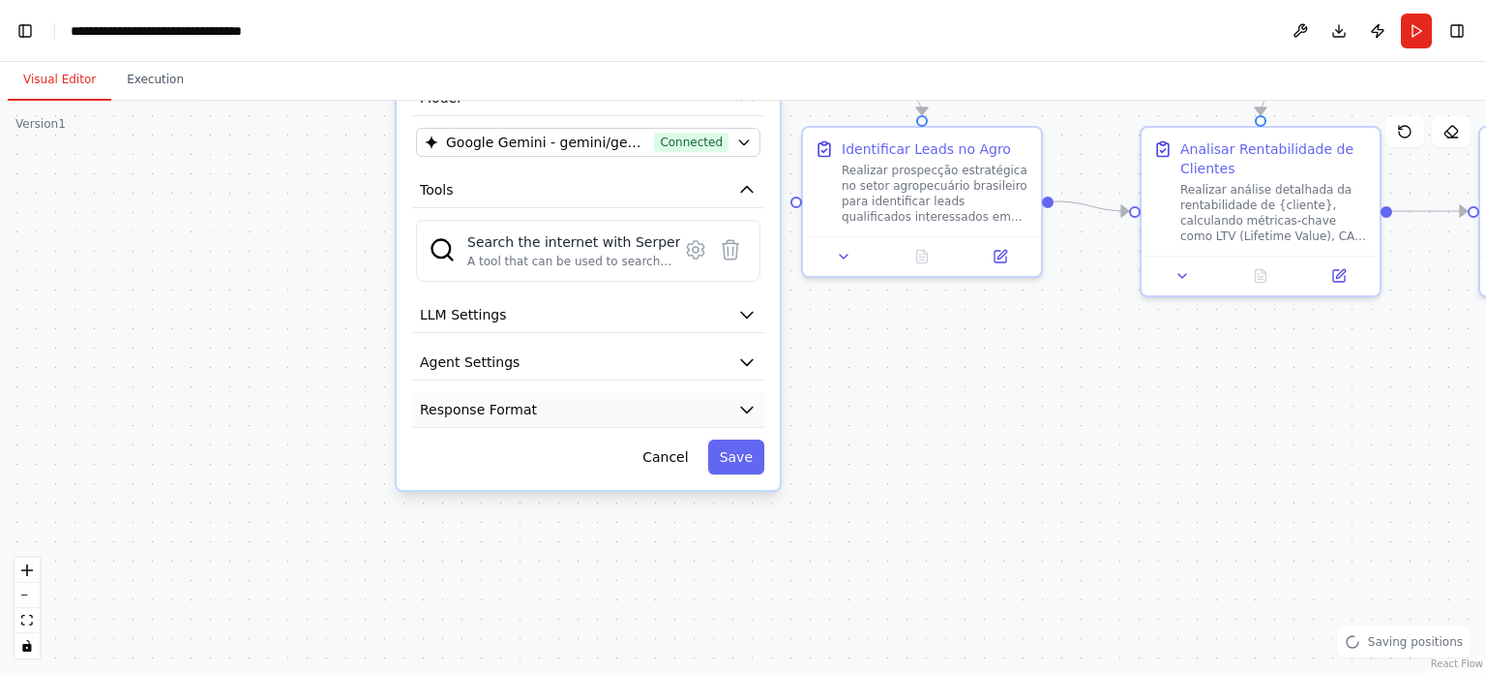
click at [735, 411] on button "Response Format" at bounding box center [588, 410] width 352 height 36
click at [744, 407] on icon "button" at bounding box center [746, 409] width 19 height 19
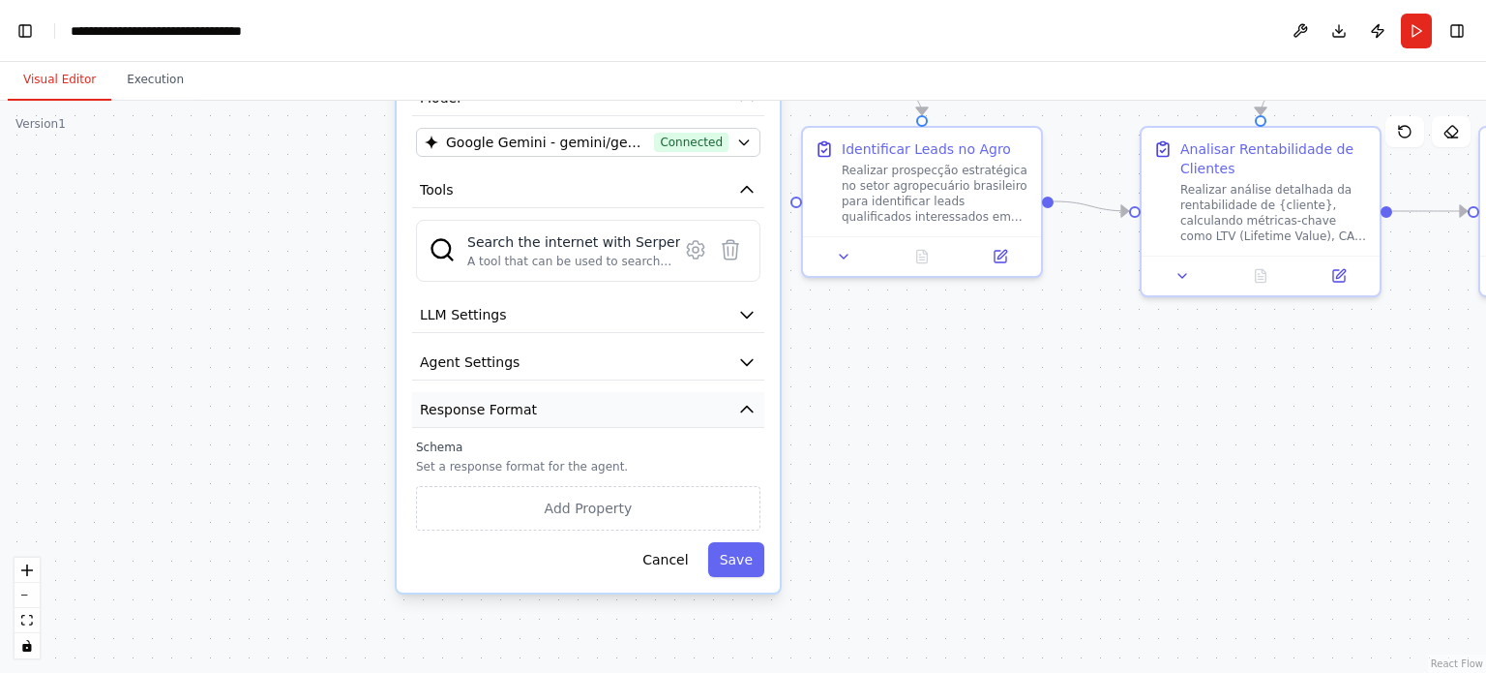
click at [728, 407] on button "Response Format" at bounding box center [588, 410] width 352 height 36
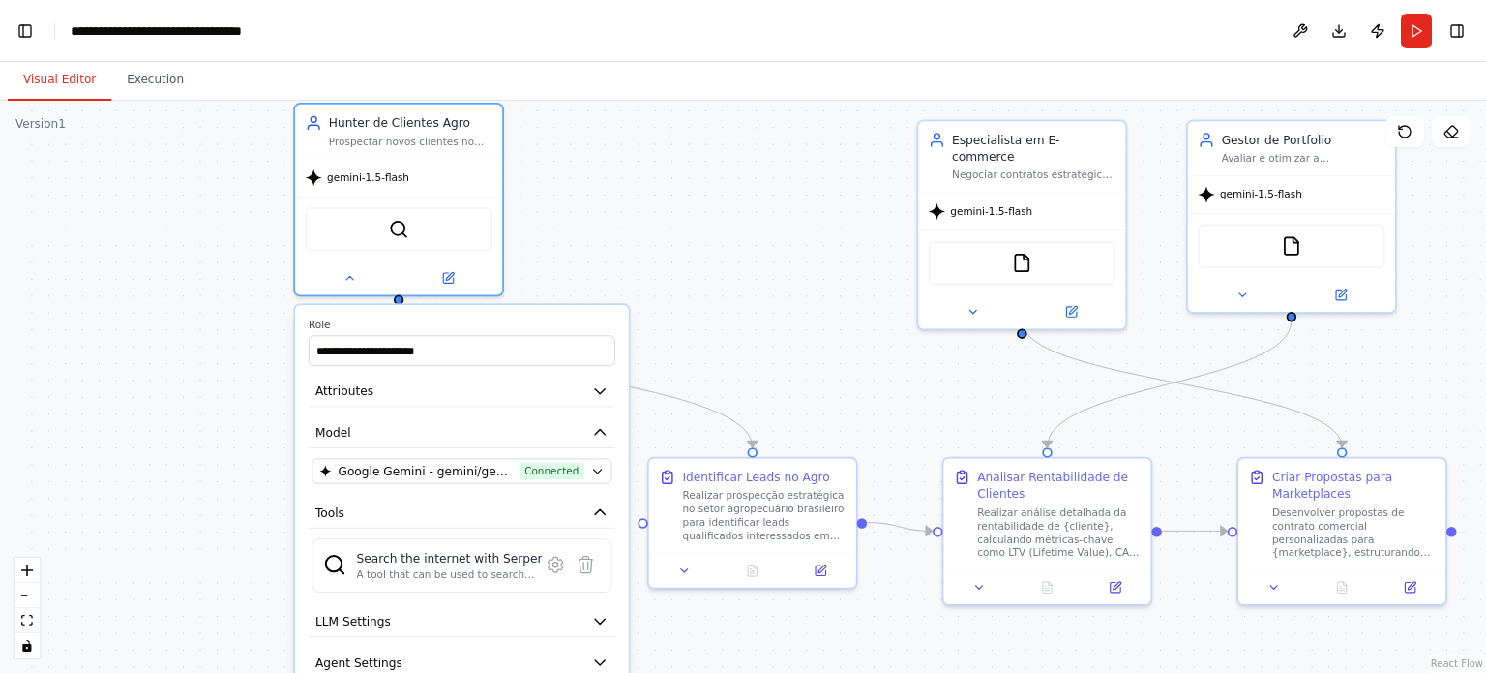
drag, startPoint x: 906, startPoint y: 432, endPoint x: 743, endPoint y: 715, distance: 326.8
click at [743, 672] on html "BETA Crew de Comercial e Relacionamento B2B Agentes: Hunter de Clientes Agro – …" at bounding box center [743, 336] width 1486 height 673
click at [453, 402] on button "Attributes" at bounding box center [462, 389] width 307 height 31
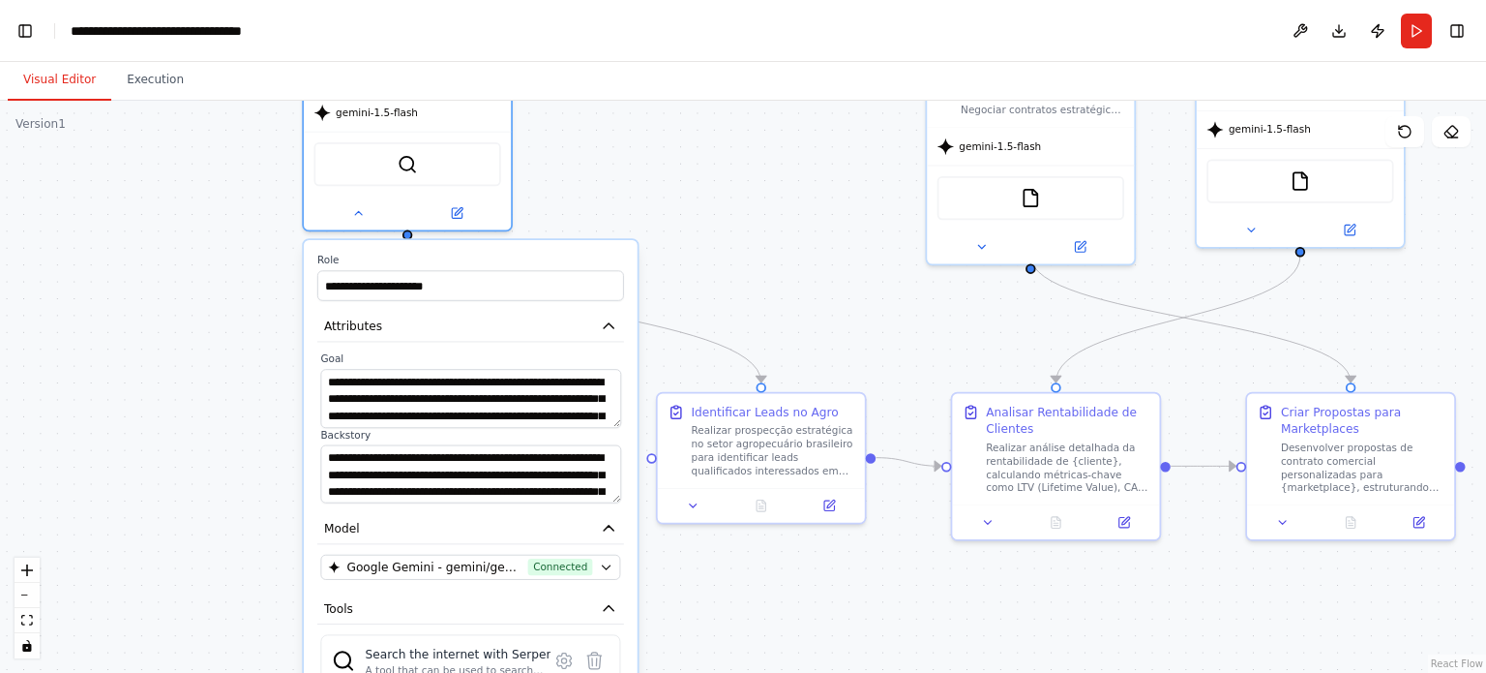
drag, startPoint x: 701, startPoint y: 394, endPoint x: 694, endPoint y: 359, distance: 35.5
click at [694, 359] on div ".deletable-edge-delete-btn { width: 20px; height: 20px; border: 0px solid #ffff…" at bounding box center [743, 387] width 1486 height 572
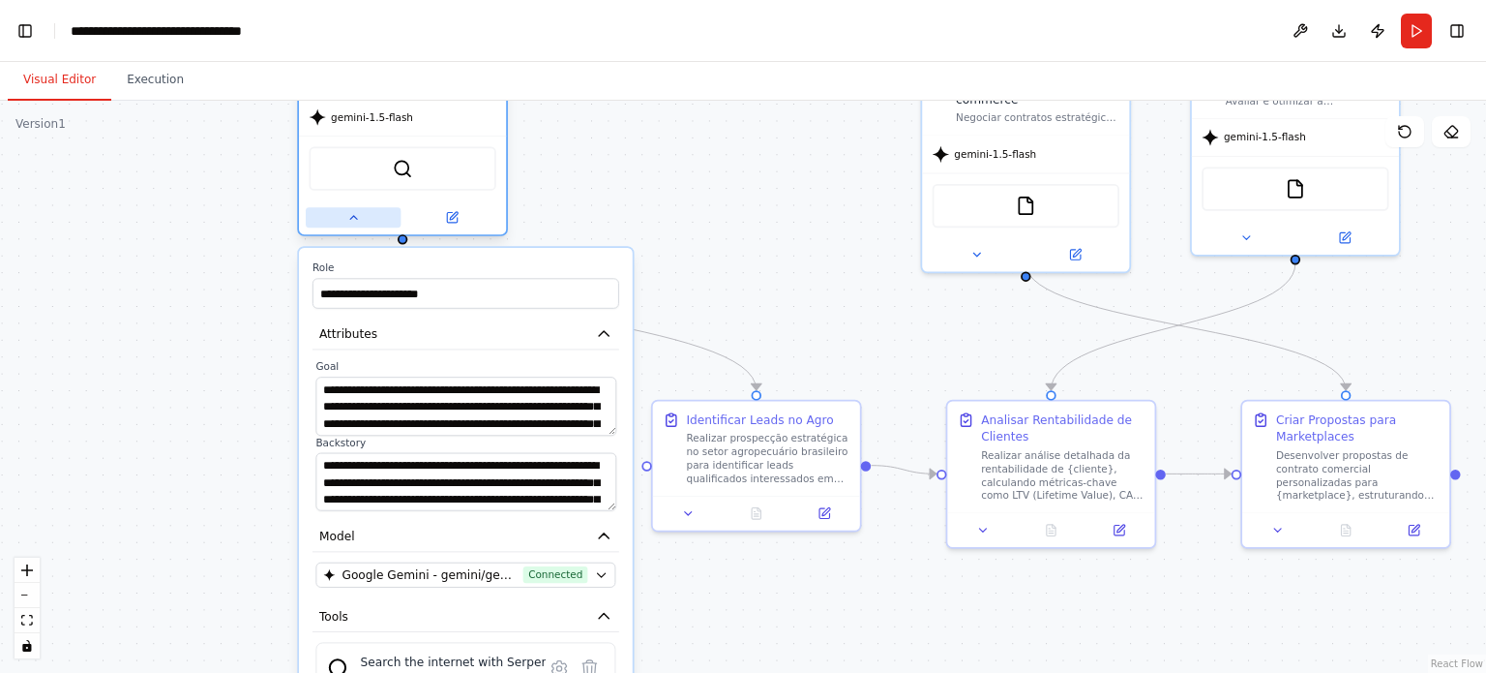
click at [356, 211] on icon at bounding box center [353, 218] width 14 height 14
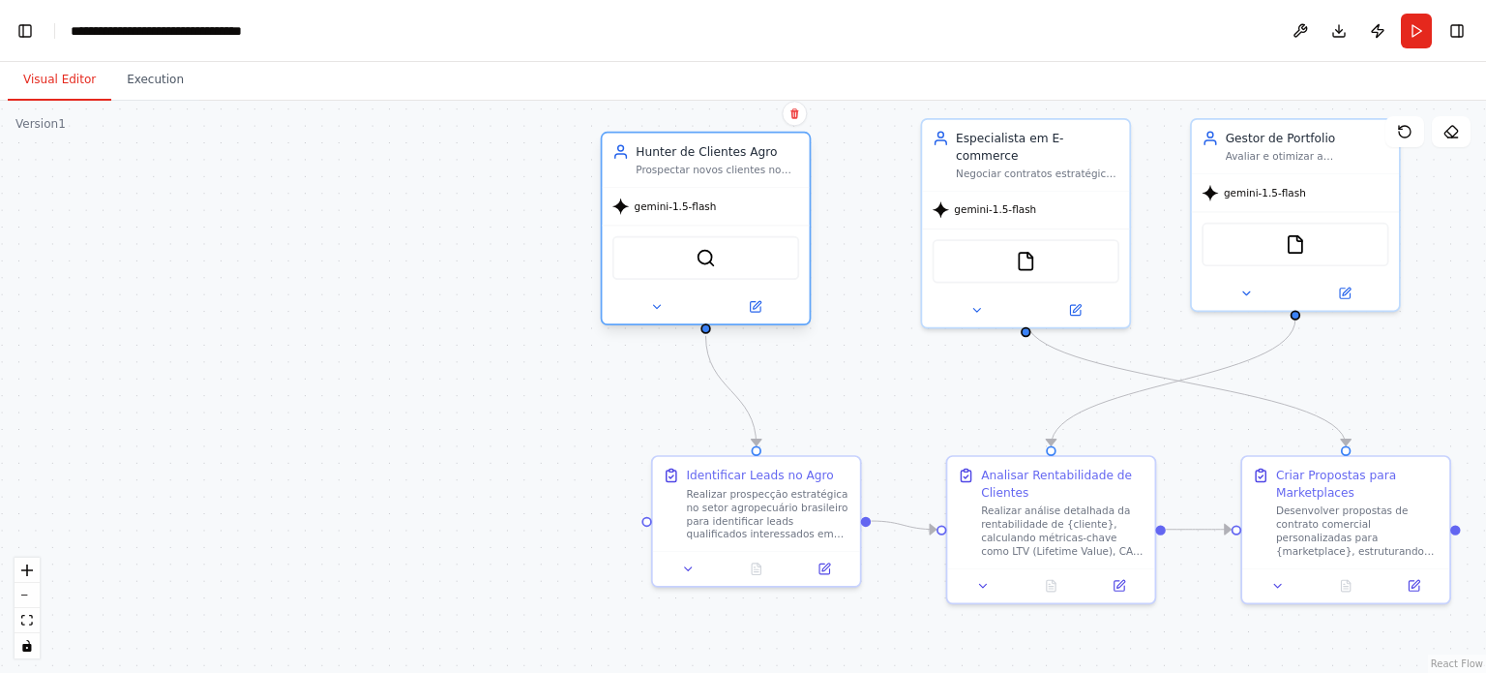
drag, startPoint x: 484, startPoint y: 134, endPoint x: 760, endPoint y: 219, distance: 288.6
click at [759, 219] on div "gemini-1.5-flash" at bounding box center [705, 206] width 207 height 37
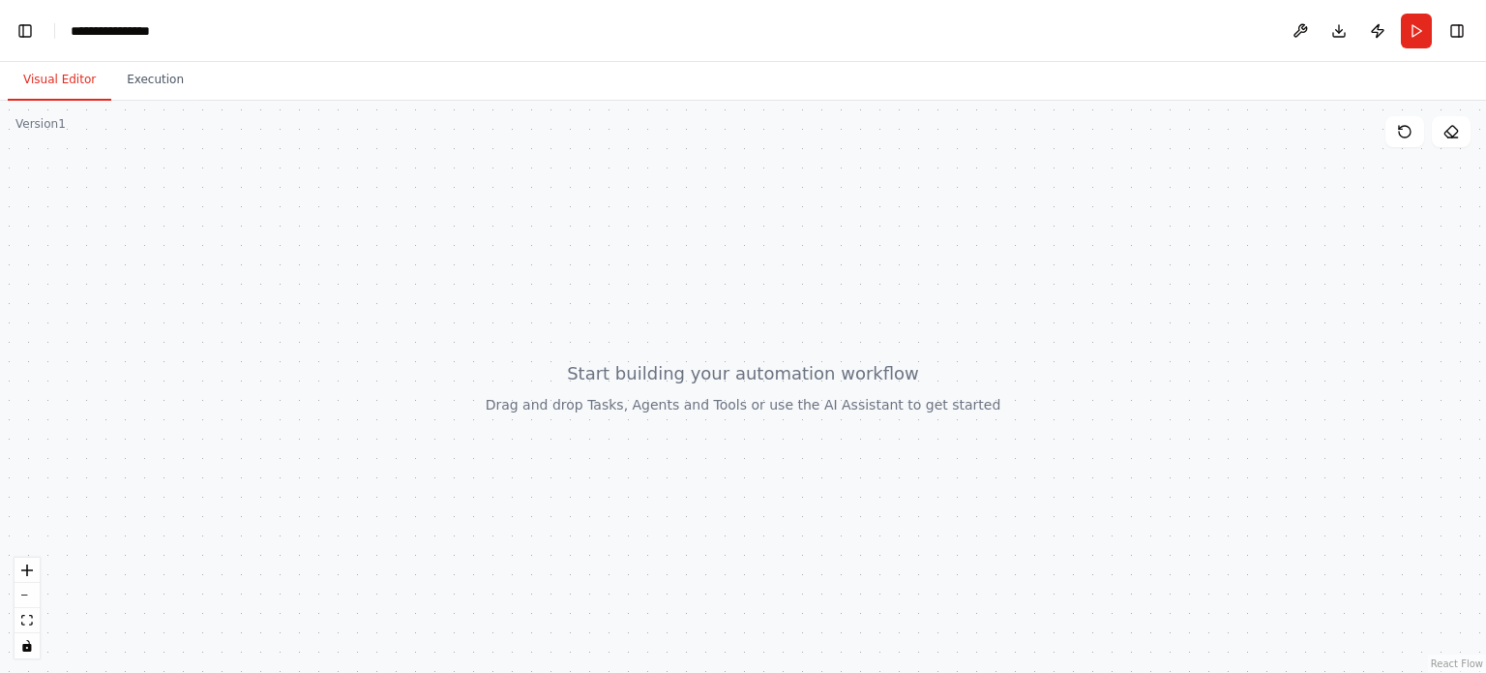
scroll to position [8024, 0]
click at [143, 45] on header "**********" at bounding box center [743, 31] width 1486 height 62
click at [135, 33] on div "**********" at bounding box center [119, 30] width 97 height 19
click at [177, 34] on div "**********" at bounding box center [143, 30] width 145 height 19
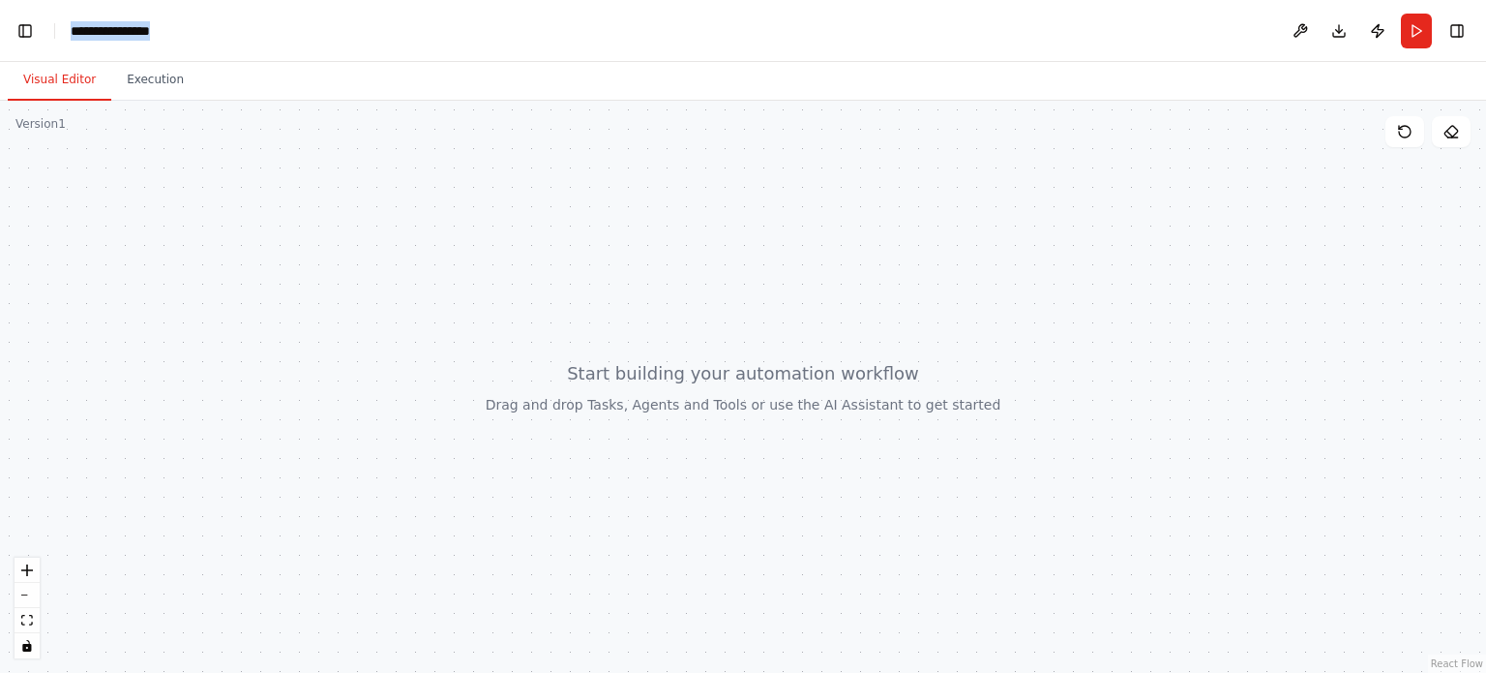
drag, startPoint x: 170, startPoint y: 33, endPoint x: 68, endPoint y: 29, distance: 102.6
click at [68, 29] on header "**********" at bounding box center [743, 31] width 1486 height 62
paste div "breadcrumb"
click at [441, 36] on header "**********" at bounding box center [743, 31] width 1486 height 62
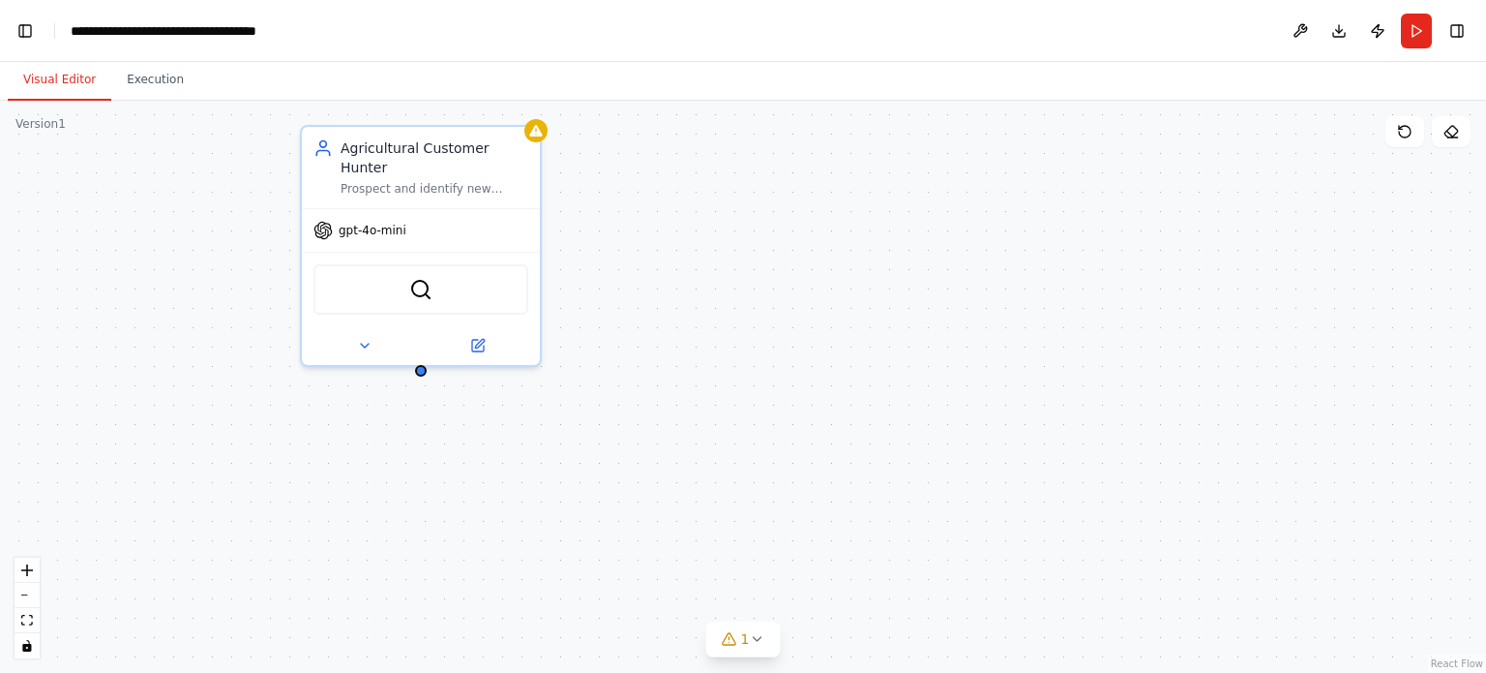
drag, startPoint x: 481, startPoint y: 408, endPoint x: 660, endPoint y: 345, distance: 189.7
click at [660, 345] on div "Agricultural Customer Hunter Prospect and identify new agricultural customers b…" at bounding box center [743, 387] width 1486 height 572
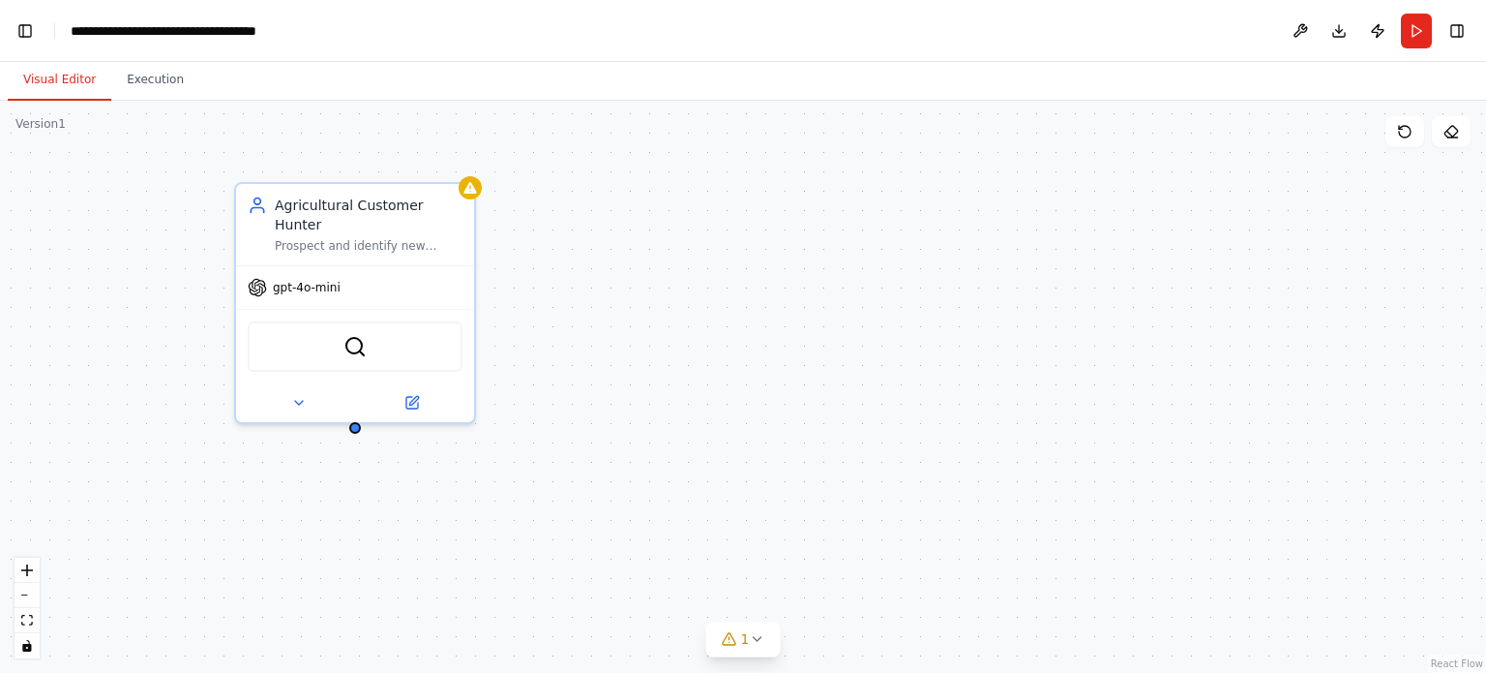
drag, startPoint x: 600, startPoint y: 354, endPoint x: 544, endPoint y: 386, distance: 64.6
click at [544, 386] on div "Agricultural Customer Hunter Prospect and identify new agricultural customers b…" at bounding box center [743, 387] width 1486 height 572
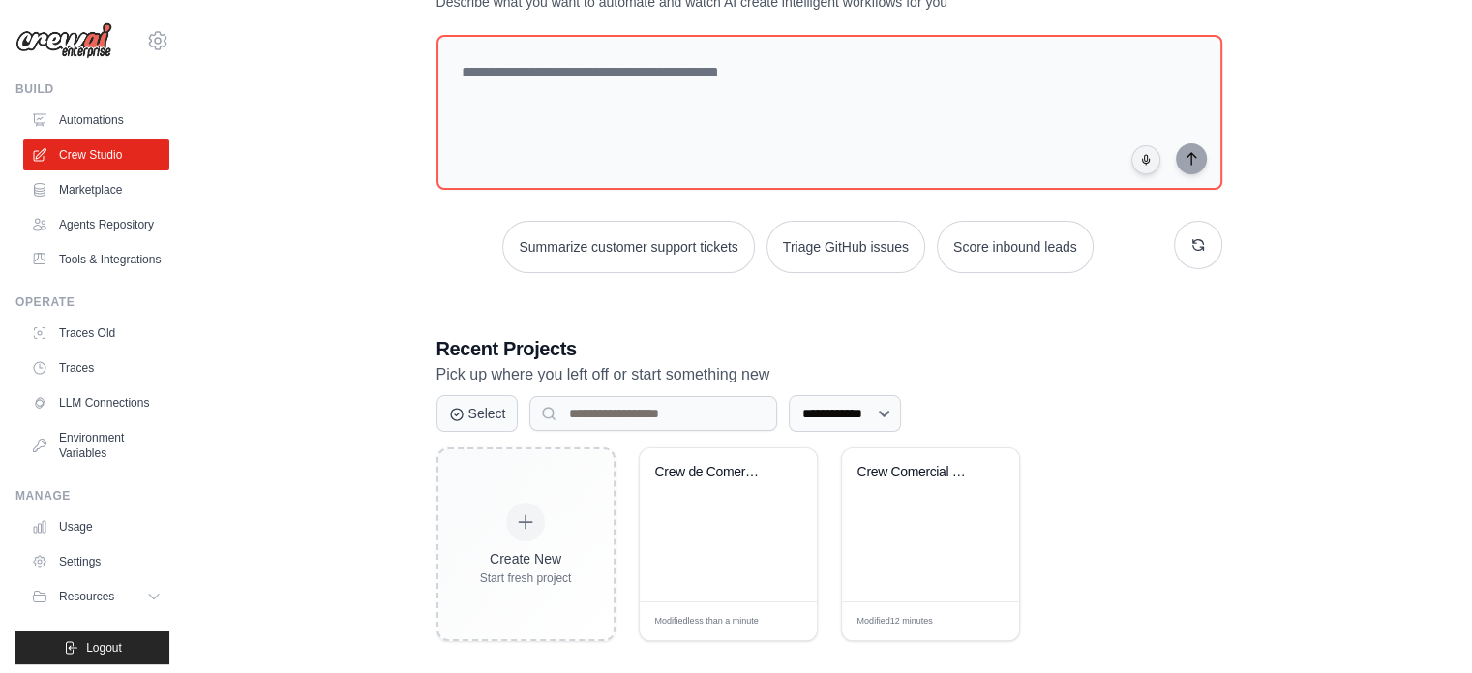
scroll to position [105, 0]
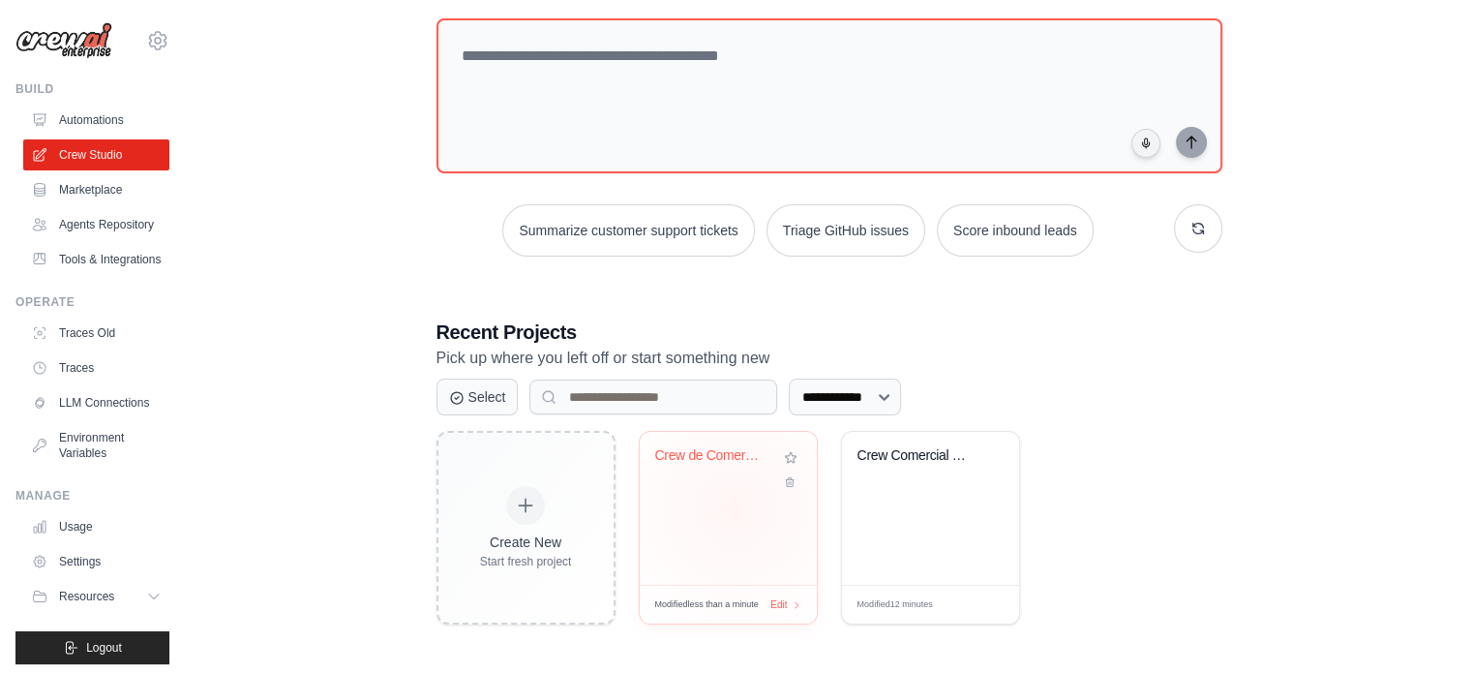
click at [734, 507] on div "Crew de Comercial e Relacionamento ..." at bounding box center [728, 508] width 177 height 153
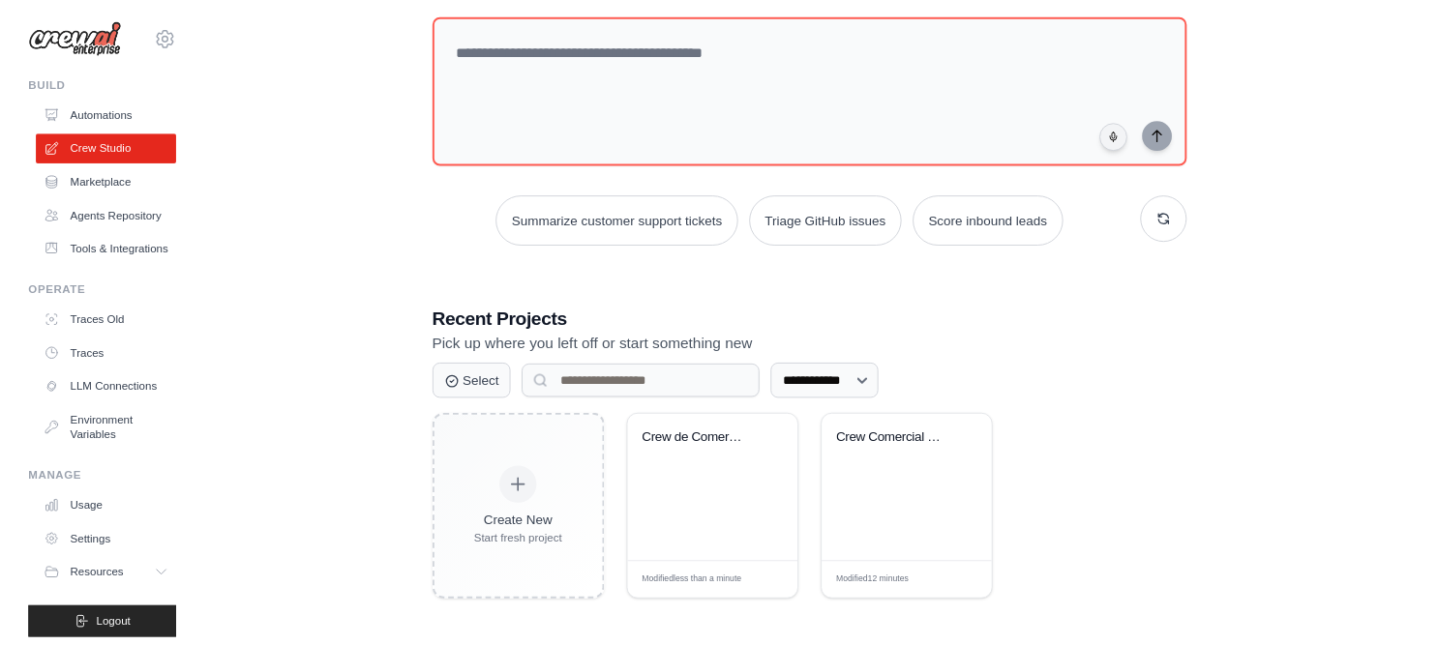
scroll to position [107, 0]
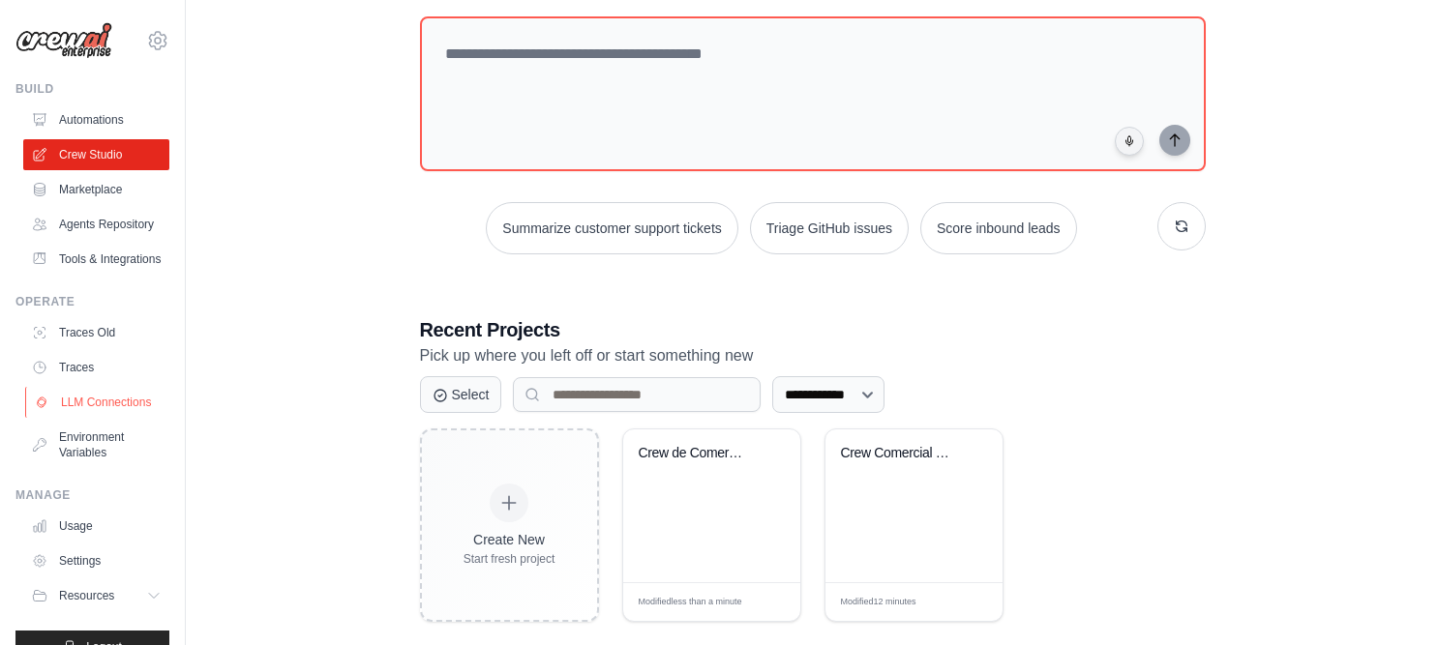
click at [83, 418] on link "LLM Connections" at bounding box center [98, 402] width 146 height 31
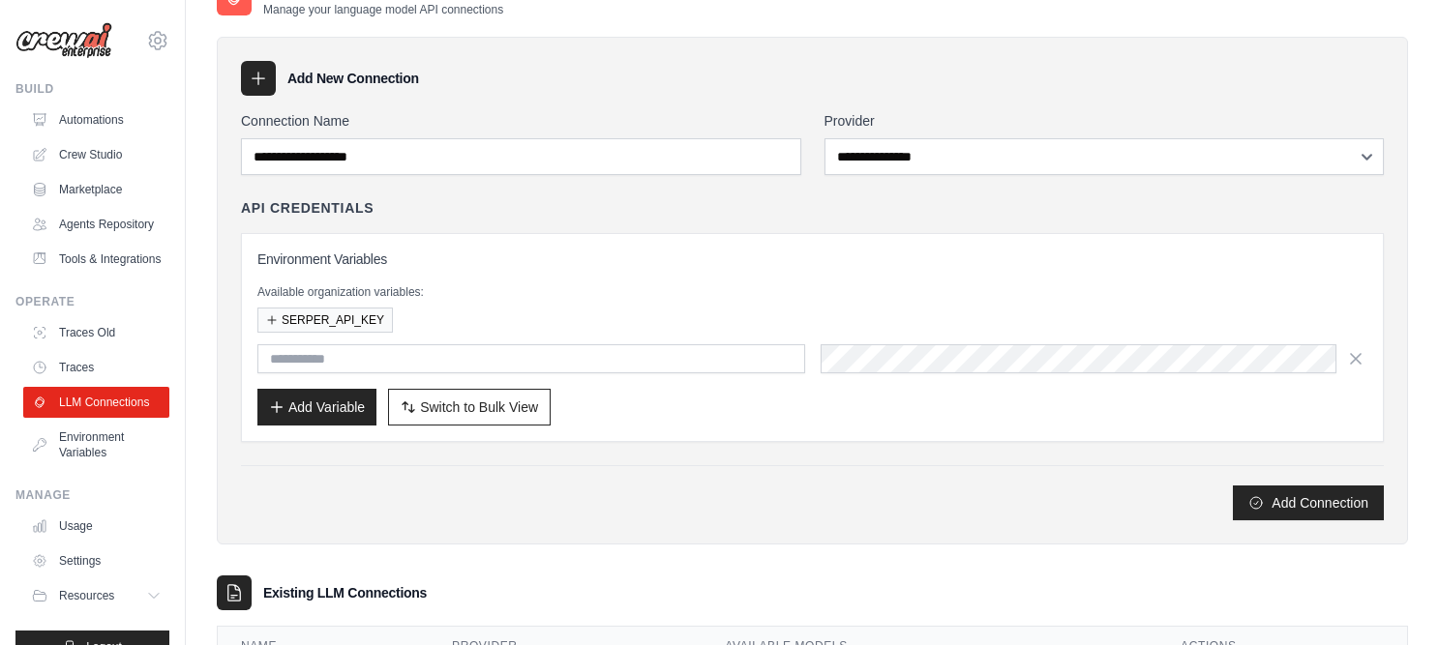
scroll to position [164, 0]
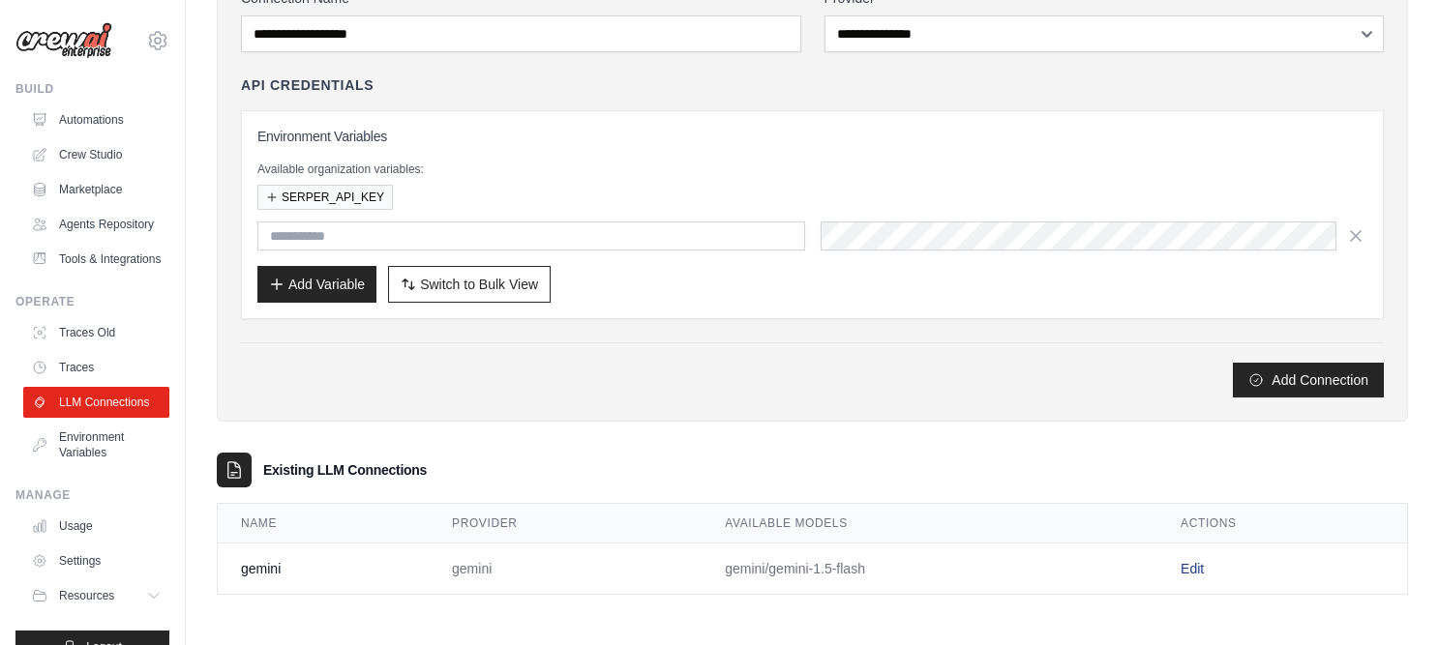
click at [1188, 570] on link "Edit" at bounding box center [1192, 568] width 23 height 15
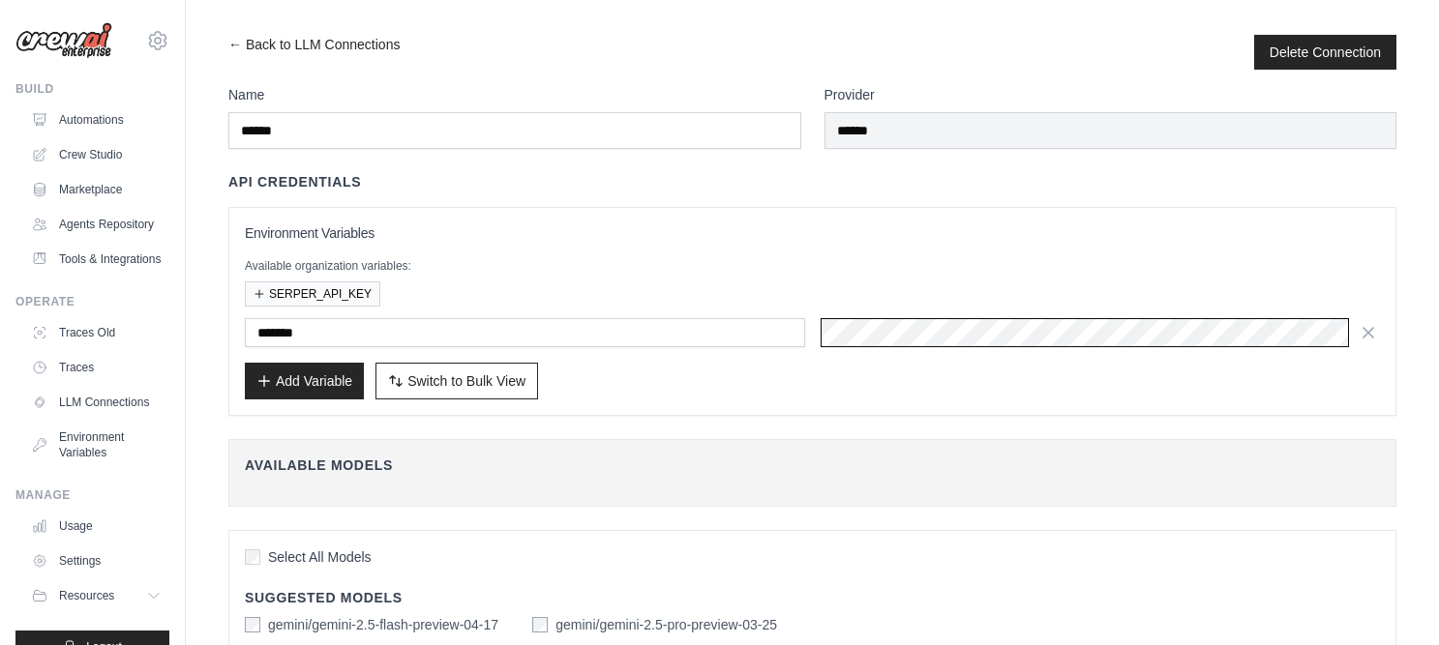
click at [751, 310] on div "Environment Variables Available organization variables: SERPER_API_KEY ******* …" at bounding box center [812, 312] width 1135 height 176
click at [812, 337] on div "*******" at bounding box center [812, 332] width 1135 height 29
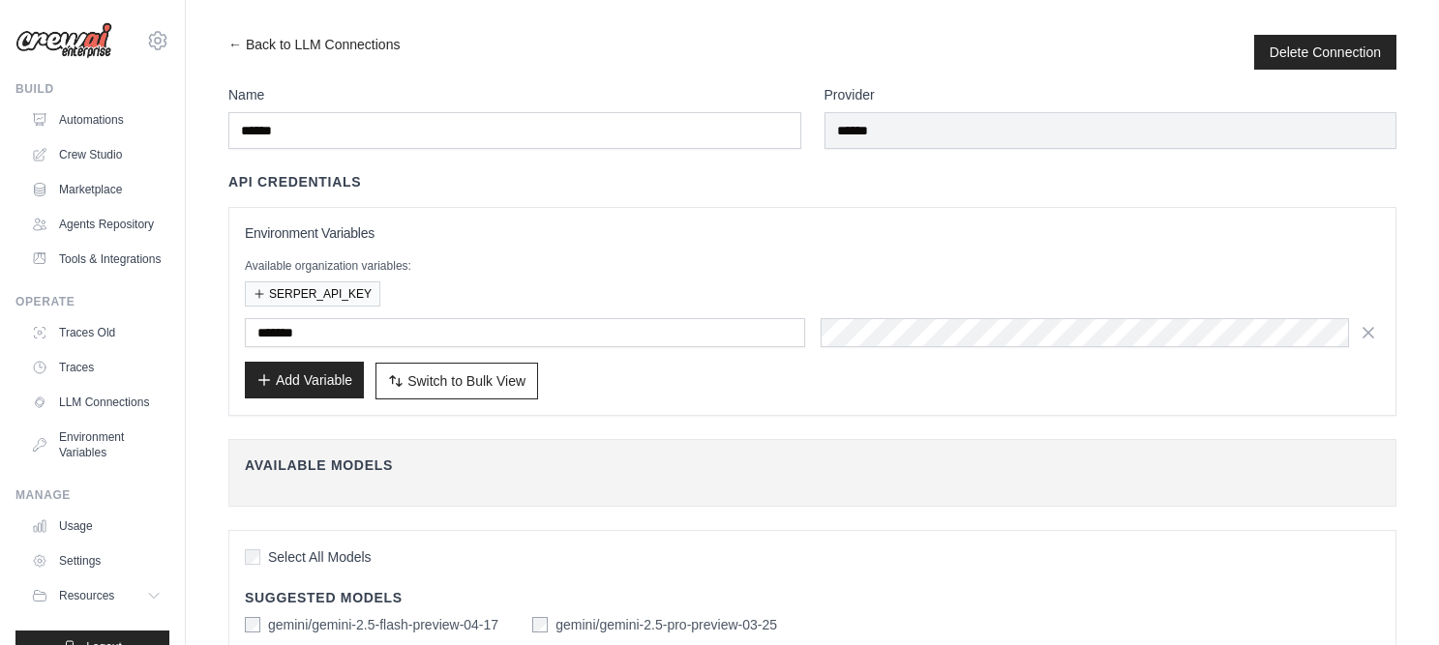
click at [294, 381] on button "Add Variable" at bounding box center [304, 380] width 119 height 37
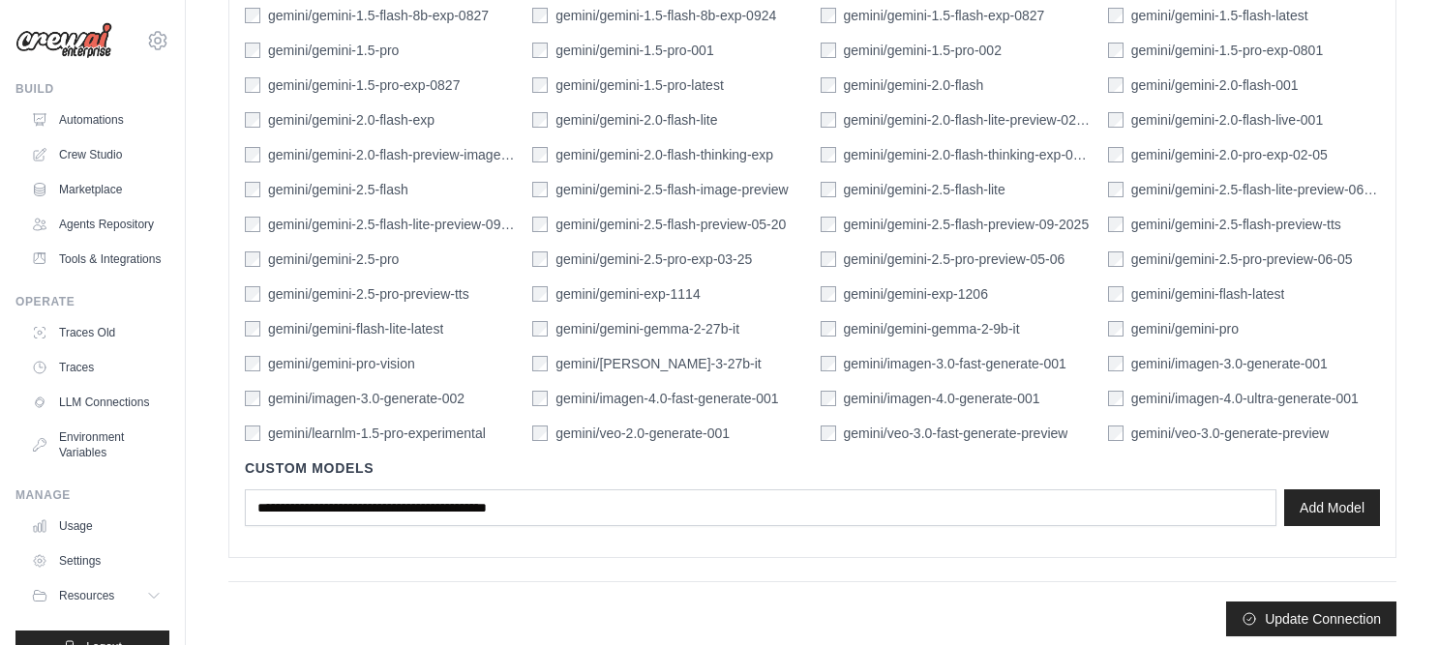
scroll to position [765, 0]
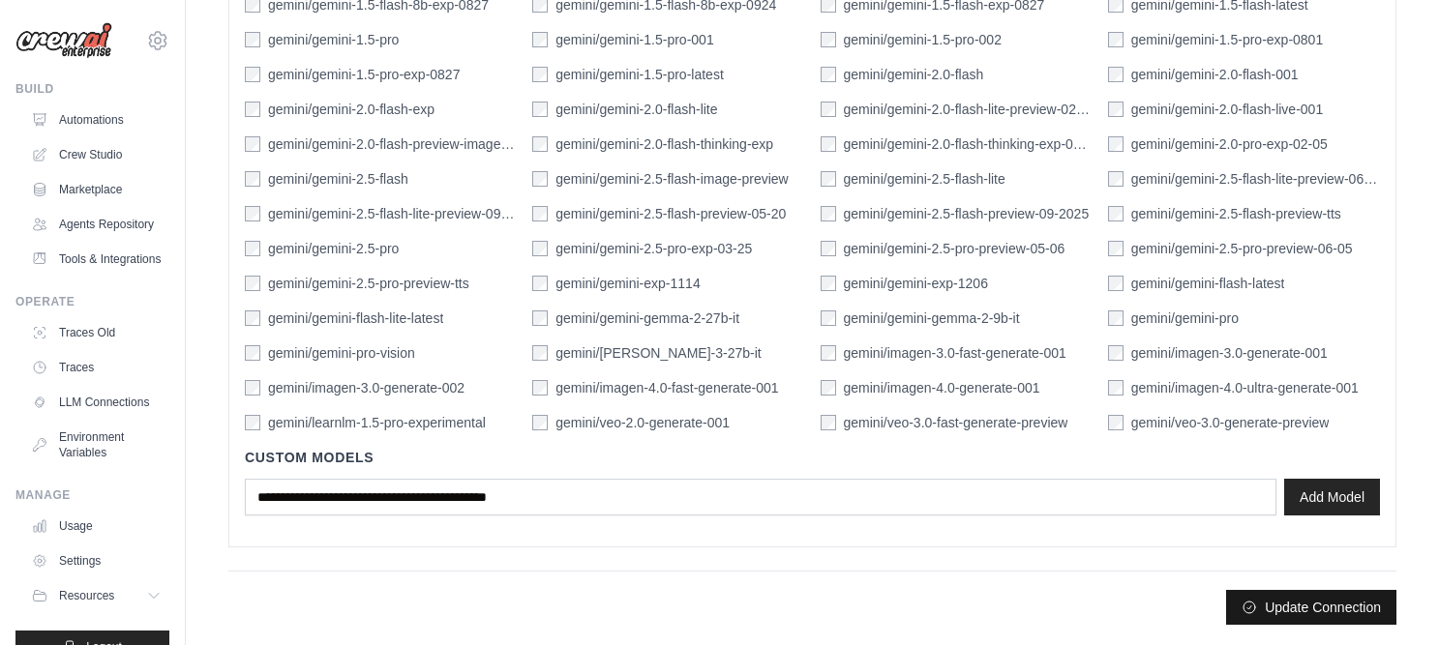
click at [1326, 605] on button "Update Connection" at bounding box center [1311, 607] width 170 height 35
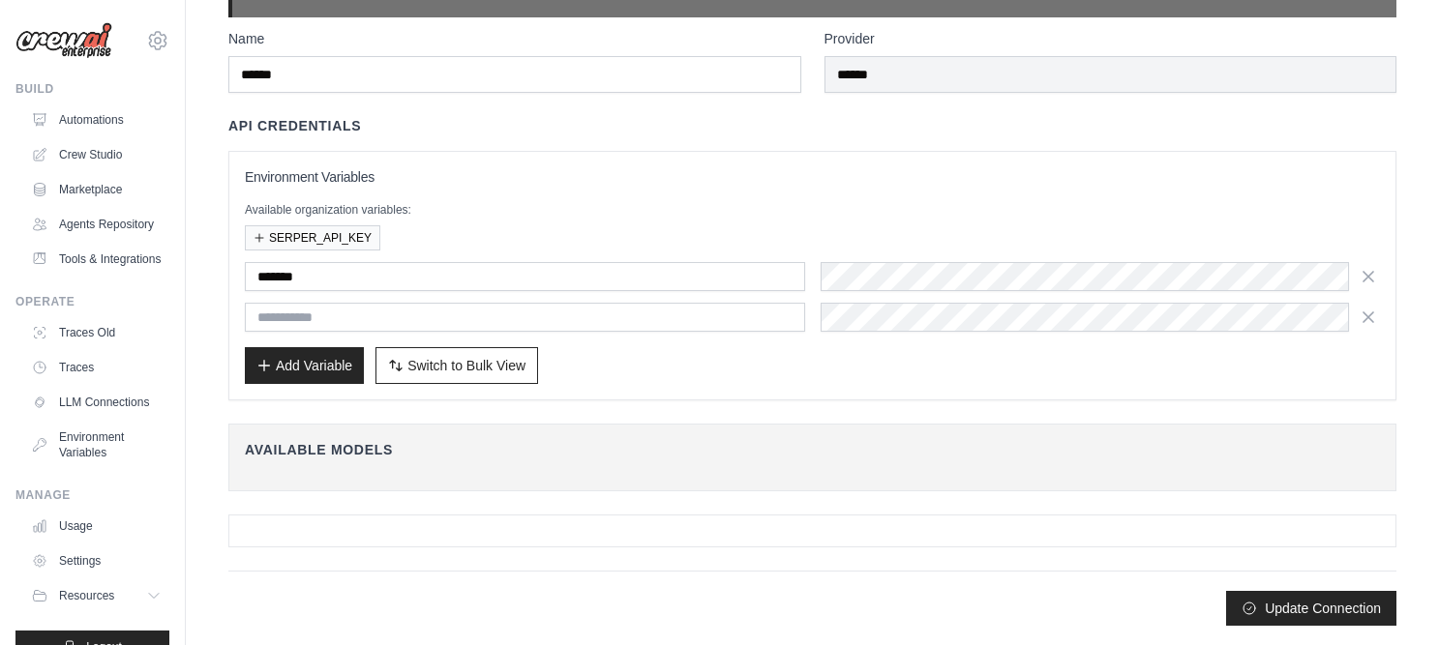
scroll to position [0, 0]
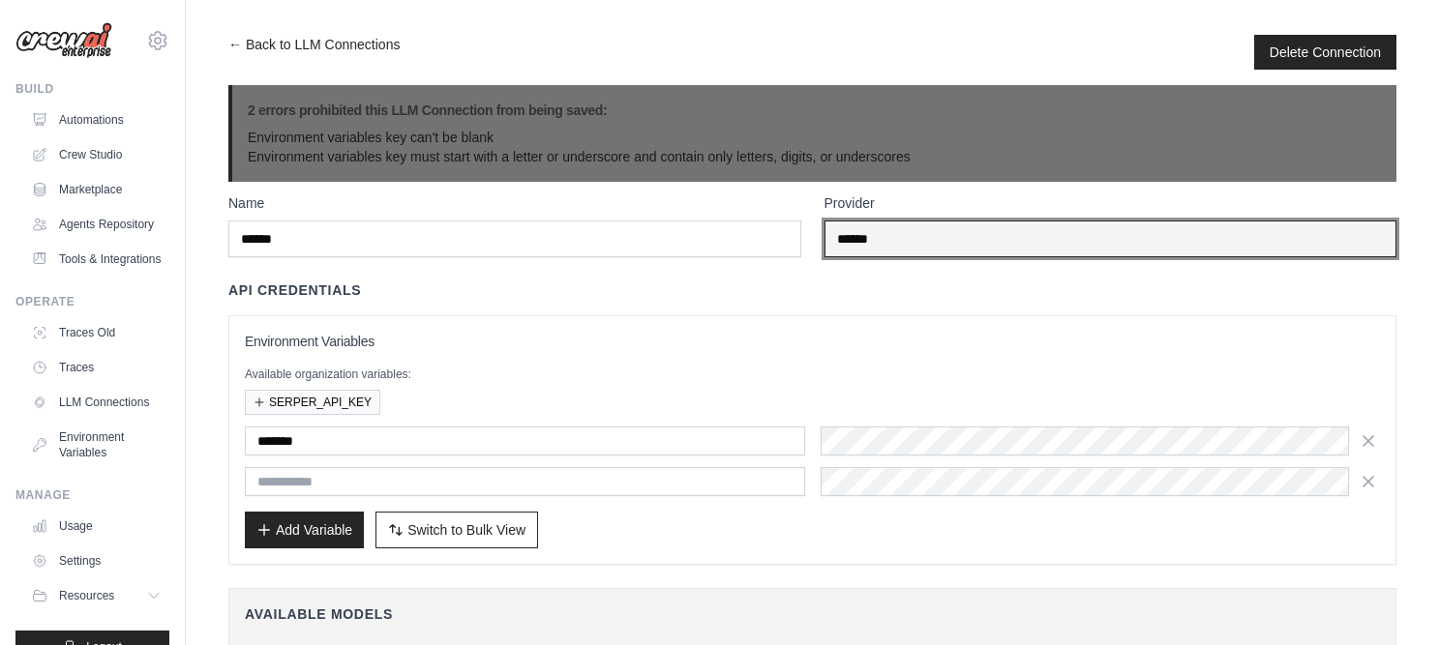
click at [886, 233] on input "******" at bounding box center [1110, 239] width 573 height 37
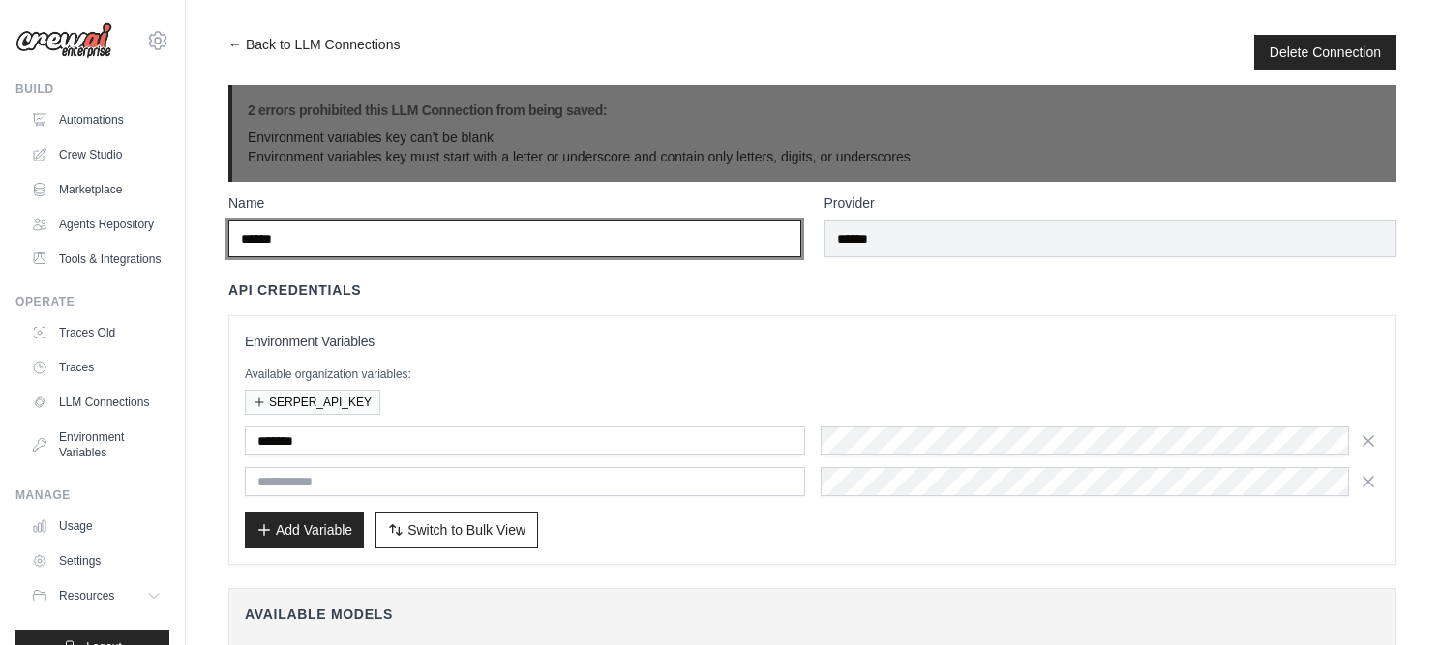
click at [575, 247] on input "******" at bounding box center [514, 239] width 573 height 37
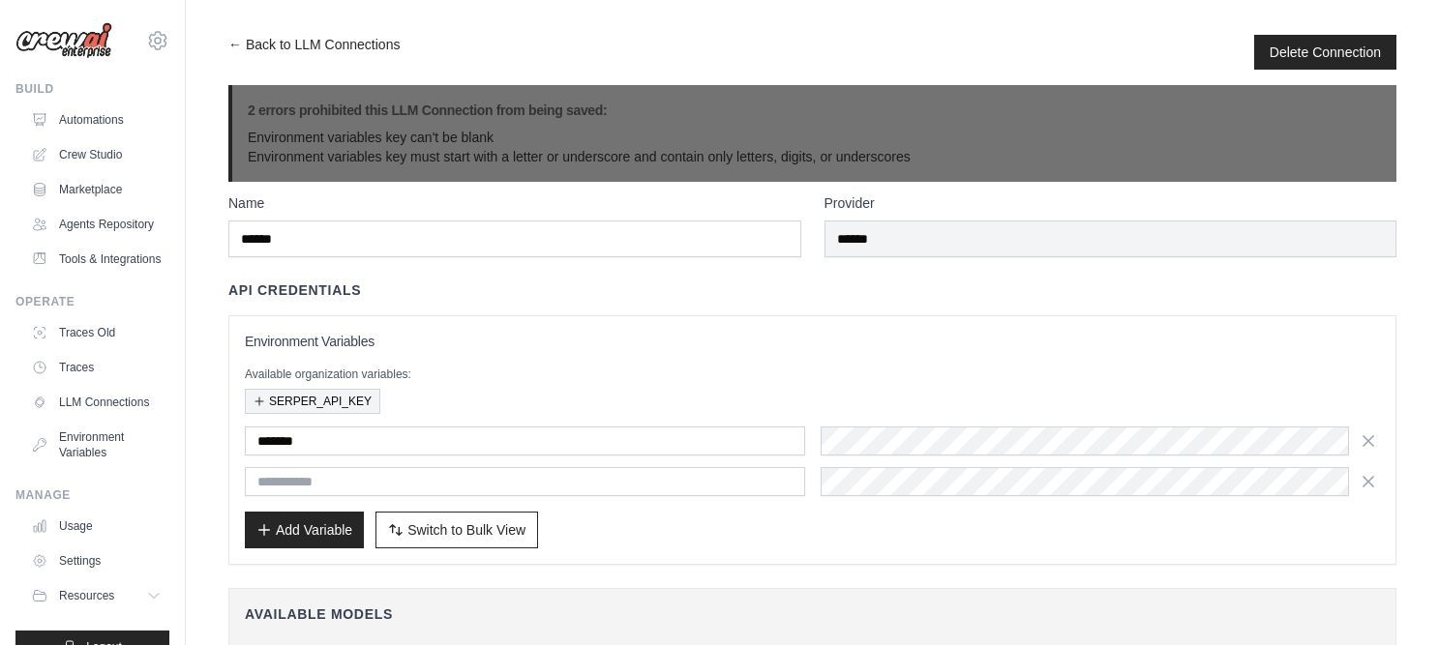
click at [324, 404] on button "SERPER_API_KEY" at bounding box center [312, 401] width 135 height 25
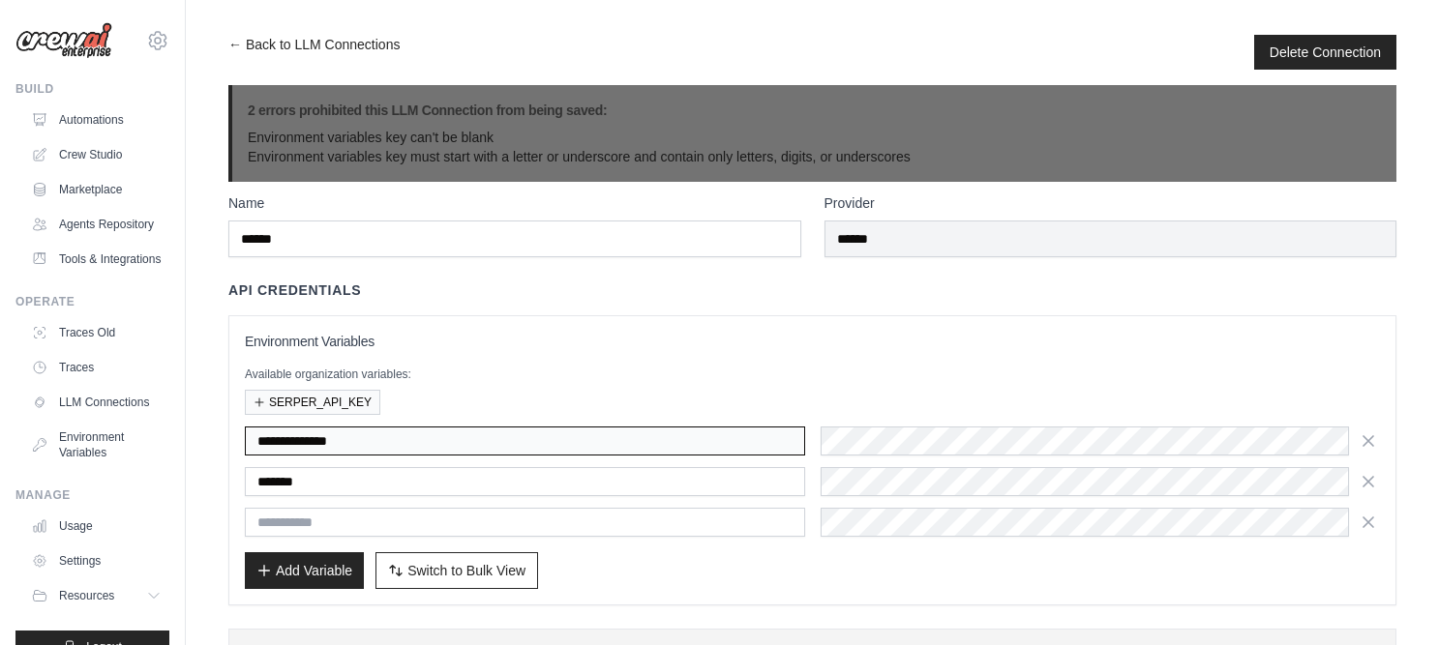
click at [453, 448] on input "**********" at bounding box center [525, 441] width 560 height 29
drag, startPoint x: 406, startPoint y: 451, endPoint x: 235, endPoint y: 443, distance: 171.5
click at [235, 443] on div "**********" at bounding box center [812, 460] width 1168 height 290
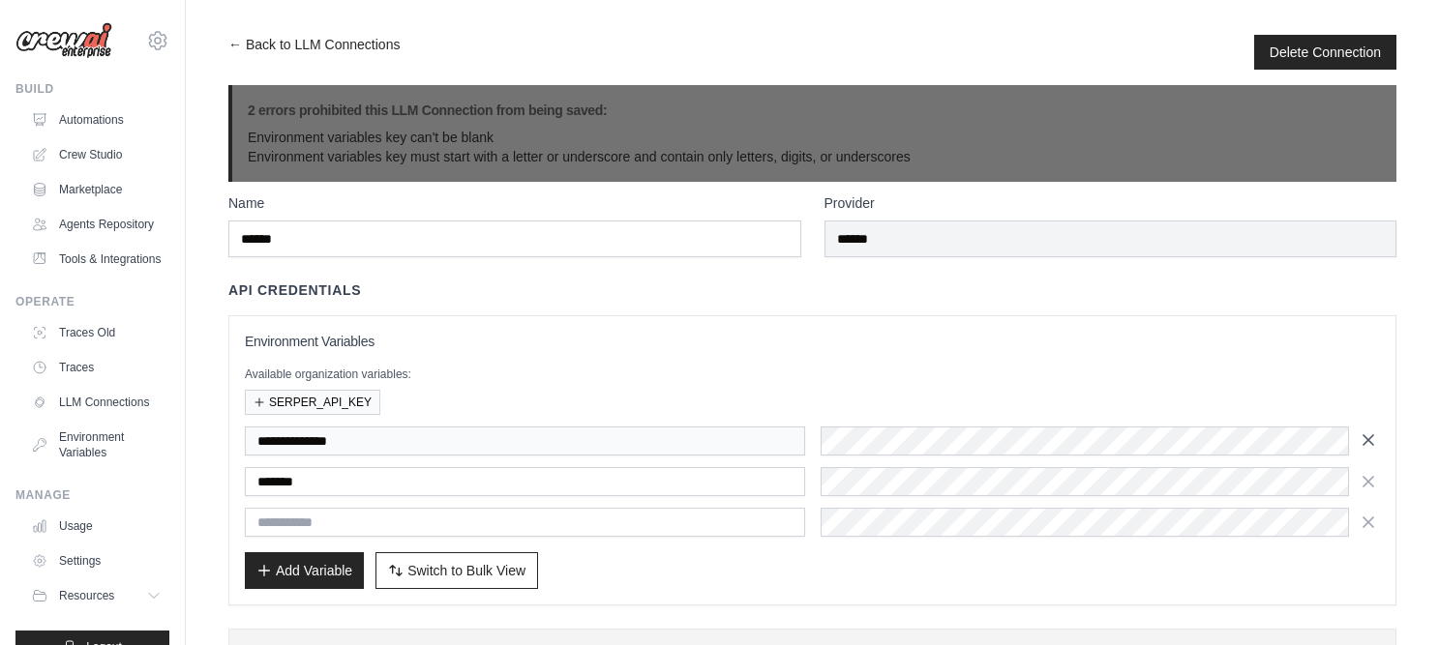
click at [1375, 441] on icon "button" at bounding box center [1368, 440] width 19 height 19
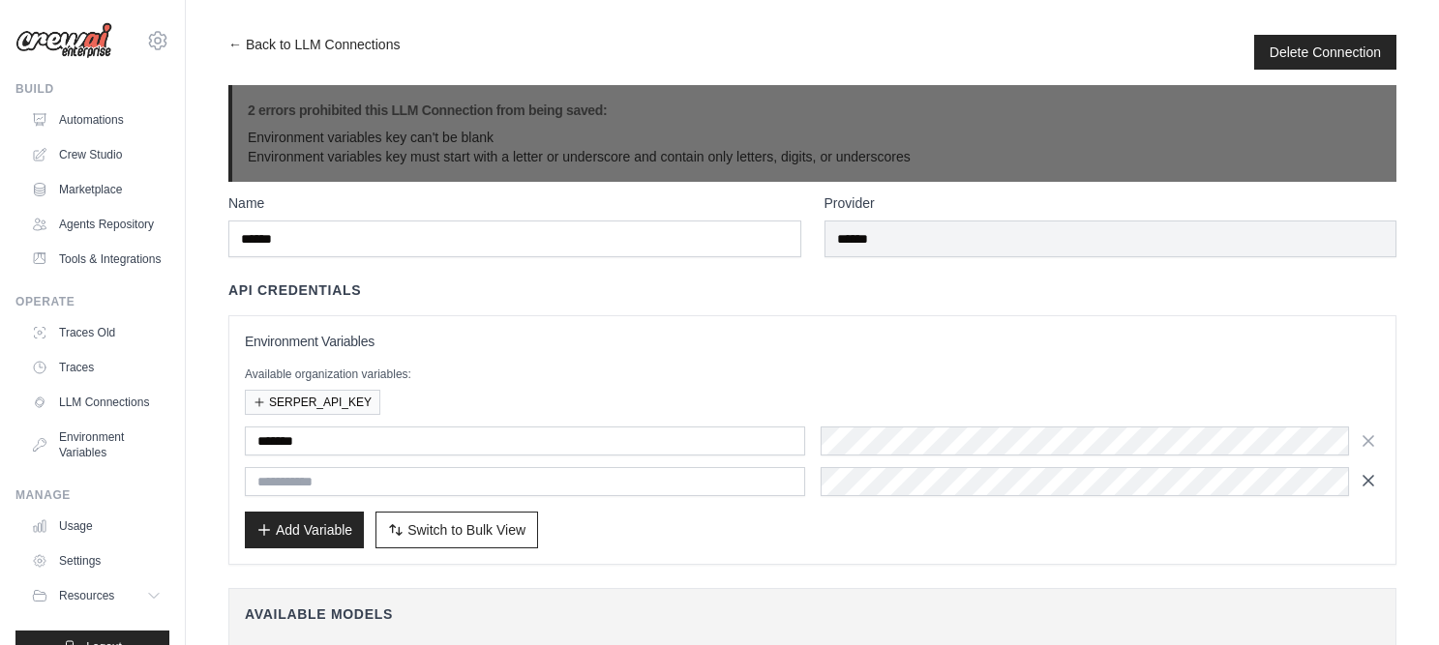
click at [1365, 471] on icon "button" at bounding box center [1368, 480] width 19 height 19
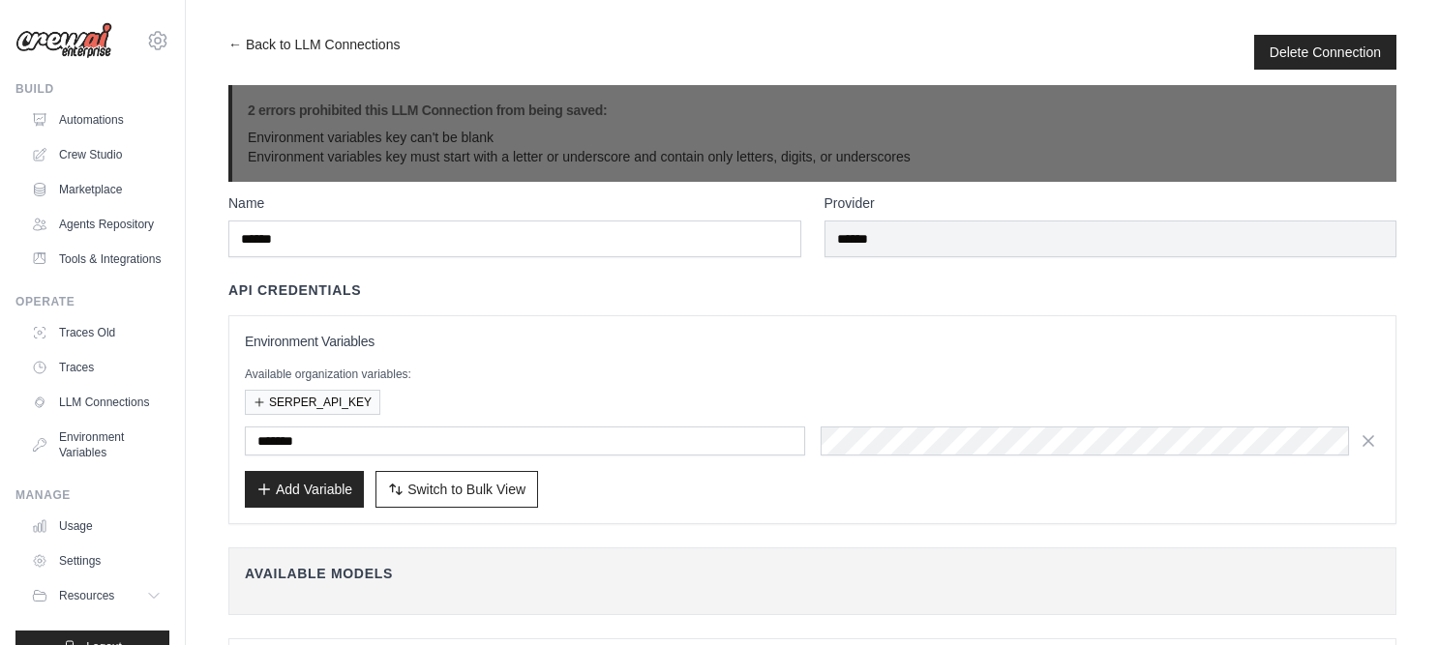
click at [464, 291] on div "API Credentials" at bounding box center [812, 290] width 1168 height 19
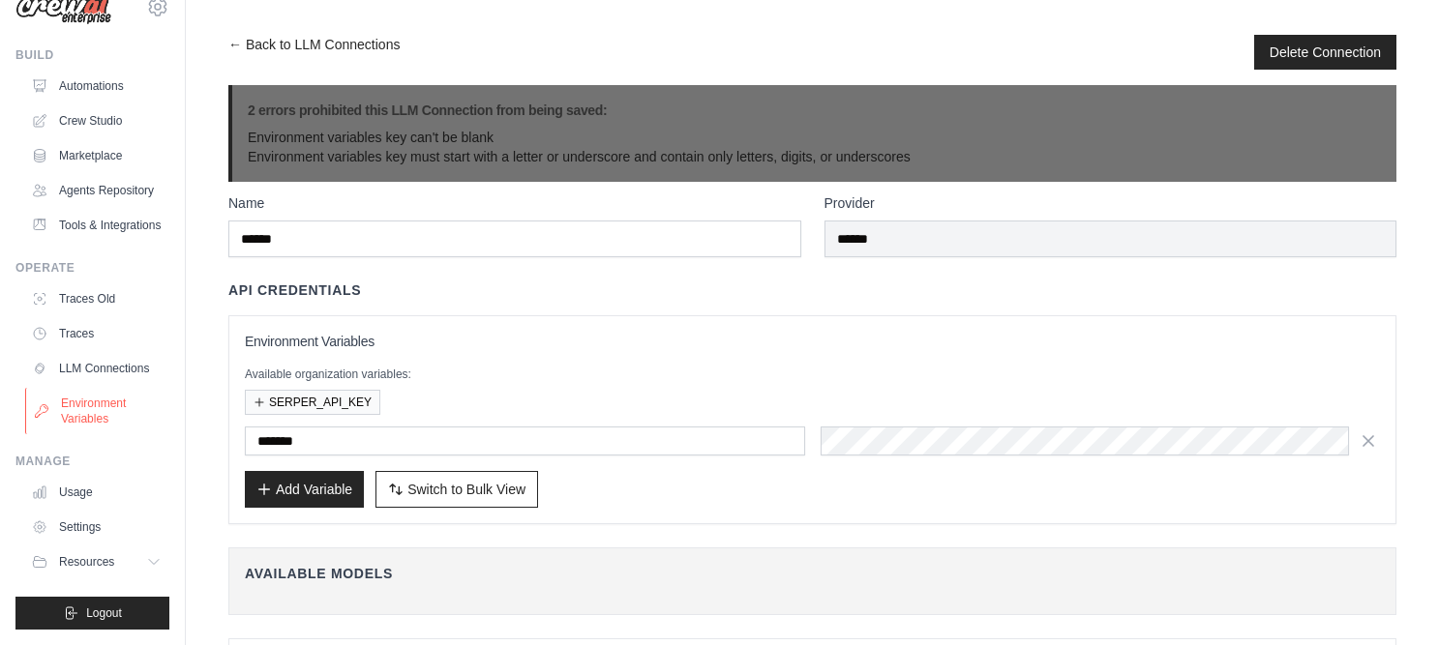
scroll to position [80, 0]
click at [148, 562] on icon at bounding box center [155, 561] width 15 height 15
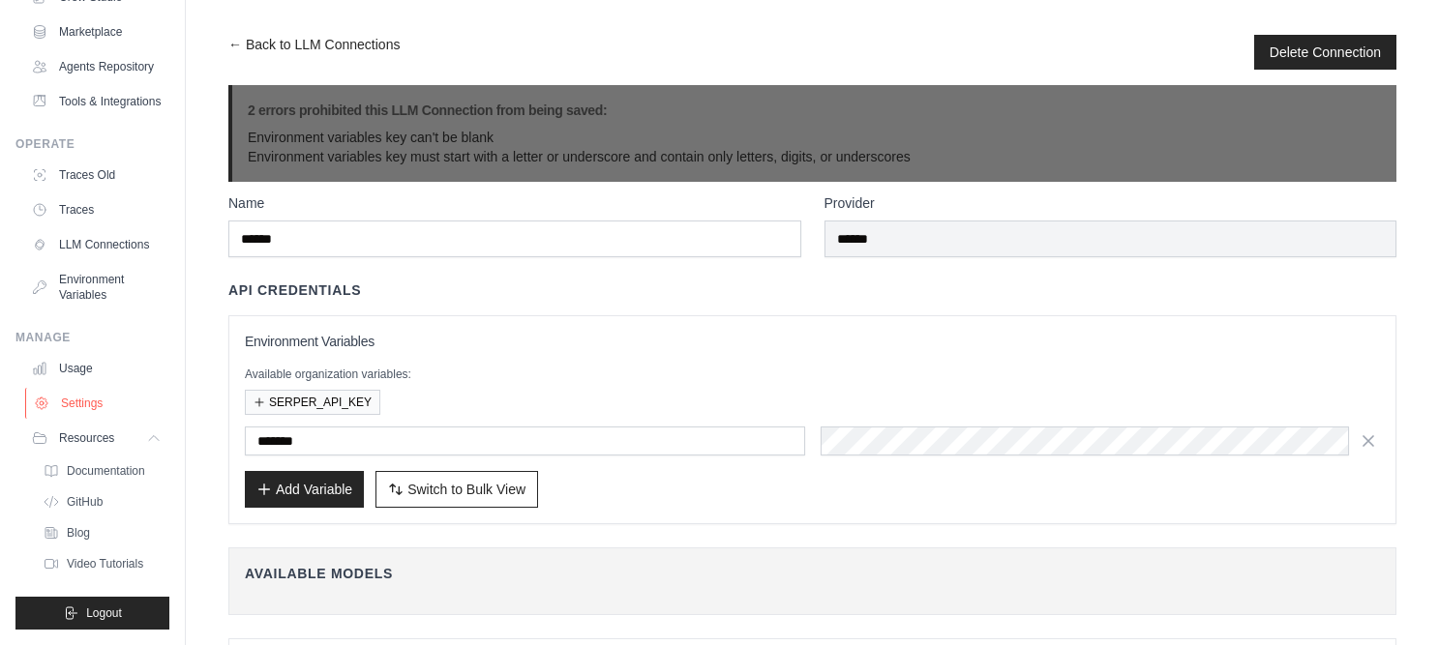
scroll to position [204, 0]
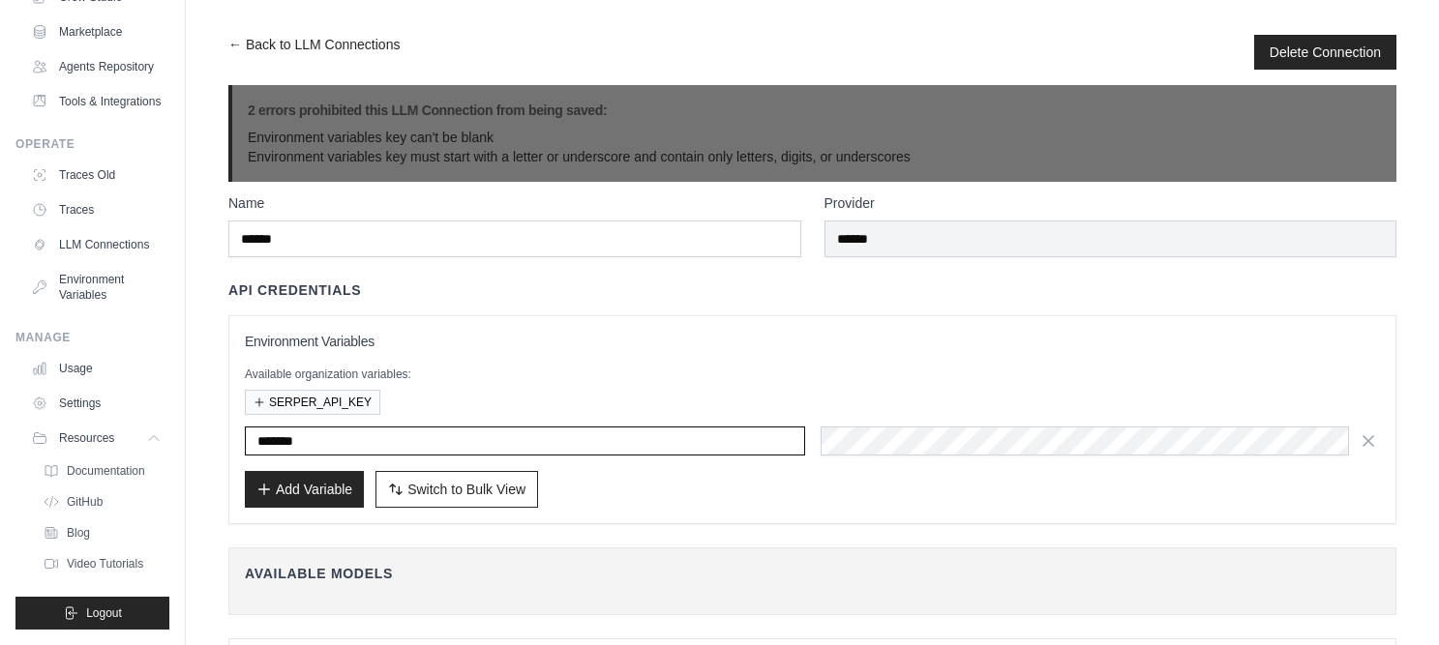
click at [280, 447] on input "*******" at bounding box center [525, 441] width 560 height 29
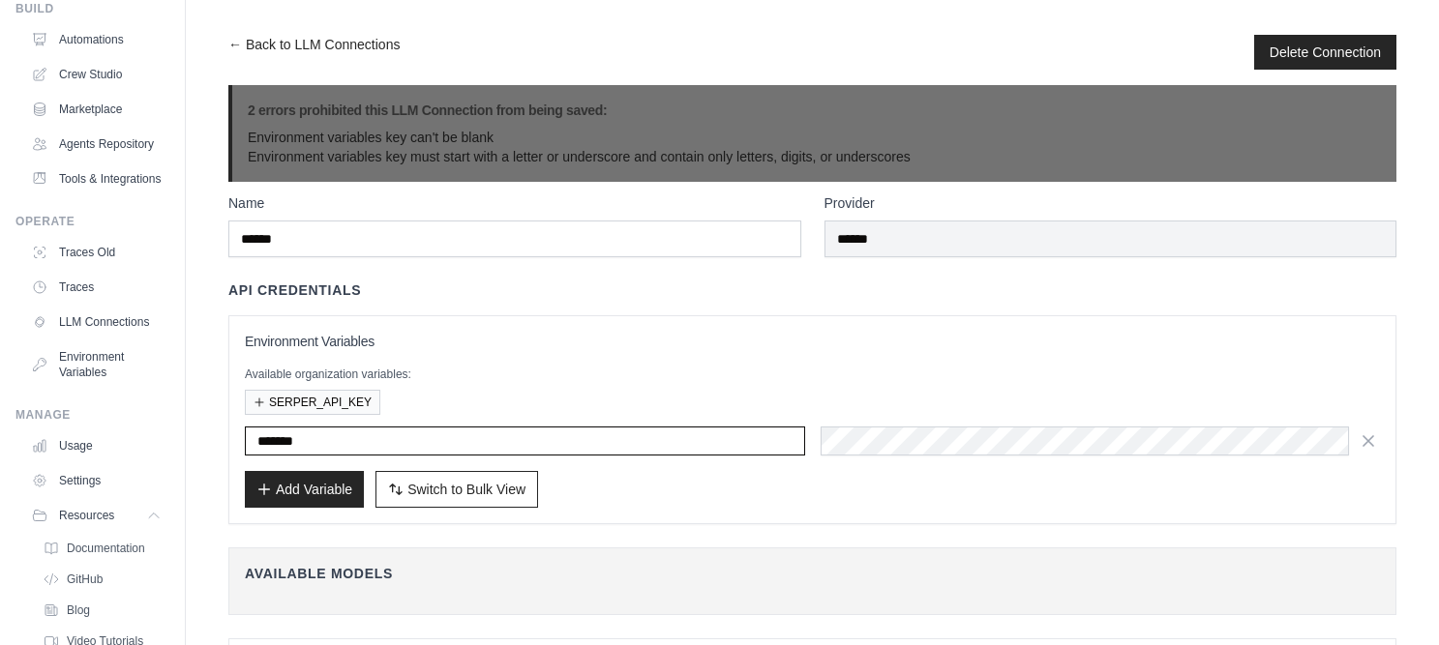
click at [280, 447] on input "*******" at bounding box center [525, 441] width 560 height 29
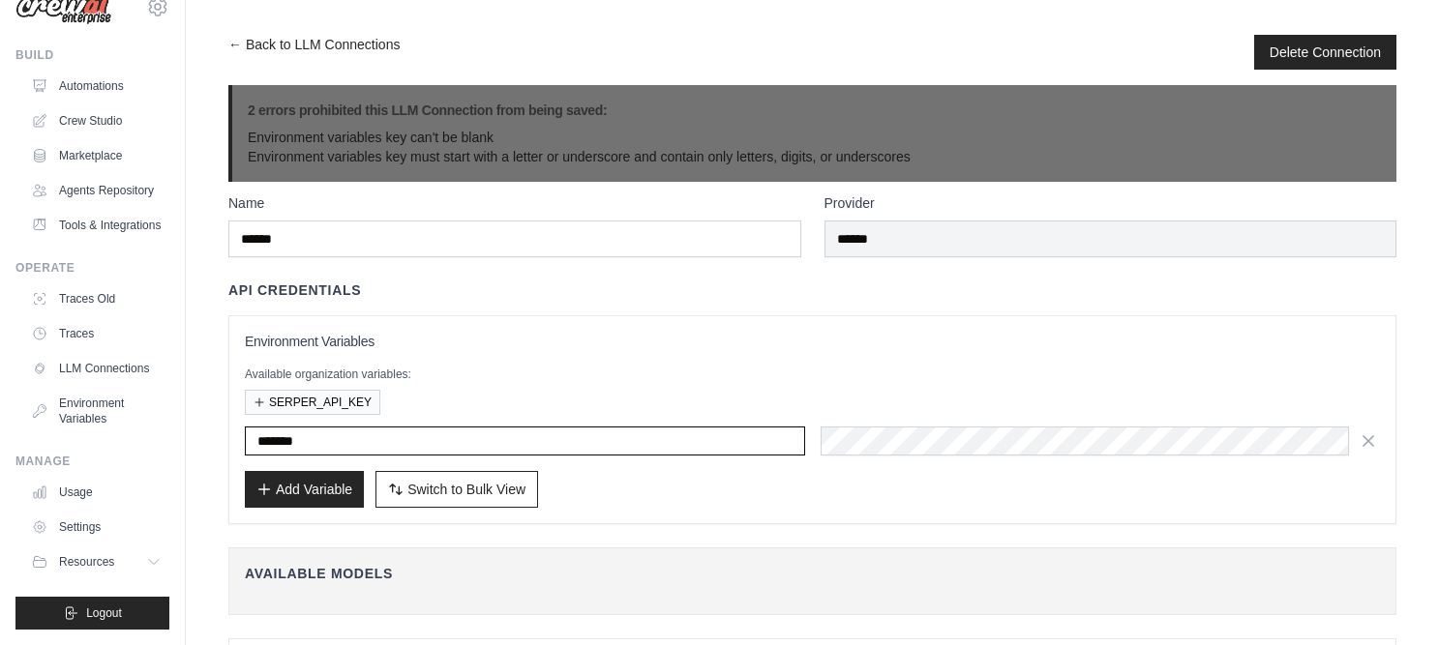
paste input "*******"
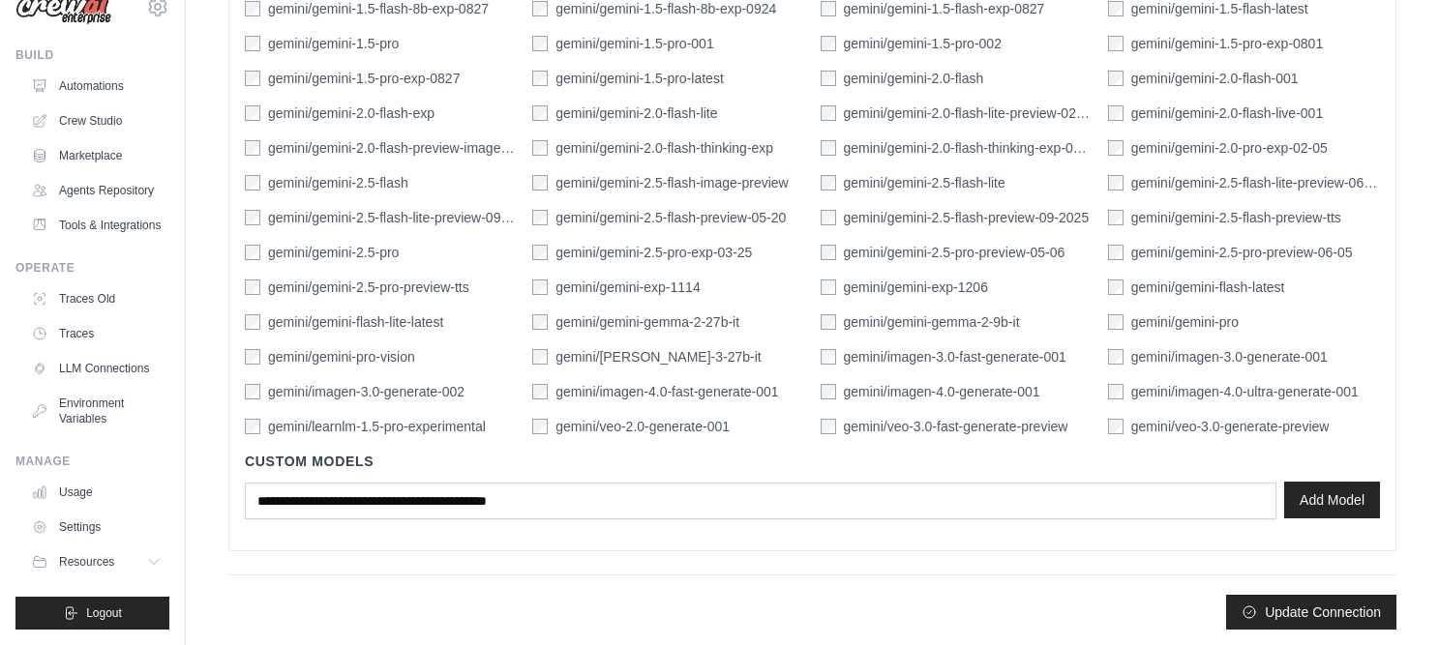
scroll to position [833, 0]
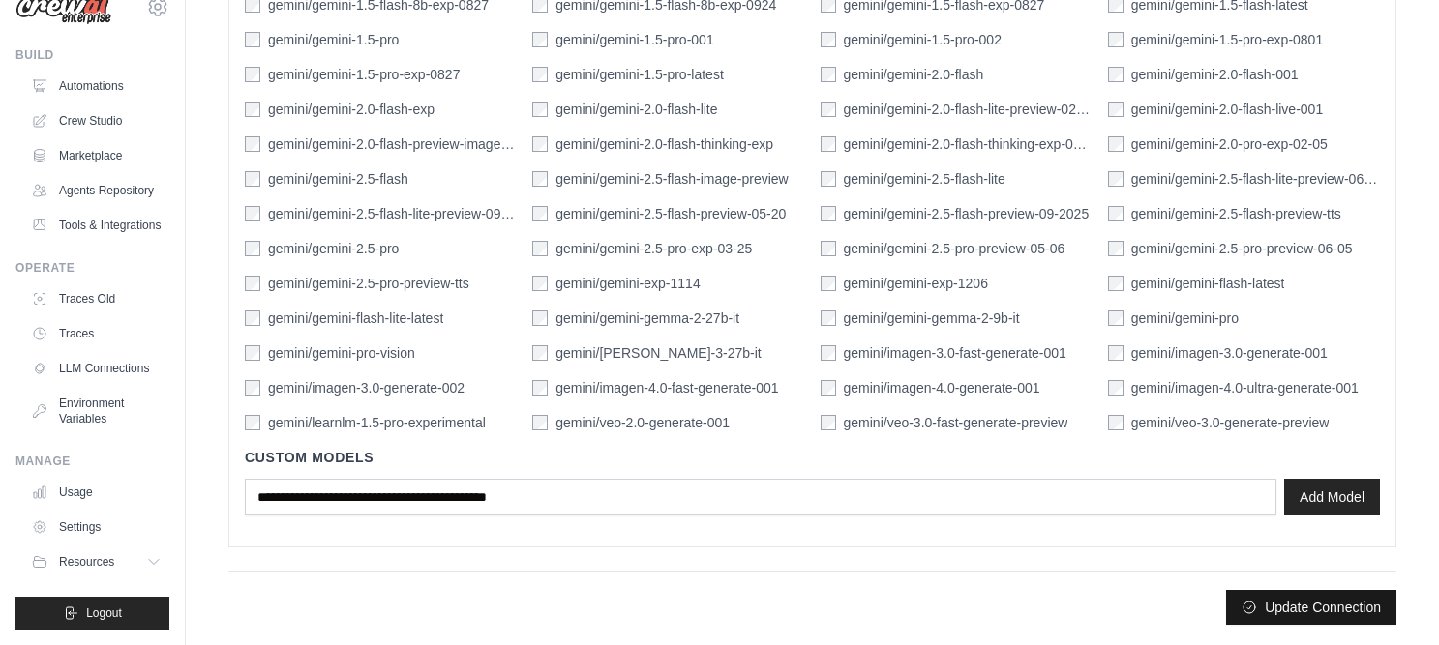
type input "**********"
click at [1302, 609] on button "Update Connection" at bounding box center [1311, 607] width 170 height 35
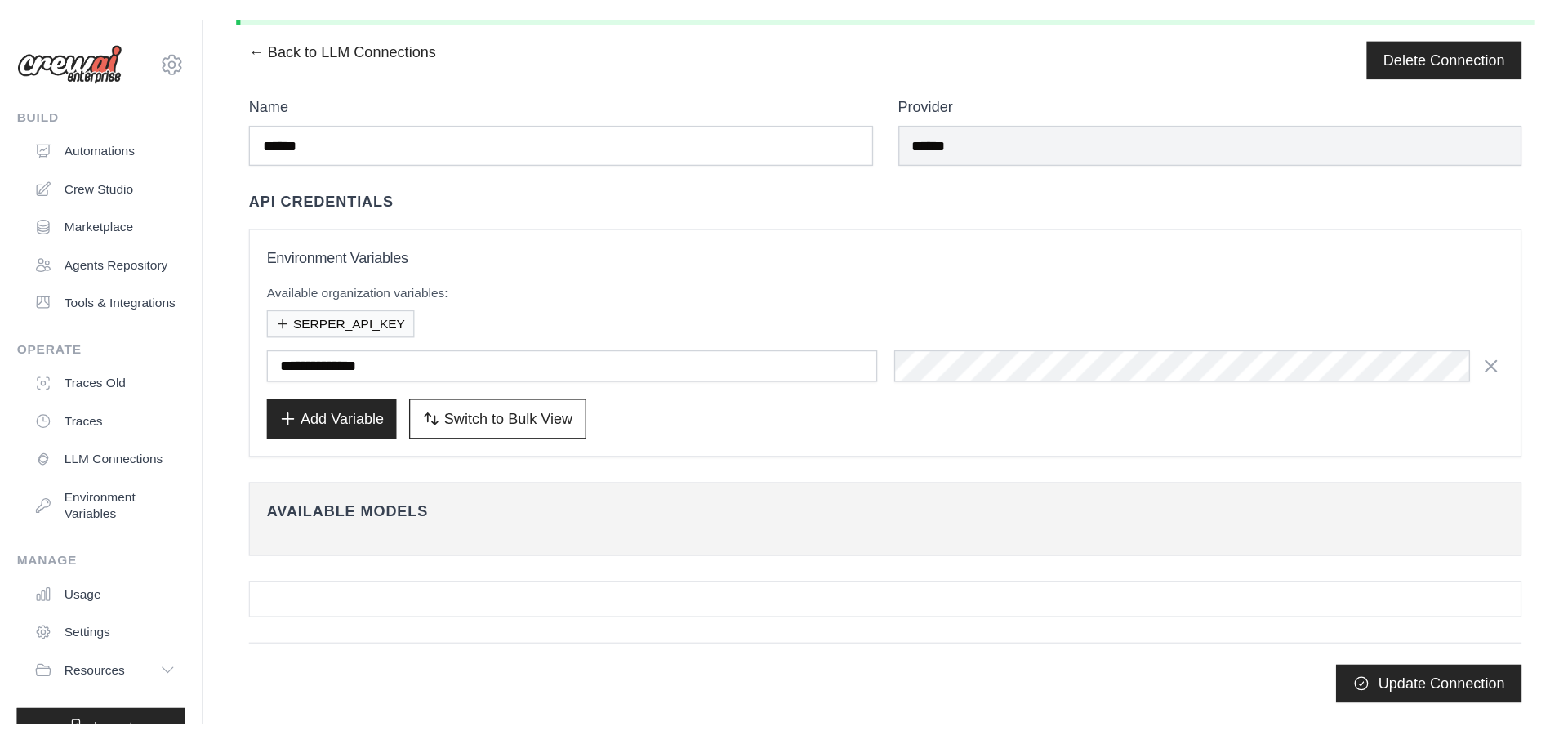
scroll to position [0, 0]
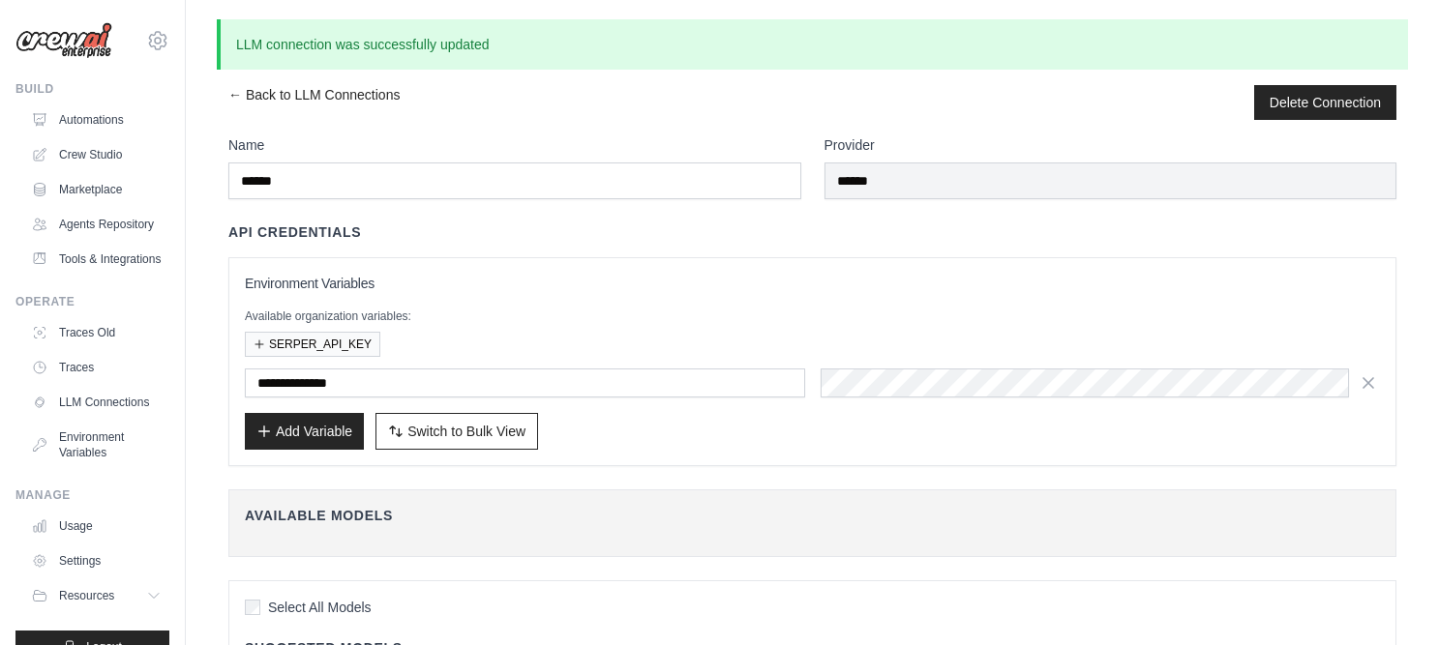
click at [100, 102] on div "Build Automations Crew Studio Marketplace Agents Repository" at bounding box center [92, 178] width 154 height 194
click at [101, 116] on link "Automations" at bounding box center [98, 120] width 146 height 31
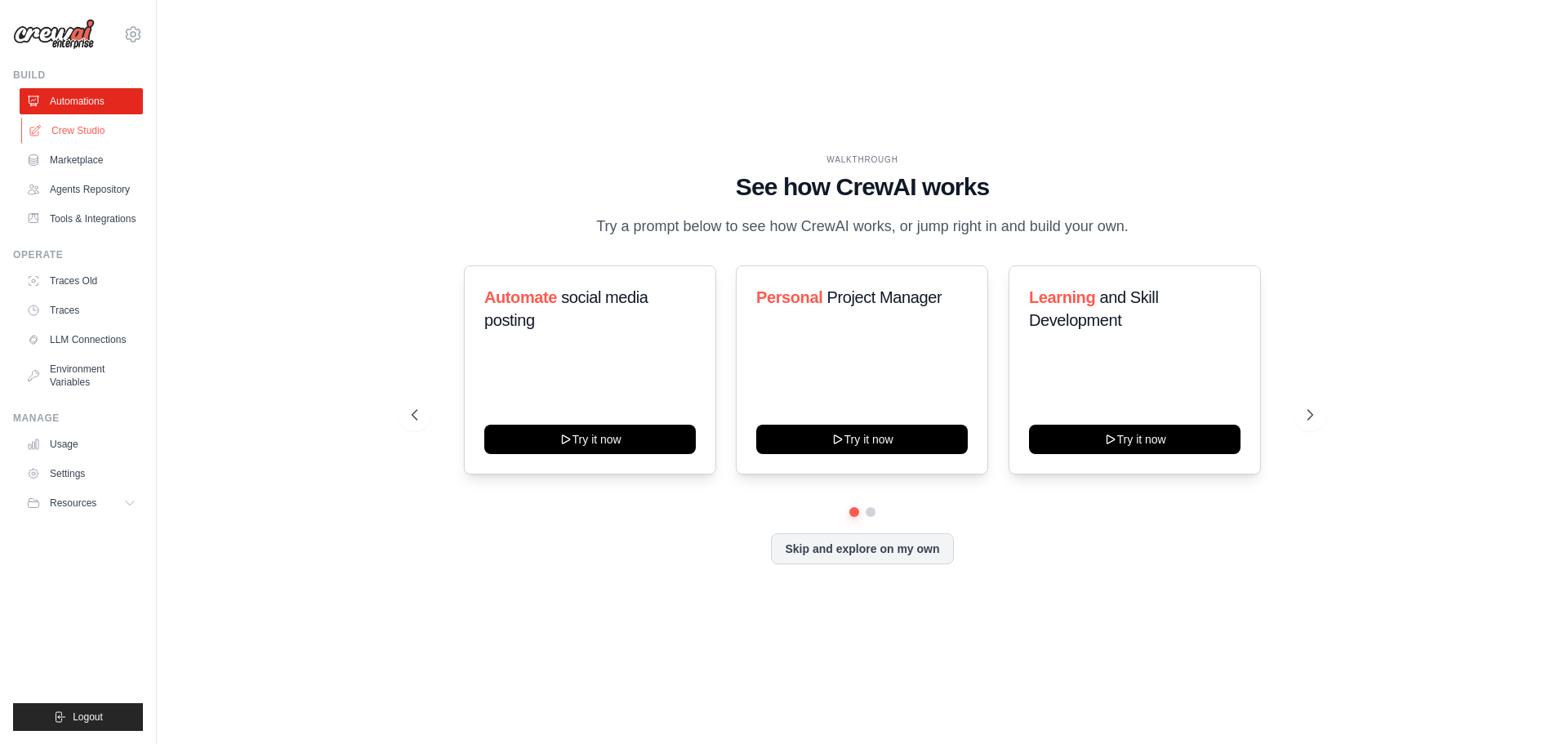
click at [98, 130] on link "Crew Studio" at bounding box center [83, 130] width 123 height 26
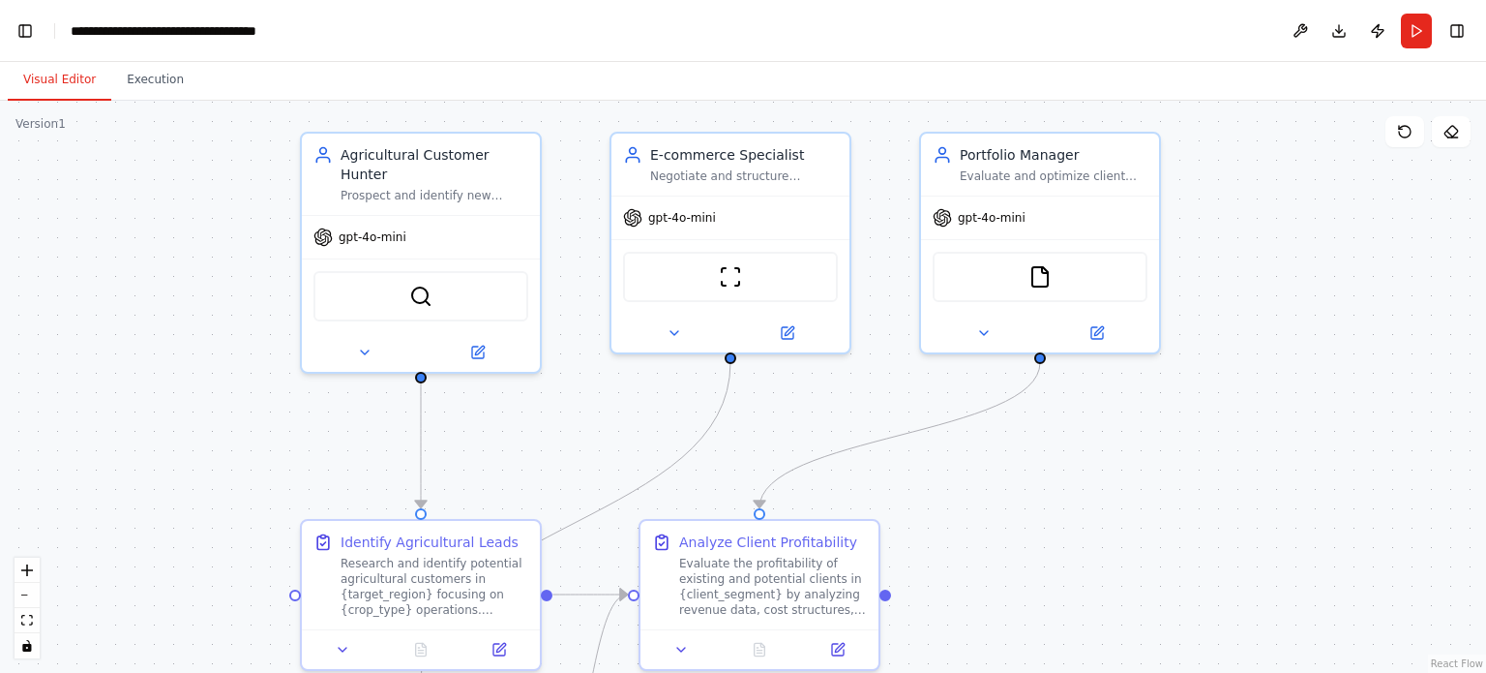
drag, startPoint x: 871, startPoint y: 514, endPoint x: 1036, endPoint y: 474, distance: 170.2
click at [1036, 474] on div ".deletable-edge-delete-btn { width: 20px; height: 20px; border: 0px solid #ffff…" at bounding box center [743, 387] width 1486 height 572
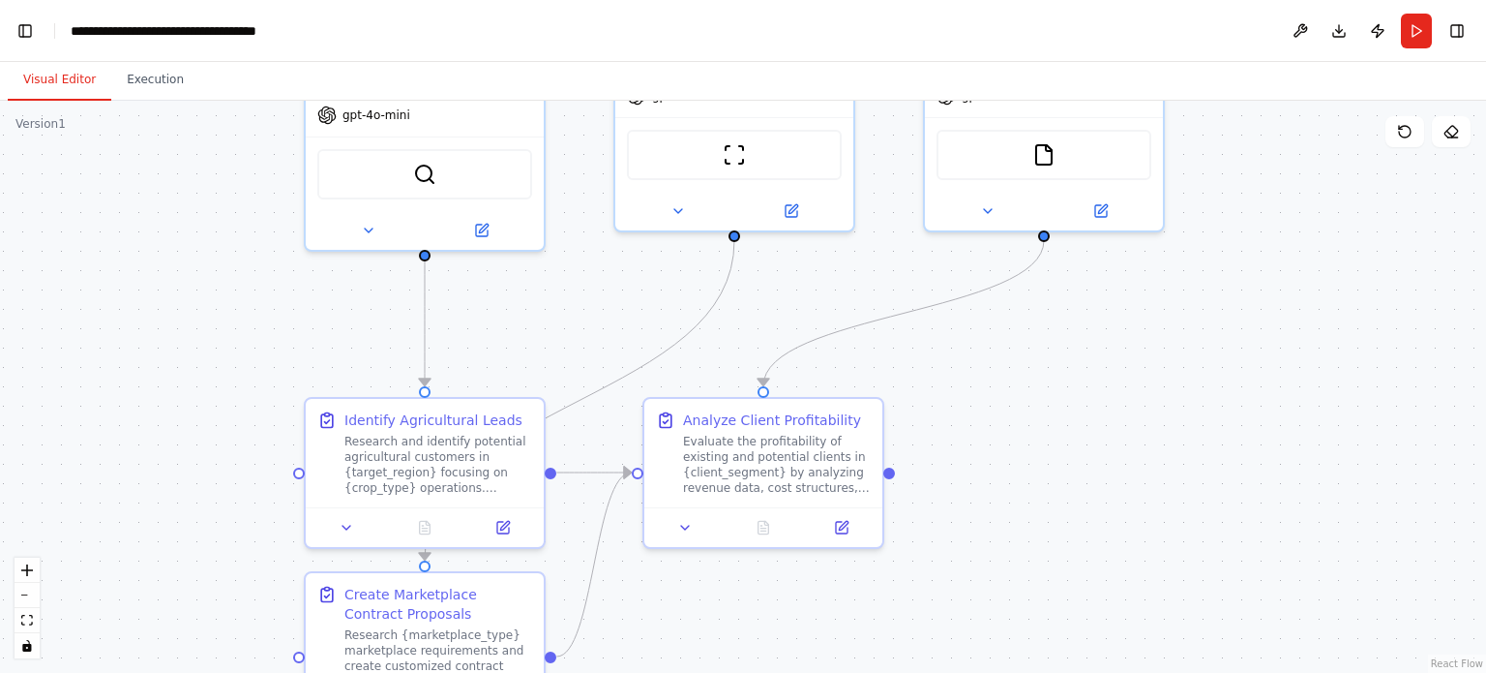
scroll to position [14384, 0]
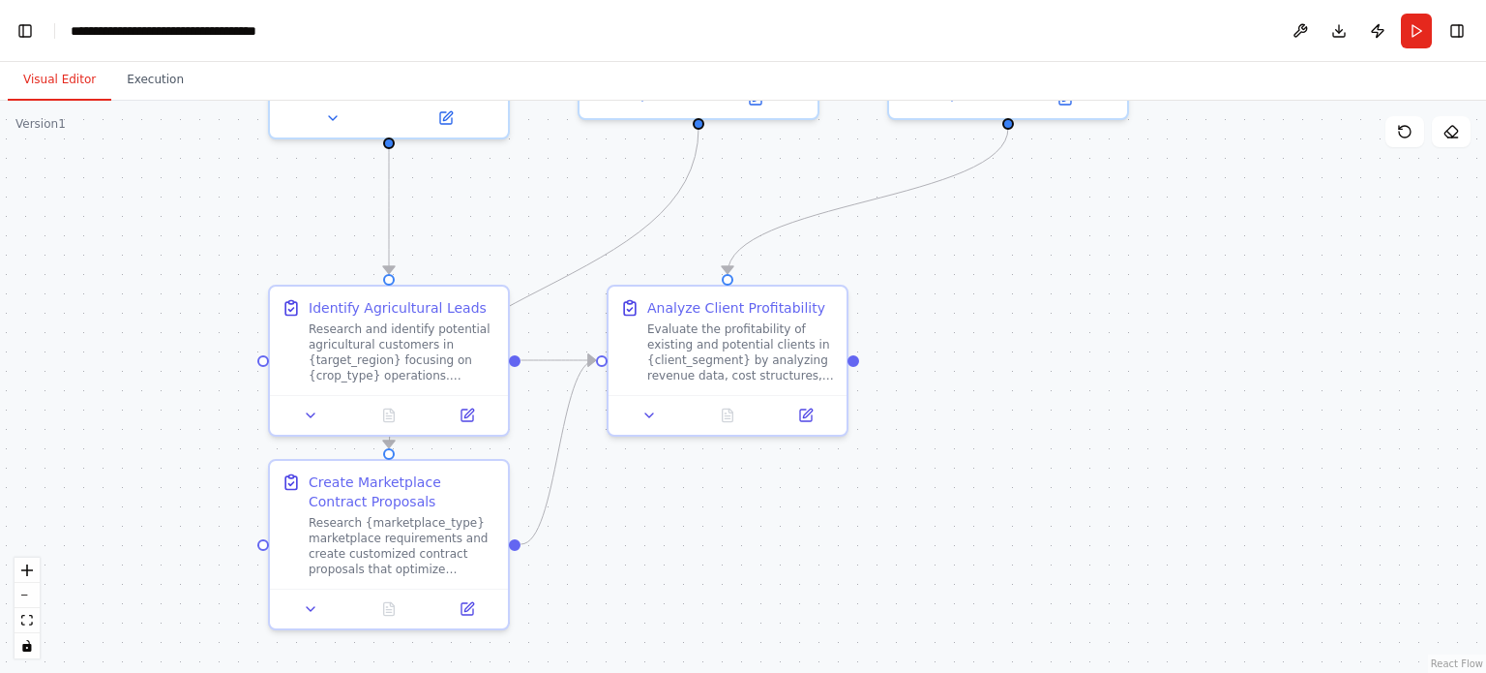
drag, startPoint x: 483, startPoint y: 426, endPoint x: 448, endPoint y: 173, distance: 255.0
click at [448, 173] on div ".deletable-edge-delete-btn { width: 20px; height: 20px; border: 0px solid #ffff…" at bounding box center [743, 387] width 1486 height 572
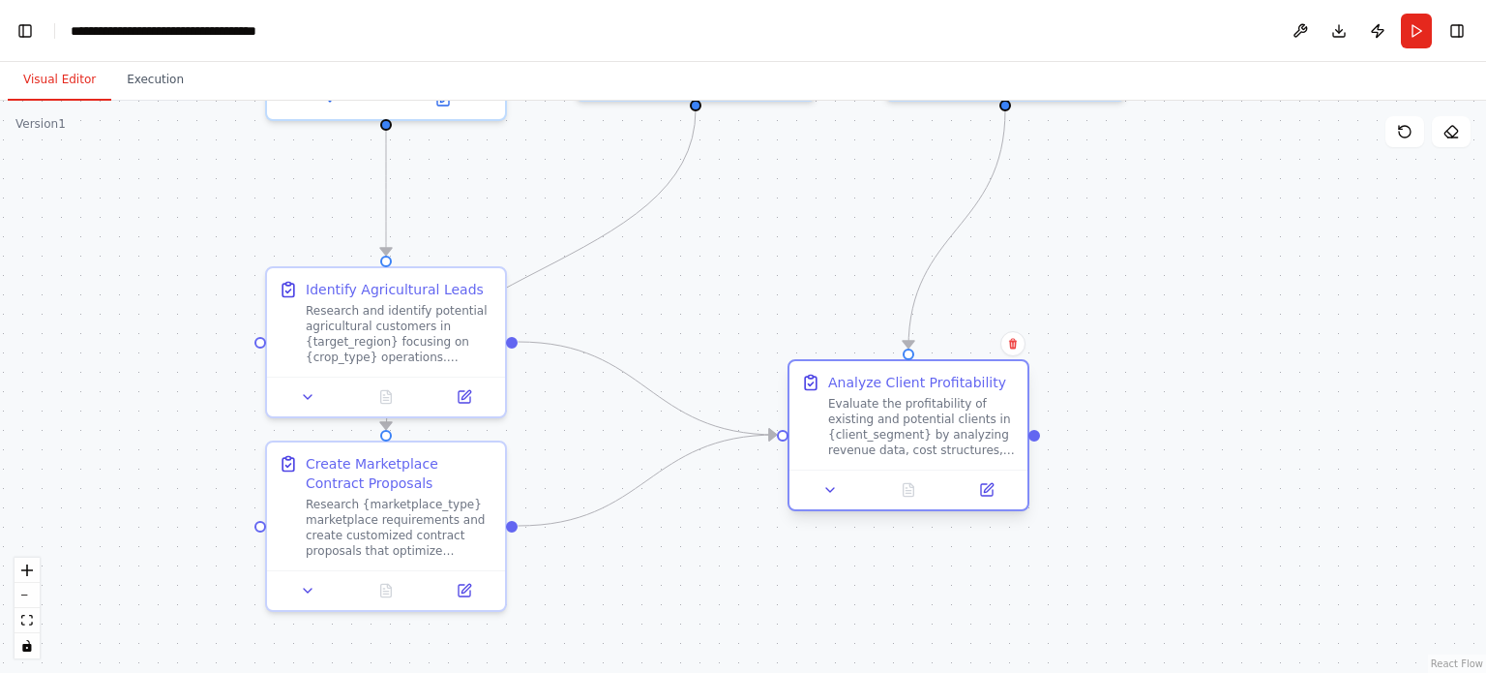
drag, startPoint x: 743, startPoint y: 345, endPoint x: 930, endPoint y: 444, distance: 211.2
click at [930, 444] on div "Evaluate the profitability of existing and potential clients in {client_segment…" at bounding box center [922, 427] width 188 height 62
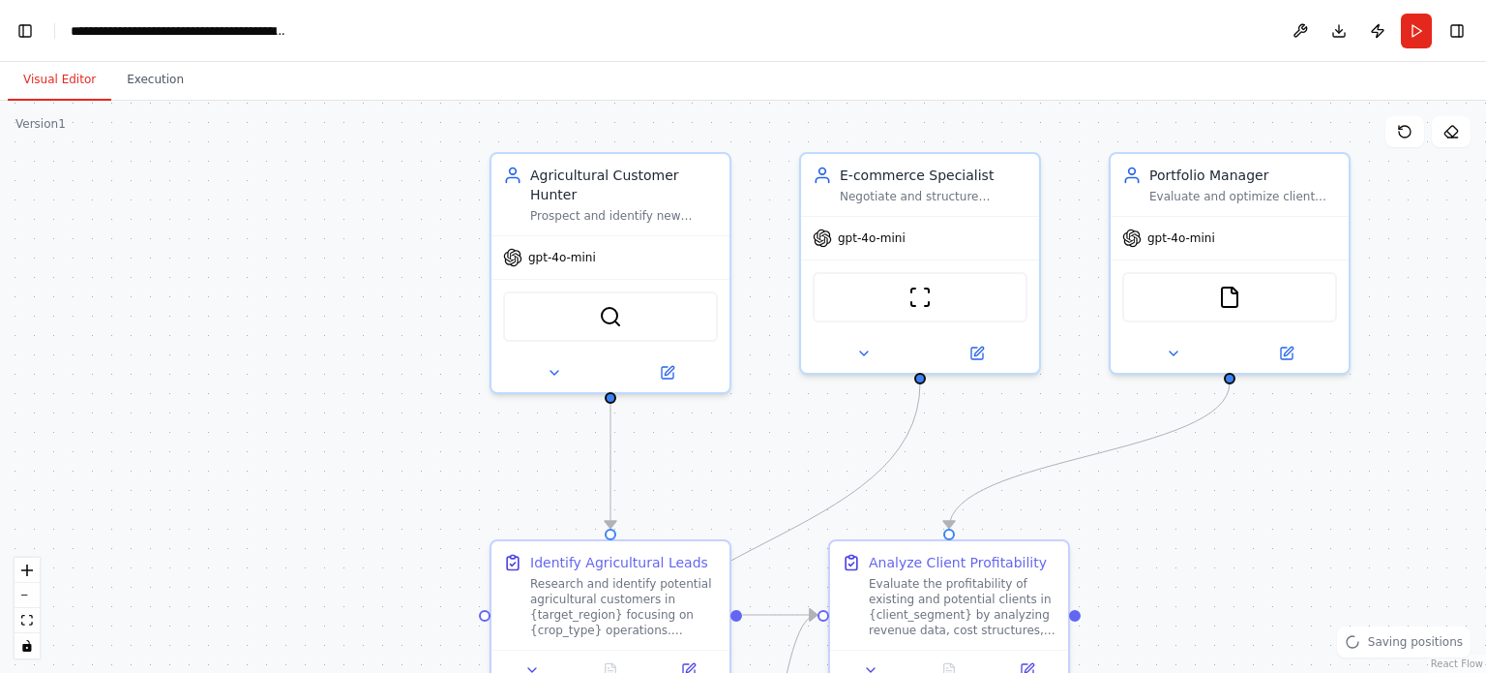
scroll to position [15436, 0]
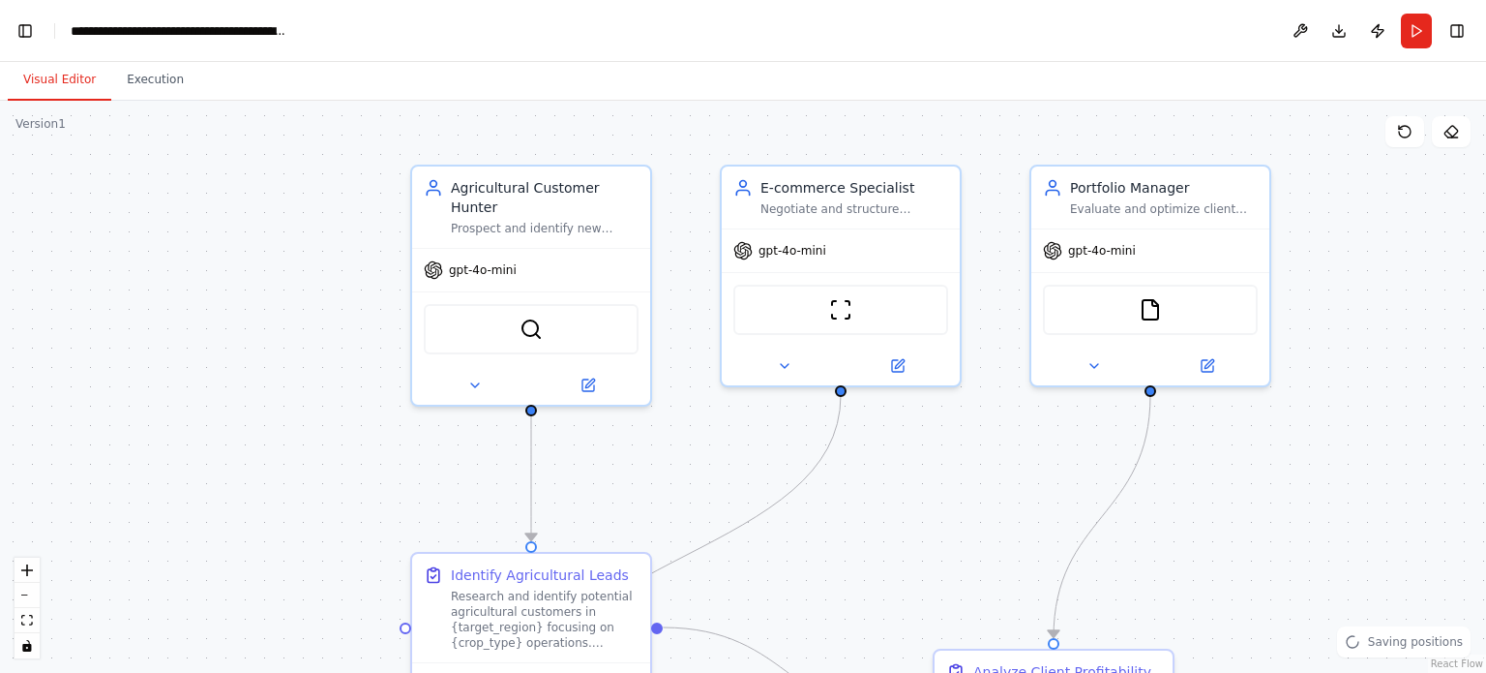
drag, startPoint x: 538, startPoint y: 215, endPoint x: 632, endPoint y: 487, distance: 287.7
click at [639, 487] on div ".deletable-edge-delete-btn { width: 20px; height: 20px; border: 0px solid #ffff…" at bounding box center [743, 387] width 1486 height 572
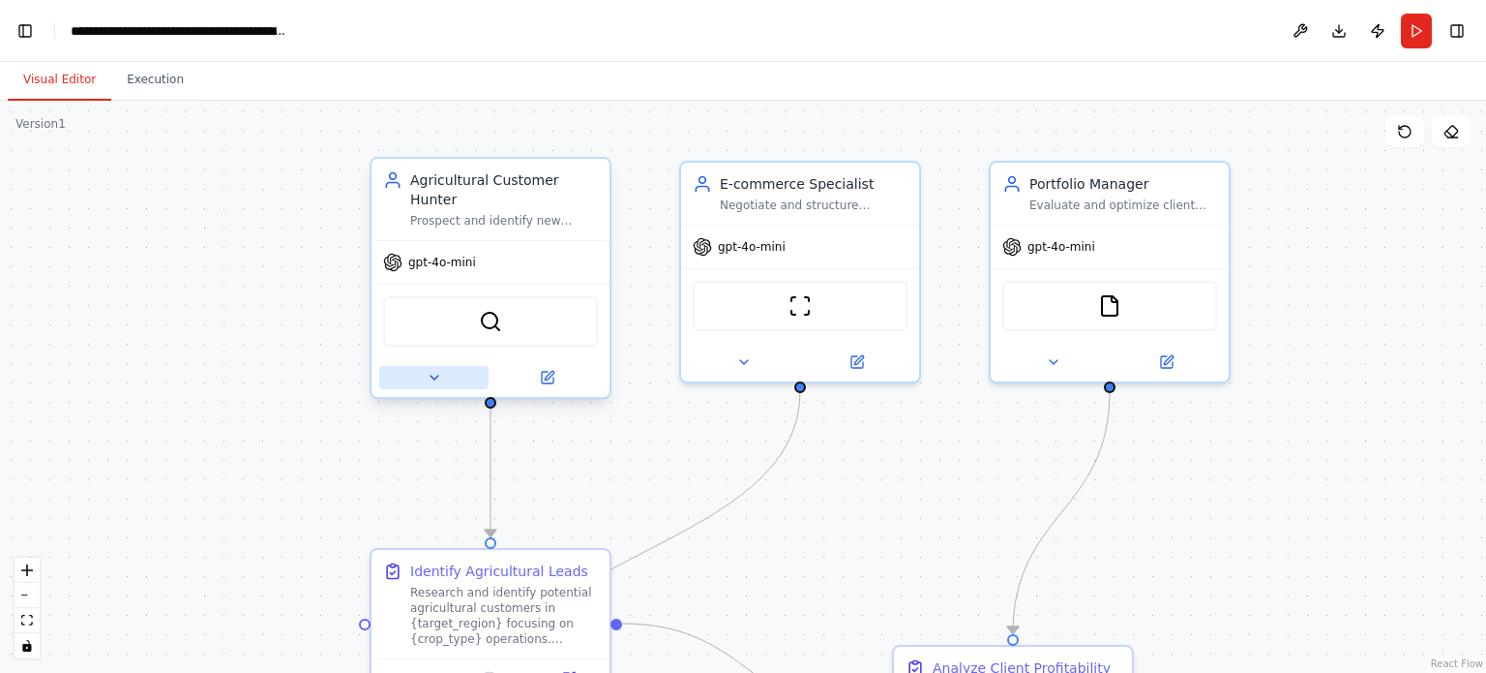
click at [427, 370] on icon at bounding box center [434, 377] width 15 height 15
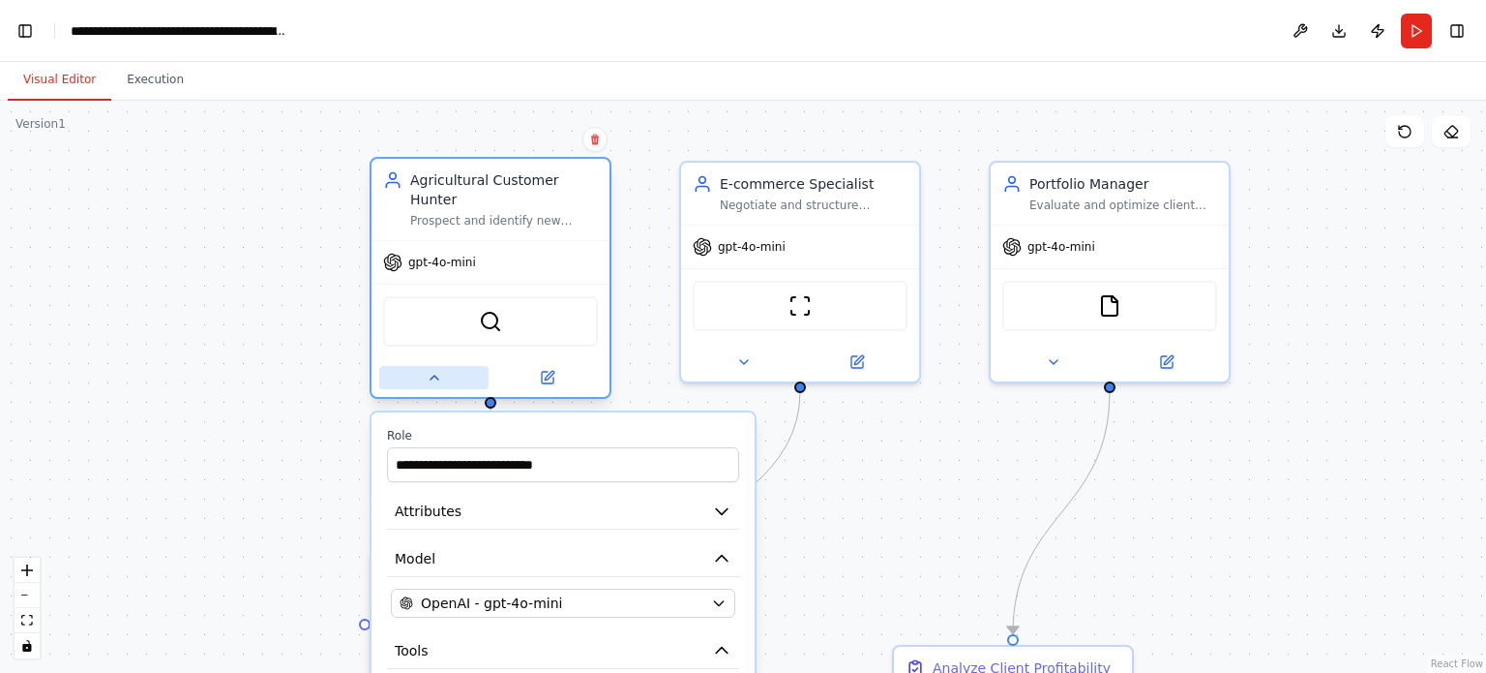
click at [427, 370] on icon at bounding box center [434, 377] width 15 height 15
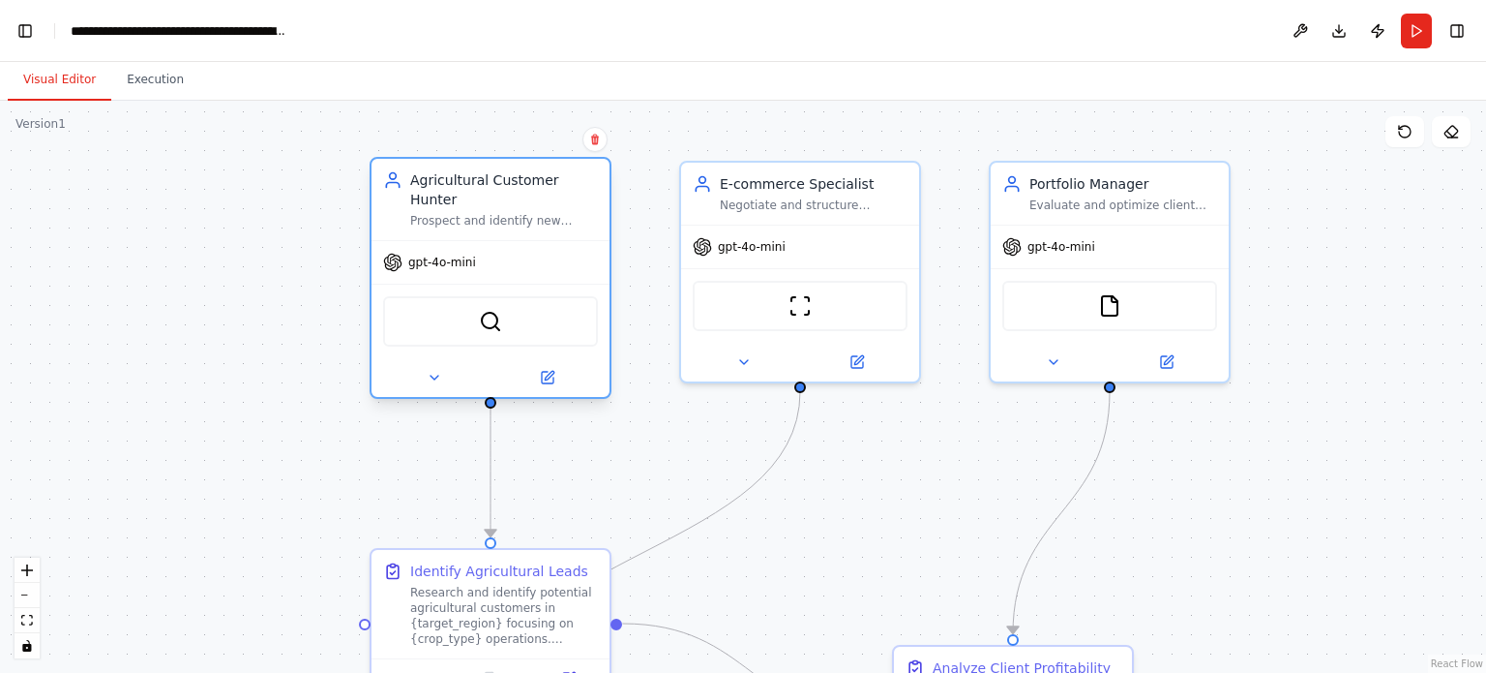
scroll to position [0, 23]
click at [454, 254] on span "gpt-4o-mini" at bounding box center [442, 261] width 68 height 15
click at [461, 254] on span "gpt-4o-mini" at bounding box center [442, 261] width 68 height 15
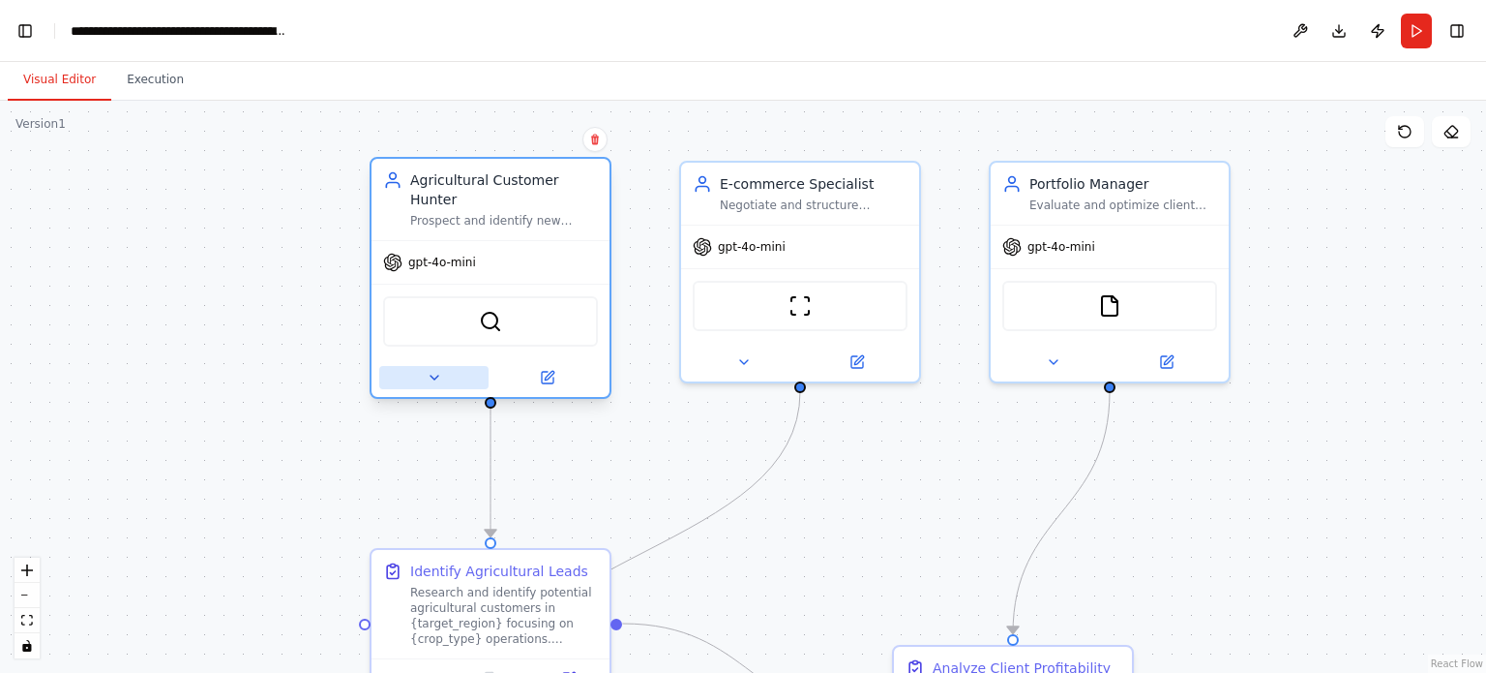
click at [422, 366] on button at bounding box center [433, 377] width 109 height 23
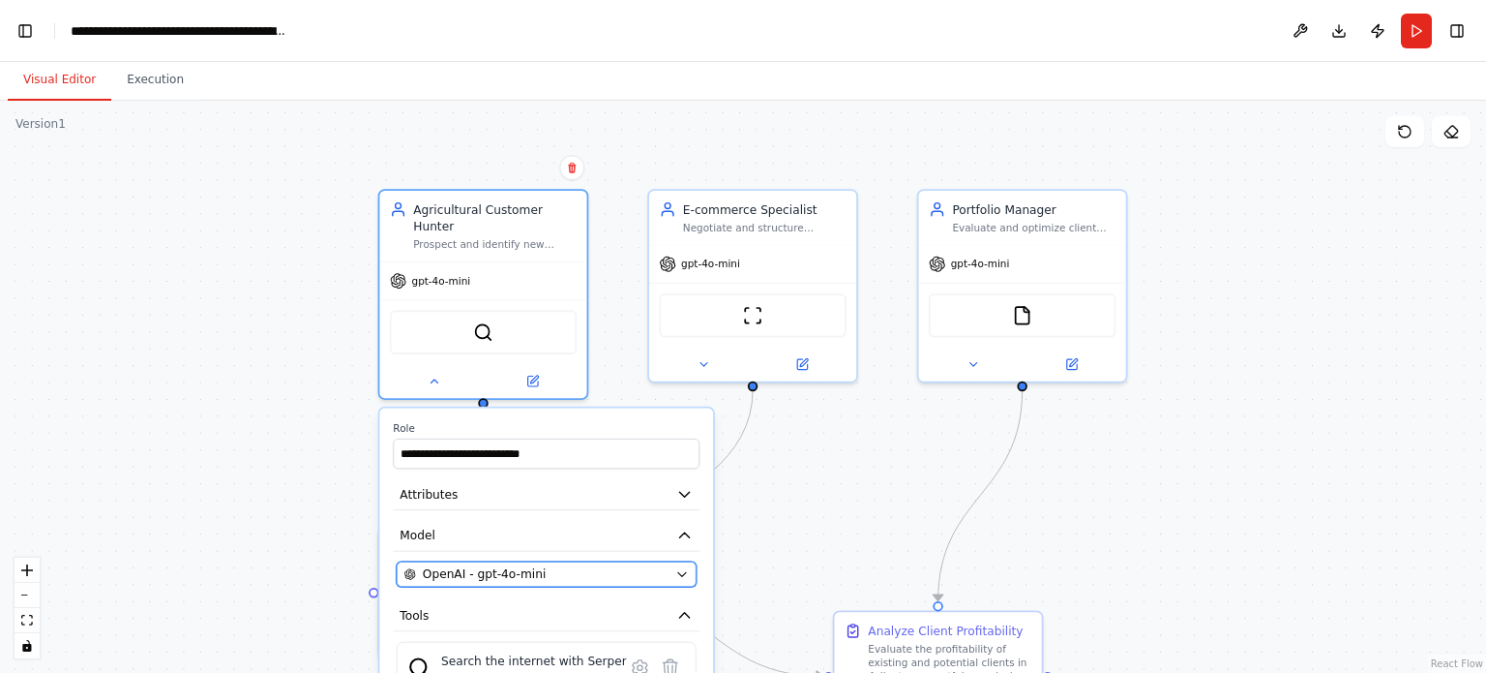
click at [534, 565] on span "OpenAI - gpt-4o-mini" at bounding box center [484, 573] width 123 height 16
click at [683, 567] on icon "button" at bounding box center [682, 574] width 14 height 14
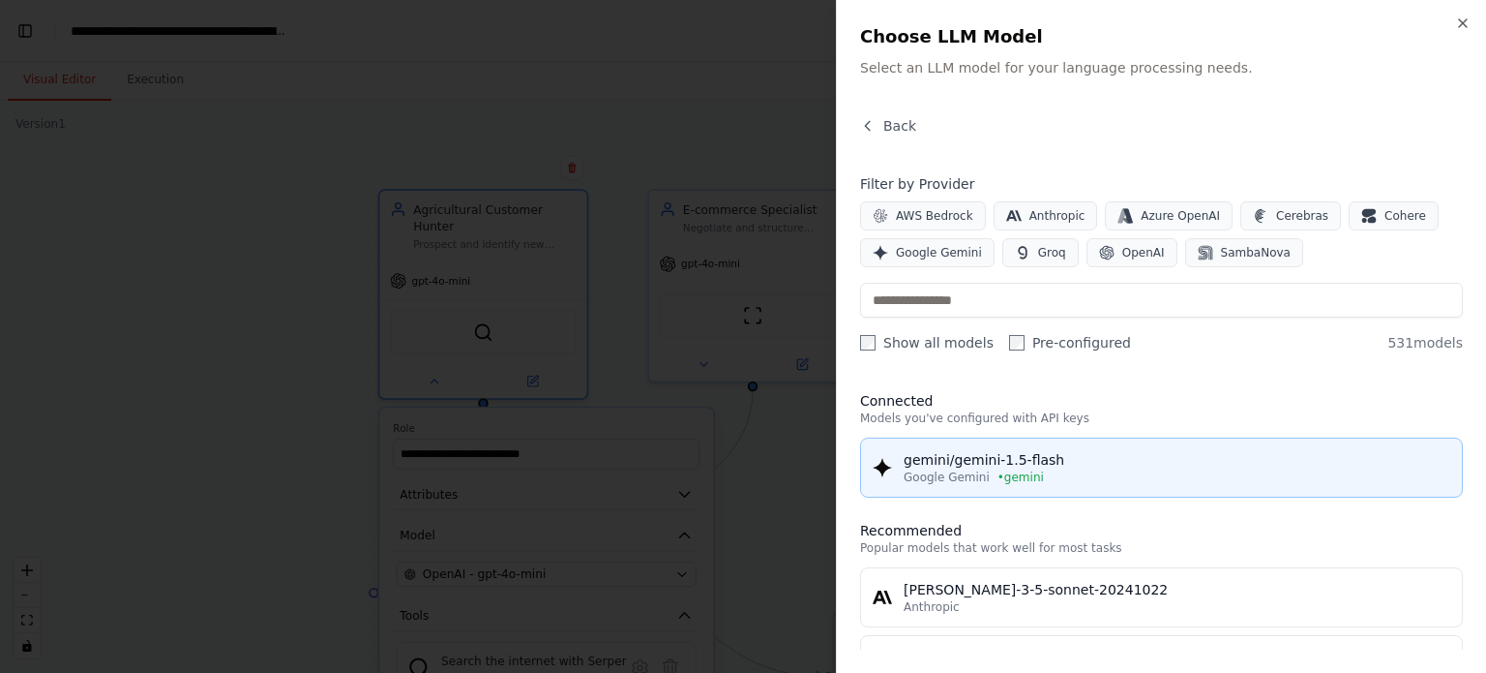
click at [1056, 464] on div "gemini/gemini-1.5-flash" at bounding box center [1177, 459] width 547 height 19
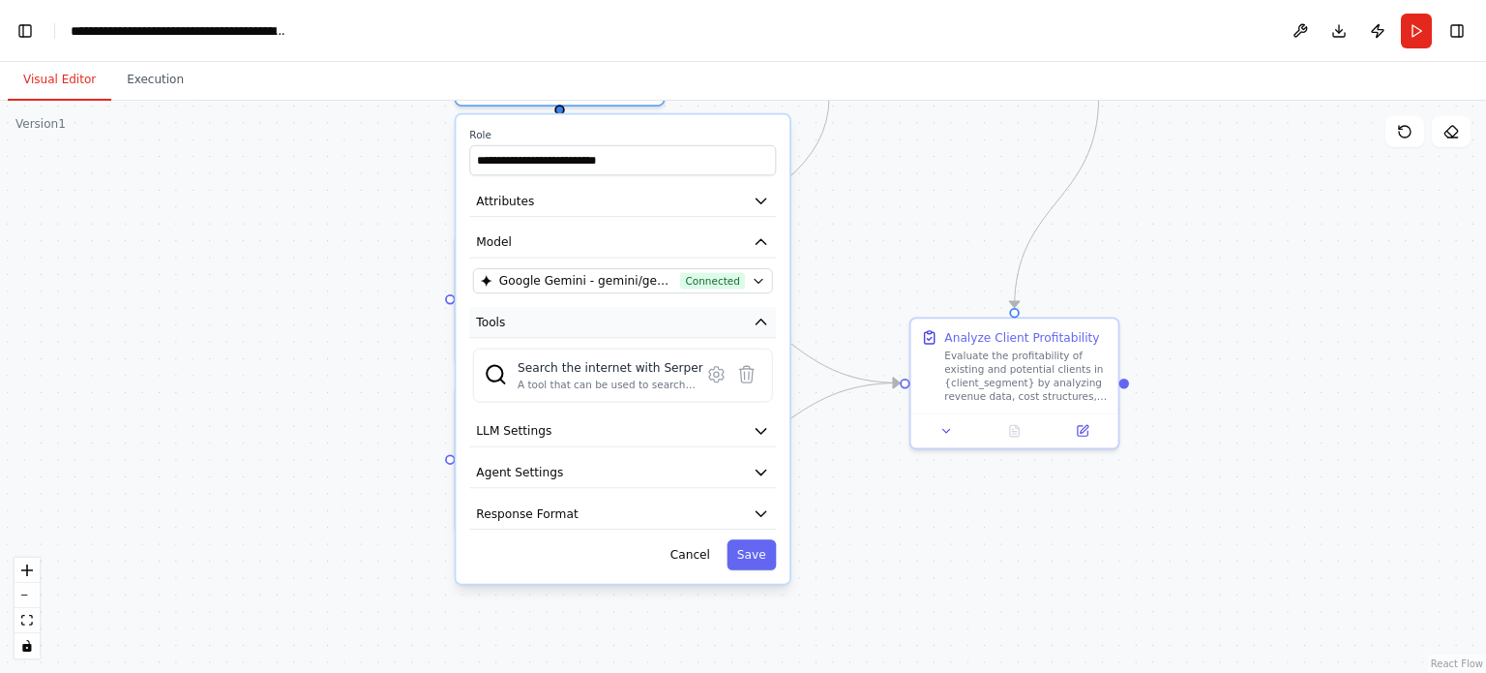
drag, startPoint x: 759, startPoint y: 546, endPoint x: 744, endPoint y: 302, distance: 244.3
click at [815, 283] on div ".deletable-edge-delete-btn { width: 20px; height: 20px; border: 0px solid #ffff…" at bounding box center [743, 387] width 1486 height 572
click at [716, 367] on icon at bounding box center [714, 374] width 15 height 15
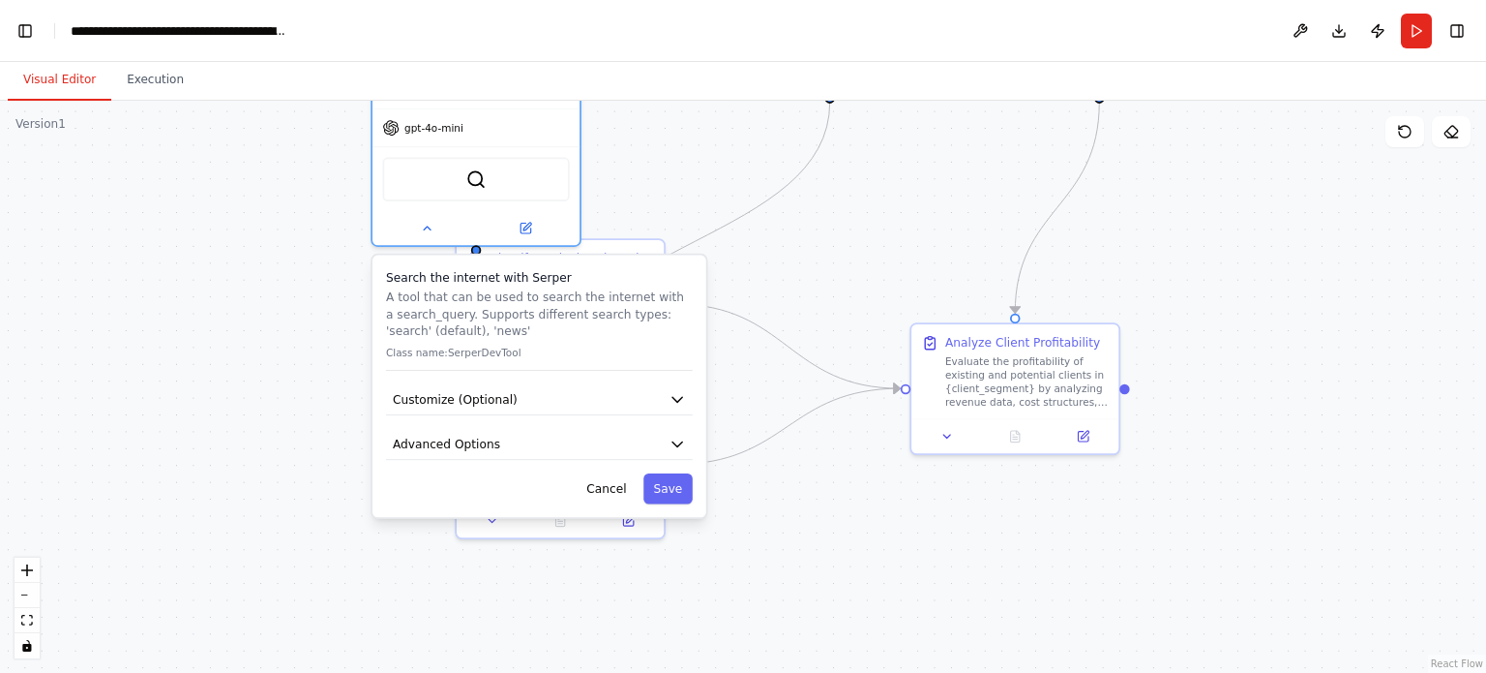
drag, startPoint x: 608, startPoint y: 399, endPoint x: 565, endPoint y: 465, distance: 79.2
click at [557, 484] on div "Search the internet with Serper A tool that can be used to search the internet …" at bounding box center [540, 386] width 334 height 262
click at [678, 436] on button "Advanced Options" at bounding box center [539, 444] width 307 height 31
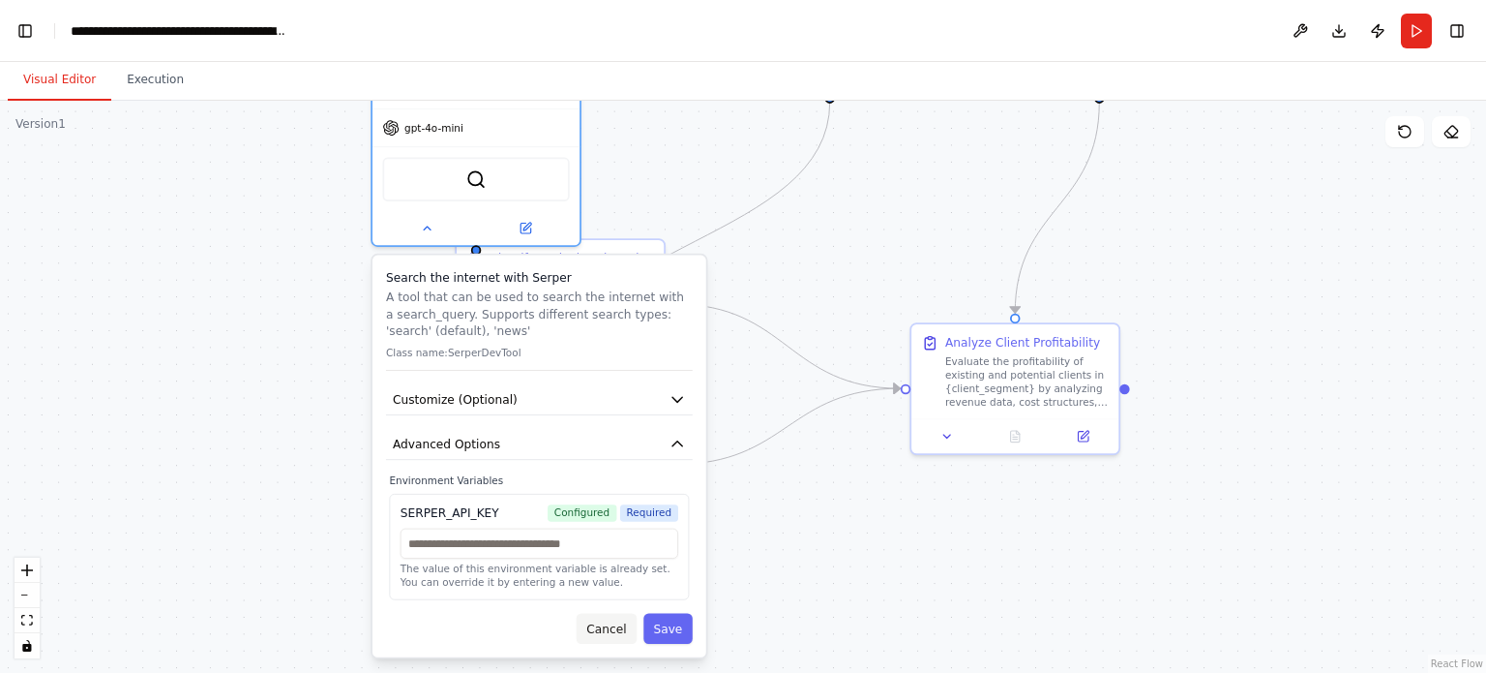
click at [619, 614] on button "Cancel" at bounding box center [607, 629] width 60 height 30
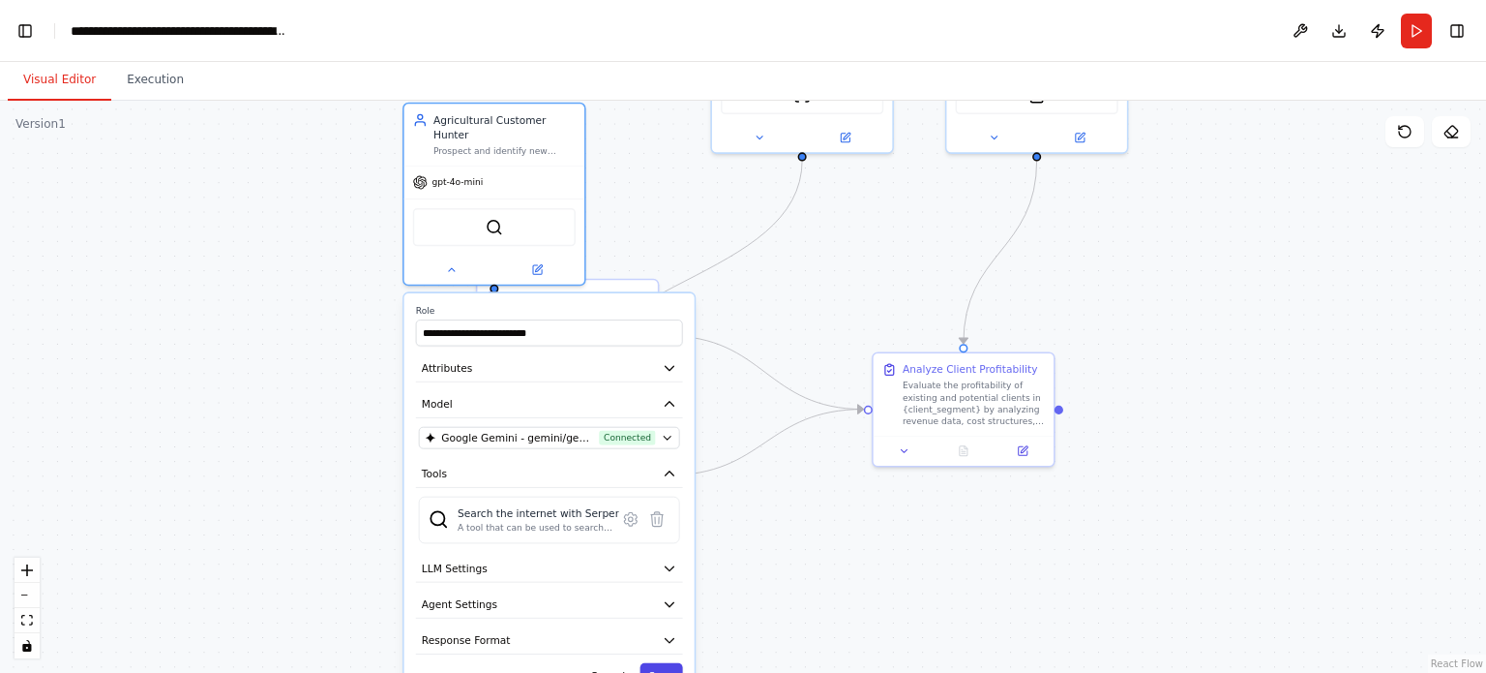
click at [660, 663] on button "Save" at bounding box center [661, 676] width 43 height 26
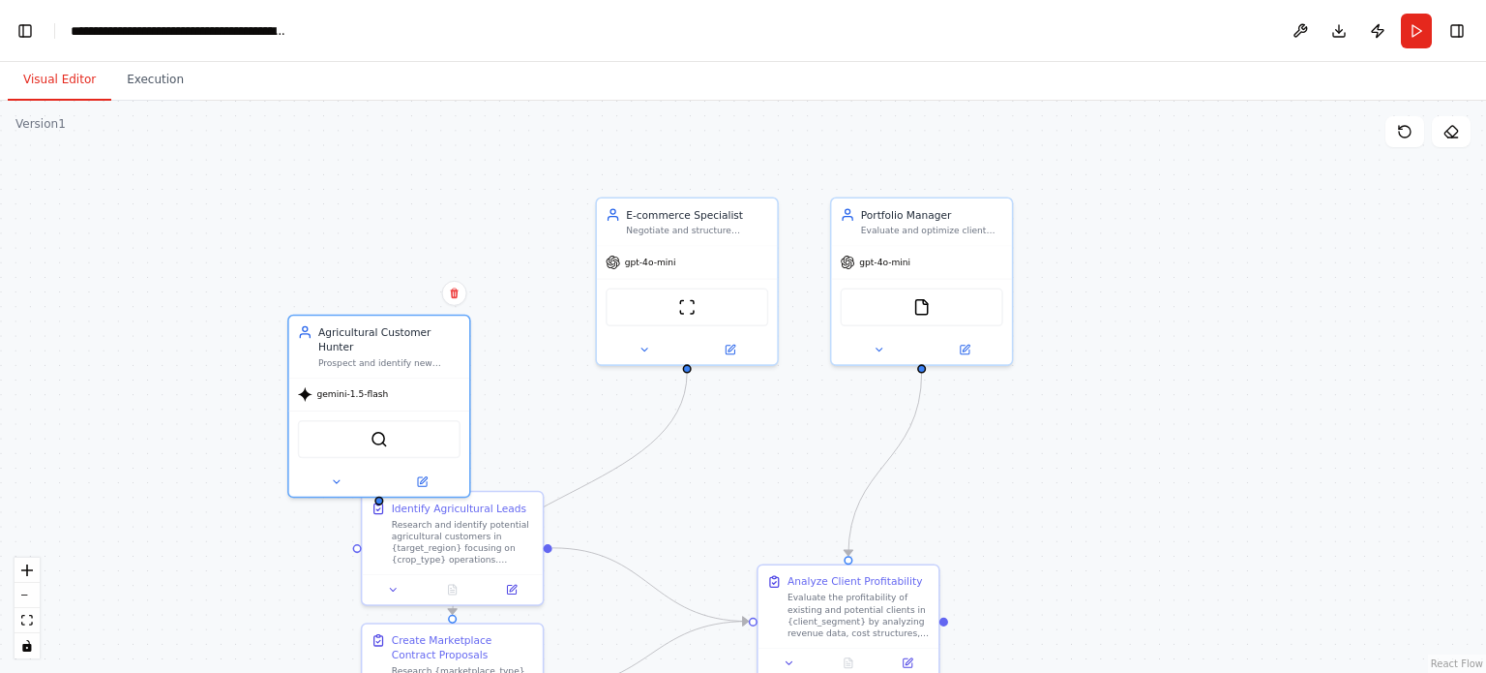
drag, startPoint x: 646, startPoint y: 243, endPoint x: 531, endPoint y: 455, distance: 241.2
click at [531, 455] on div ".deletable-edge-delete-btn { width: 20px; height: 20px; border: 0px solid #ffff…" at bounding box center [743, 387] width 1486 height 572
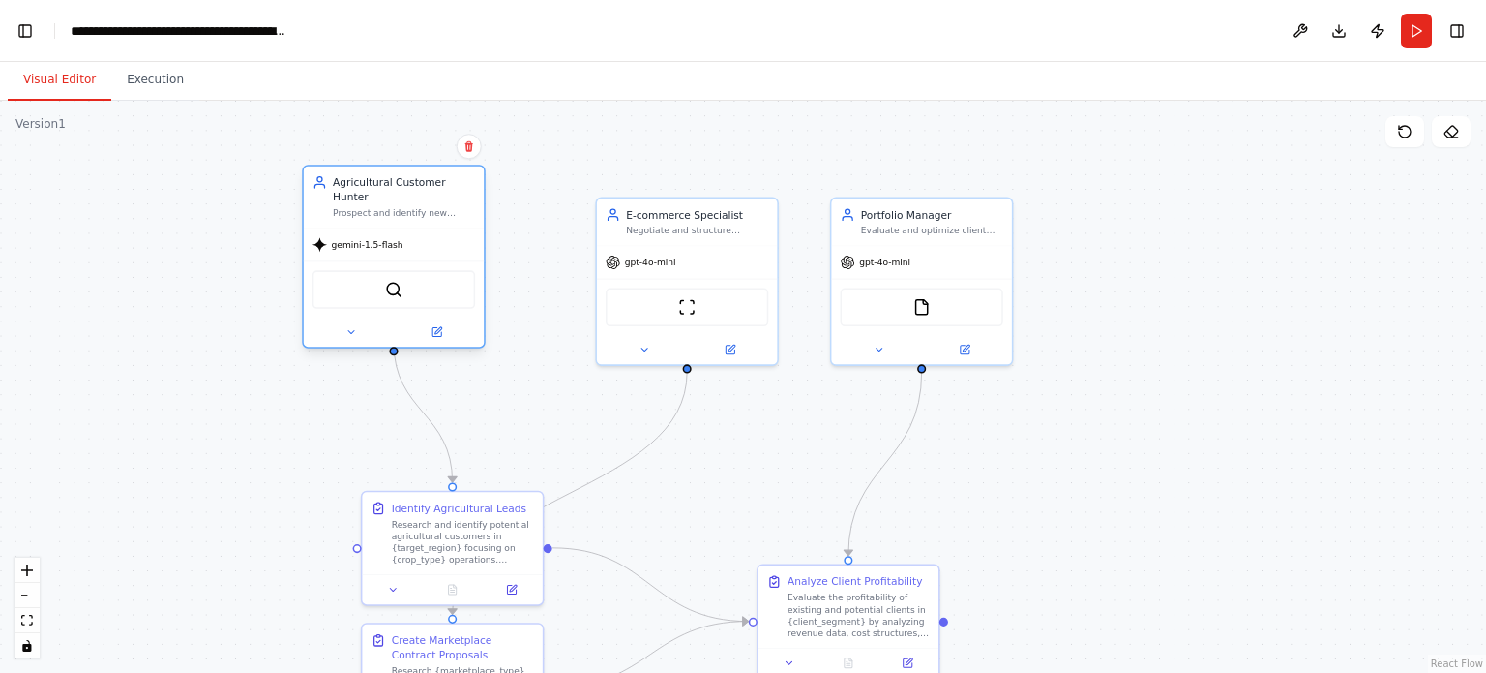
drag, startPoint x: 459, startPoint y: 382, endPoint x: 495, endPoint y: 239, distance: 147.9
click at [481, 235] on div "gemini-1.5-flash" at bounding box center [394, 244] width 180 height 32
click at [686, 262] on div "gpt-4o-mini" at bounding box center [687, 259] width 180 height 32
click at [649, 354] on div at bounding box center [687, 346] width 180 height 29
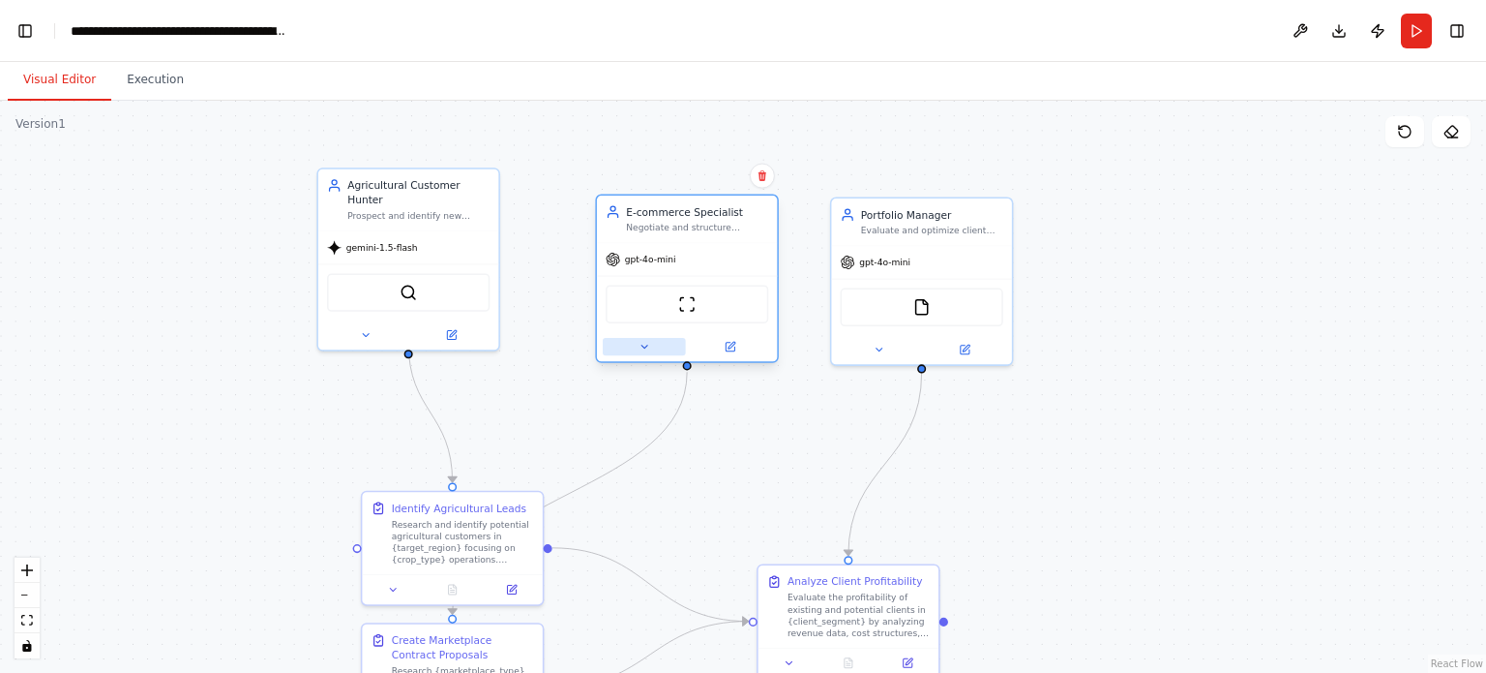
click at [650, 348] on button at bounding box center [644, 346] width 83 height 17
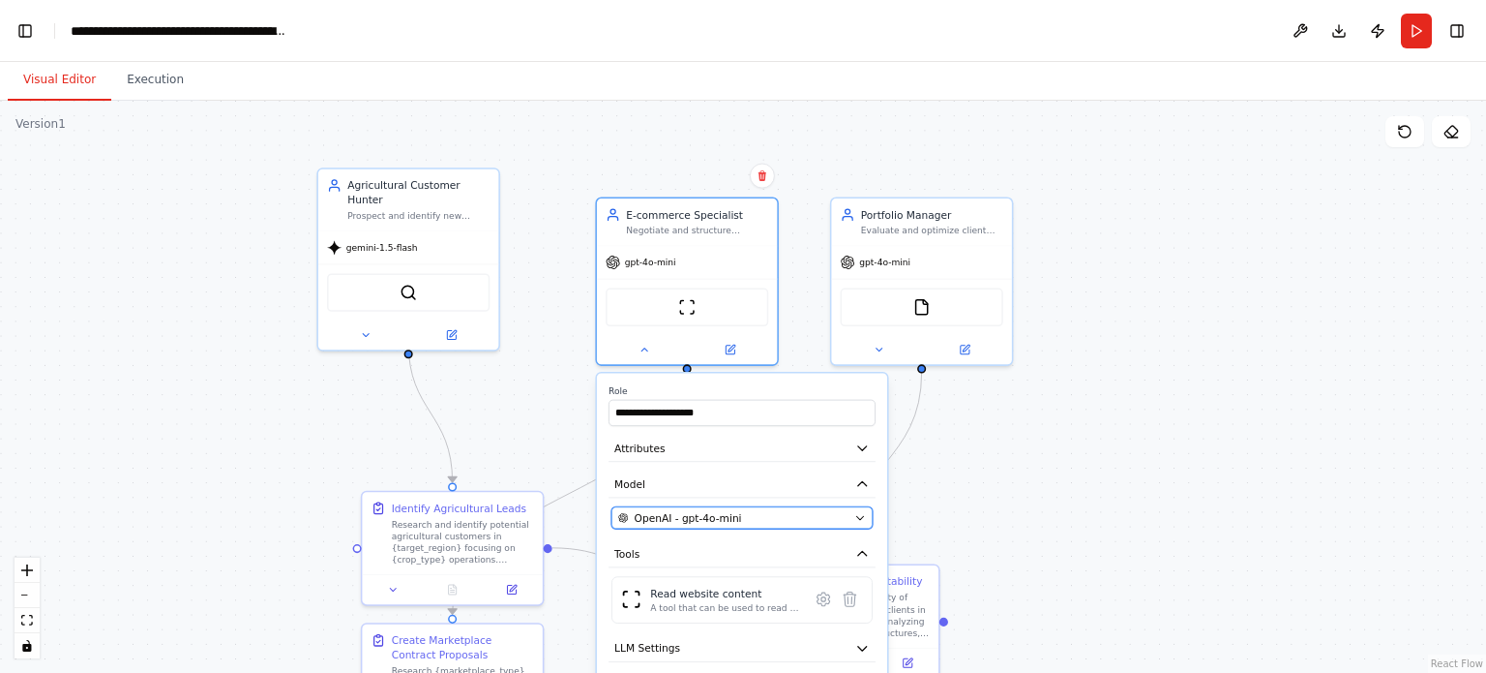
click at [863, 516] on icon "button" at bounding box center [859, 518] width 7 height 4
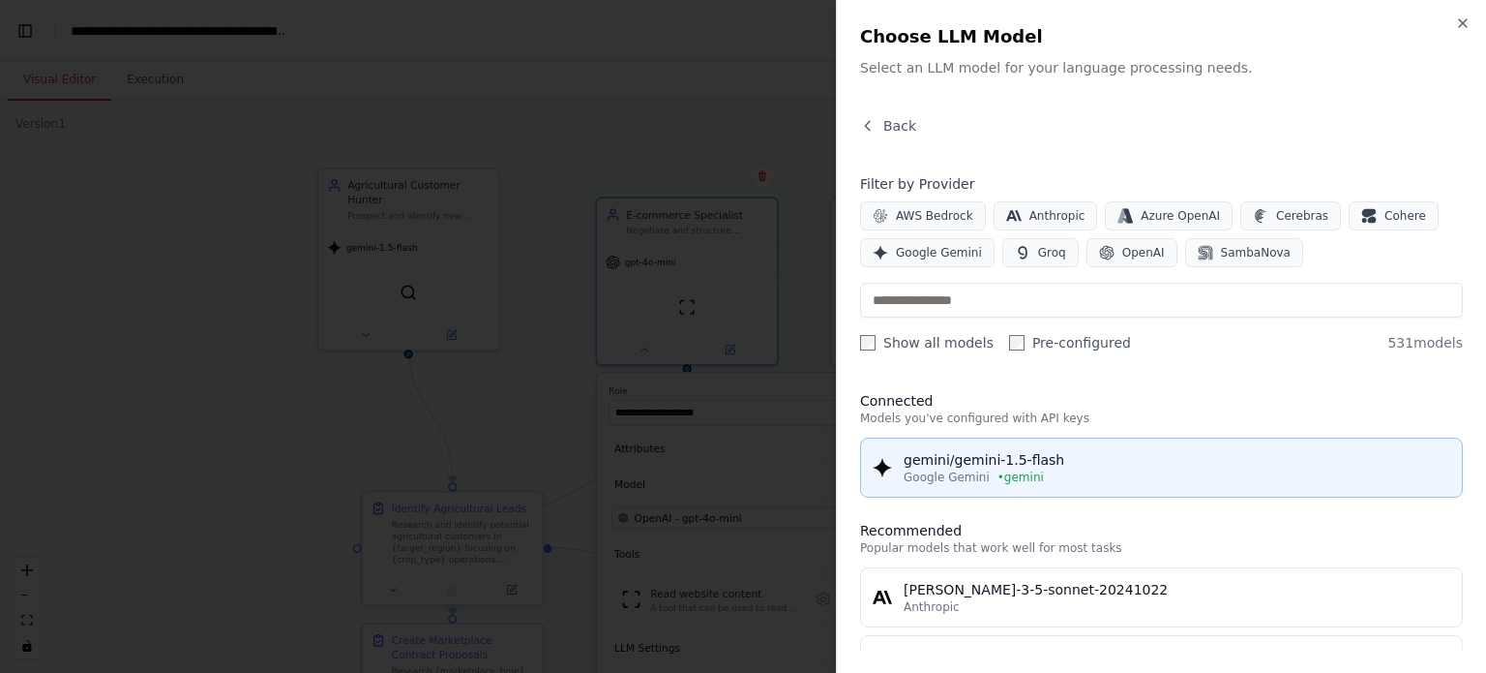
click at [966, 463] on div "gemini/gemini-1.5-flash" at bounding box center [1177, 459] width 547 height 19
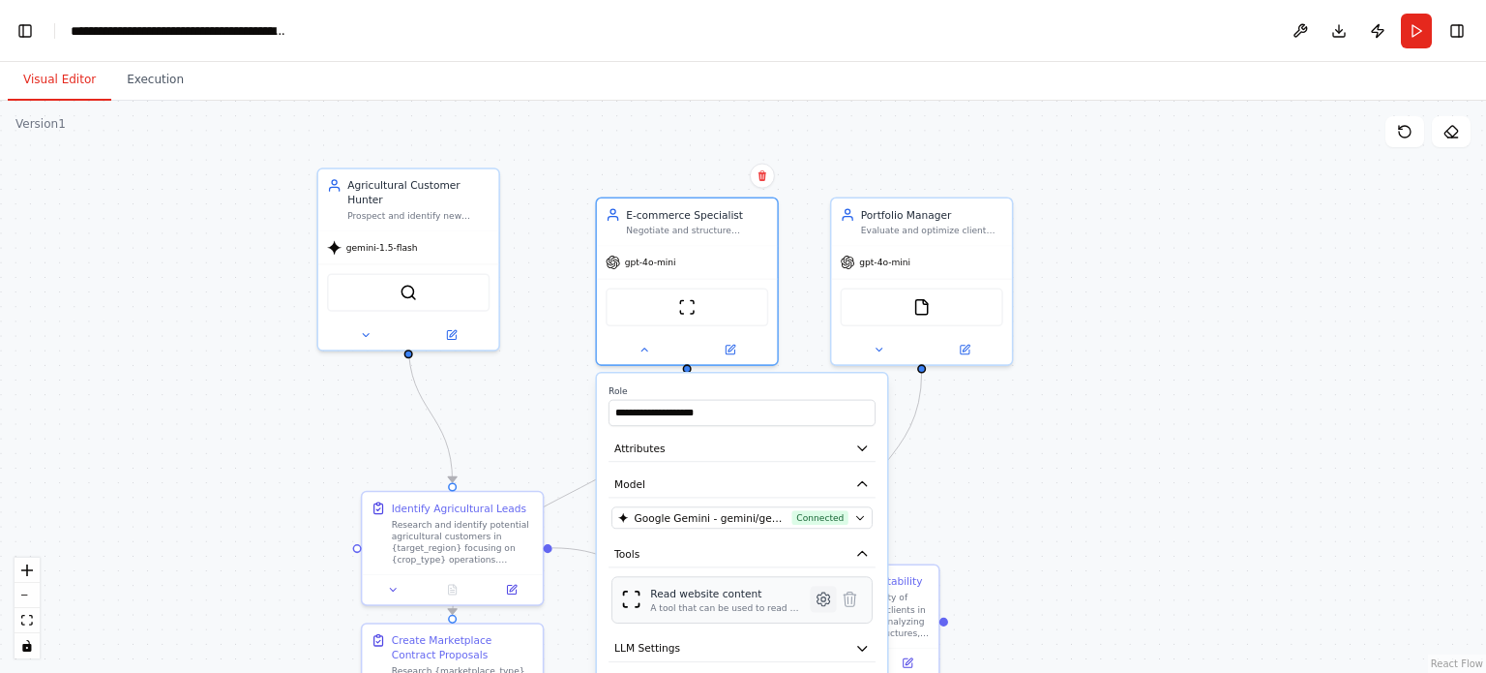
click at [825, 600] on icon at bounding box center [824, 599] width 13 height 14
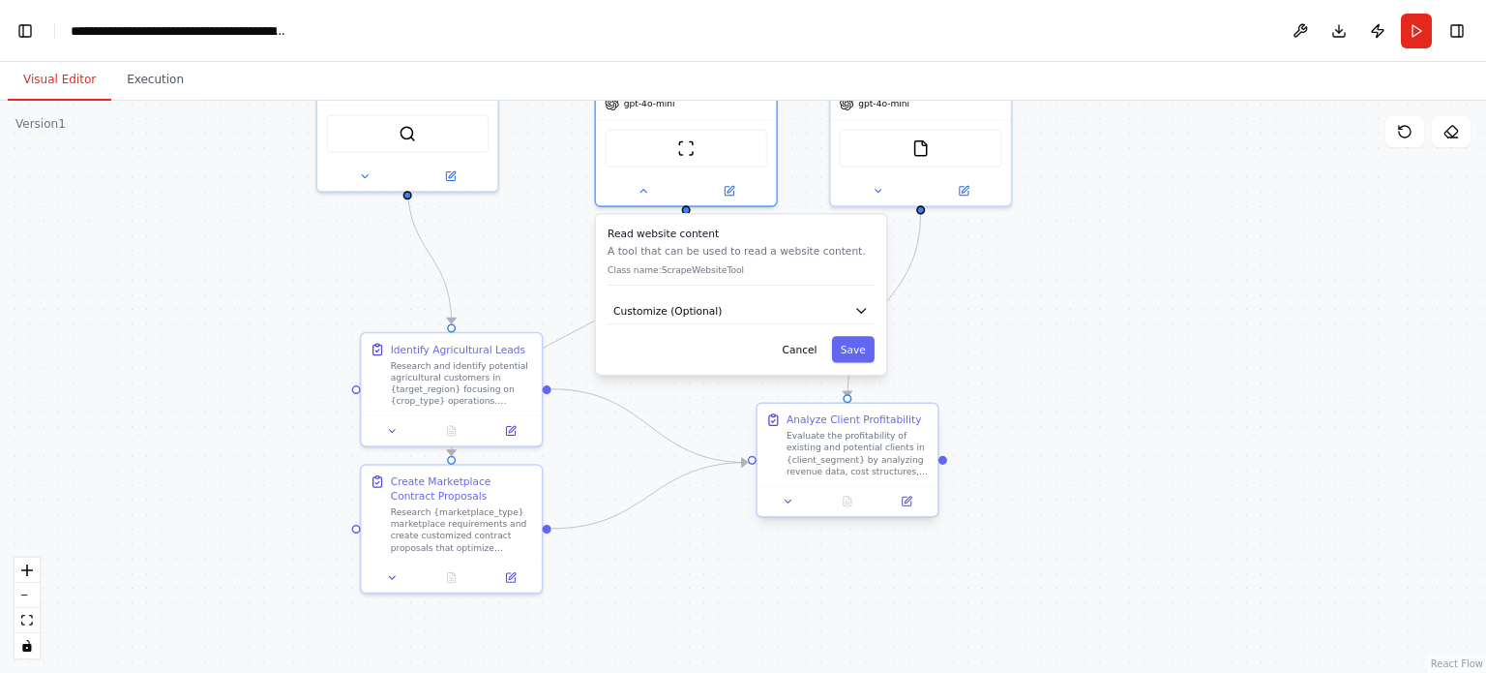
drag, startPoint x: 1032, startPoint y: 580, endPoint x: 873, endPoint y: 364, distance: 267.9
click at [992, 383] on div ".deletable-edge-delete-btn { width: 20px; height: 20px; border: 0px solid #ffff…" at bounding box center [743, 387] width 1486 height 572
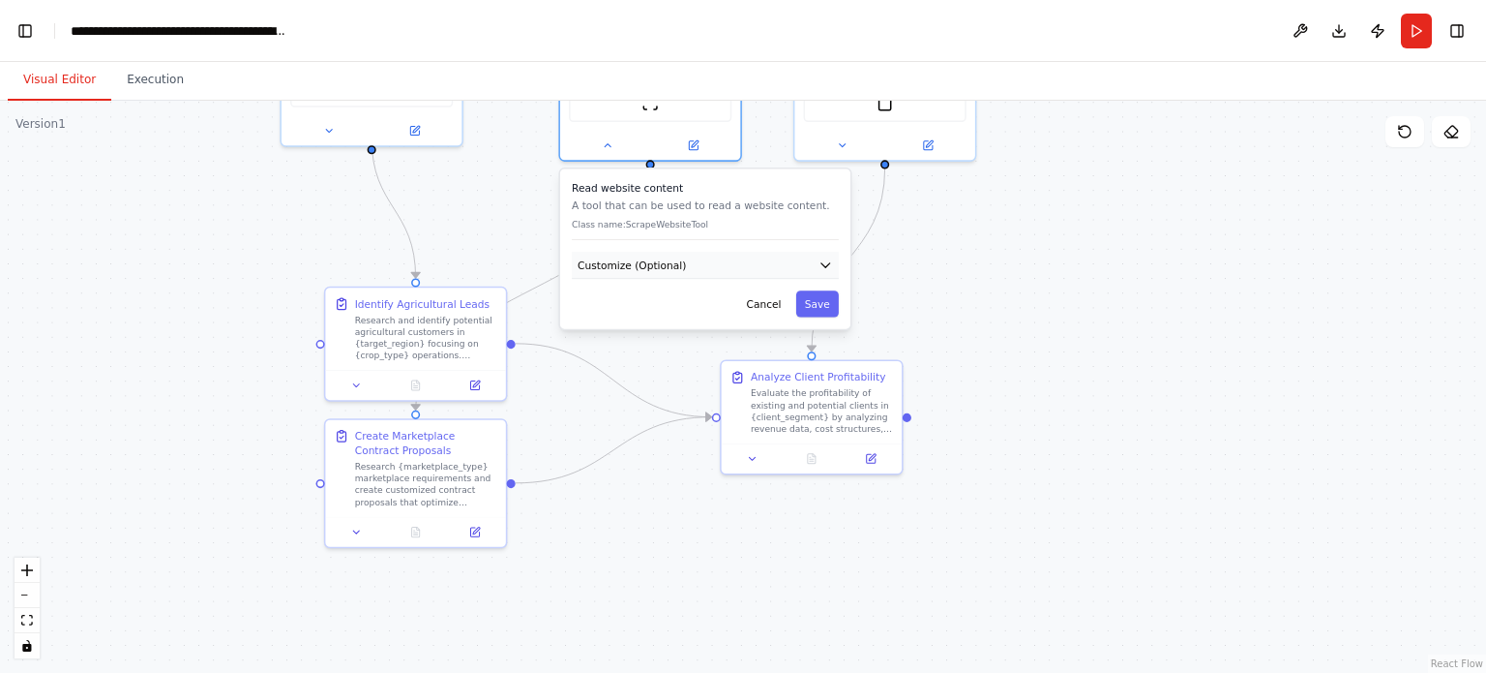
click at [755, 255] on button "Customize (Optional)" at bounding box center [705, 265] width 267 height 27
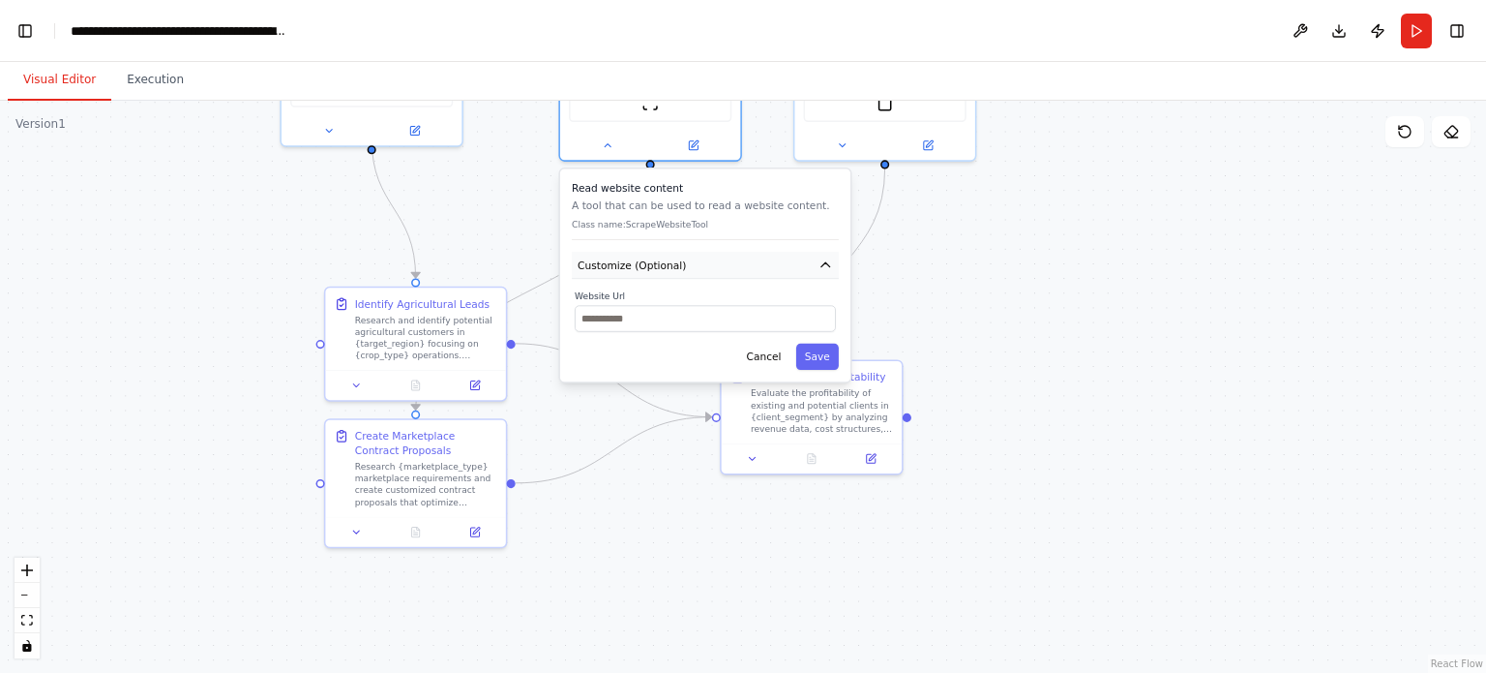
click at [755, 257] on button "Customize (Optional)" at bounding box center [705, 265] width 267 height 27
click at [770, 362] on button "Cancel" at bounding box center [763, 357] width 52 height 26
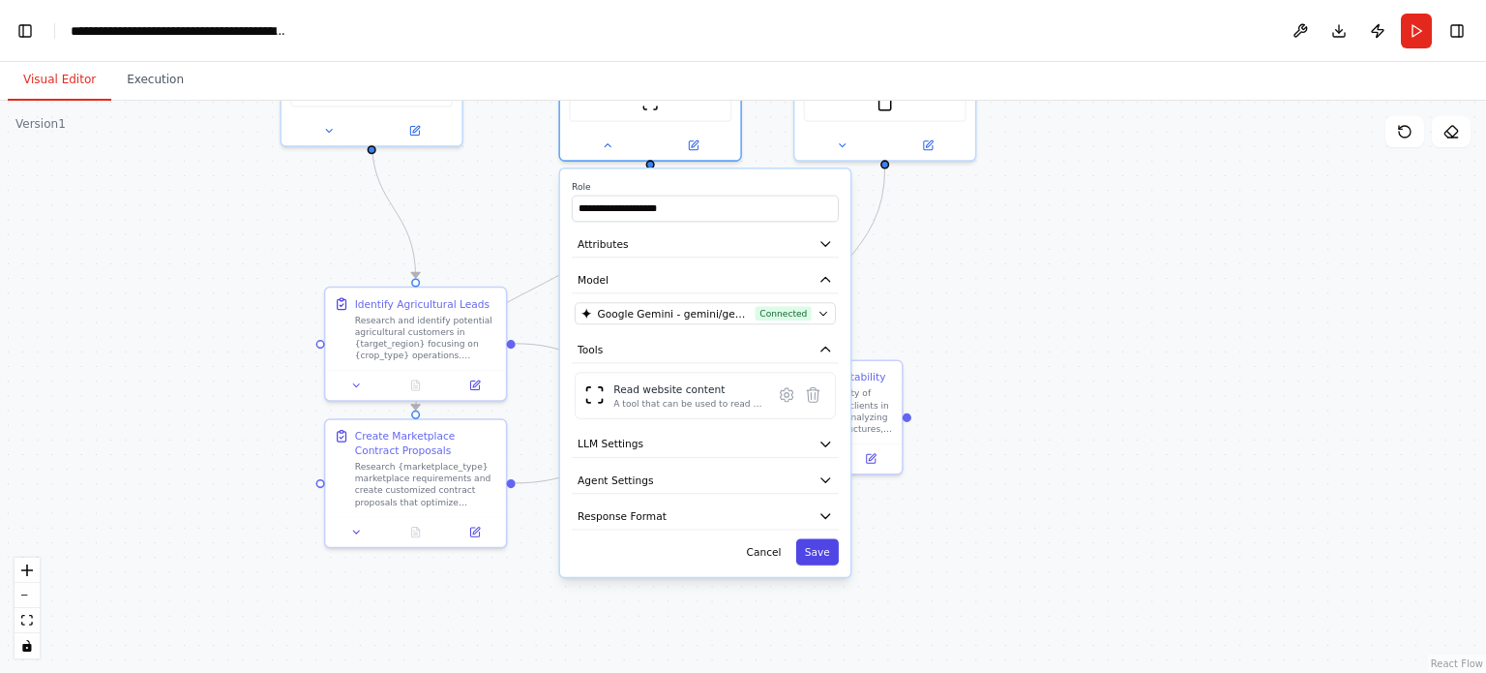
click at [822, 549] on button "Save" at bounding box center [817, 551] width 43 height 26
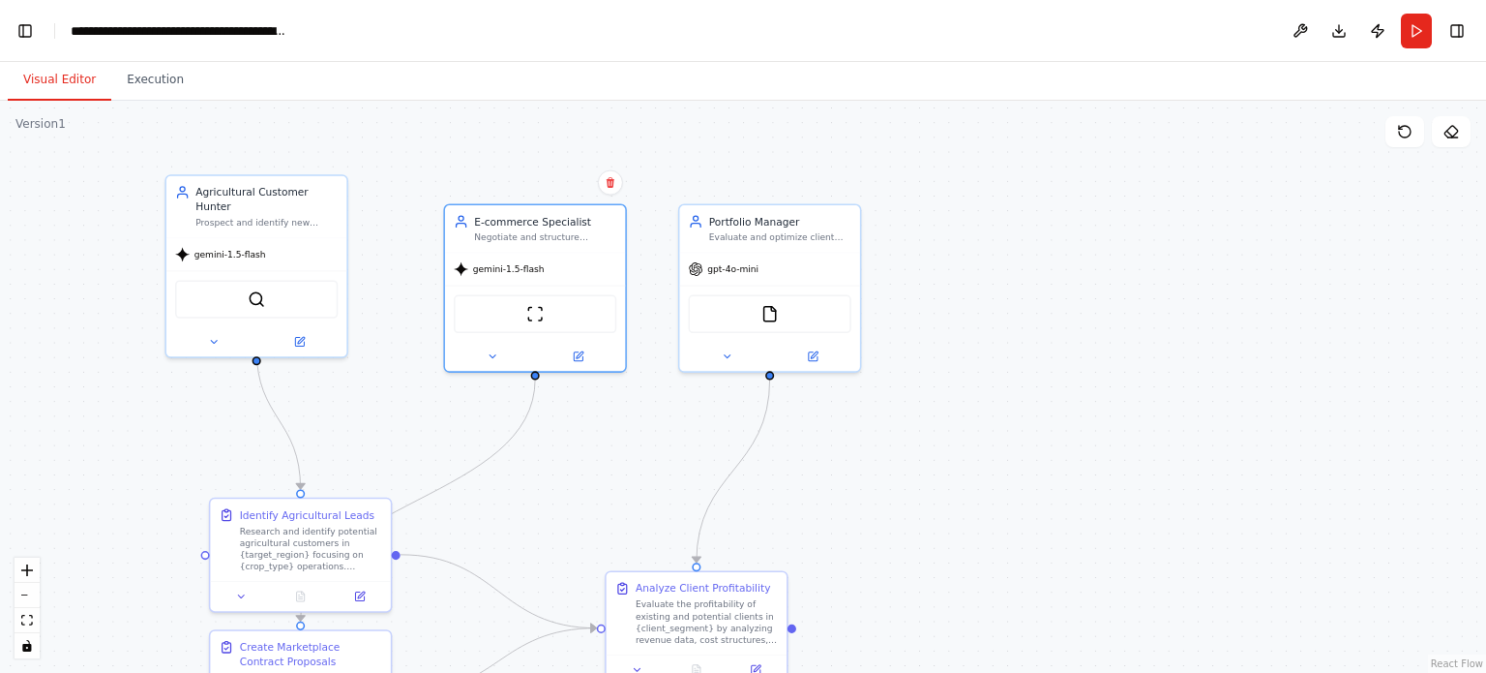
drag, startPoint x: 973, startPoint y: 272, endPoint x: 775, endPoint y: 409, distance: 240.5
click at [855, 483] on div ".deletable-edge-delete-btn { width: 20px; height: 20px; border: 0px solid #ffff…" at bounding box center [743, 387] width 1486 height 572
click at [739, 349] on button at bounding box center [725, 352] width 83 height 17
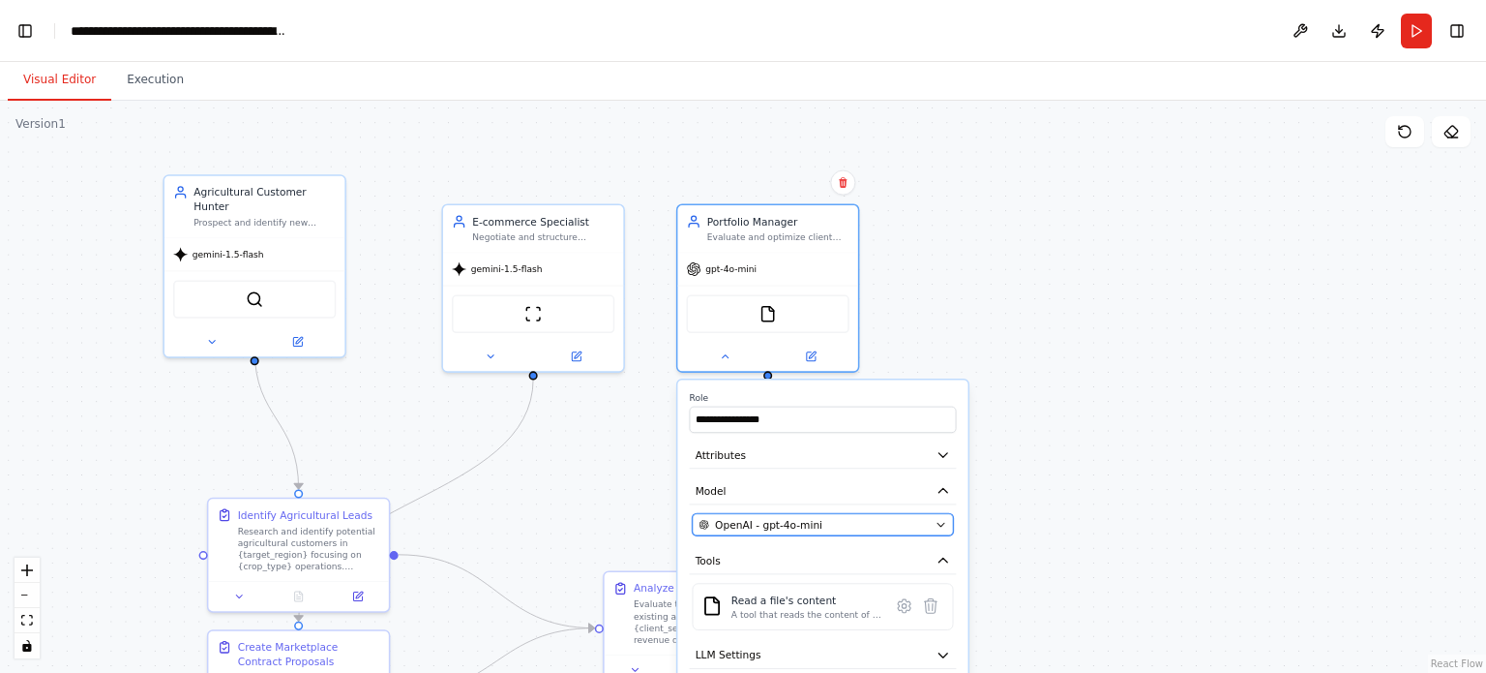
click at [864, 526] on div "OpenAI - gpt-4o-mini" at bounding box center [814, 524] width 230 height 15
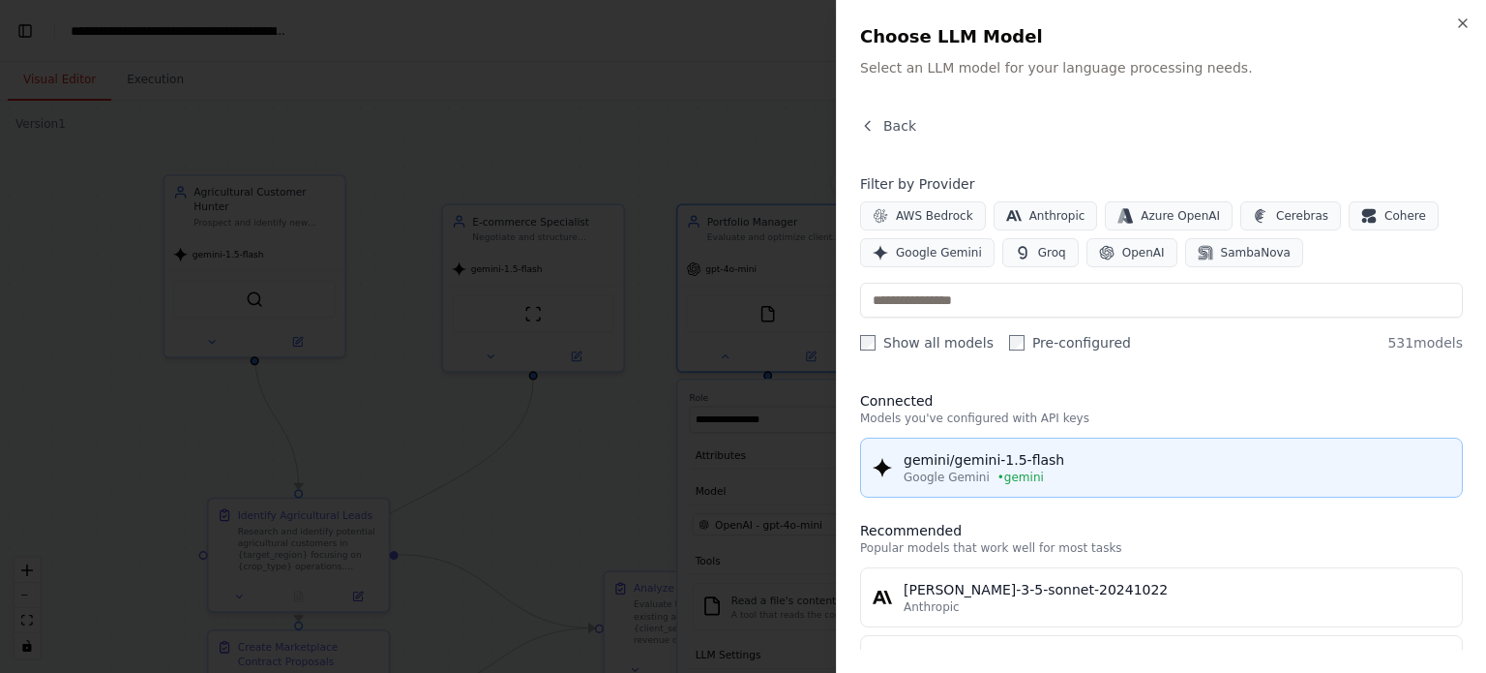
click at [913, 469] on span "Google Gemini" at bounding box center [947, 476] width 86 height 15
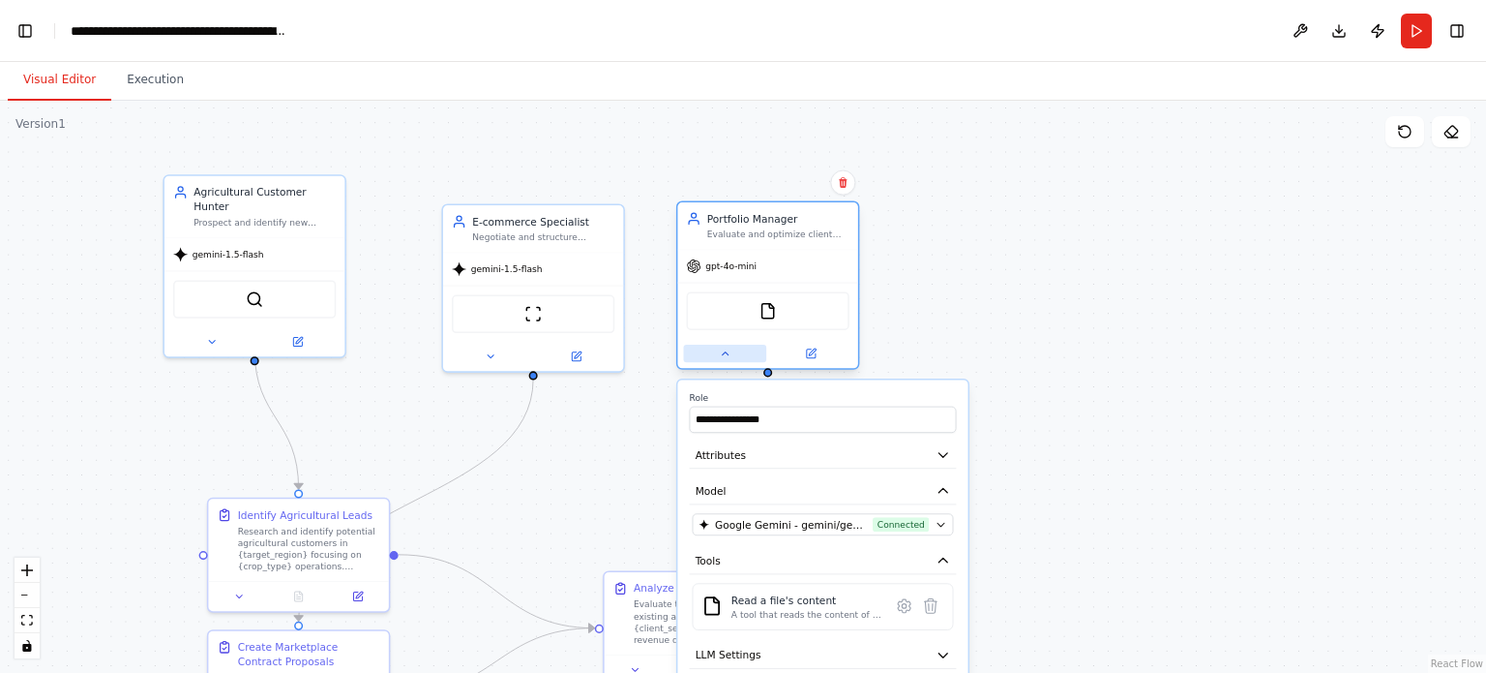
click at [724, 354] on icon at bounding box center [725, 353] width 12 height 12
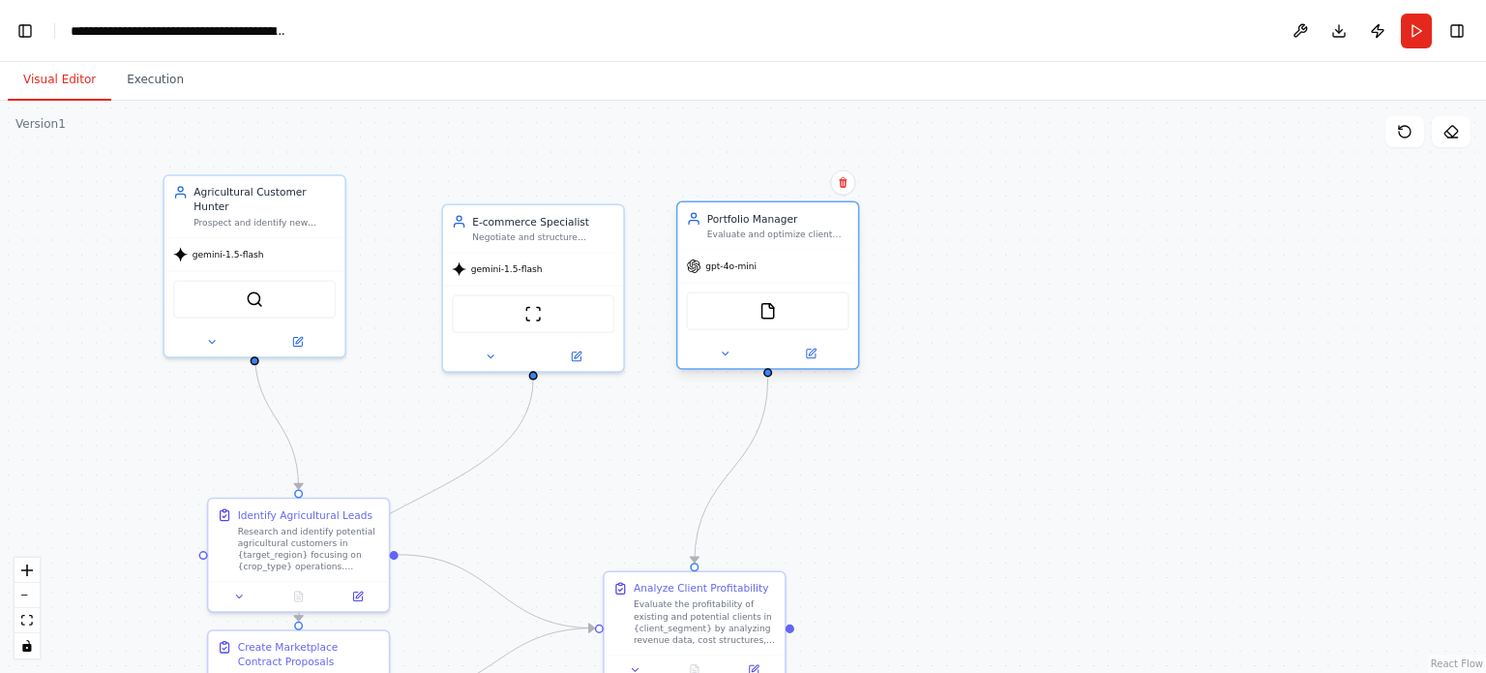
click at [733, 272] on div "gpt-4o-mini" at bounding box center [722, 265] width 71 height 15
click at [728, 358] on button at bounding box center [725, 352] width 83 height 17
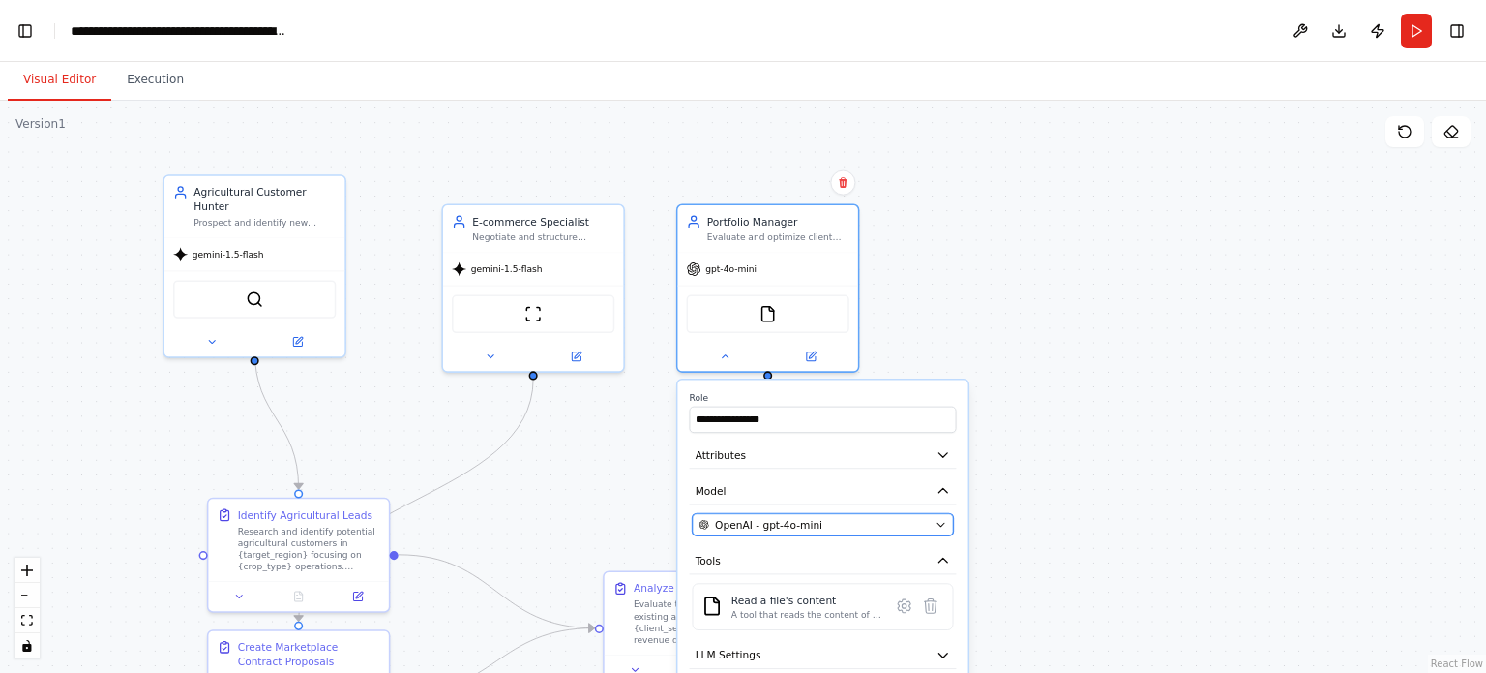
click at [934, 522] on button "OpenAI - gpt-4o-mini" at bounding box center [823, 524] width 261 height 22
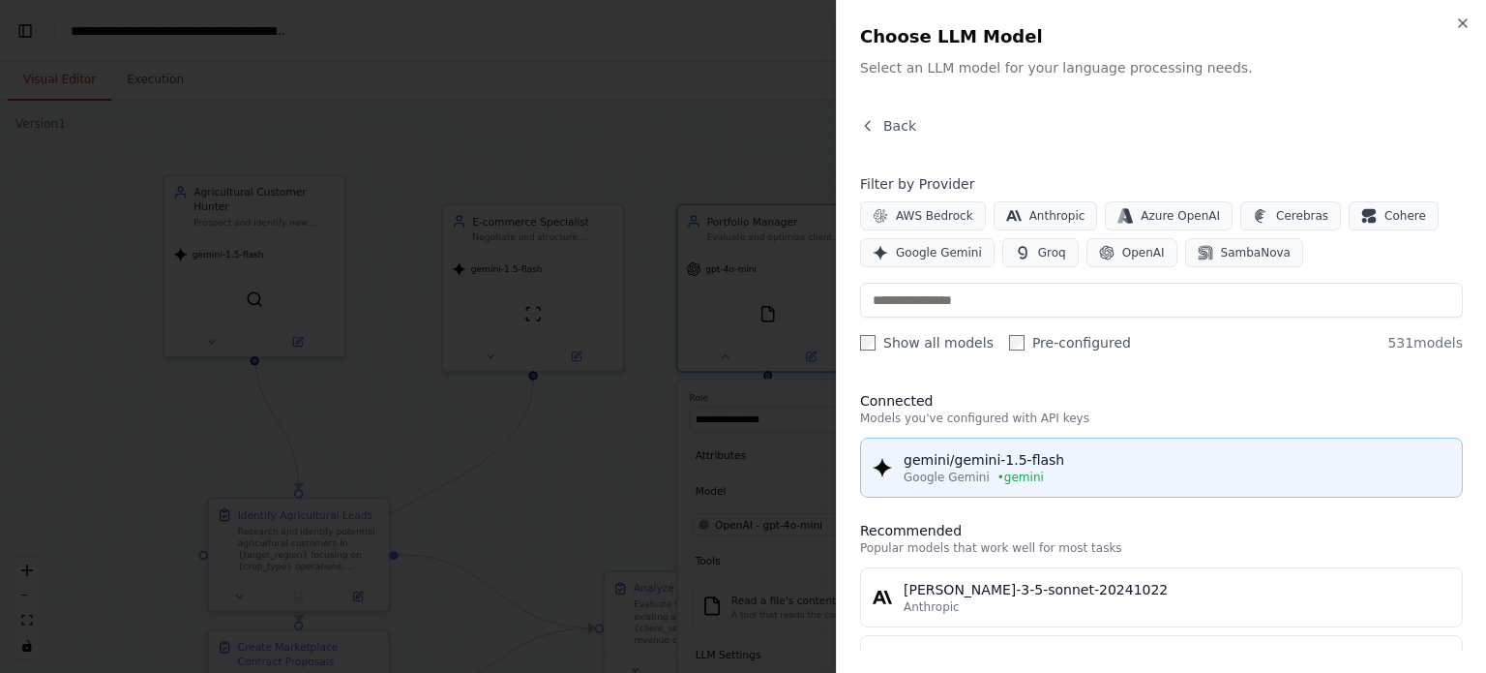
click at [976, 460] on div "gemini/gemini-1.5-flash" at bounding box center [1177, 459] width 547 height 19
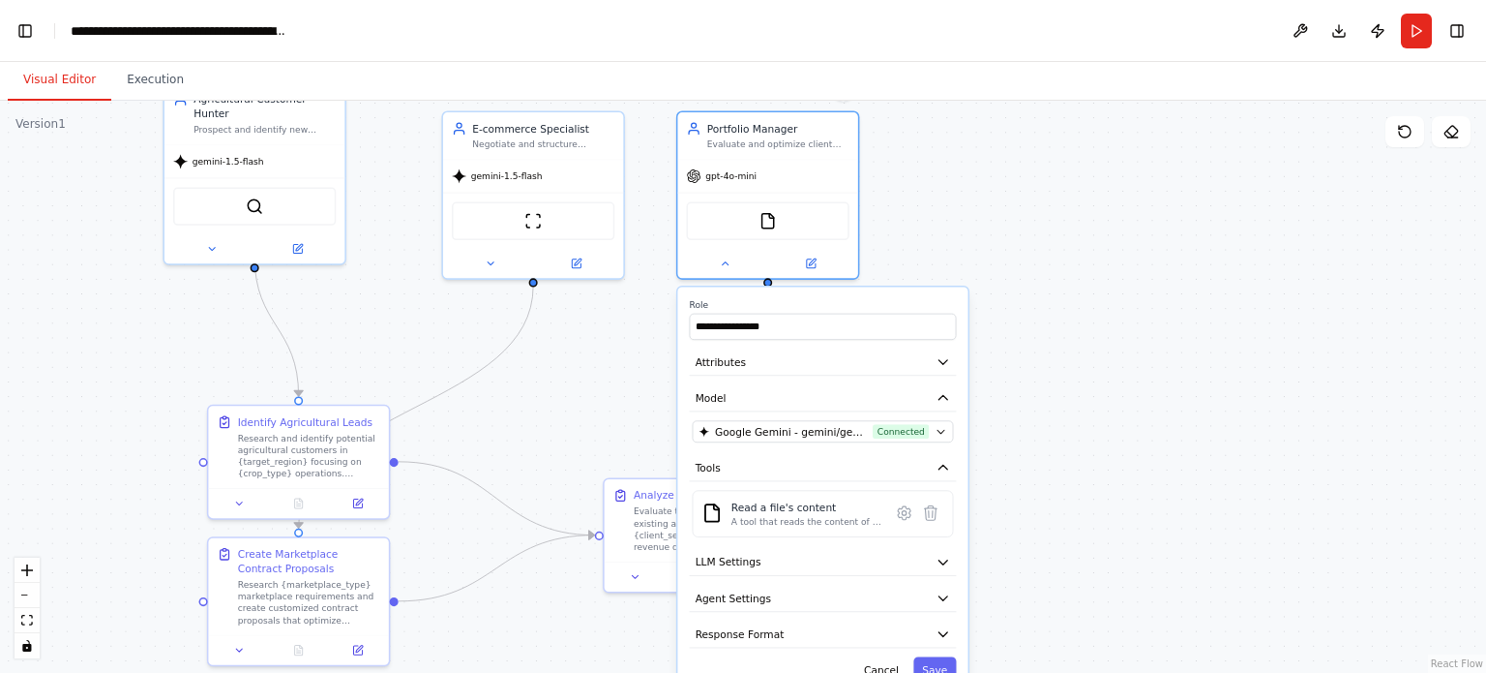
drag, startPoint x: 1115, startPoint y: 595, endPoint x: 1103, endPoint y: 409, distance: 186.2
click at [1107, 409] on div ".deletable-edge-delete-btn { width: 20px; height: 20px; border: 0px solid #ffff…" at bounding box center [743, 387] width 1486 height 572
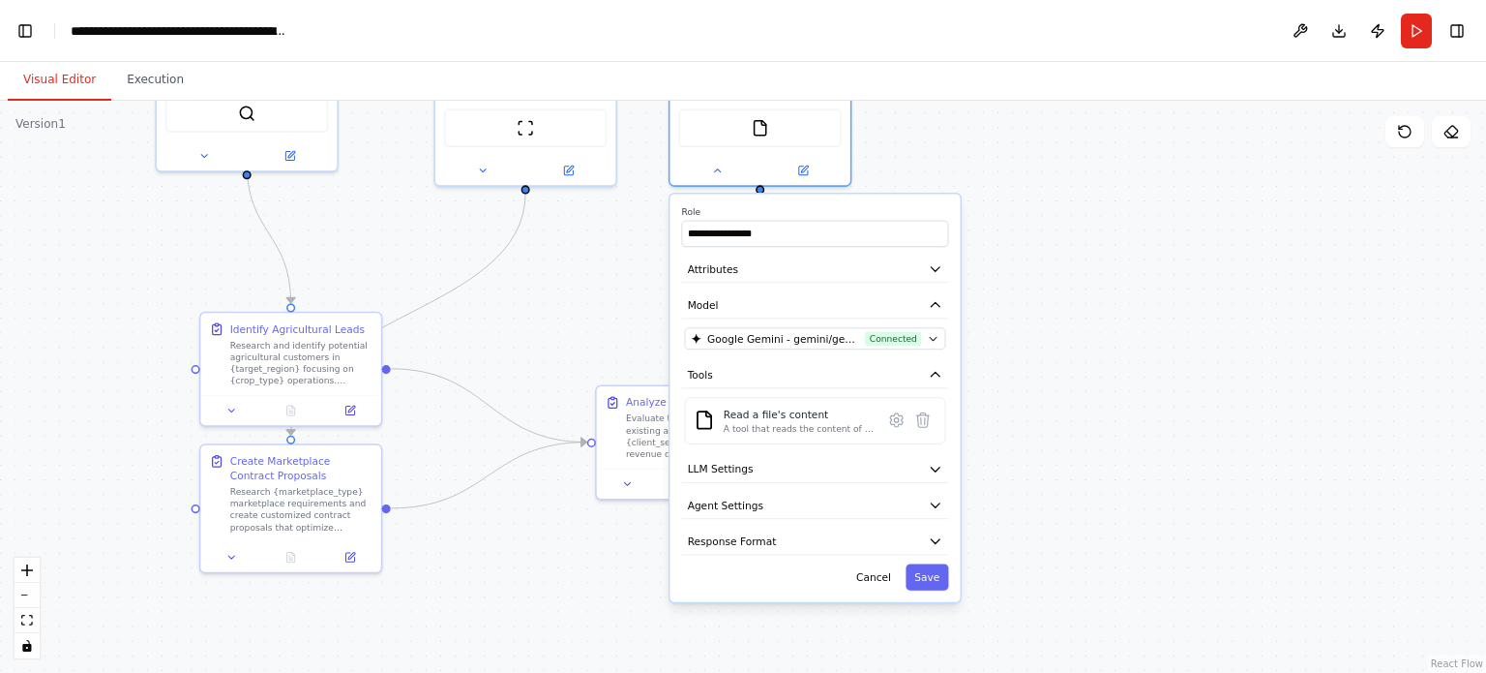
click at [941, 587] on div "**********" at bounding box center [815, 397] width 290 height 407
click at [926, 576] on button "Save" at bounding box center [927, 576] width 43 height 26
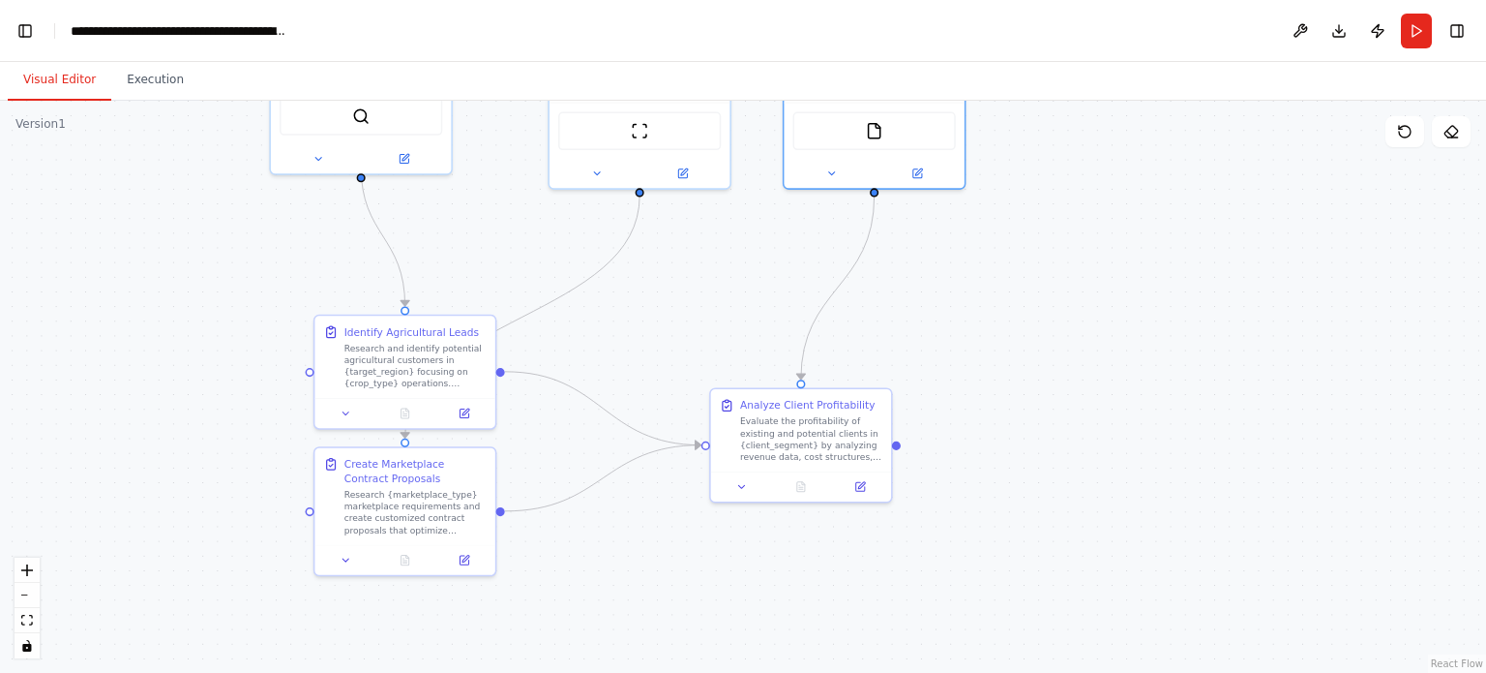
drag, startPoint x: 829, startPoint y: 351, endPoint x: 943, endPoint y: 354, distance: 114.2
click at [943, 354] on div ".deletable-edge-delete-btn { width: 20px; height: 20px; border: 0px solid #ffff…" at bounding box center [743, 387] width 1486 height 572
drag, startPoint x: 798, startPoint y: 434, endPoint x: 831, endPoint y: 429, distance: 33.4
click at [841, 433] on div "Evaluate the profitability of existing and potential clients in {client_segment…" at bounding box center [826, 435] width 142 height 47
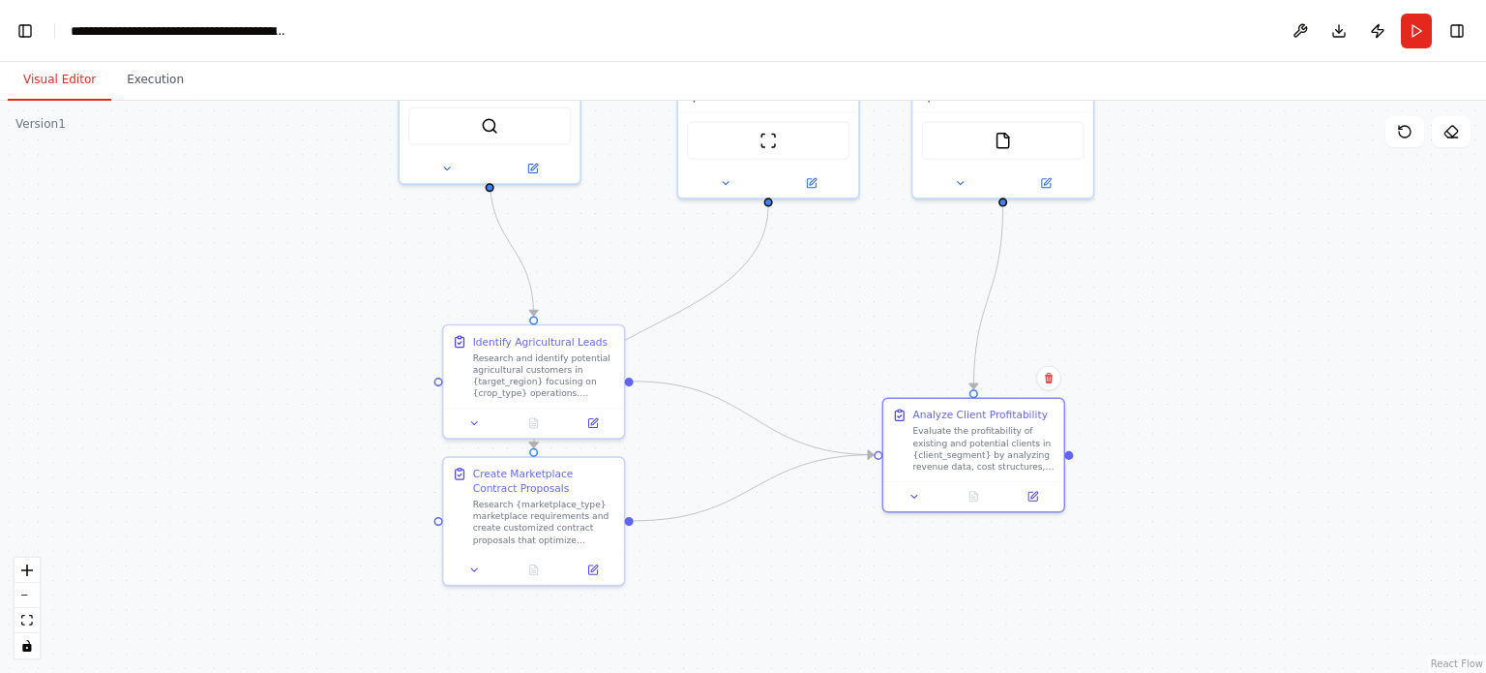
drag, startPoint x: 656, startPoint y: 366, endPoint x: 785, endPoint y: 375, distance: 129.1
click at [785, 375] on div ".deletable-edge-delete-btn { width: 20px; height: 20px; border: 0px solid #ffff…" at bounding box center [743, 387] width 1486 height 572
click at [1415, 42] on button "Run" at bounding box center [1416, 31] width 31 height 35
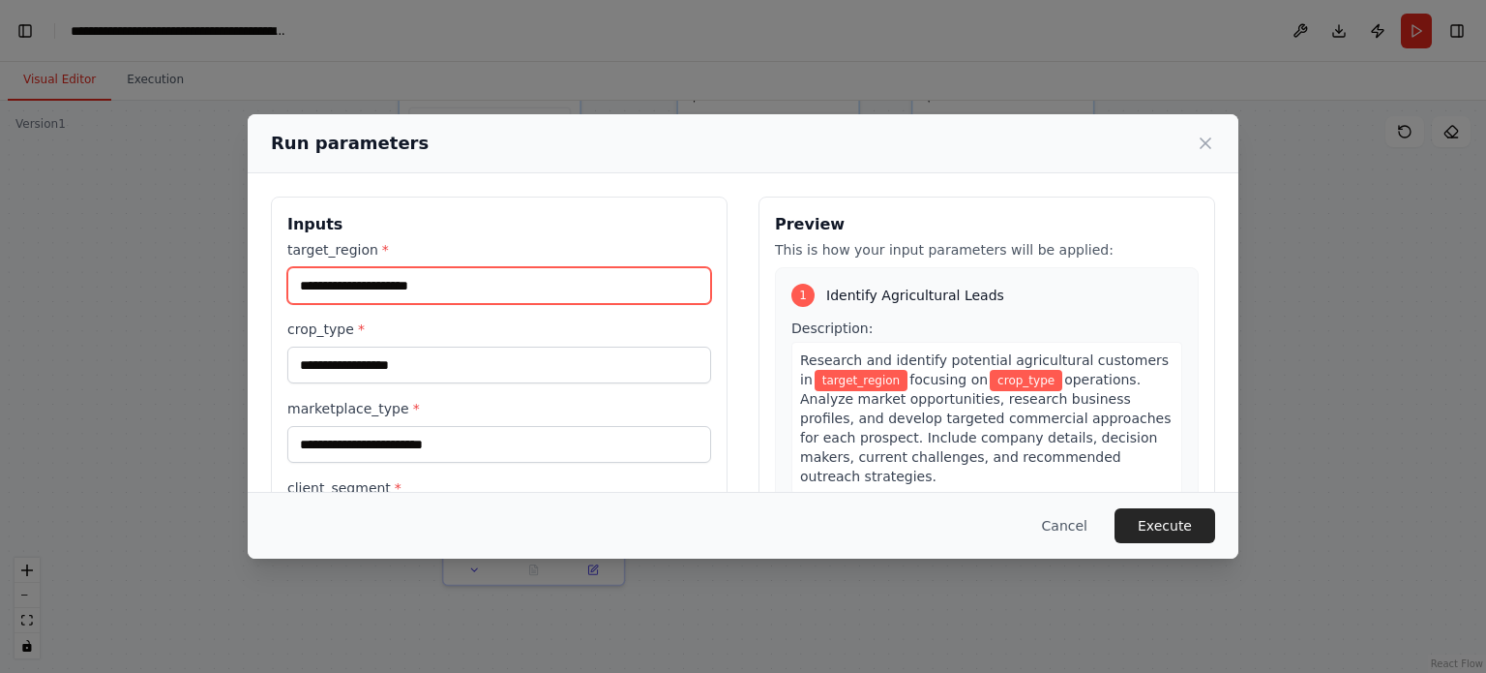
click at [452, 283] on input "target_region *" at bounding box center [499, 285] width 424 height 37
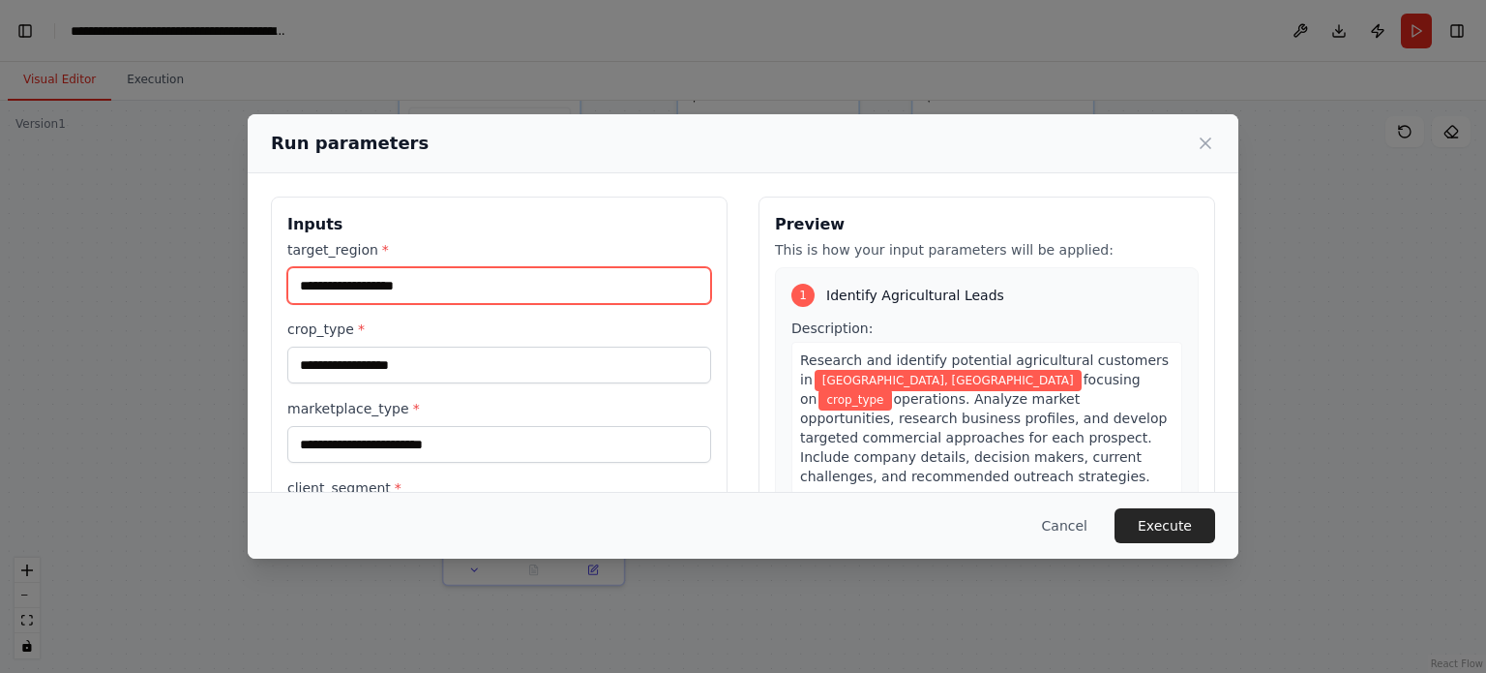
type input "**********"
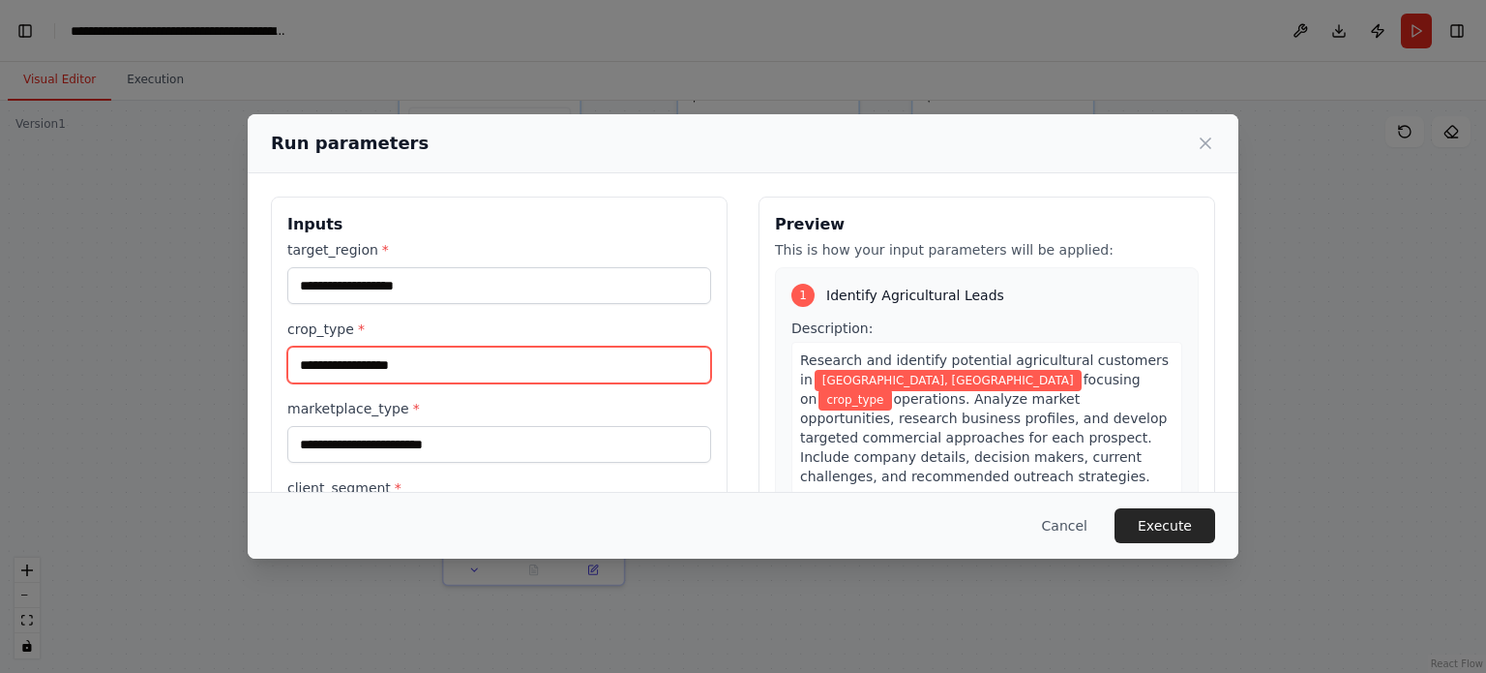
click at [380, 363] on input "crop_type *" at bounding box center [499, 364] width 424 height 37
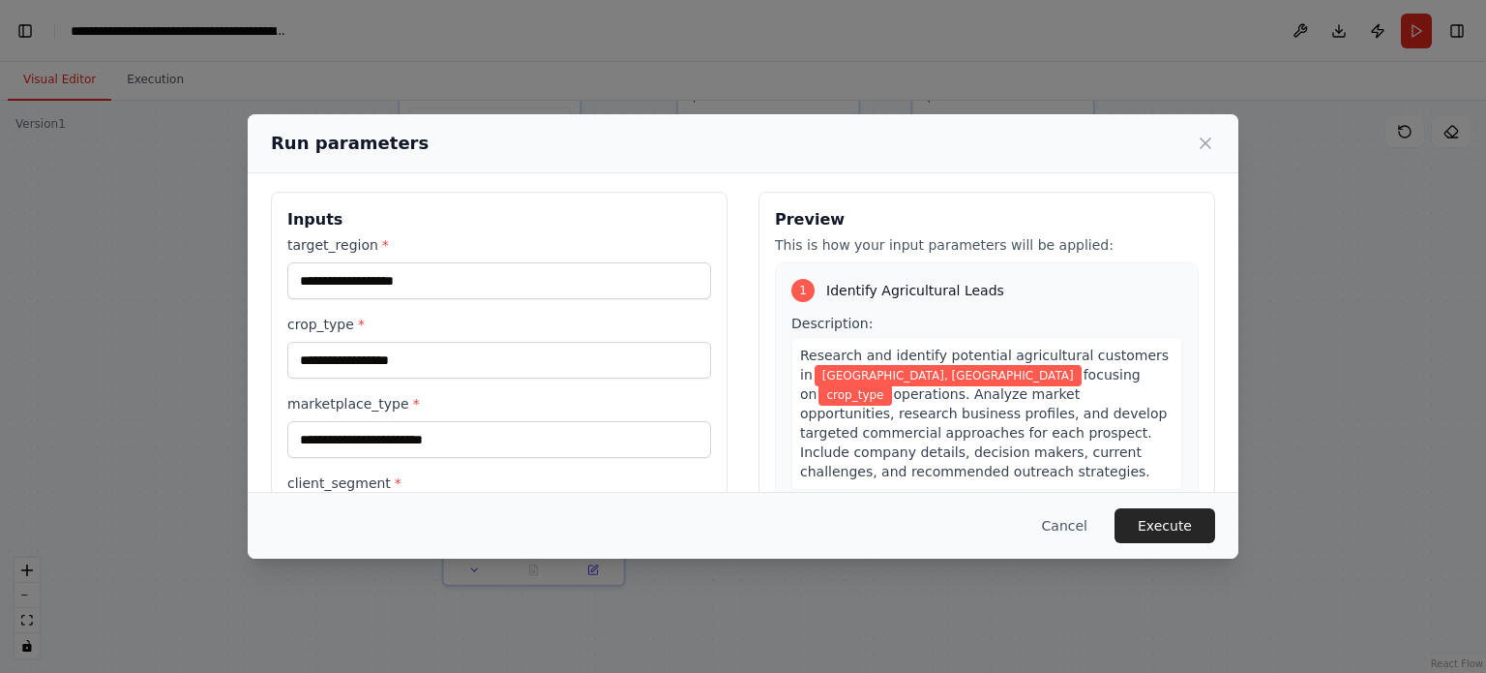
scroll to position [0, 0]
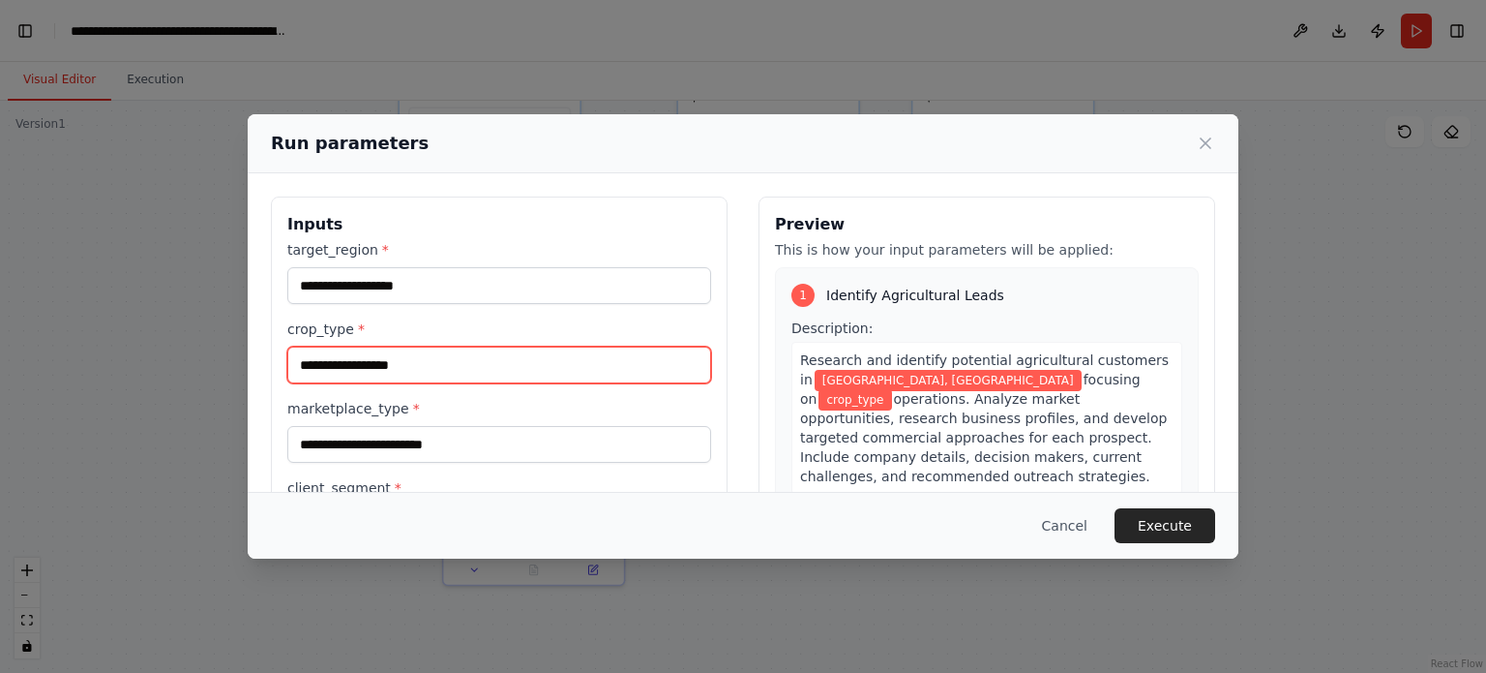
click at [419, 369] on input "crop_type *" at bounding box center [499, 364] width 424 height 37
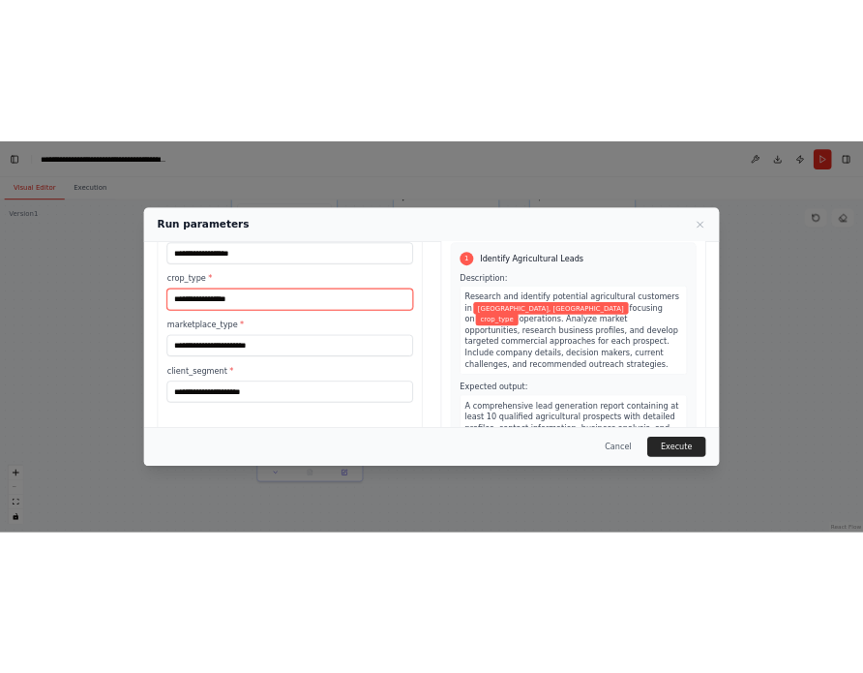
scroll to position [97, 0]
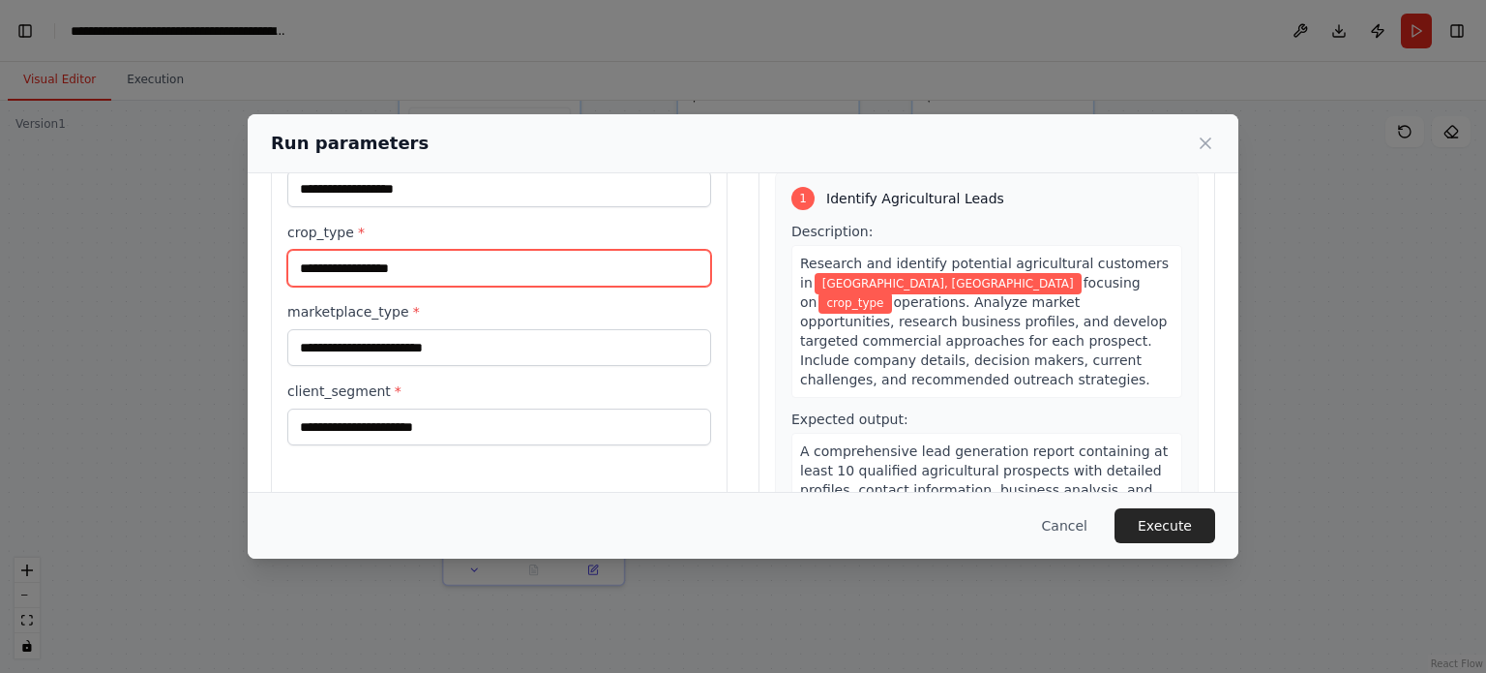
type input "*"
click at [494, 266] on input "**********" at bounding box center [499, 268] width 424 height 37
type input "**********"
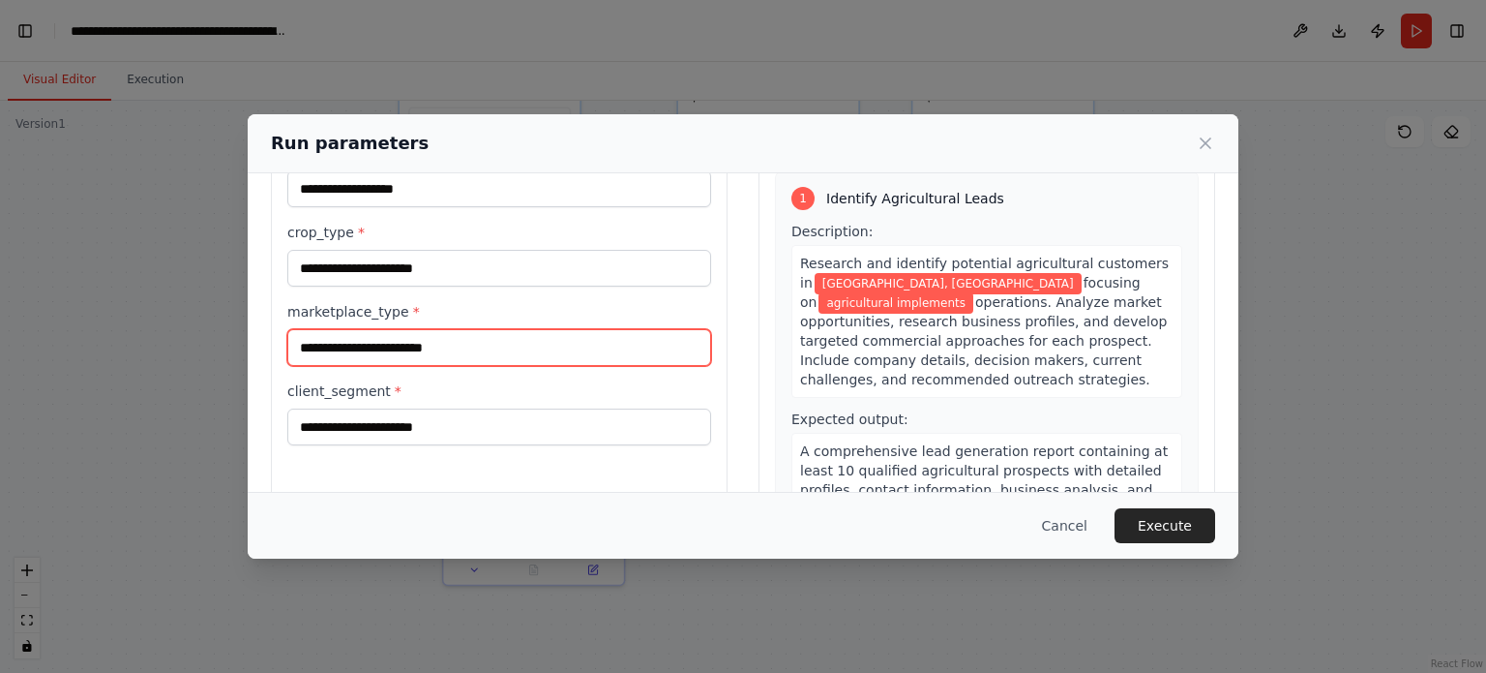
click at [349, 352] on input "marketplace_type *" at bounding box center [499, 347] width 424 height 37
type input "***"
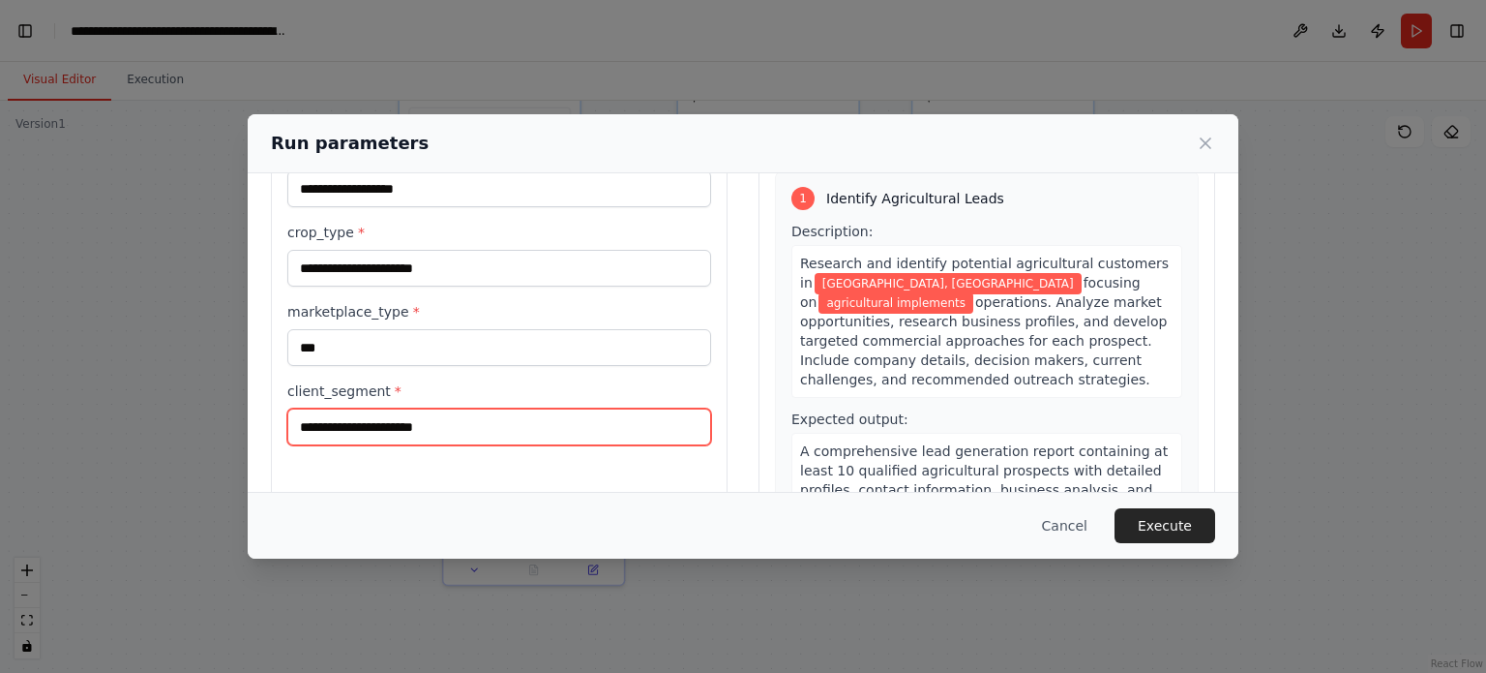
click at [428, 425] on input "client_segment *" at bounding box center [499, 426] width 424 height 37
type input "**********"
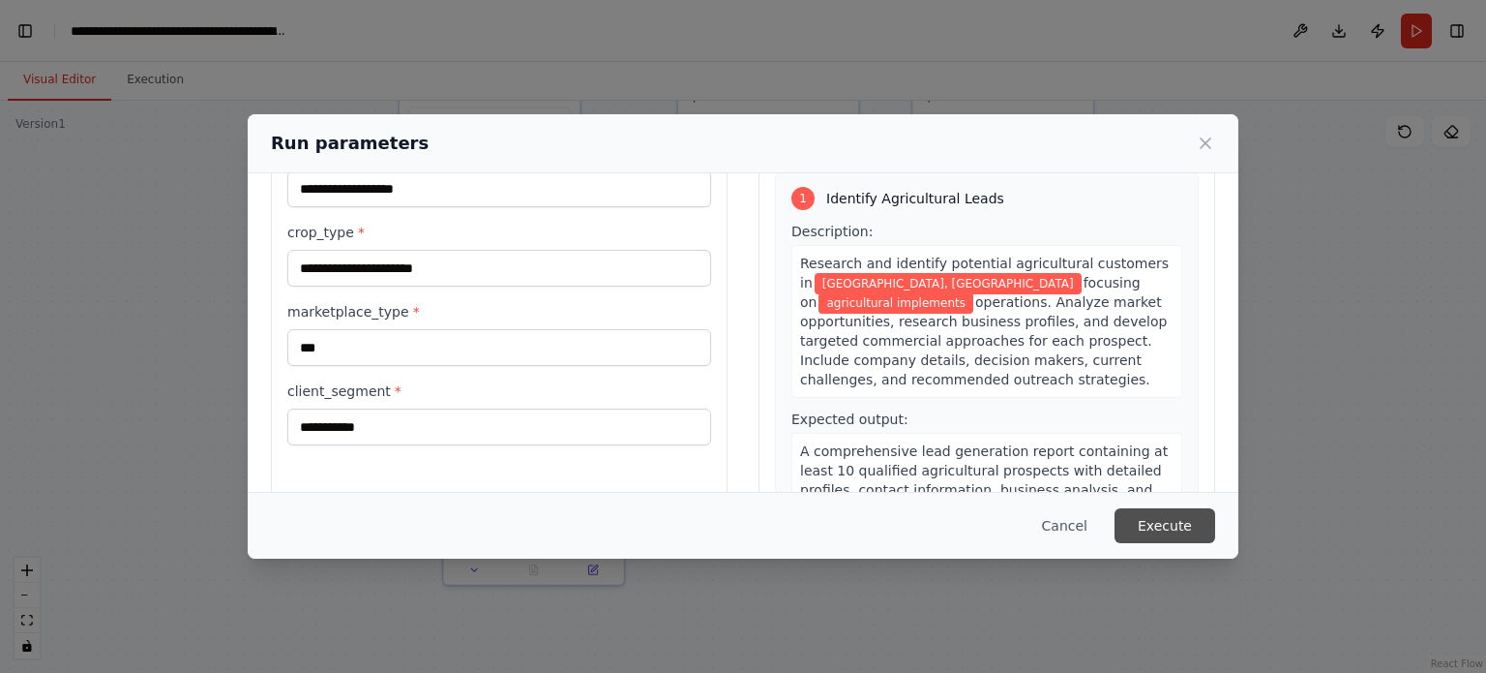
click at [1184, 524] on button "Execute" at bounding box center [1165, 525] width 101 height 35
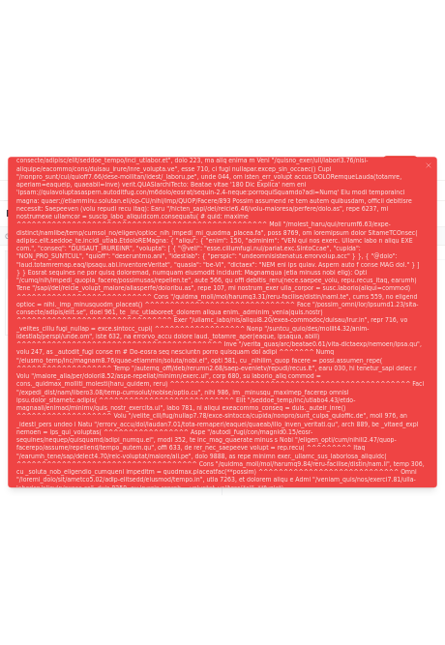
scroll to position [33966, 0]
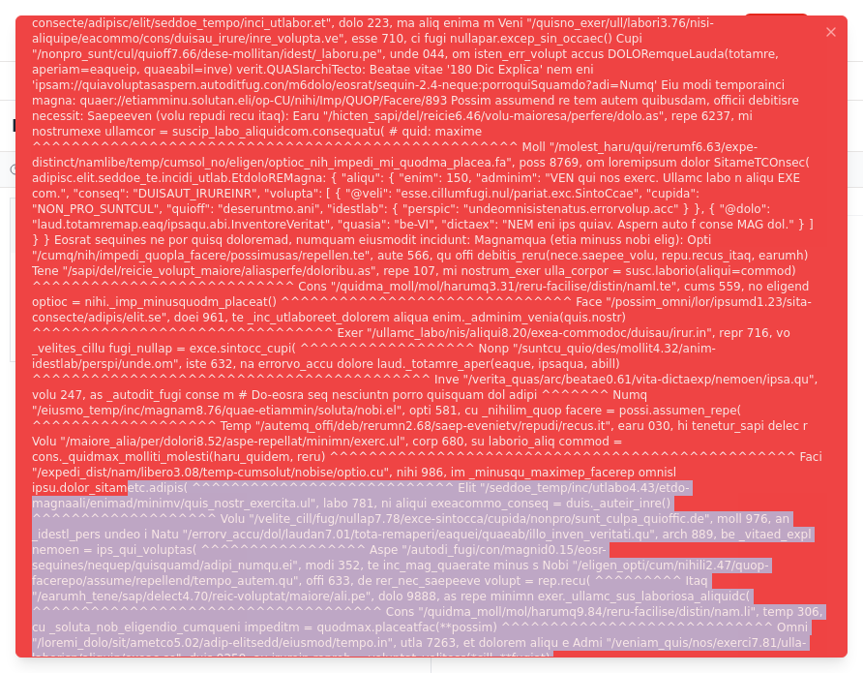
drag, startPoint x: 667, startPoint y: 452, endPoint x: 745, endPoint y: 636, distance: 199.9
click at [745, 636] on div "Notifications (F8)" at bounding box center [428, 348] width 792 height 975
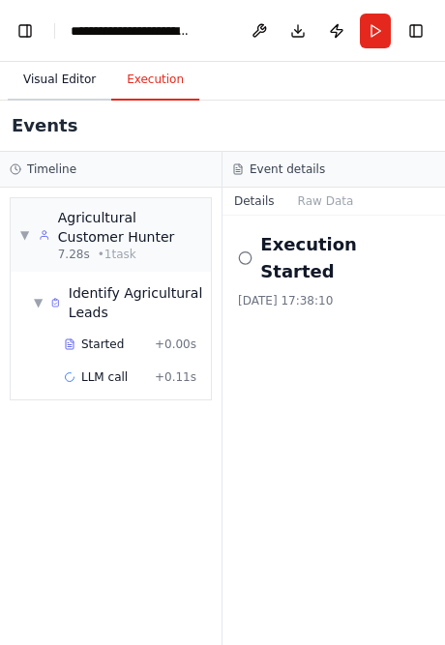
click at [48, 89] on button "Visual Editor" at bounding box center [60, 80] width 104 height 41
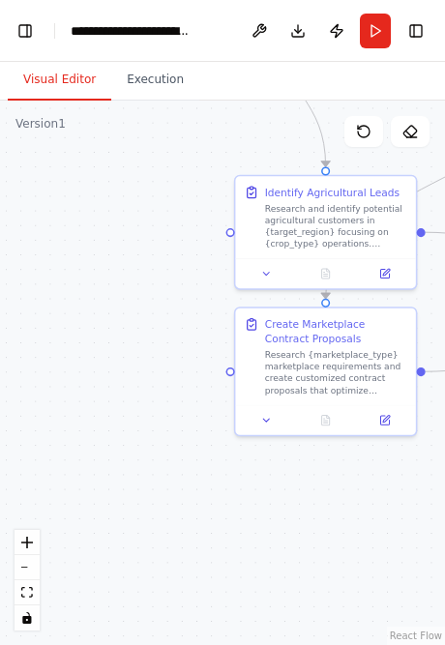
drag, startPoint x: 201, startPoint y: 317, endPoint x: 77, endPoint y: 252, distance: 140.3
click at [77, 252] on div ".deletable-edge-delete-btn { width: 20px; height: 20px; border: 0px solid #ffff…" at bounding box center [222, 373] width 445 height 545
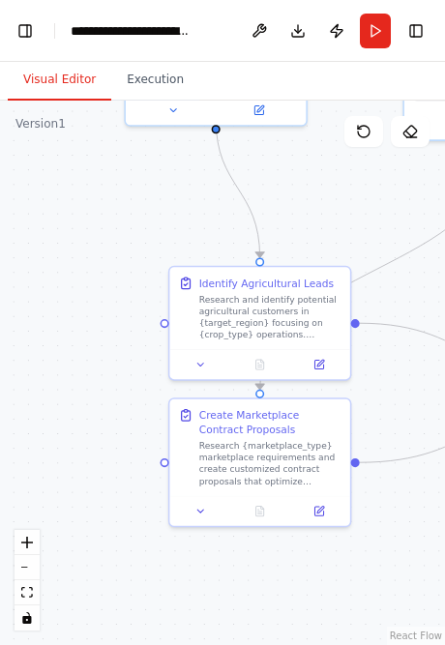
drag, startPoint x: 140, startPoint y: 210, endPoint x: 75, endPoint y: 287, distance: 101.0
click at [75, 287] on div ".deletable-edge-delete-btn { width: 20px; height: 20px; border: 0px solid #ffff…" at bounding box center [222, 373] width 445 height 545
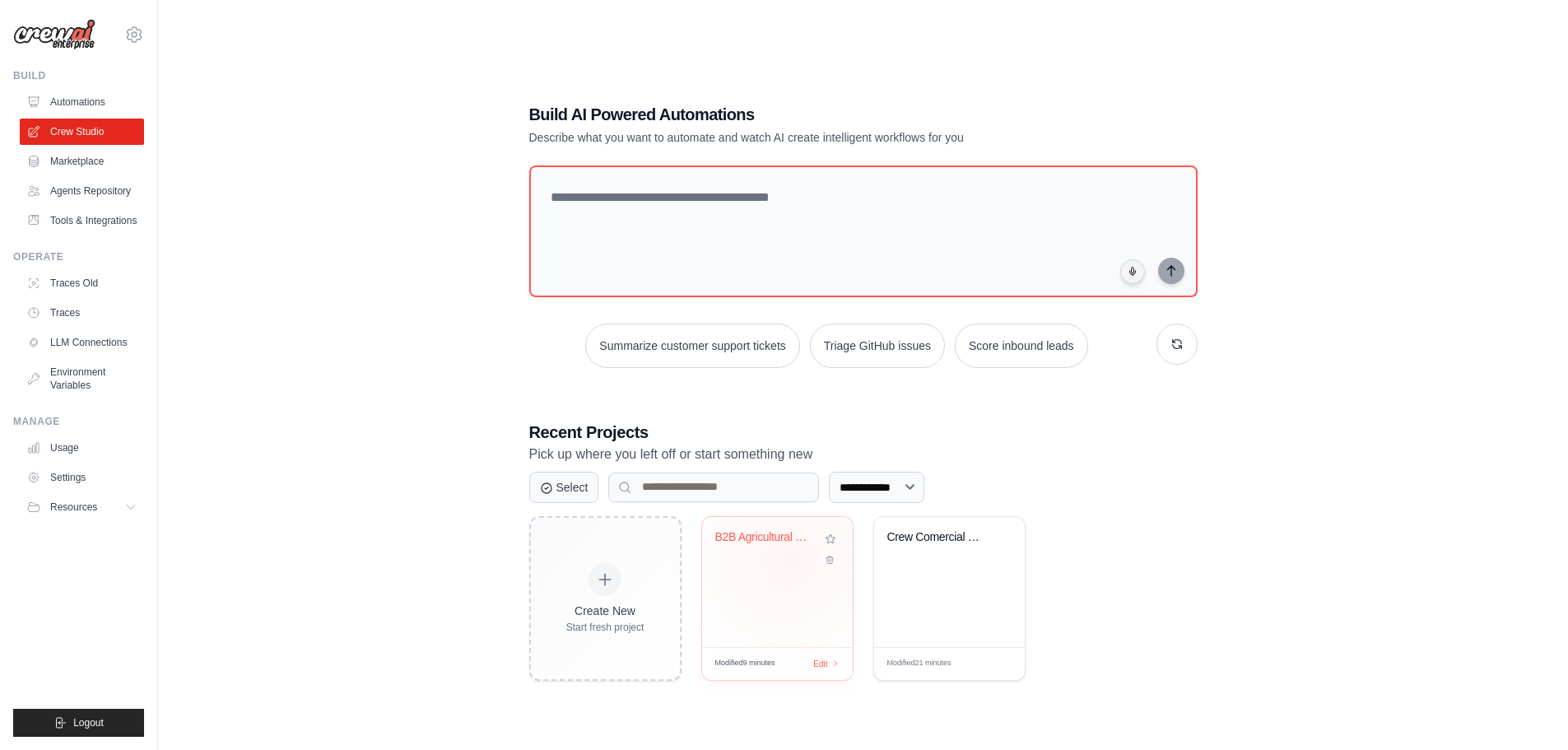
click at [790, 559] on div "B2B Agricultural Sales & Marketplac..." at bounding box center [778, 548] width 124 height 38
click at [828, 666] on span "Edit" at bounding box center [820, 663] width 15 height 14
click at [831, 560] on icon at bounding box center [830, 554] width 11 height 11
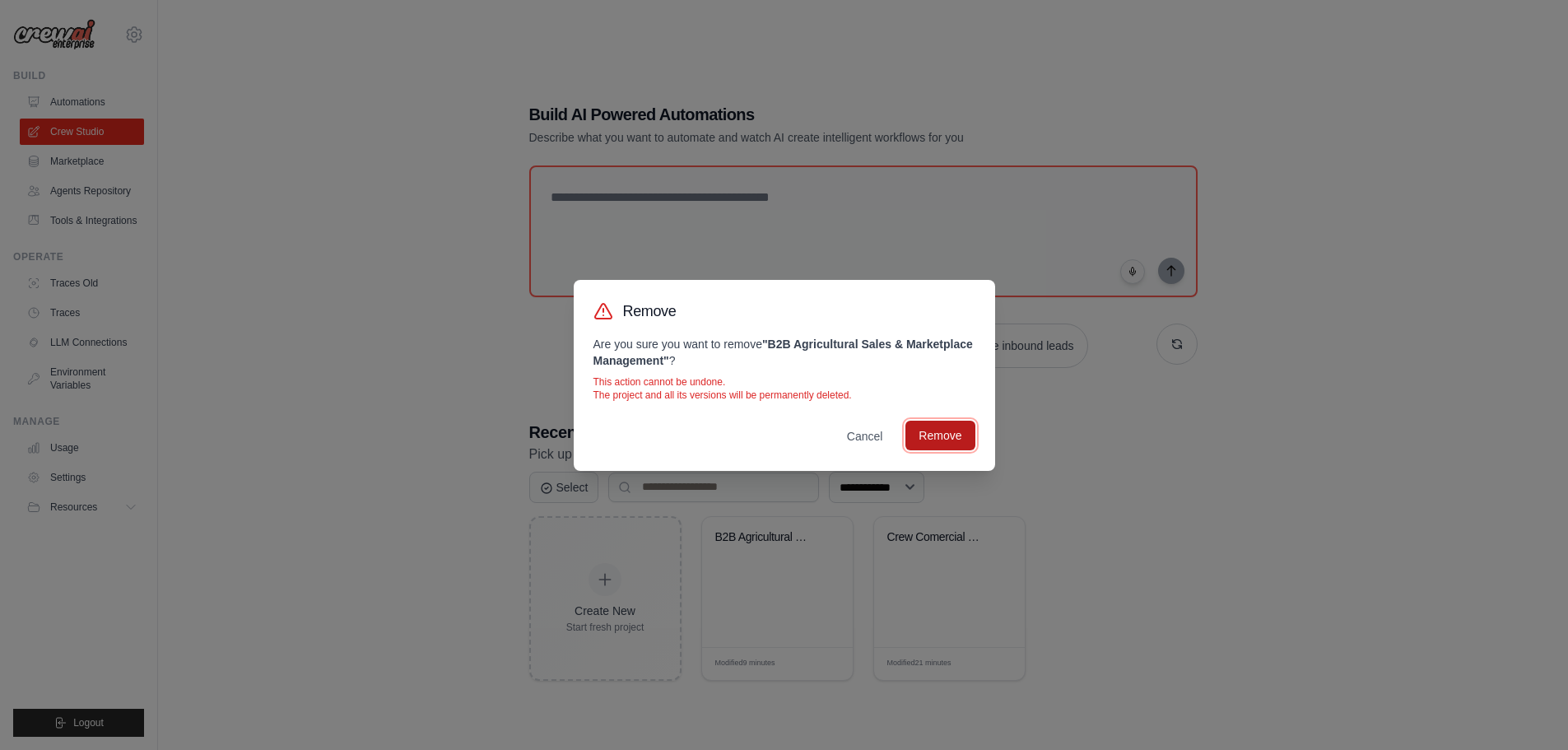
click at [932, 430] on button "Remove" at bounding box center [939, 435] width 69 height 30
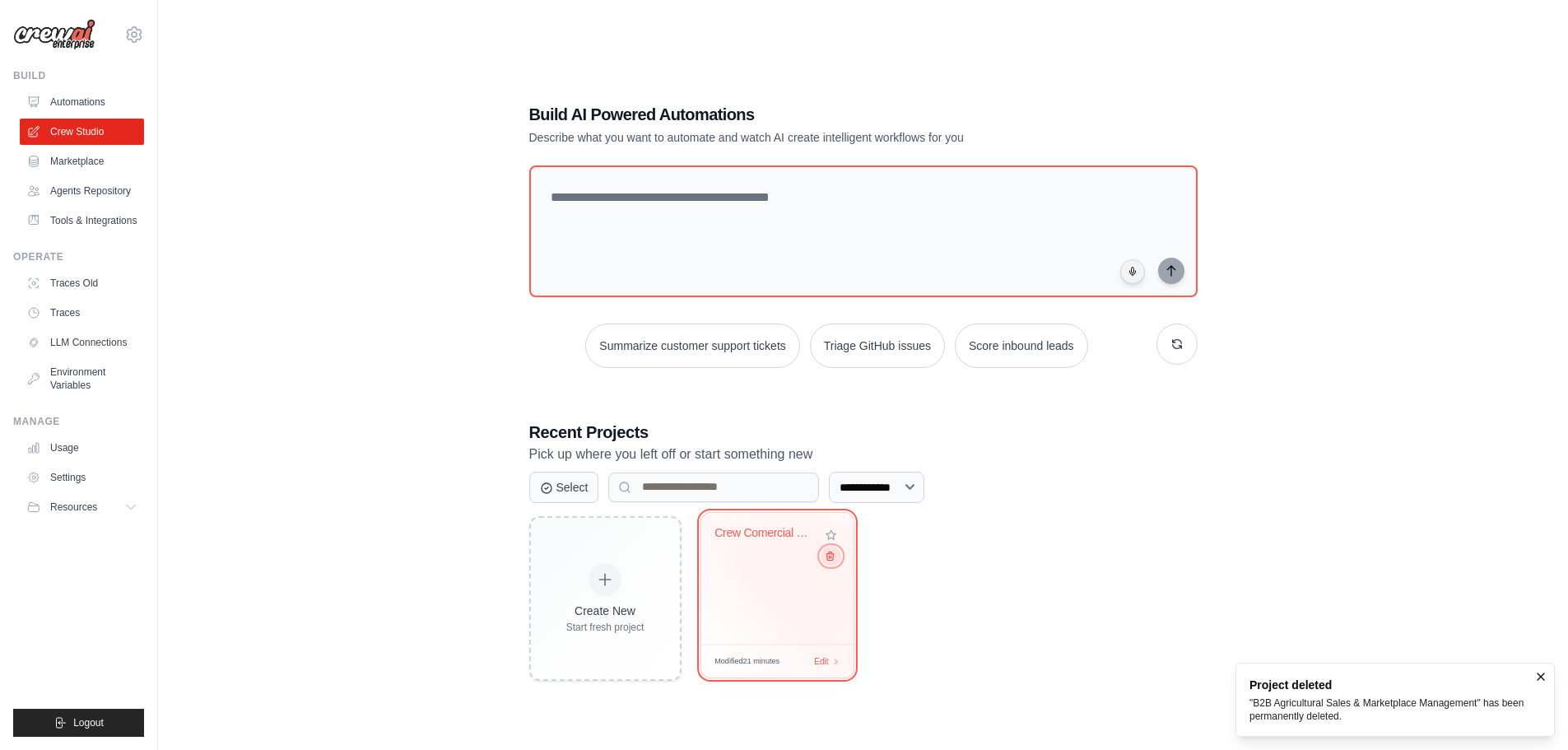
click at [829, 557] on icon at bounding box center [830, 554] width 11 height 11
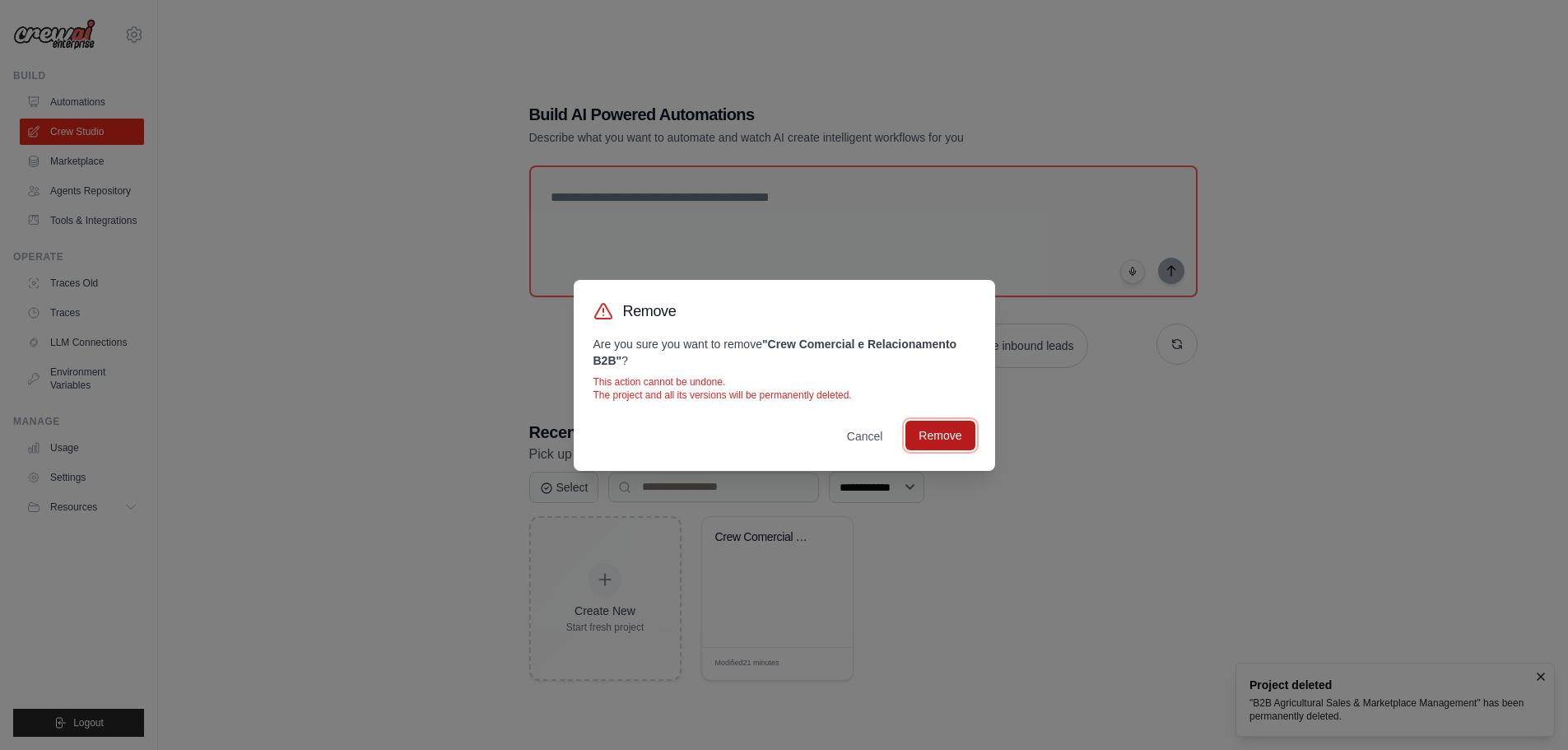
click at [933, 434] on button "Remove" at bounding box center [939, 435] width 69 height 30
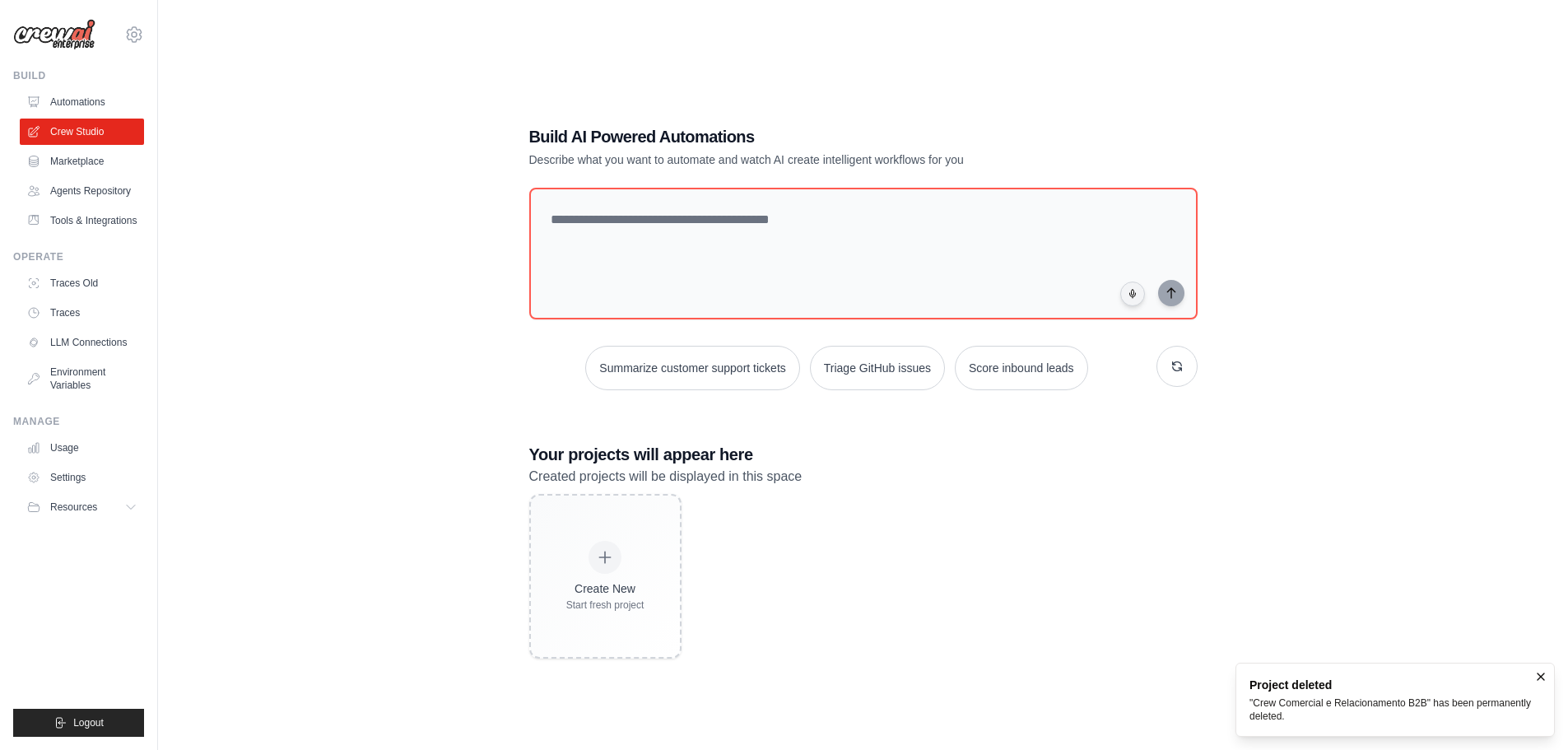
click at [265, 313] on div "Build AI Powered Automations Describe what you want to automate and watch AI cr…" at bounding box center [864, 391] width 1358 height 750
click at [114, 192] on link "Agents Repository" at bounding box center [83, 190] width 124 height 26
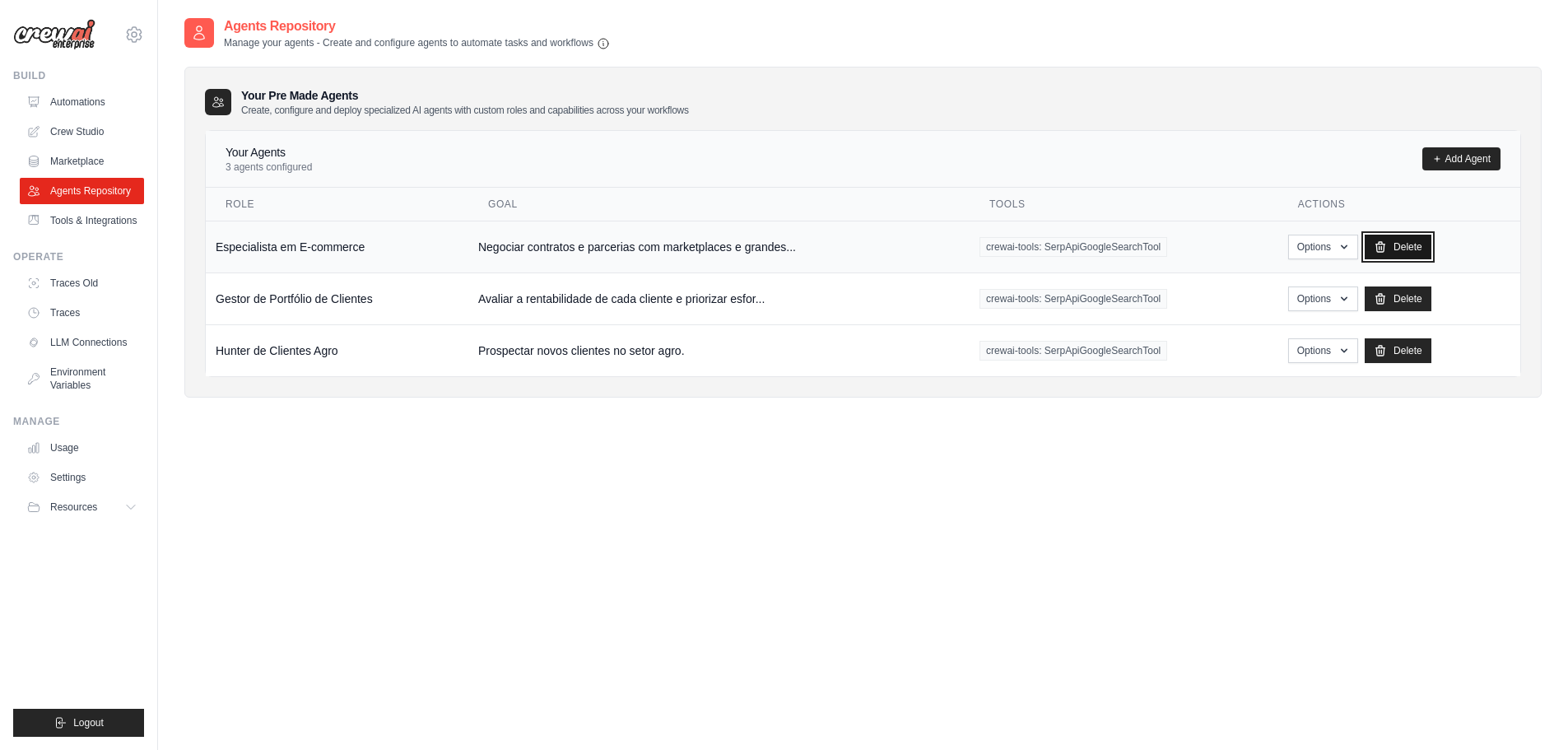
click at [1386, 253] on link "Delete" at bounding box center [1398, 247] width 66 height 25
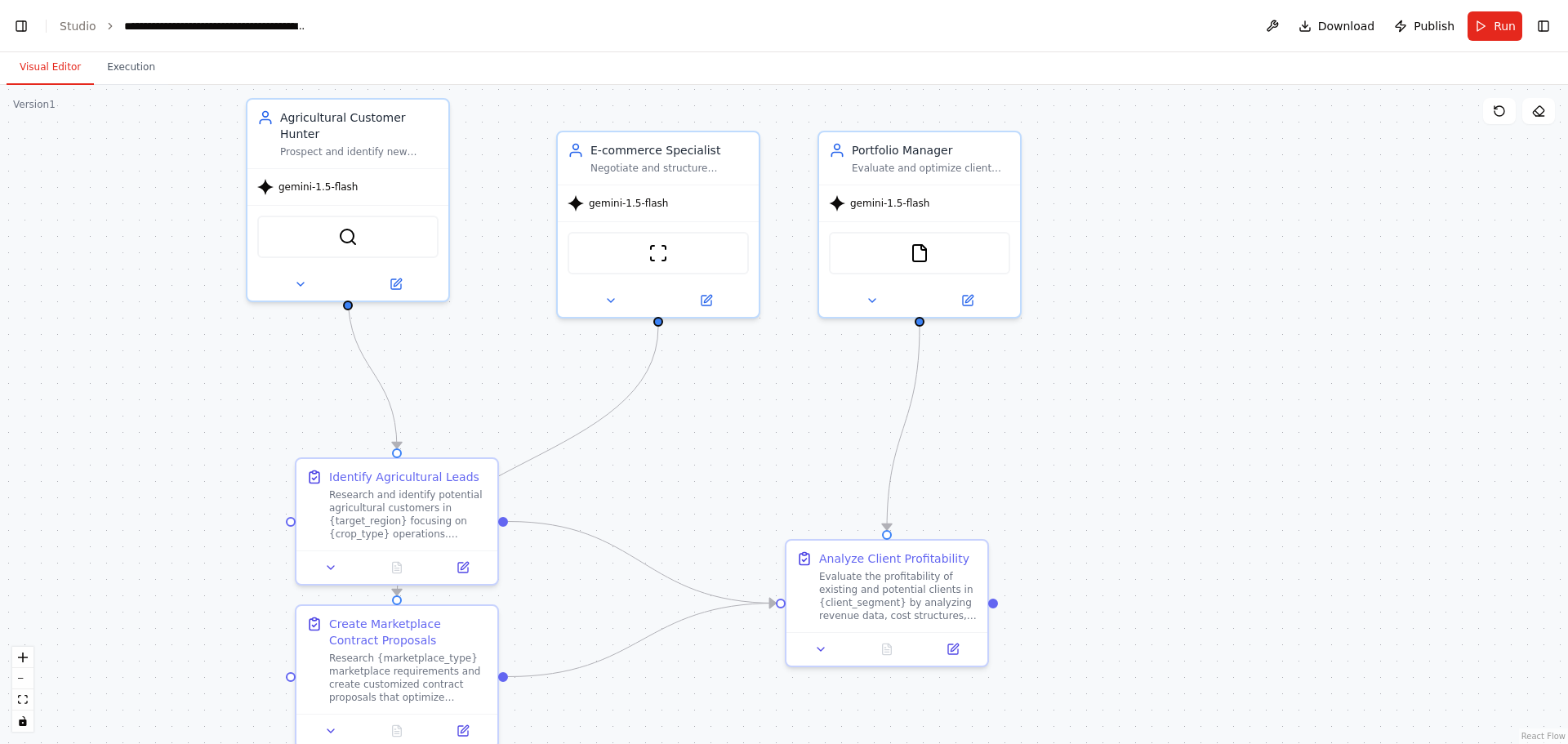
drag, startPoint x: 565, startPoint y: 473, endPoint x: 778, endPoint y: 439, distance: 215.7
click at [778, 439] on div ".deletable-edge-delete-btn { width: 20px; height: 20px; border: 0px solid #ffff…" at bounding box center [784, 414] width 1568 height 659
click at [298, 277] on div at bounding box center [348, 281] width 201 height 33
click at [305, 275] on icon at bounding box center [300, 281] width 13 height 13
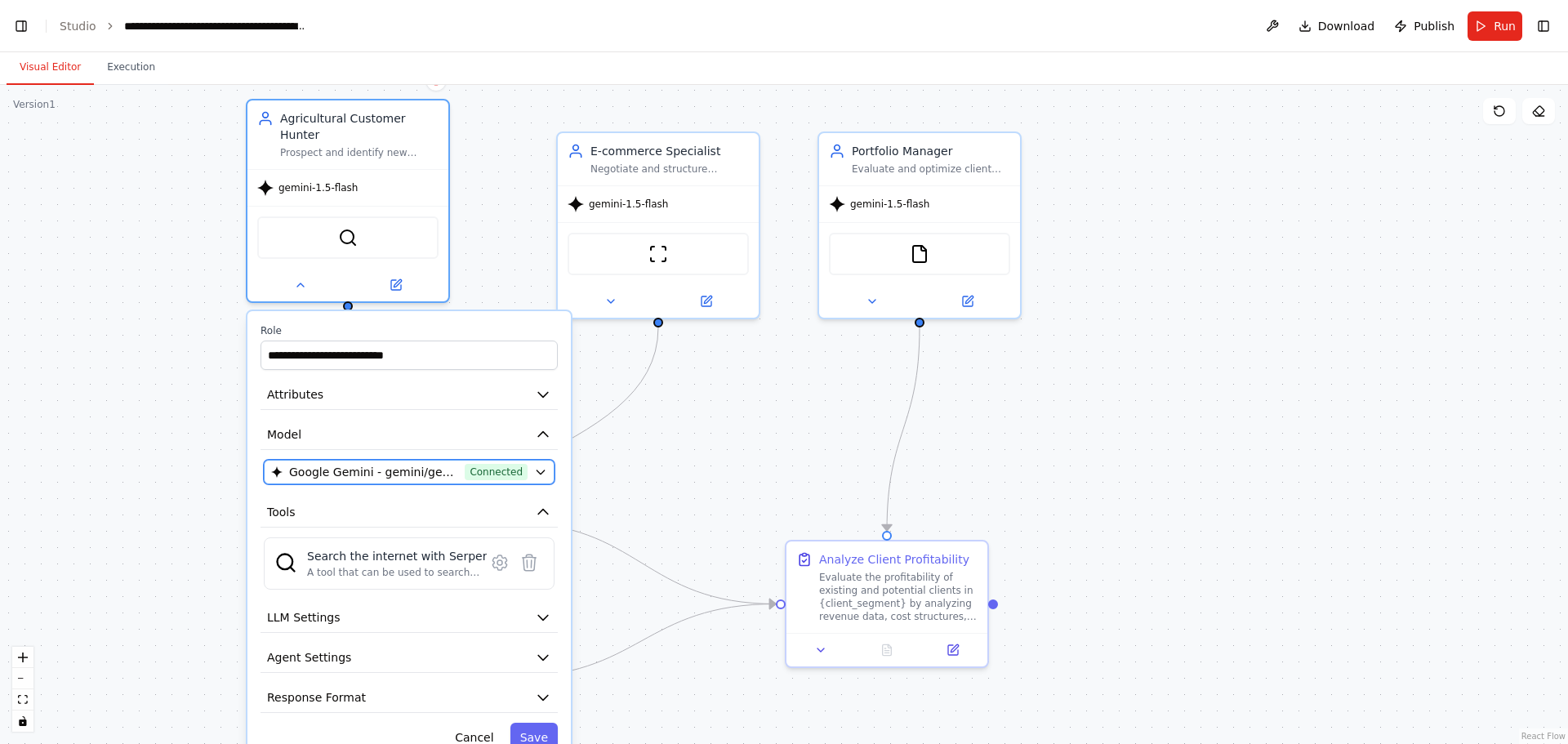
click at [496, 464] on span "Connected" at bounding box center [496, 472] width 63 height 16
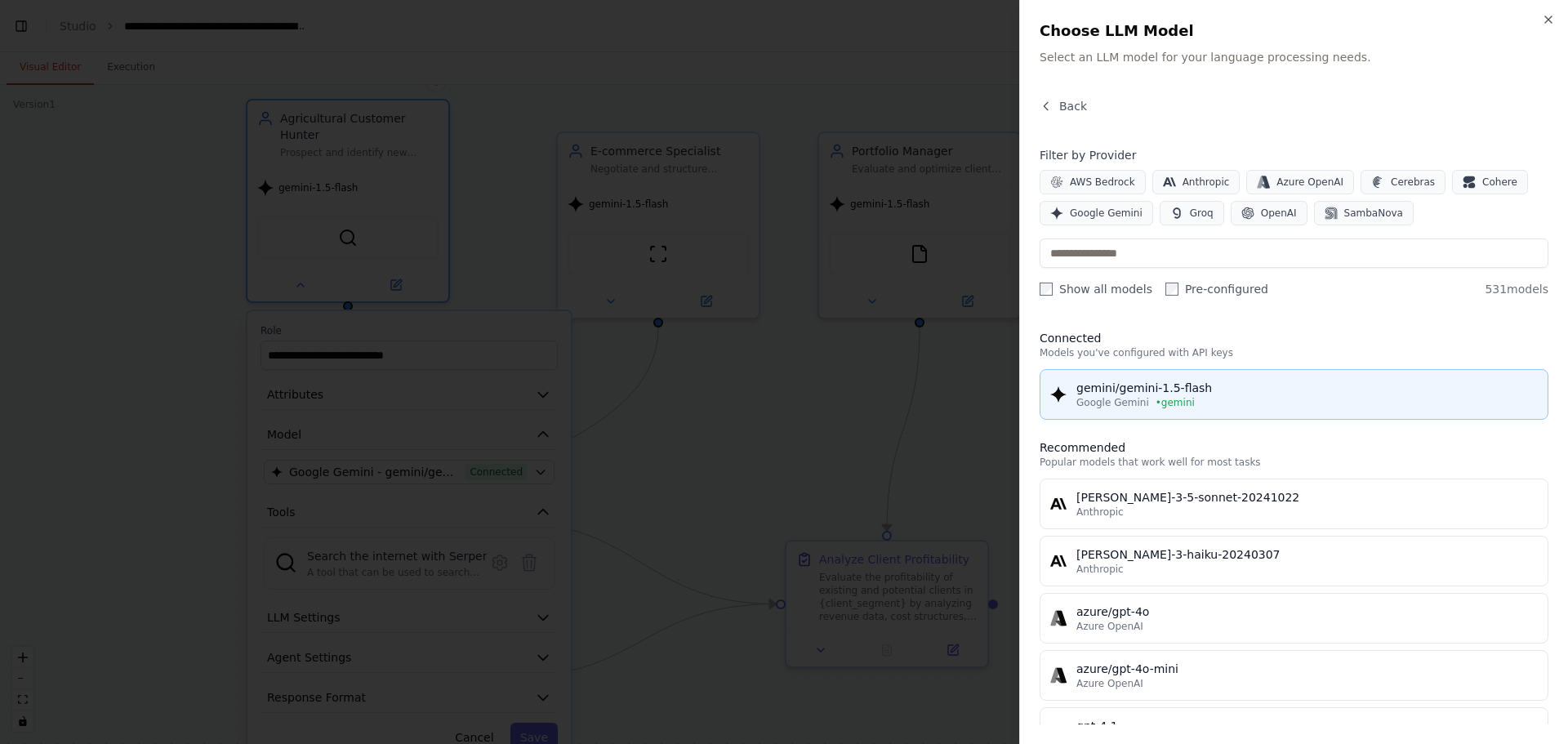
click at [1183, 394] on div "gemini/gemini-1.5-flash" at bounding box center [1306, 387] width 462 height 16
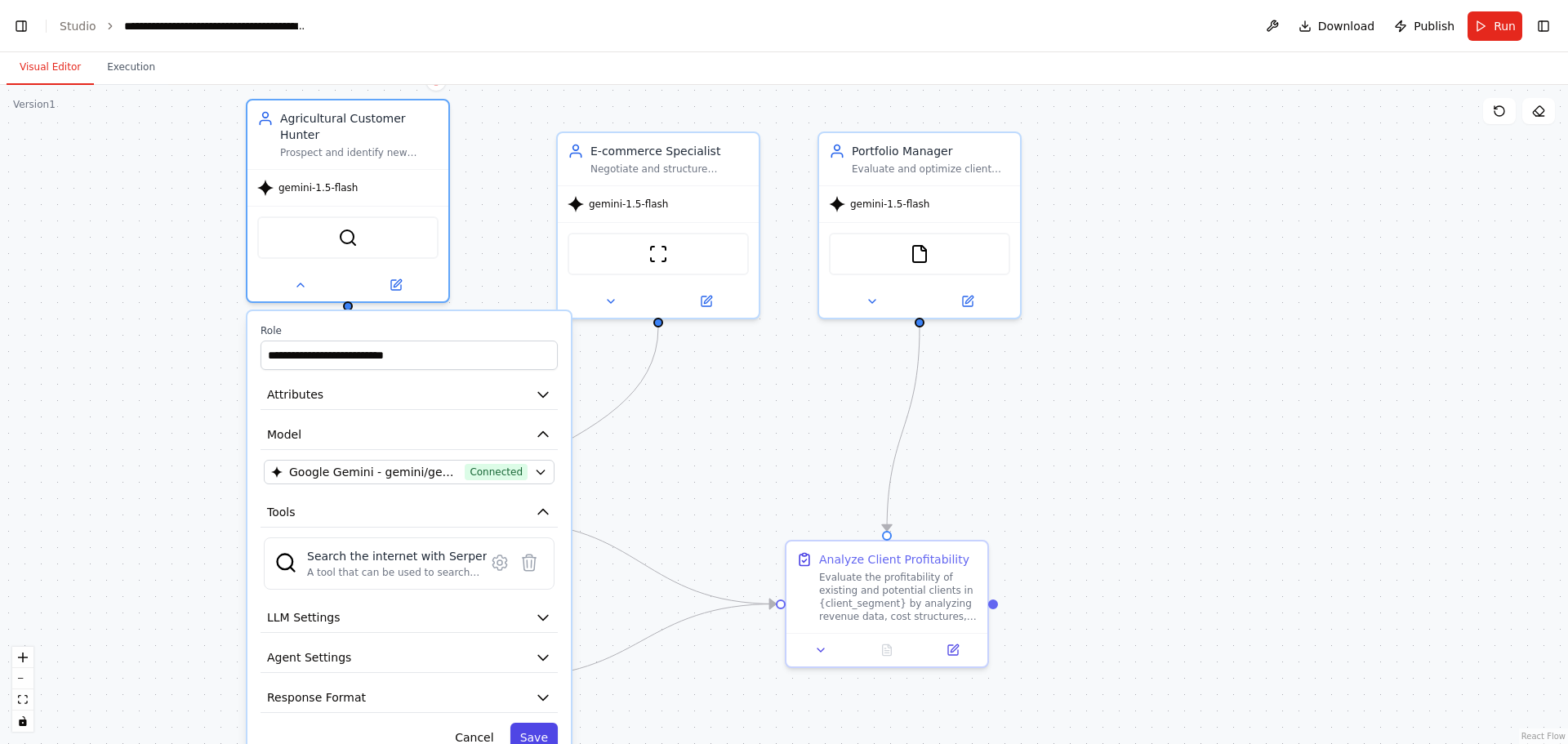
click at [538, 722] on button "Save" at bounding box center [534, 736] width 47 height 30
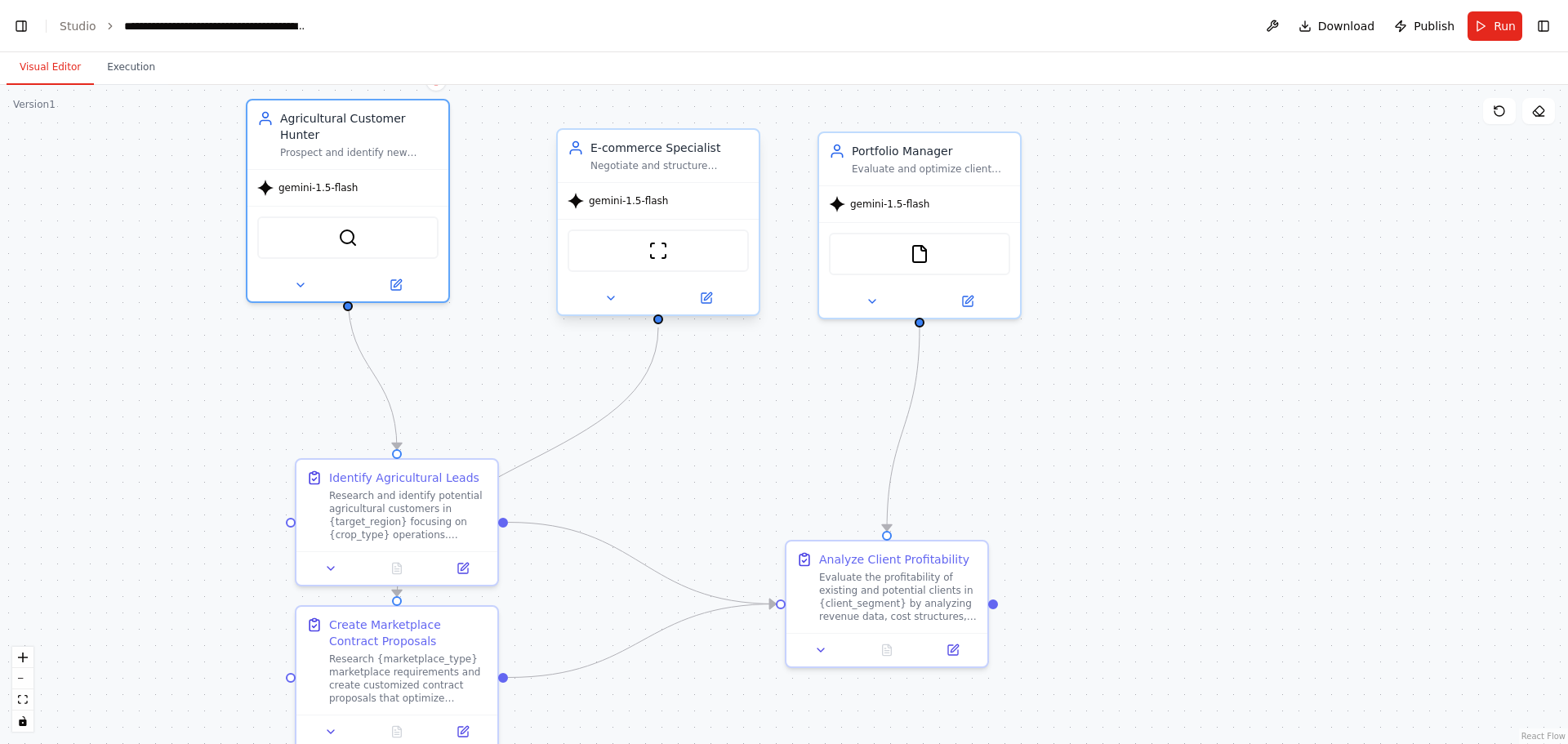
click at [615, 308] on div at bounding box center [658, 298] width 201 height 33
click at [614, 304] on icon at bounding box center [610, 297] width 13 height 13
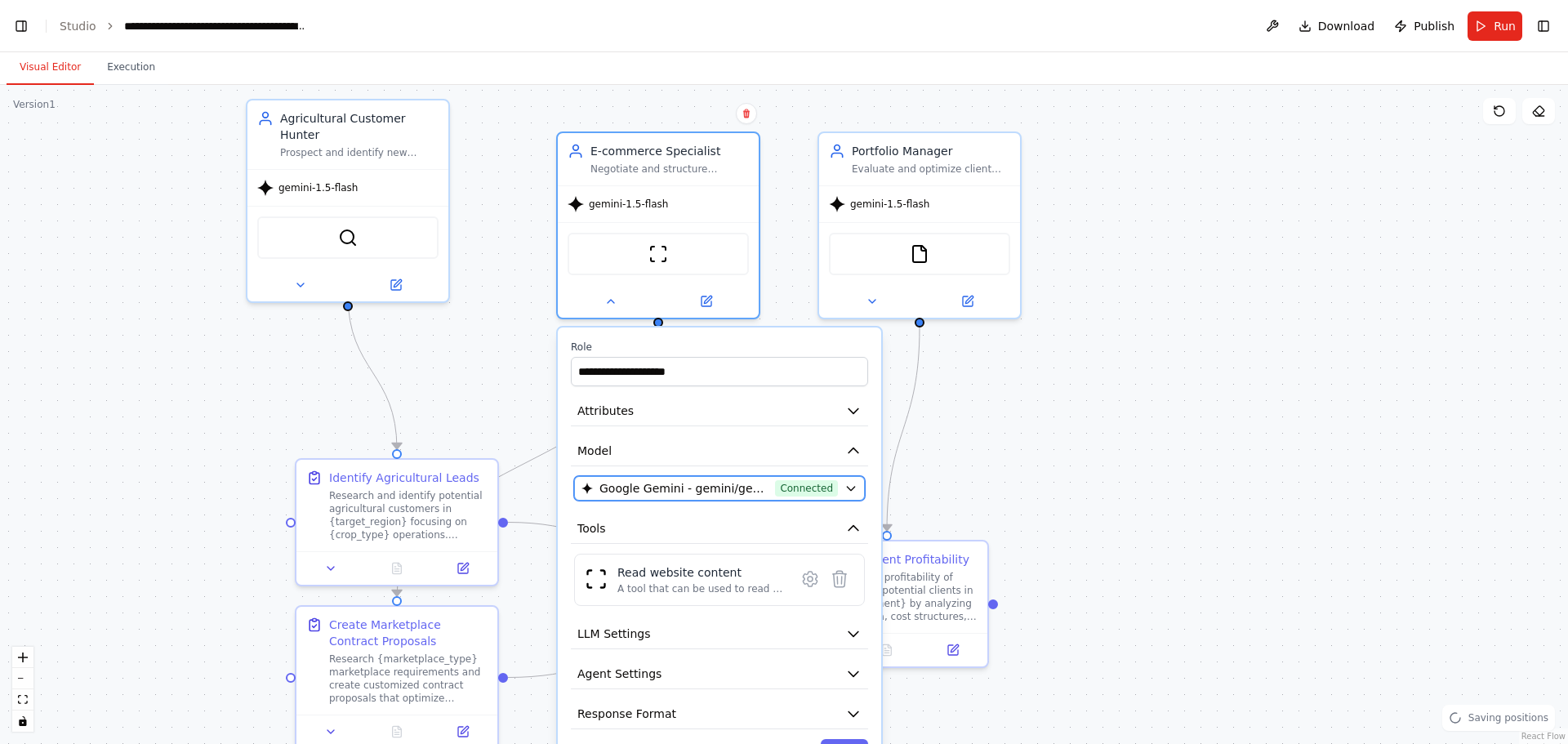
click at [814, 492] on span "Connected" at bounding box center [806, 488] width 63 height 16
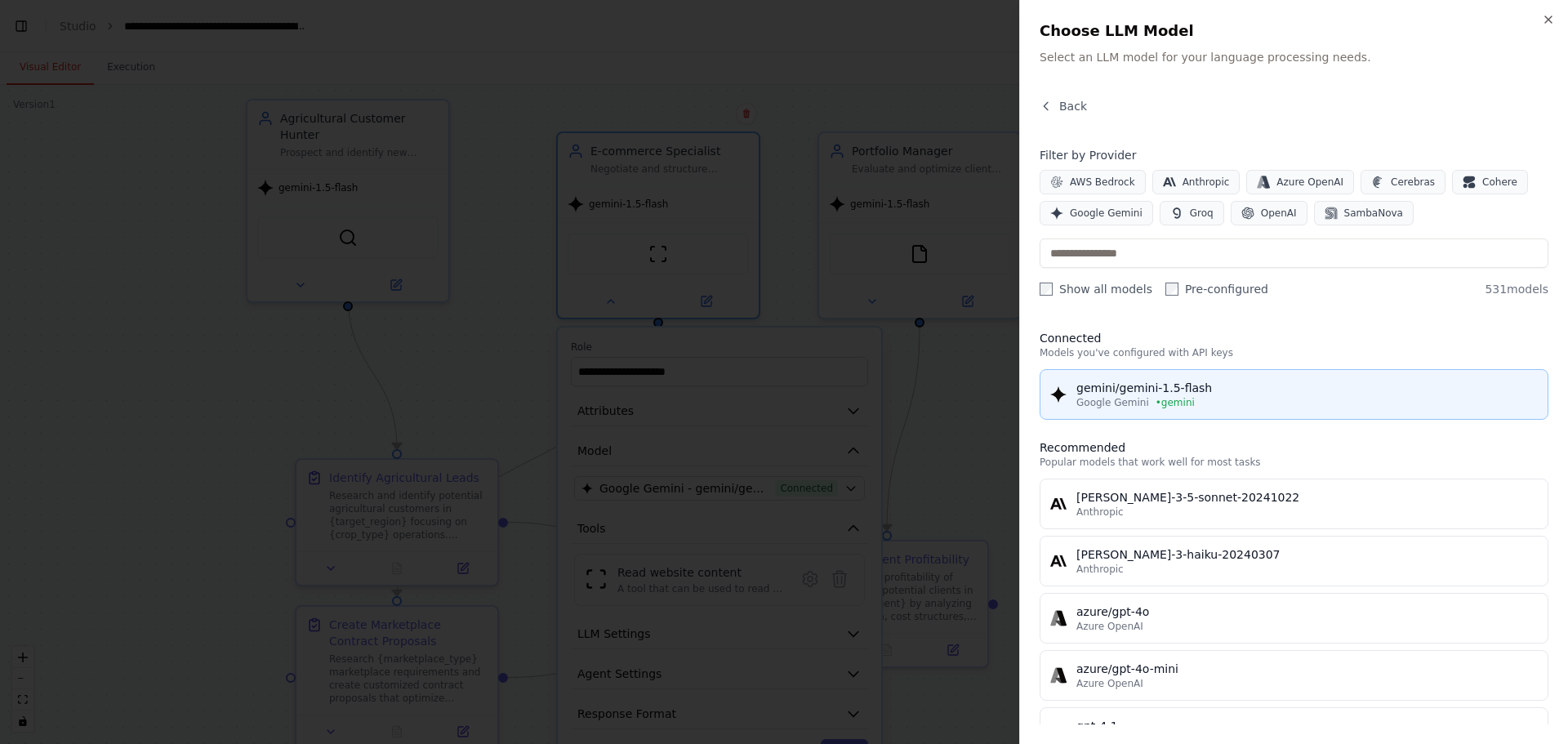
click at [1210, 383] on div "gemini/gemini-1.5-flash" at bounding box center [1306, 387] width 462 height 16
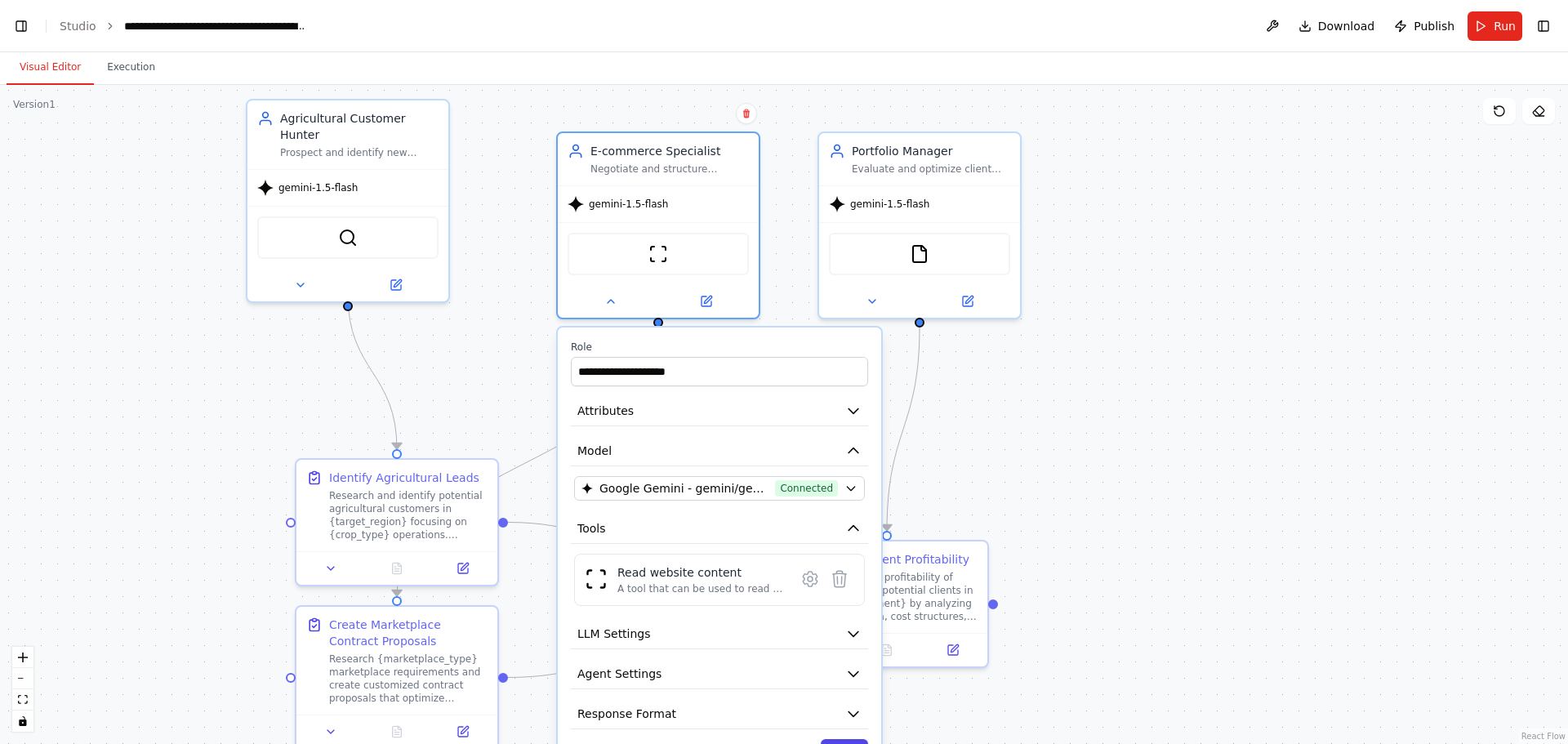
click at [846, 740] on button "Save" at bounding box center [845, 753] width 47 height 30
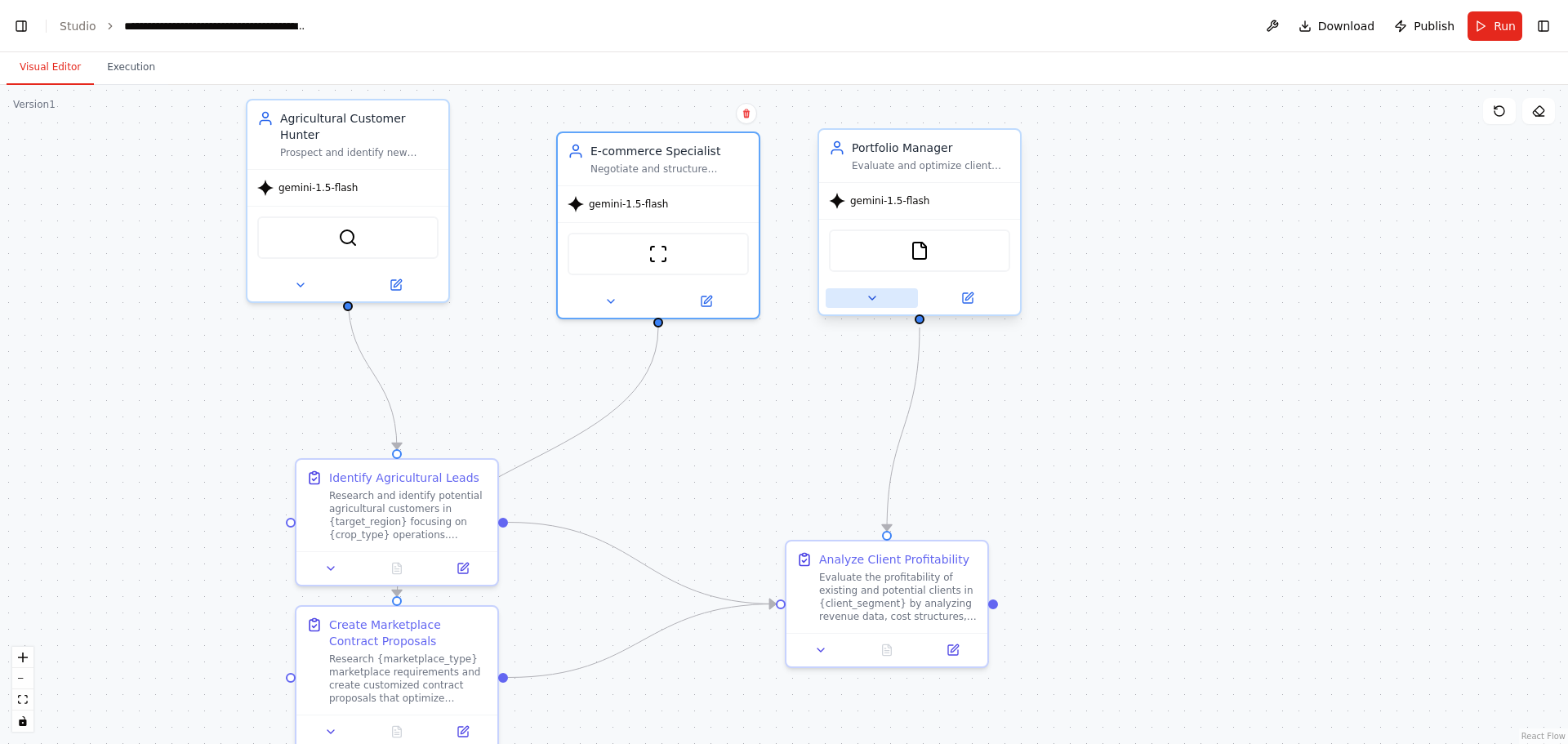
click at [873, 301] on icon at bounding box center [872, 297] width 13 height 13
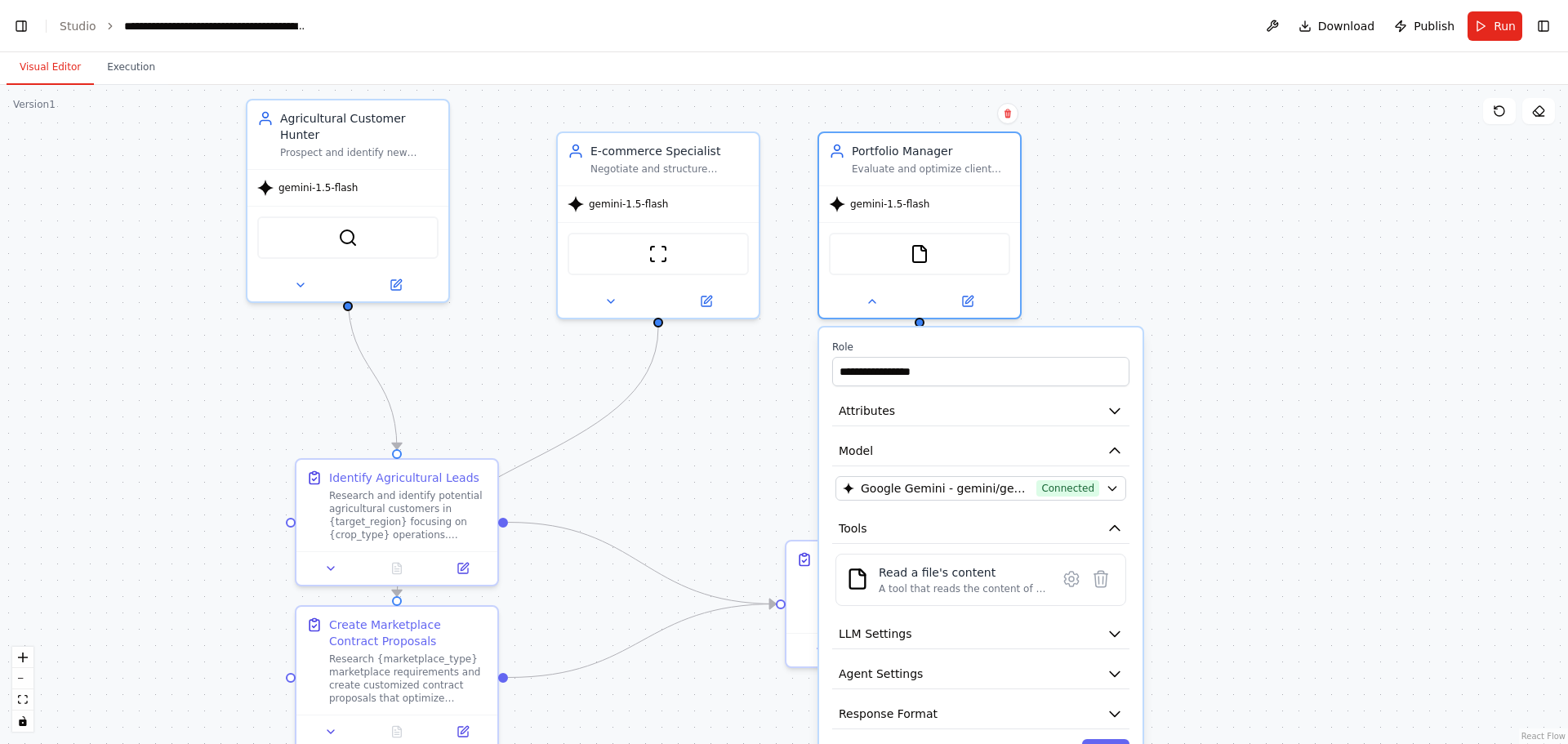
click at [1310, 445] on div ".deletable-edge-delete-btn { width: 20px; height: 20px; border: 0px solid #ffff…" at bounding box center [784, 414] width 1568 height 659
click at [1502, 38] on button "Run" at bounding box center [1495, 26] width 55 height 30
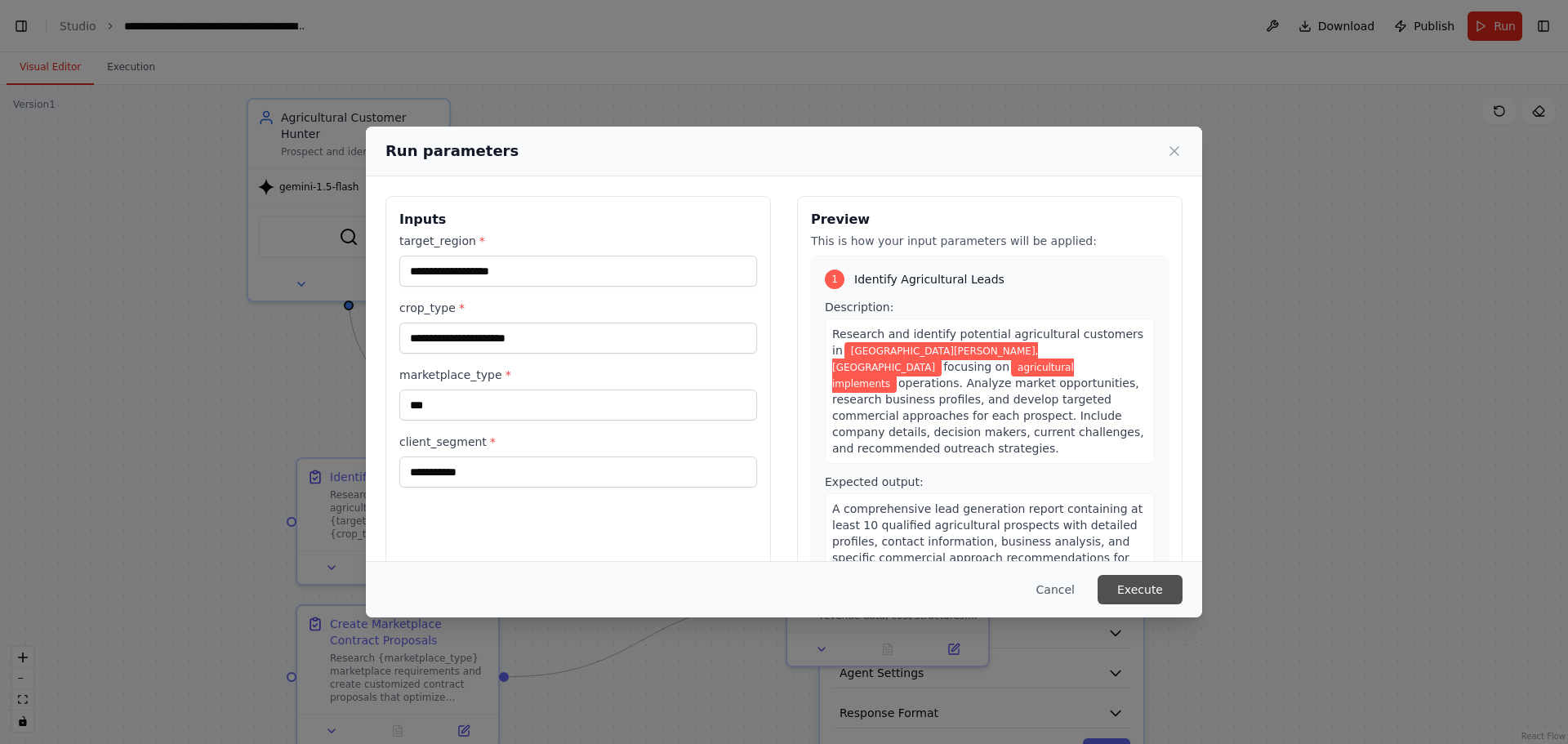
click at [1146, 580] on button "Execute" at bounding box center [1140, 589] width 85 height 30
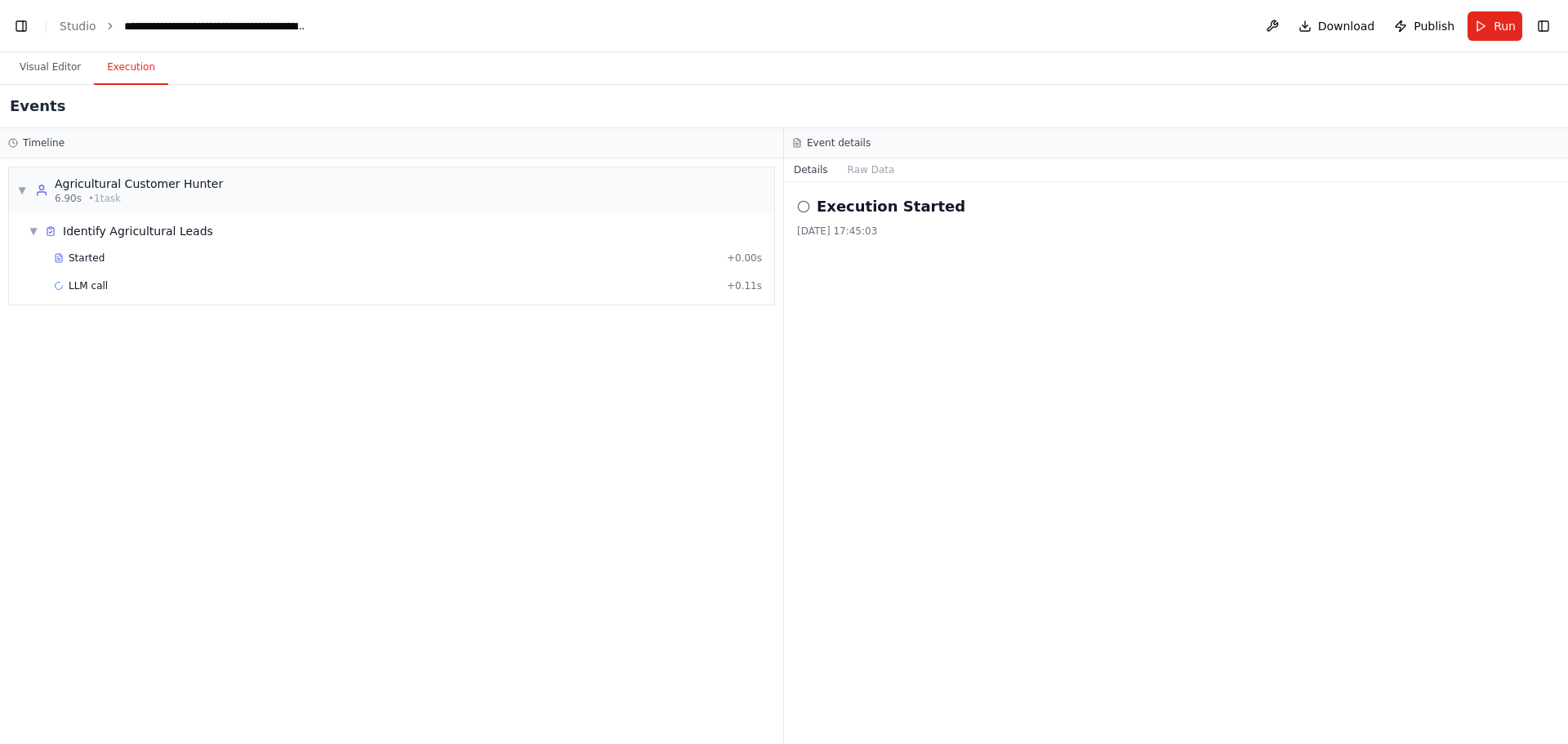
click at [1247, 251] on div "Execution Started [DATE] 17:45:03" at bounding box center [1176, 463] width 784 height 562
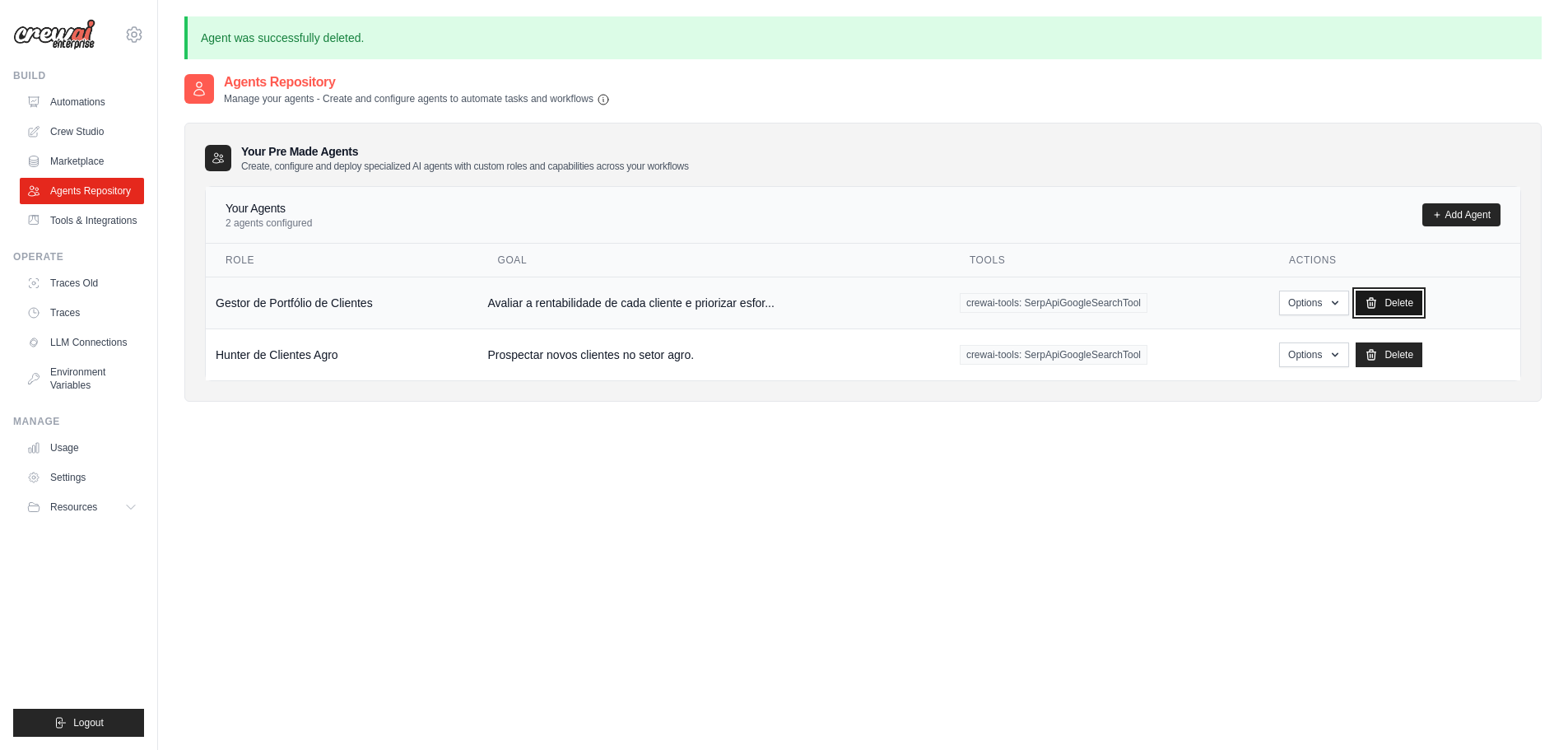
click at [1393, 297] on link "Delete" at bounding box center [1389, 303] width 66 height 25
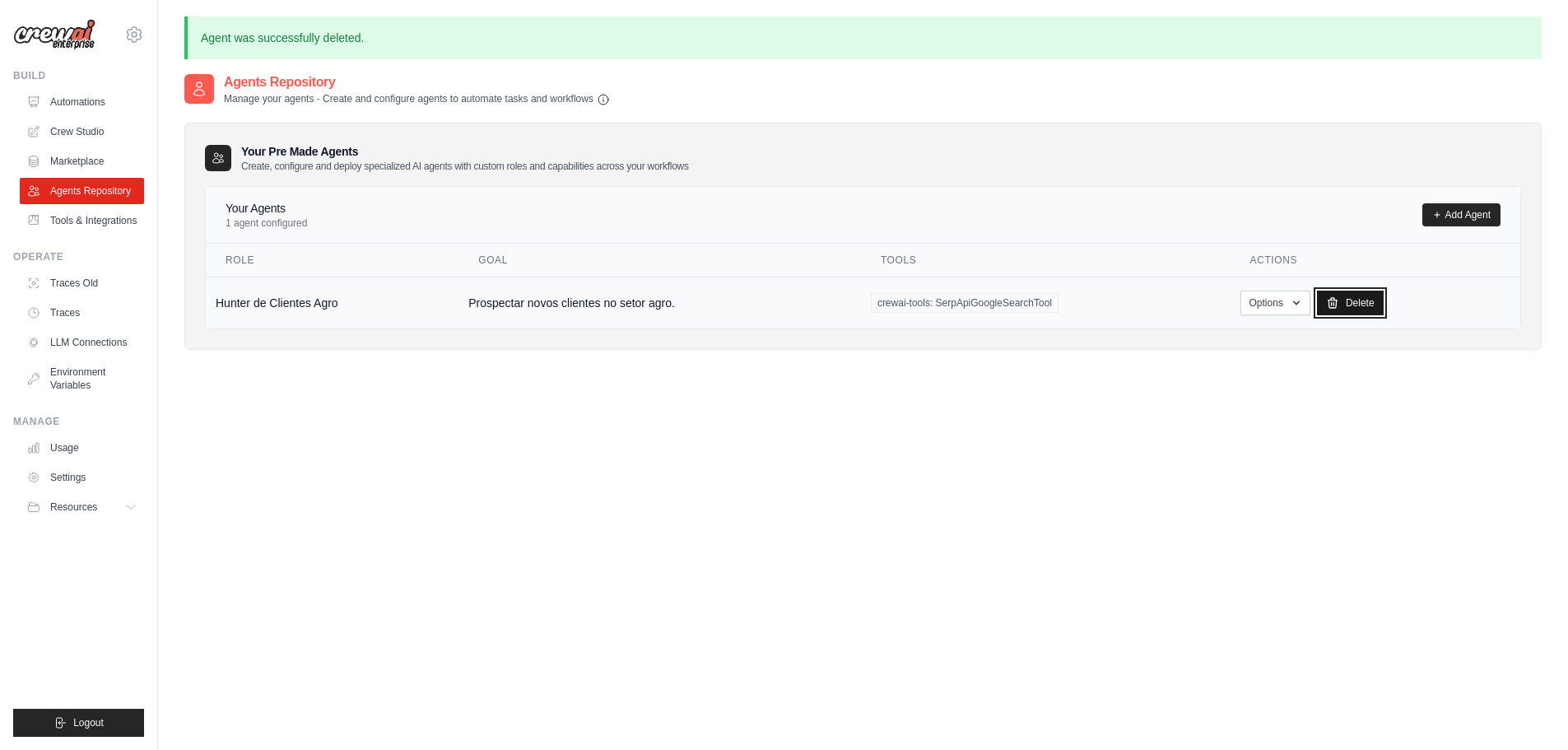
click at [1358, 306] on link "Delete" at bounding box center [1350, 303] width 66 height 25
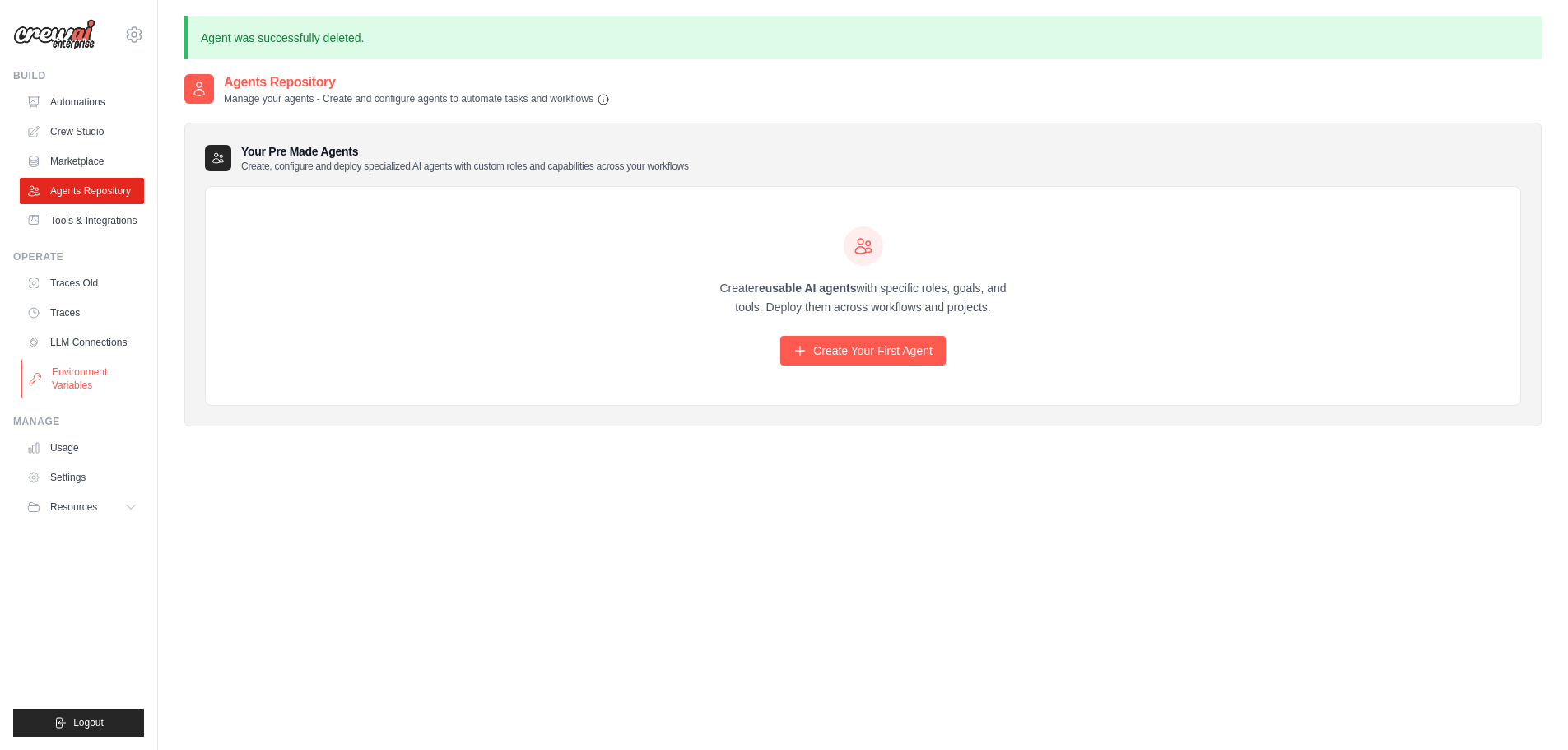
click at [86, 384] on link "Environment Variables" at bounding box center [83, 378] width 124 height 39
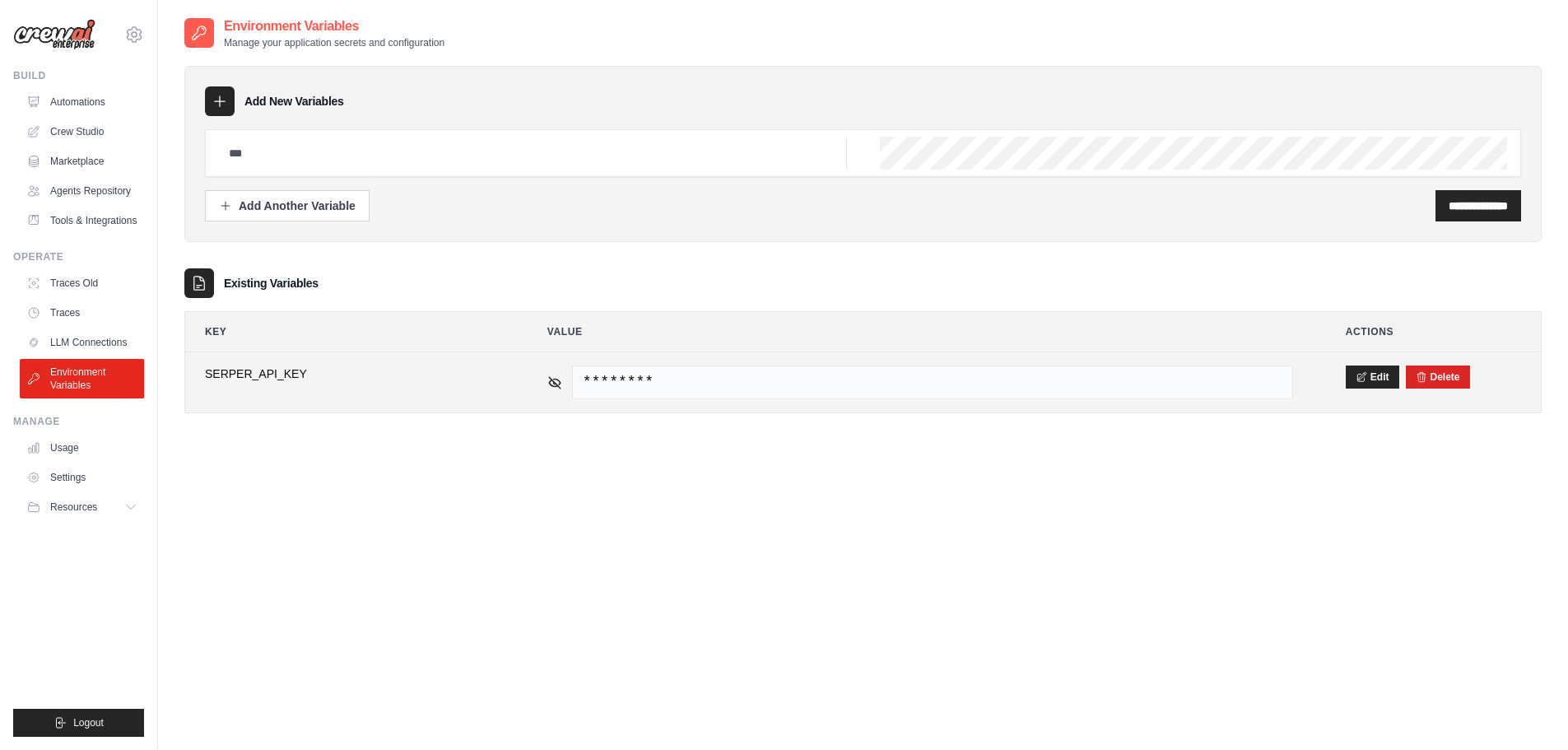
click at [1174, 381] on span "********" at bounding box center [933, 383] width 721 height 34
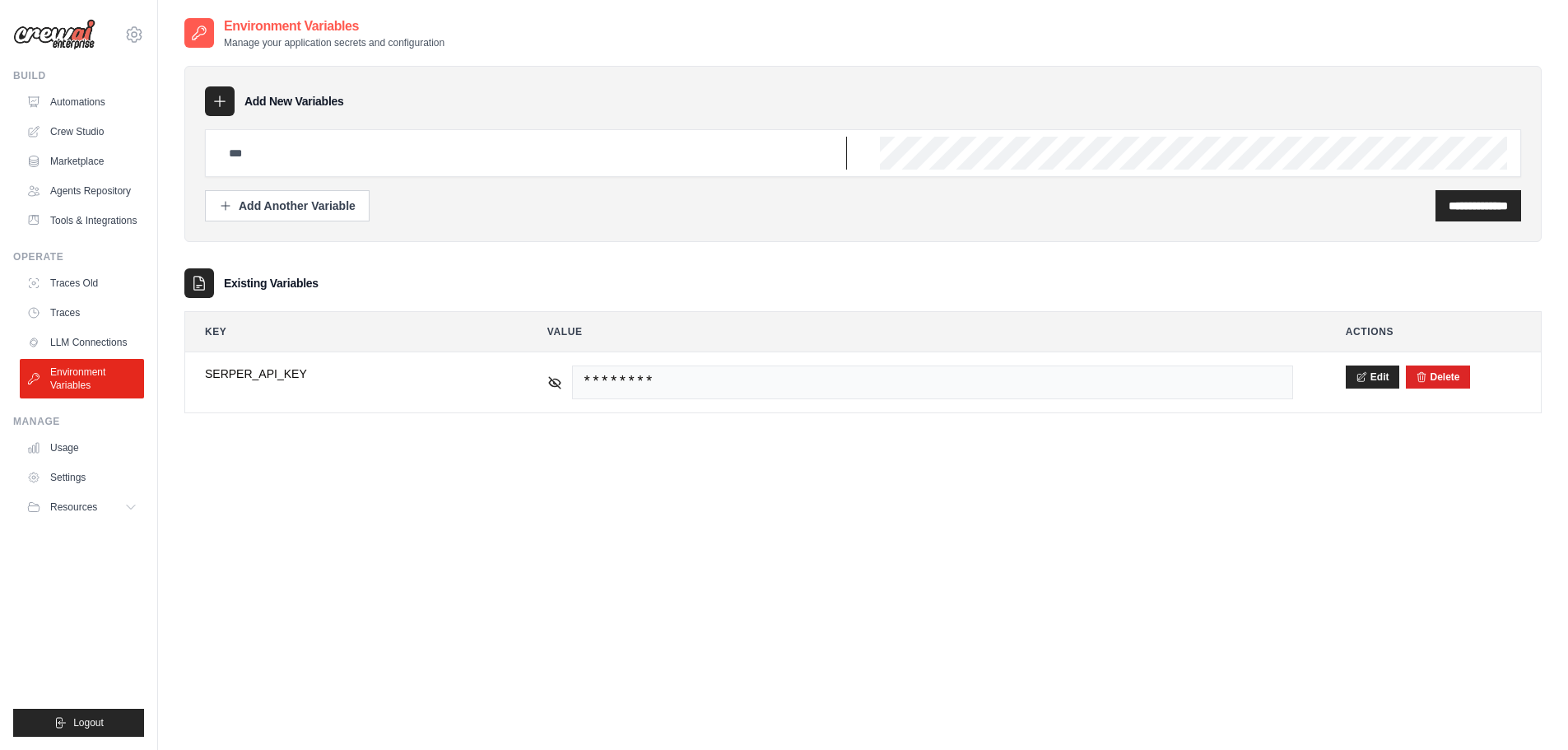
click at [318, 167] on input "text" at bounding box center [533, 153] width 628 height 33
paste input "**********"
type input "**********"
click at [1449, 211] on input "**********" at bounding box center [1479, 205] width 60 height 16
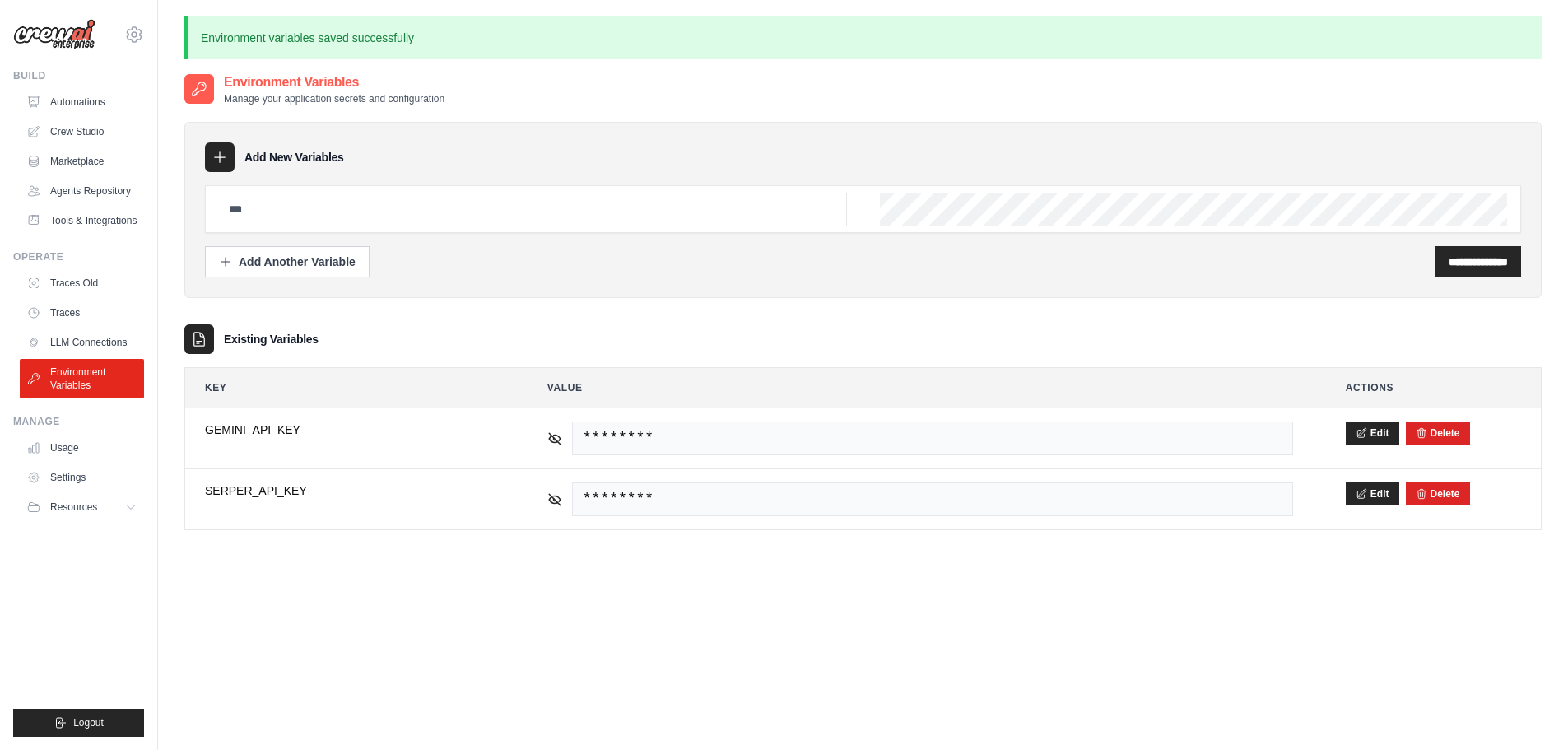
click at [855, 686] on div "**********" at bounding box center [864, 447] width 1358 height 750
click at [94, 163] on link "Marketplace" at bounding box center [83, 161] width 124 height 26
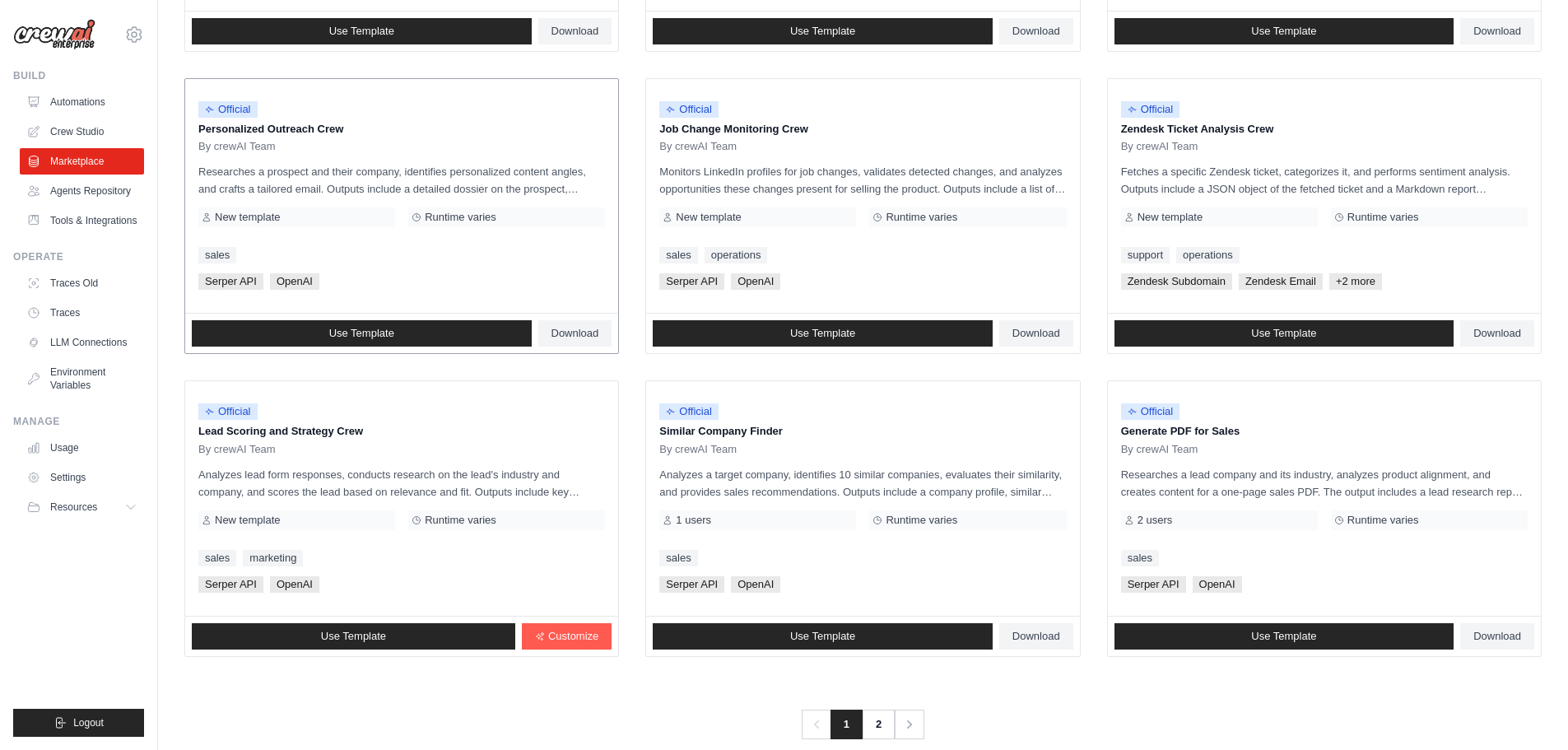
scroll to position [776, 0]
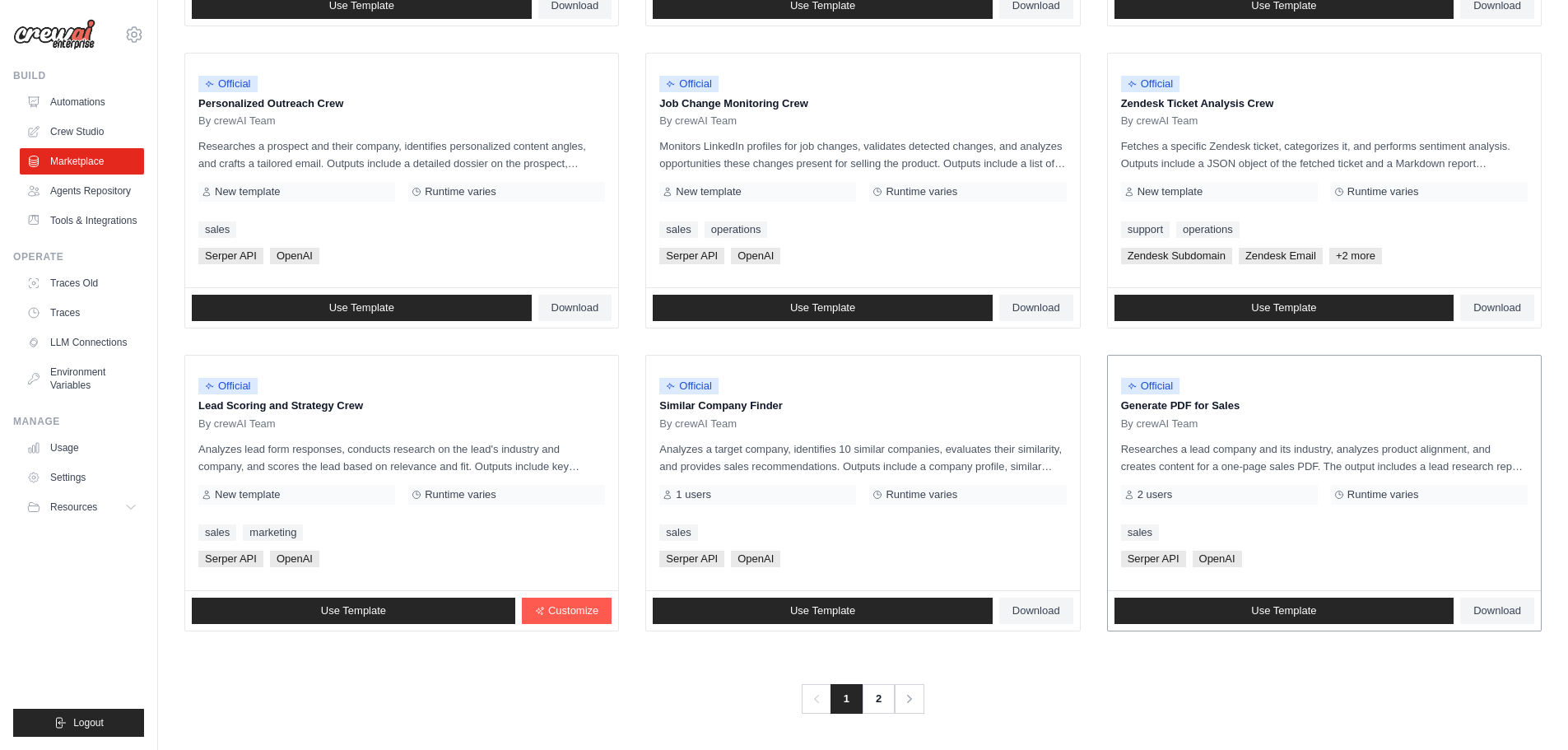
drag, startPoint x: 1125, startPoint y: 406, endPoint x: 1205, endPoint y: 406, distance: 80.0
click at [1205, 406] on p "Generate PDF for Sales" at bounding box center [1325, 405] width 407 height 16
click at [869, 712] on link "2" at bounding box center [880, 698] width 33 height 30
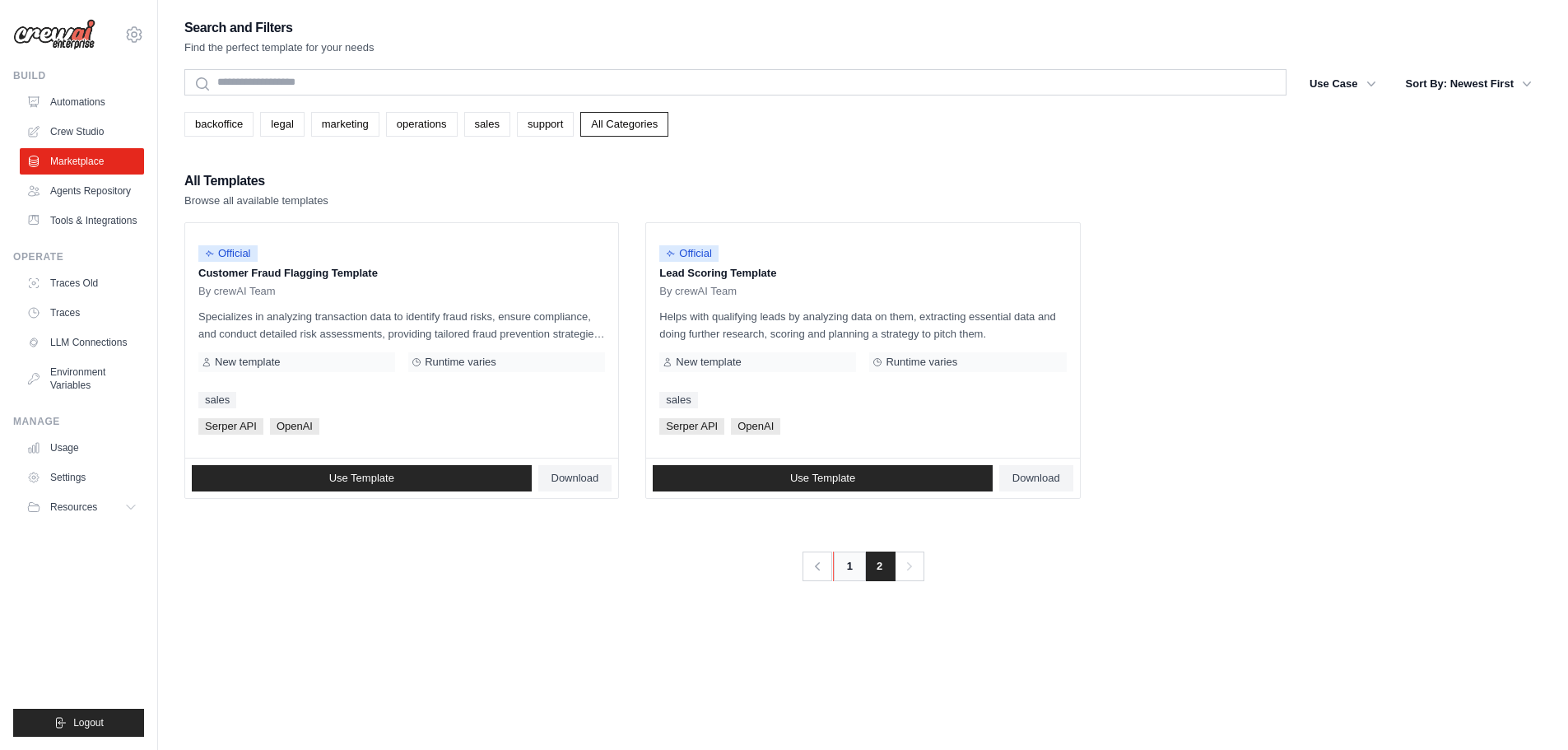
click at [851, 565] on link "1" at bounding box center [849, 565] width 33 height 30
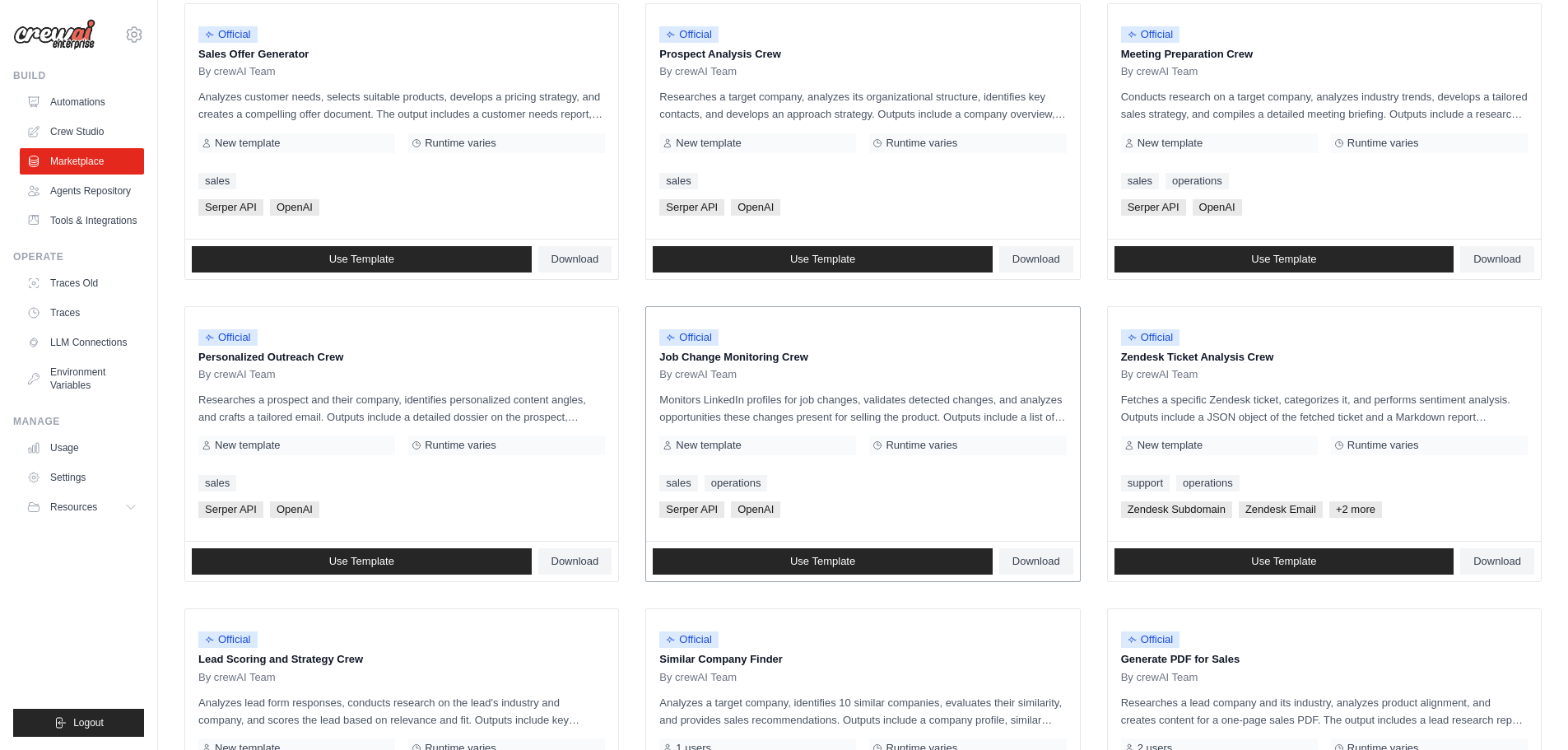
scroll to position [776, 0]
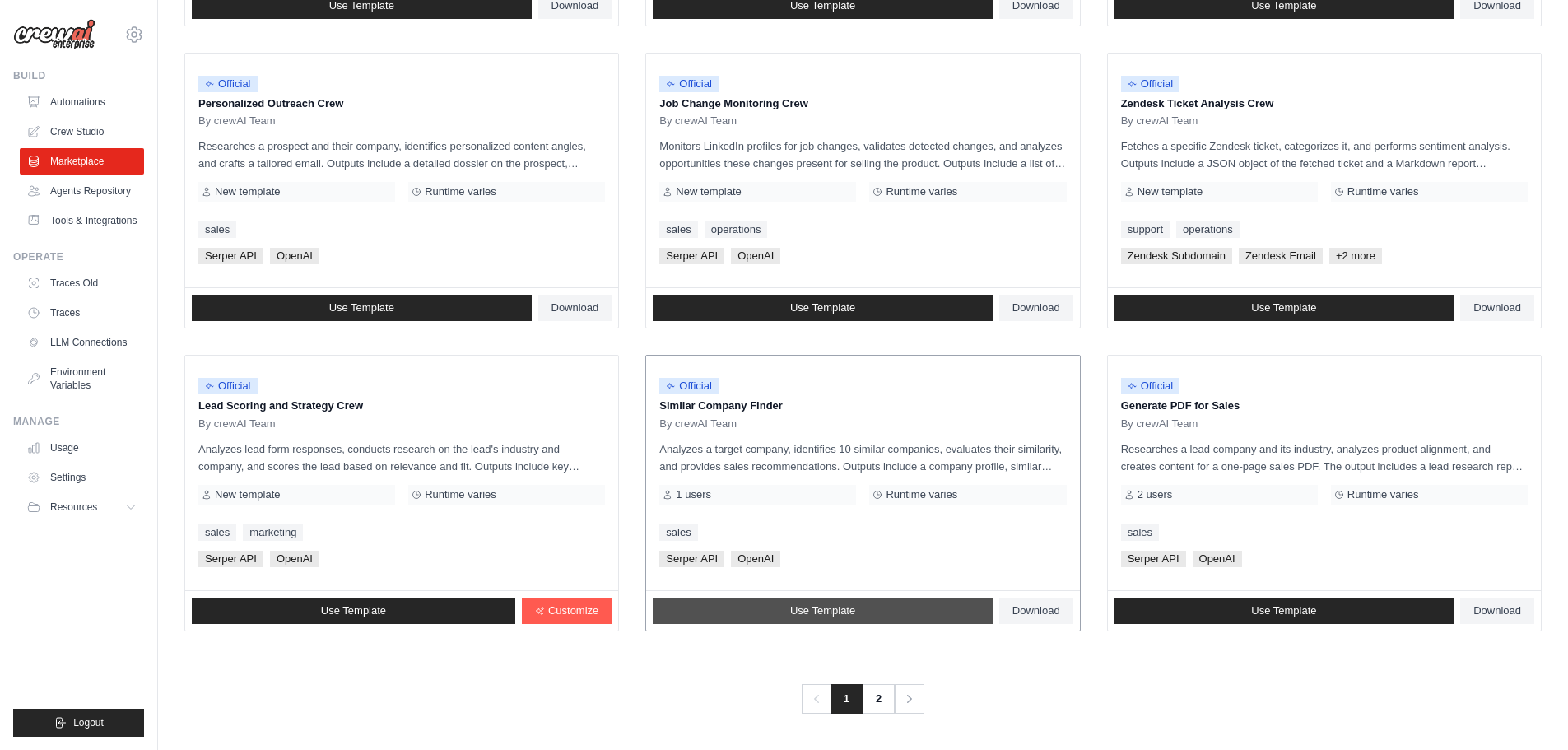
click at [851, 603] on link "Use Template" at bounding box center [823, 611] width 340 height 26
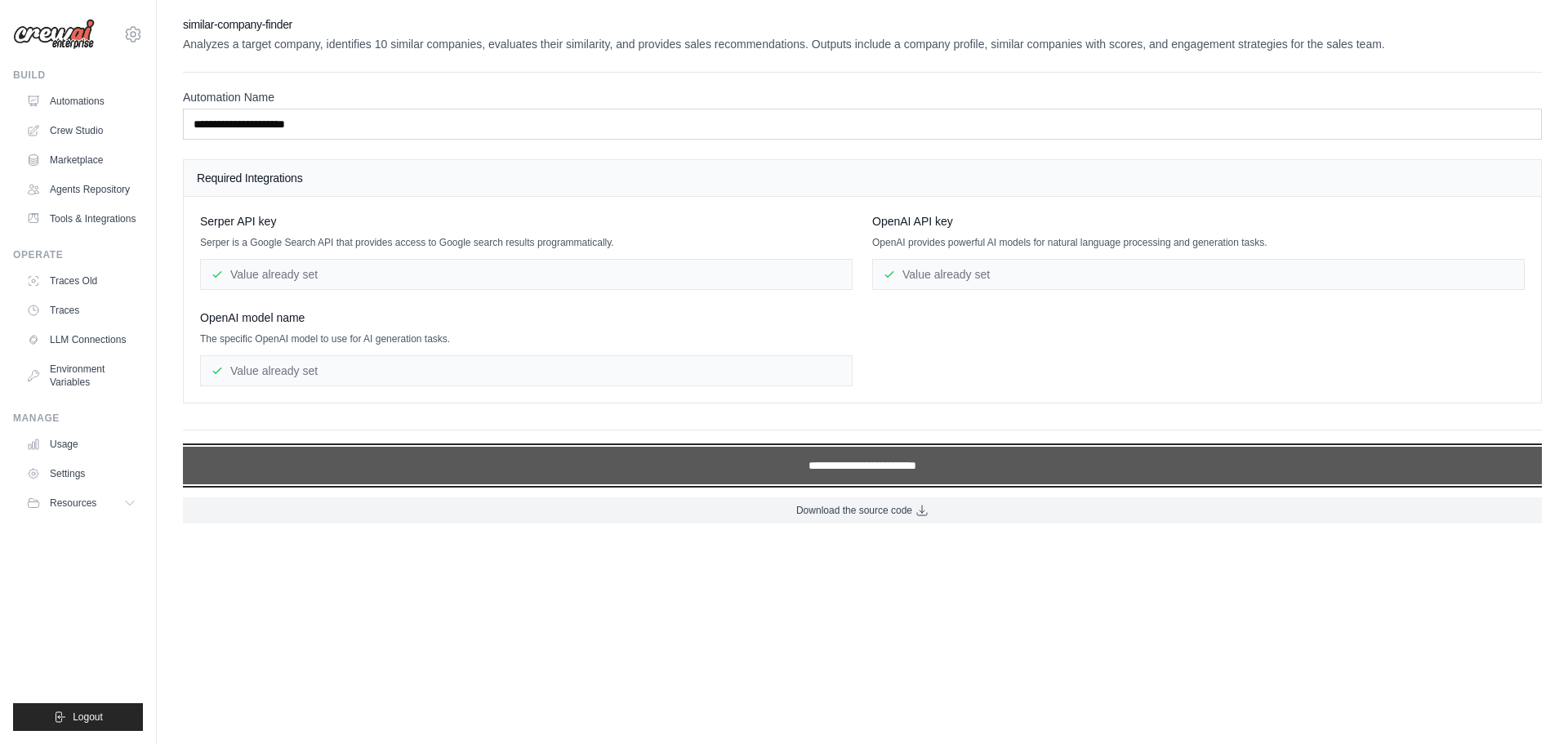
click at [754, 472] on input "**********" at bounding box center [862, 465] width 1359 height 38
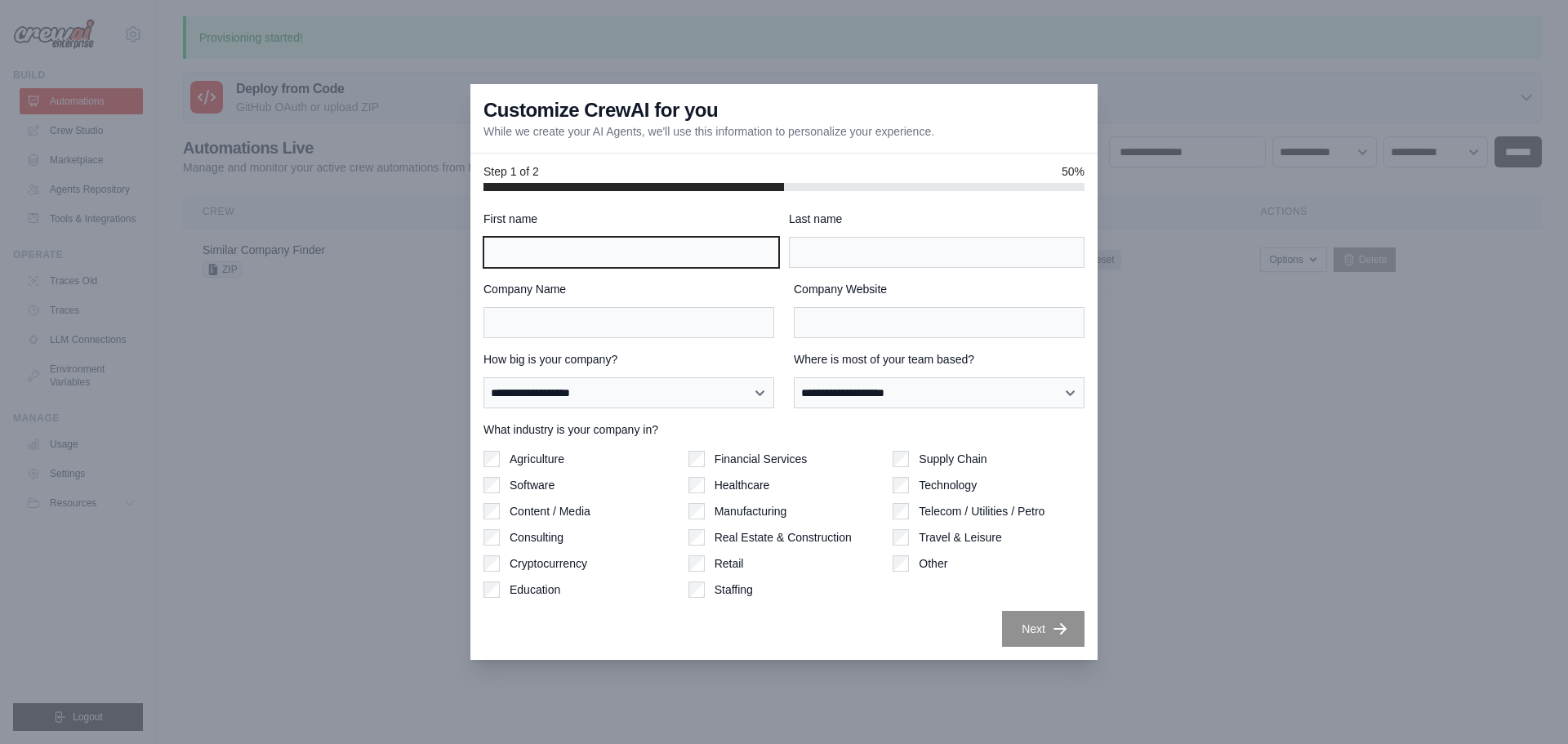
click at [554, 252] on input "First name" at bounding box center [631, 252] width 295 height 31
click at [783, 281] on div "Company Name Company Website" at bounding box center [784, 310] width 601 height 57
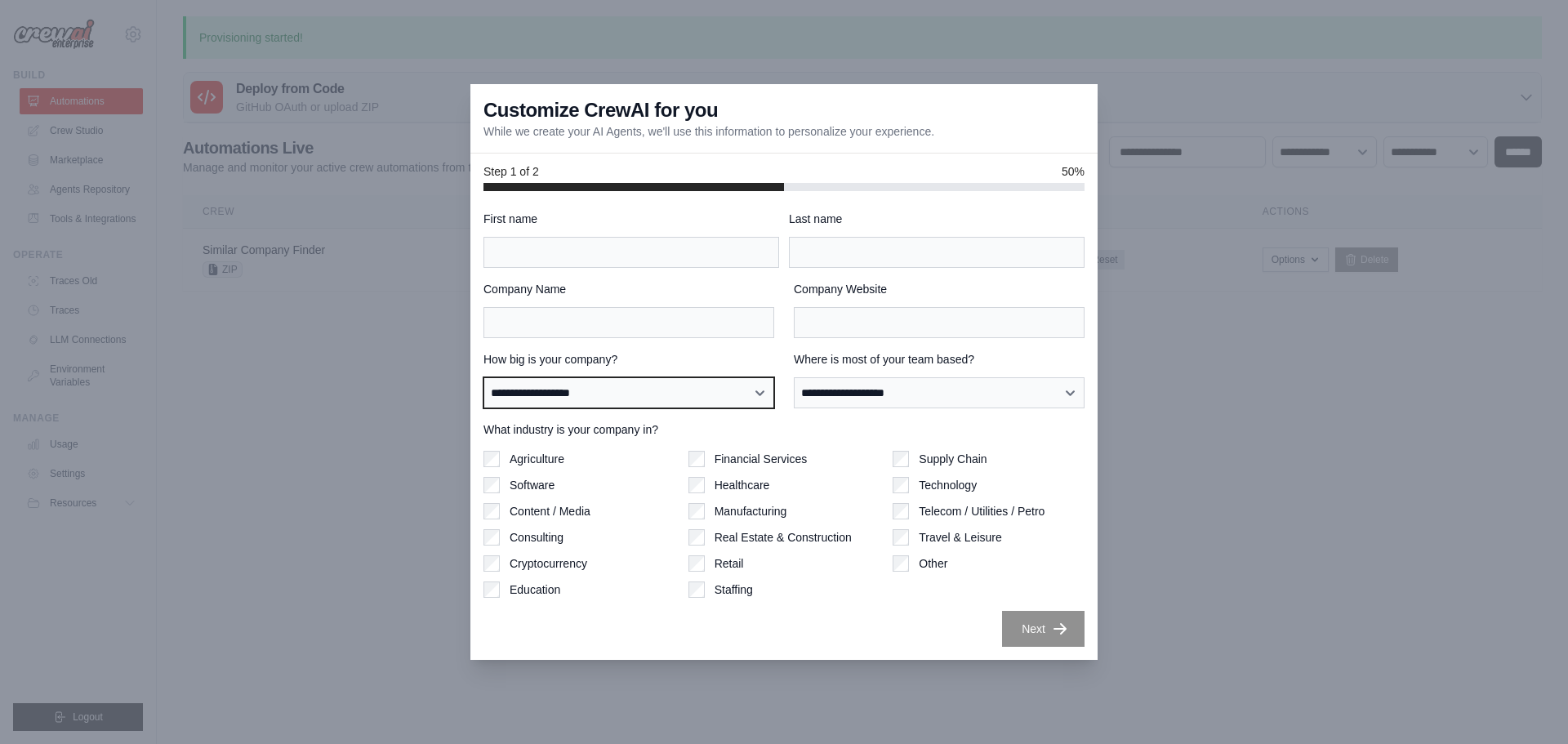
click at [589, 386] on select "**********" at bounding box center [629, 392] width 290 height 31
select select "**********"
click at [484, 377] on select "**********" at bounding box center [629, 392] width 290 height 31
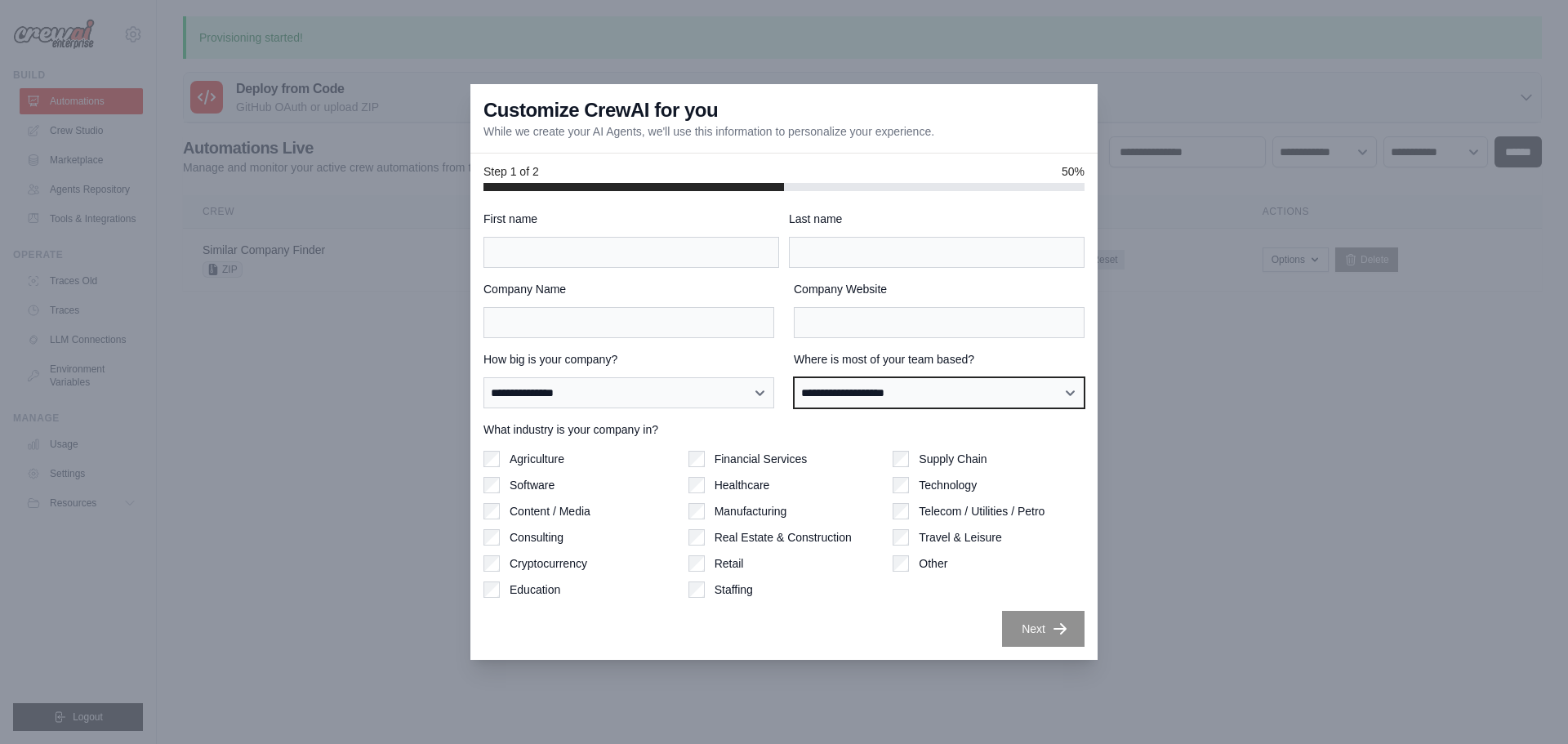
click at [982, 396] on select "**********" at bounding box center [939, 392] width 290 height 31
select select "**********"
click at [794, 377] on select "**********" at bounding box center [939, 392] width 290 height 31
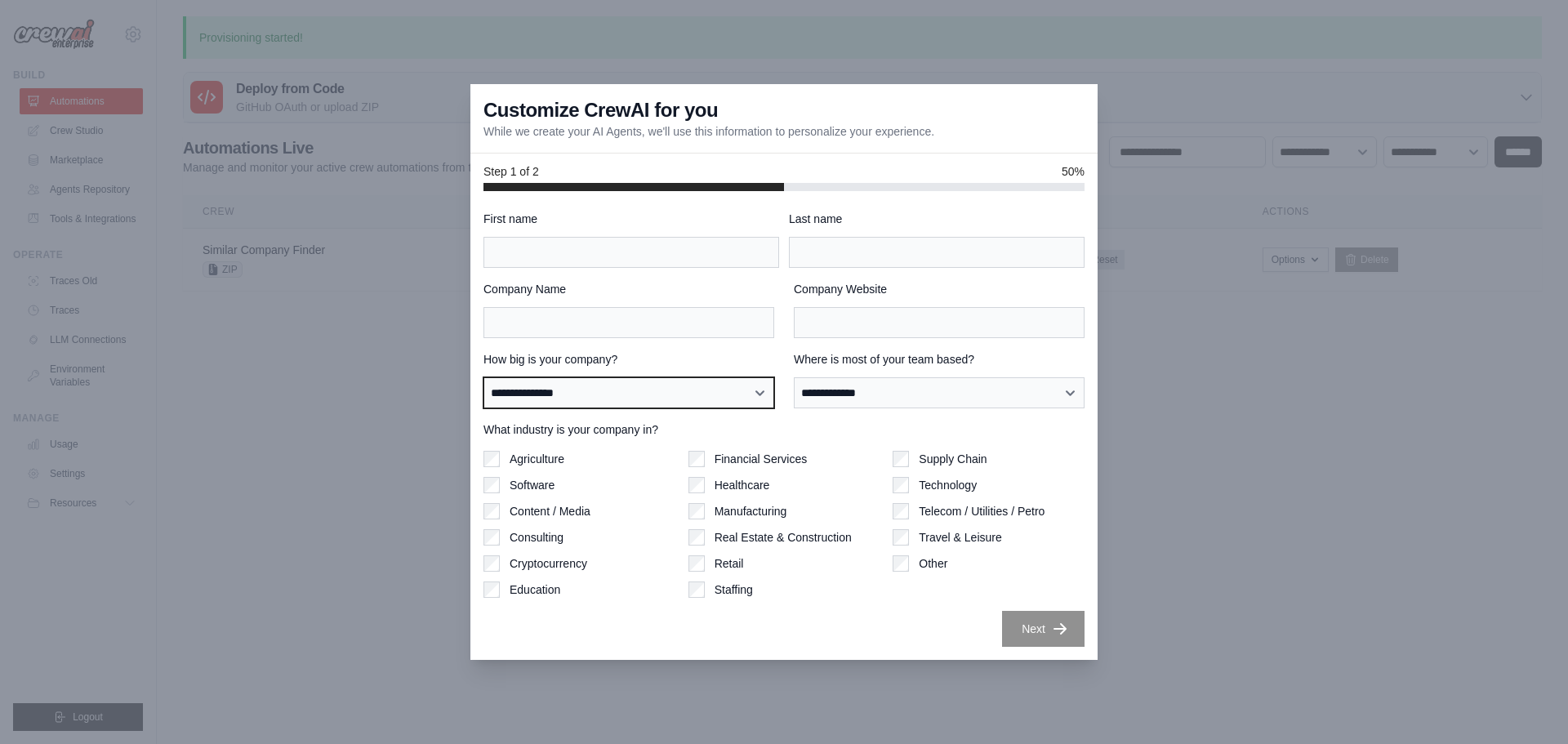
click at [604, 383] on select "**********" at bounding box center [629, 392] width 290 height 31
select select "**********"
click at [484, 377] on select "**********" at bounding box center [629, 392] width 290 height 31
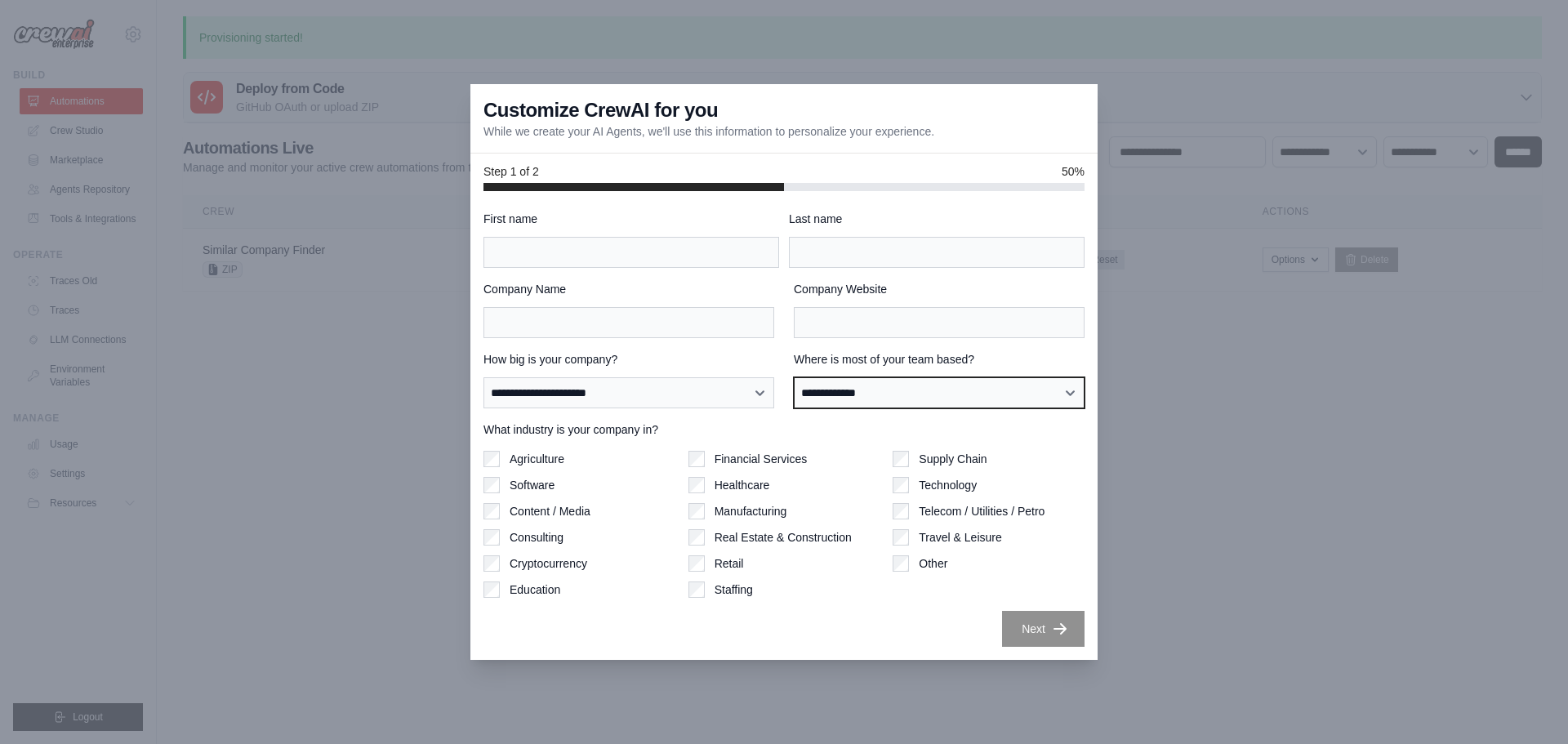
click at [824, 396] on select "**********" at bounding box center [939, 392] width 290 height 31
click at [891, 529] on div "Agriculture Software Content / Media Consulting Cryptocurrency Education Financ…" at bounding box center [784, 524] width 601 height 147
click at [898, 526] on div "Supply Chain Technology Telecom / Utilities / Petro Travel & Leisure Other" at bounding box center [988, 524] width 192 height 147
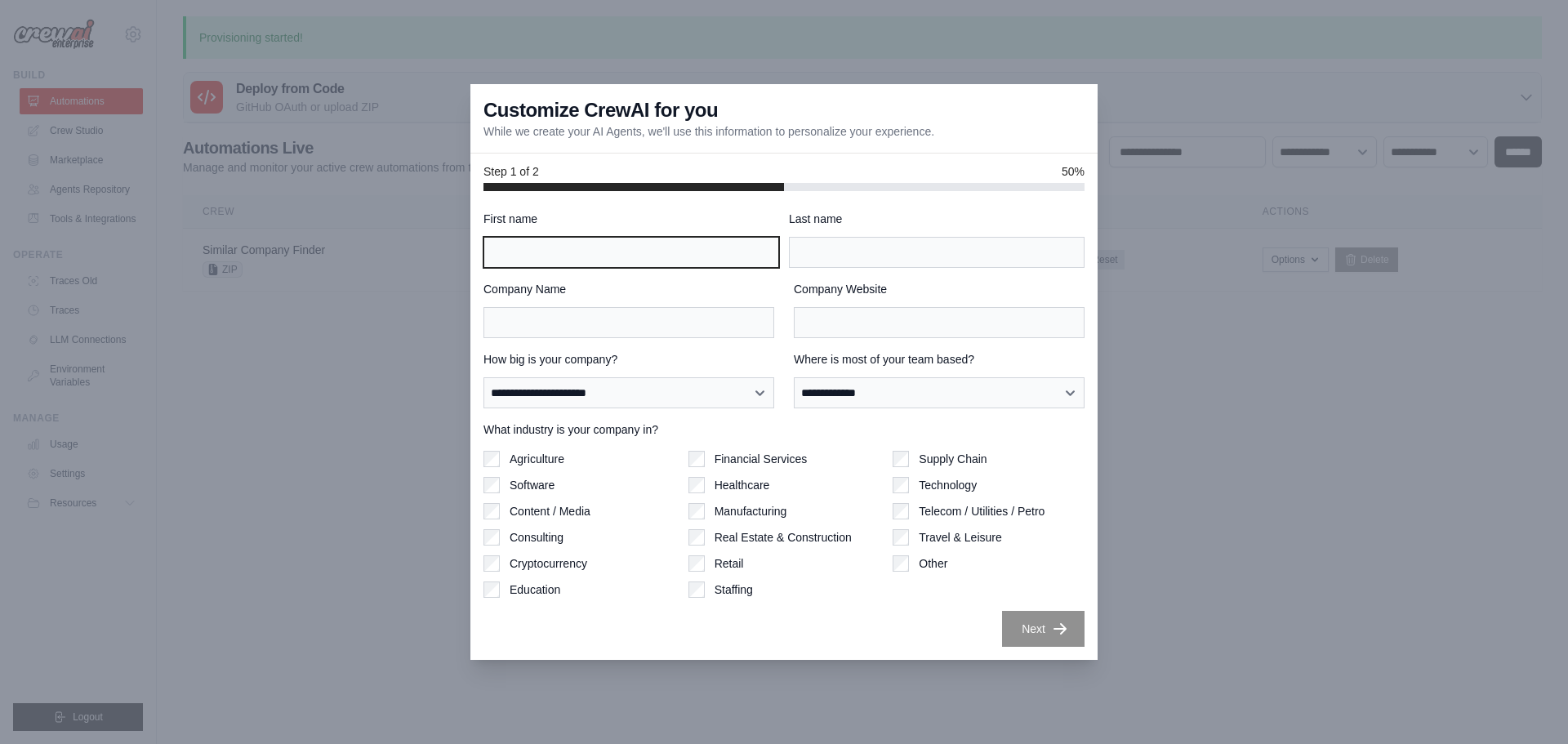
click at [504, 259] on input "First name" at bounding box center [631, 252] width 295 height 31
type input "******"
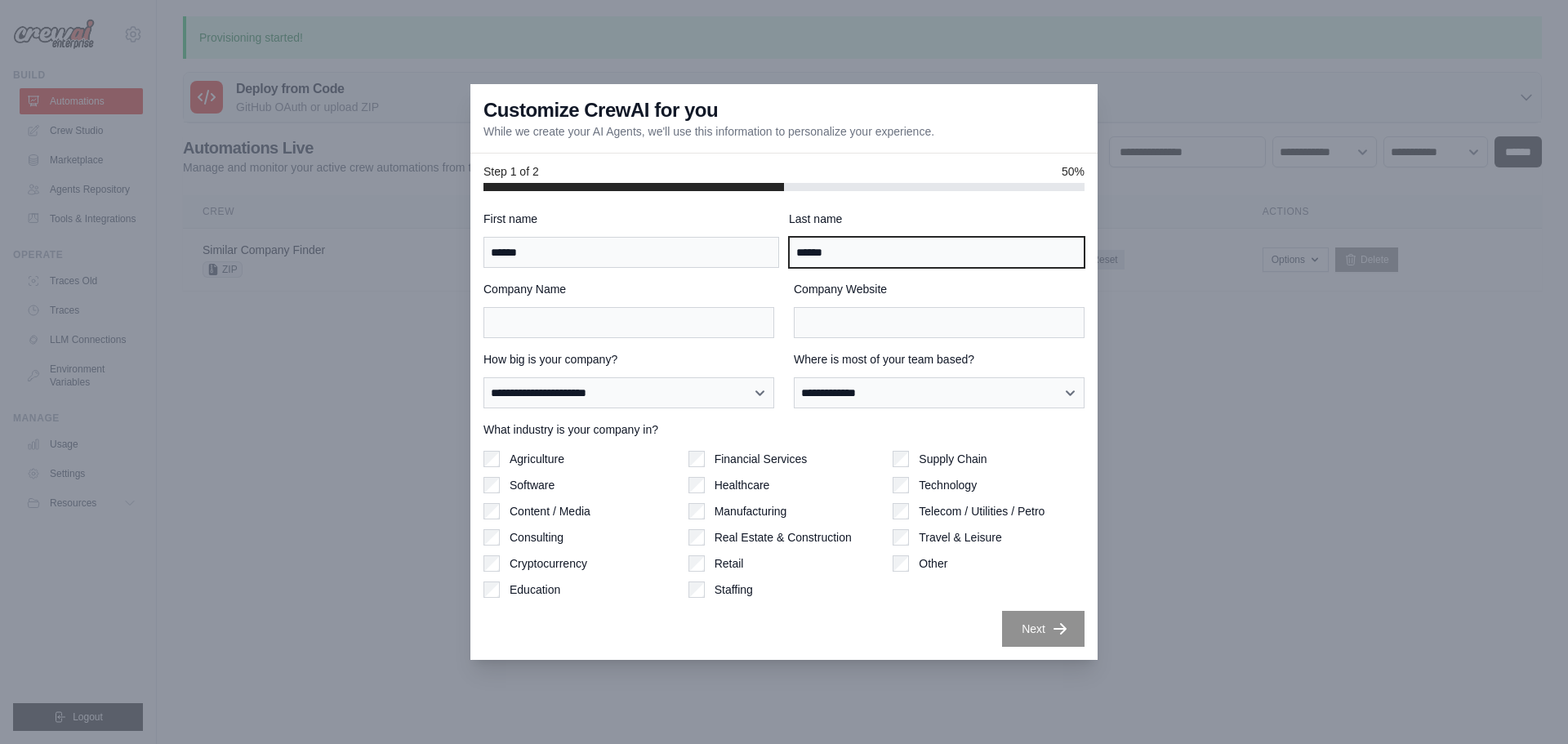
type input "******"
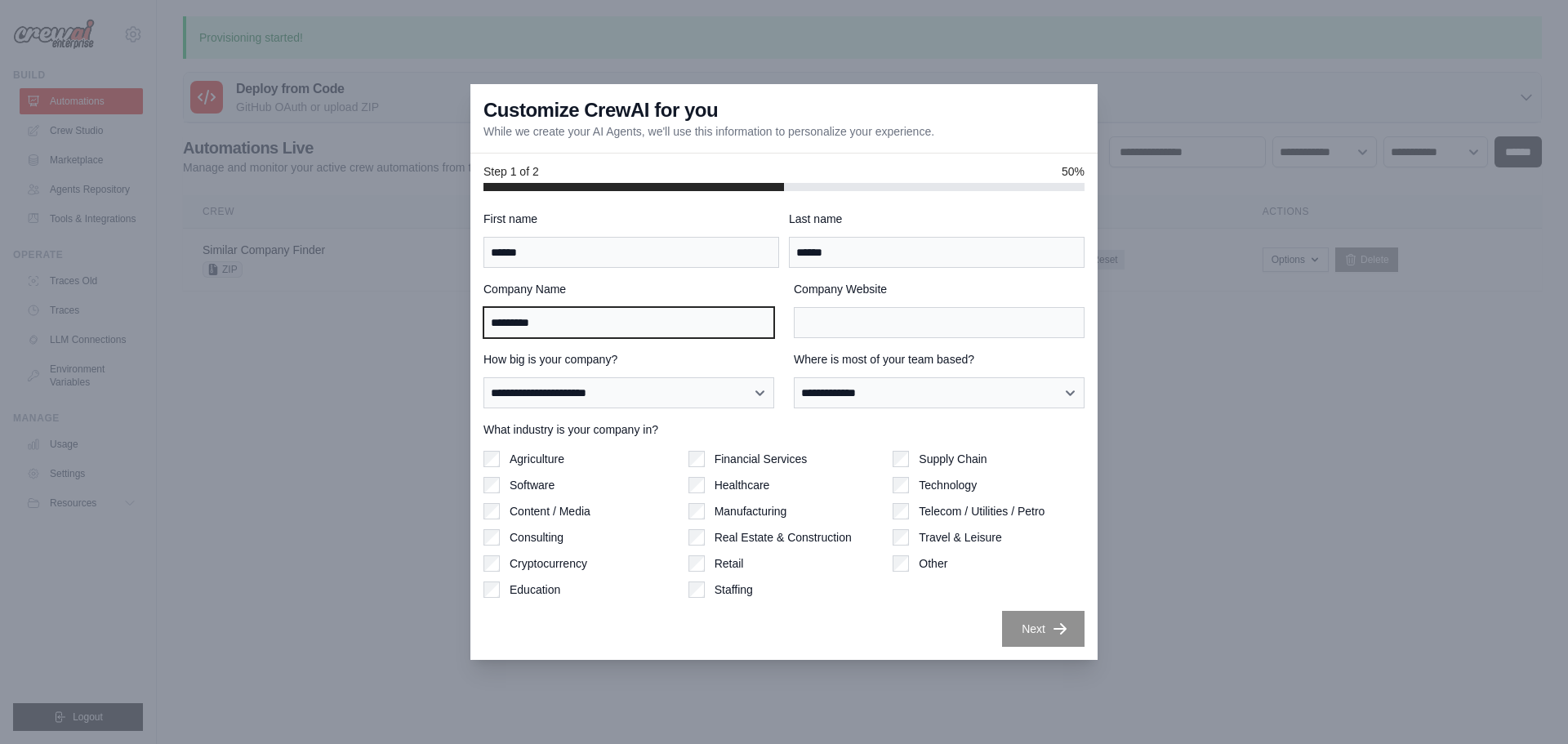
type input "*********"
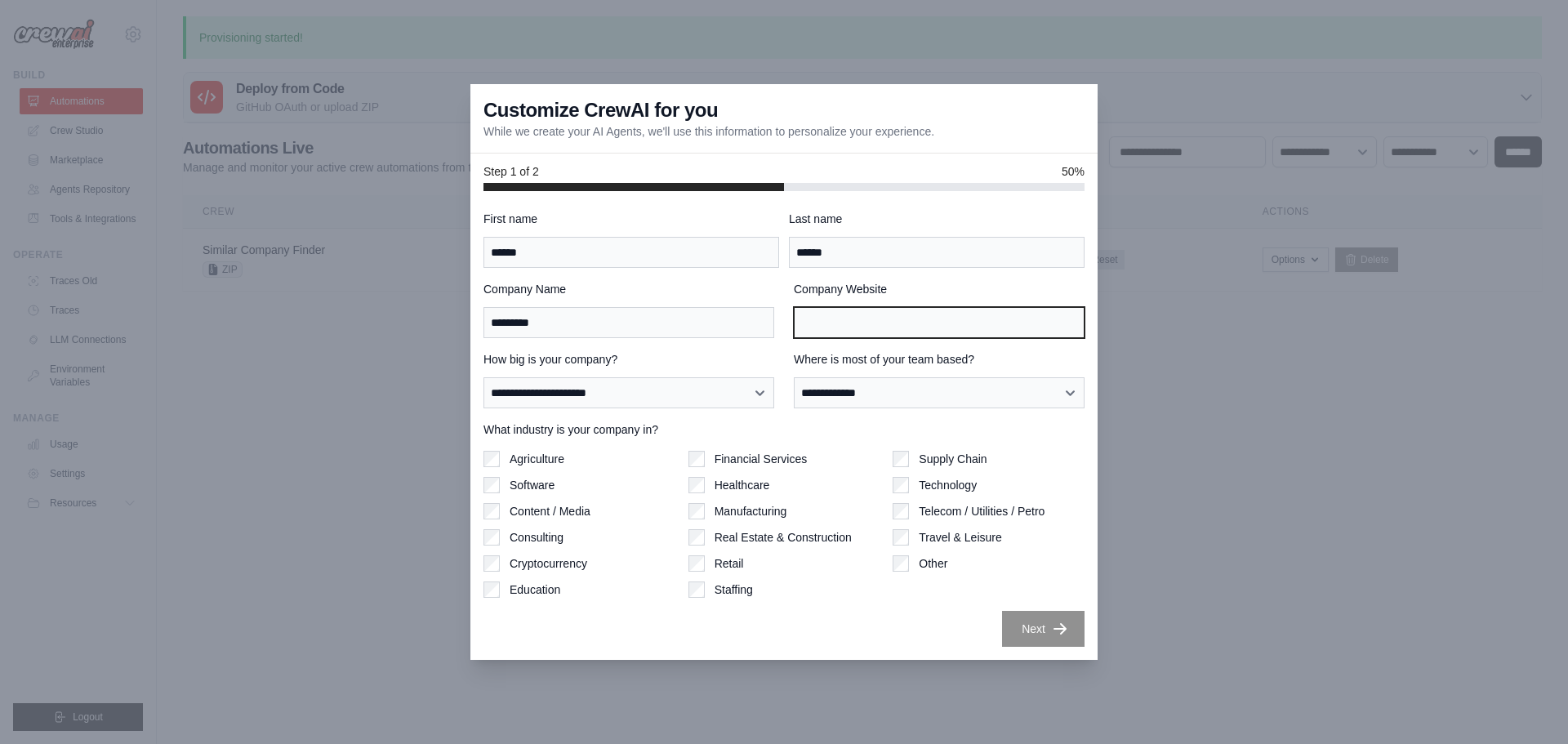
click at [871, 319] on input "Company Website" at bounding box center [939, 322] width 290 height 31
type input "**********"
click at [1031, 625] on button "Next" at bounding box center [1043, 628] width 83 height 36
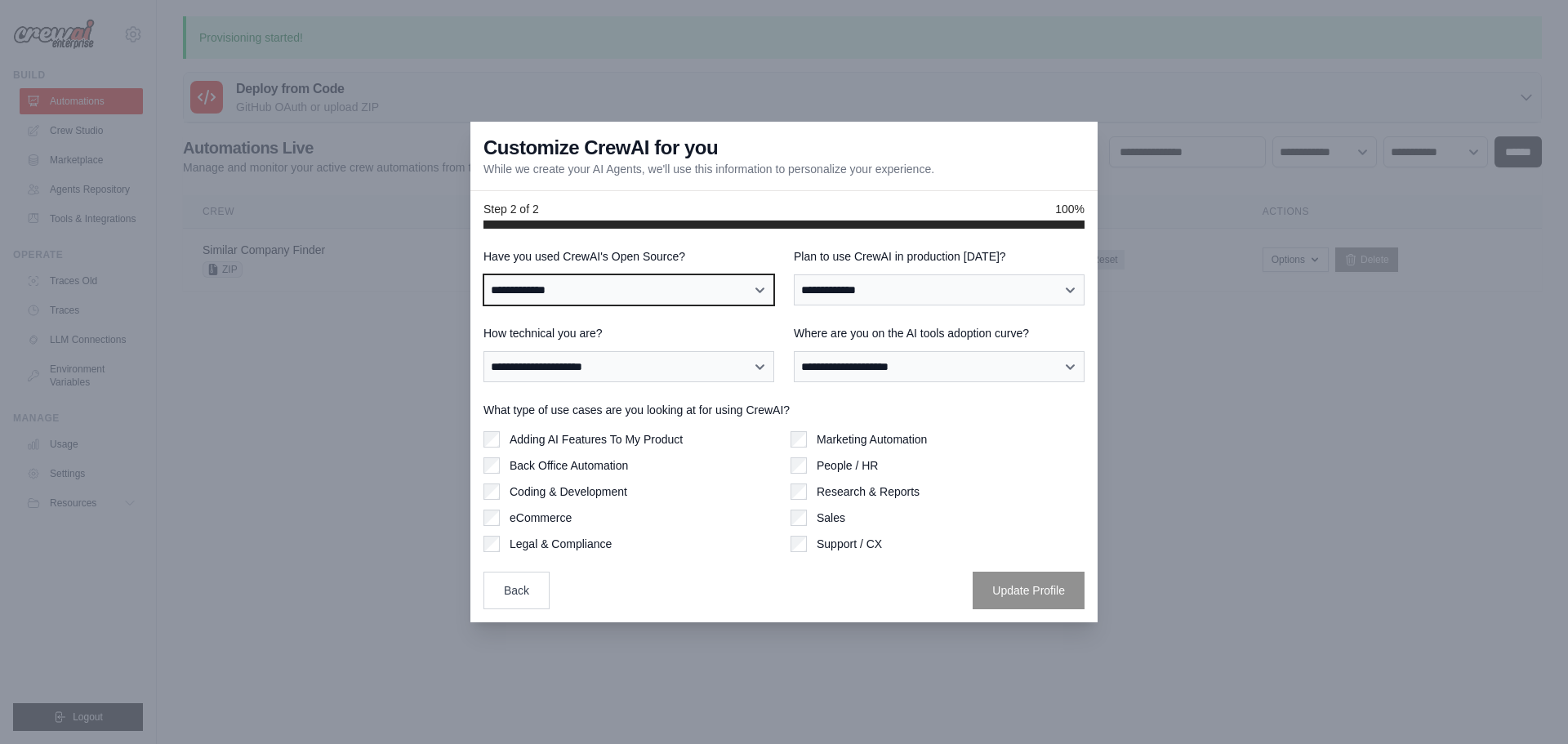
click at [662, 290] on select "**********" at bounding box center [629, 289] width 290 height 31
select select "**********"
click at [484, 274] on select "**********" at bounding box center [629, 289] width 290 height 31
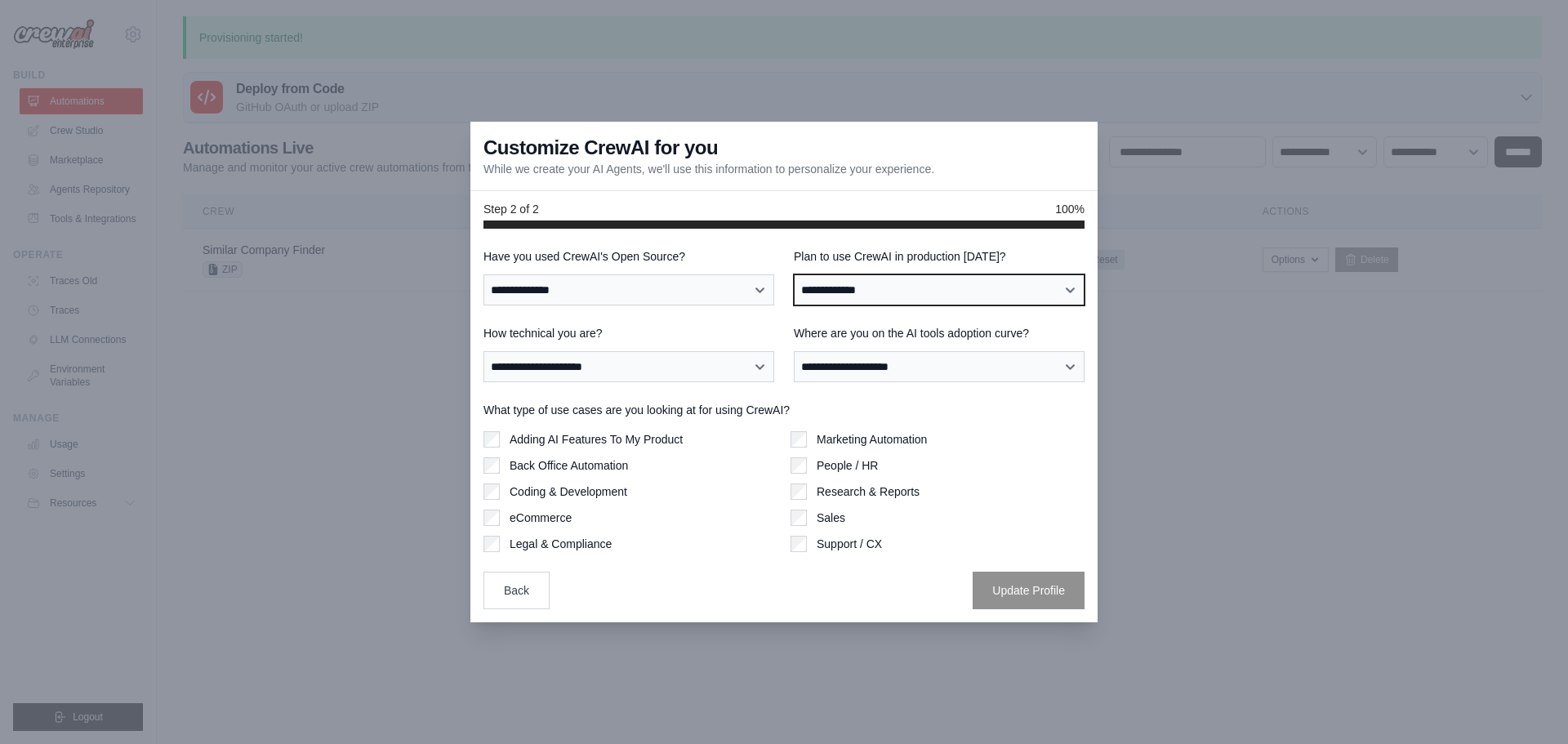
click at [925, 292] on select "**********" at bounding box center [939, 289] width 290 height 31
select select "****"
click at [794, 274] on select "**********" at bounding box center [939, 289] width 290 height 31
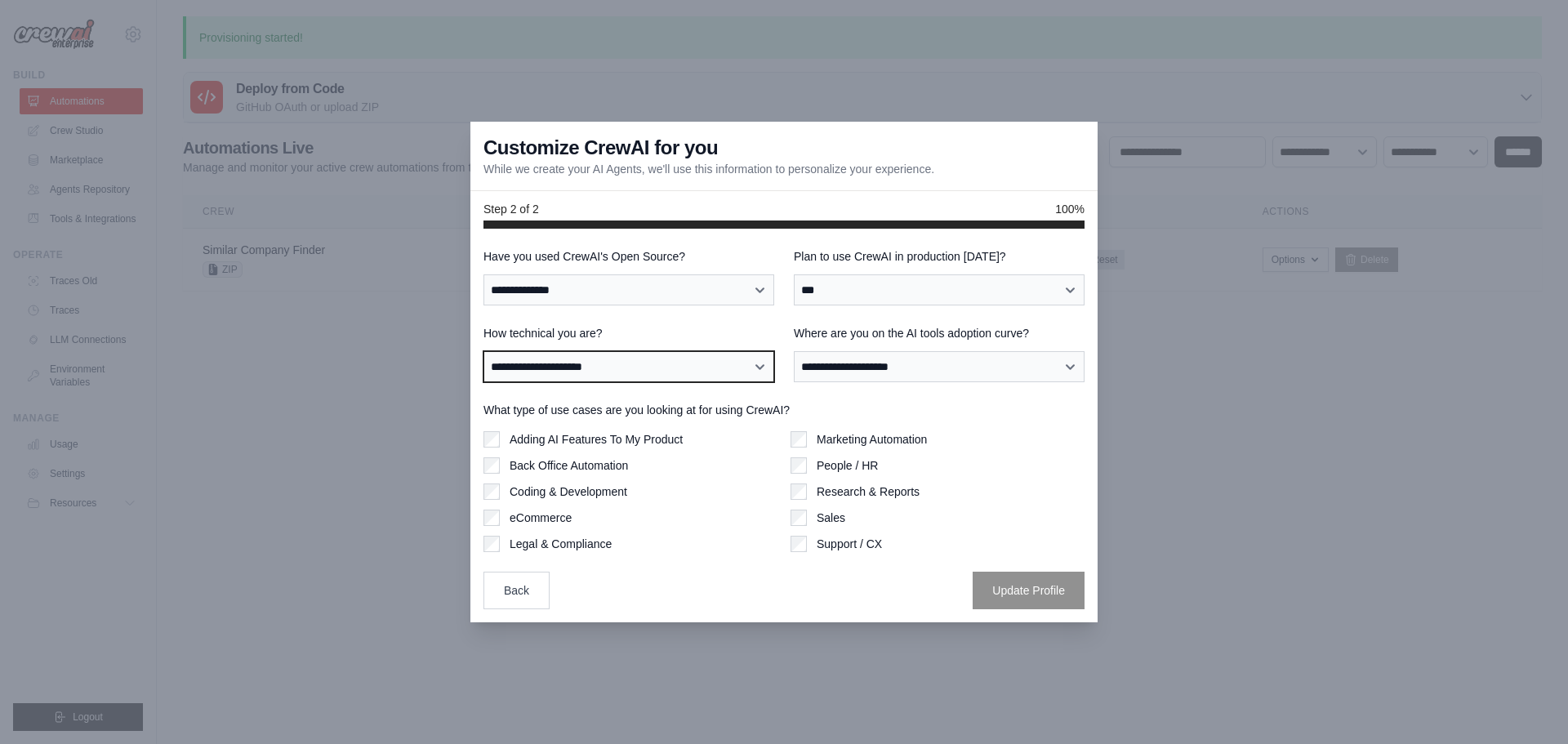
click at [627, 370] on select "**********" at bounding box center [629, 366] width 290 height 31
select select "**********"
click at [484, 351] on select "**********" at bounding box center [629, 366] width 290 height 31
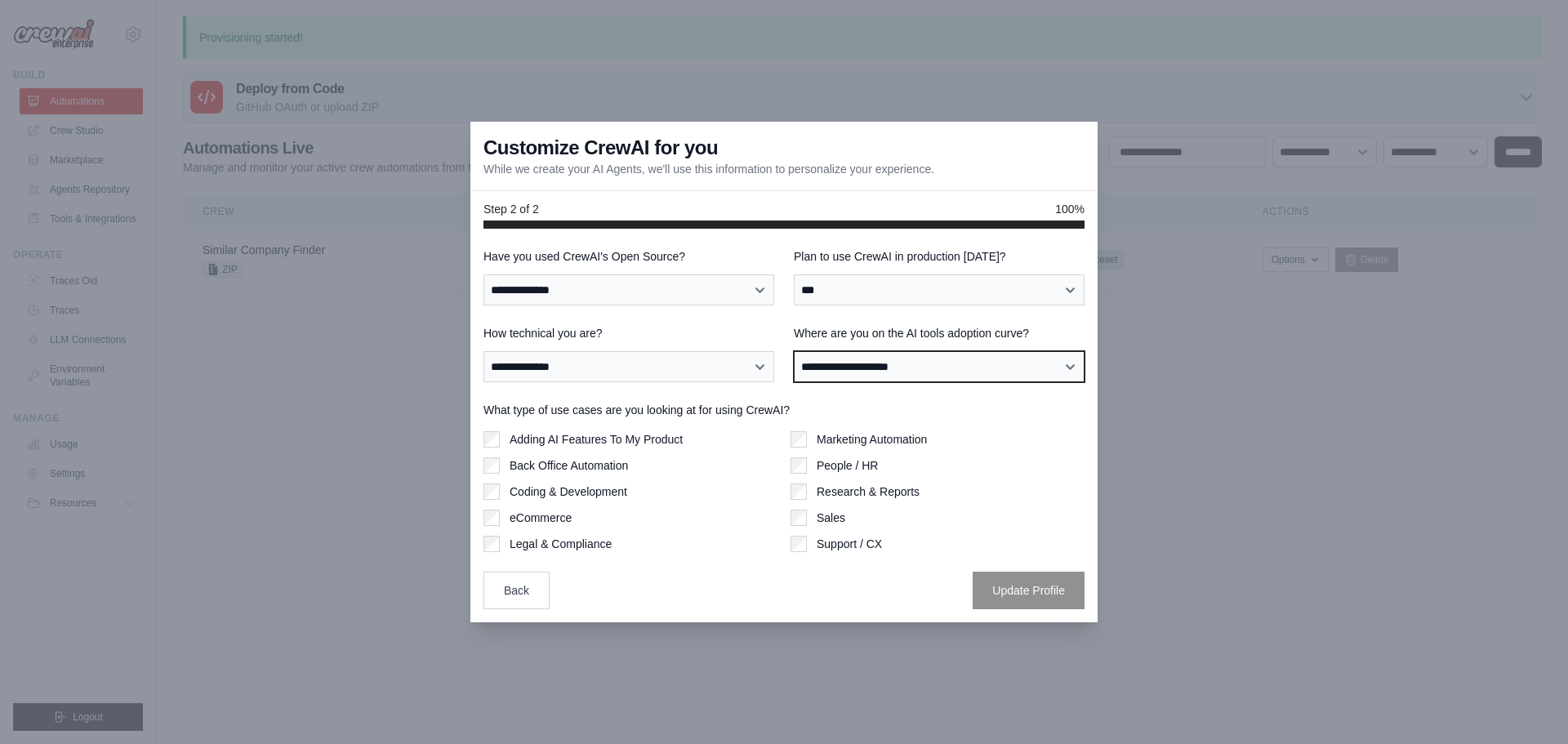
click at [949, 365] on select "**********" at bounding box center [939, 366] width 290 height 31
select select "**********"
click at [794, 351] on select "**********" at bounding box center [939, 366] width 290 height 31
click at [506, 493] on div "Coding & Development" at bounding box center [630, 491] width 294 height 16
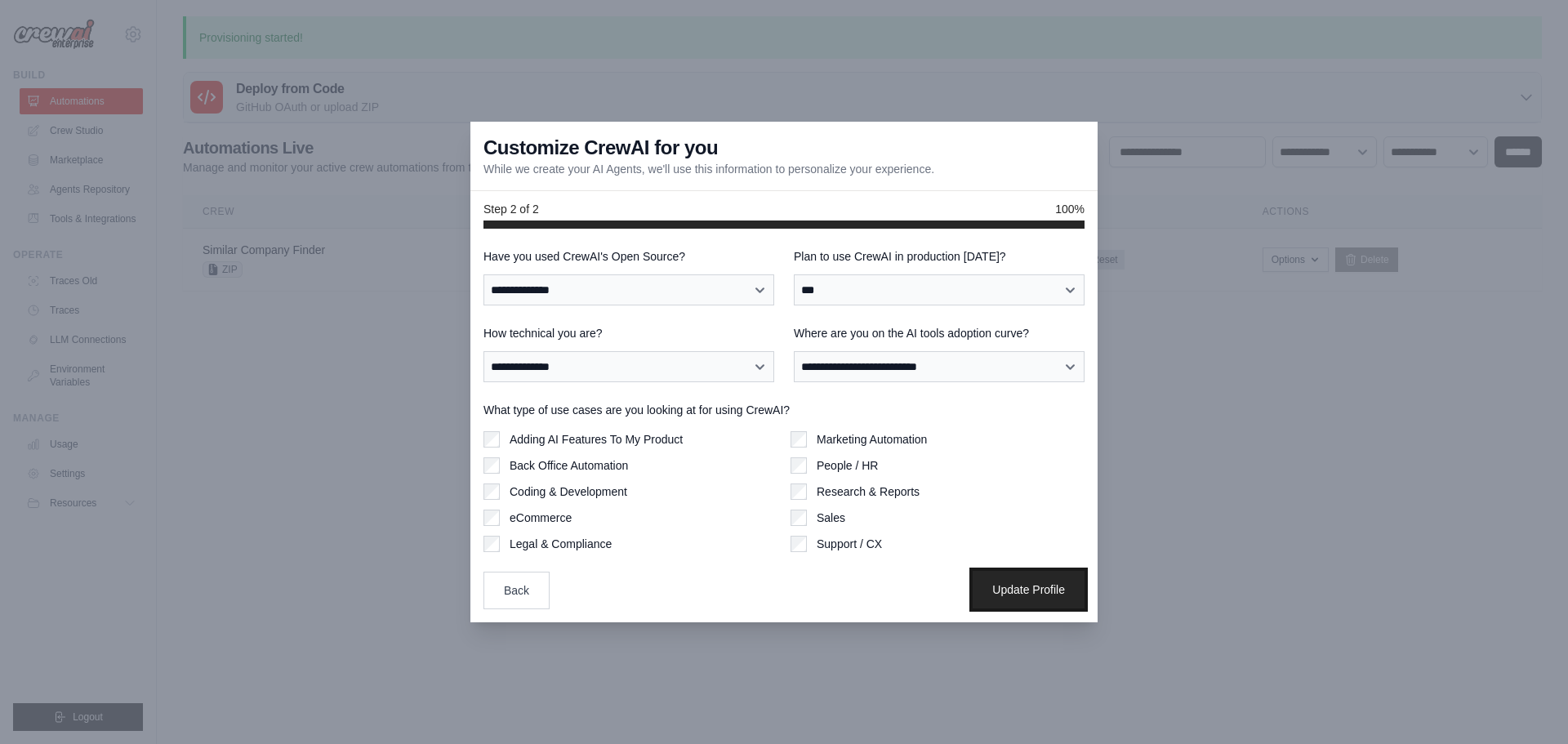
click at [1002, 586] on button "Update Profile" at bounding box center [1028, 589] width 112 height 38
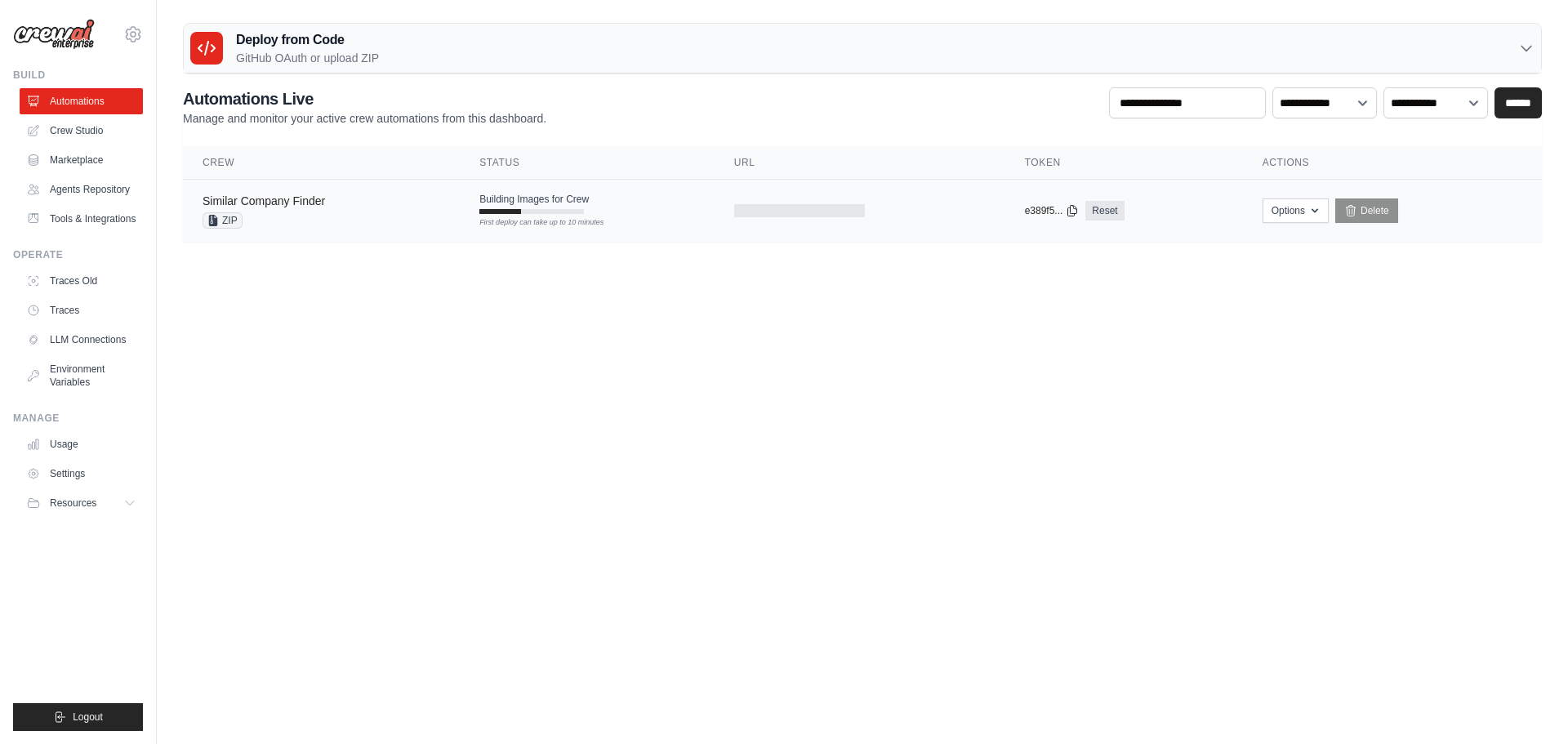
click at [311, 202] on link "Similar Company Finder" at bounding box center [263, 200] width 122 height 13
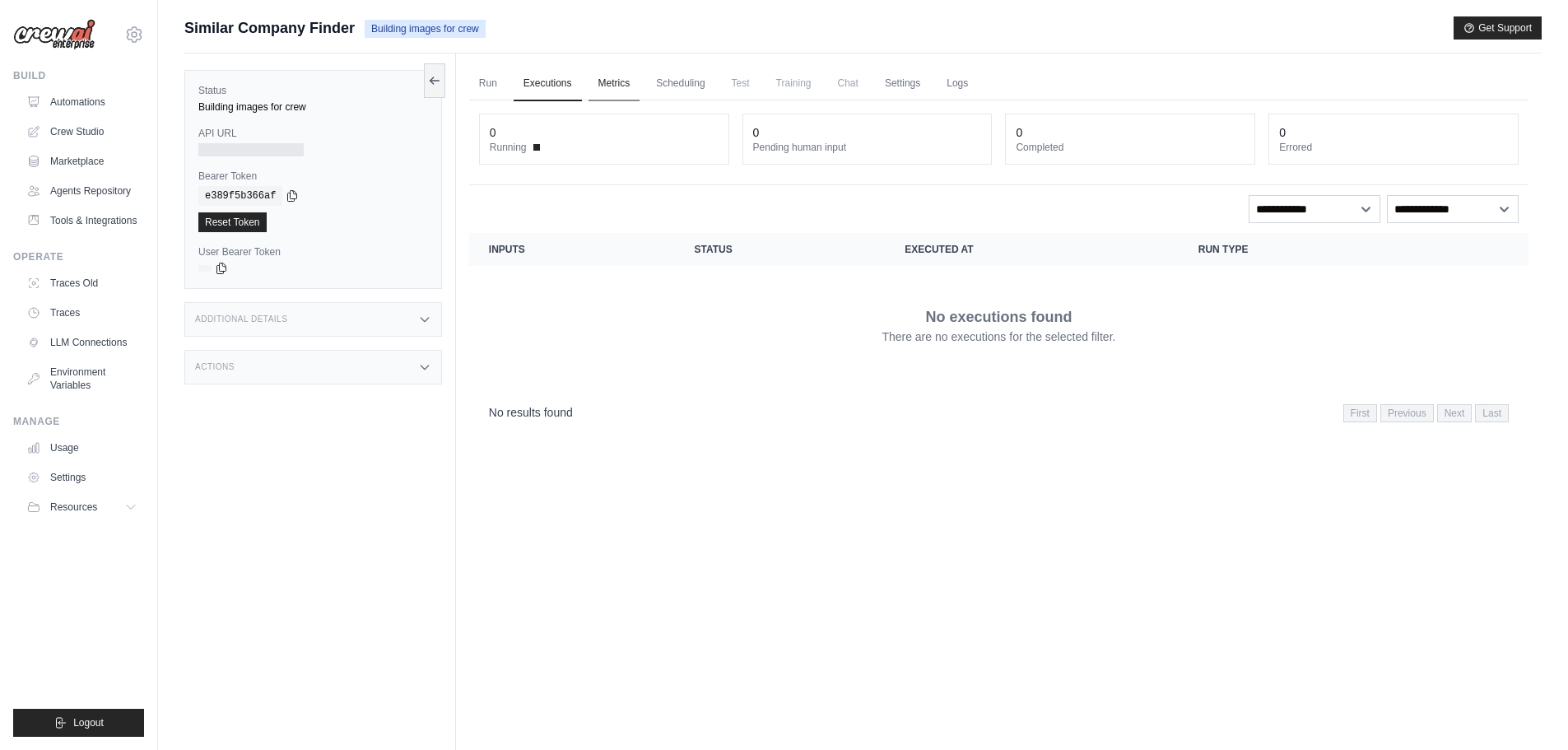
click at [601, 86] on link "Metrics" at bounding box center [614, 83] width 52 height 35
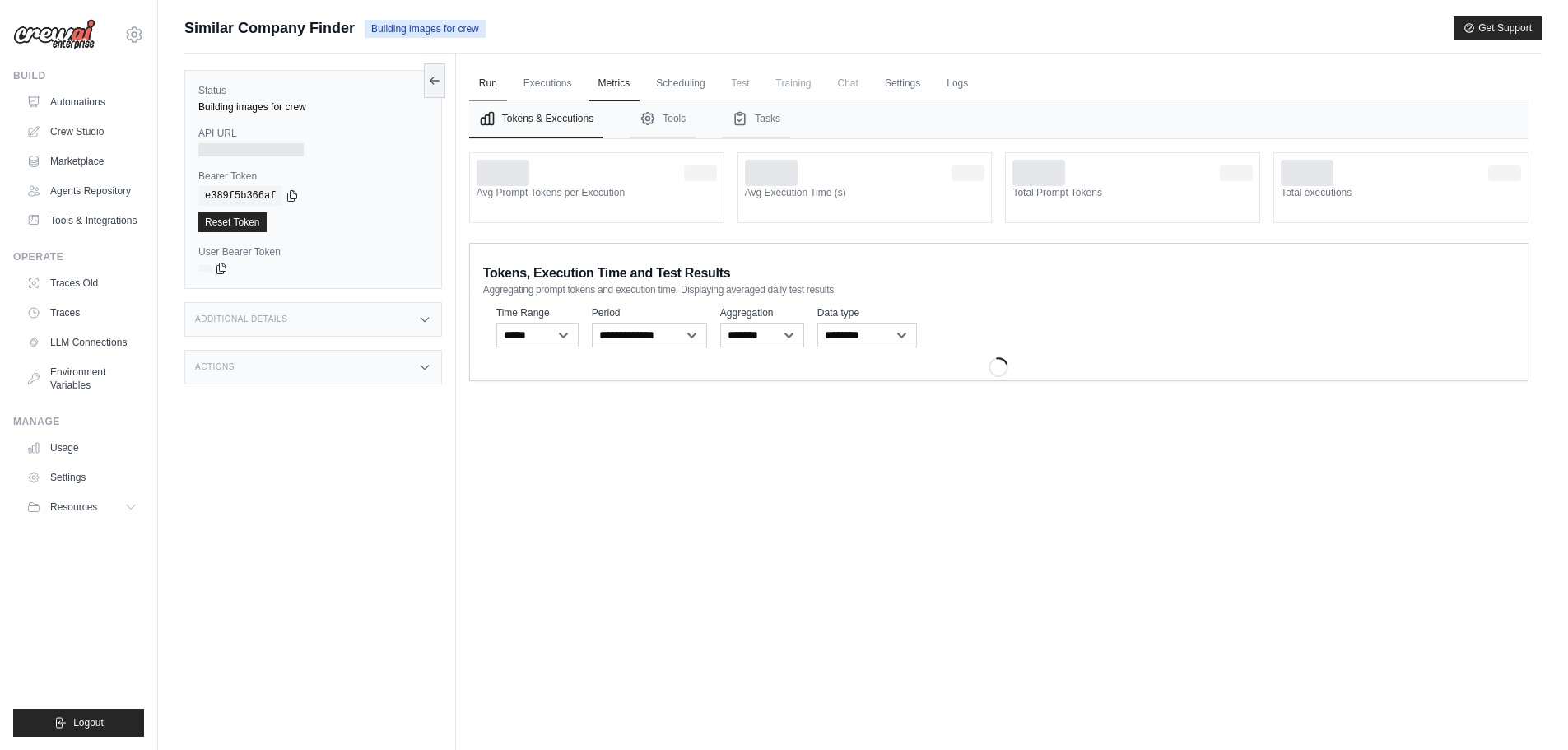
click at [493, 82] on link "Run" at bounding box center [488, 83] width 38 height 35
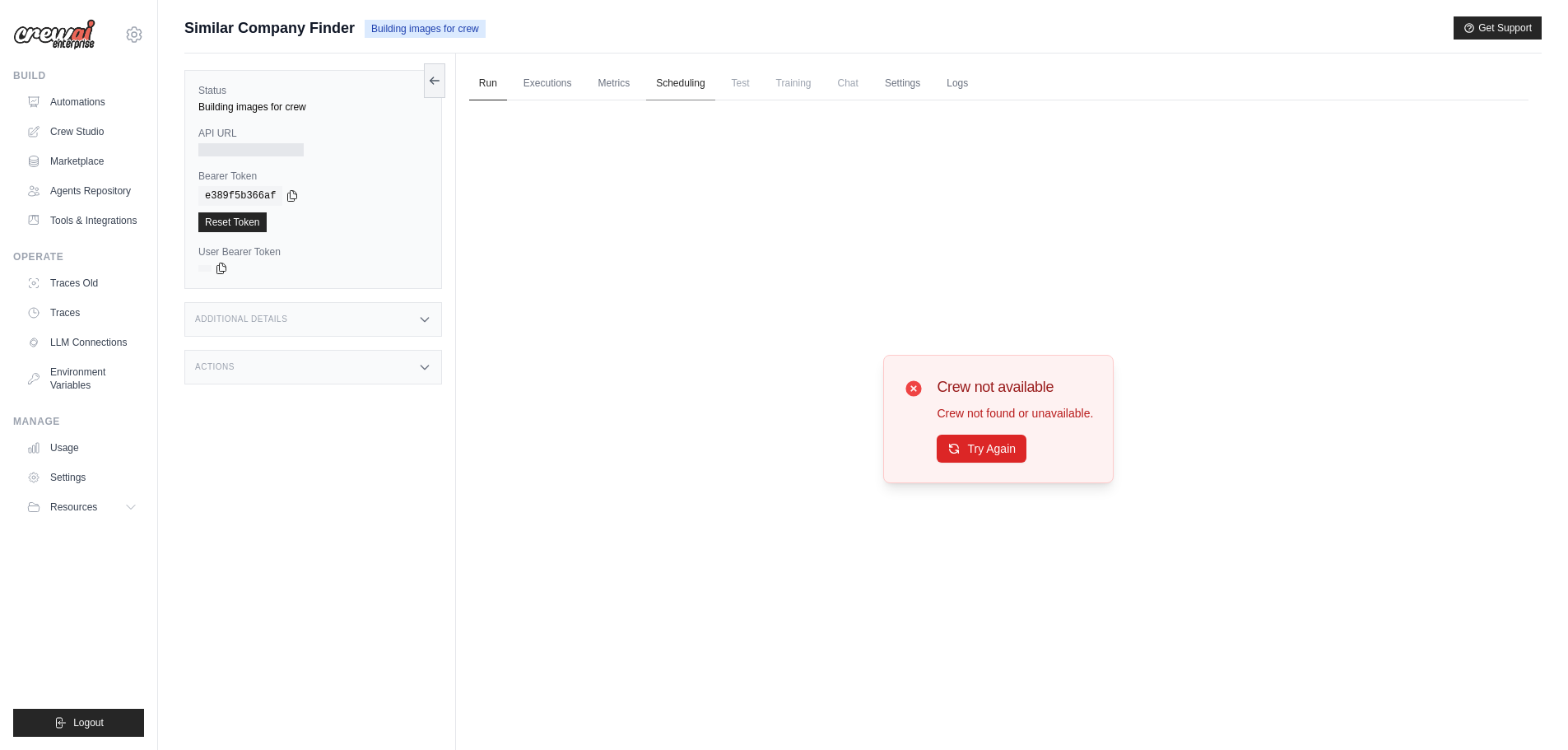
click at [684, 84] on link "Scheduling" at bounding box center [681, 83] width 68 height 35
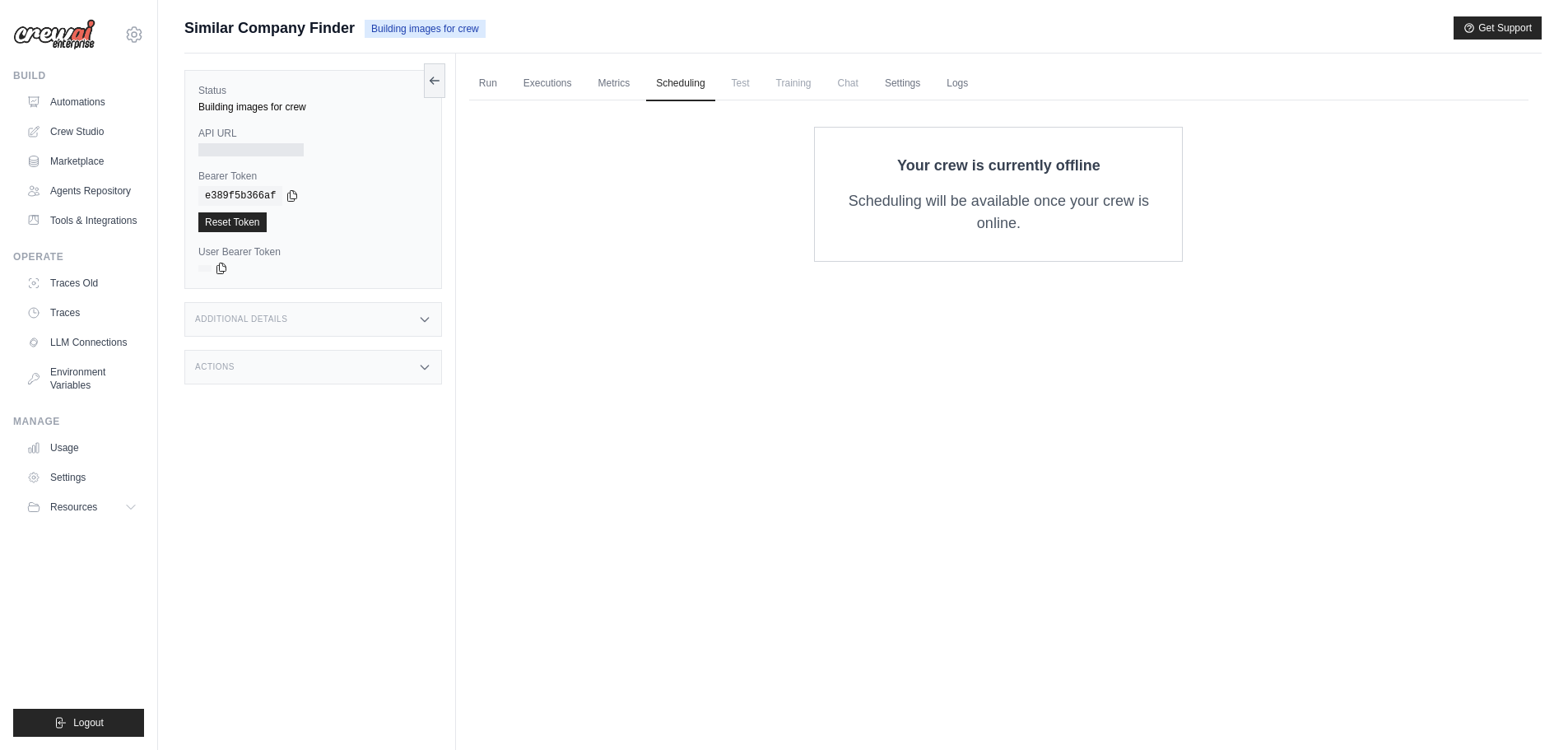
click at [795, 90] on span "Training" at bounding box center [794, 82] width 55 height 33
click at [867, 89] on span "Chat" at bounding box center [847, 82] width 40 height 33
click at [884, 88] on link "Settings" at bounding box center [903, 83] width 55 height 35
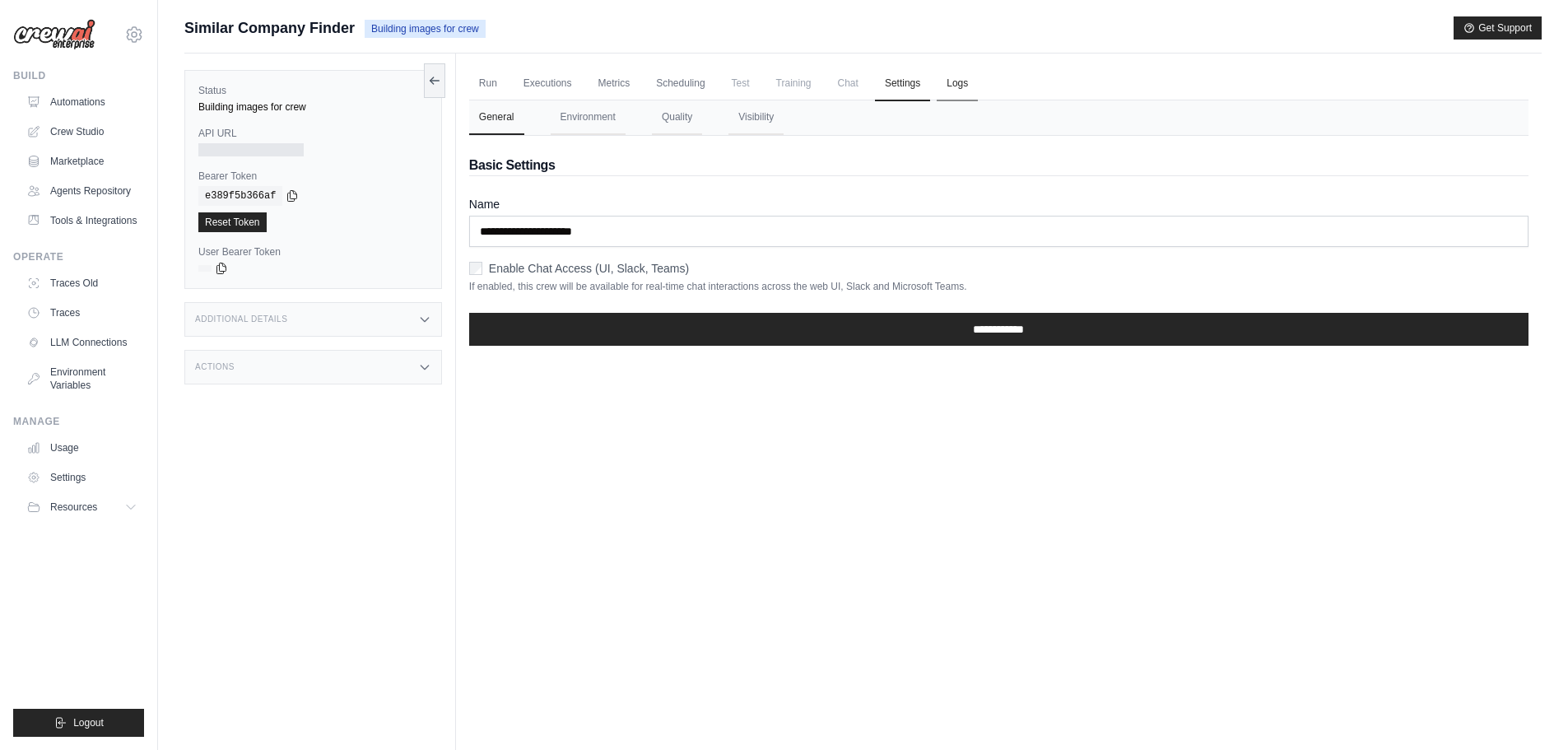
click at [957, 80] on link "Logs" at bounding box center [957, 83] width 41 height 35
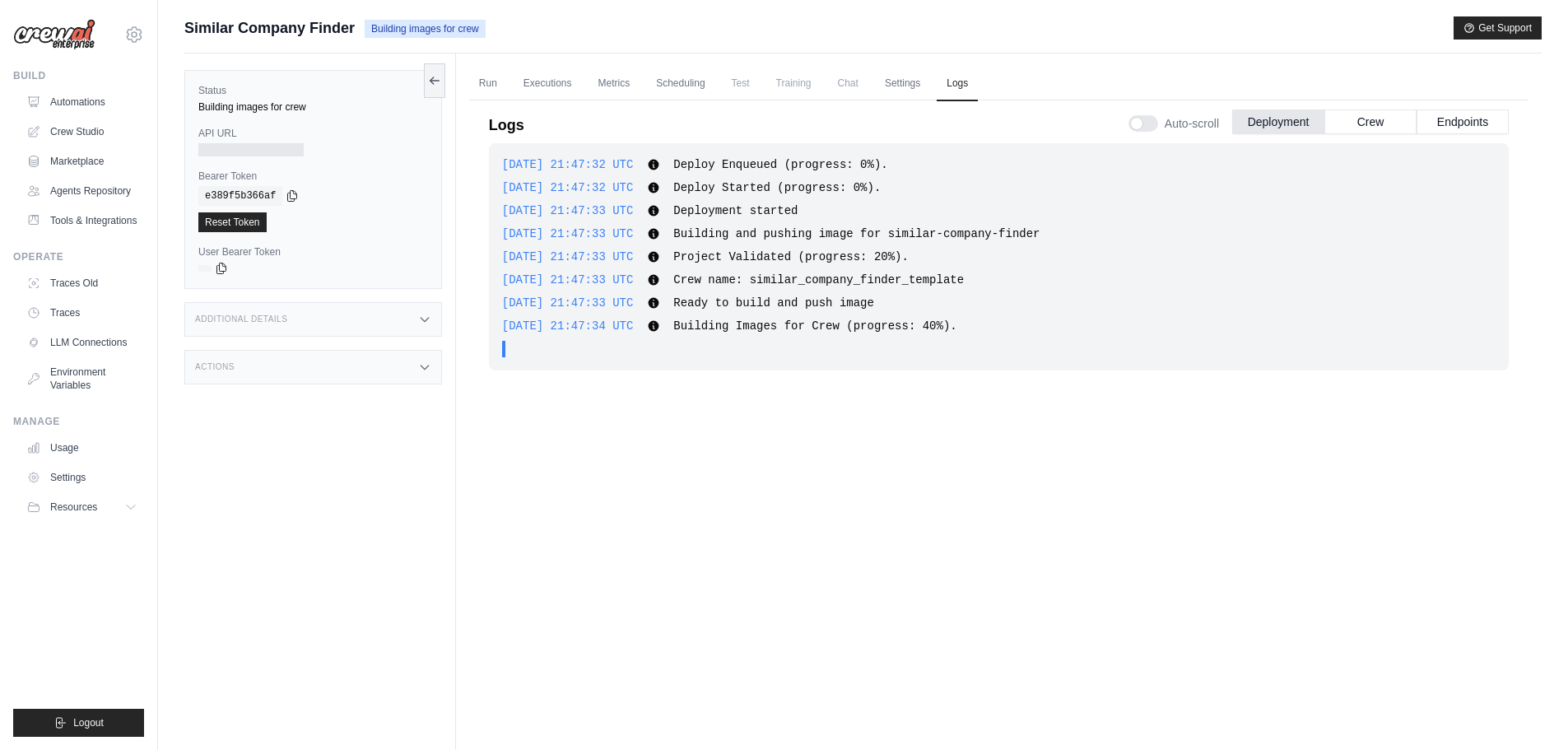
click at [425, 328] on div "Additional Details" at bounding box center [313, 319] width 258 height 35
click at [420, 471] on icon at bounding box center [425, 463] width 13 height 13
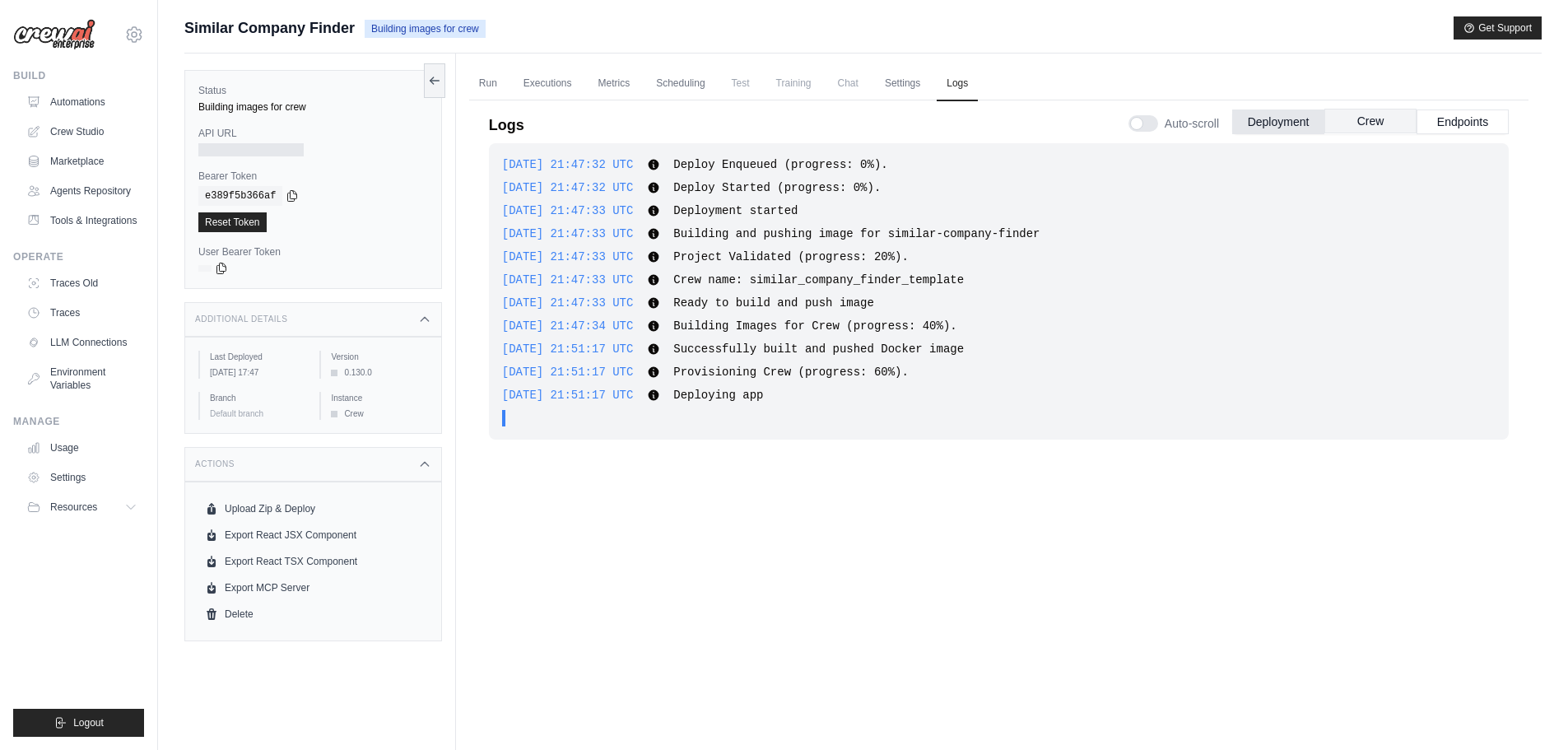
click at [1377, 128] on button "Crew" at bounding box center [1371, 121] width 92 height 25
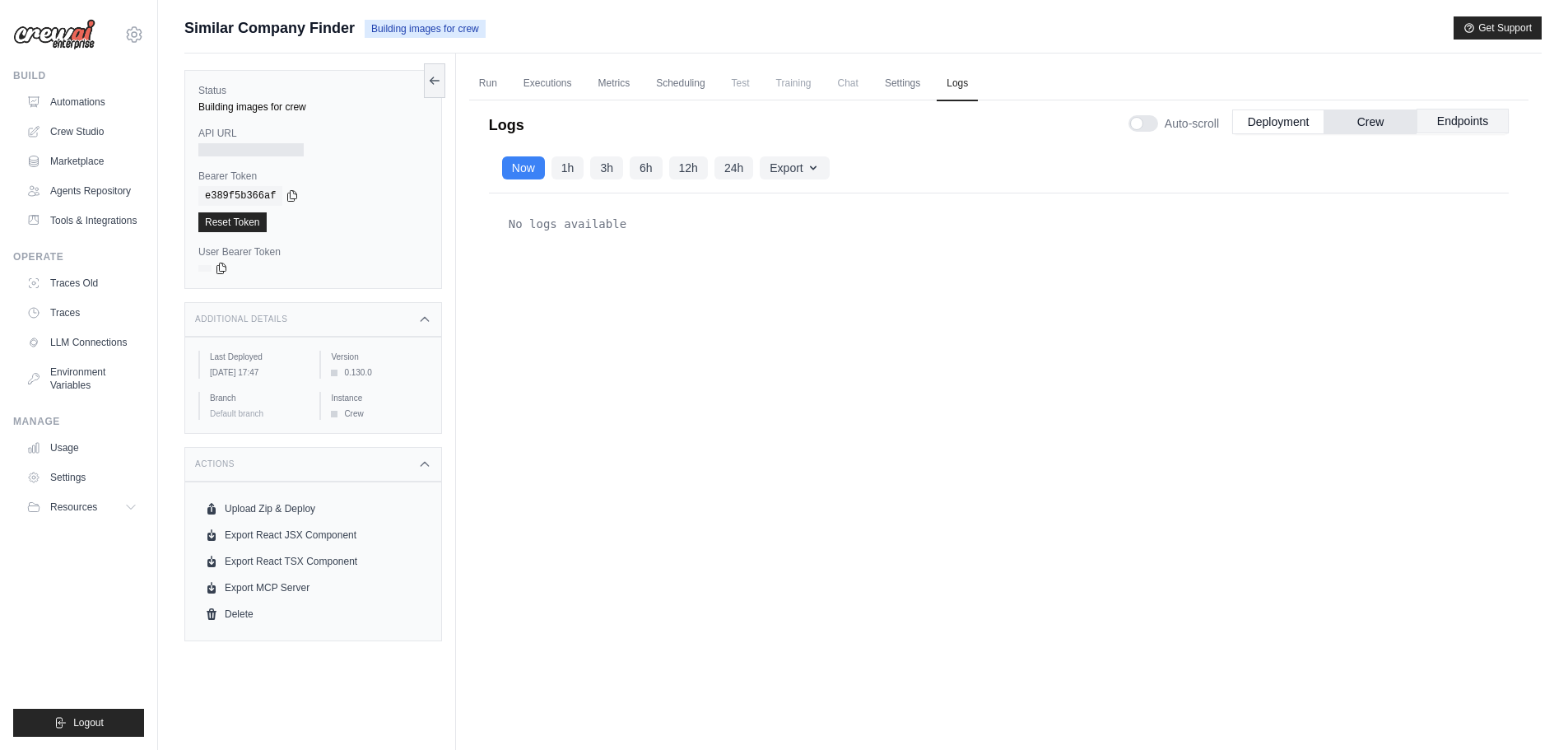
click at [1434, 121] on button "Endpoints" at bounding box center [1463, 121] width 92 height 25
click at [1297, 125] on button "Deployment" at bounding box center [1279, 121] width 92 height 25
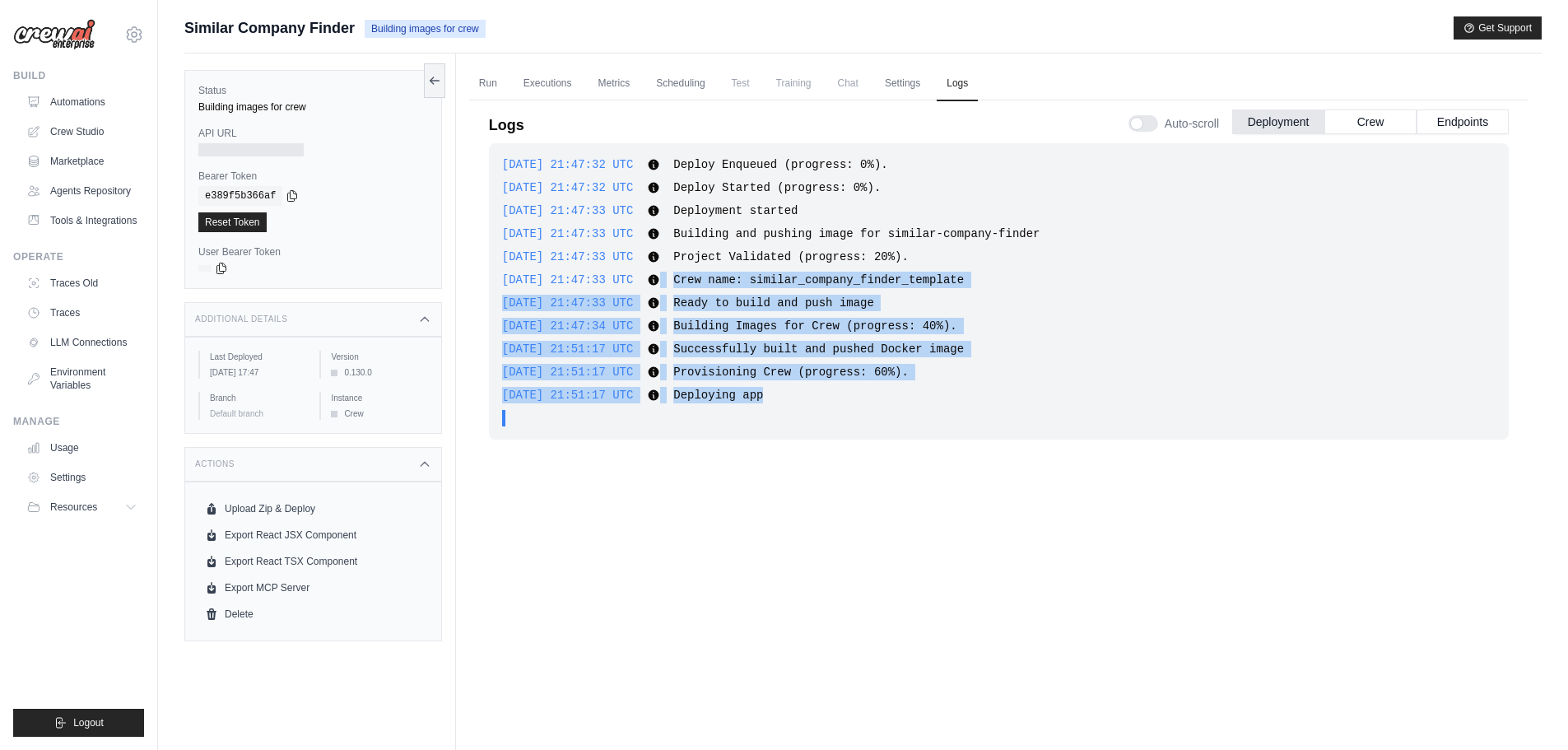
drag, startPoint x: 753, startPoint y: 382, endPoint x: 651, endPoint y: 271, distance: 150.7
click at [651, 271] on div "[DATE] 21:47:32 UTC Deploy Enqueued (progress: 0%). Show more Show less [DATE] …" at bounding box center [999, 291] width 1020 height 296
click at [826, 301] on span "Ready to build and push image" at bounding box center [774, 302] width 201 height 13
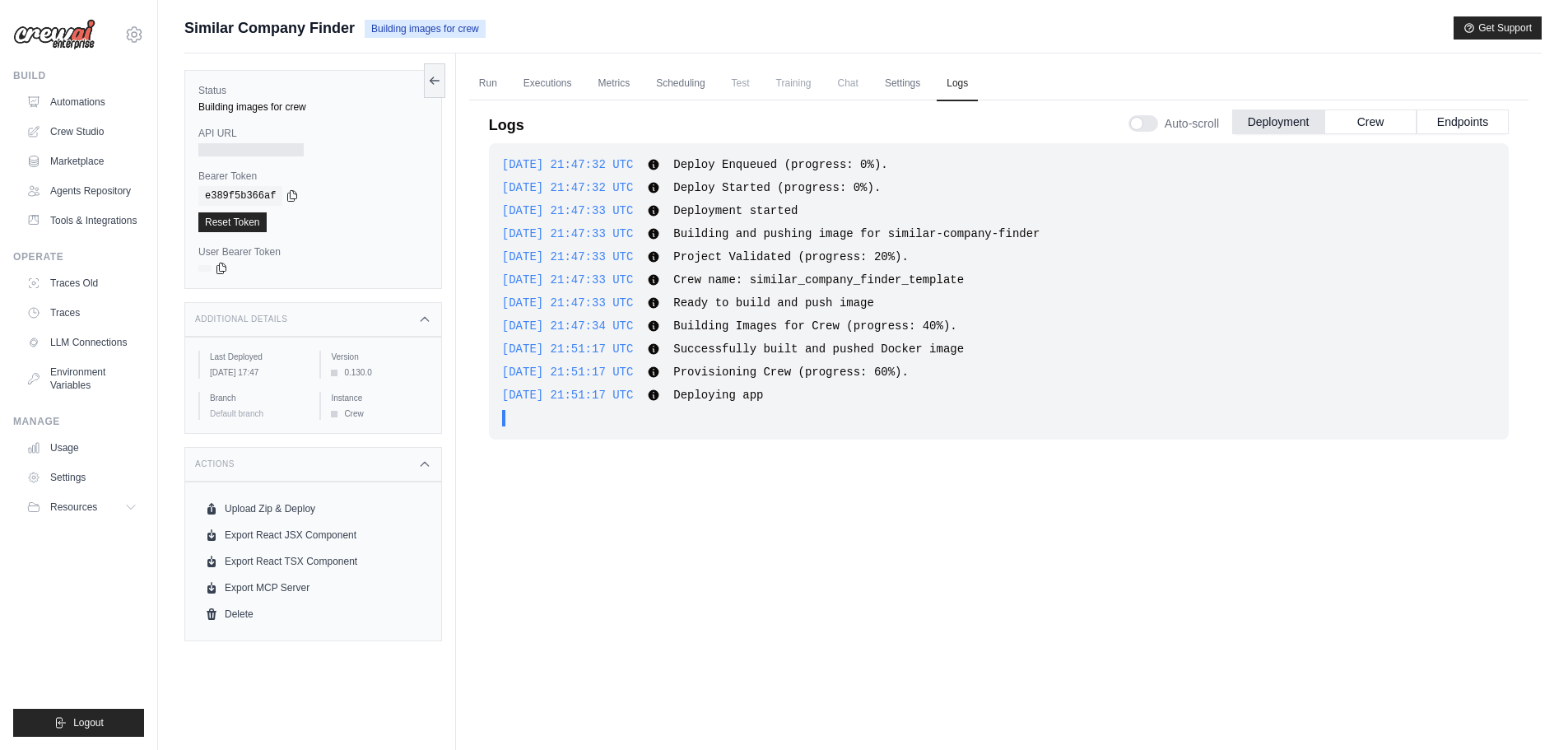
click at [1131, 524] on div "[DATE] 21:47:32 UTC Deploy Enqueued (progress: 0%). Show more Show less [DATE] …" at bounding box center [999, 431] width 1020 height 577
click at [741, 506] on div "[DATE] 21:47:32 UTC Deploy Enqueued (progress: 0%). Show more Show less [DATE] …" at bounding box center [999, 431] width 1020 height 577
click at [88, 99] on link "Automations" at bounding box center [83, 102] width 124 height 26
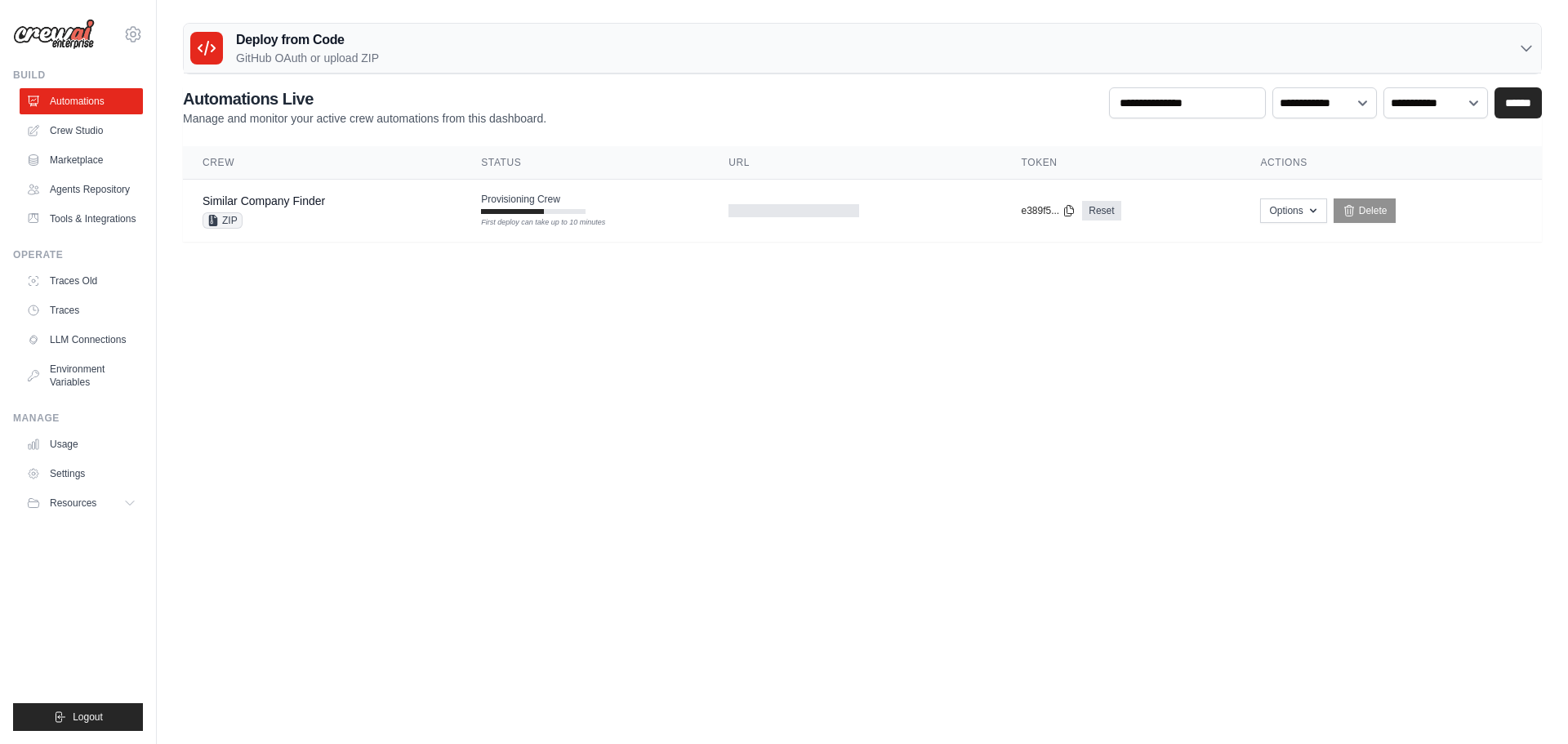
click at [1519, 41] on icon at bounding box center [1526, 47] width 16 height 16
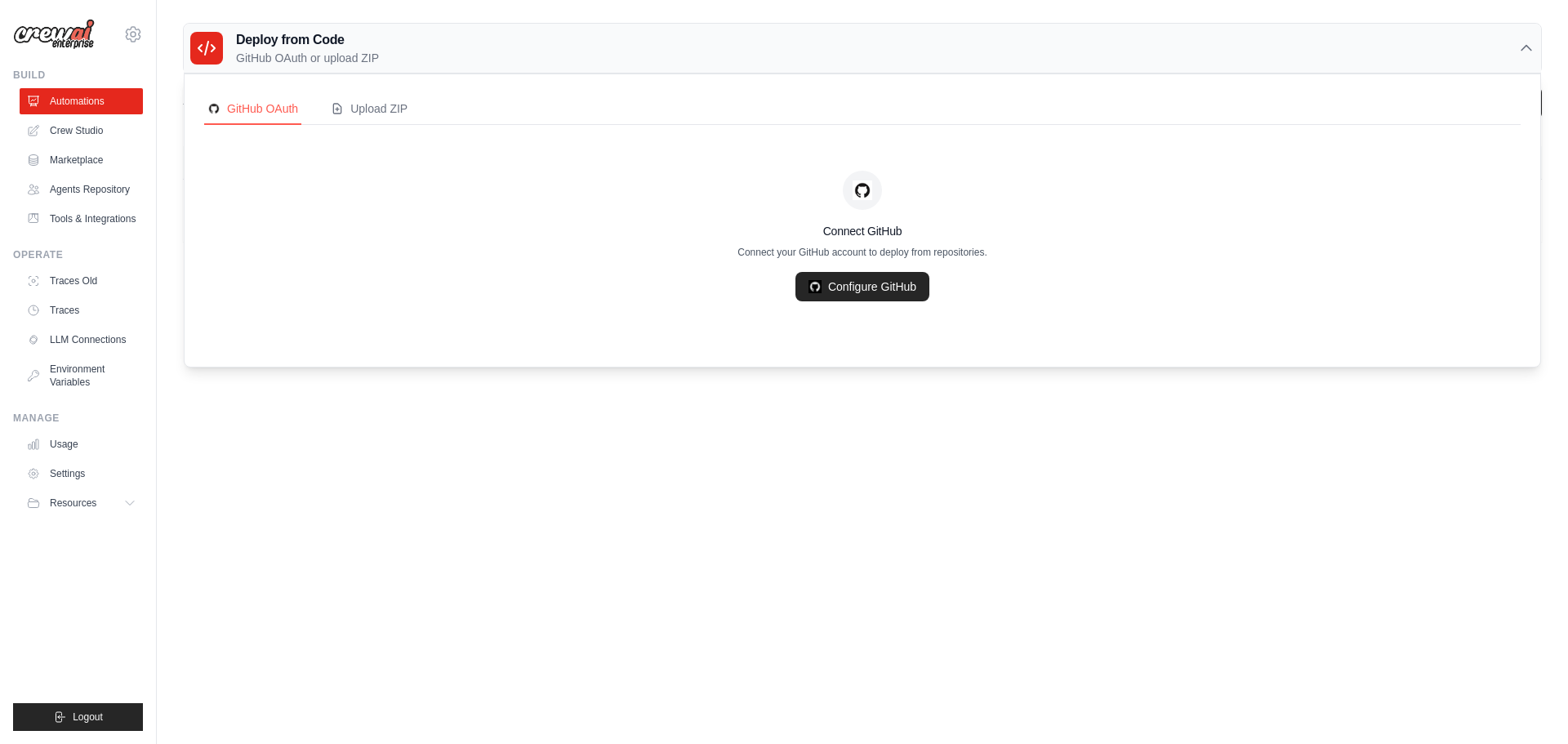
click at [1527, 50] on icon at bounding box center [1526, 47] width 16 height 16
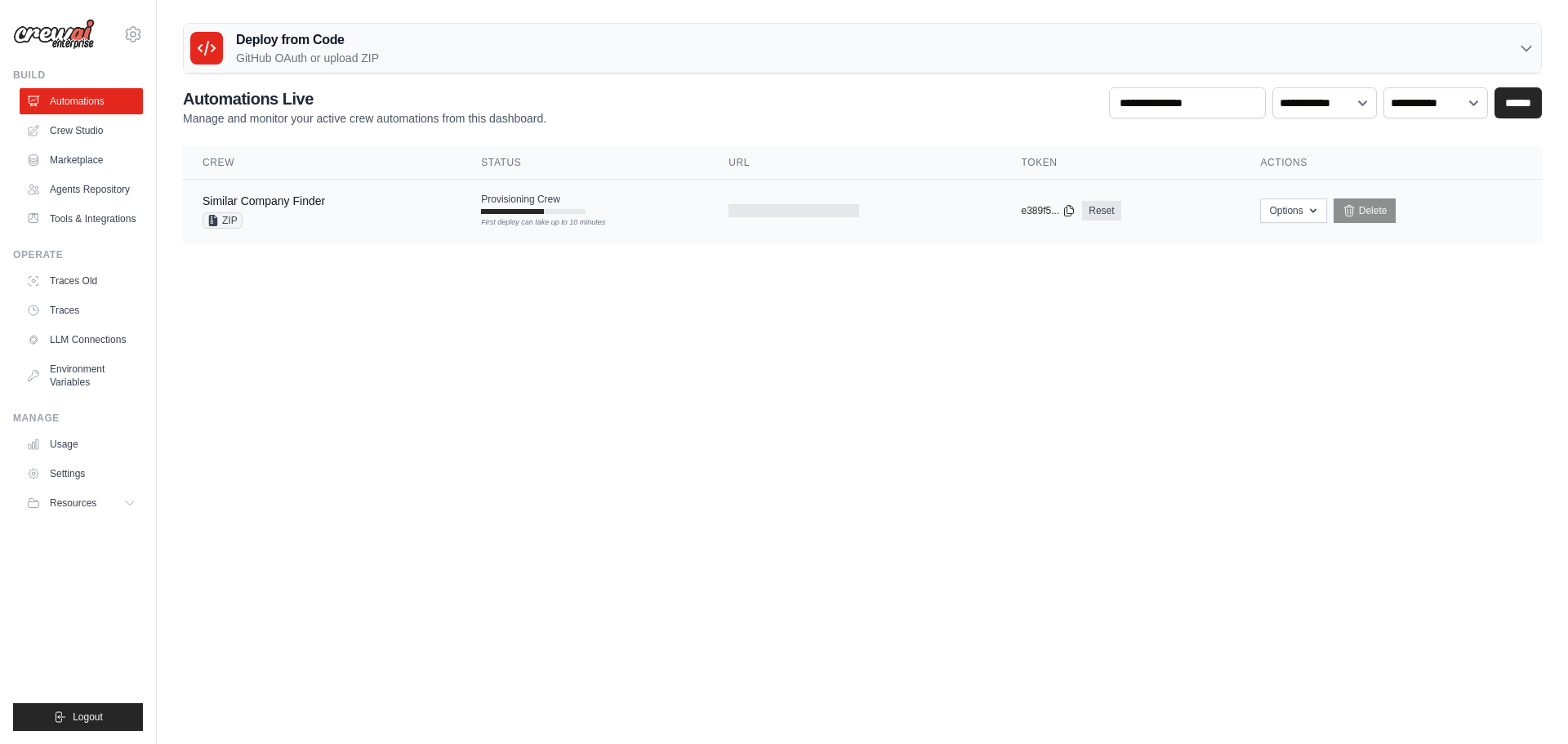
click at [231, 218] on span "ZIP" at bounding box center [222, 220] width 40 height 16
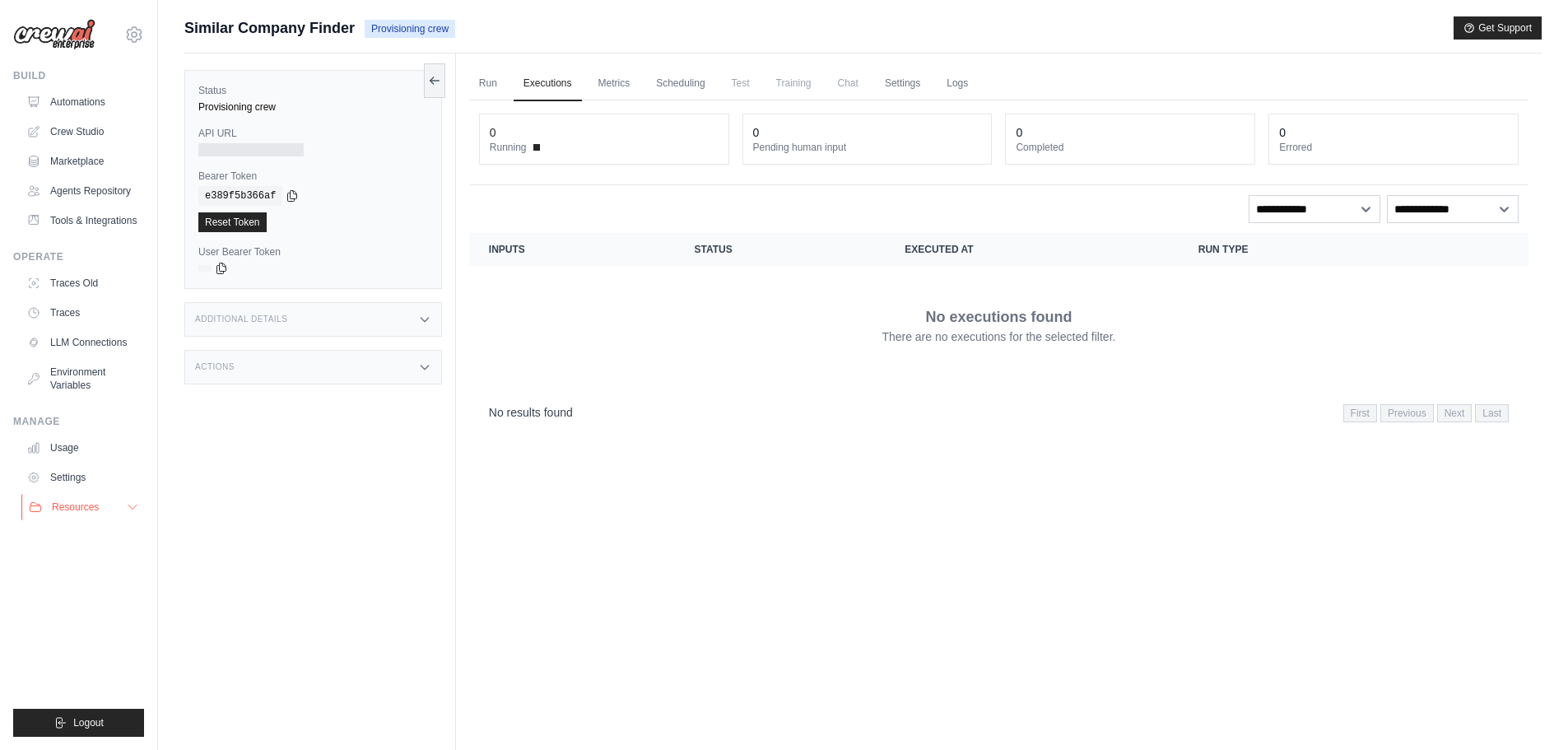
click at [113, 512] on button "Resources" at bounding box center [83, 507] width 124 height 26
click at [84, 559] on span "GitHub" at bounding box center [74, 560] width 31 height 13
click at [100, 99] on link "Automations" at bounding box center [83, 102] width 124 height 26
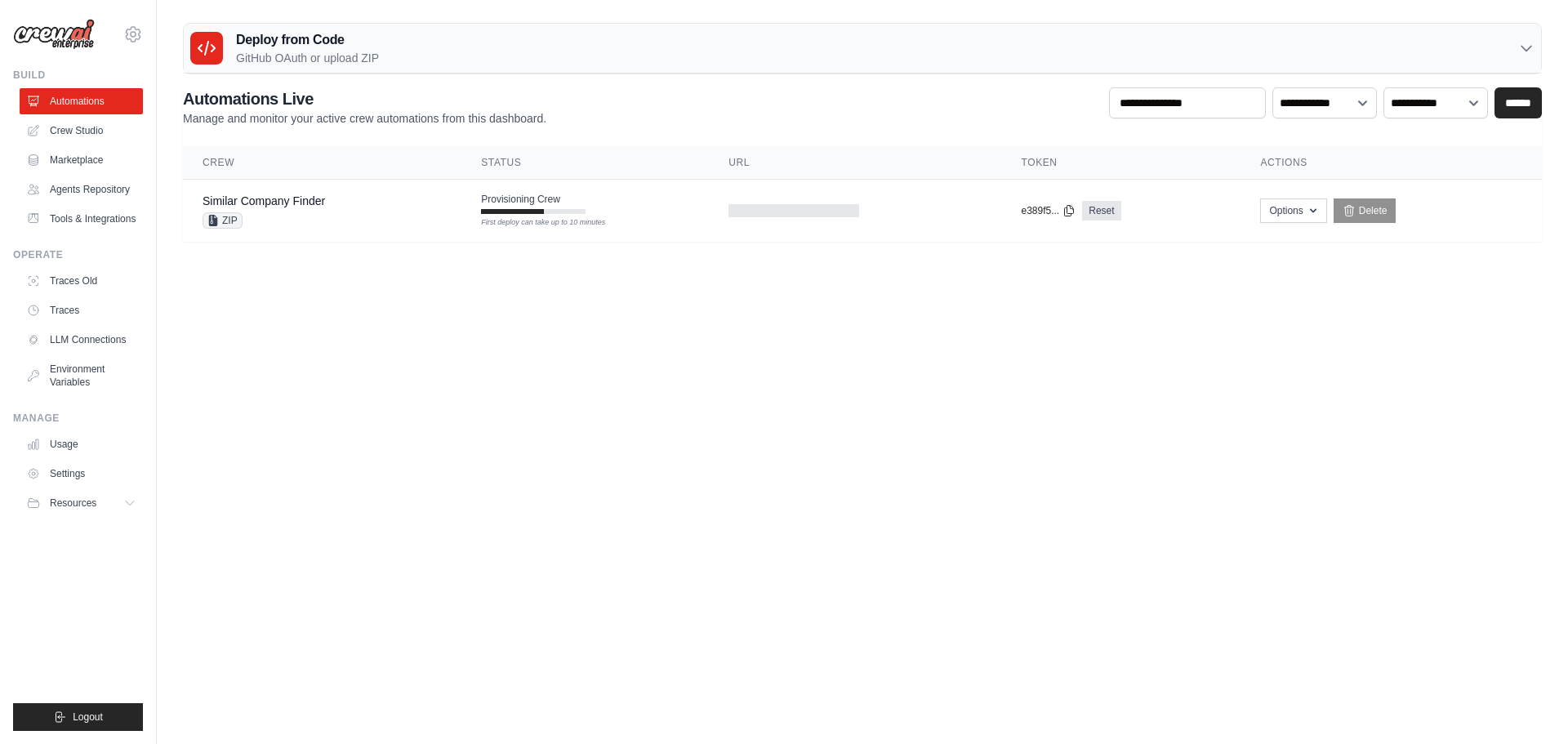
click at [592, 357] on body "[EMAIL_ADDRESS][DOMAIN_NAME] Settings Build Automations" at bounding box center [784, 372] width 1568 height 744
click at [132, 34] on icon at bounding box center [132, 34] width 19 height 19
click at [171, 106] on span "Settings" at bounding box center [203, 100] width 129 height 16
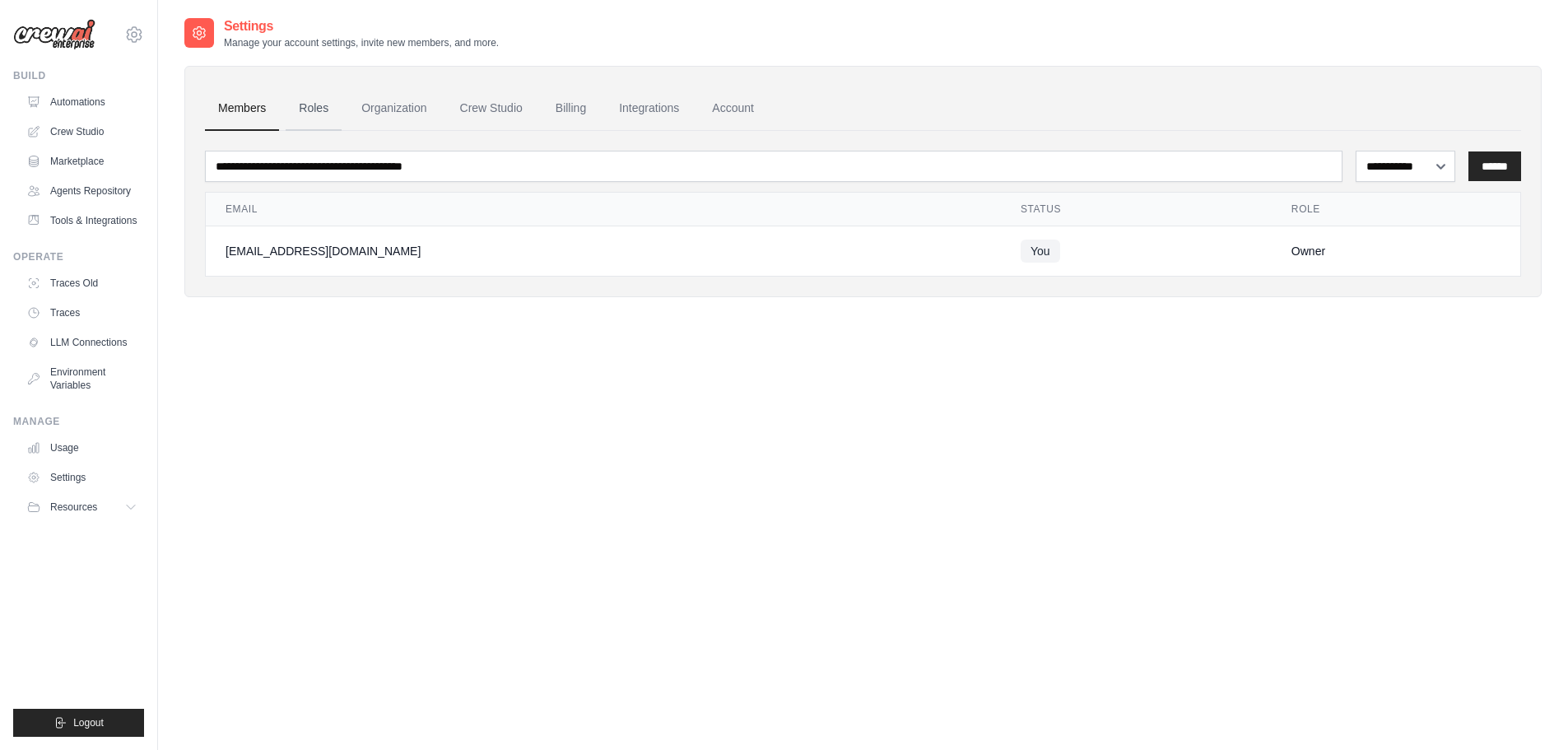
click at [318, 112] on link "Roles" at bounding box center [314, 109] width 56 height 44
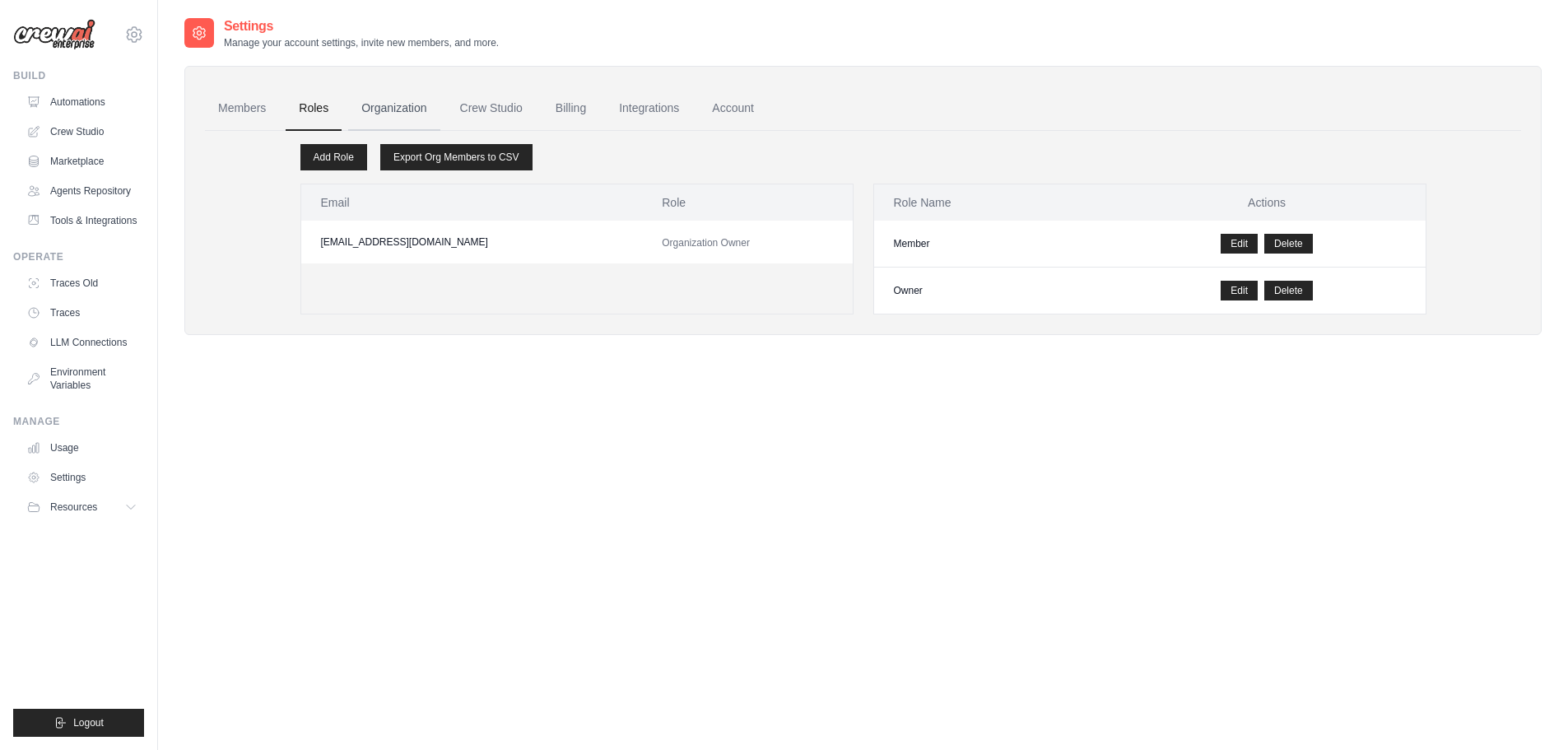
click at [407, 122] on link "Organization" at bounding box center [393, 109] width 91 height 44
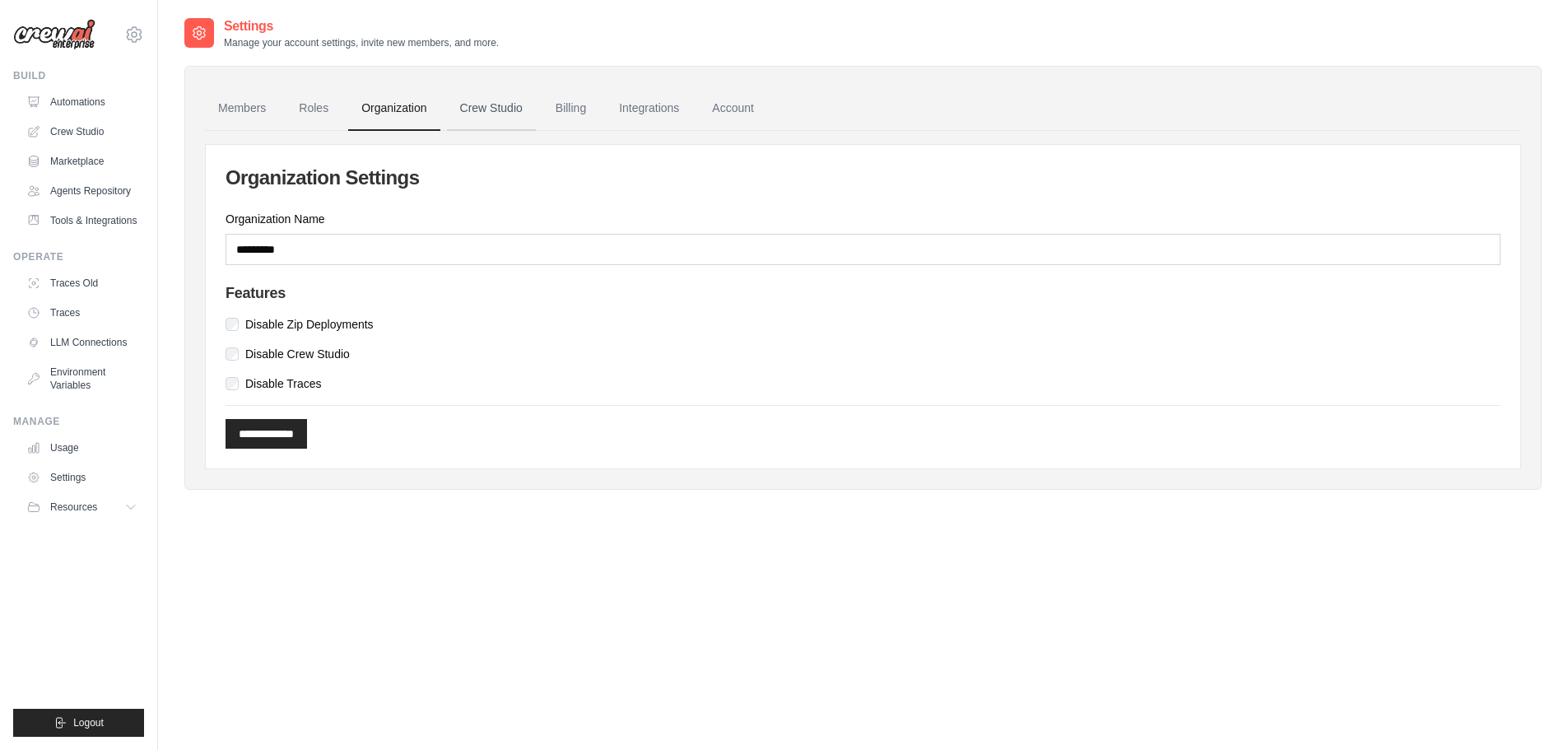
click at [478, 108] on link "Crew Studio" at bounding box center [491, 109] width 89 height 44
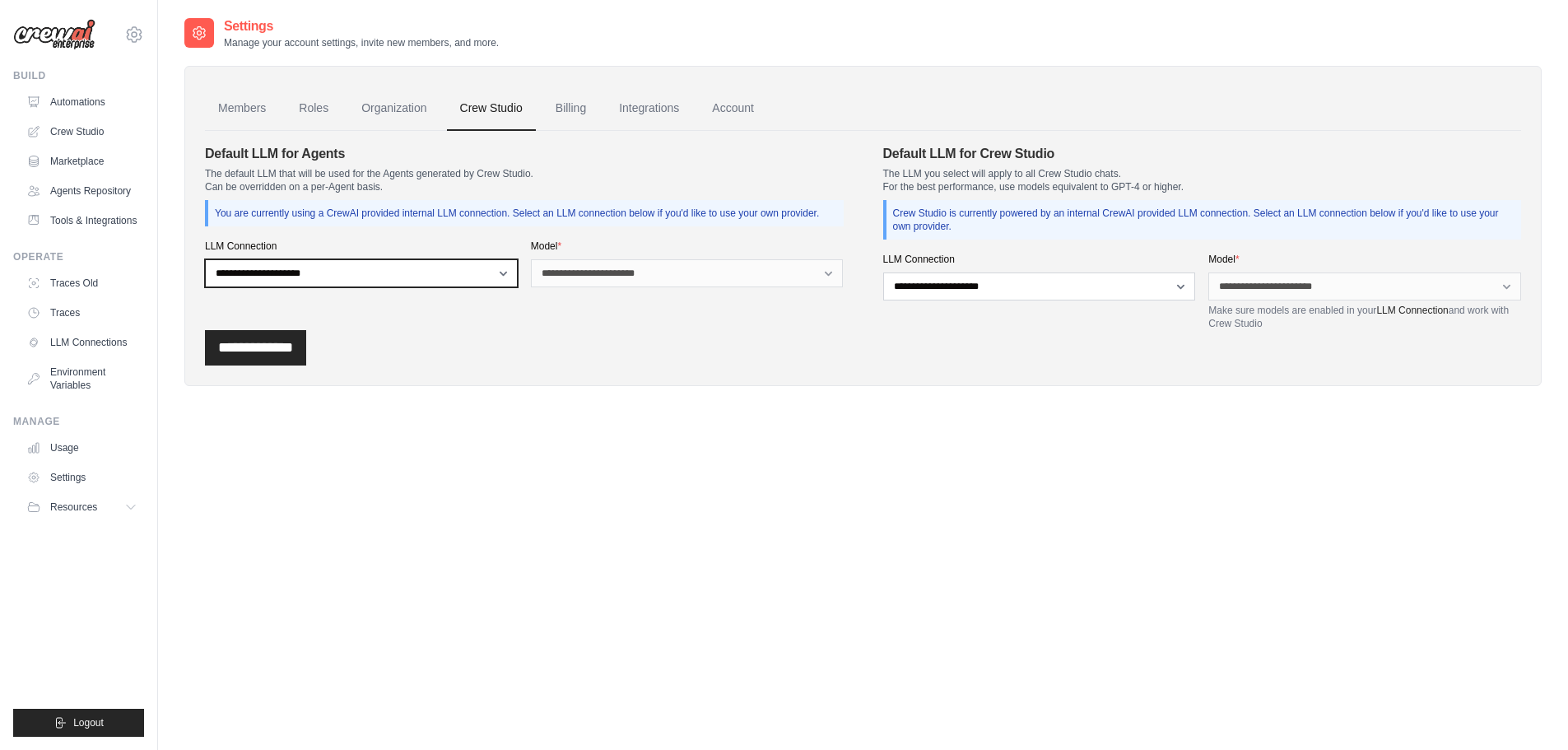
click at [444, 270] on select "**********" at bounding box center [362, 273] width 313 height 28
select select "******"
click at [205, 259] on select "**********" at bounding box center [362, 273] width 313 height 28
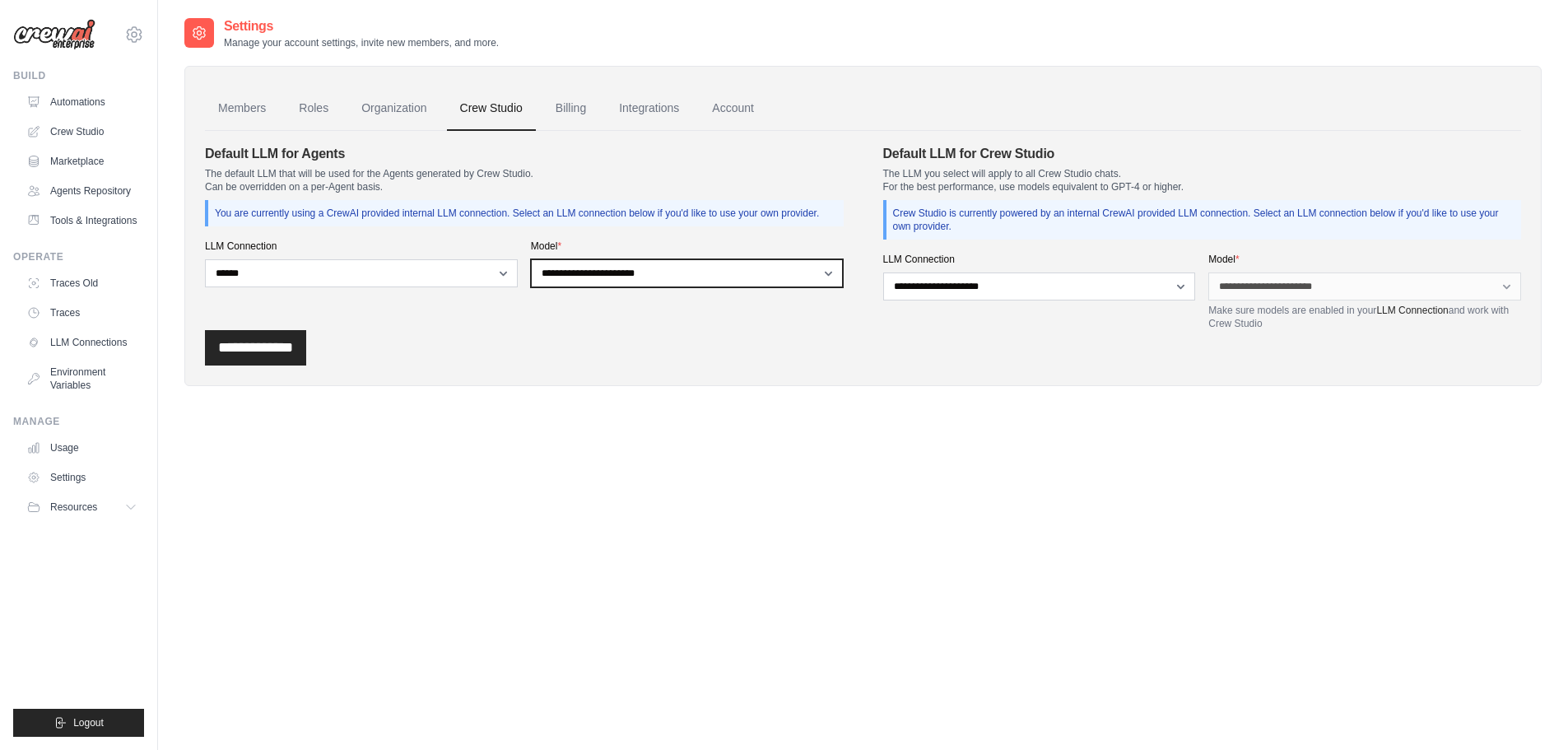
click at [585, 276] on select "**********" at bounding box center [687, 273] width 313 height 28
select select "**********"
click at [531, 259] on select "**********" at bounding box center [687, 273] width 313 height 28
click at [515, 344] on div "**********" at bounding box center [863, 348] width 1316 height 36
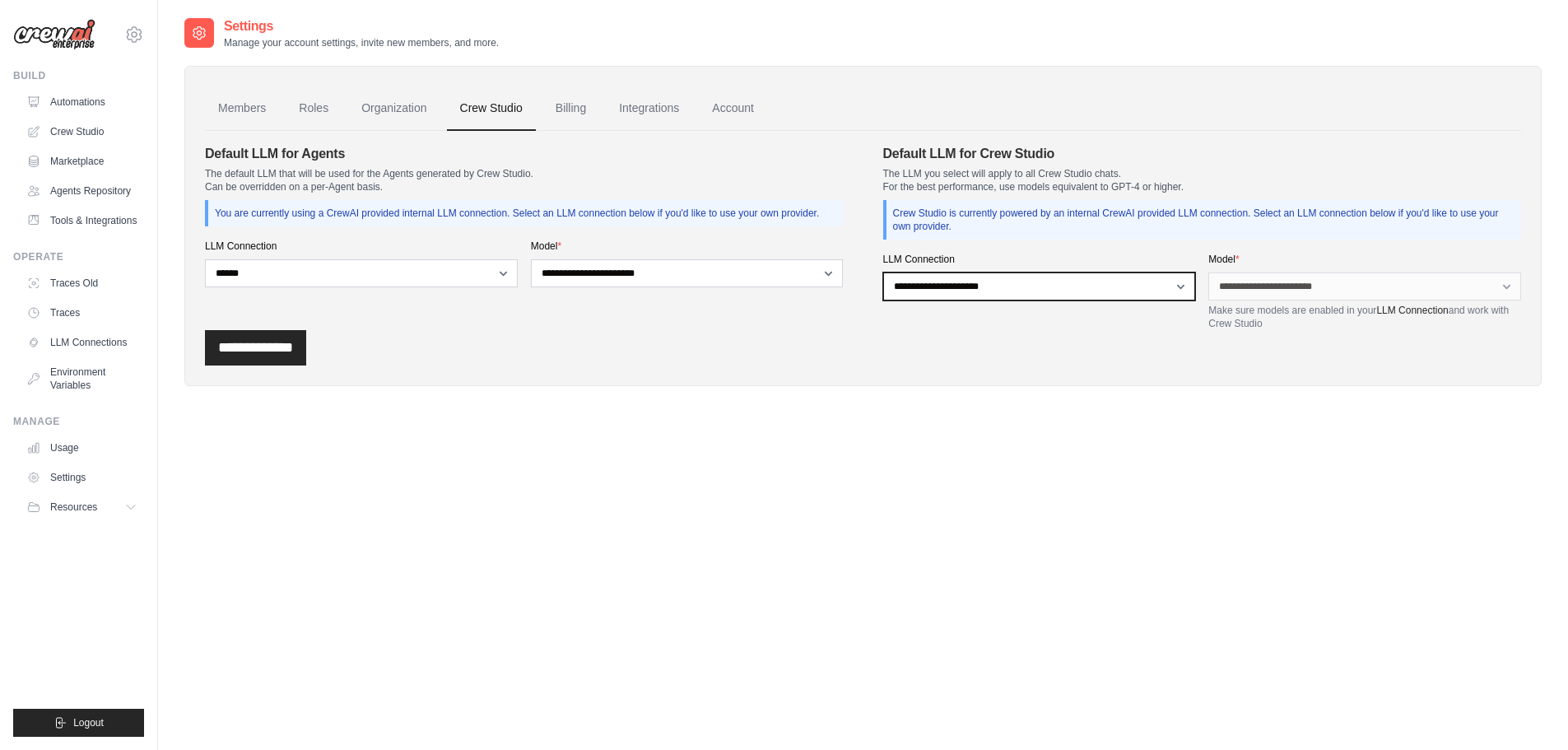
click at [1006, 294] on select "**********" at bounding box center [1040, 286] width 313 height 28
click at [989, 368] on div "Members Roles Organization Crew Studio Billing Integrations Account Default LLM…" at bounding box center [864, 225] width 1358 height 320
click at [265, 353] on input "**********" at bounding box center [255, 348] width 101 height 36
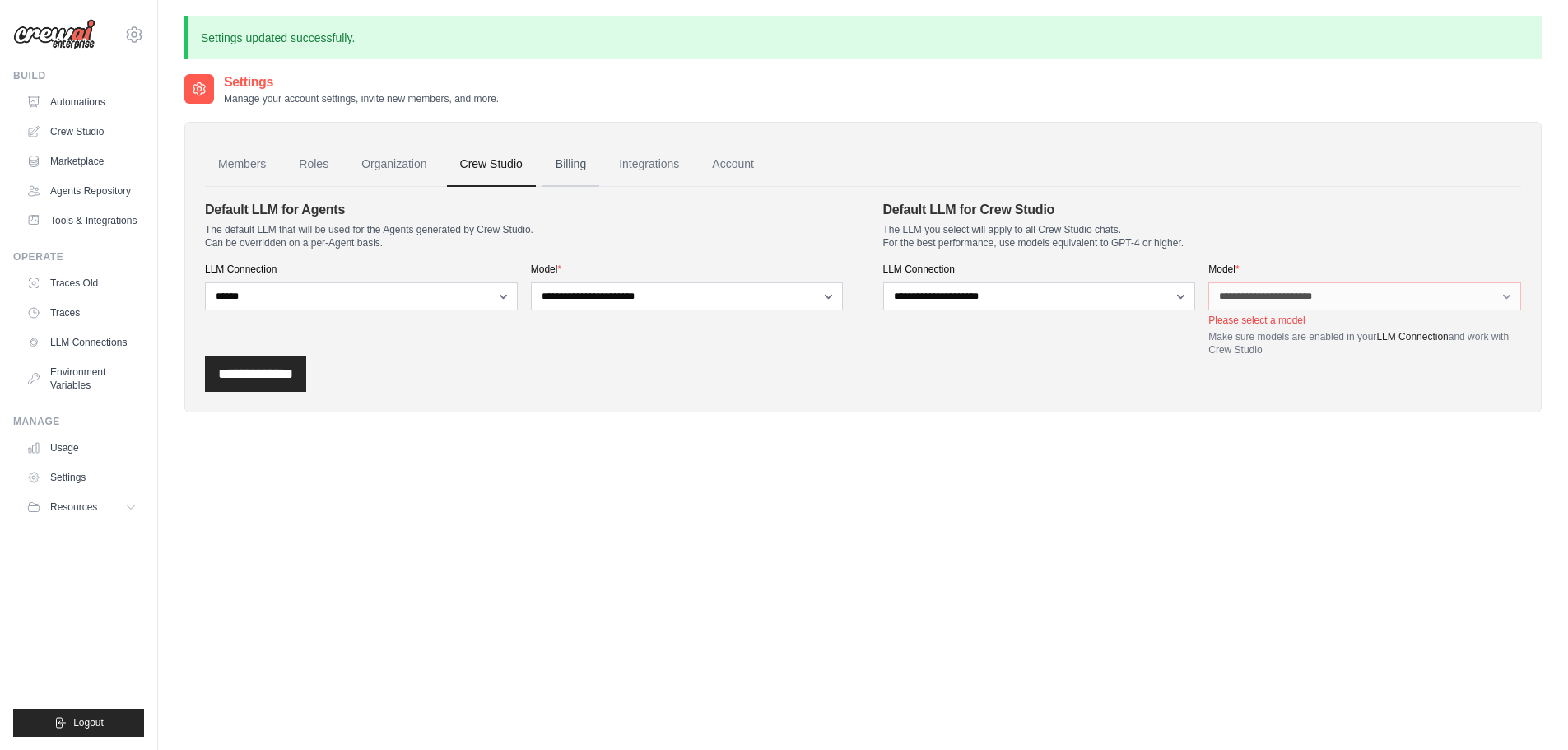
click at [558, 178] on link "Billing" at bounding box center [571, 164] width 57 height 44
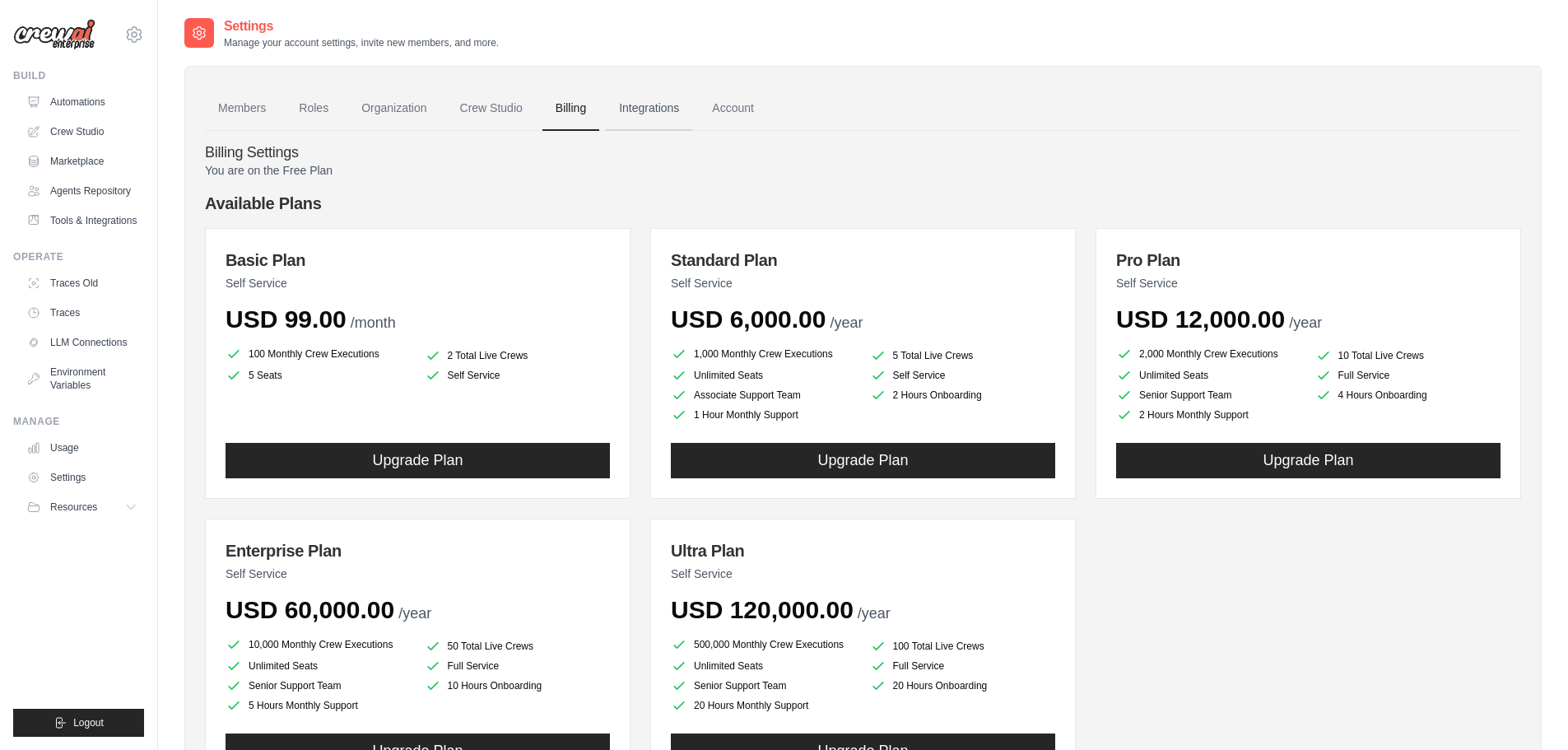
click at [630, 108] on link "Integrations" at bounding box center [649, 109] width 87 height 44
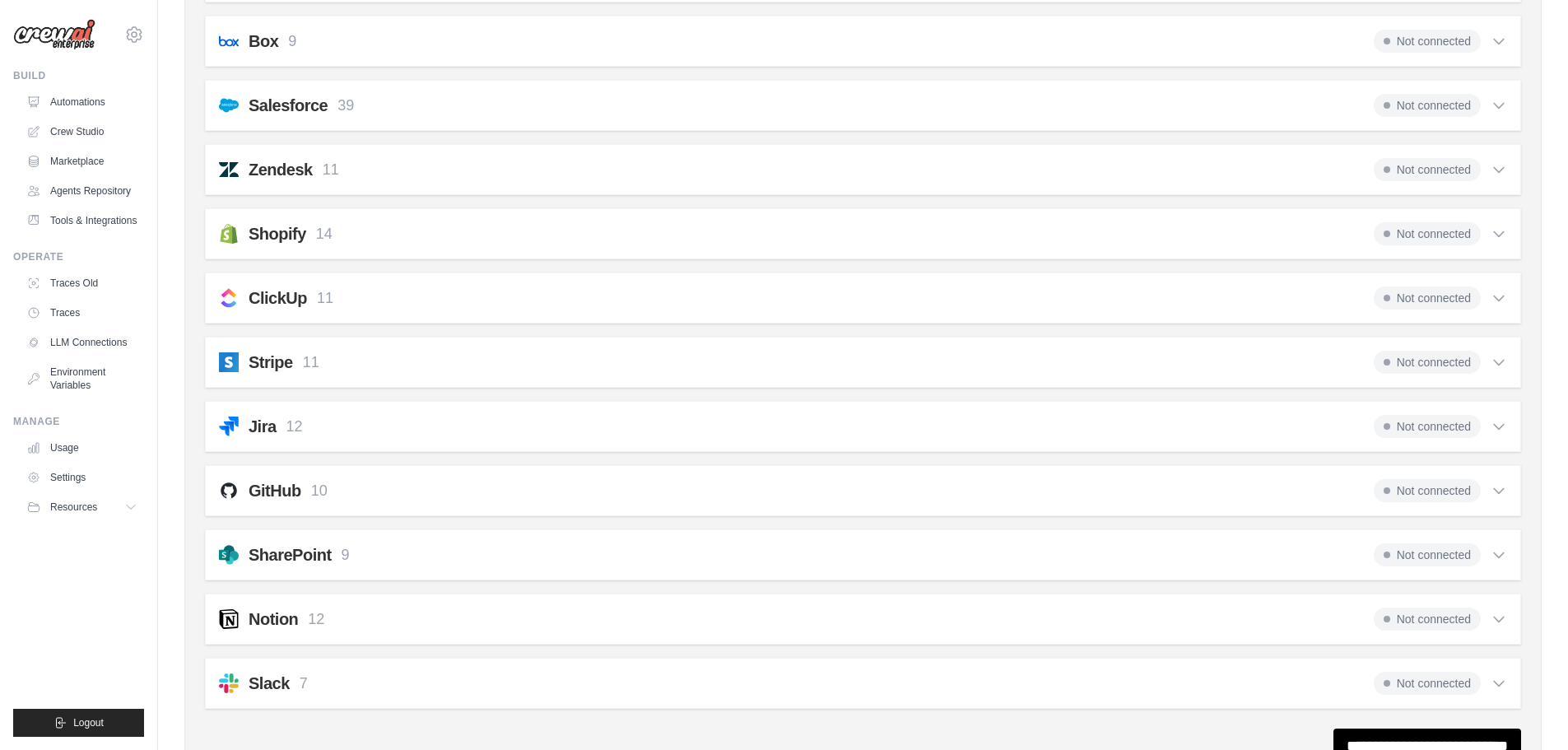
scroll to position [1126, 0]
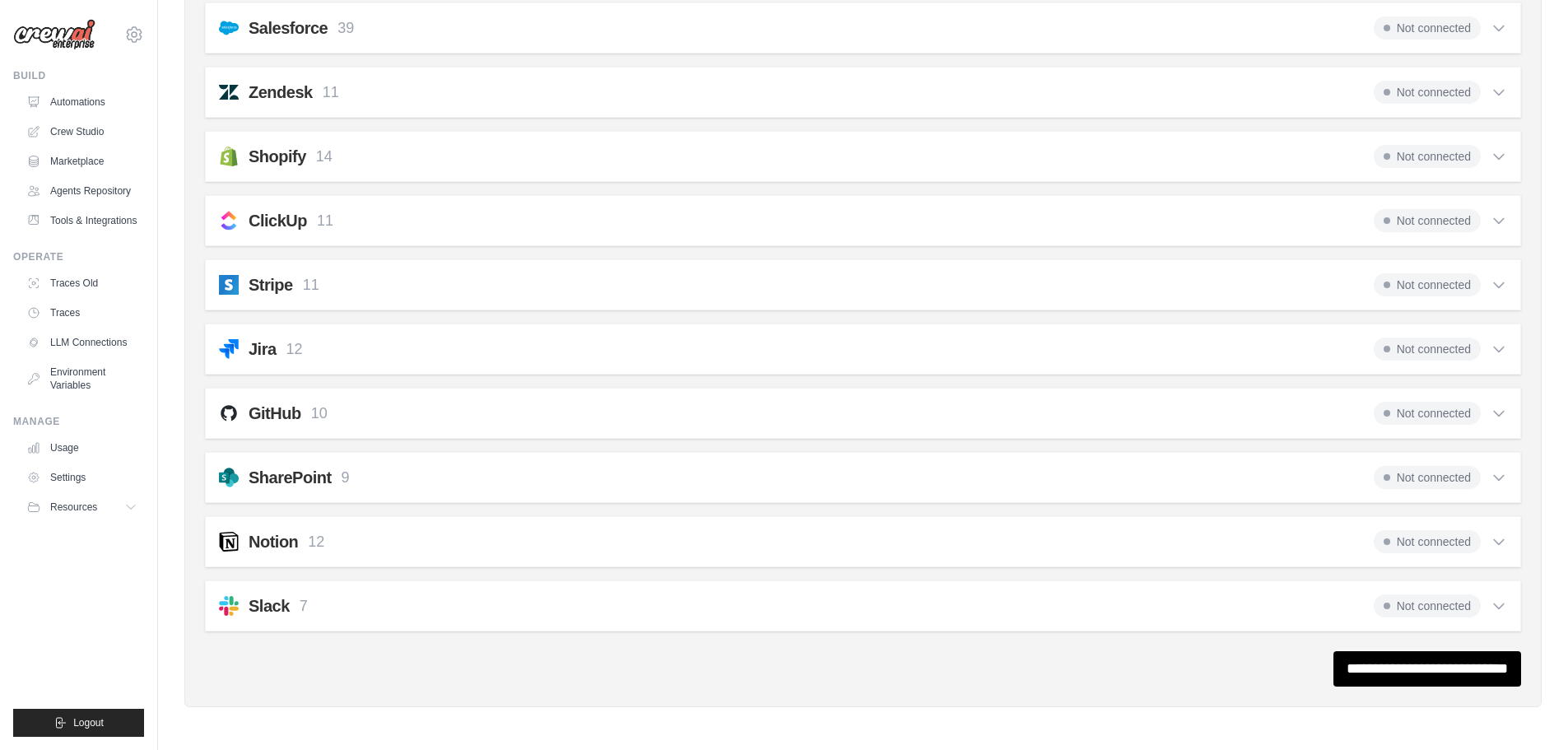
click at [558, 539] on div "Notion 12 Not connected" at bounding box center [863, 541] width 1288 height 23
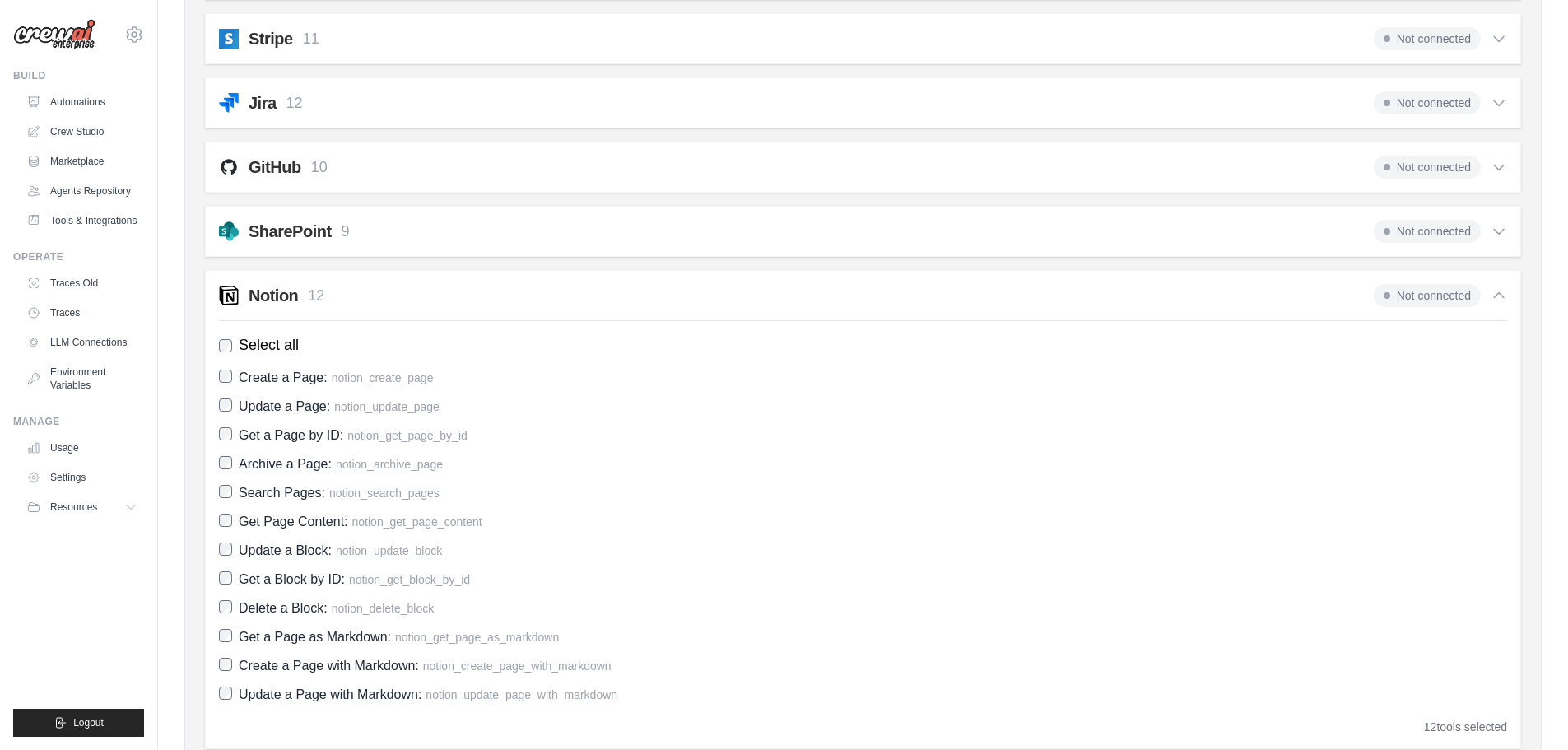
scroll to position [1372, 0]
click at [466, 286] on div "Notion 12 Not connected" at bounding box center [863, 294] width 1288 height 23
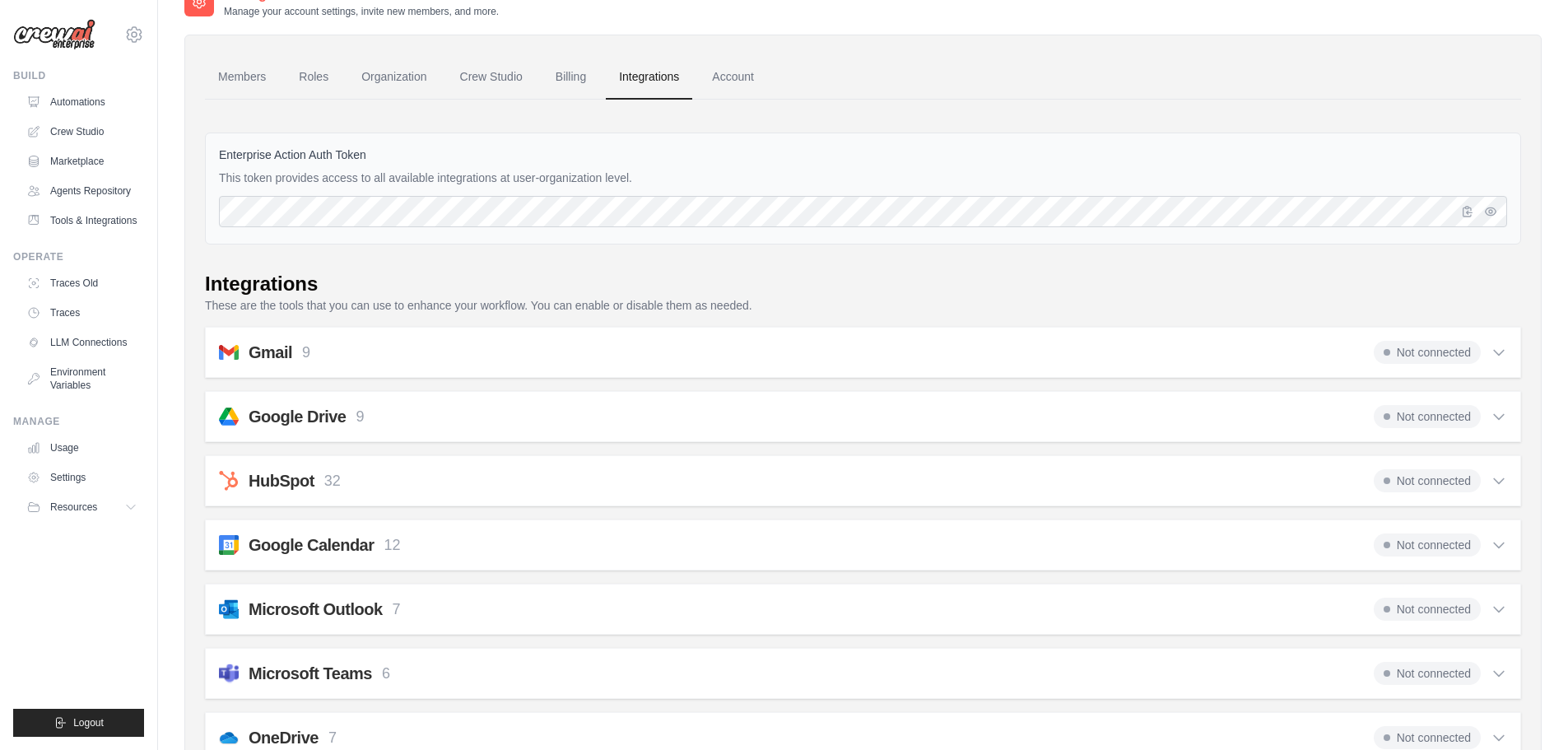
scroll to position [0, 0]
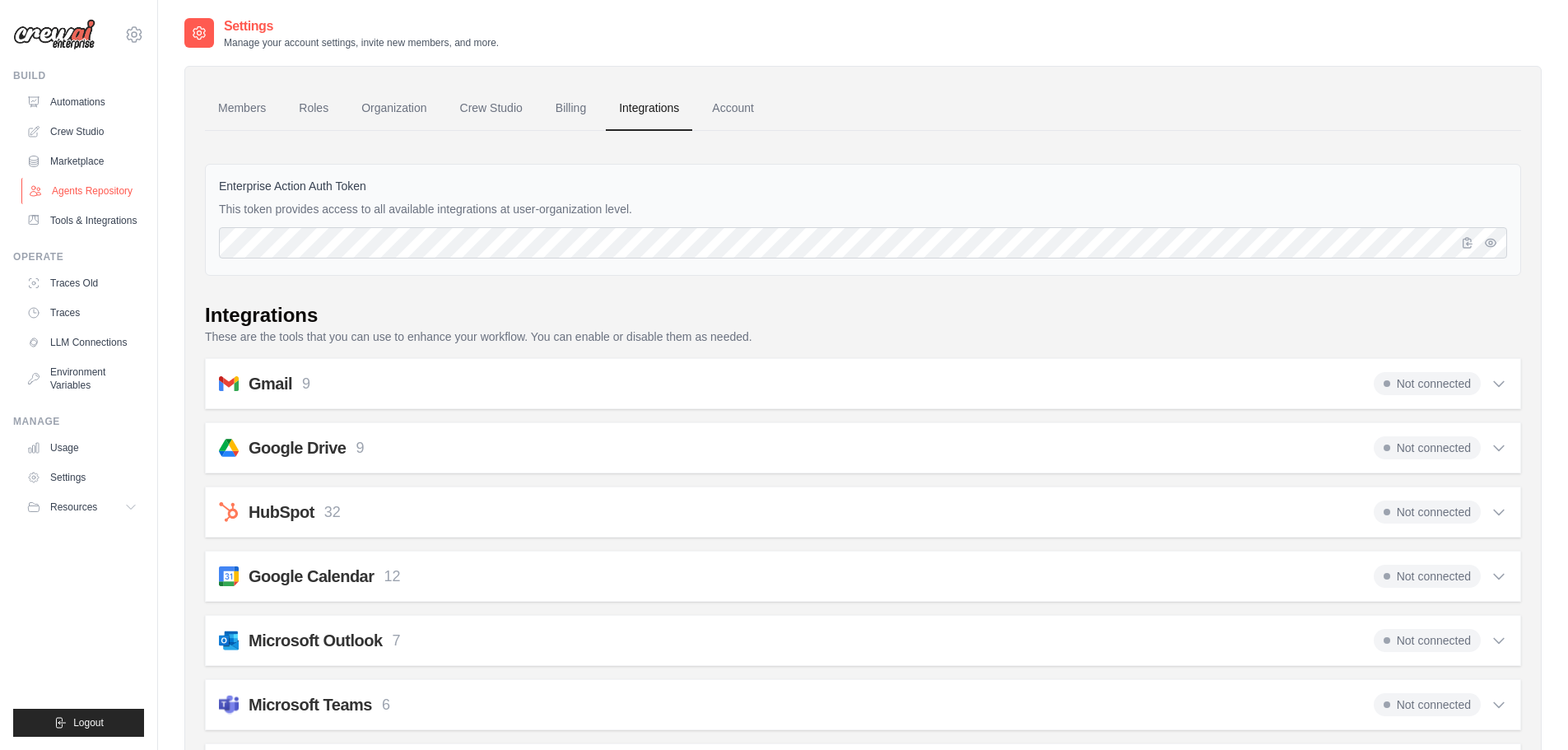
click at [98, 189] on link "Agents Repository" at bounding box center [83, 190] width 124 height 26
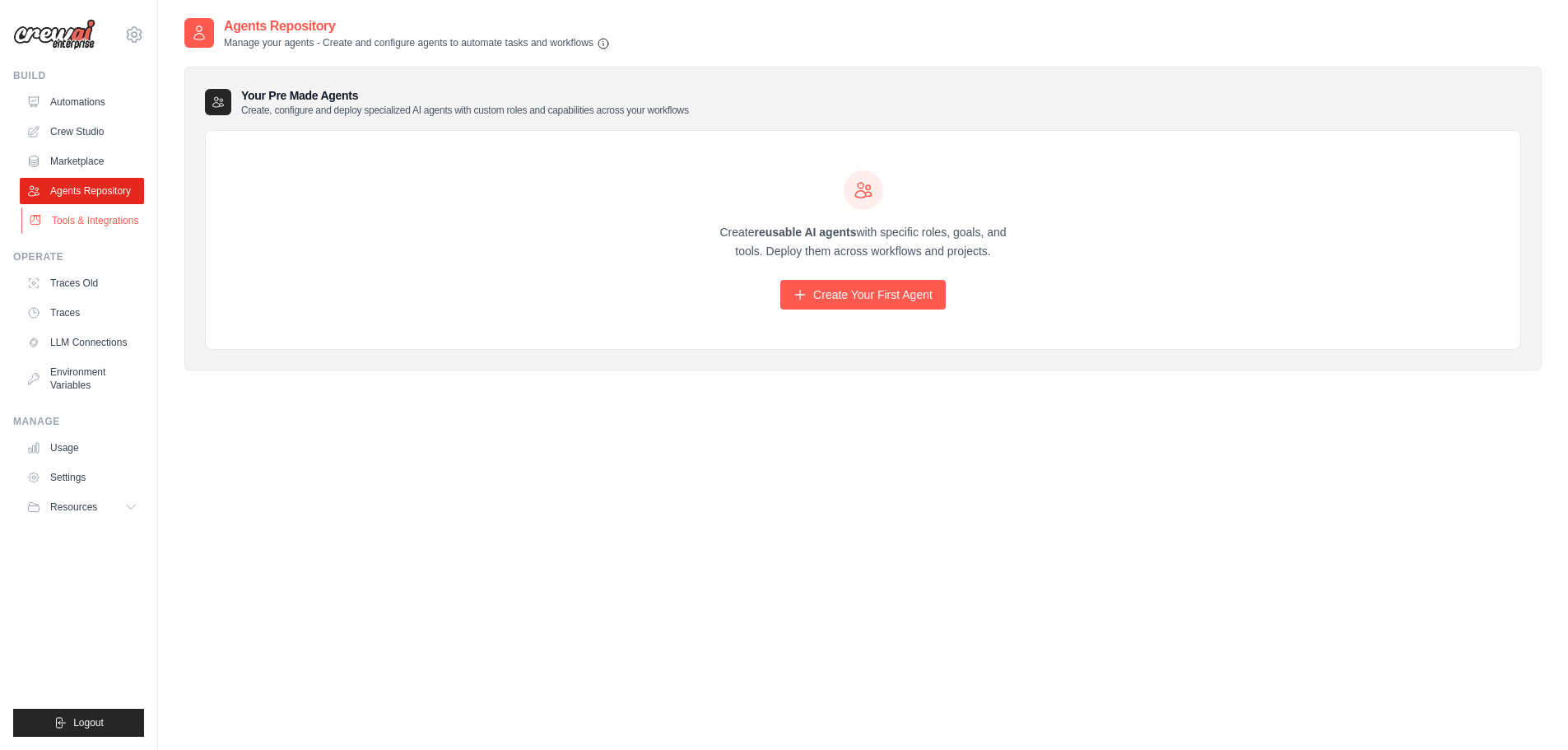
click at [98, 207] on link "Tools & Integrations" at bounding box center [83, 220] width 124 height 26
click at [94, 215] on link "Tools & Integrations" at bounding box center [83, 220] width 124 height 26
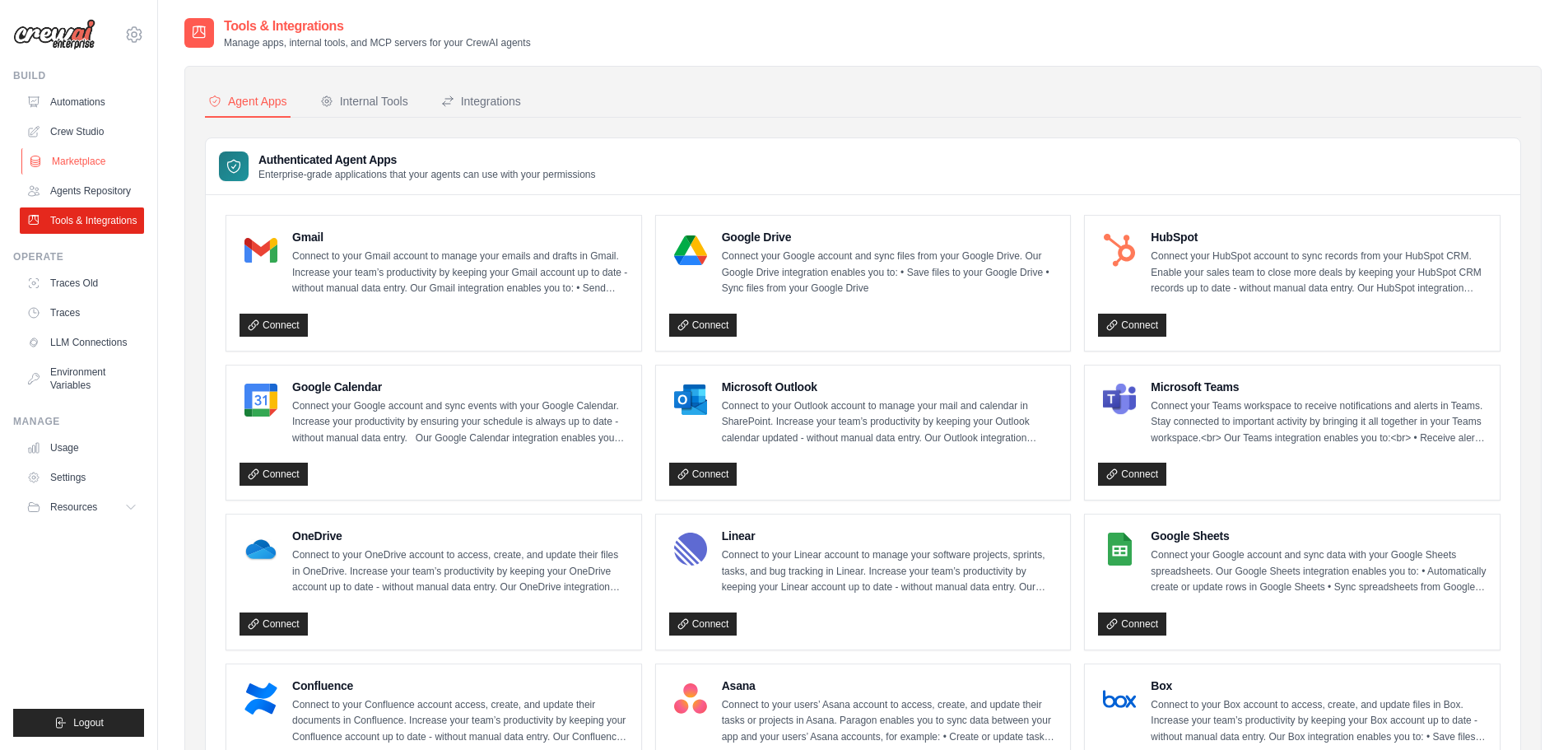
click at [56, 153] on link "Marketplace" at bounding box center [83, 161] width 124 height 26
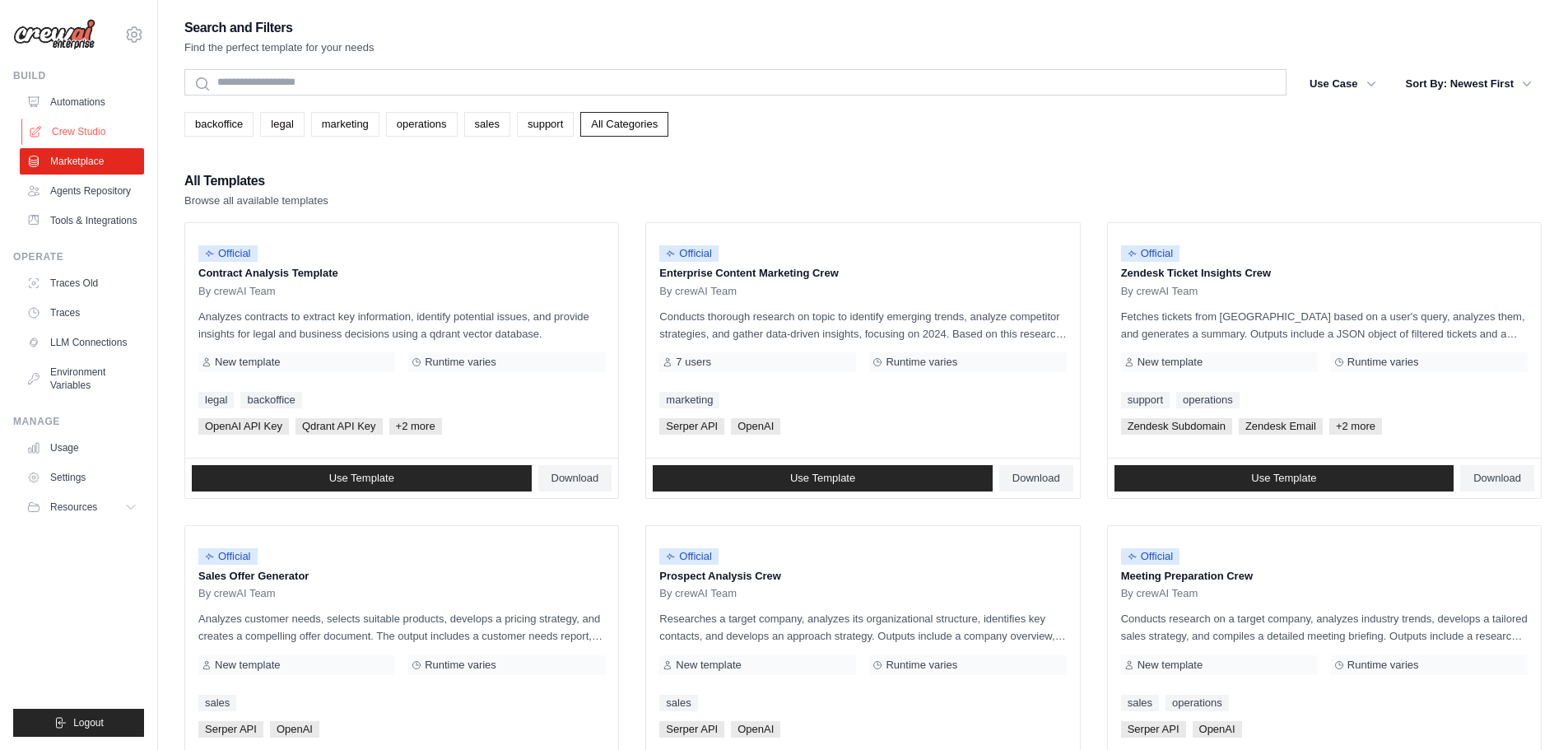
click at [71, 133] on link "Crew Studio" at bounding box center [83, 131] width 124 height 26
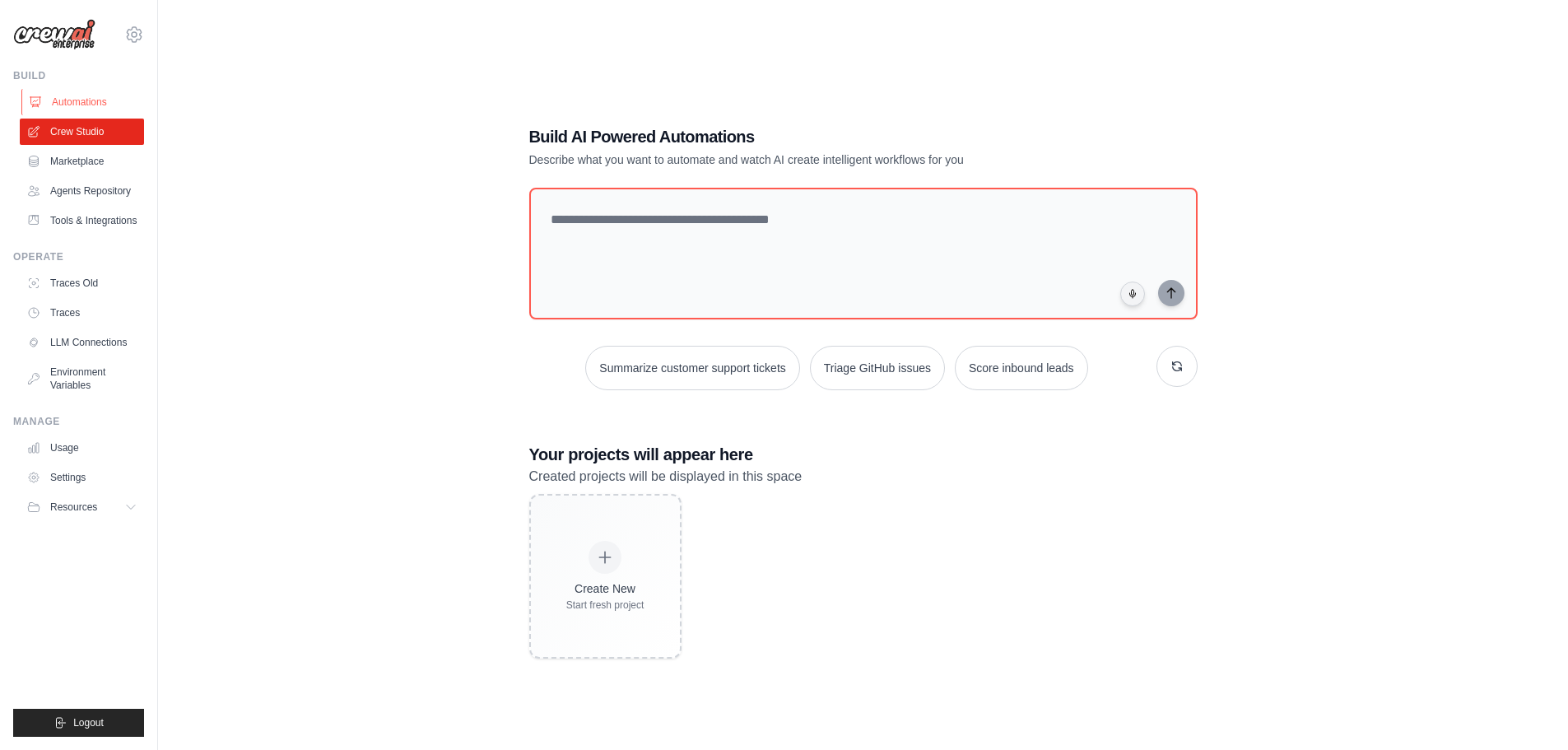
click at [89, 97] on link "Automations" at bounding box center [83, 102] width 124 height 26
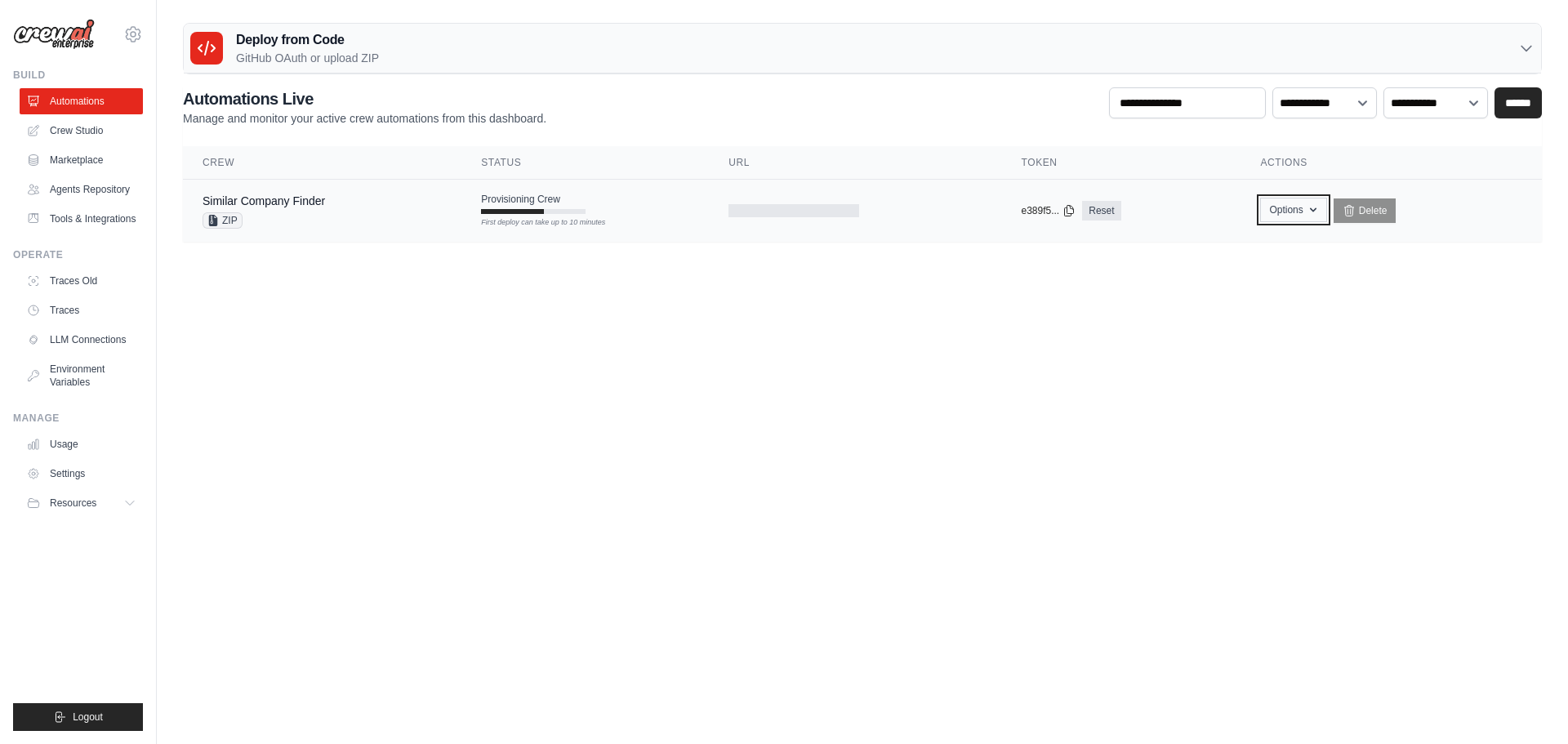
click at [1295, 211] on button "Options" at bounding box center [1293, 209] width 66 height 24
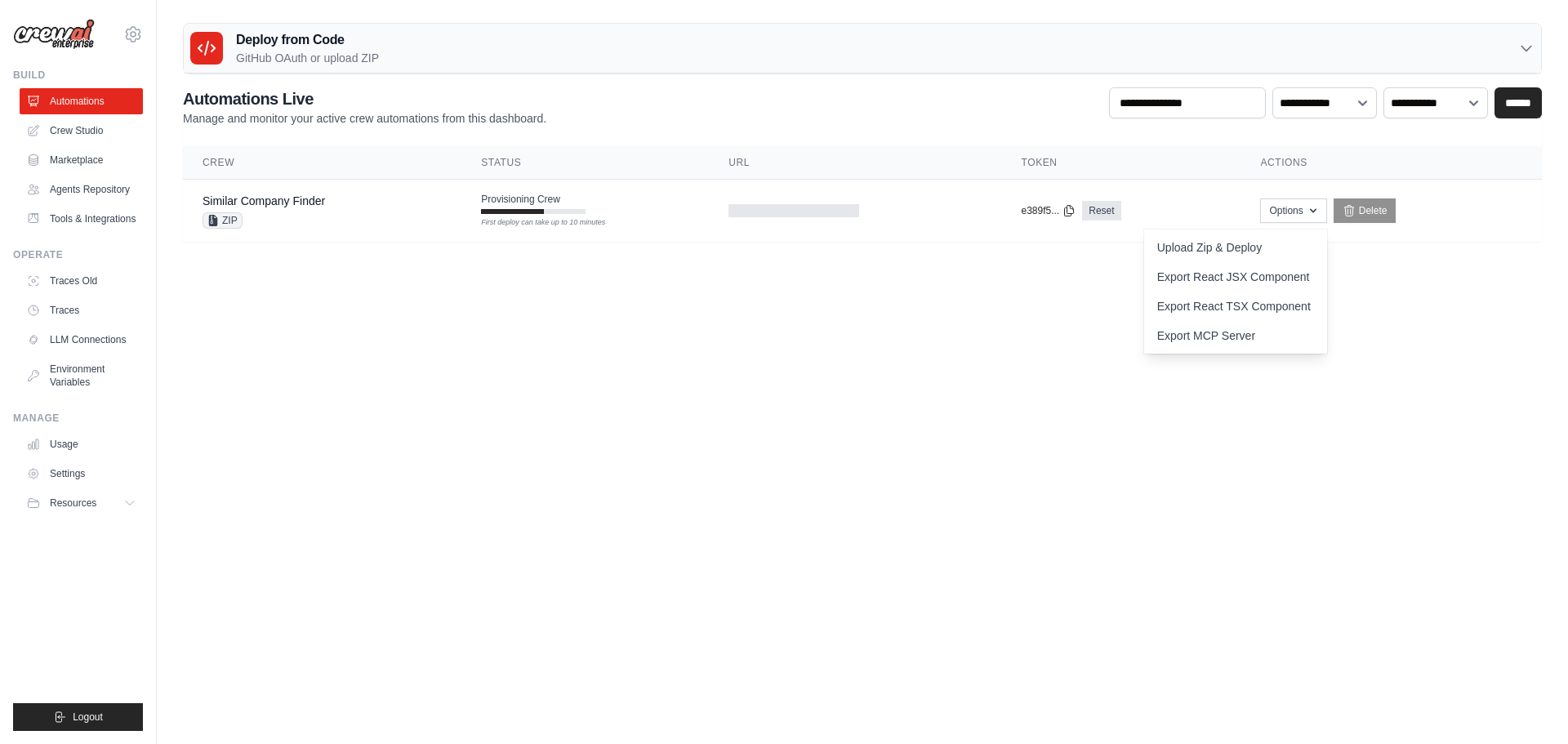
click at [1073, 260] on main "Deploy from Code GitHub OAuth or upload ZIP GitHub OAuth Upload ZIP Connect Git…" at bounding box center [862, 138] width 1411 height 278
click at [723, 218] on td at bounding box center [855, 211] width 292 height 63
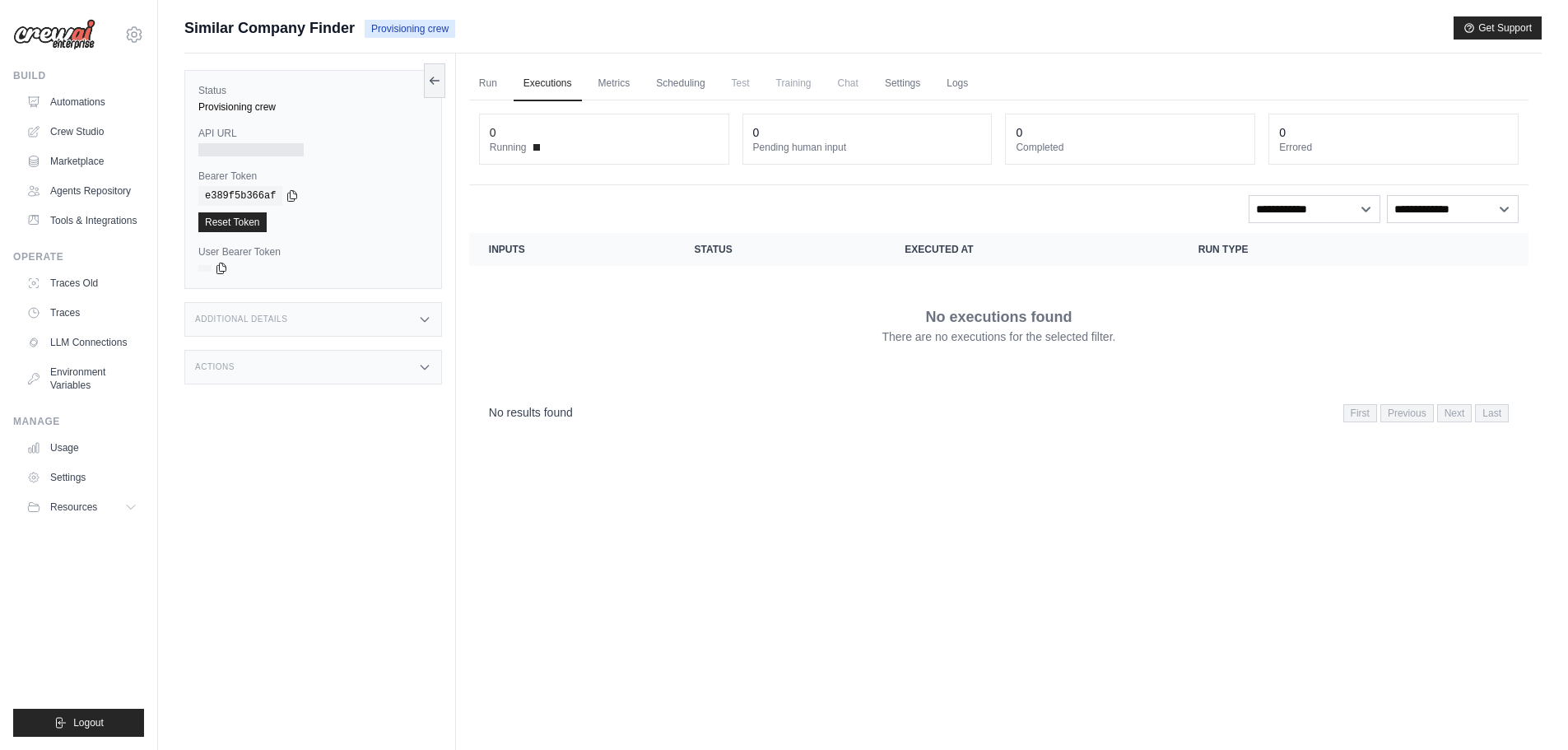
click at [299, 372] on div "Actions" at bounding box center [313, 366] width 258 height 35
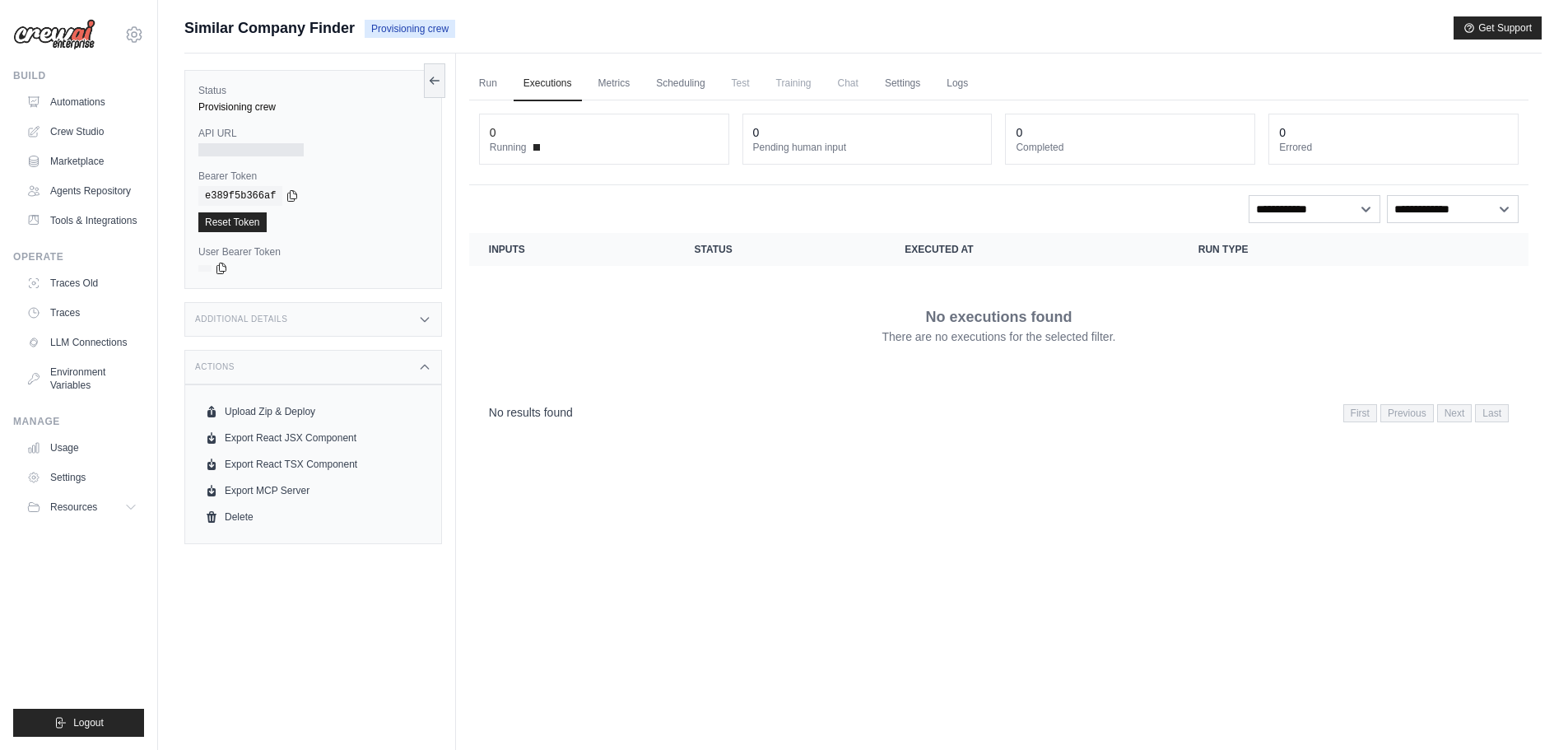
click at [334, 321] on div "Additional Details" at bounding box center [313, 319] width 258 height 35
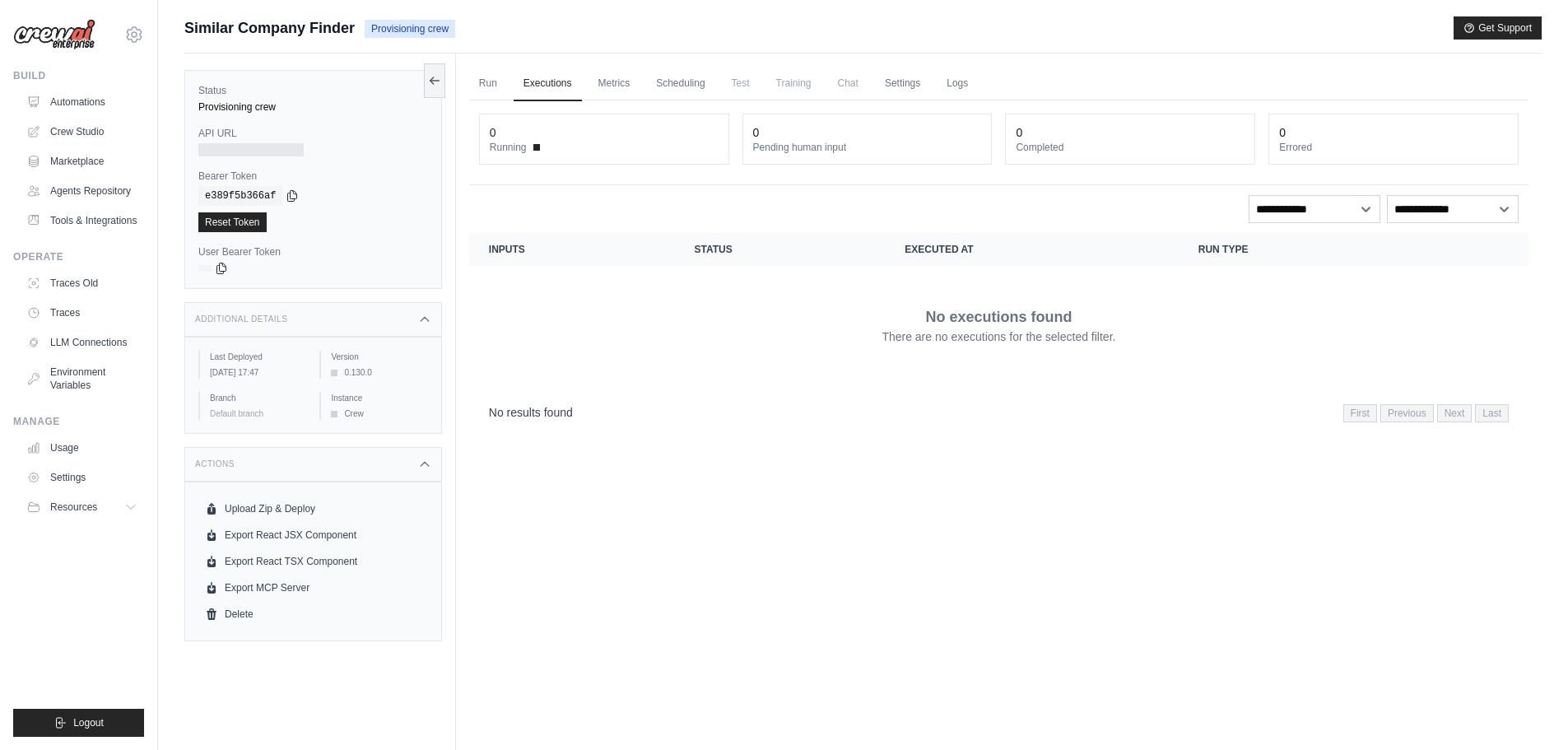
click at [350, 309] on div "Additional Details" at bounding box center [313, 319] width 258 height 35
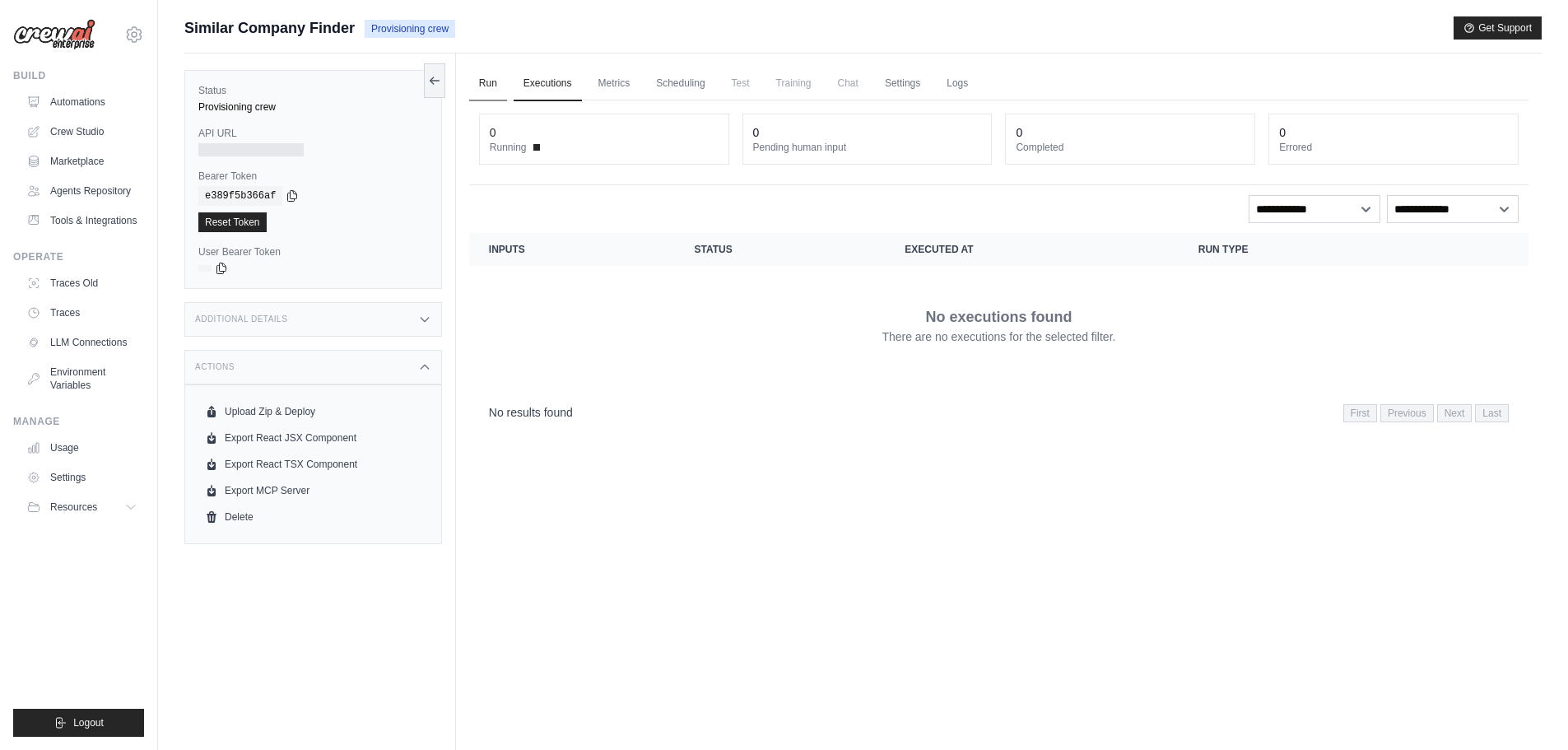
click at [480, 88] on link "Run" at bounding box center [488, 83] width 38 height 35
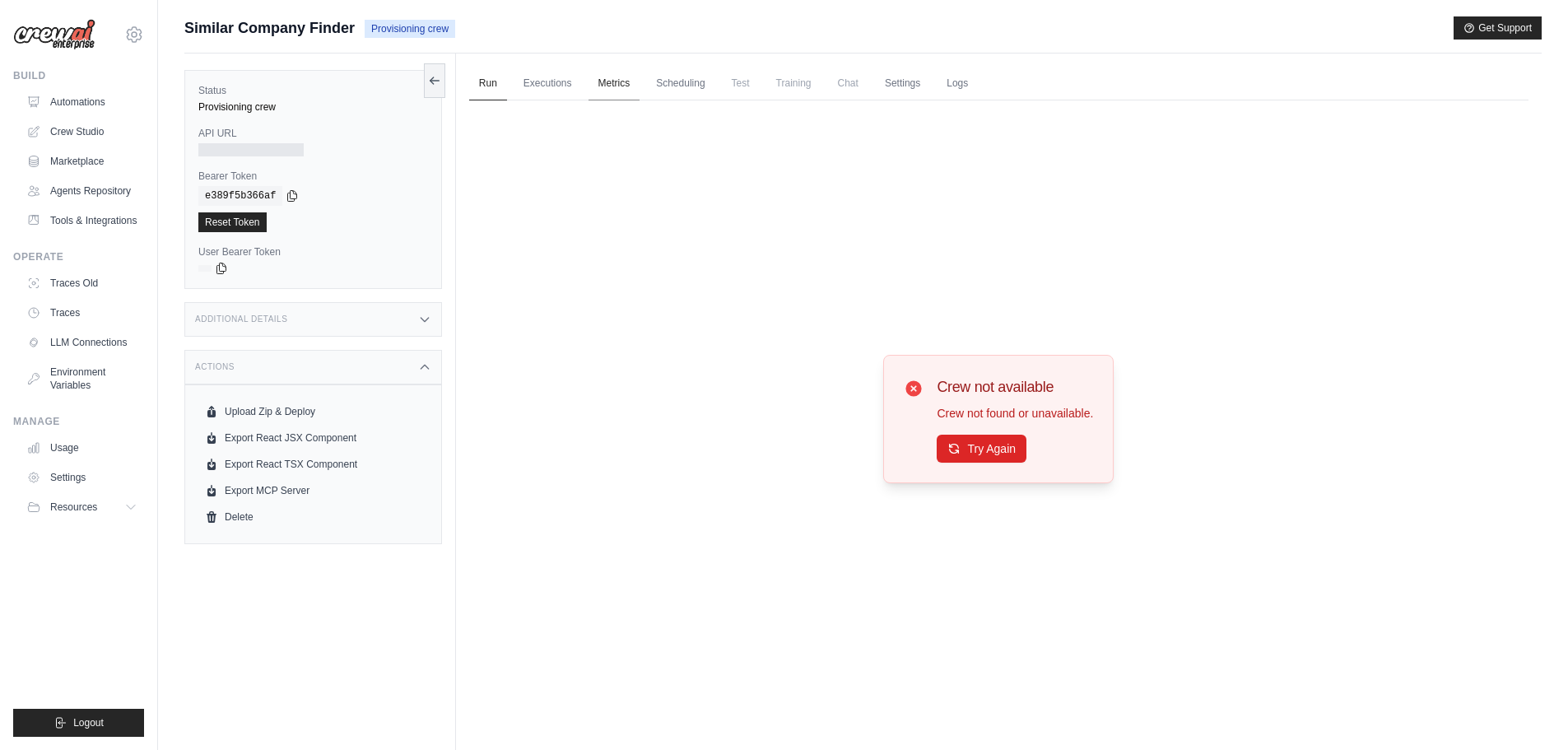
click at [613, 82] on link "Metrics" at bounding box center [614, 83] width 52 height 35
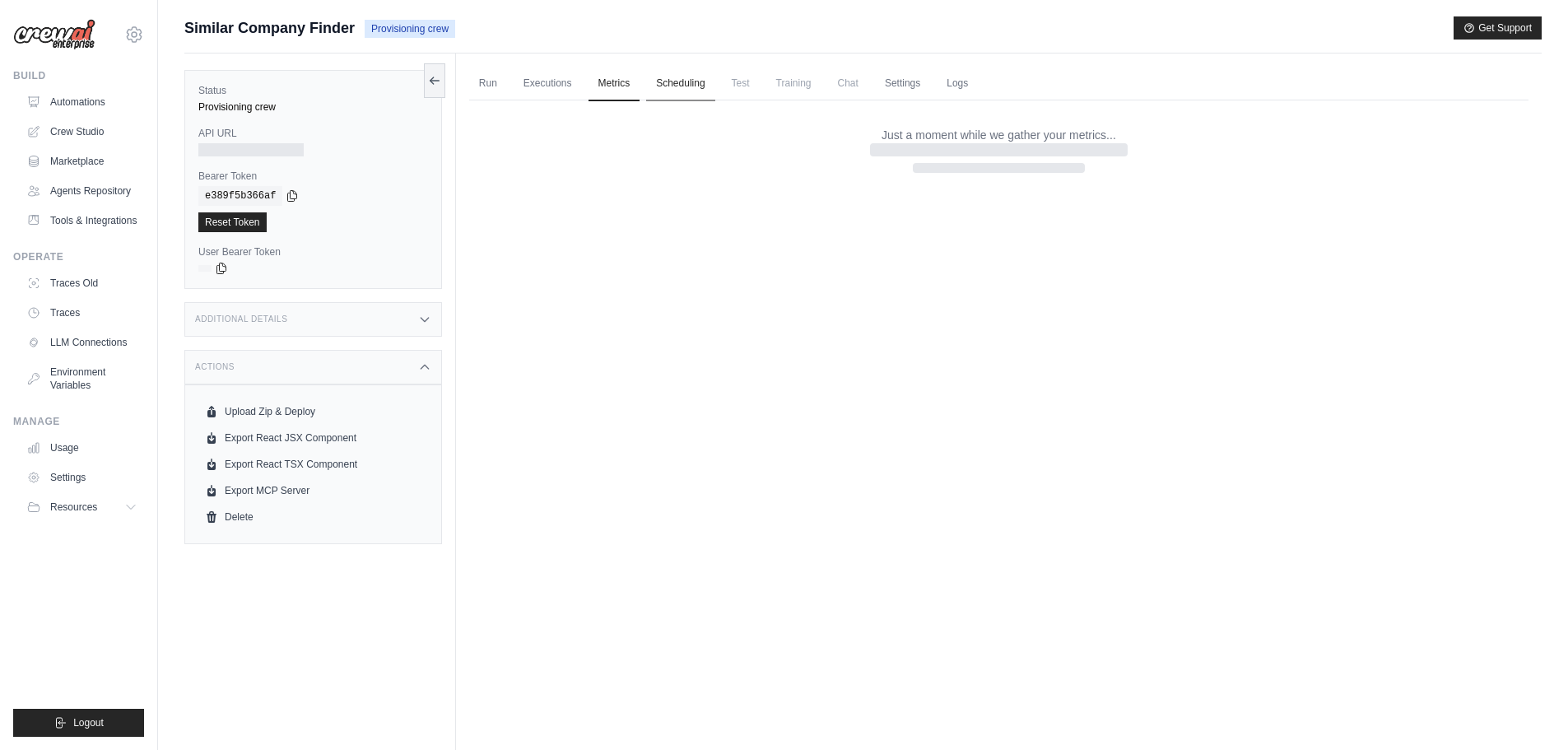
click at [683, 79] on link "Scheduling" at bounding box center [681, 83] width 68 height 35
click at [734, 80] on span "Test" at bounding box center [741, 82] width 38 height 33
click at [798, 80] on span "Training" at bounding box center [794, 82] width 55 height 33
click at [897, 81] on link "Settings" at bounding box center [903, 83] width 55 height 35
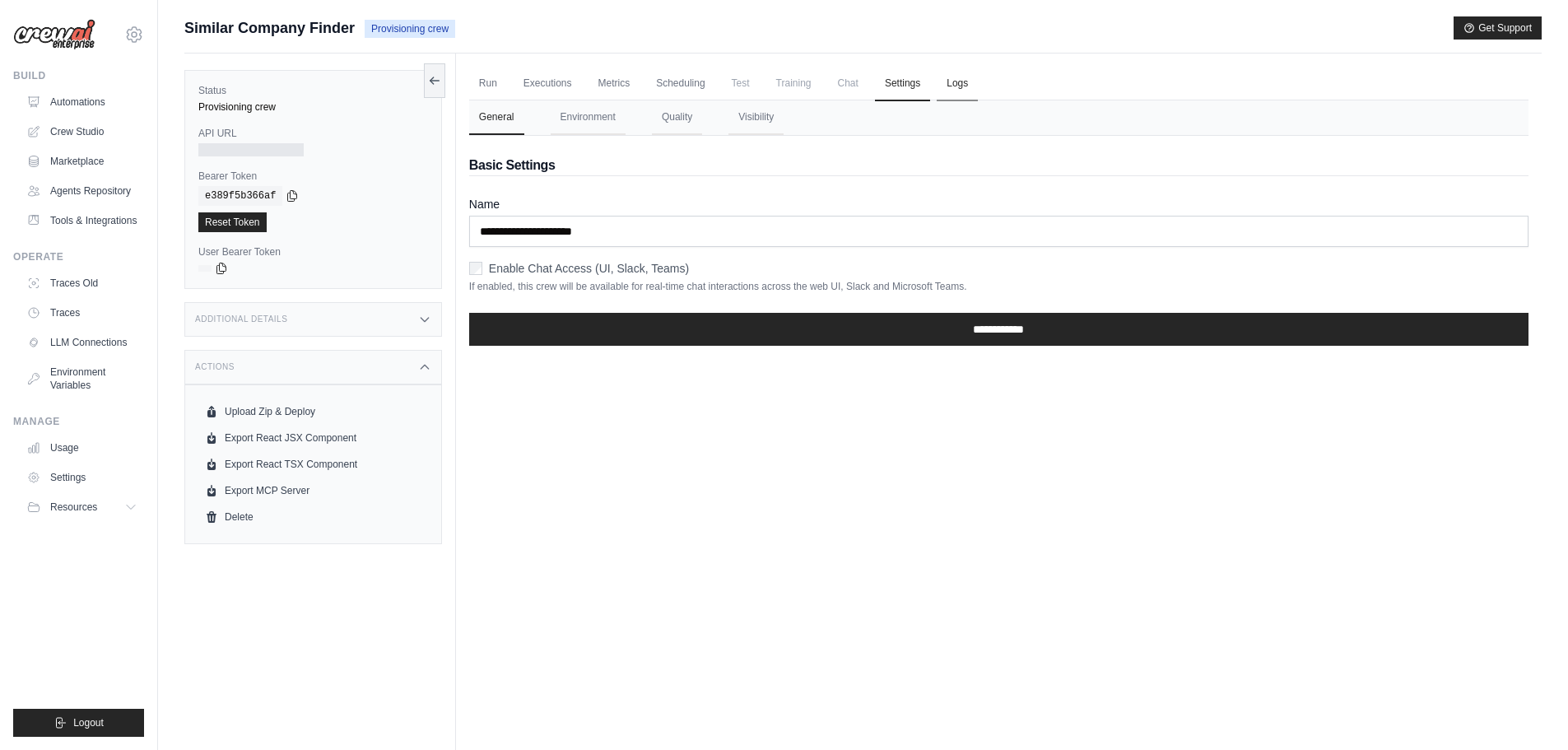
click at [943, 88] on link "Logs" at bounding box center [957, 83] width 41 height 35
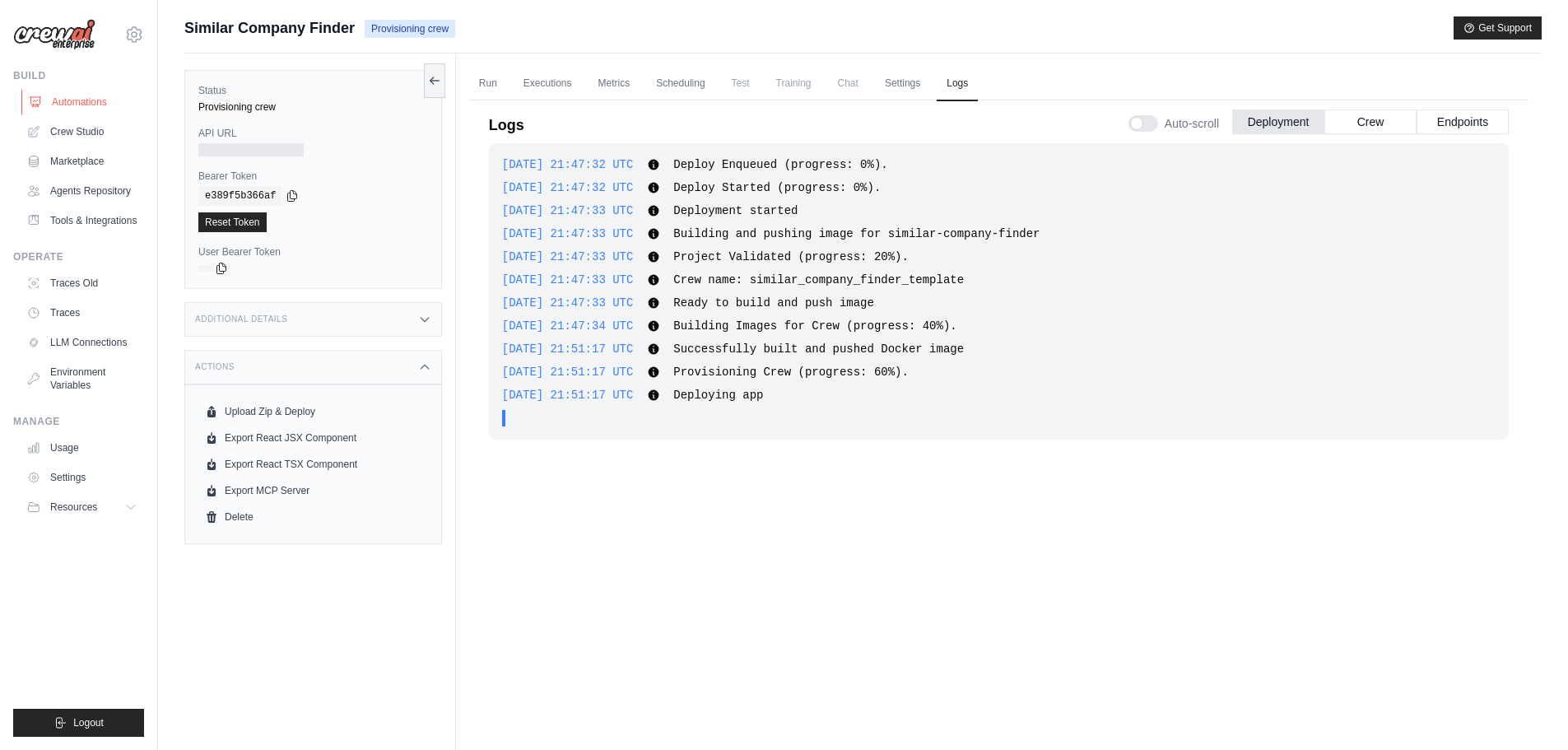
click at [88, 105] on link "Automations" at bounding box center [83, 102] width 124 height 26
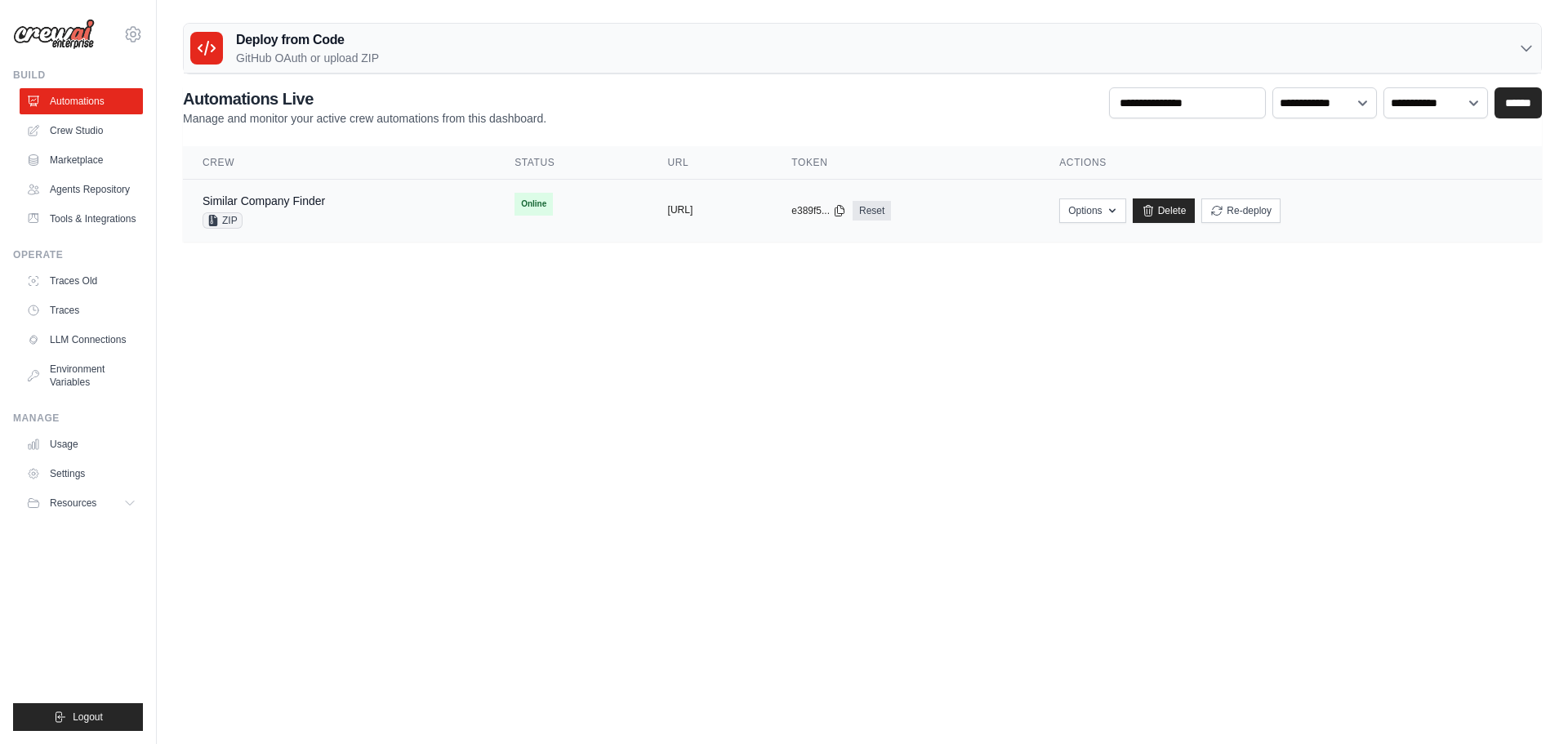
click at [677, 211] on button "[URL]" at bounding box center [681, 209] width 25 height 13
click at [1125, 213] on button "Options" at bounding box center [1092, 209] width 66 height 24
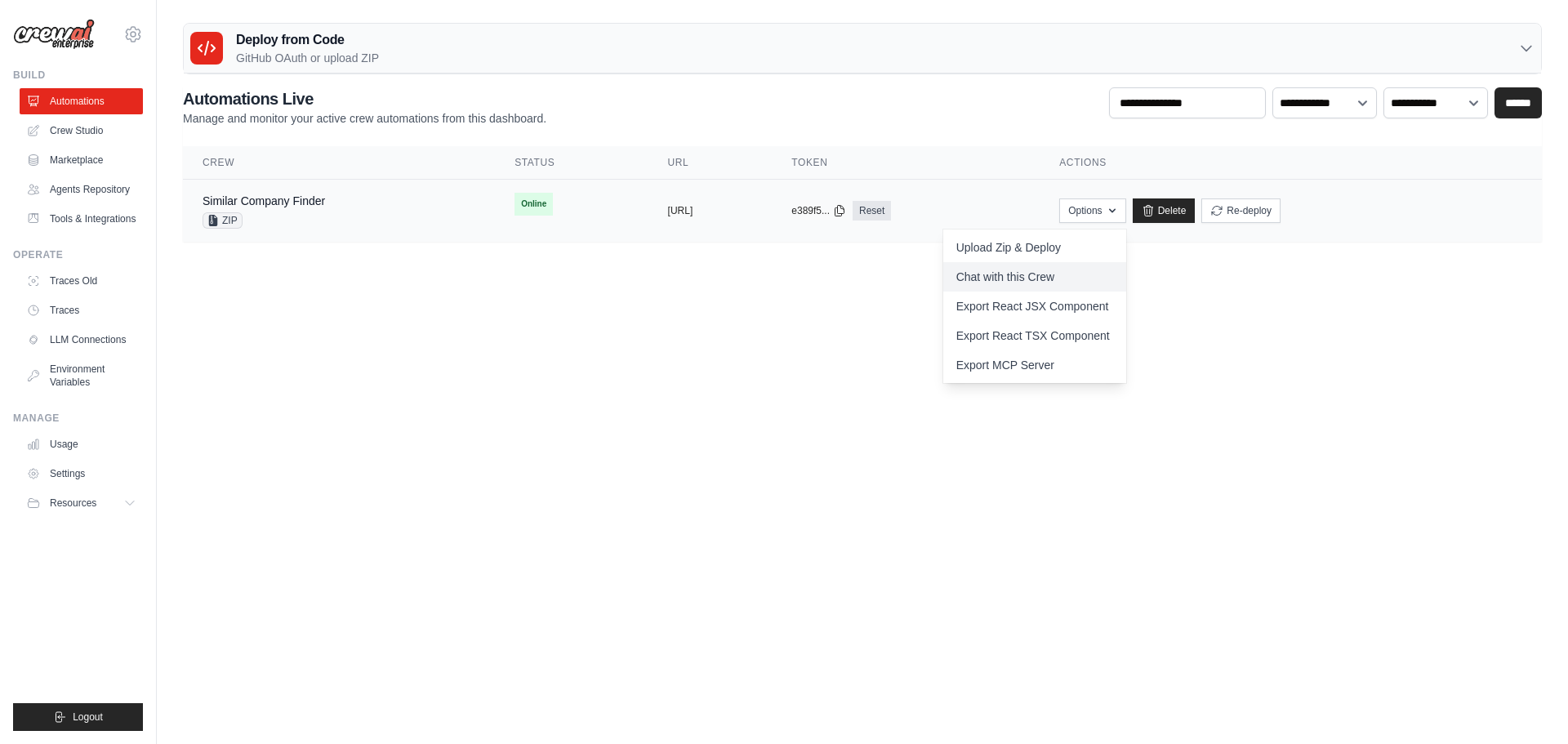
click at [1077, 273] on link "Chat with this Crew" at bounding box center [1035, 277] width 183 height 30
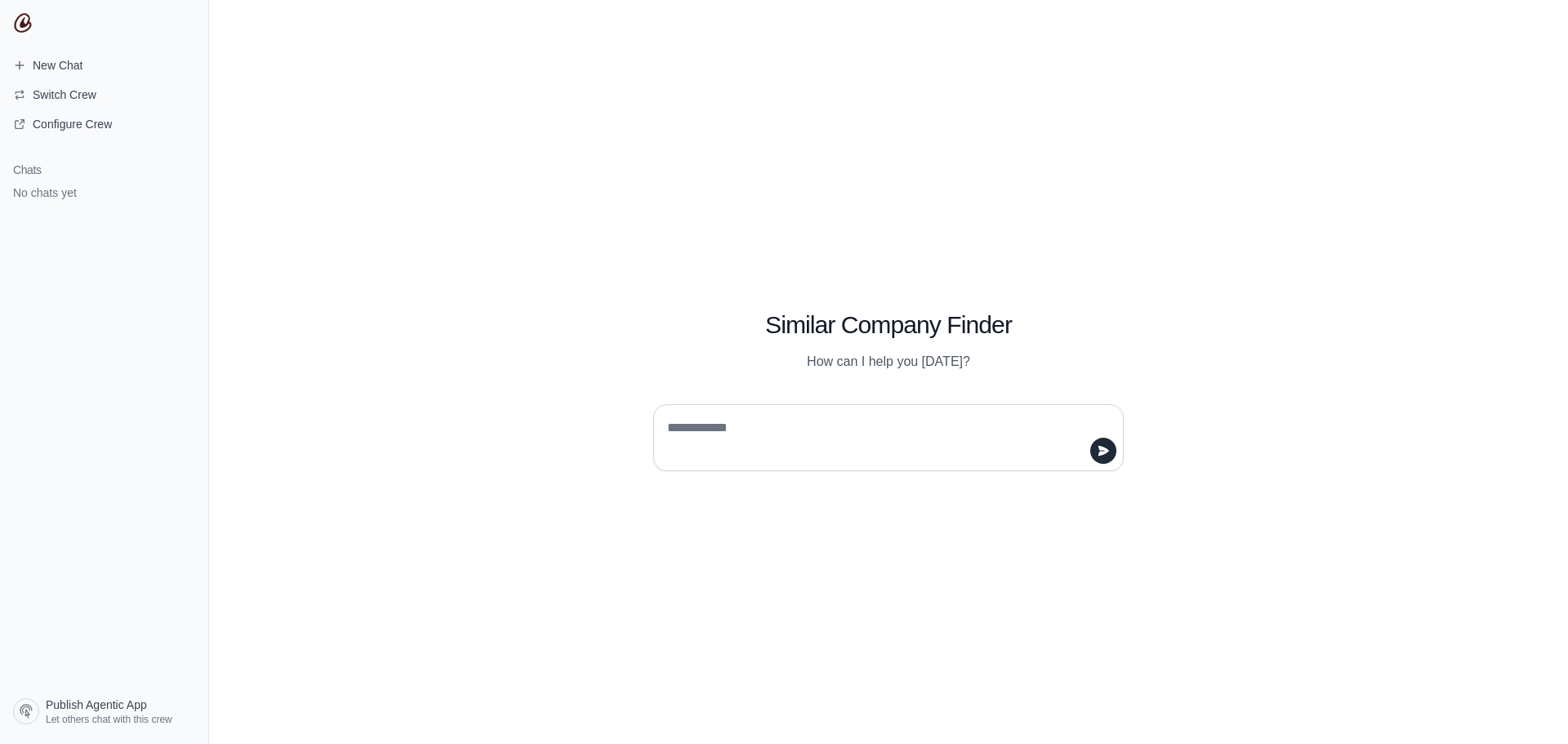
click at [725, 432] on textarea at bounding box center [884, 438] width 440 height 46
type textarea "**********"
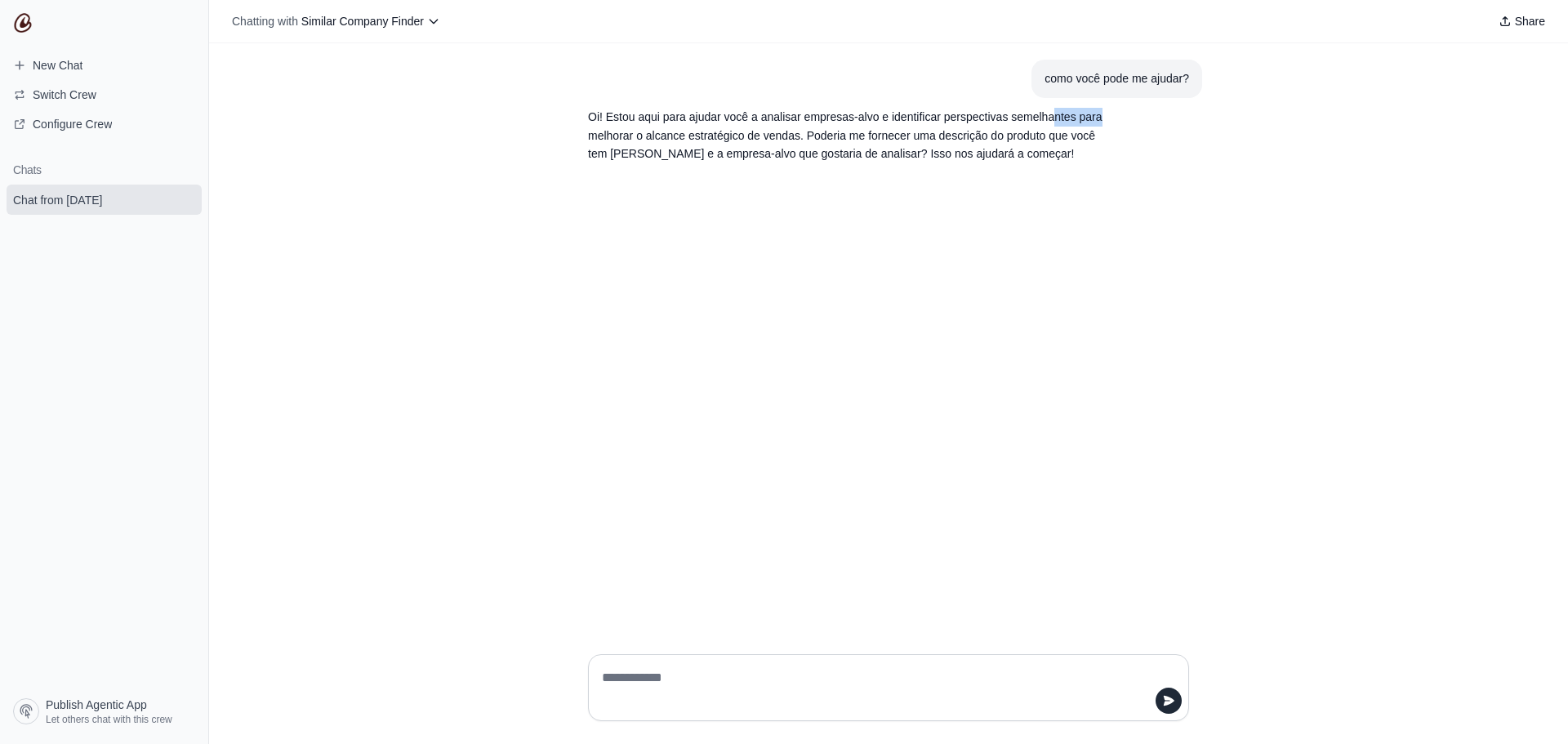
drag, startPoint x: 1067, startPoint y: 116, endPoint x: 1104, endPoint y: 116, distance: 37.0
click at [1104, 116] on p "Oi! Estou aqui para ajudar você a analisar empresas-alvo e identificar perspect…" at bounding box center [849, 136] width 522 height 56
drag, startPoint x: 608, startPoint y: 137, endPoint x: 662, endPoint y: 137, distance: 54.0
click at [656, 137] on p "Oi! Estou aqui para ajudar você a analisar empresas-alvo e identificar perspect…" at bounding box center [849, 136] width 522 height 56
drag, startPoint x: 712, startPoint y: 133, endPoint x: 788, endPoint y: 132, distance: 76.0
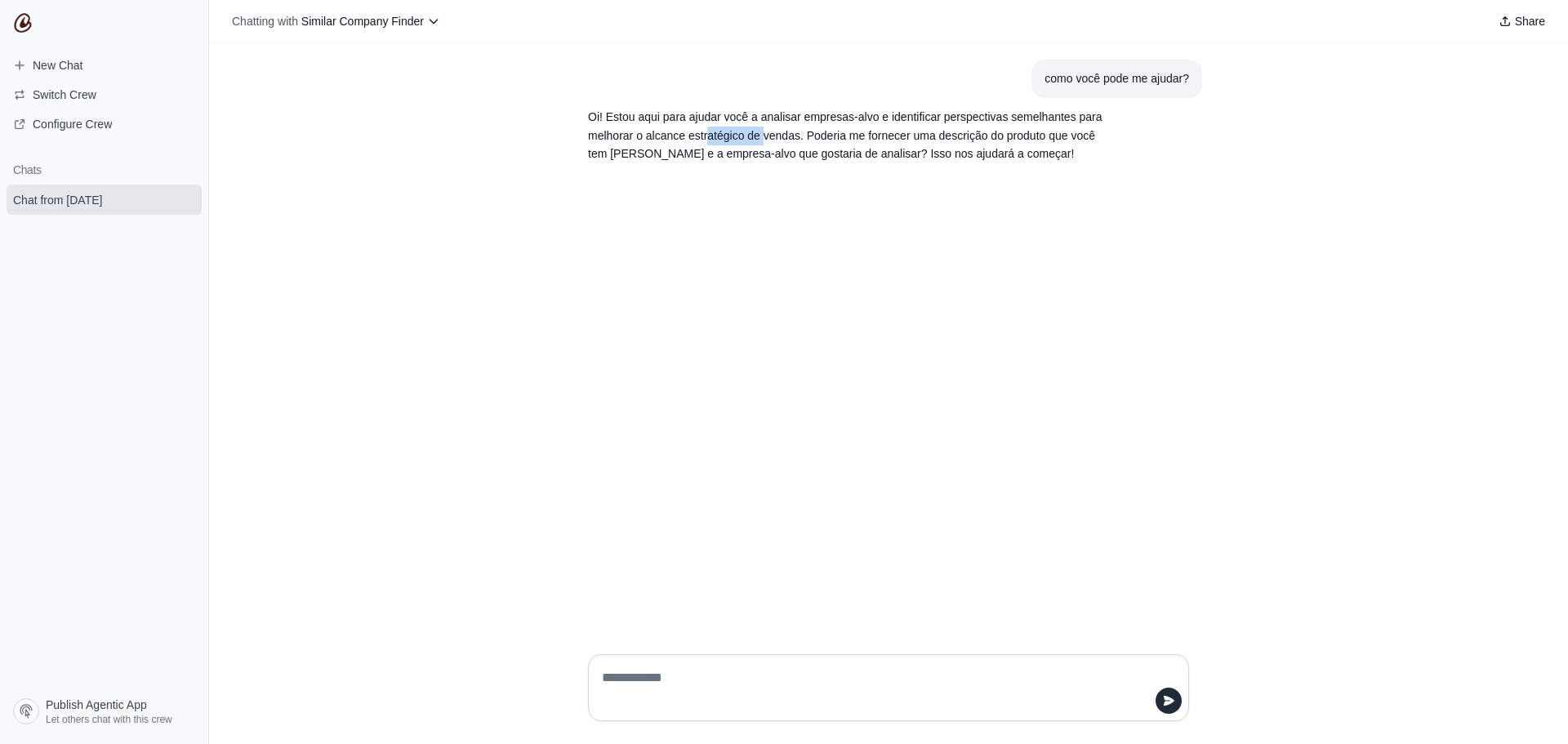
click at [765, 132] on p "Oi! Estou aqui para ajudar você a analisar empresas-alvo e identificar perspect…" at bounding box center [849, 136] width 522 height 56
drag, startPoint x: 821, startPoint y: 132, endPoint x: 897, endPoint y: 133, distance: 76.0
click at [883, 132] on p "Oi! Estou aqui para ajudar você a analisar empresas-alvo e identificar perspect…" at bounding box center [849, 136] width 522 height 56
drag, startPoint x: 961, startPoint y: 139, endPoint x: 1068, endPoint y: 140, distance: 107.0
click at [994, 139] on p "Oi! Estou aqui para ajudar você a analisar empresas-alvo e identificar perspect…" at bounding box center [849, 136] width 522 height 56
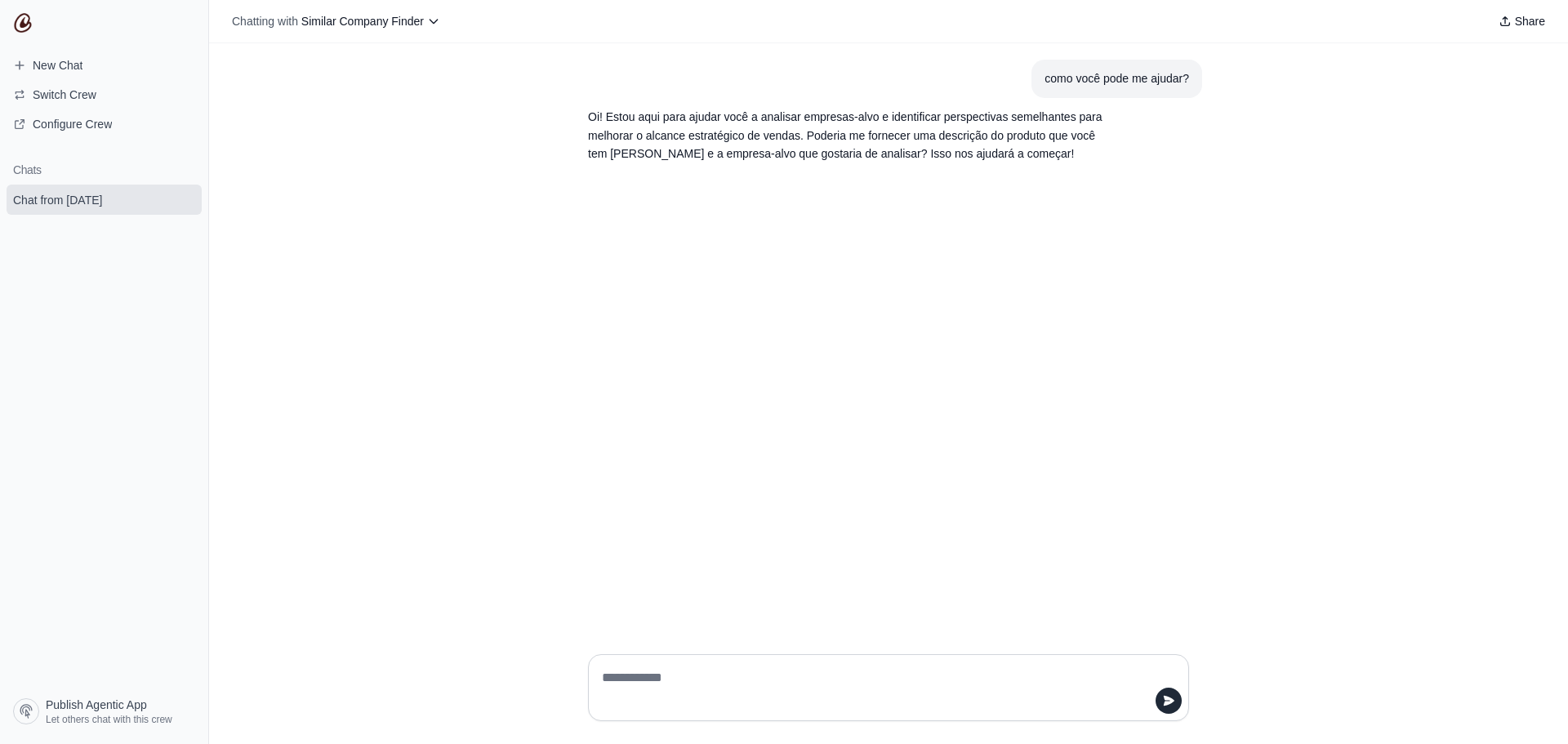
click at [1074, 143] on p "Oi! Estou aqui para ajudar você a analisar empresas-alvo e identificar perspect…" at bounding box center [849, 136] width 522 height 56
click at [692, 674] on textarea at bounding box center [883, 687] width 570 height 46
click at [780, 676] on textarea at bounding box center [883, 687] width 570 height 46
type textarea "**********"
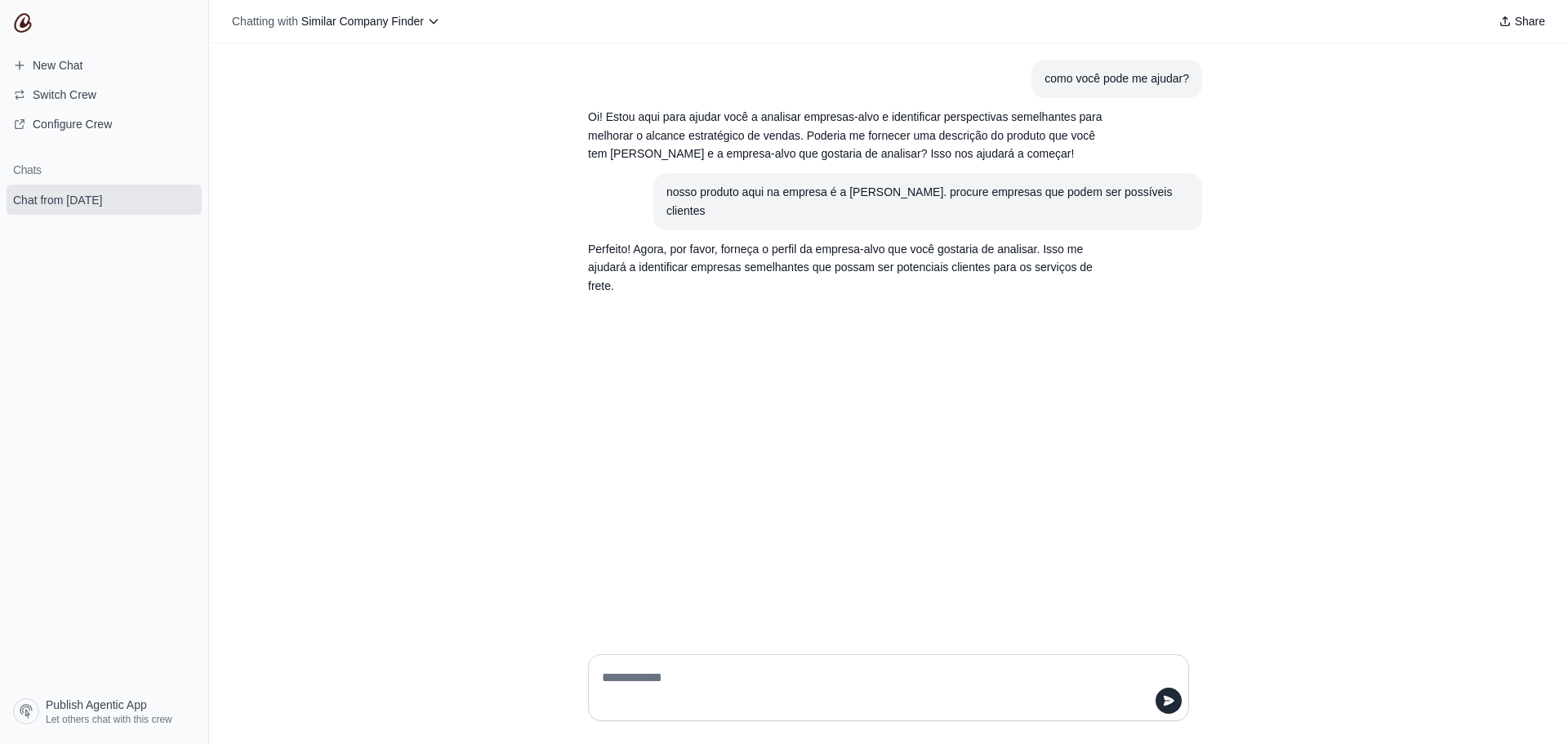
click at [798, 677] on textarea at bounding box center [883, 687] width 570 height 46
type textarea "**********"
click at [446, 28] on div "Share" at bounding box center [998, 21] width 1105 height 23
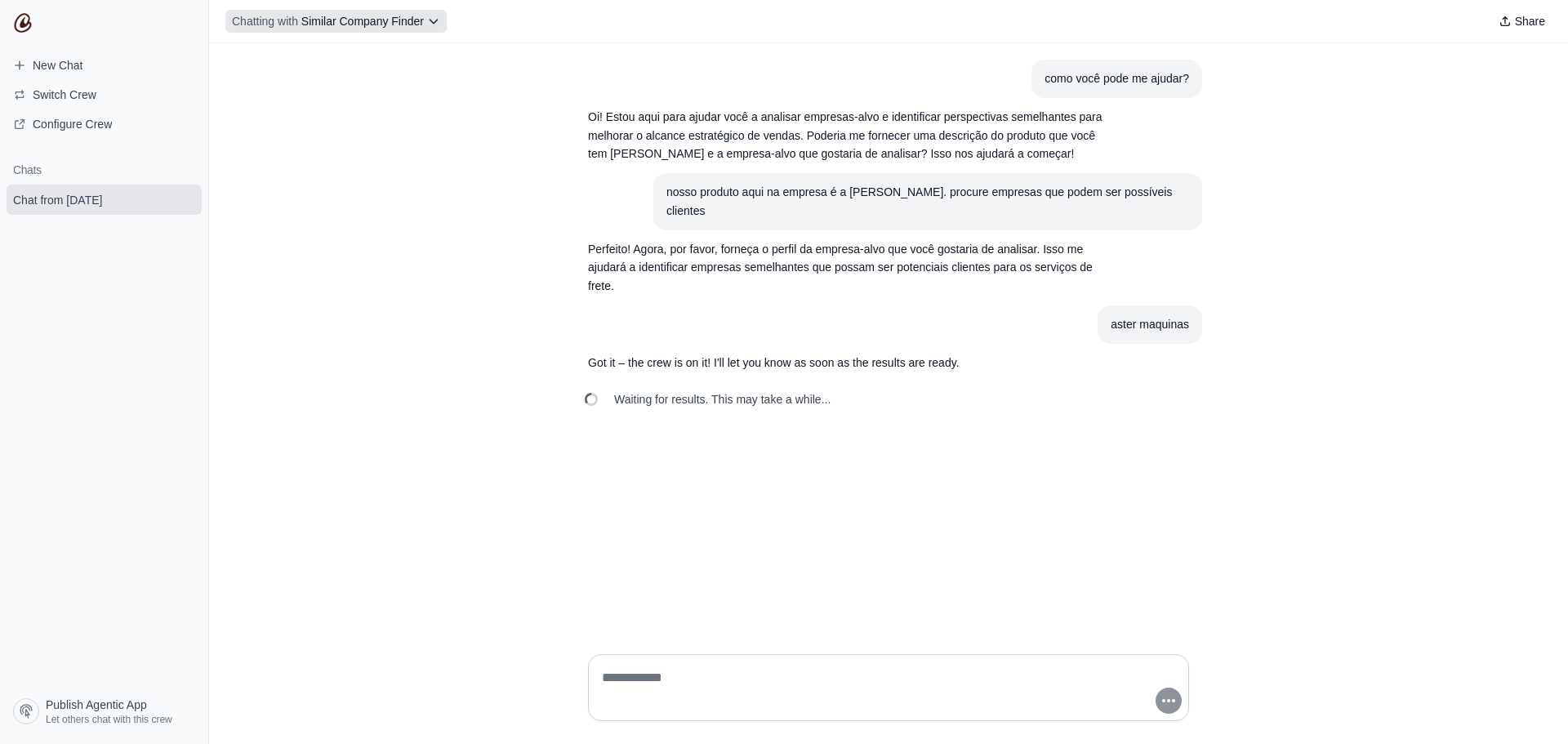
click at [432, 23] on icon at bounding box center [433, 20] width 13 height 13
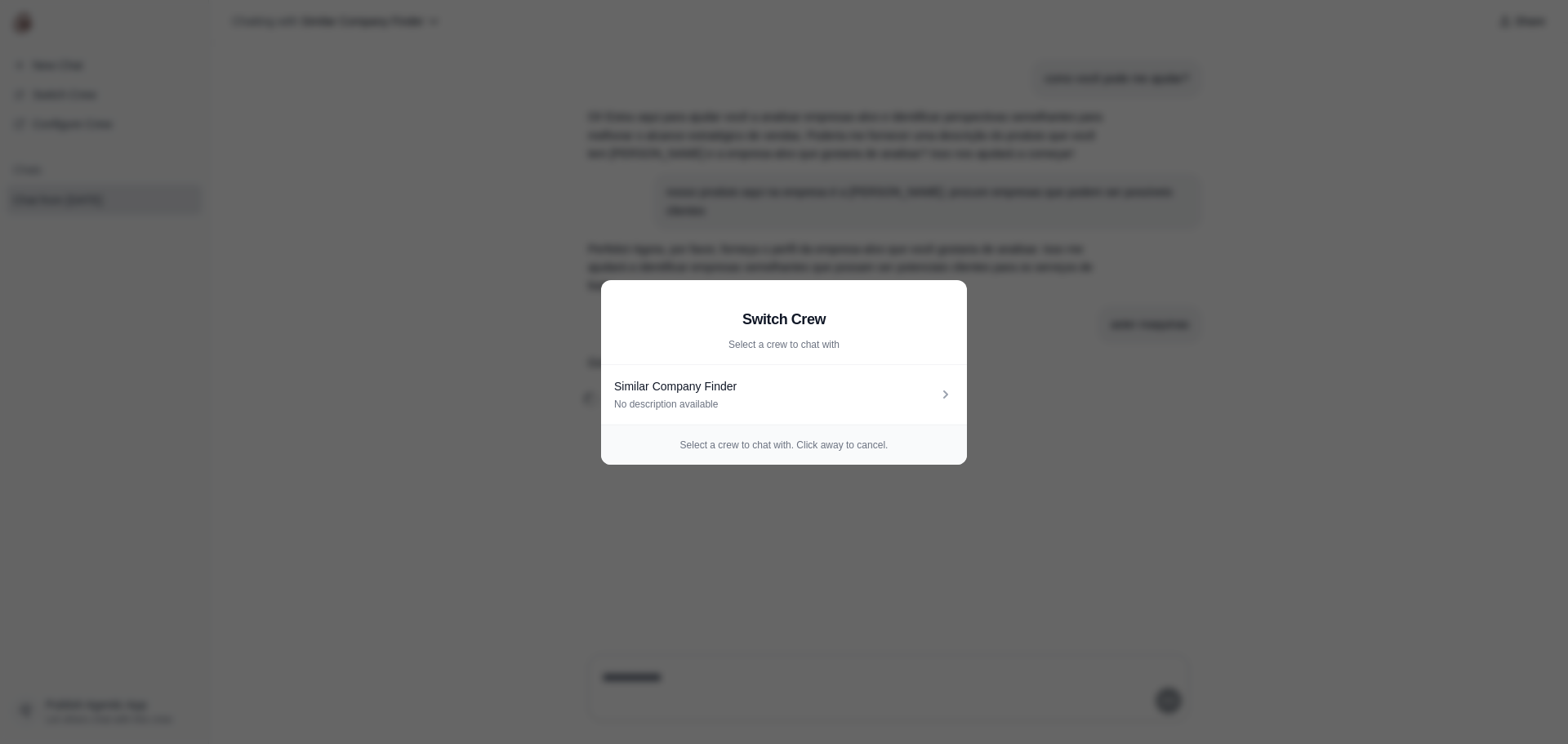
click at [798, 205] on aside "Switch Crew Select a crew to chat with Similar Company Finder No description av…" at bounding box center [784, 372] width 1568 height 744
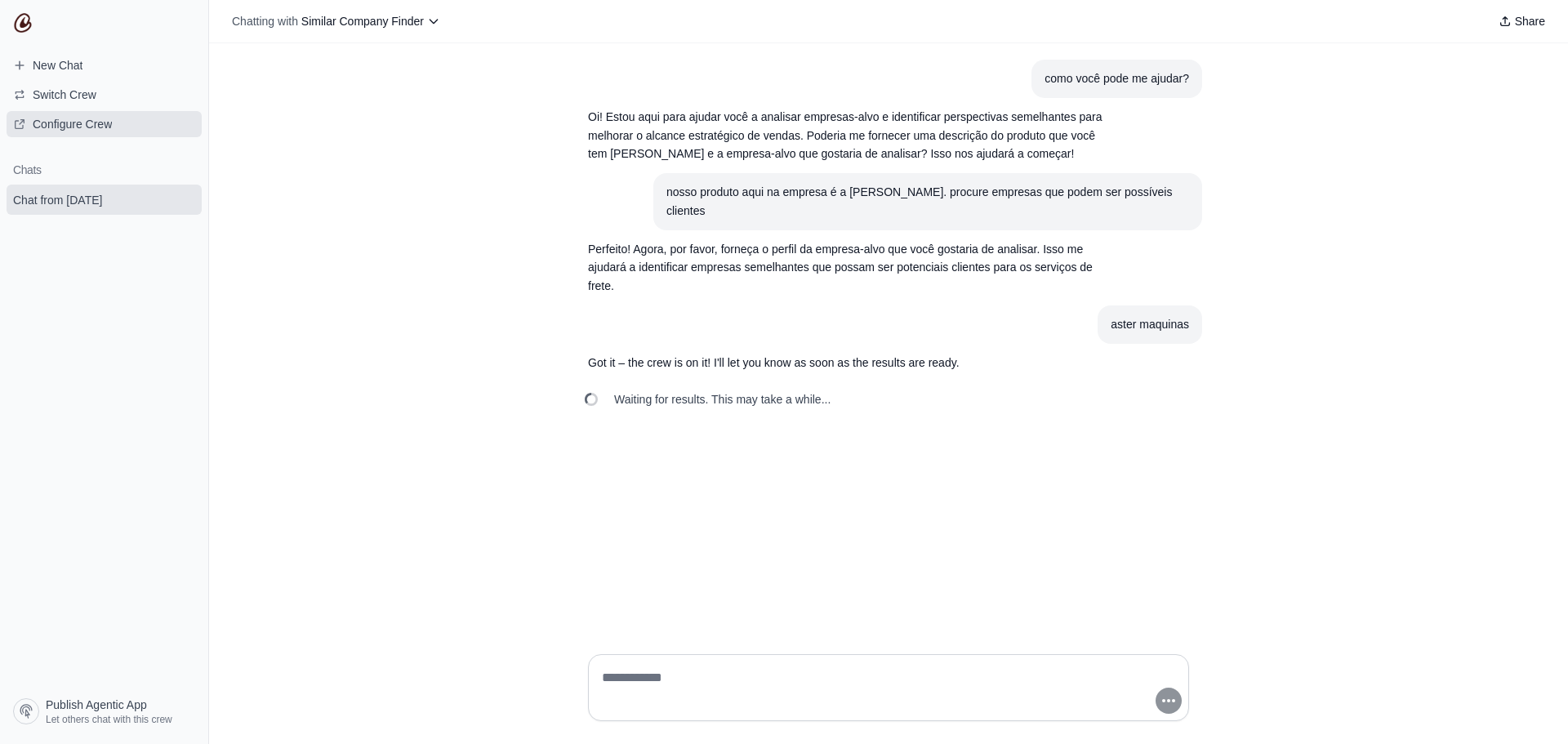
click at [80, 121] on span "Configure Crew" at bounding box center [73, 123] width 79 height 16
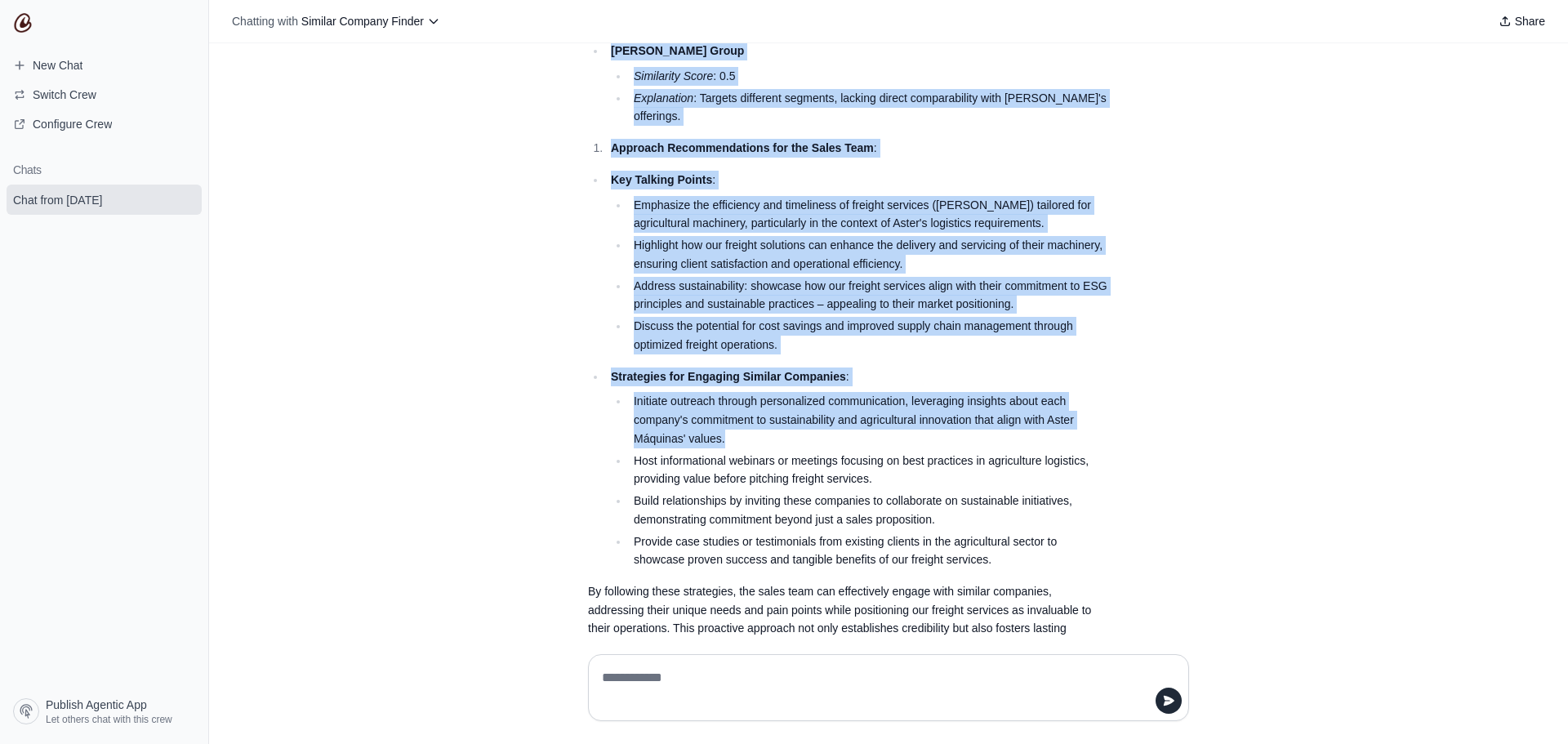
scroll to position [1519, 0]
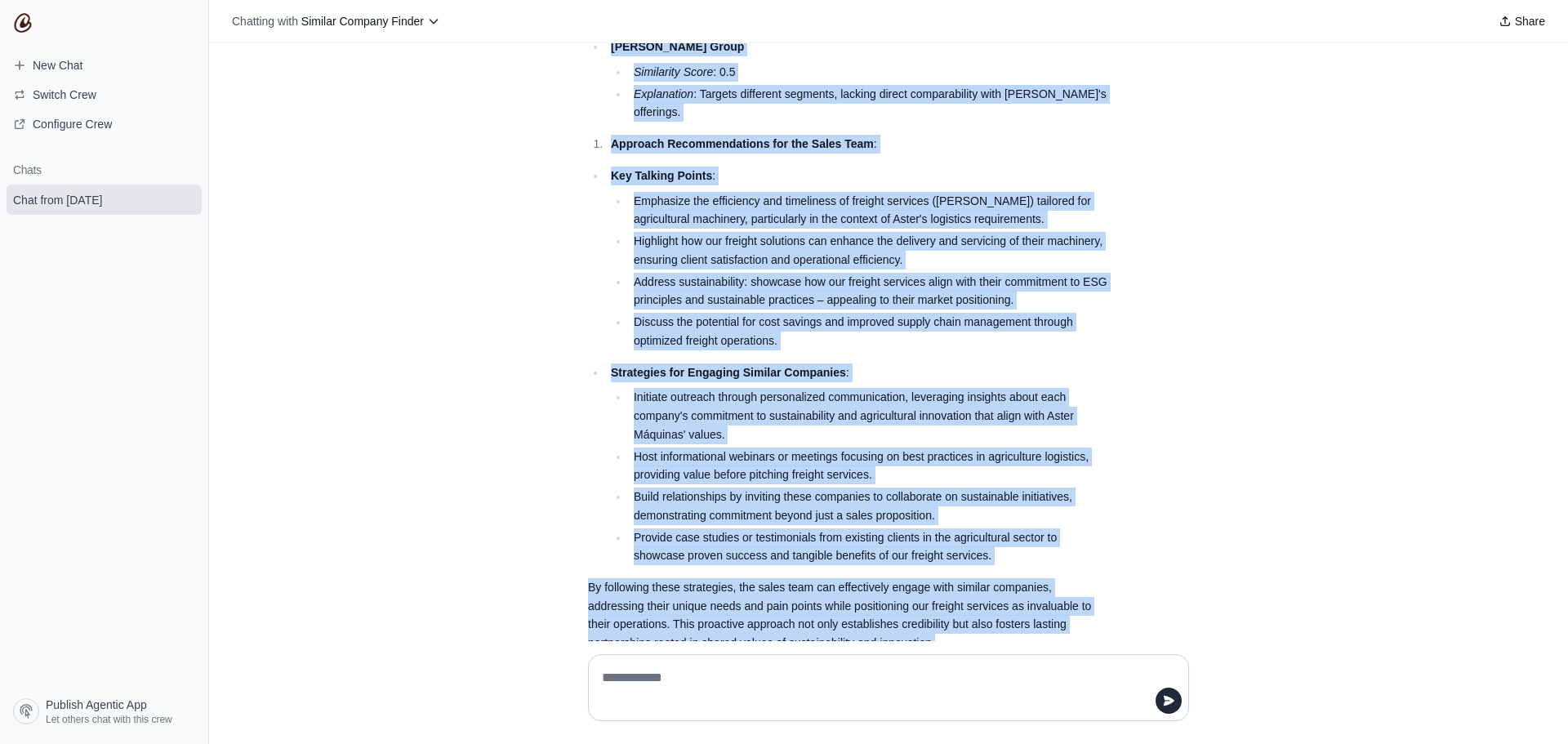
drag, startPoint x: 582, startPoint y: 351, endPoint x: 1035, endPoint y: 604, distance: 518.9
copy div "SimilarCompanyFinderResult Detailed Profile of Aster Máquinas : Industry : Agri…"
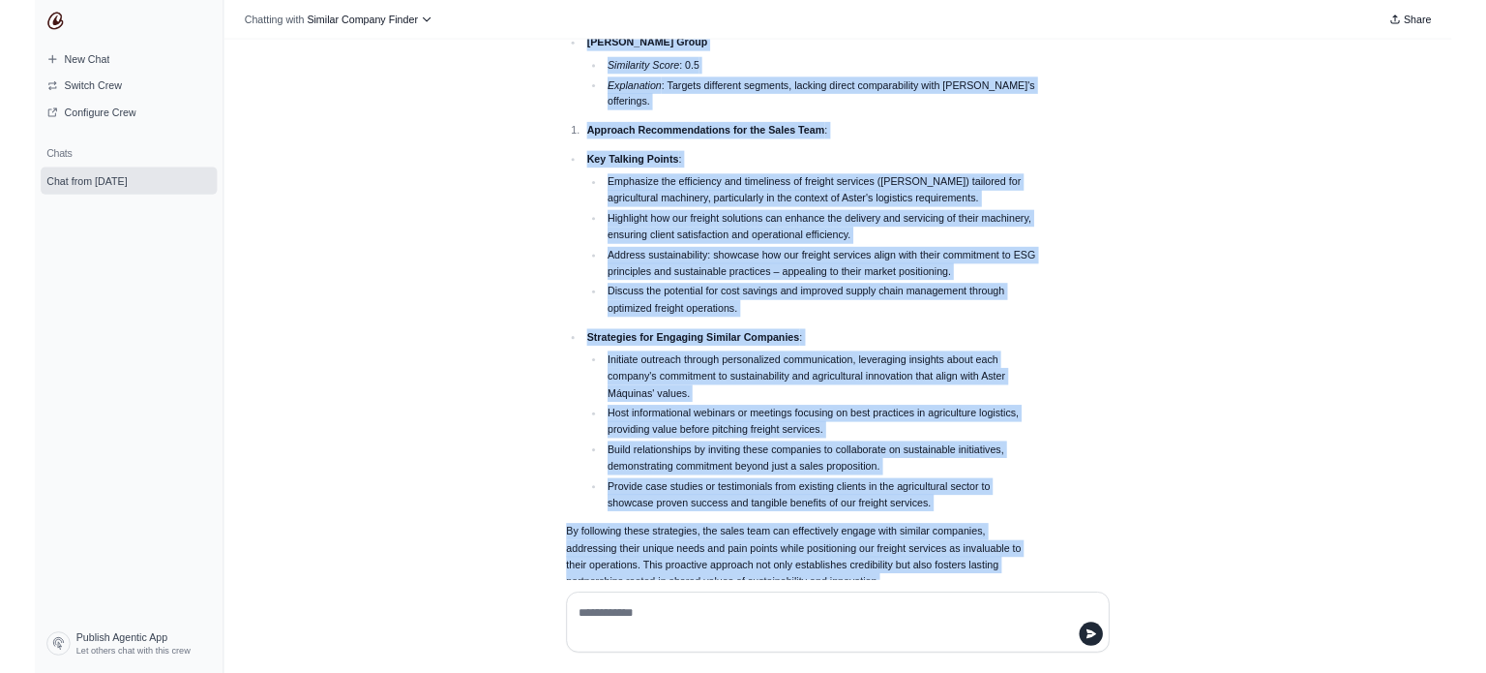
scroll to position [1800, 0]
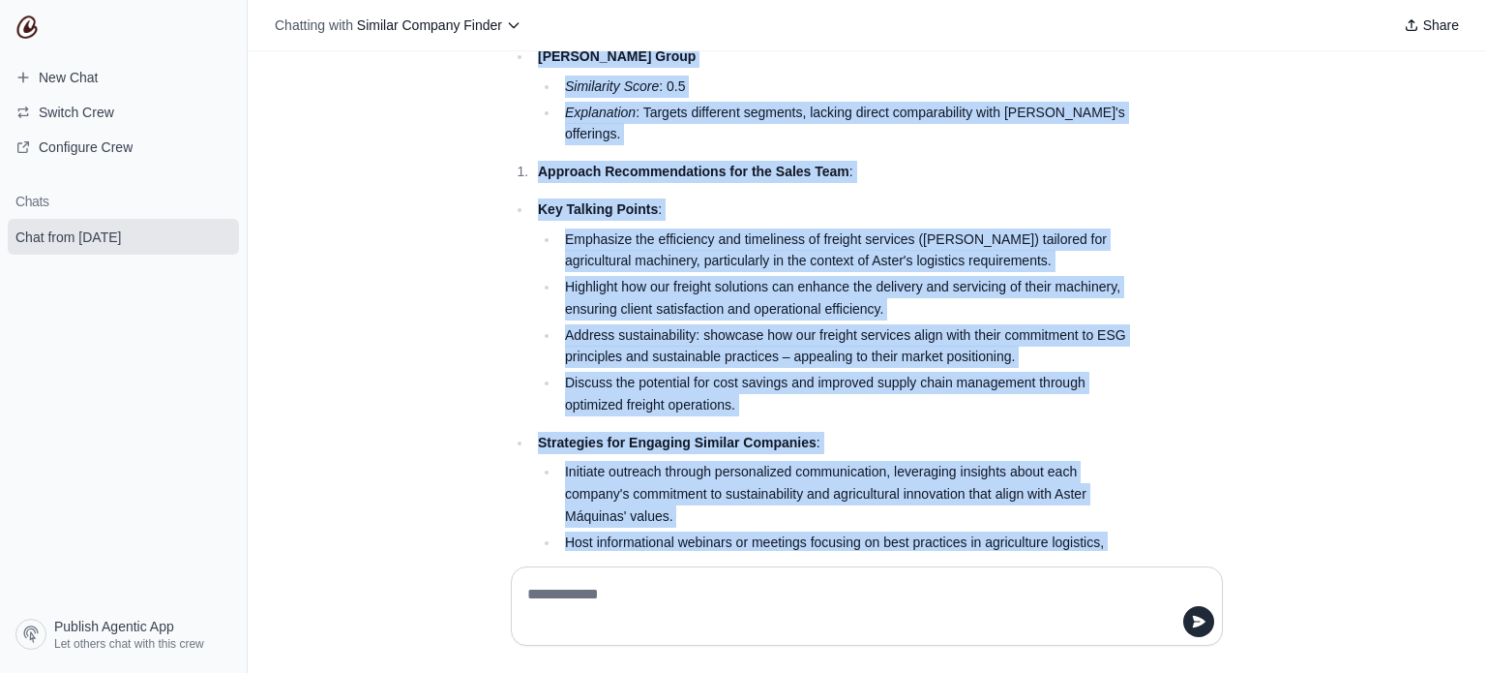
click at [546, 276] on ul "Emphasize the efficiency and timeliness of freight services (Venda de fretes) t…" at bounding box center [834, 322] width 592 height 188
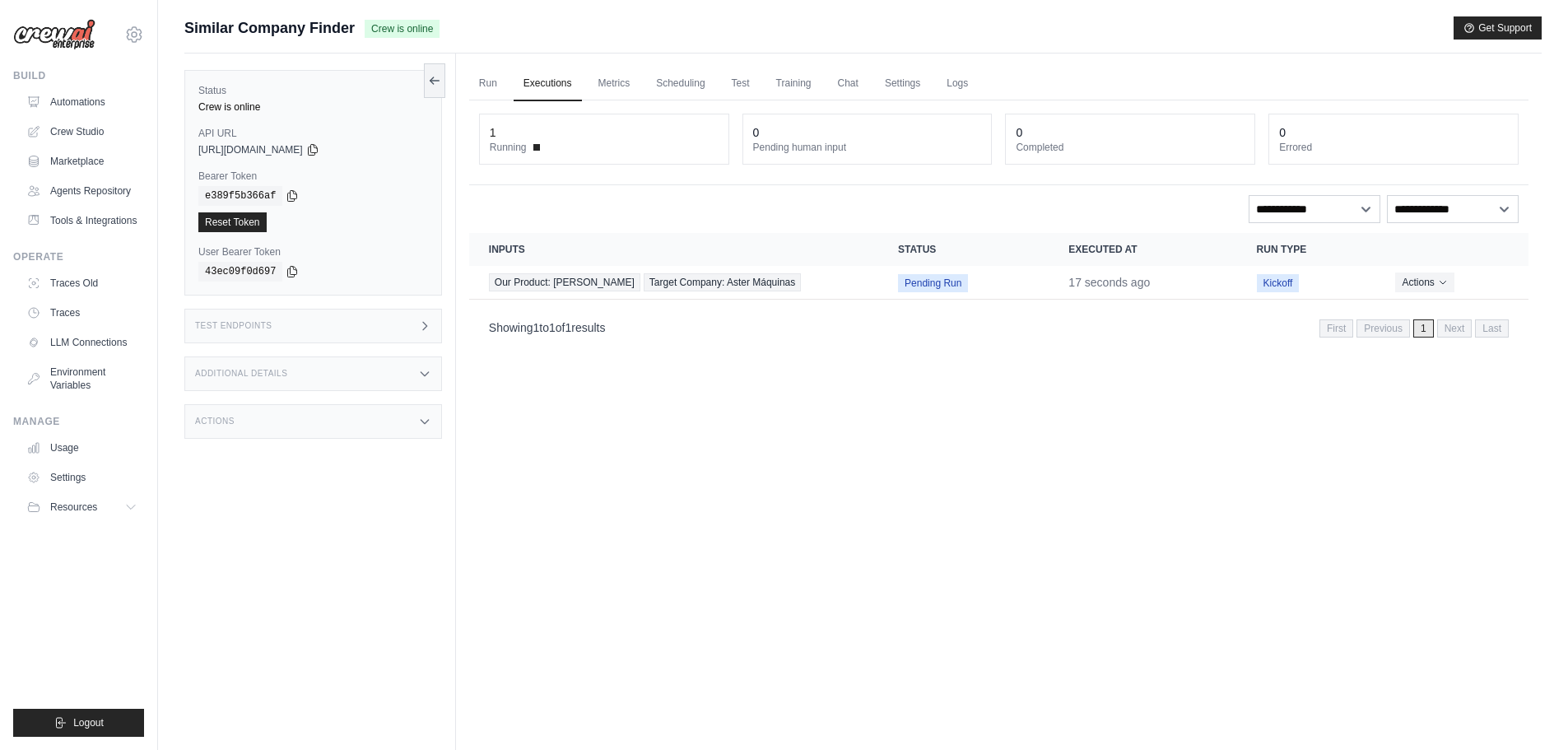
click at [548, 79] on link "Executions" at bounding box center [548, 83] width 68 height 35
click at [624, 84] on link "Metrics" at bounding box center [614, 83] width 52 height 35
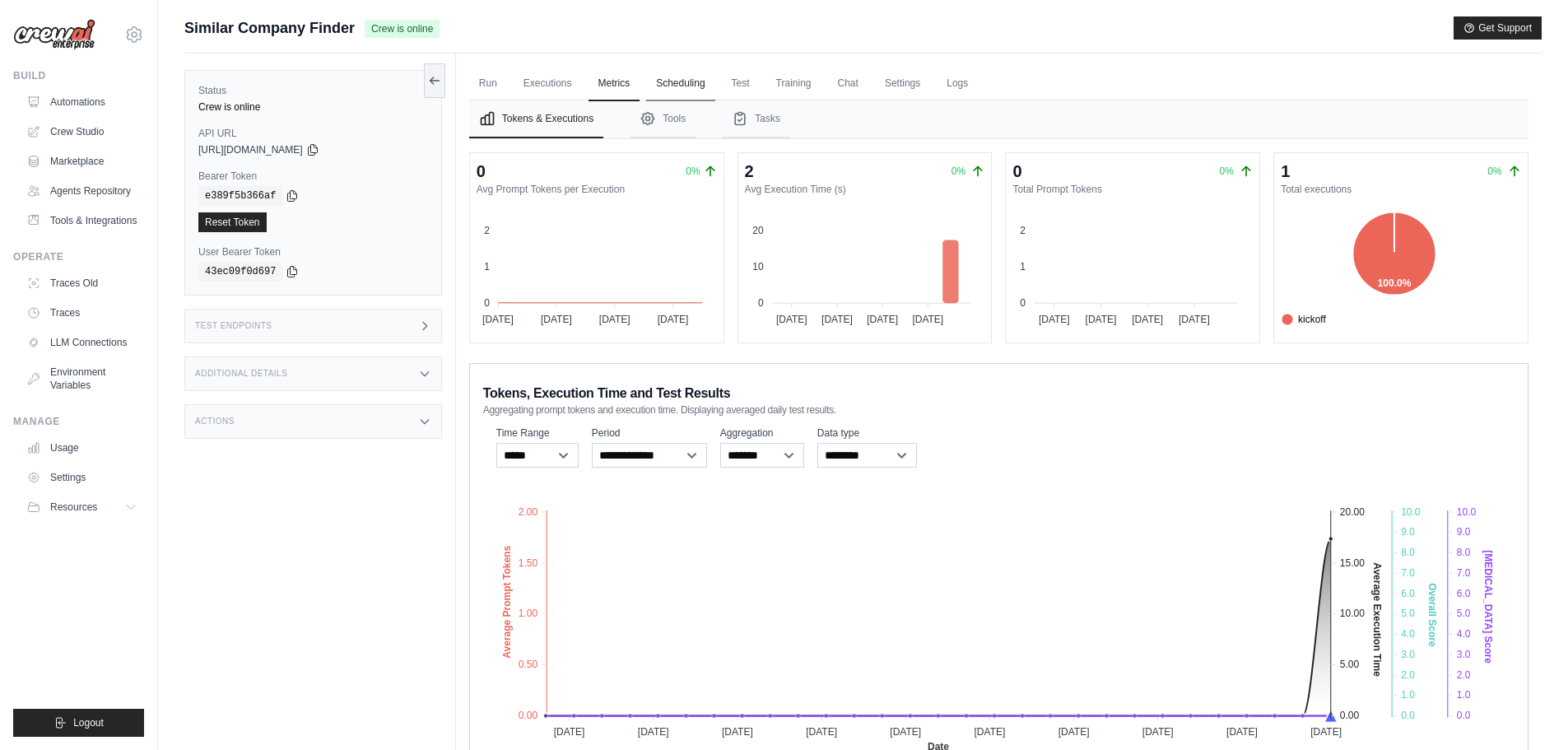
click at [703, 86] on link "Scheduling" at bounding box center [681, 83] width 68 height 35
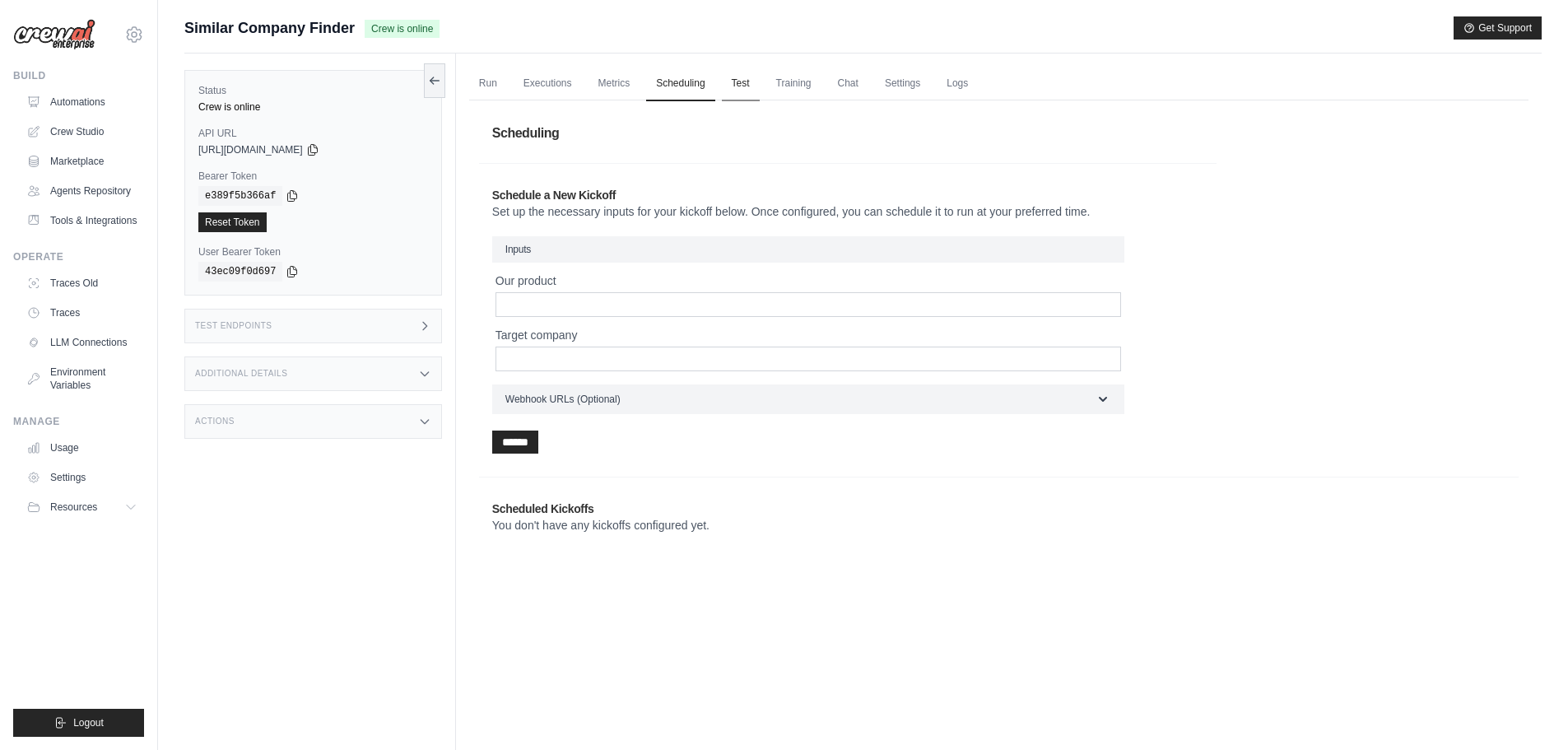
click at [730, 82] on link "Test" at bounding box center [741, 83] width 38 height 35
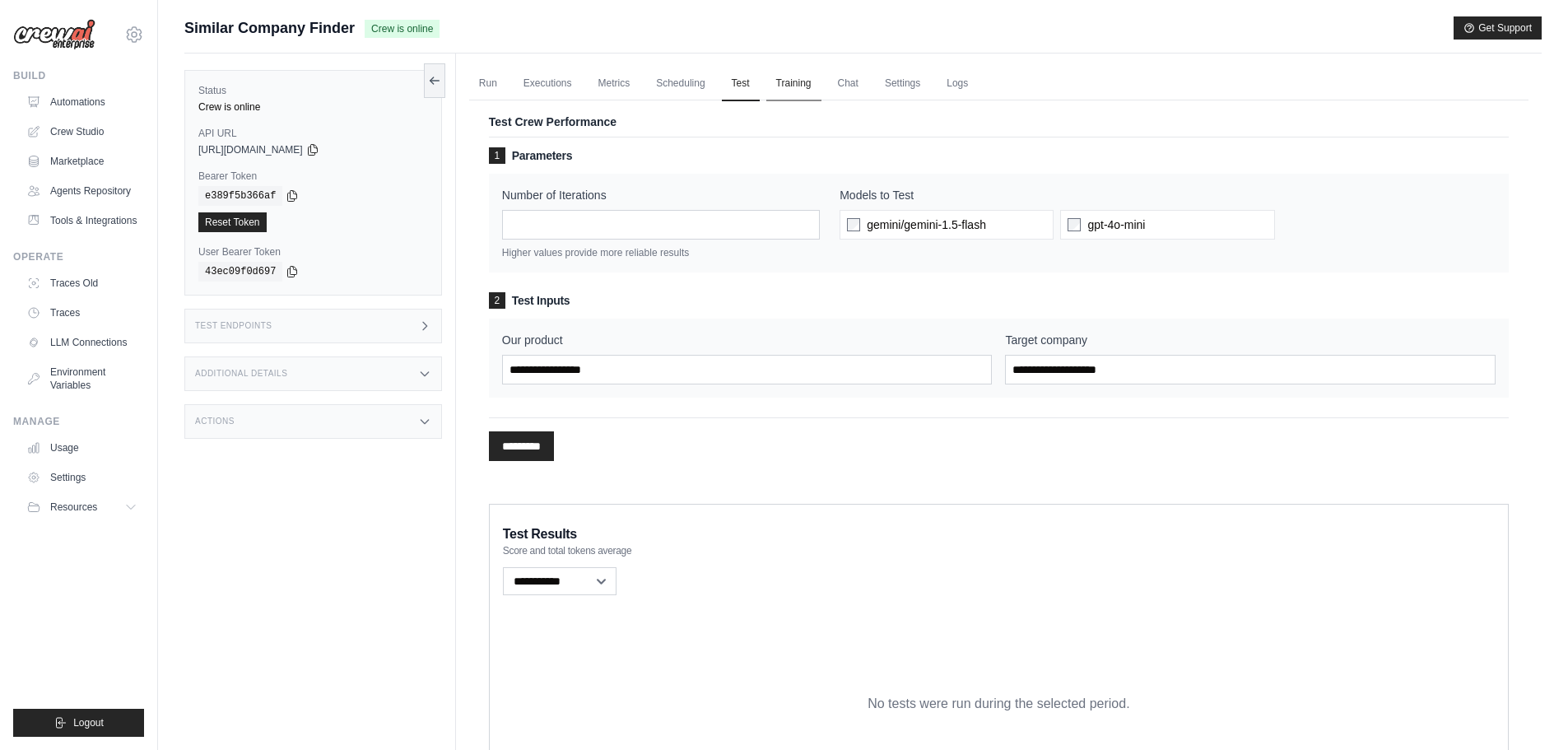
click at [790, 81] on link "Training" at bounding box center [794, 83] width 55 height 35
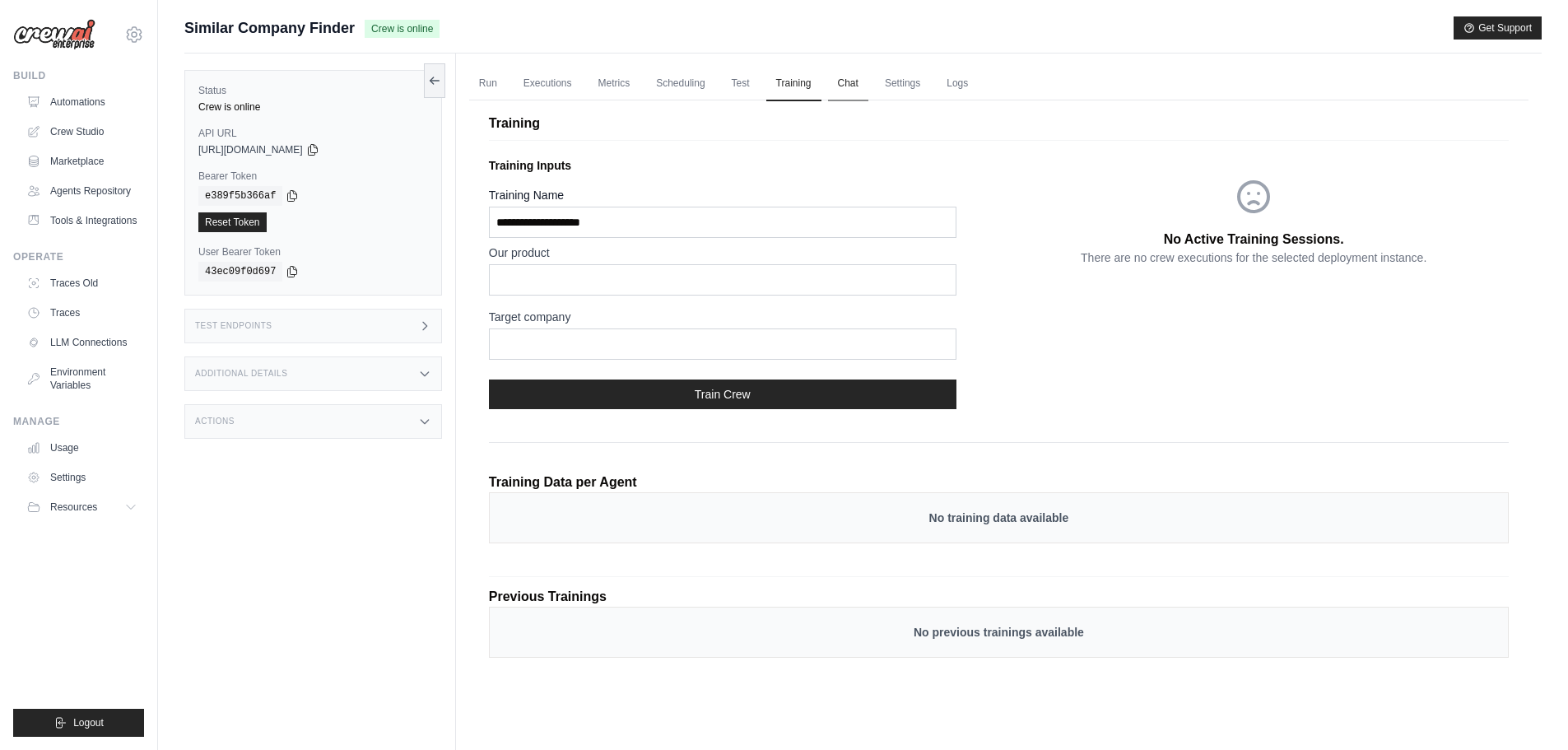
click at [843, 89] on link "Chat" at bounding box center [847, 83] width 40 height 35
click at [886, 80] on link "Settings" at bounding box center [903, 83] width 55 height 35
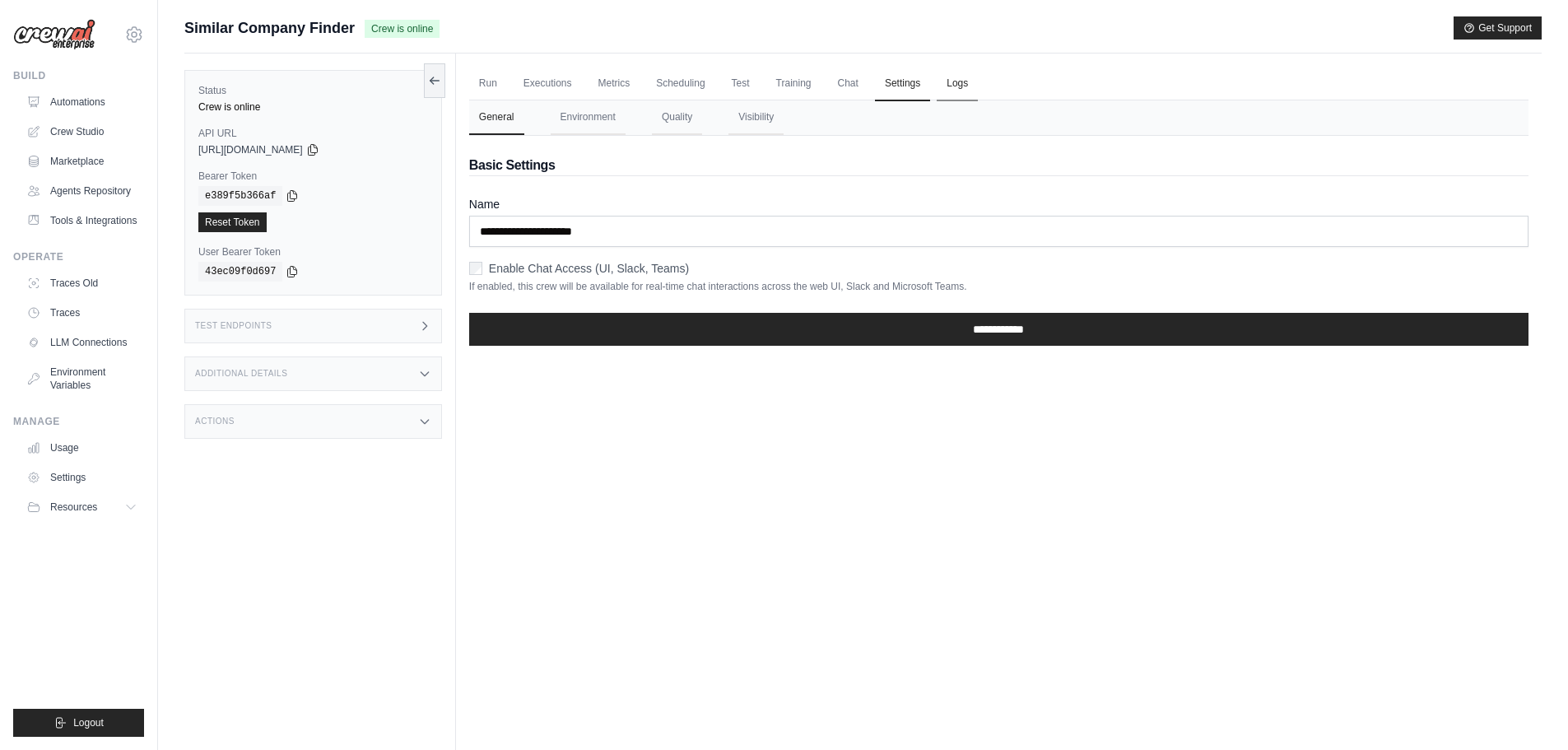
click at [958, 82] on link "Logs" at bounding box center [957, 83] width 41 height 35
